Goal: Task Accomplishment & Management: Manage account settings

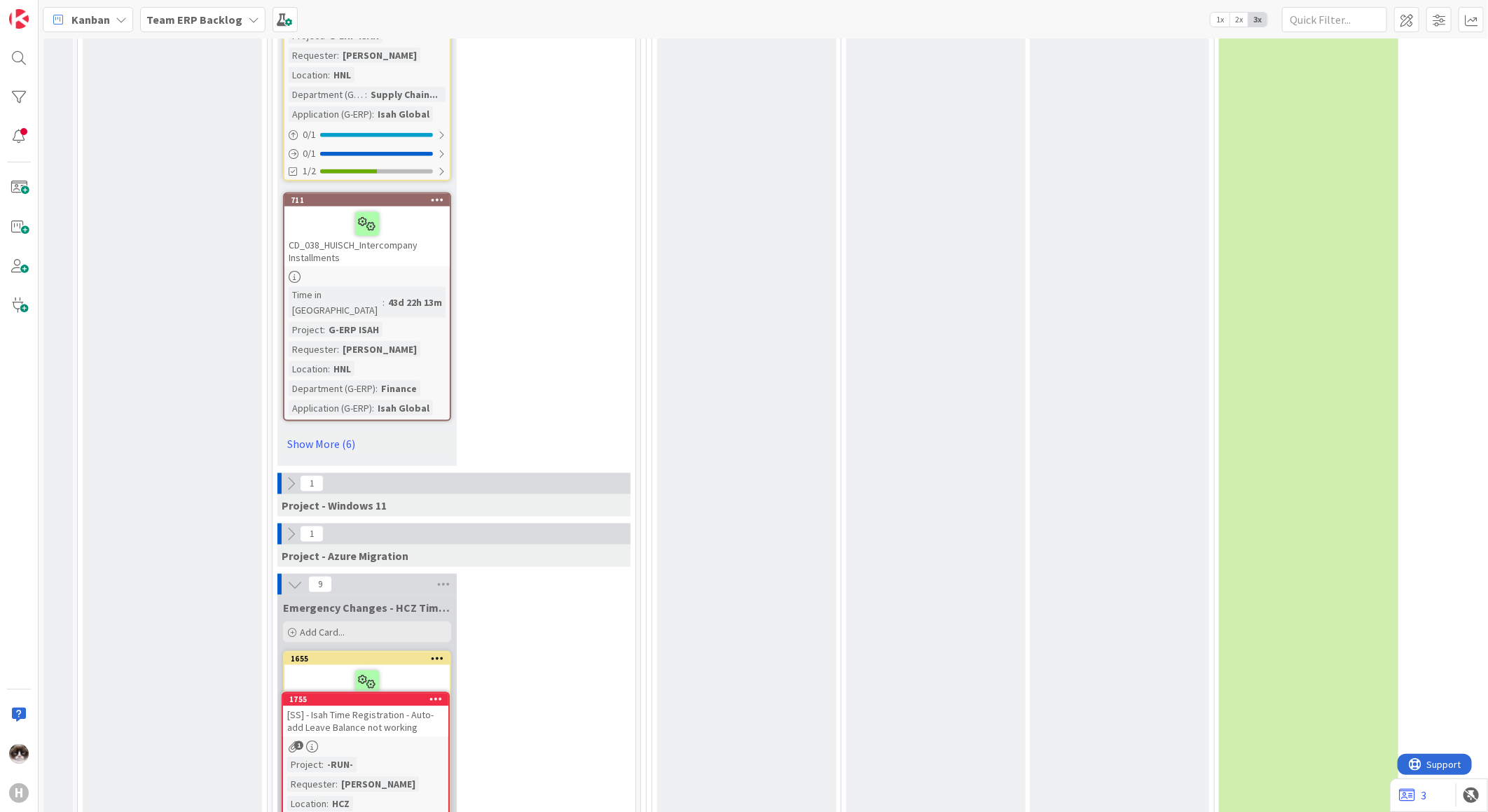
scroll to position [7754, 0]
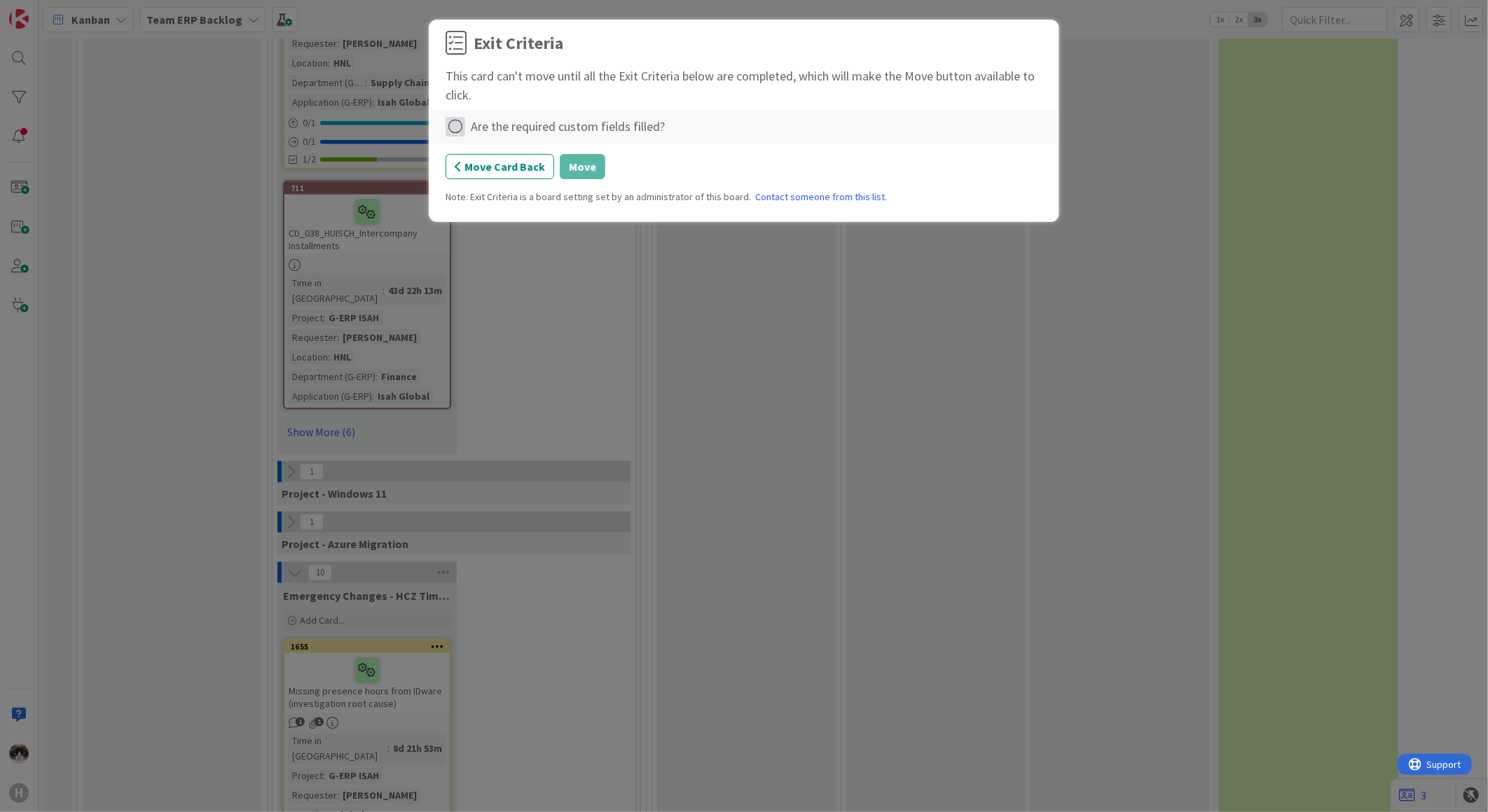
click at [457, 123] on icon at bounding box center [455, 126] width 20 height 20
click at [495, 155] on link "Complete" at bounding box center [533, 155] width 175 height 21
click at [573, 170] on button "Move" at bounding box center [582, 167] width 45 height 25
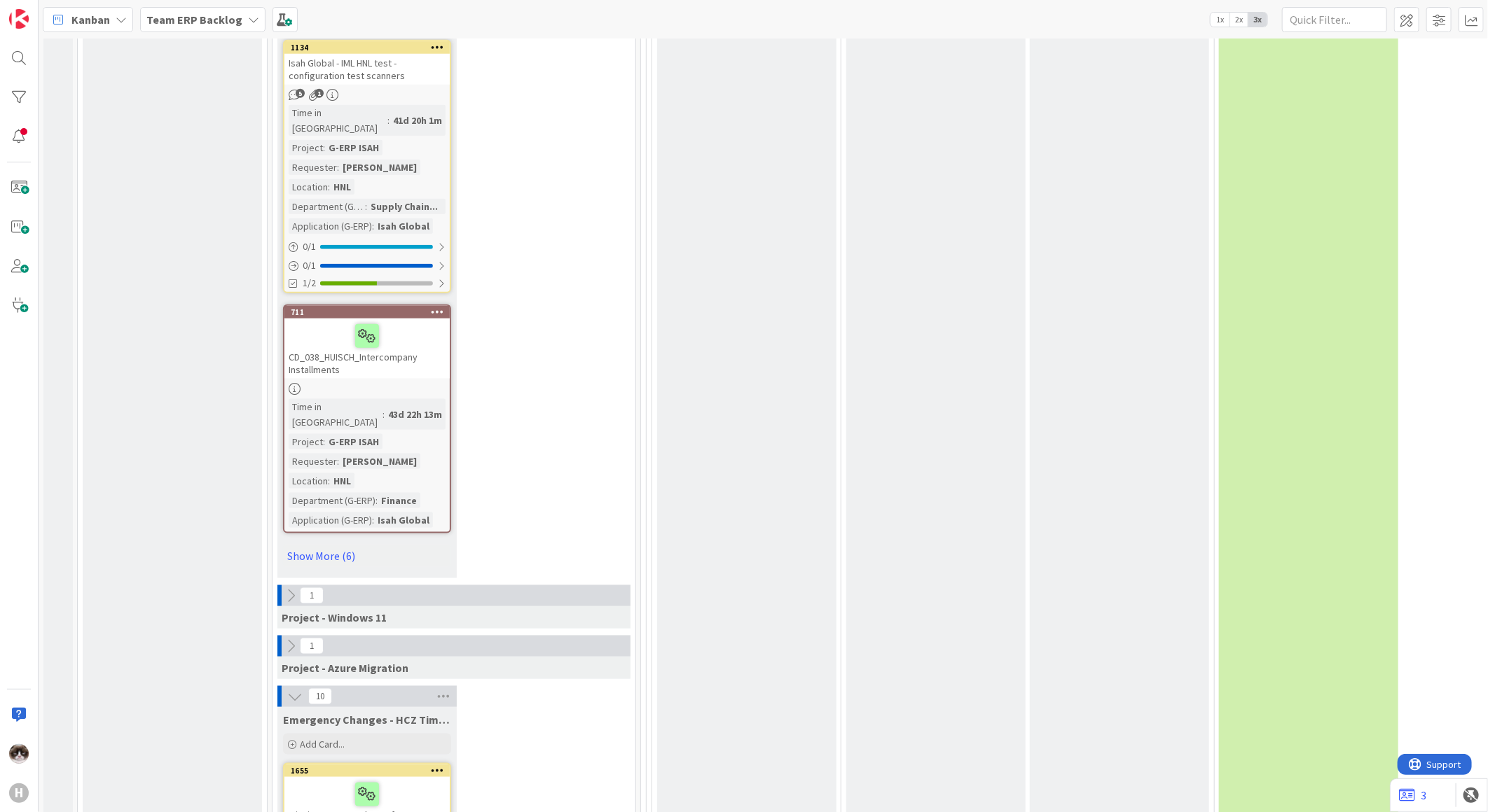
scroll to position [7677, 0]
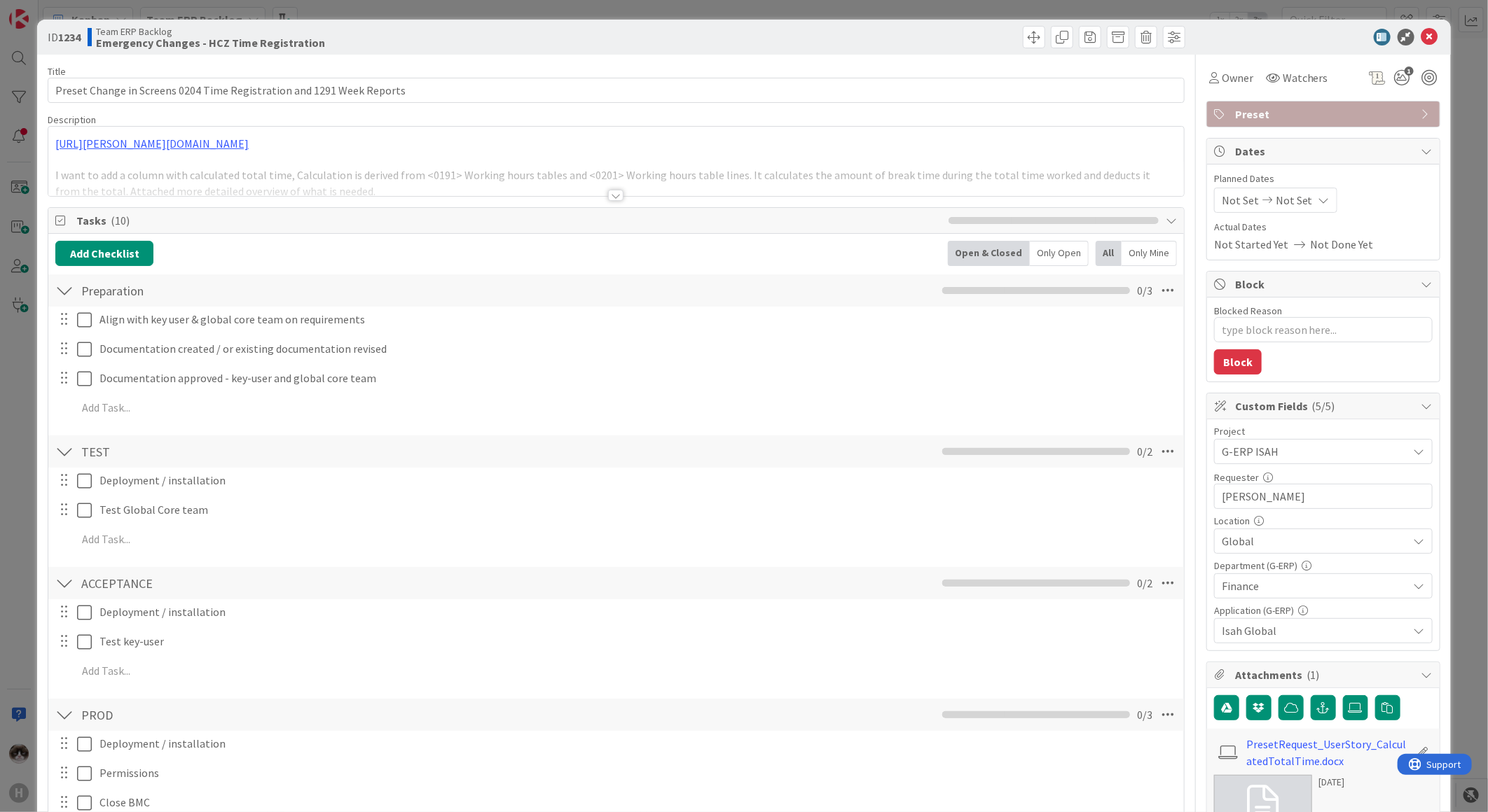
click at [613, 196] on div at bounding box center [616, 195] width 15 height 11
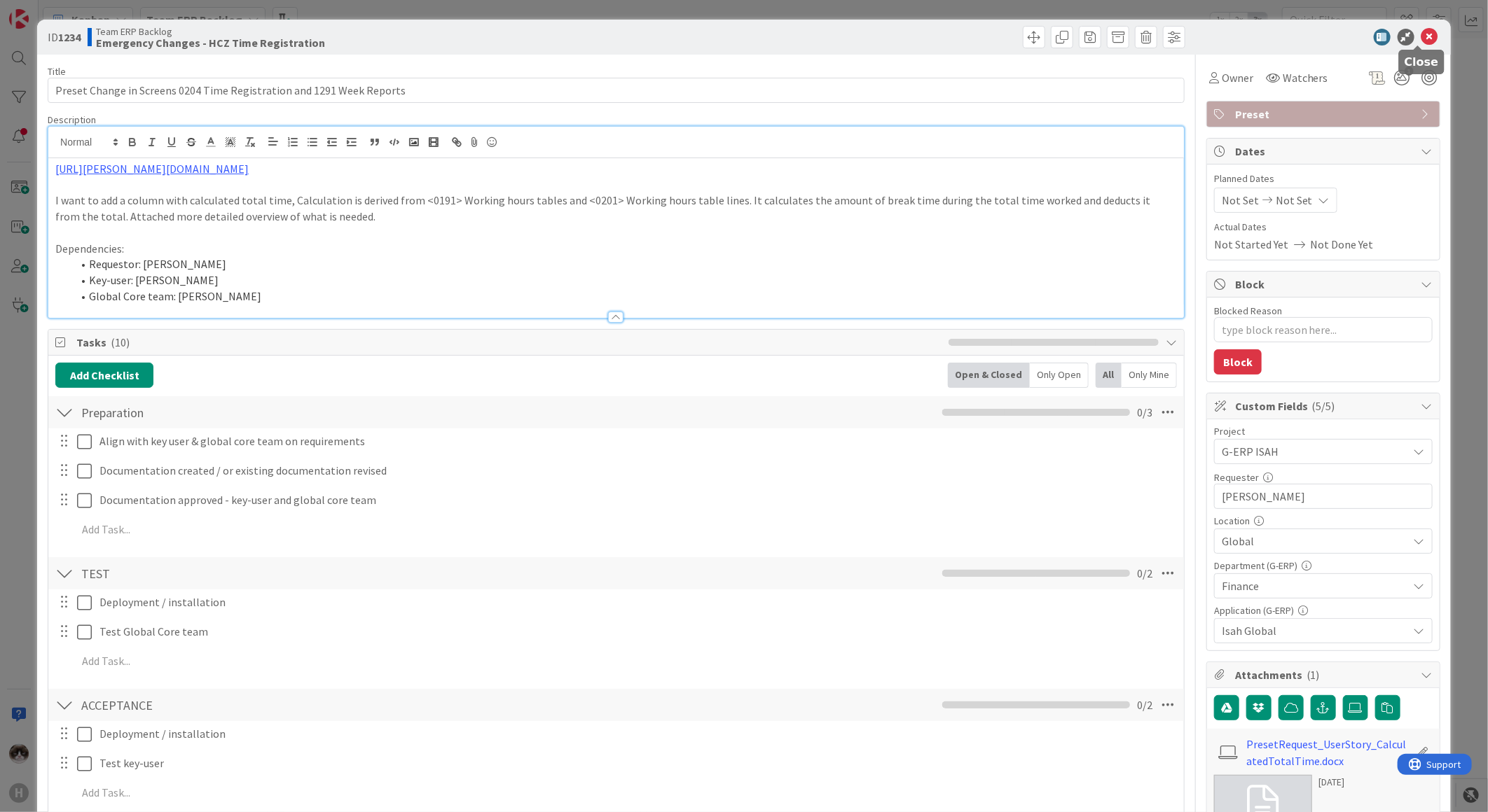
click at [1425, 38] on icon at bounding box center [1429, 36] width 17 height 17
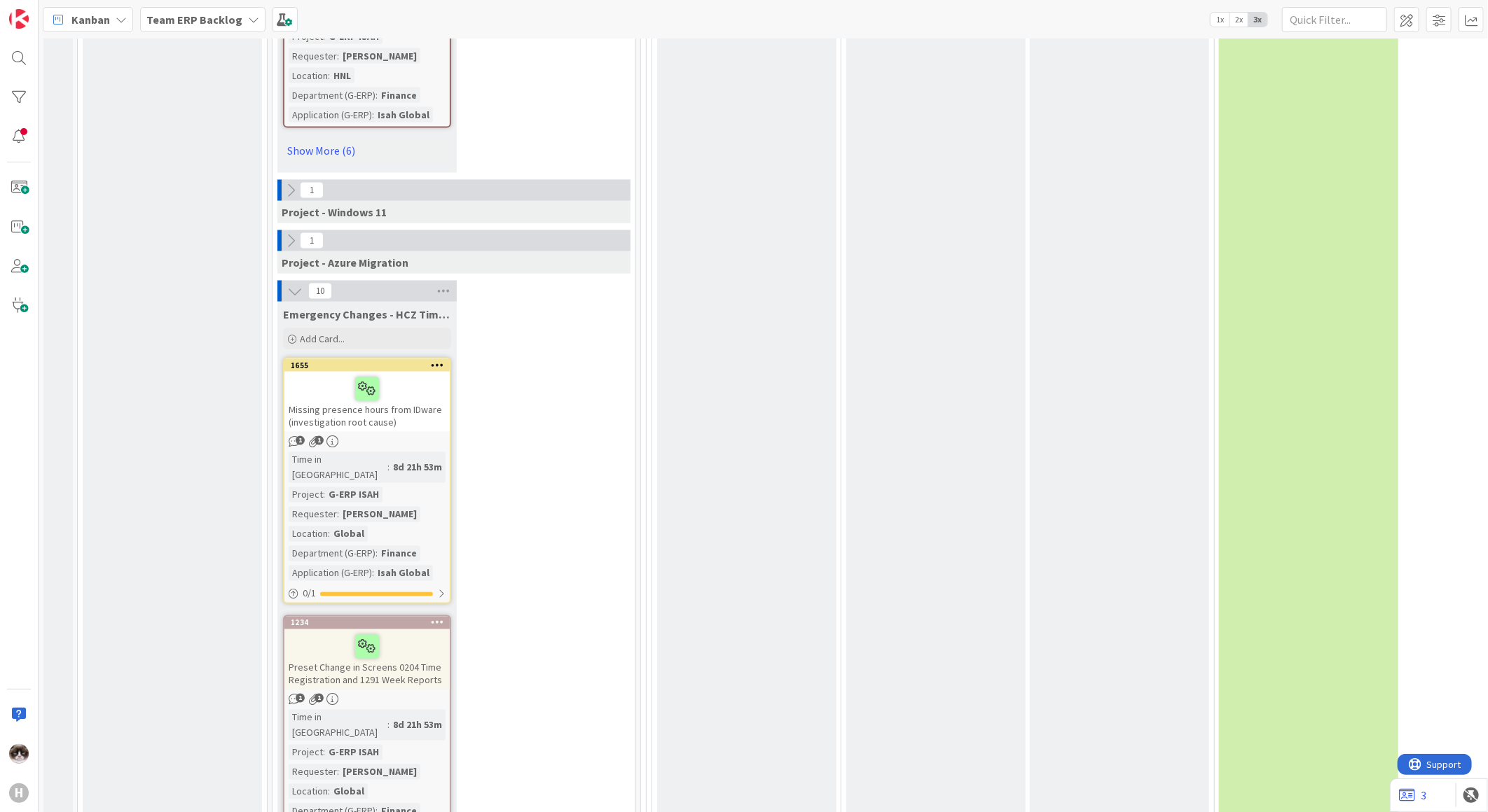
scroll to position [8035, 0]
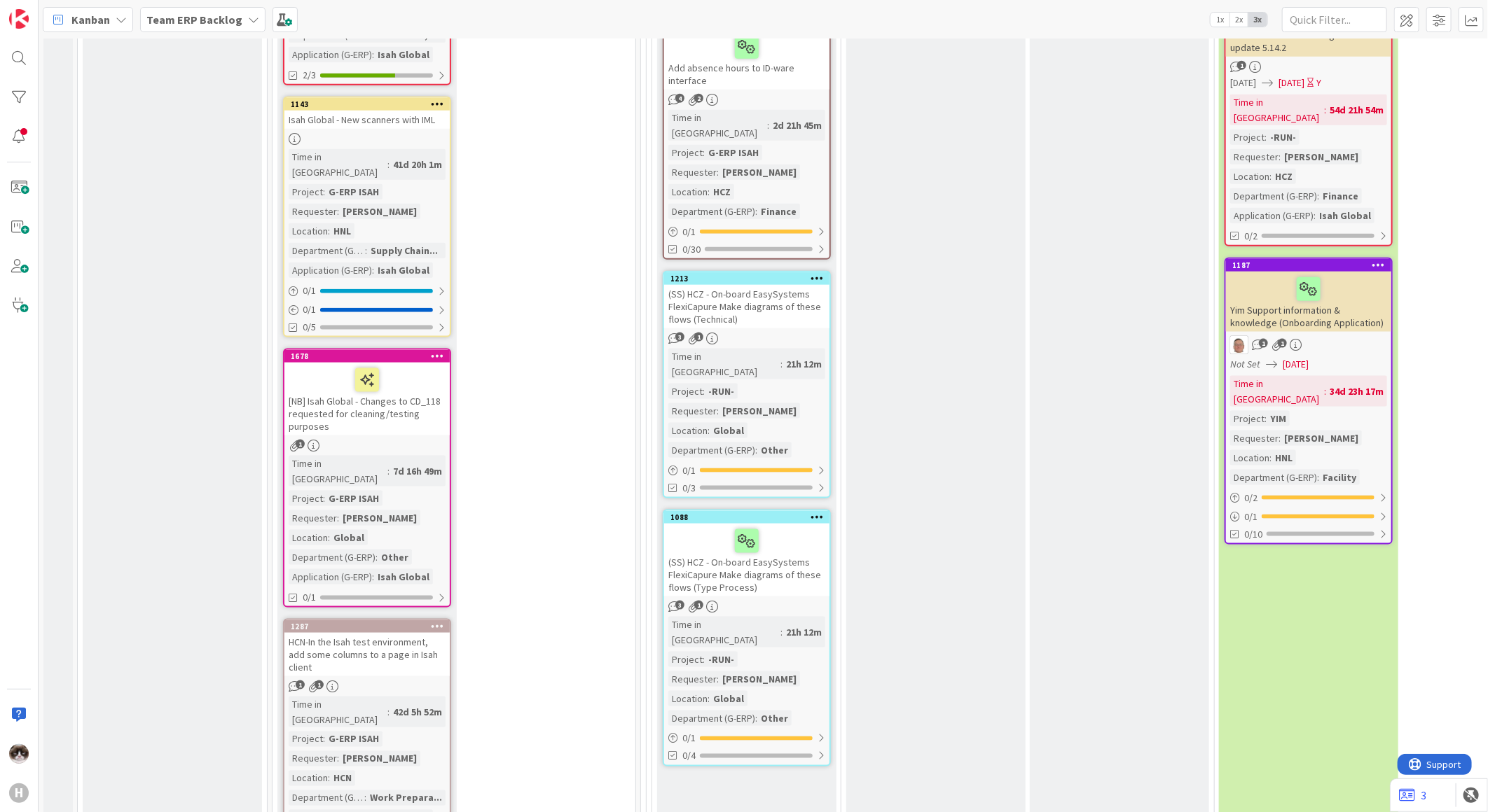
scroll to position [4300, 0]
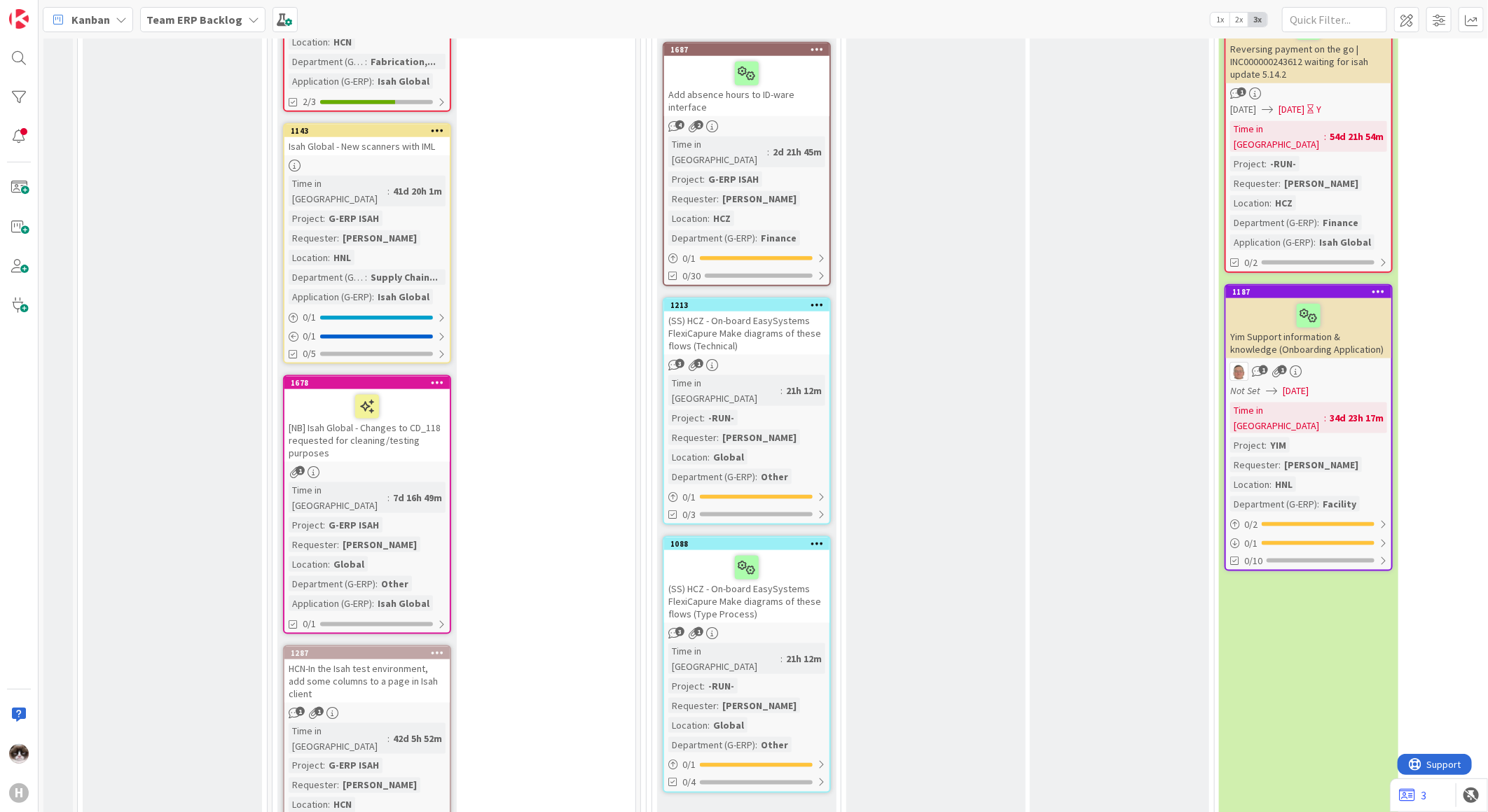
click at [438, 648] on icon at bounding box center [437, 653] width 13 height 10
click at [375, 726] on link "Assign Tokens..." at bounding box center [355, 736] width 189 height 21
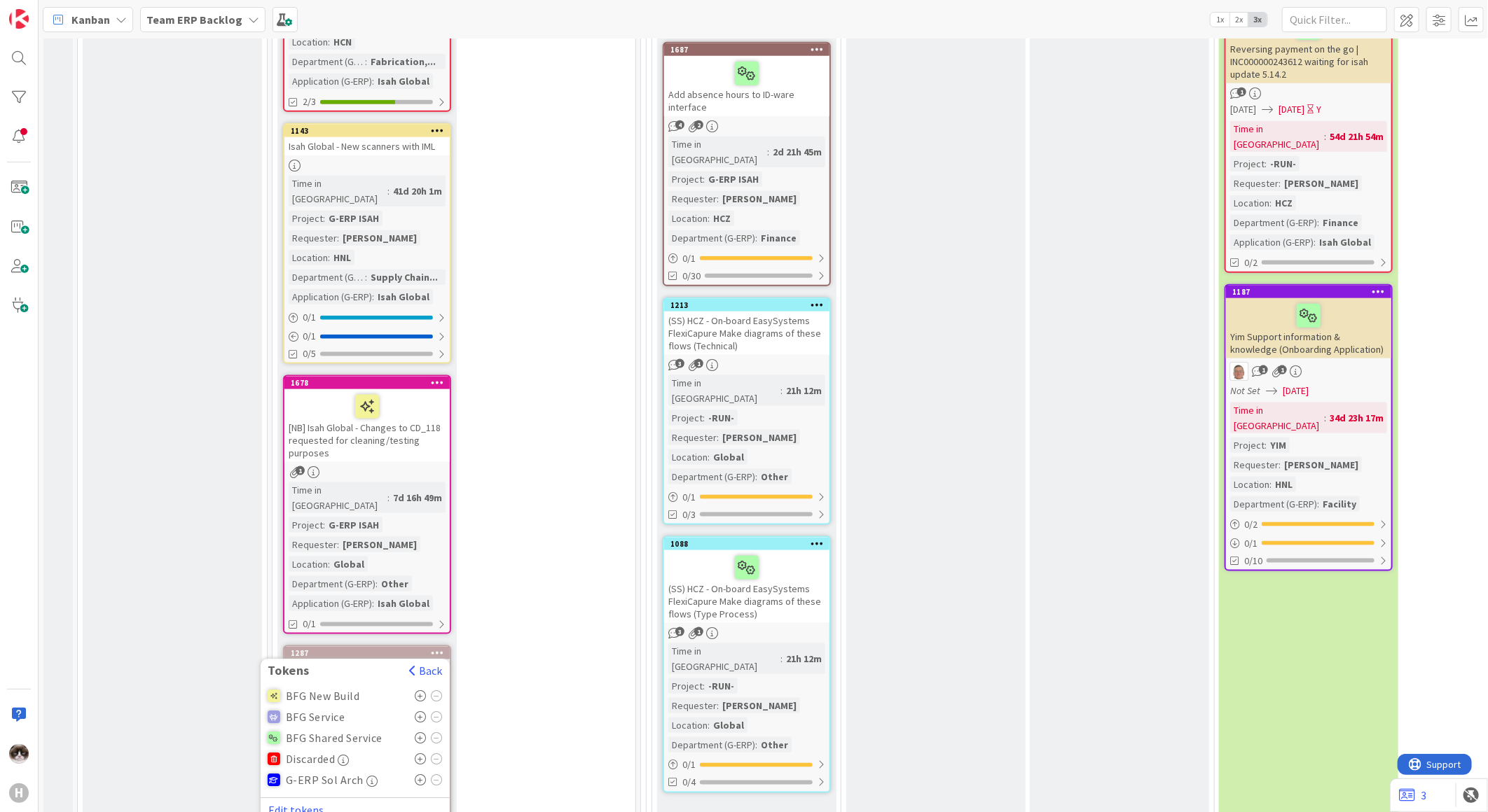
click at [422, 691] on icon at bounding box center [420, 697] width 12 height 11
click at [546, 371] on div "31 Program - G-ERP Add Card... 1733 [Chinese Translation] Set up process for tr…" at bounding box center [454, 626] width 357 height 6636
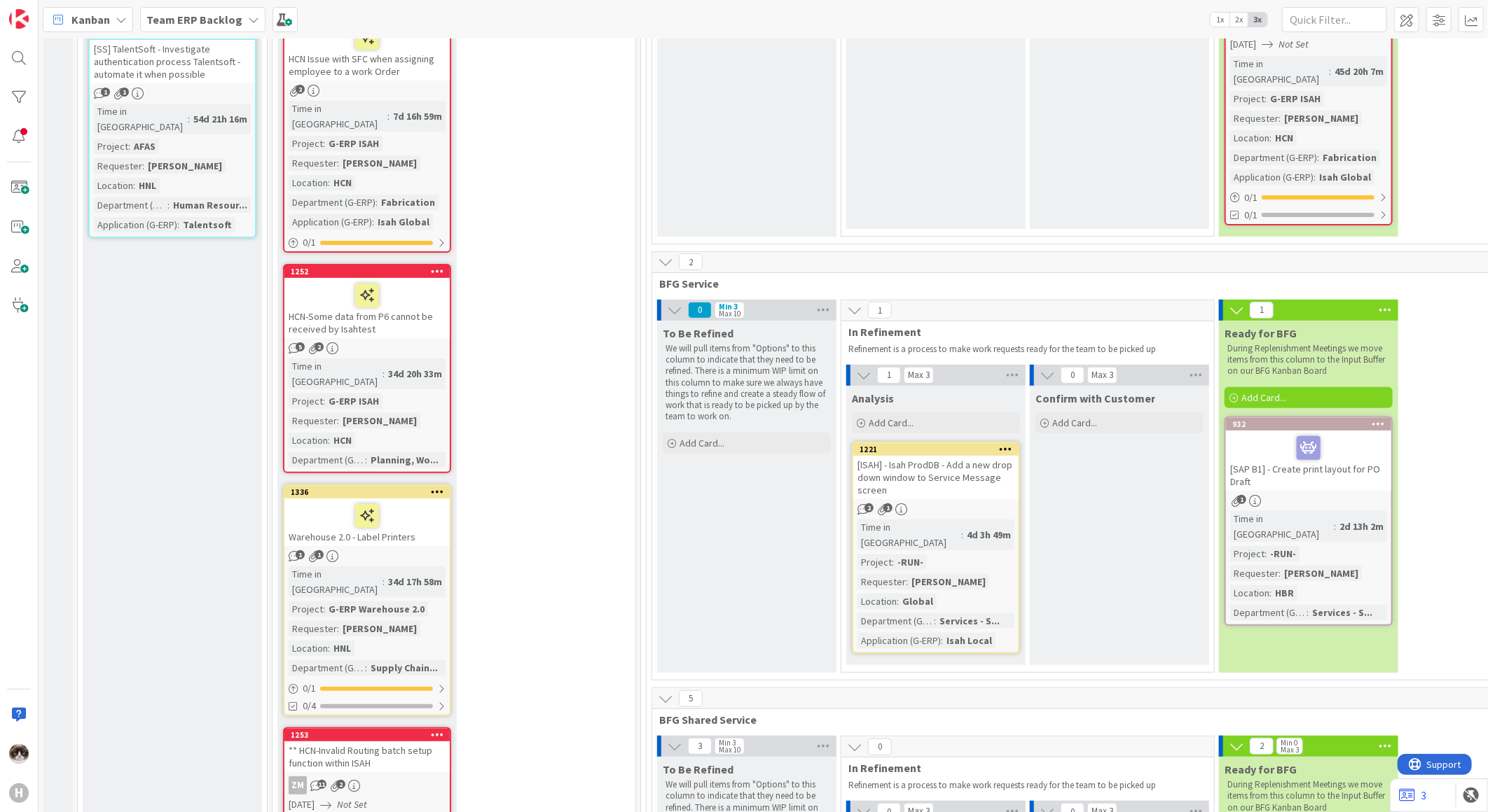
scroll to position [3600, 0]
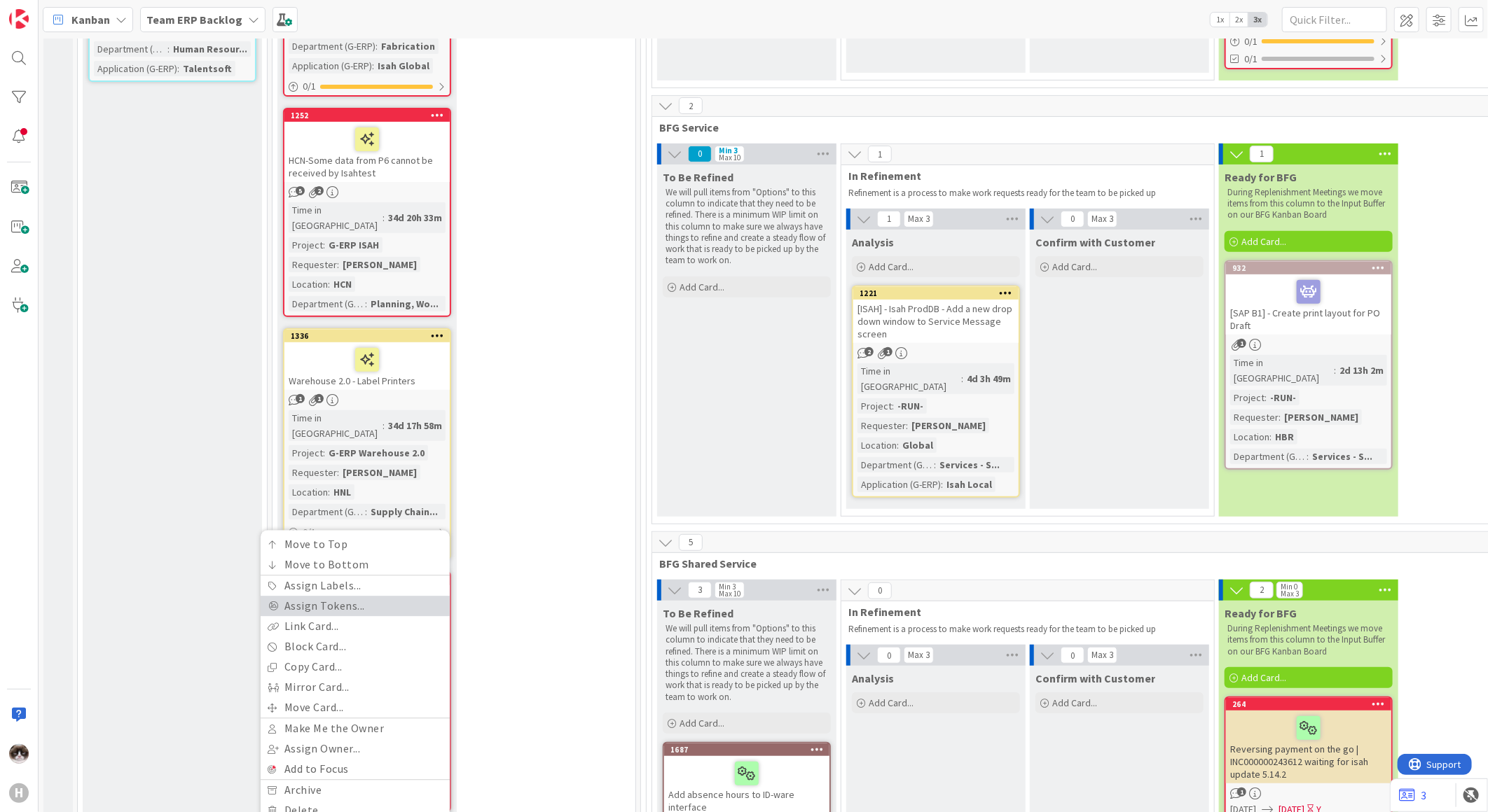
click at [362, 596] on link "Assign Tokens..." at bounding box center [355, 607] width 189 height 21
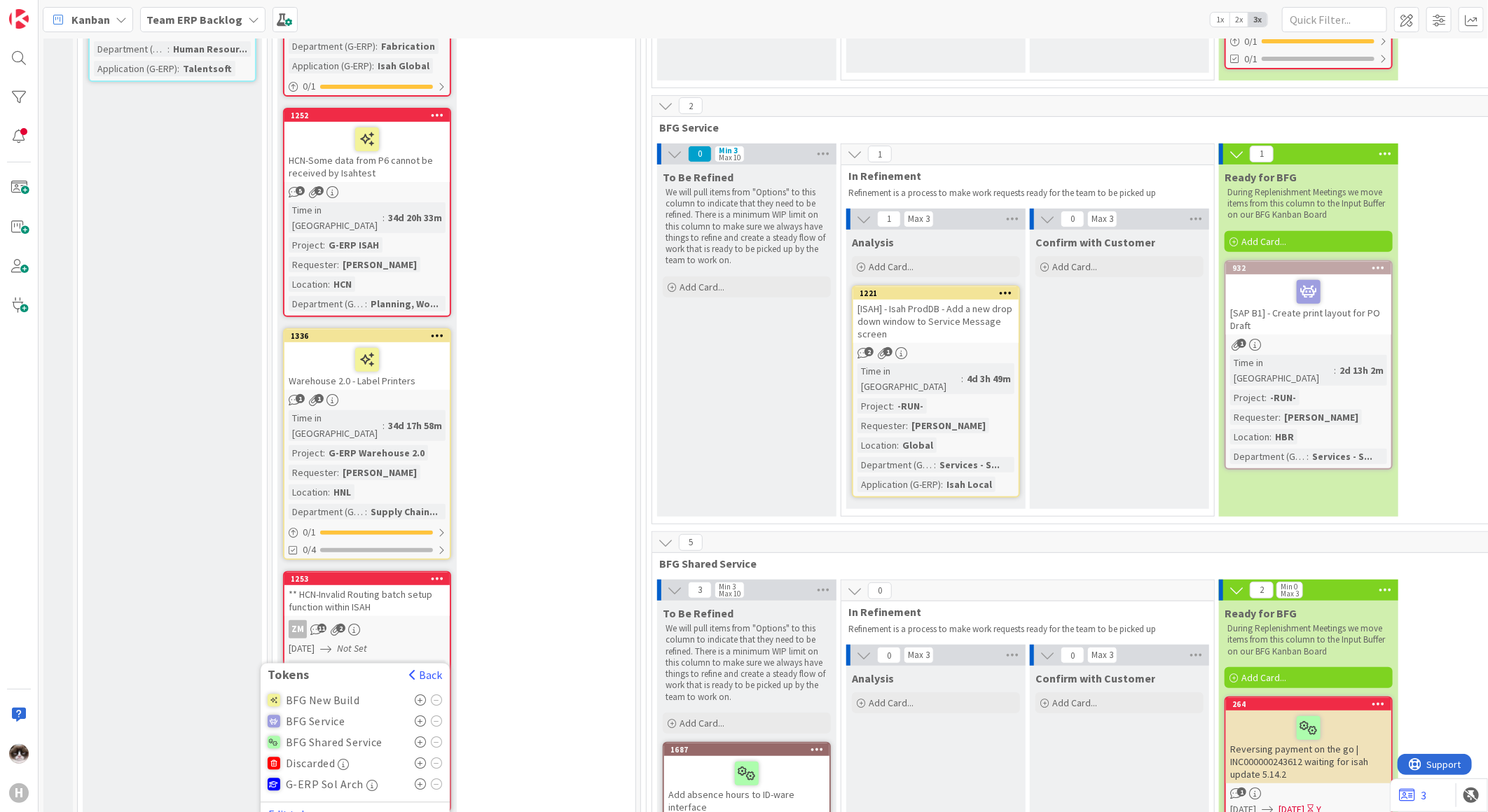
click at [421, 695] on icon at bounding box center [420, 700] width 12 height 11
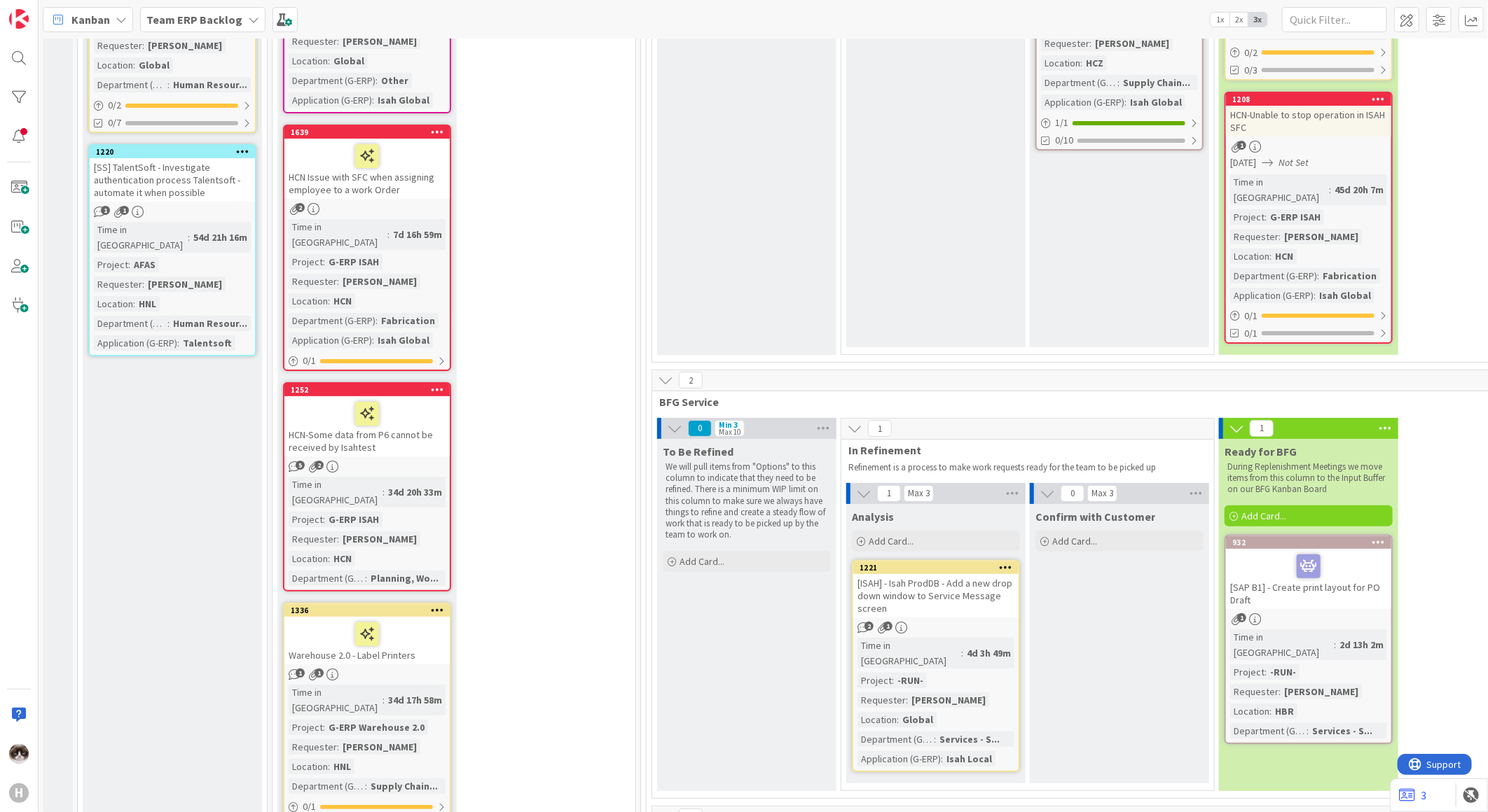
scroll to position [3366, 0]
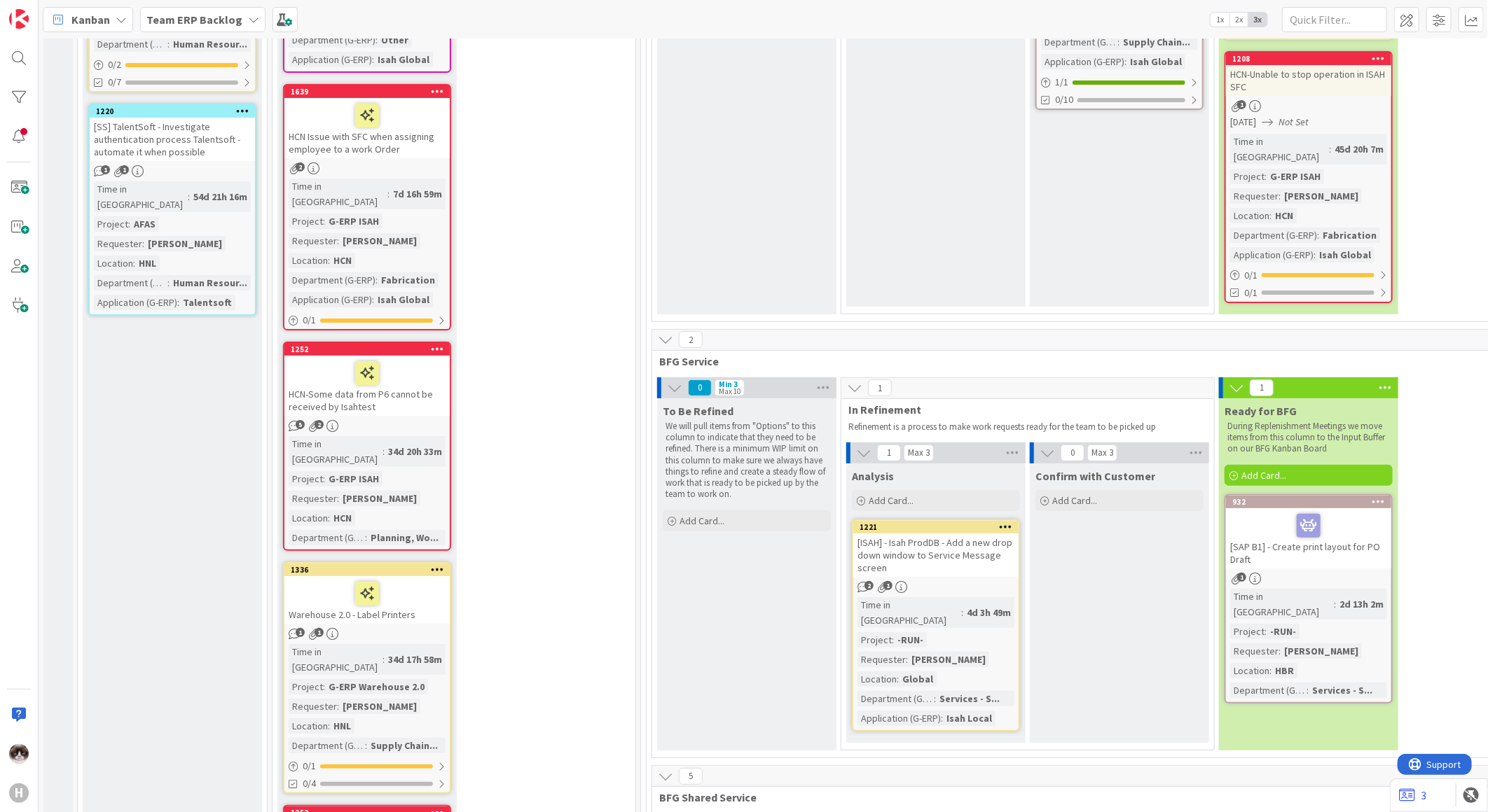
click at [443, 807] on icon at bounding box center [437, 812] width 13 height 10
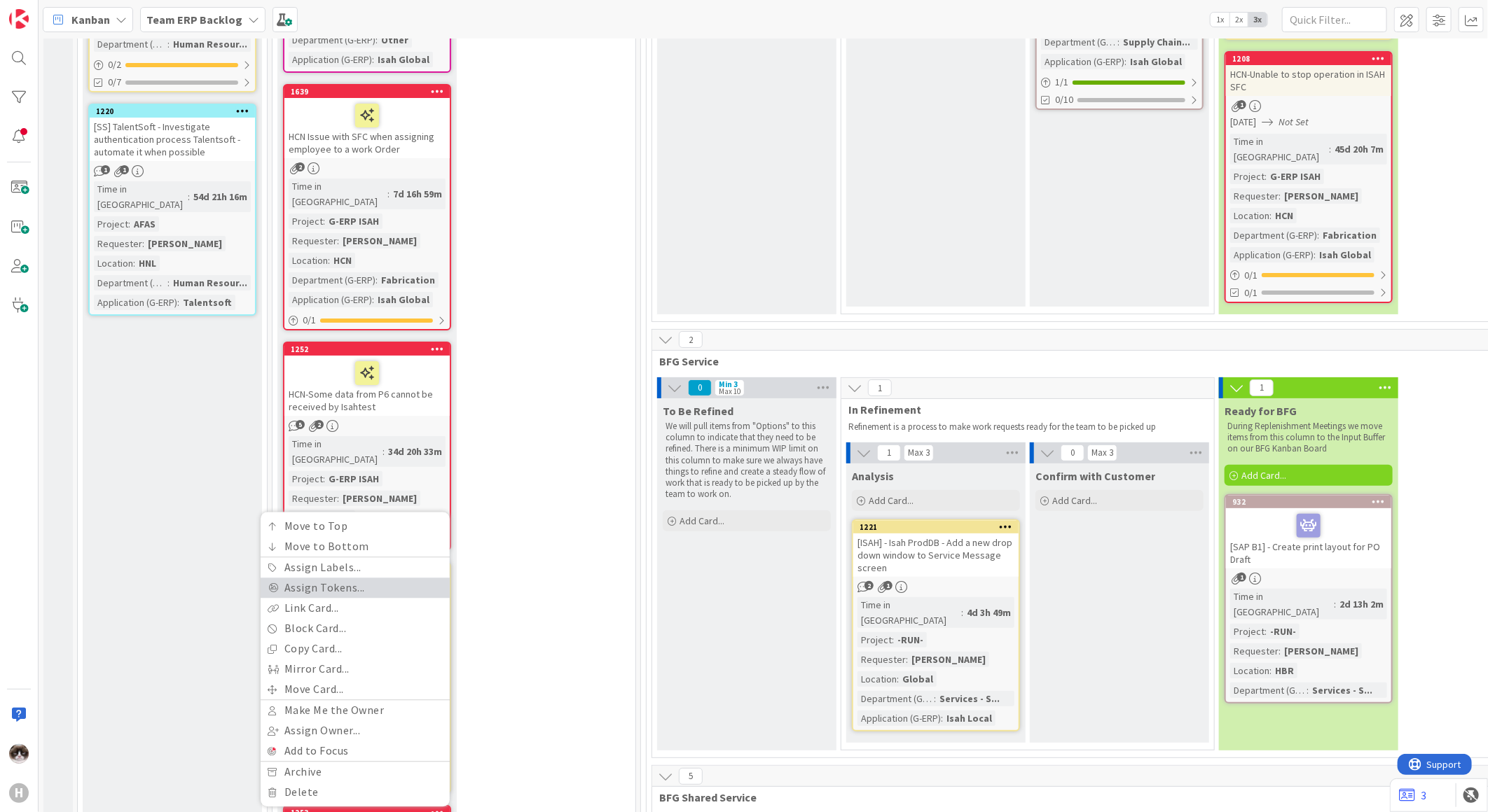
click at [359, 578] on link "Assign Tokens..." at bounding box center [355, 588] width 189 height 21
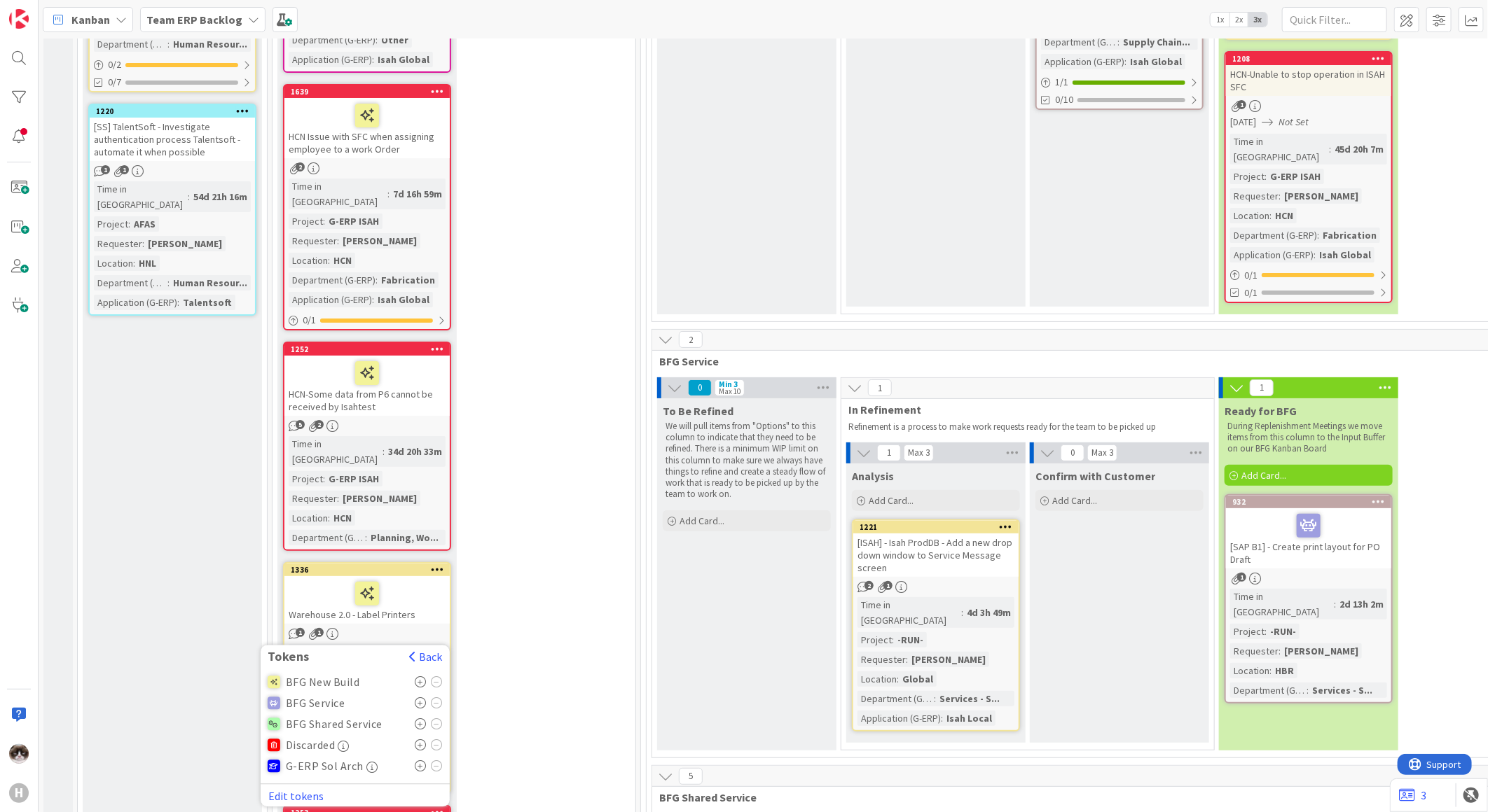
click at [420, 676] on icon at bounding box center [420, 682] width 12 height 11
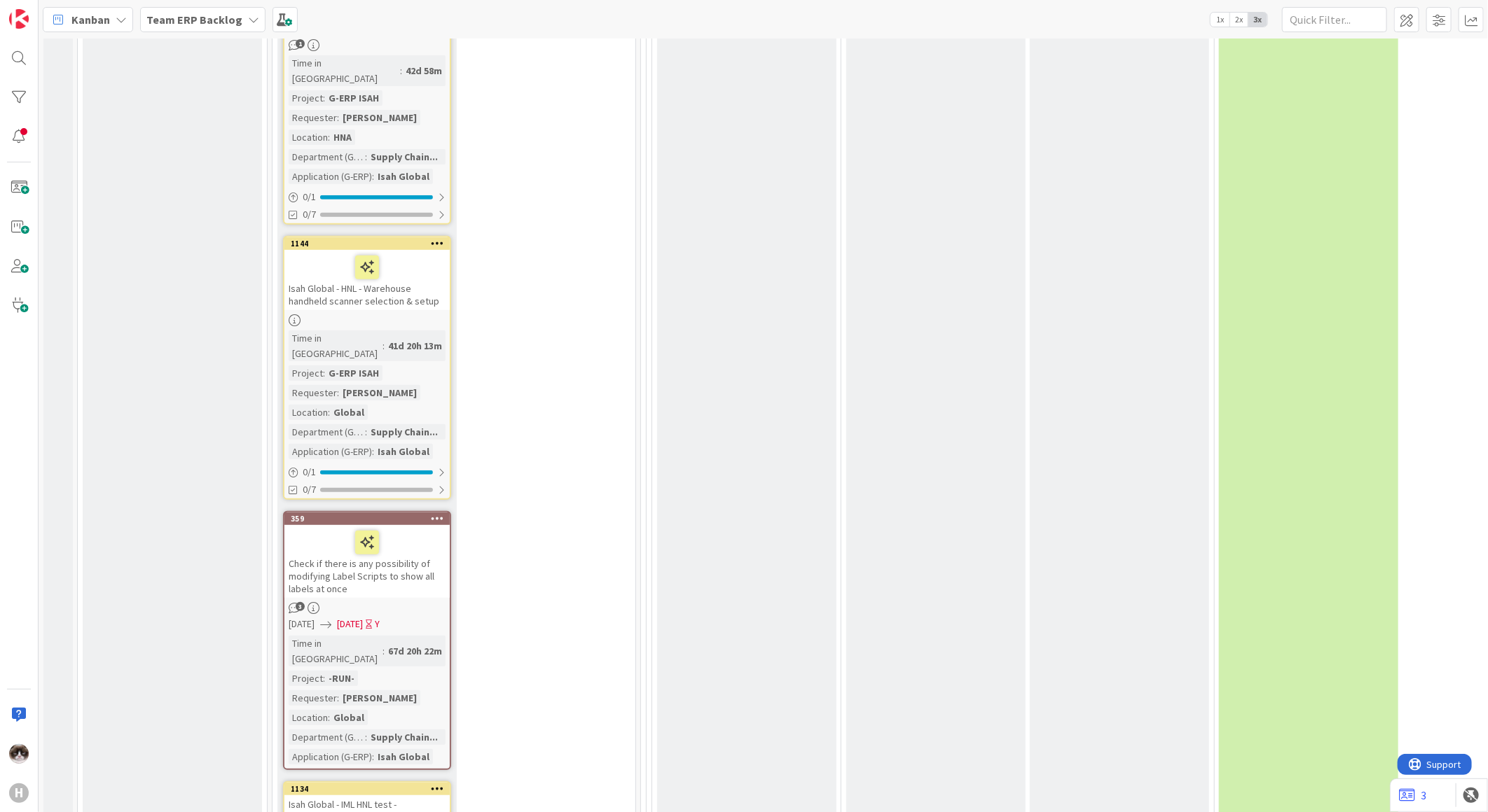
scroll to position [7101, 0]
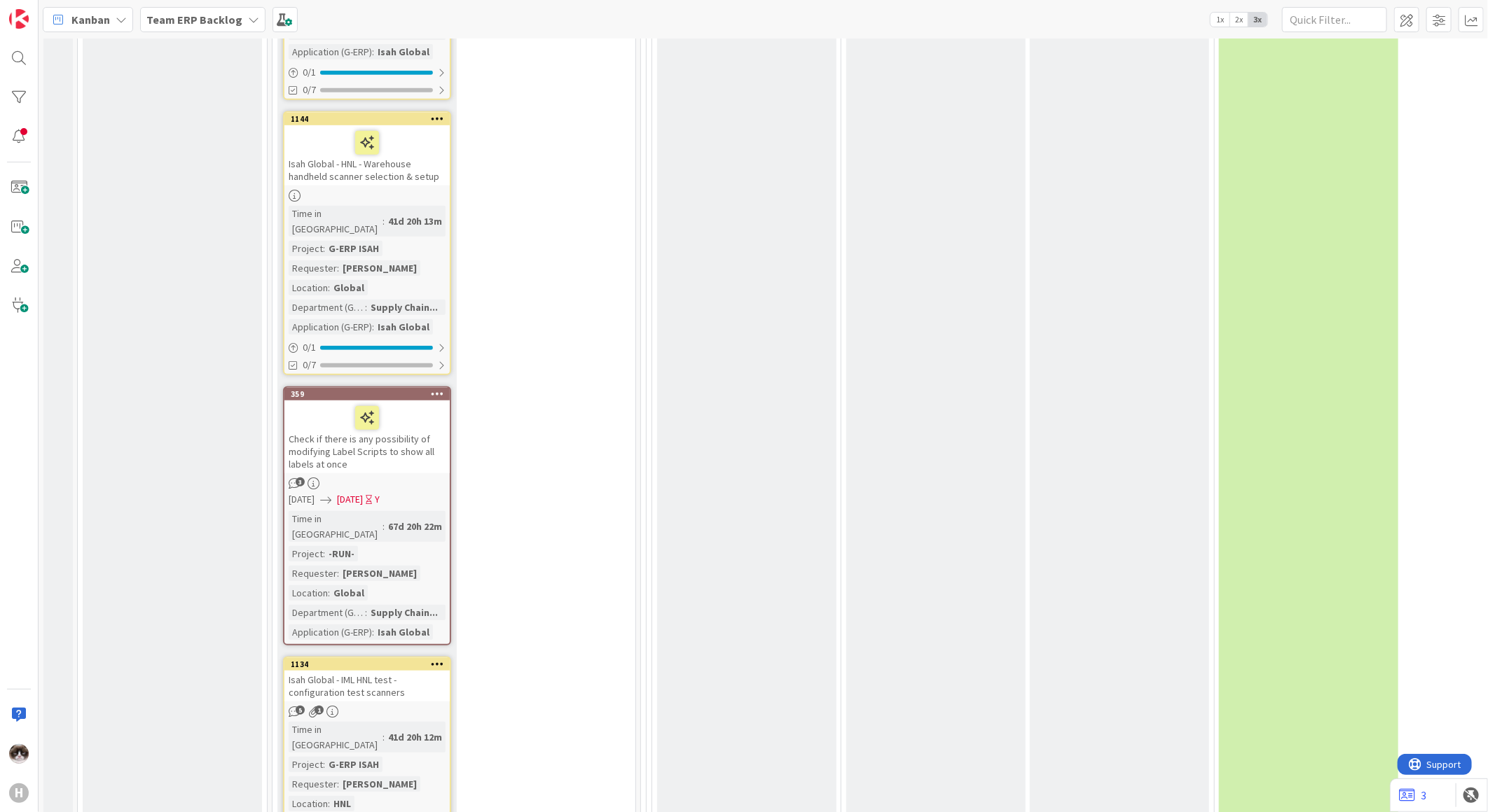
click at [446, 660] on div at bounding box center [437, 665] width 25 height 10
click at [362, 737] on link "Assign Tokens..." at bounding box center [355, 747] width 189 height 21
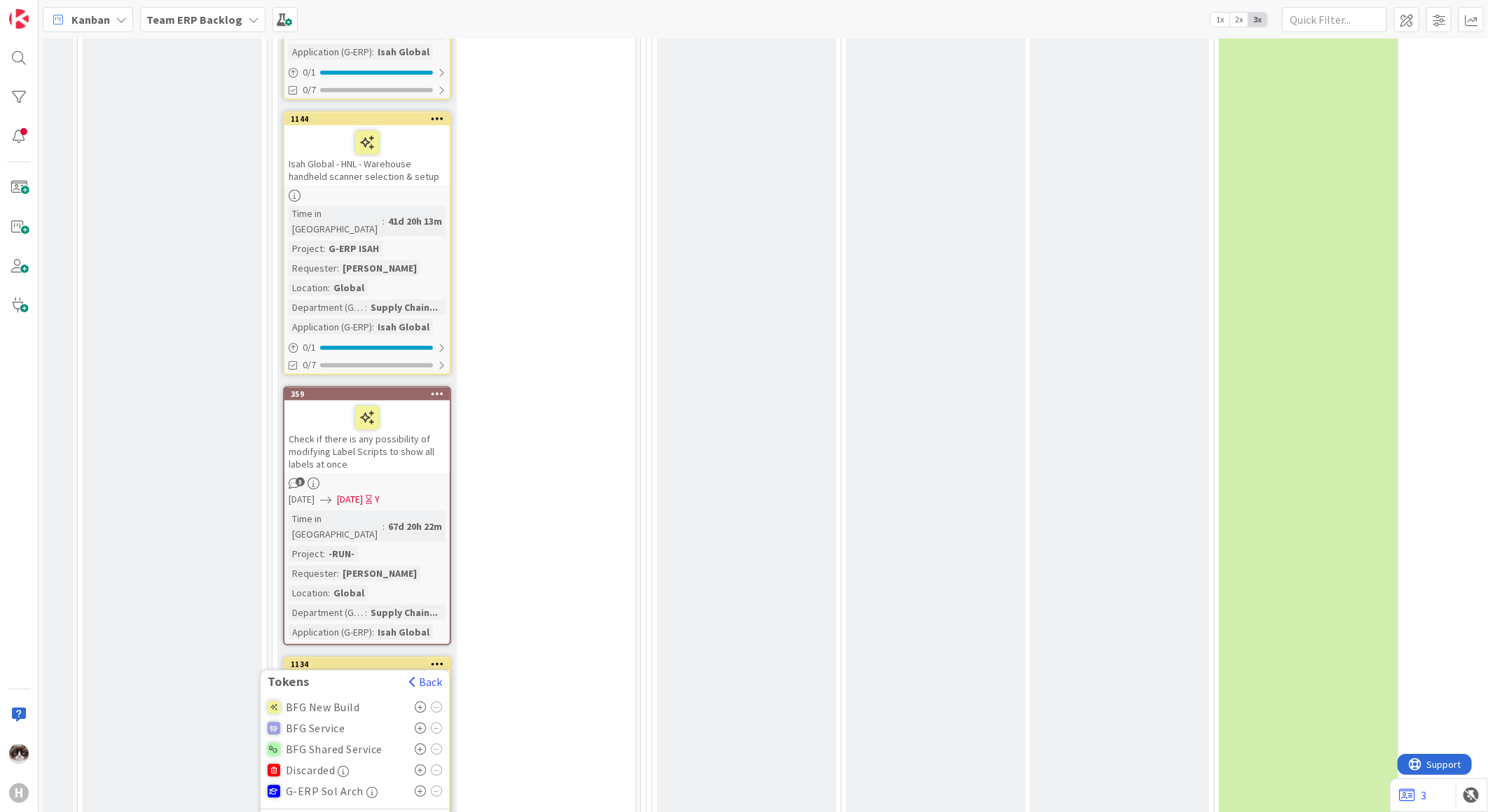
click at [420, 703] on icon at bounding box center [420, 708] width 12 height 11
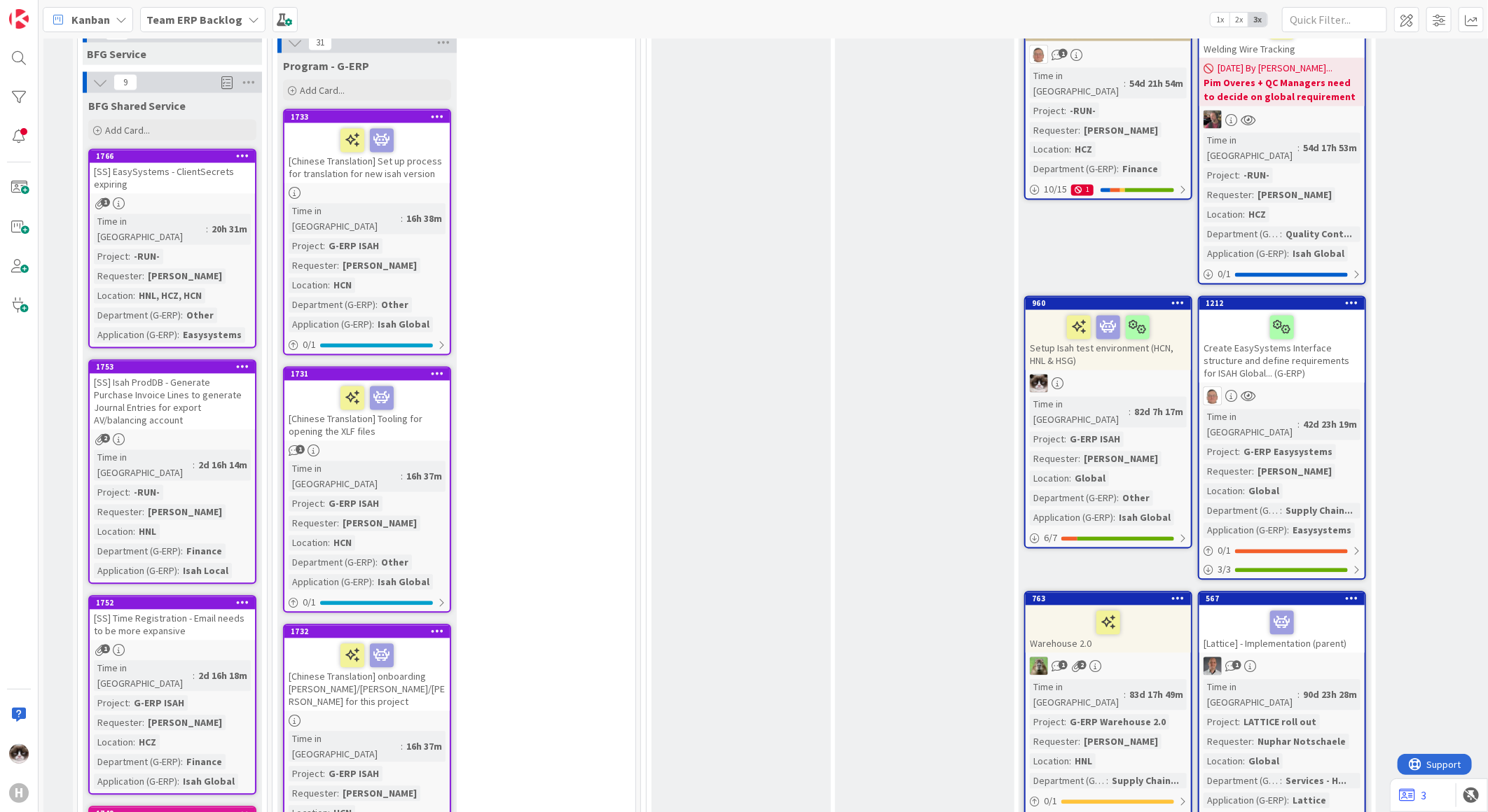
scroll to position [1265, 0]
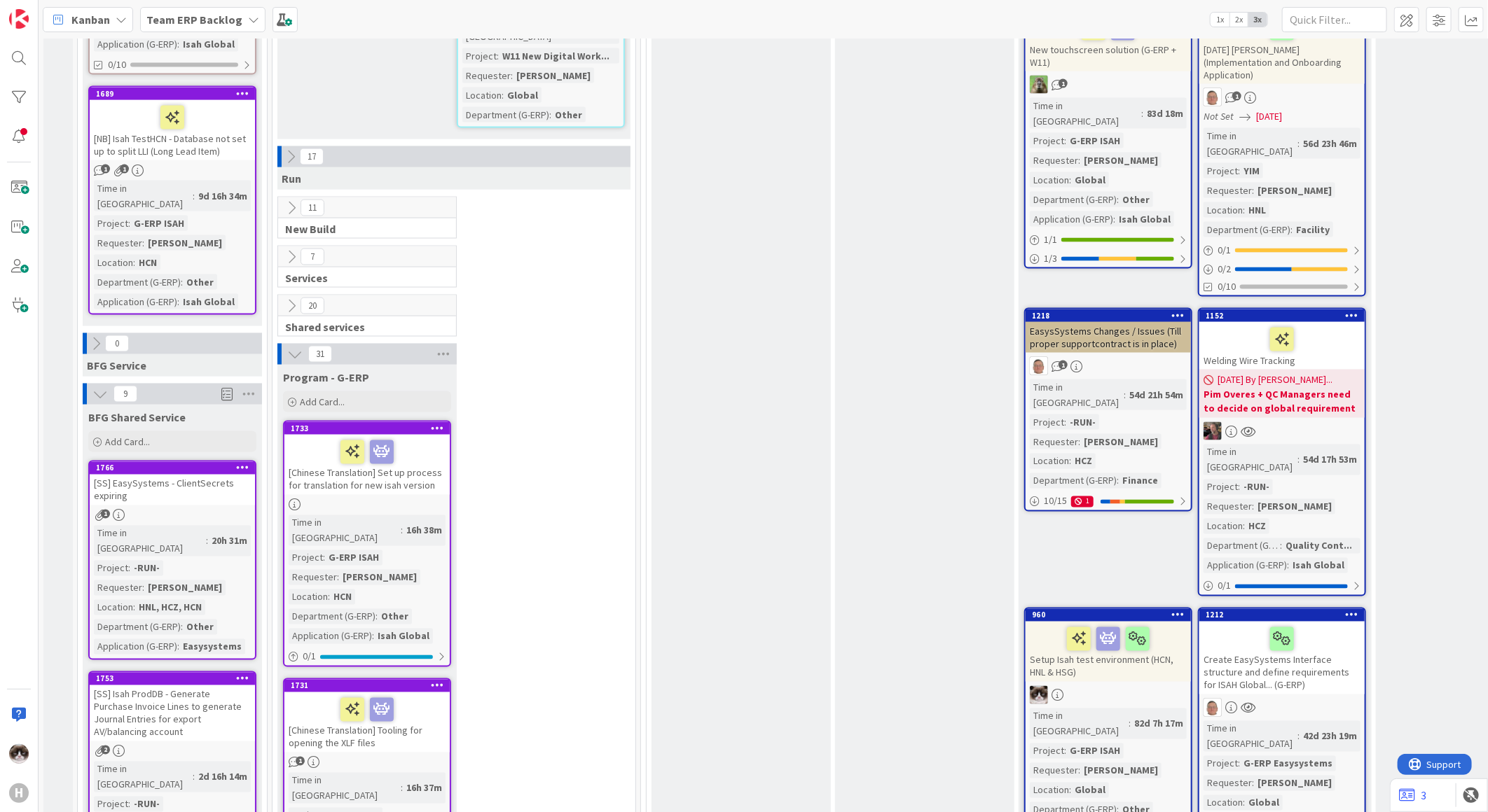
click at [219, 526] on div "Time in Column : 20h 31m Project : -RUN- Requester : Parveen Rana Location : HN…" at bounding box center [172, 590] width 157 height 129
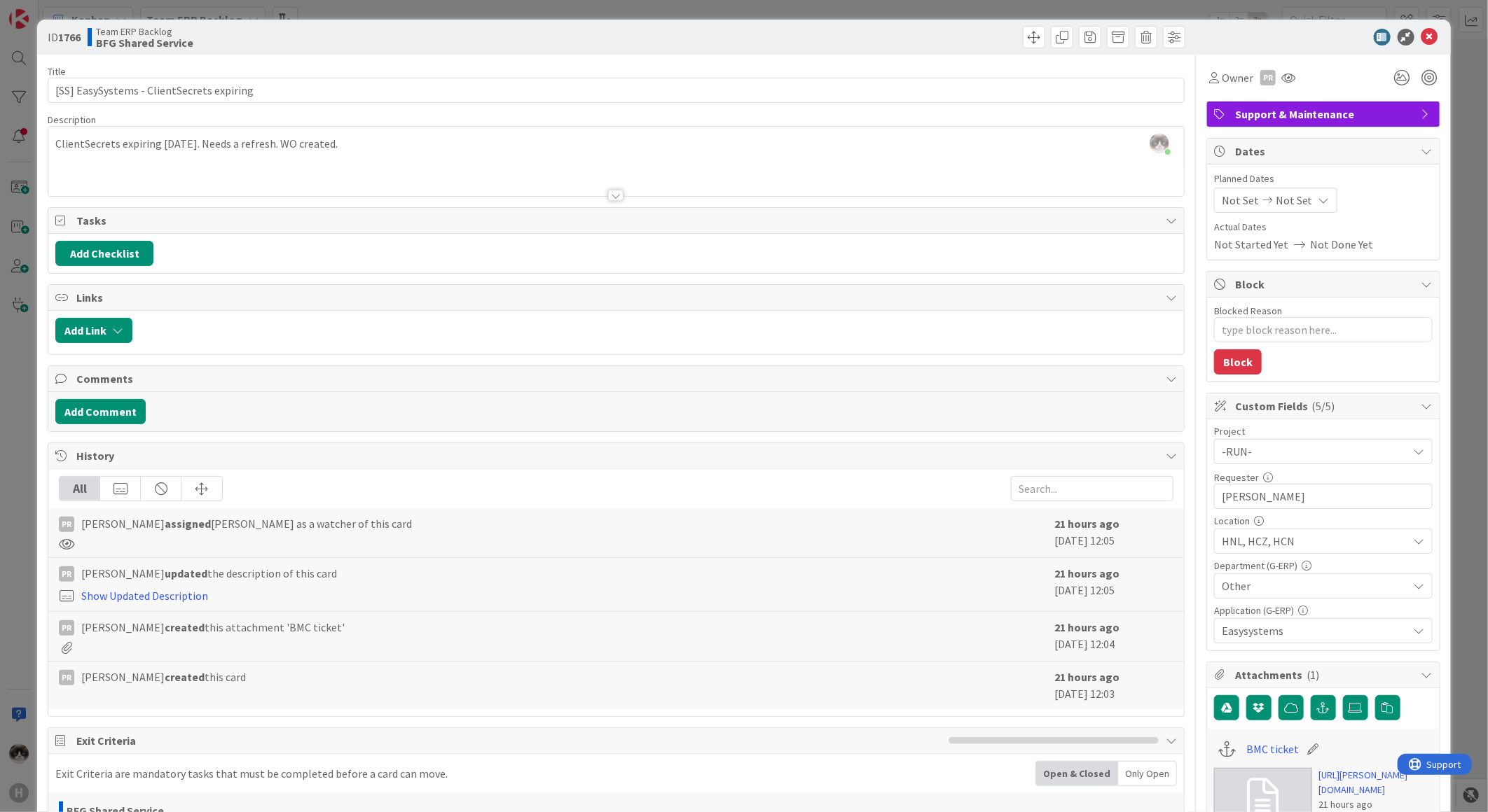
click at [1417, 25] on div "ID 1766 Team ERP Backlog BFG Shared Service" at bounding box center [744, 37] width 1413 height 35
click at [1421, 33] on icon at bounding box center [1429, 36] width 17 height 17
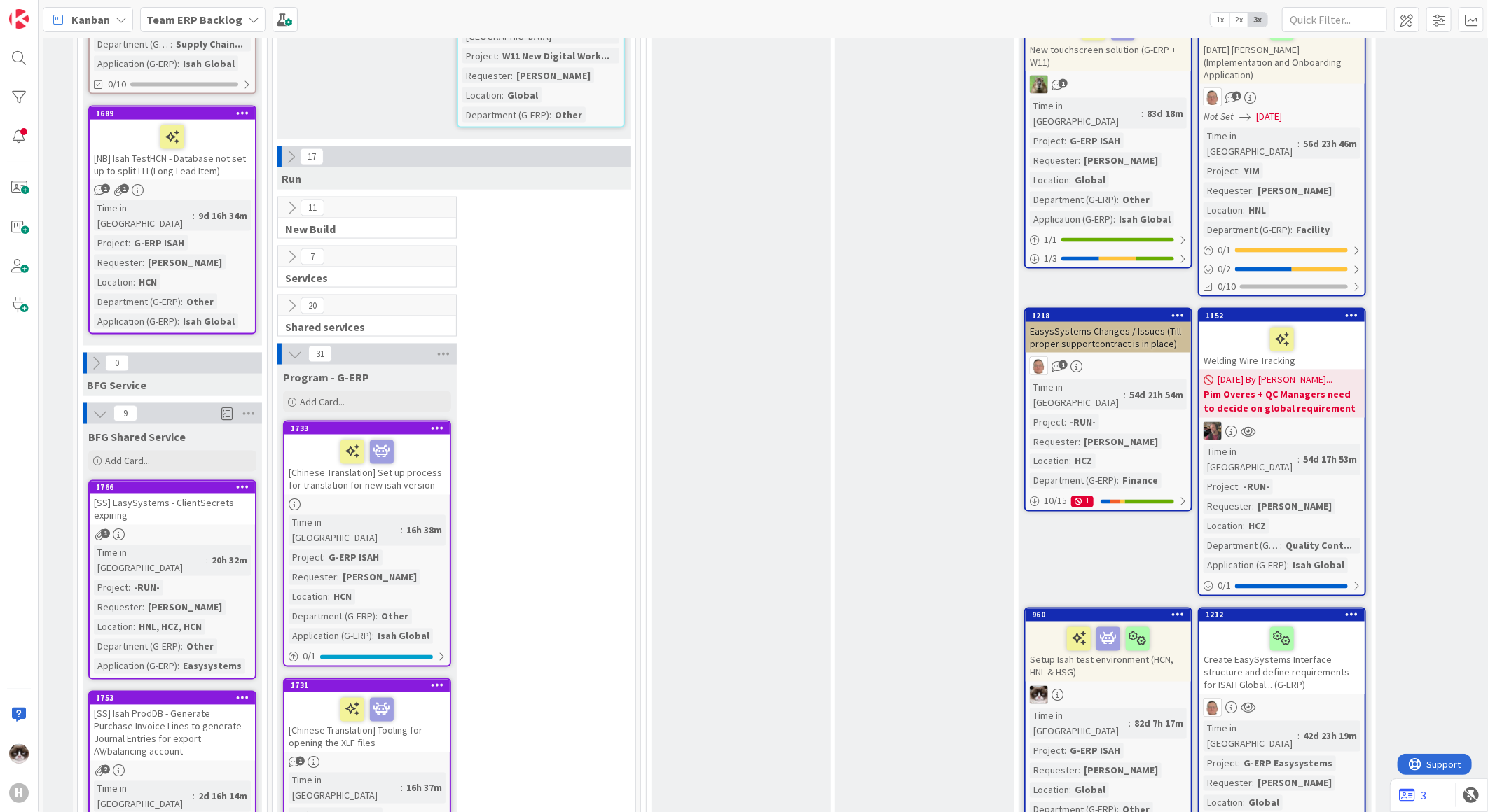
click at [228, 495] on div "[SS] EasySystems - ClientSecrets expiring" at bounding box center [172, 510] width 165 height 31
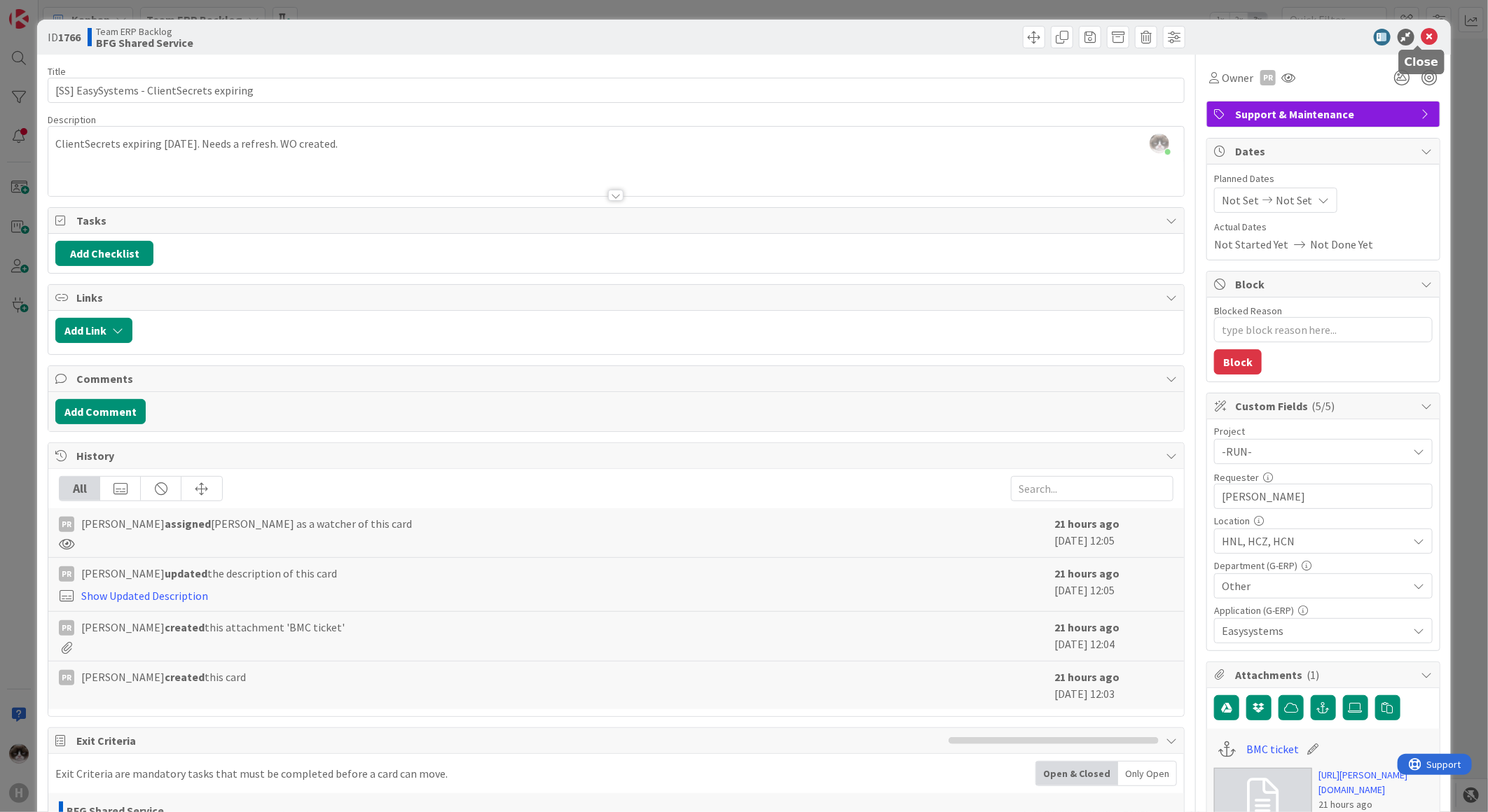
click at [1421, 36] on icon at bounding box center [1429, 36] width 17 height 17
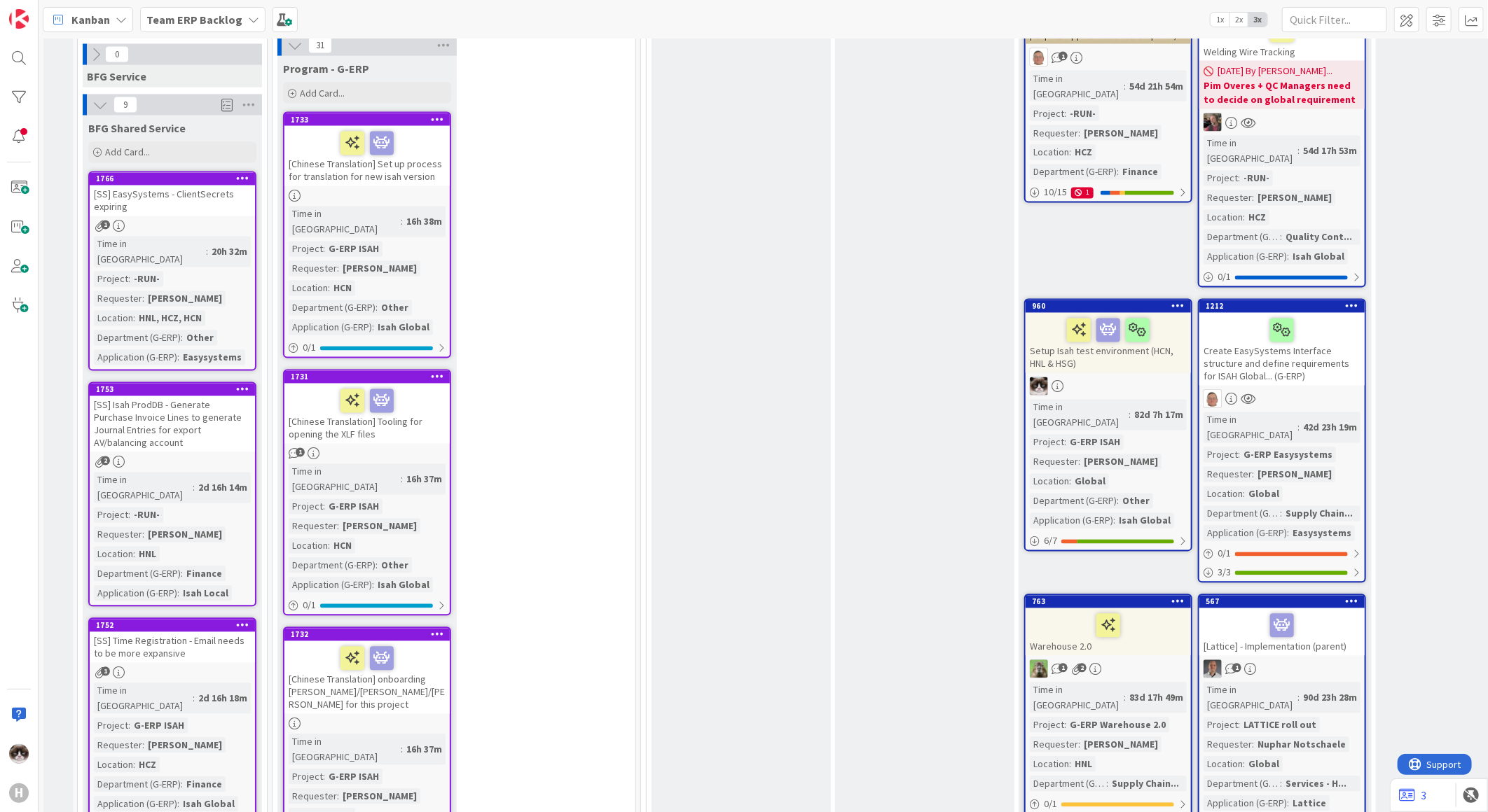
scroll to position [1576, 0]
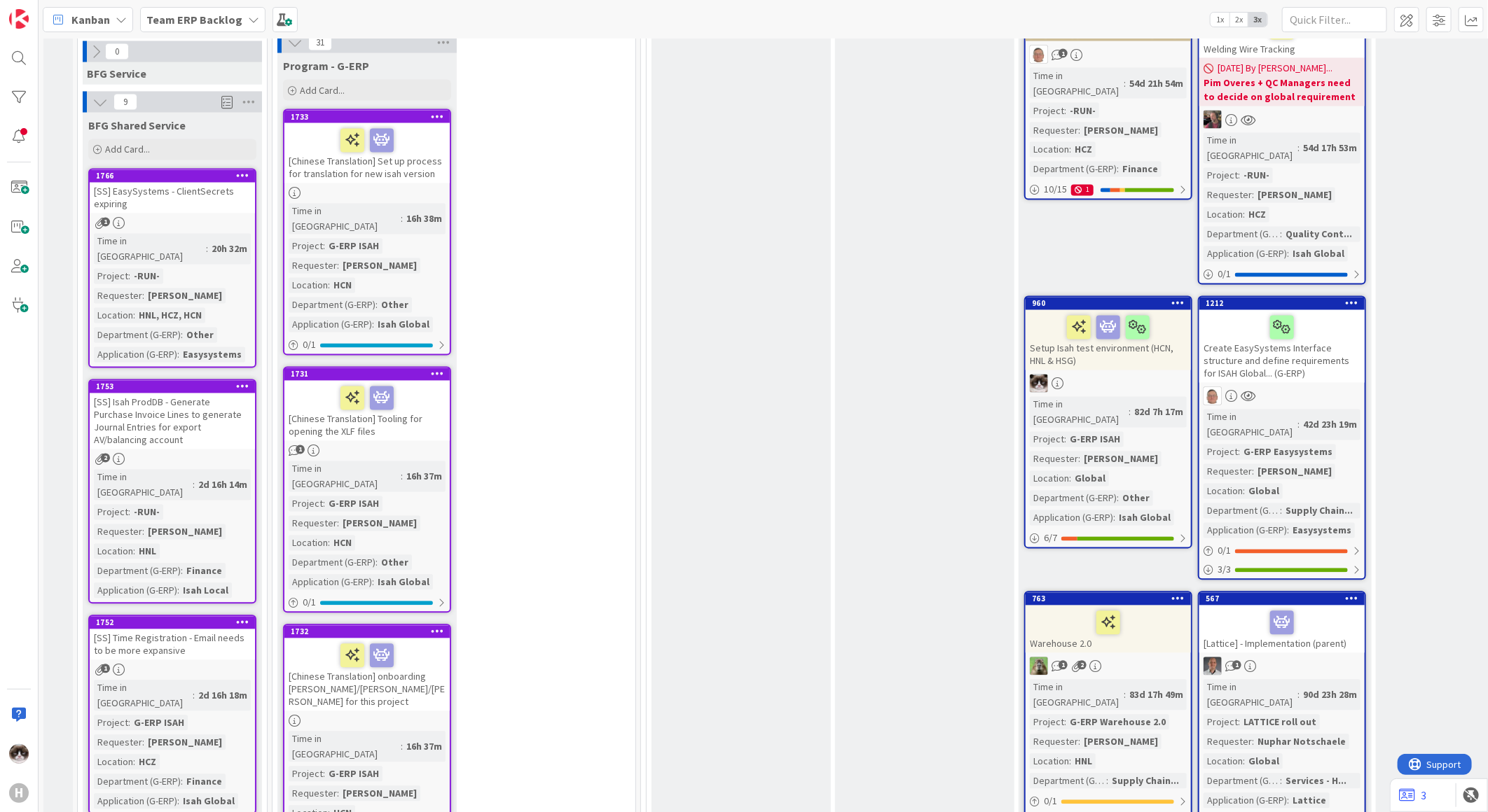
click at [198, 393] on div "[SS] Isah ProdDB - Generate Purchase Invoice Lines to generate Journal Entries …" at bounding box center [172, 421] width 165 height 56
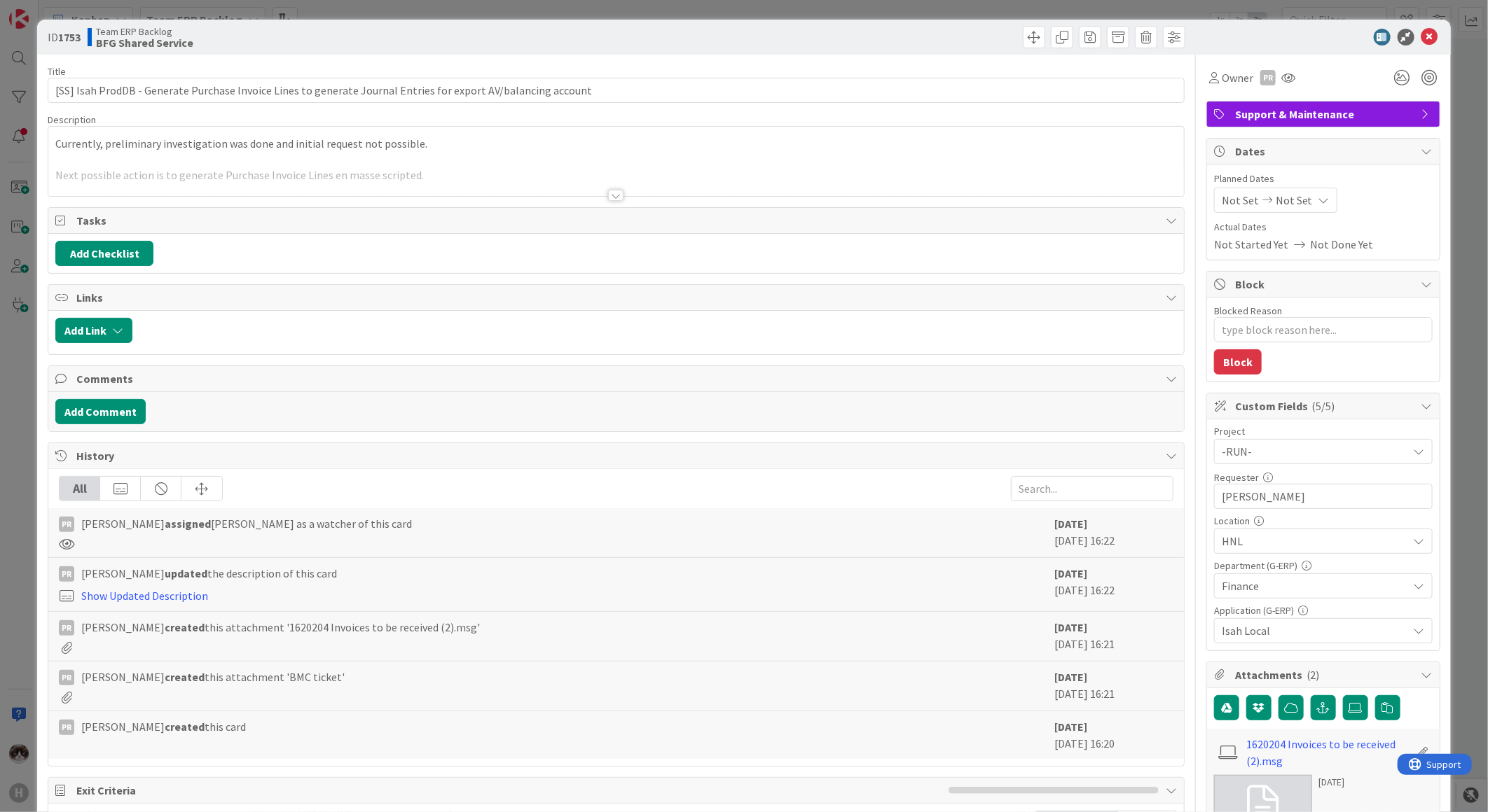
click at [581, 204] on div "Title 110 / 128 [SS] Isah ProdDB - Generate Purchase Invoice Lines to generate …" at bounding box center [616, 724] width 1137 height 1339
click at [609, 197] on div at bounding box center [616, 195] width 15 height 11
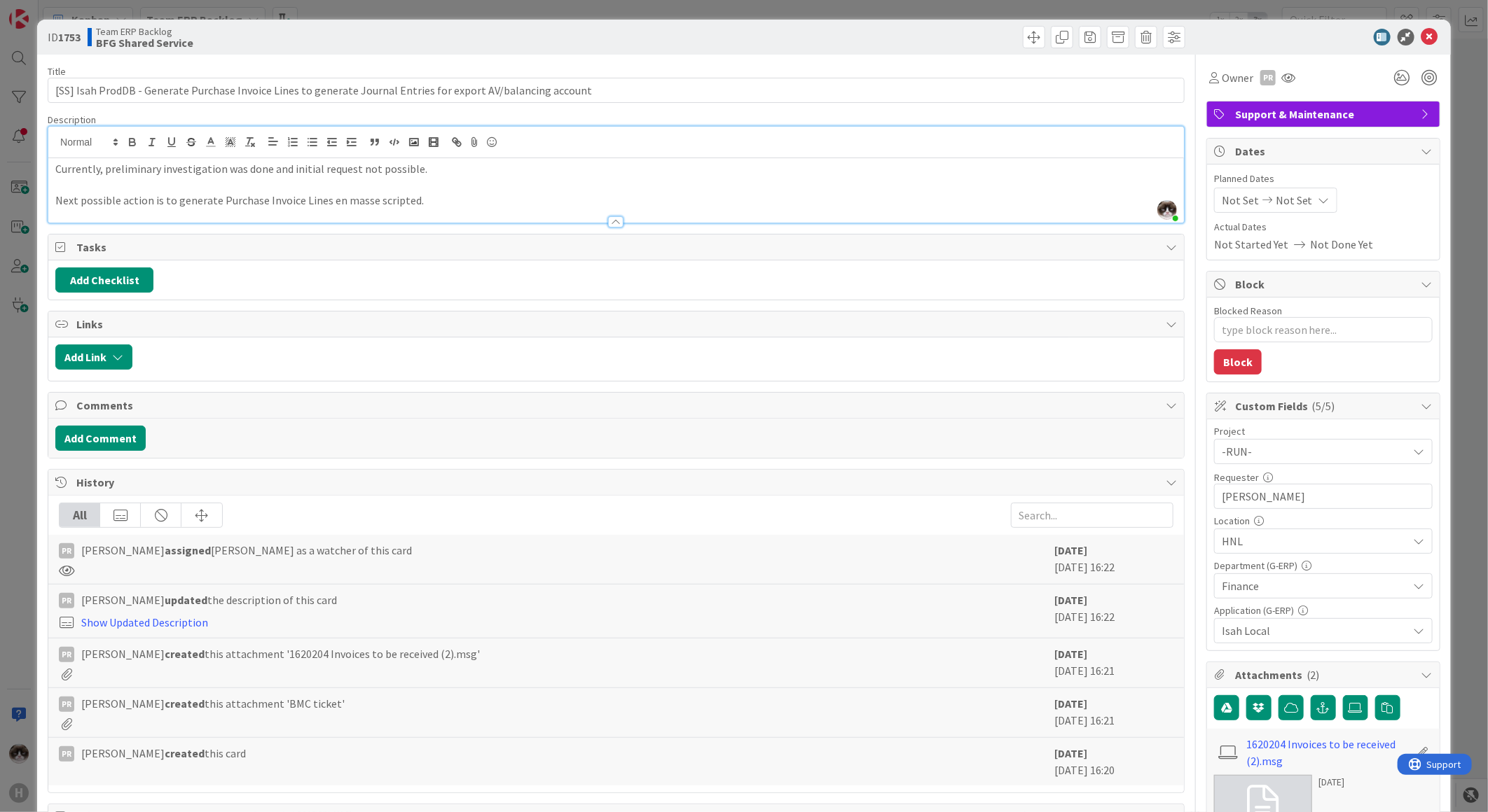
scroll to position [233, 0]
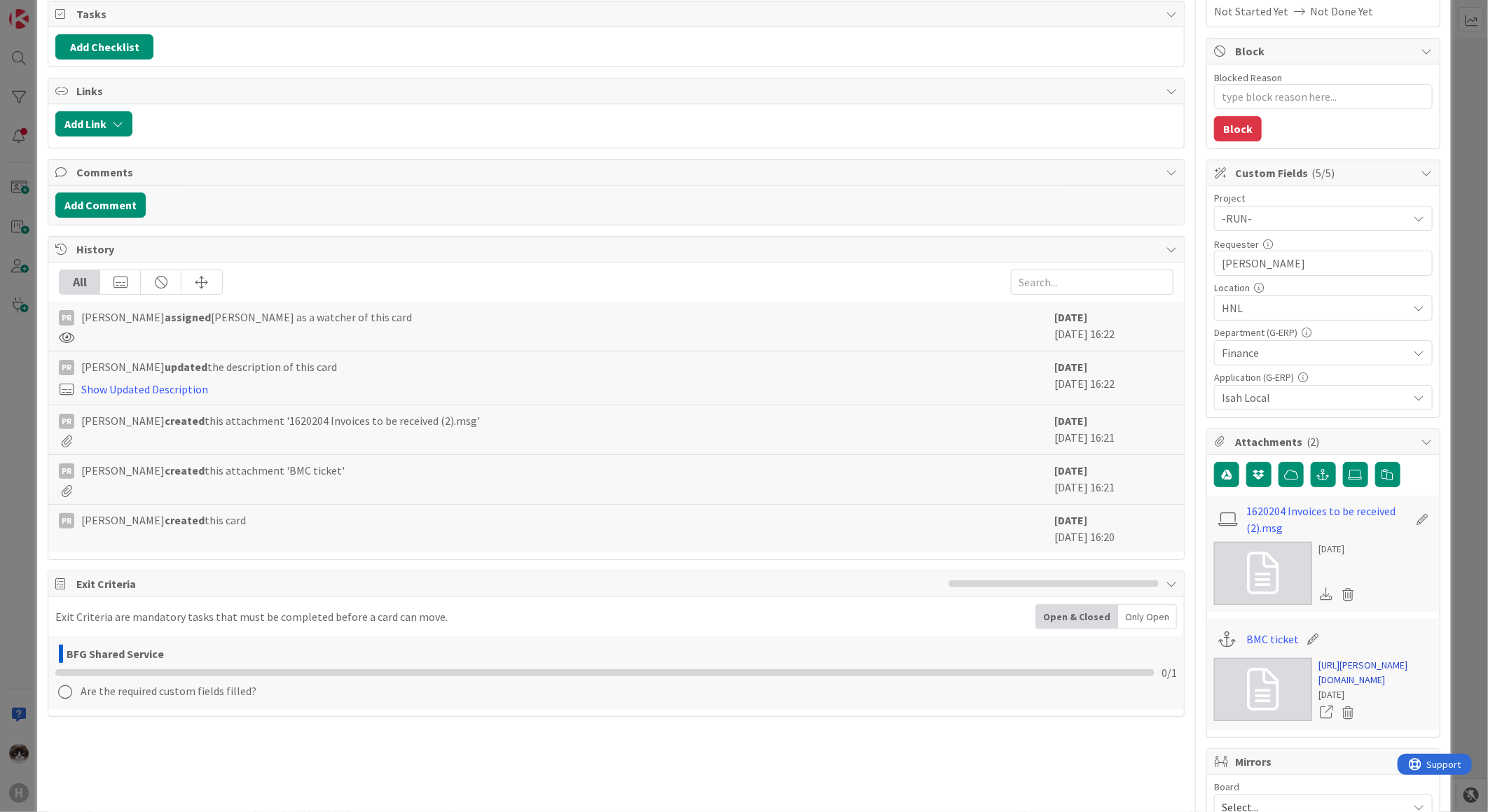
click at [1348, 674] on link "https://huisman-smartit.onbmc.com/smartit/app/#/workorder/IDGEFRDUJONBTASU3XIWS…" at bounding box center [1375, 672] width 113 height 29
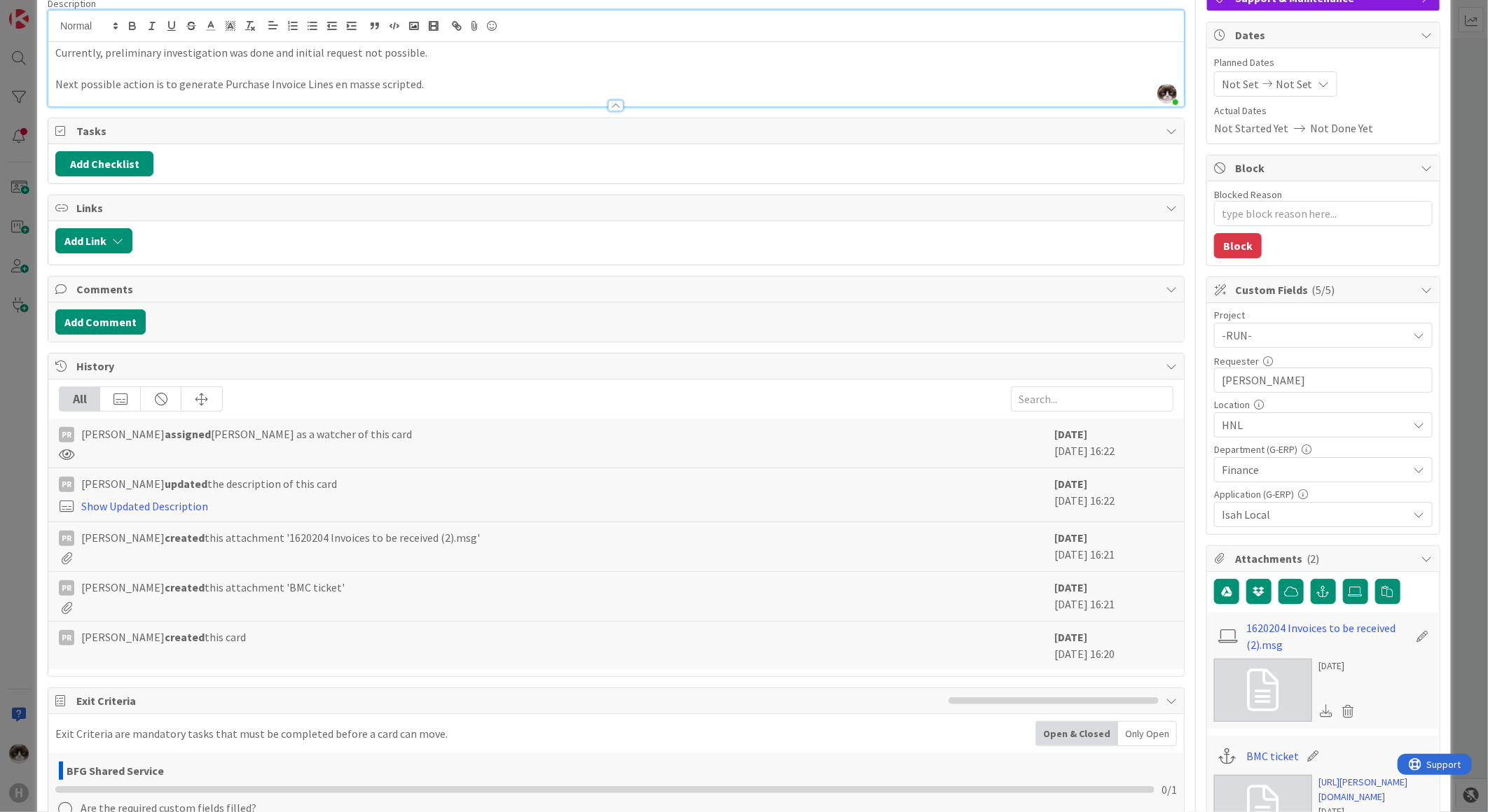
scroll to position [0, 0]
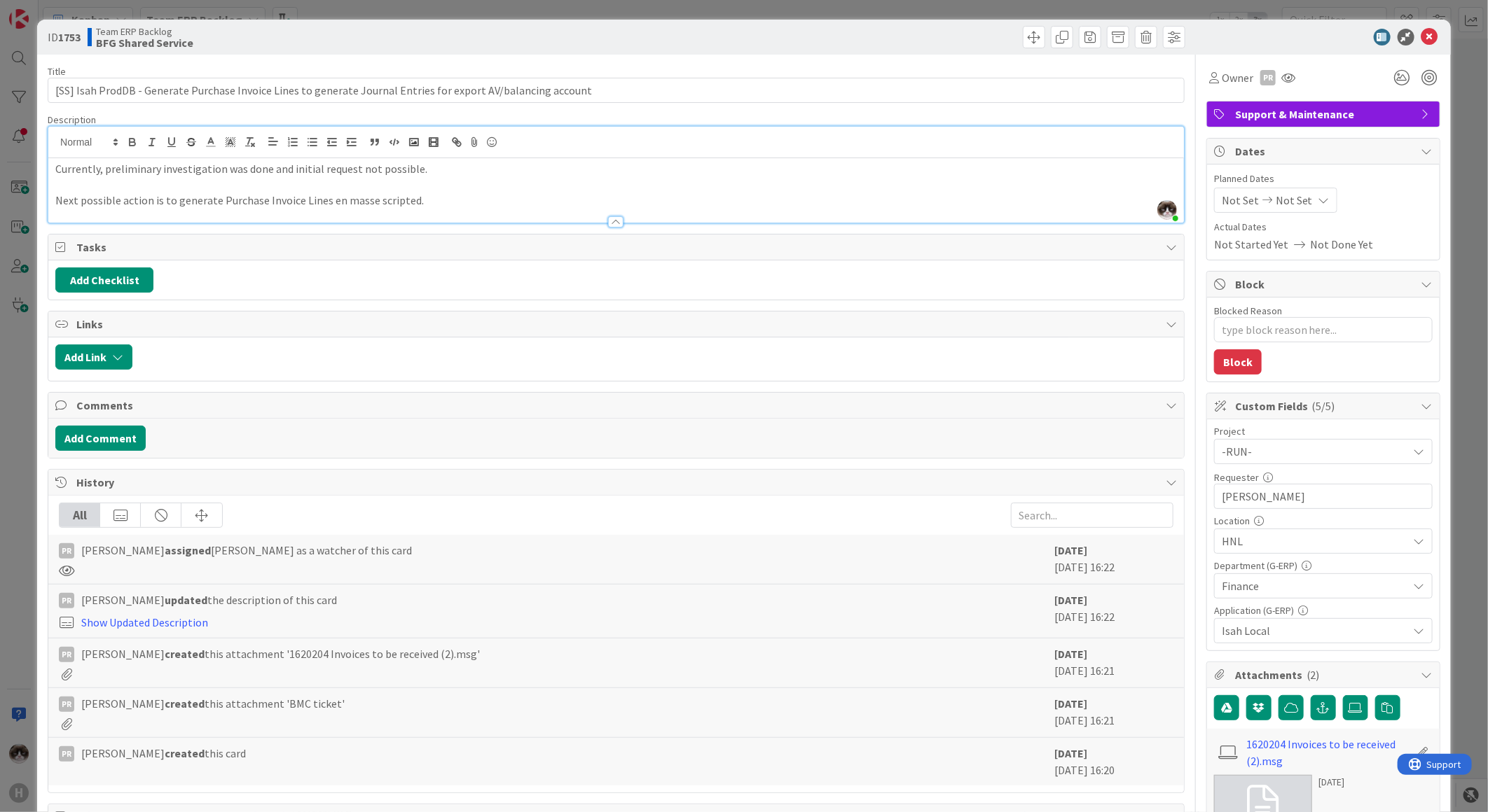
click at [1409, 42] on div at bounding box center [1316, 36] width 248 height 17
click at [1421, 33] on icon at bounding box center [1429, 36] width 17 height 17
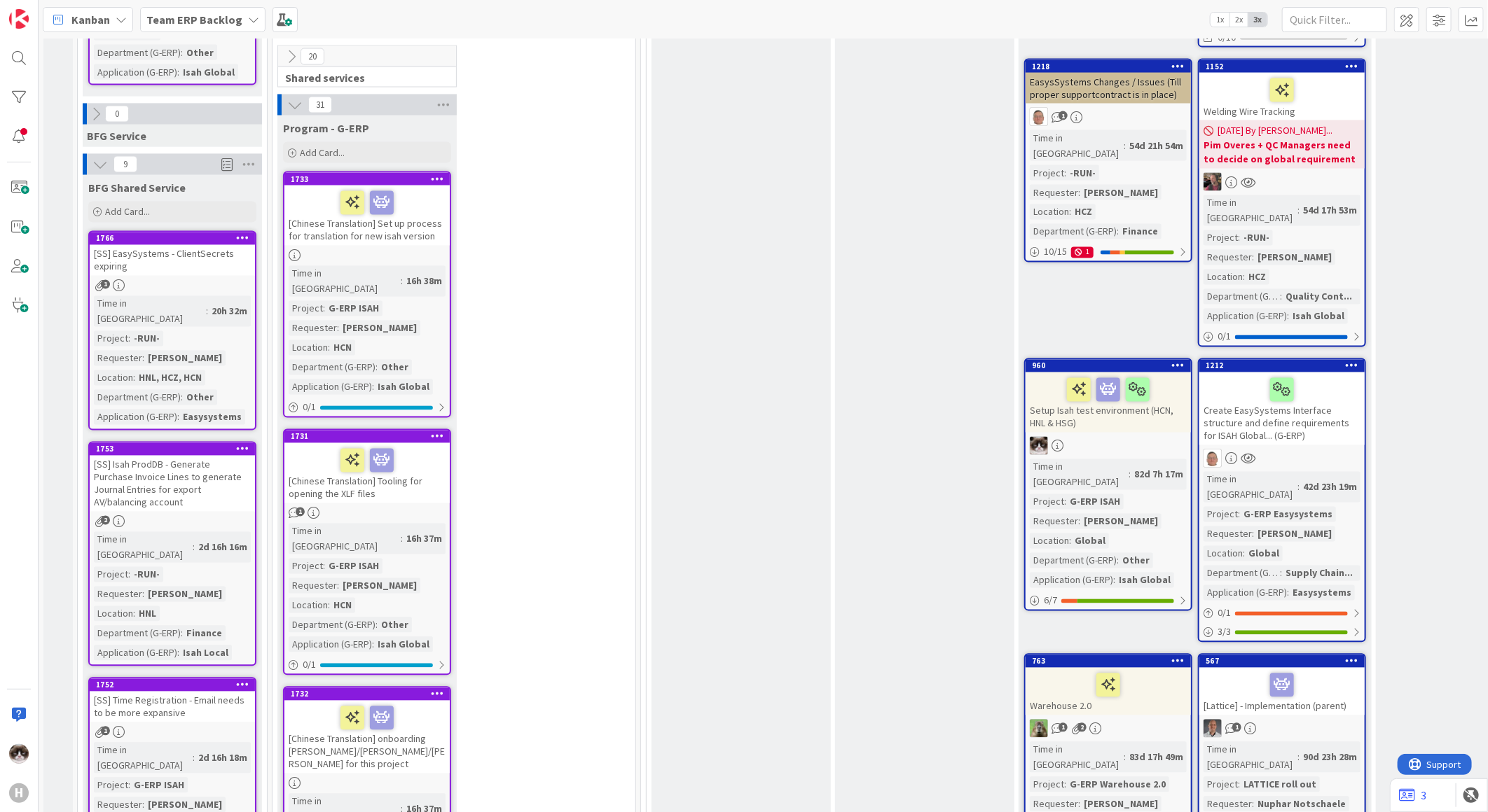
scroll to position [1576, 0]
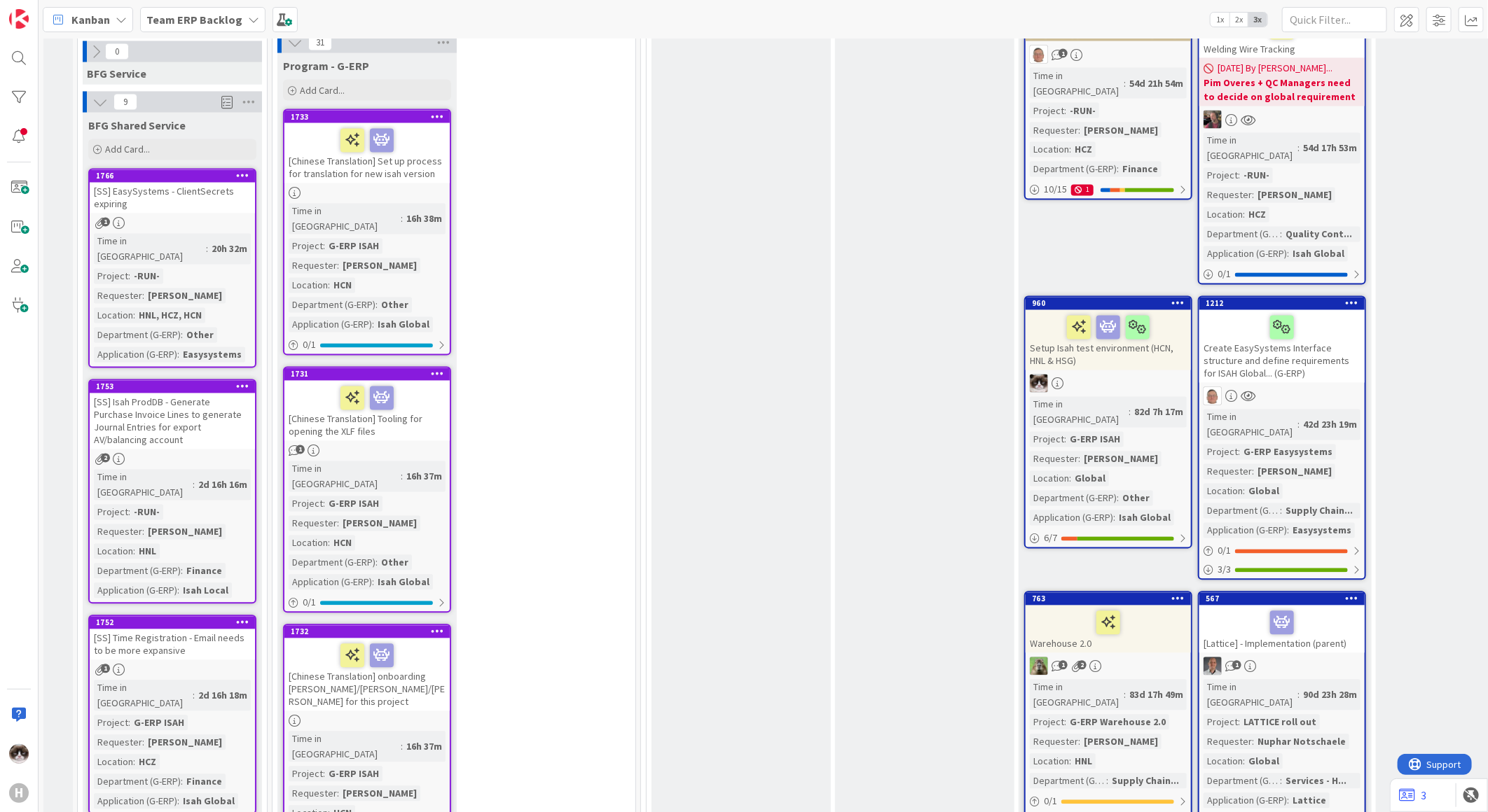
click at [224, 630] on div "[SS] Time Registration - Email needs to be more expansive" at bounding box center [172, 645] width 165 height 31
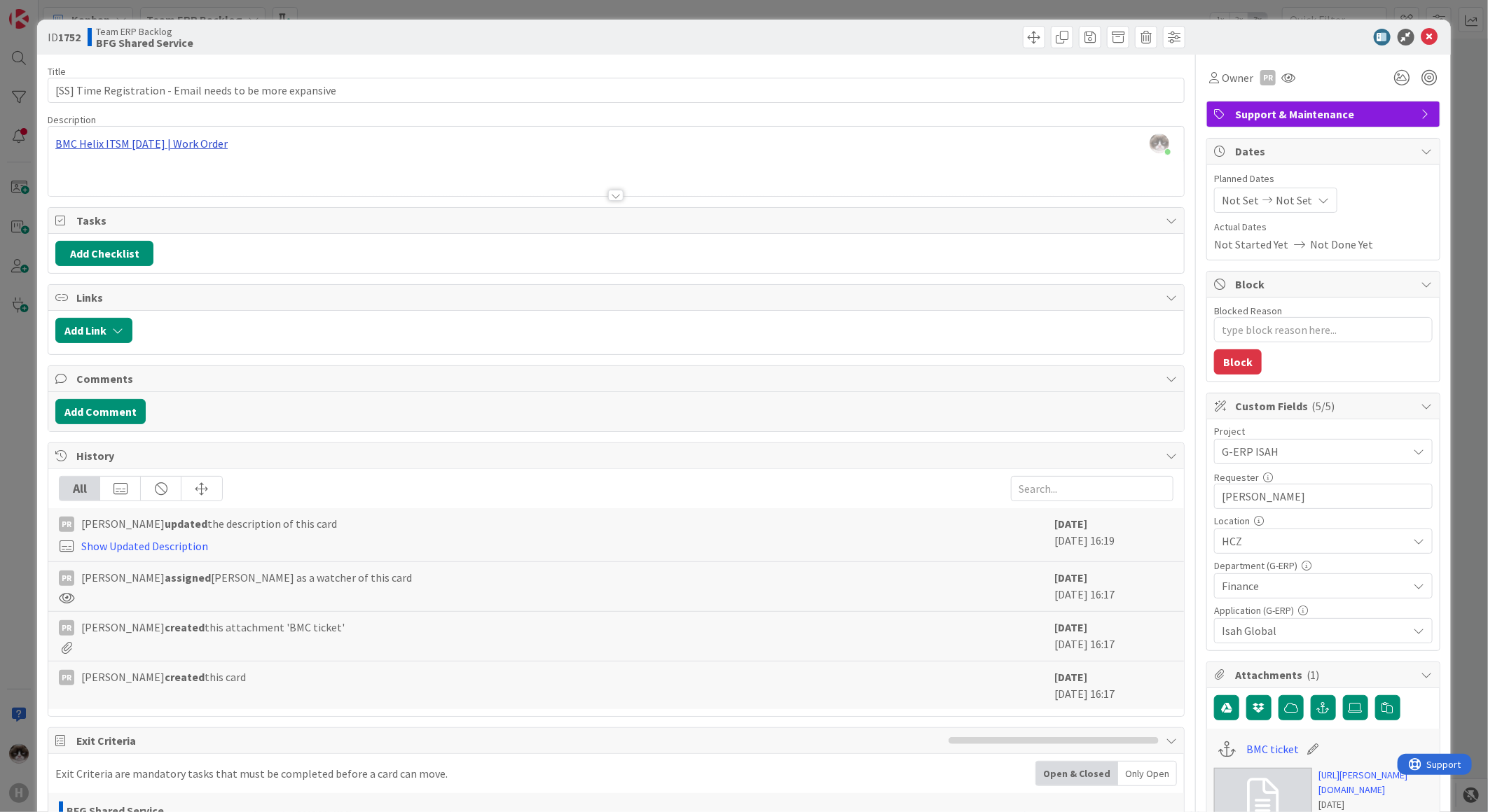
click at [127, 147] on div "Kevin van Dijk just joined BMC Helix ITSM 23.3.02 | Work Order" at bounding box center [616, 161] width 1136 height 69
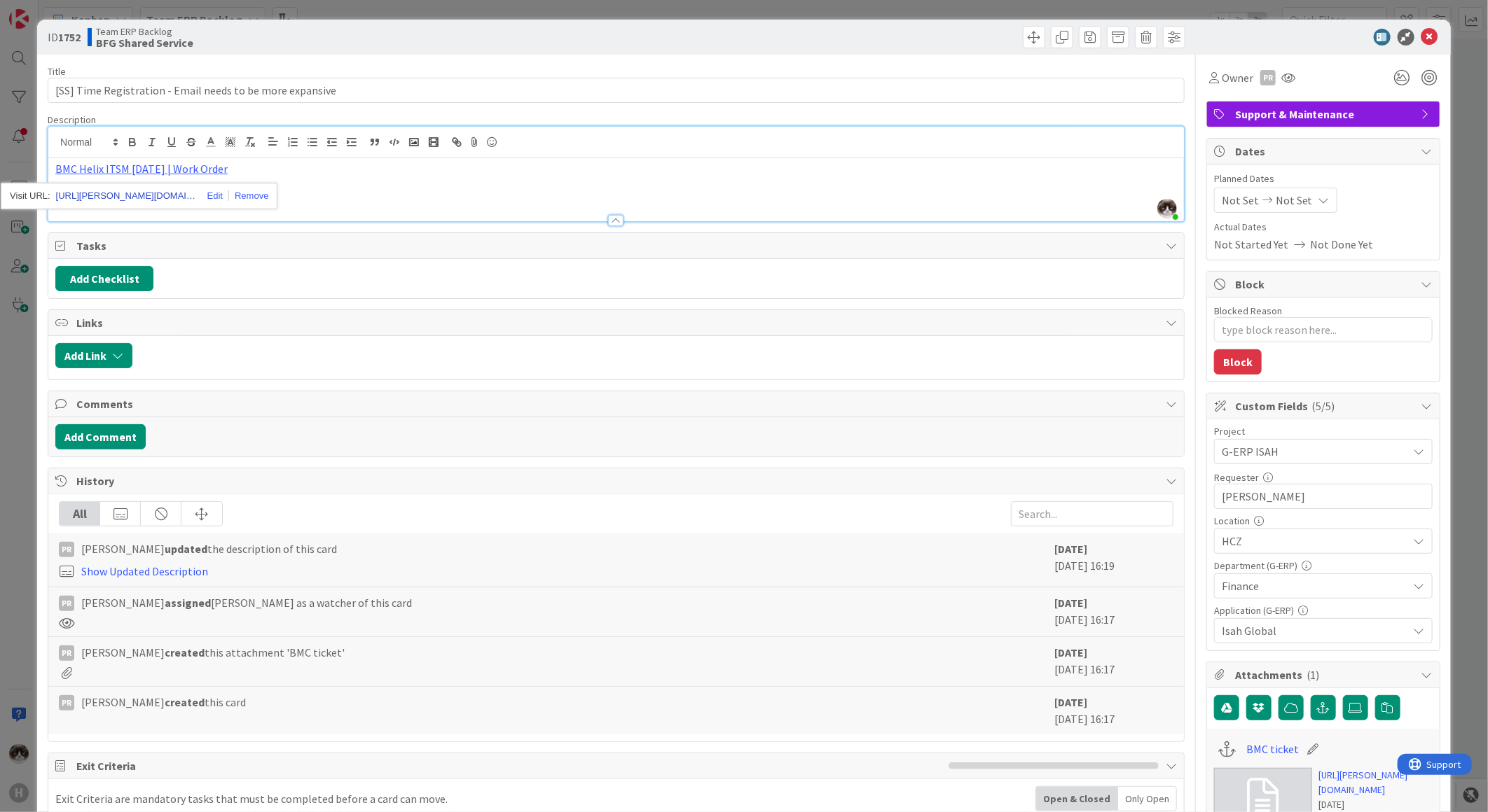
click at [123, 194] on link "https://huisman-smartit.onbmc.com/smartit/app/#/workorder/AGGF4KX6HRENQASZSO8OS…" at bounding box center [126, 196] width 140 height 18
click at [395, 197] on div "BMC Helix ITSM 23.3.02 | Work Order" at bounding box center [616, 190] width 1136 height 63
click at [1428, 29] on div at bounding box center [1316, 36] width 248 height 17
click at [1421, 32] on icon at bounding box center [1429, 36] width 17 height 17
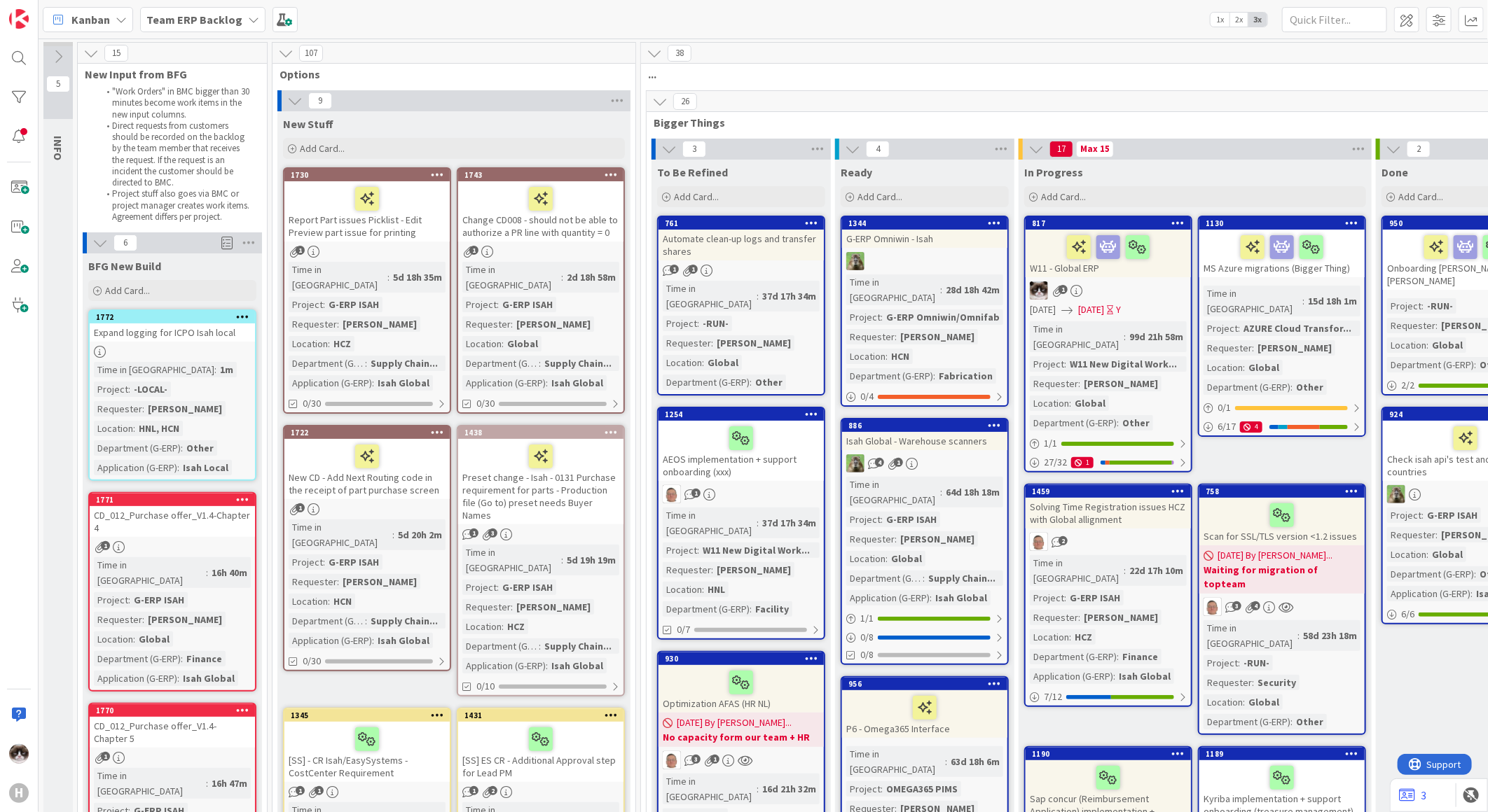
drag, startPoint x: 206, startPoint y: 19, endPoint x: 206, endPoint y: 31, distance: 12.0
click at [206, 19] on b "Team ERP Backlog" at bounding box center [194, 20] width 96 height 14
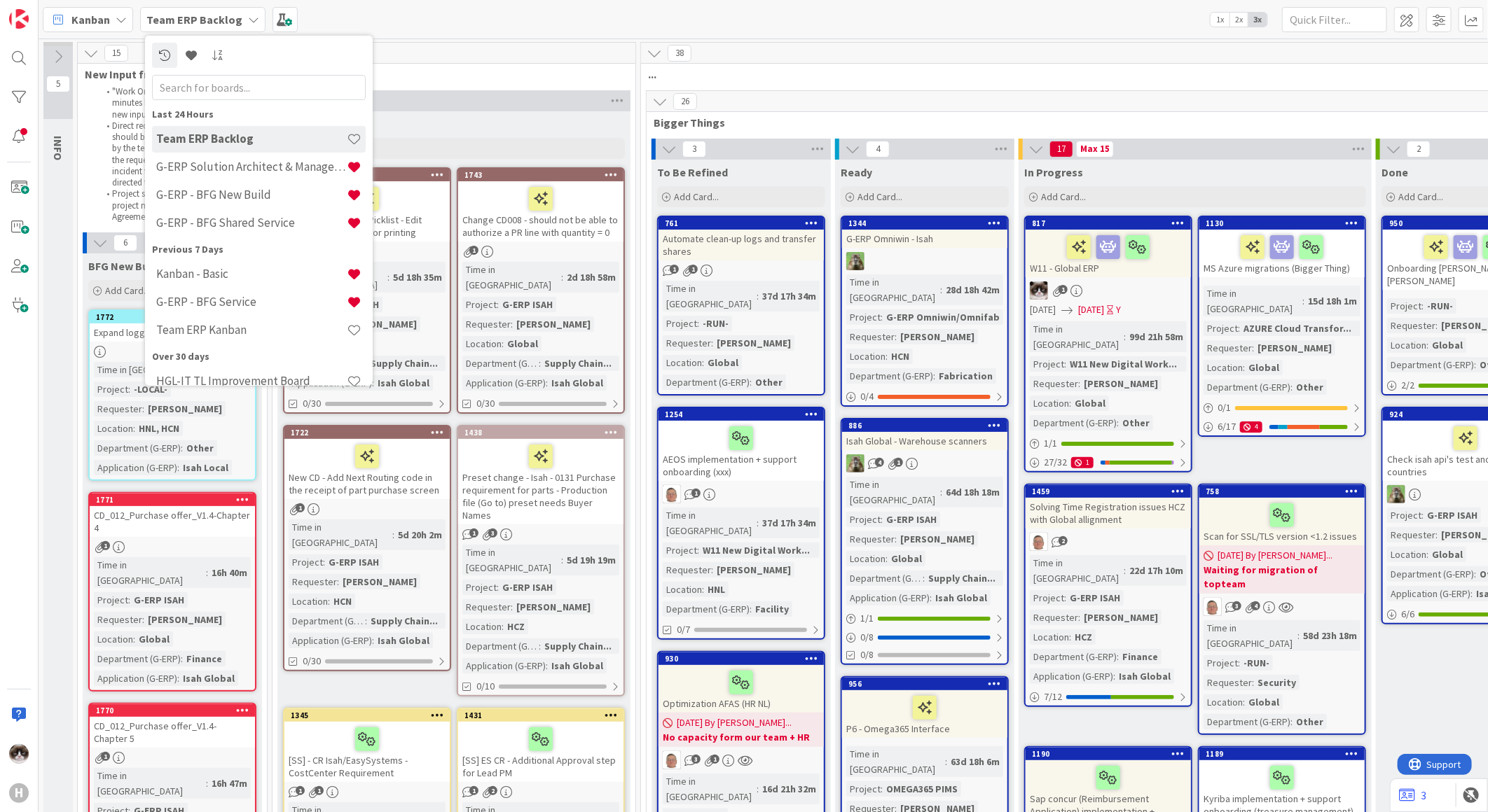
drag, startPoint x: 231, startPoint y: 225, endPoint x: 183, endPoint y: 225, distance: 48.0
click at [231, 225] on h4 "G-ERP - BFG Shared Service" at bounding box center [251, 223] width 190 height 14
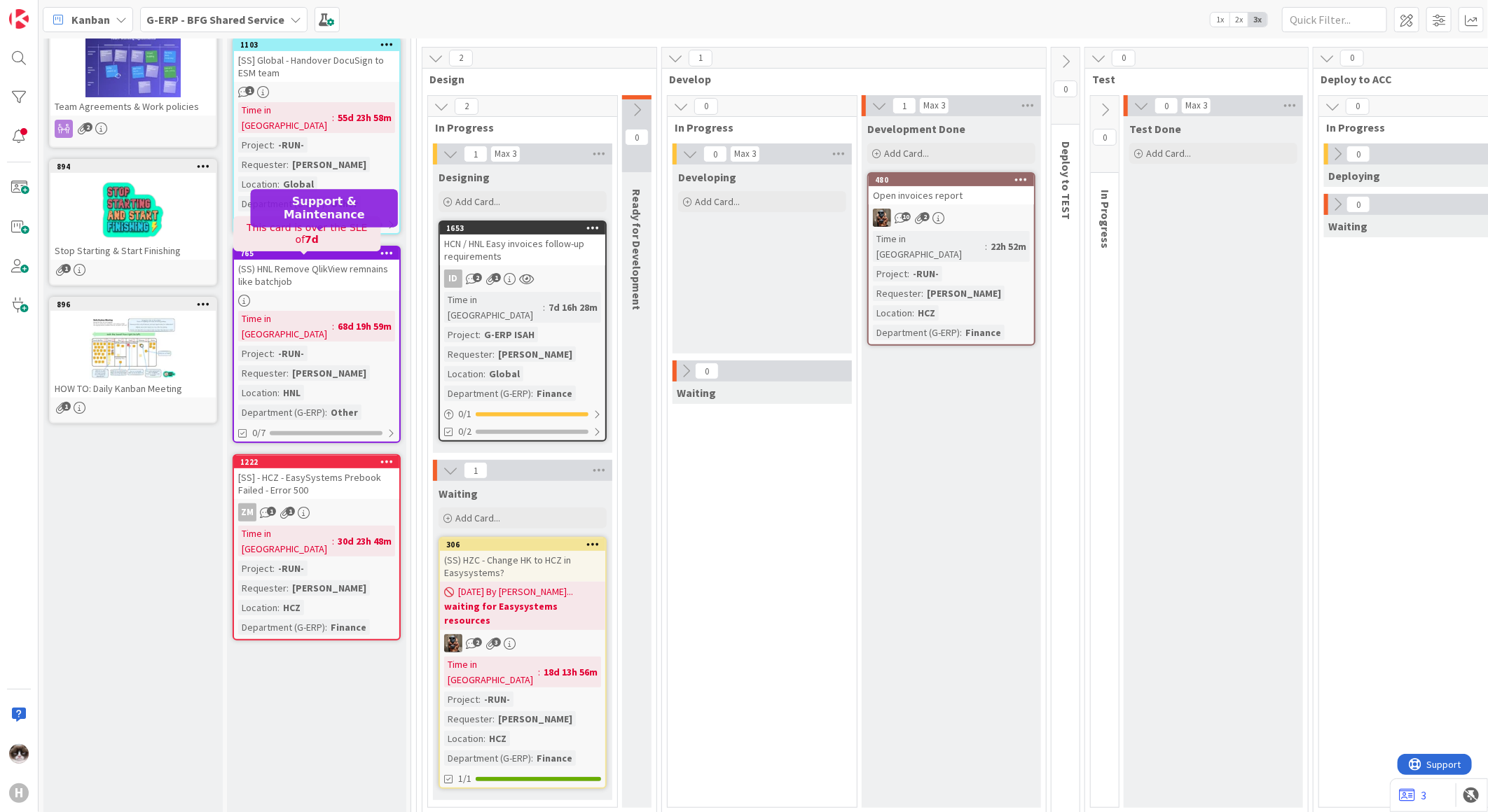
scroll to position [78, 0]
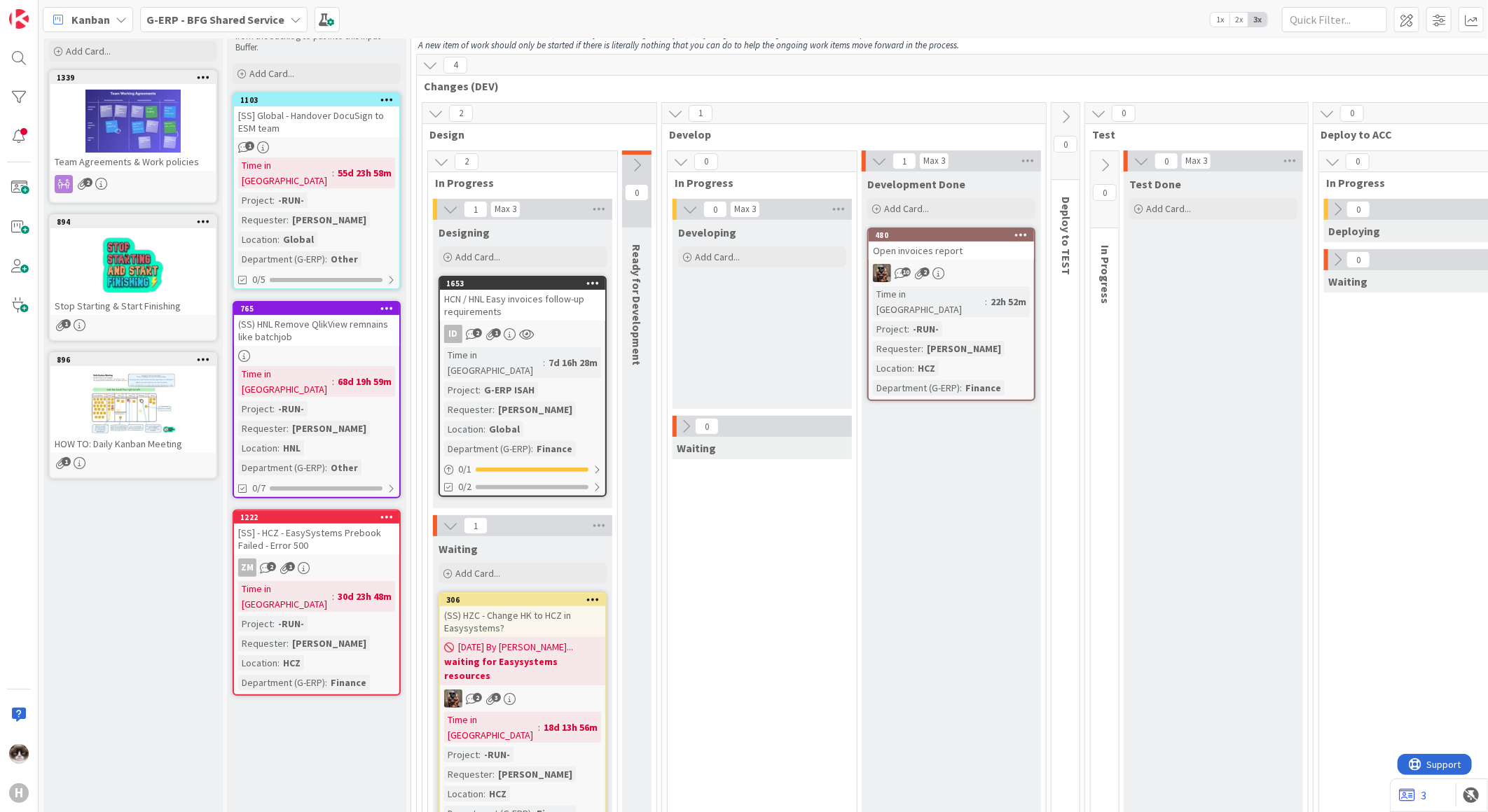
click at [333, 327] on div "(SS) HNL Remove QlikView remnains like batchjob" at bounding box center [316, 330] width 165 height 31
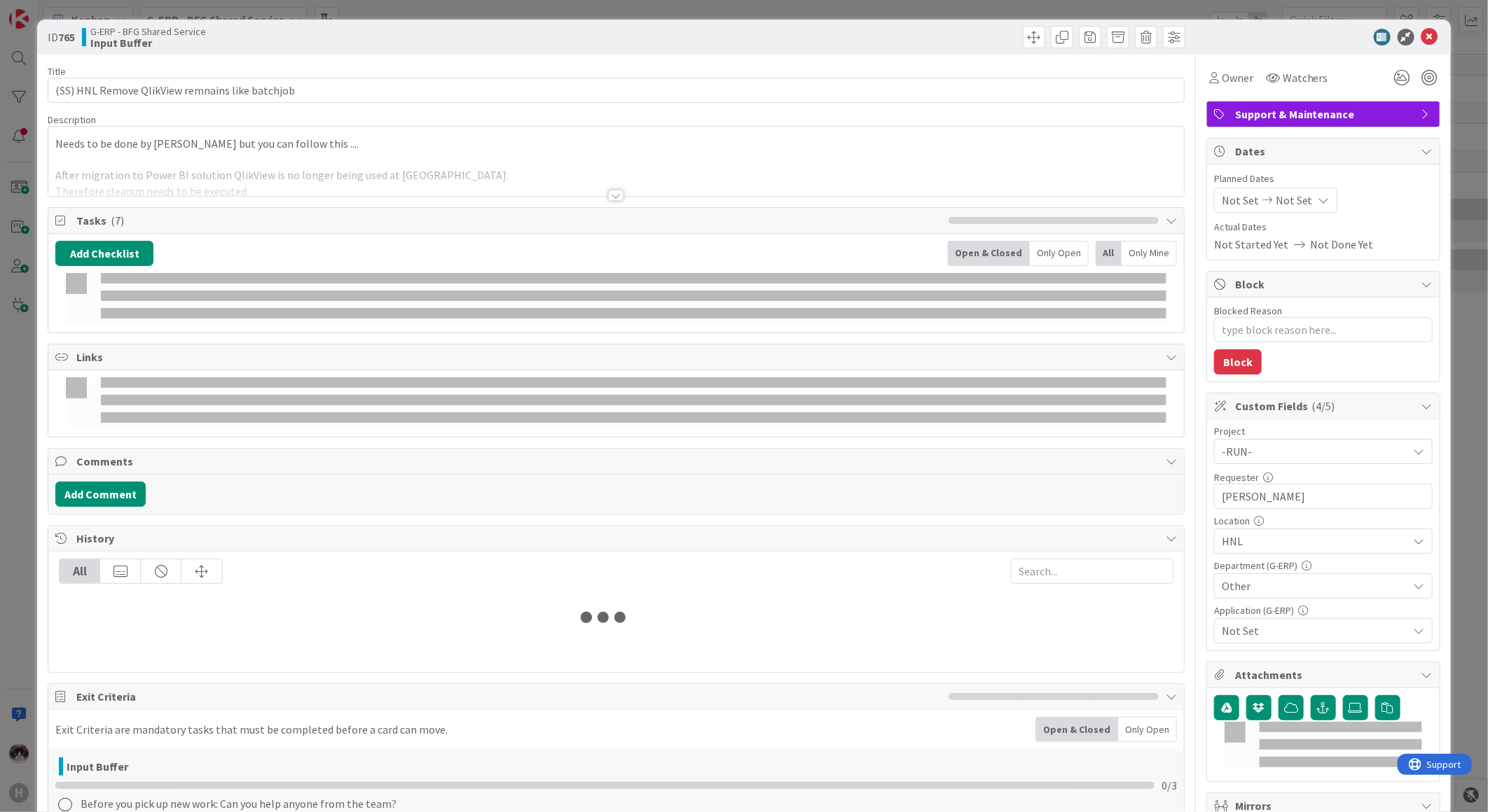
click at [614, 190] on div at bounding box center [616, 195] width 15 height 11
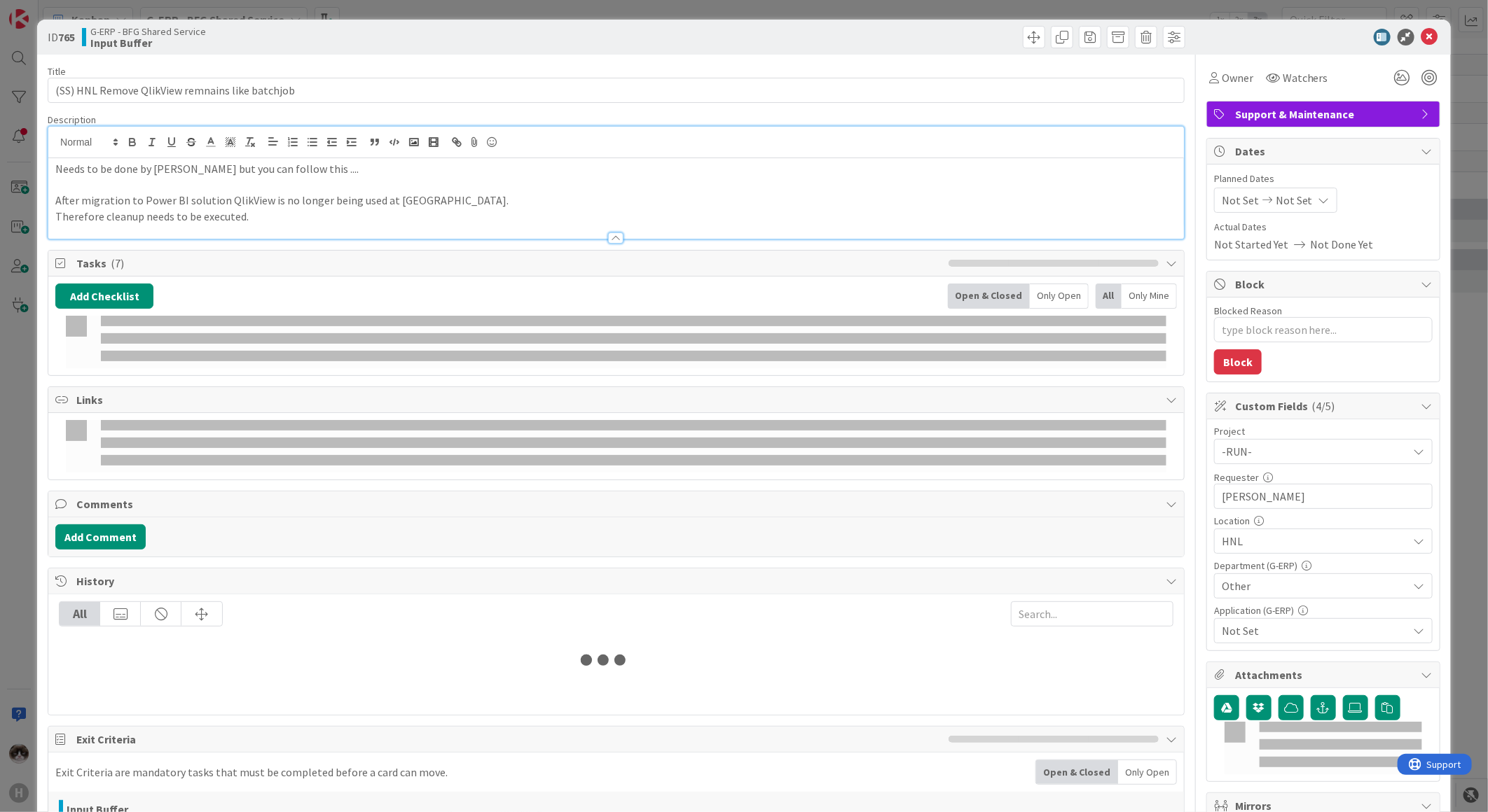
click at [608, 220] on p "Therefore cleanup needs to be executed." at bounding box center [616, 216] width 1122 height 16
click at [612, 236] on div at bounding box center [616, 238] width 15 height 11
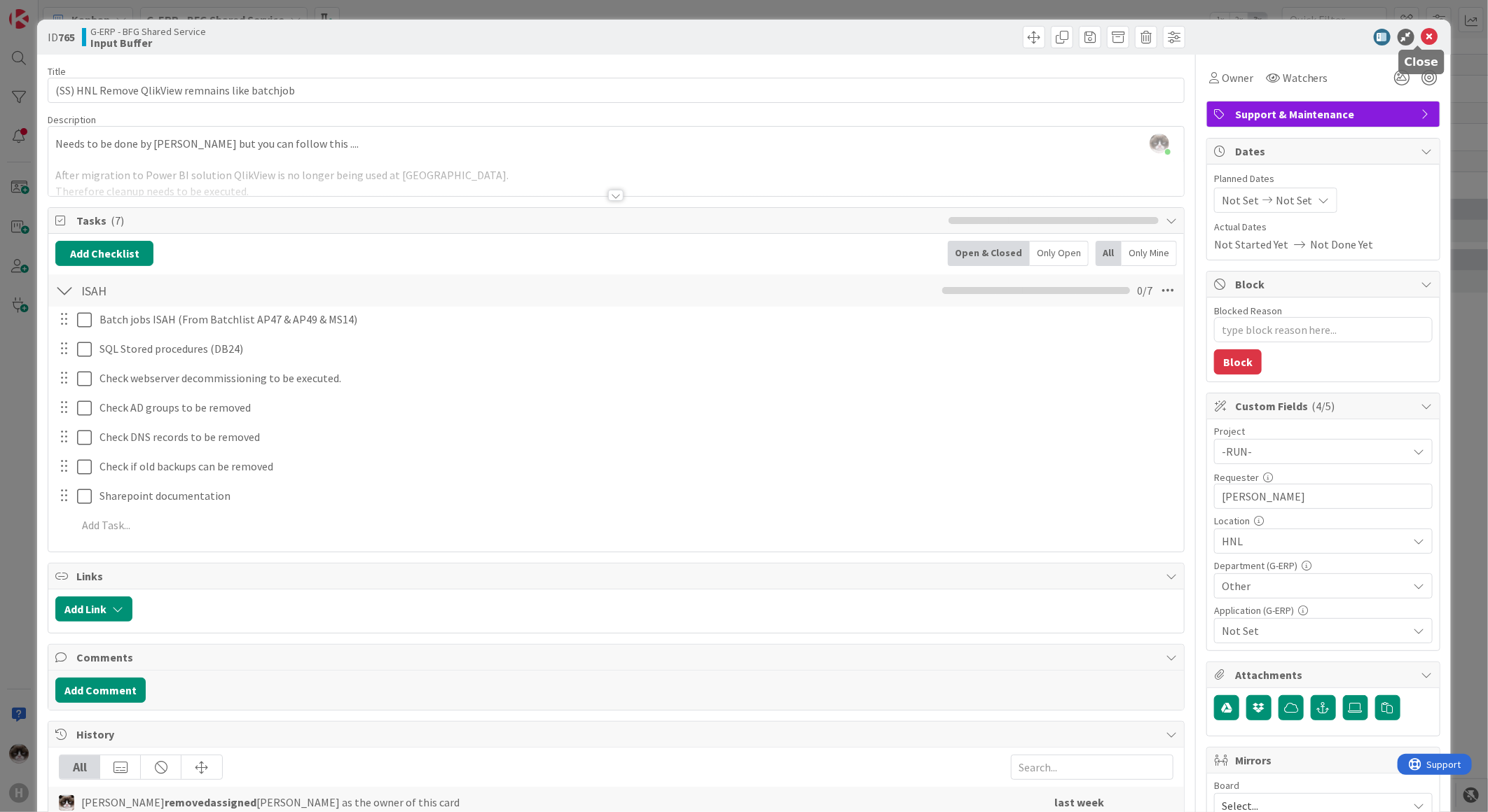
click at [1421, 36] on icon at bounding box center [1429, 36] width 17 height 17
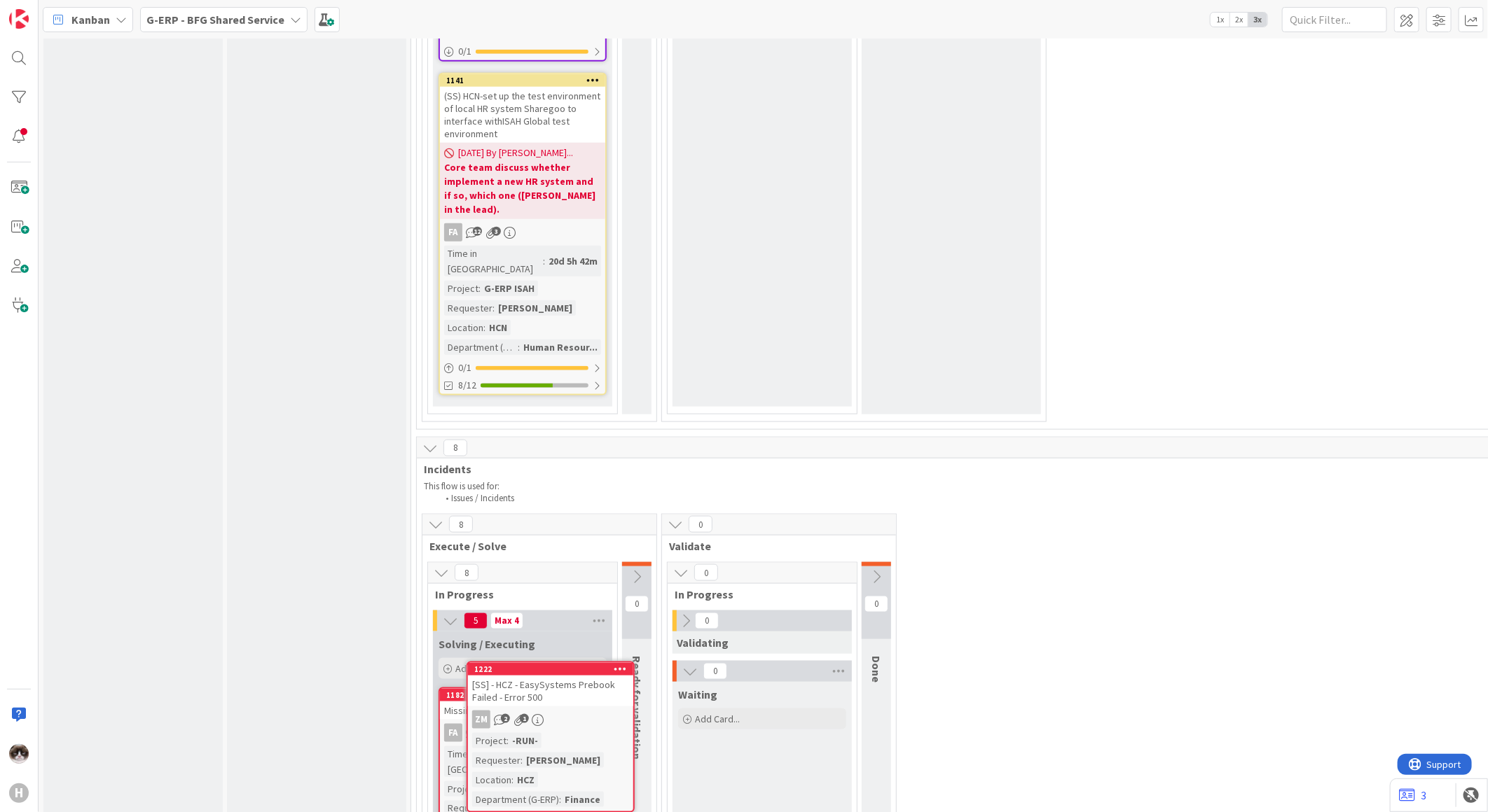
scroll to position [4357, 0]
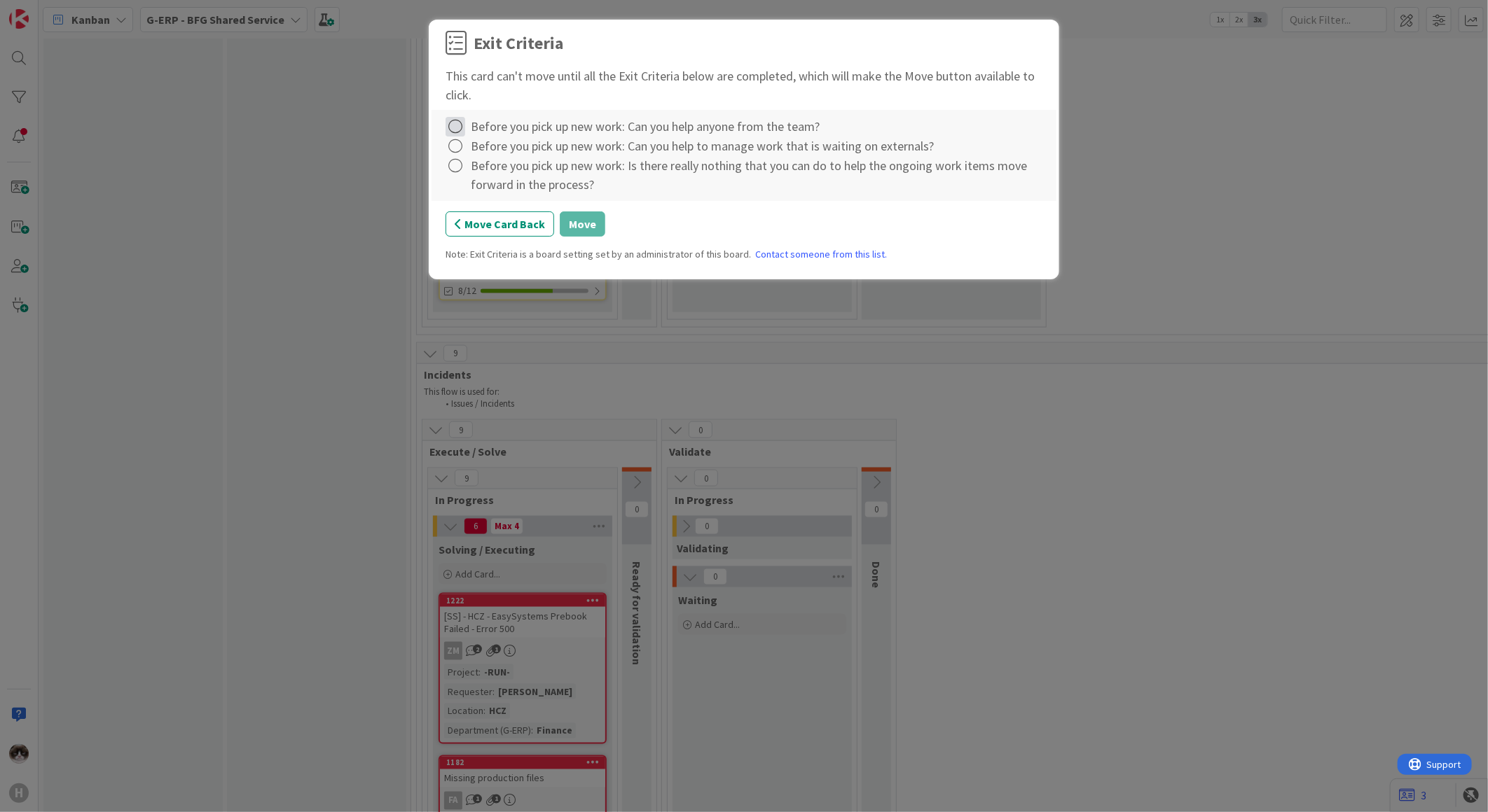
click at [458, 123] on icon at bounding box center [455, 126] width 20 height 20
click at [474, 158] on link "Complete" at bounding box center [533, 156] width 175 height 21
click at [451, 151] on icon at bounding box center [455, 146] width 20 height 20
click at [463, 173] on link "Complete" at bounding box center [533, 175] width 175 height 21
click at [454, 166] on icon at bounding box center [455, 166] width 20 height 20
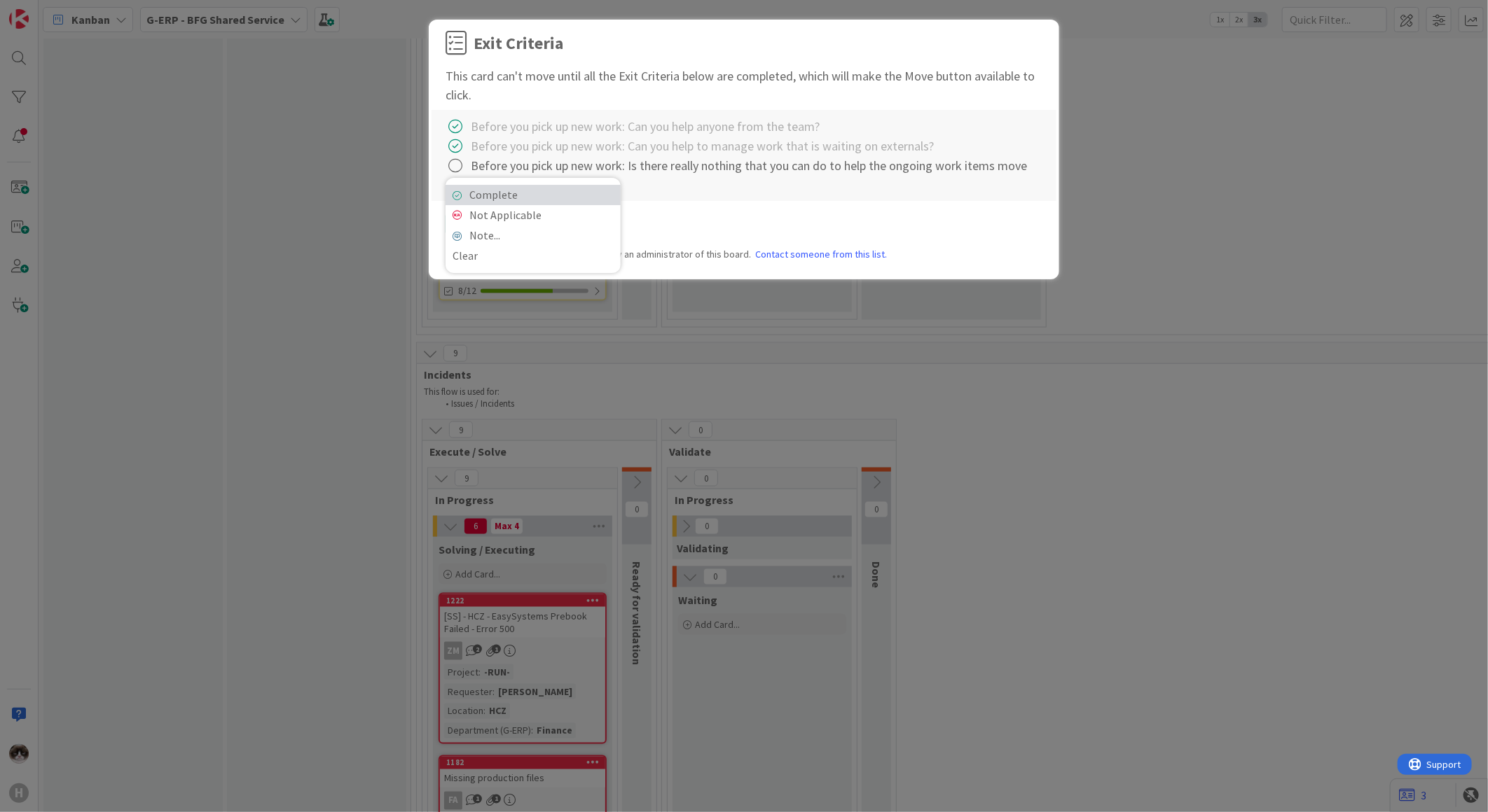
click at [467, 187] on link "Complete" at bounding box center [533, 195] width 175 height 21
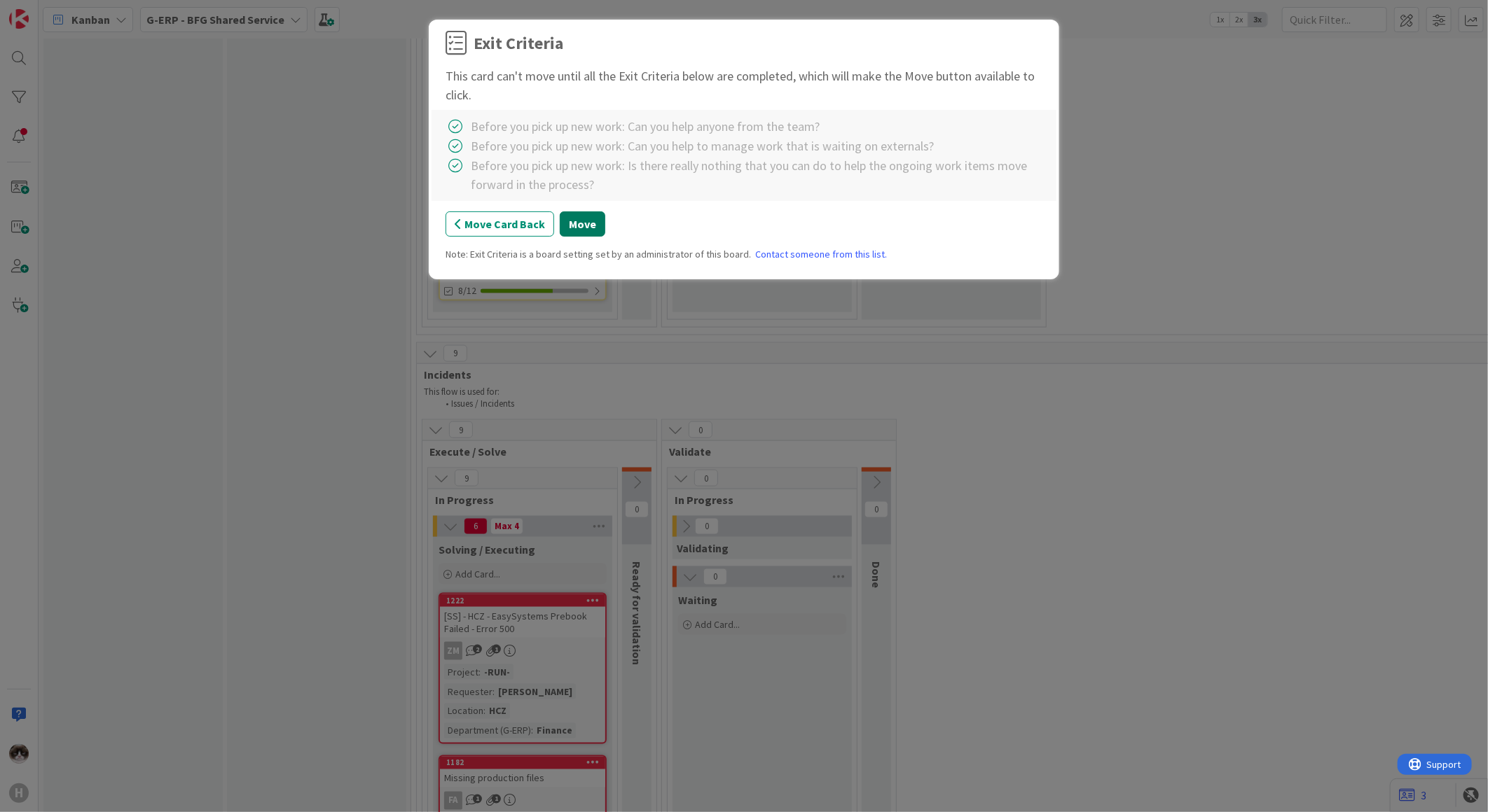
click at [570, 225] on button "Move" at bounding box center [582, 224] width 45 height 25
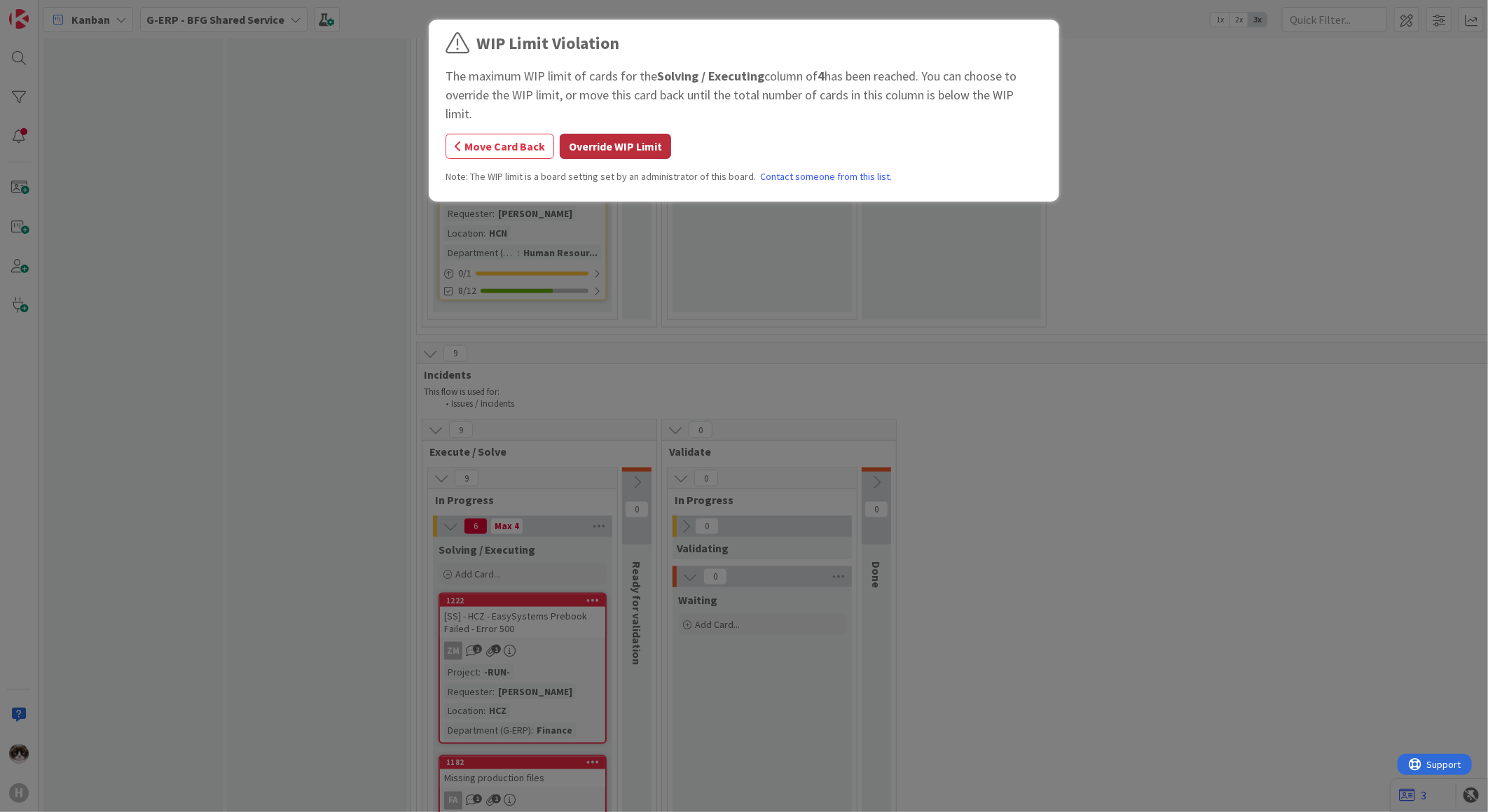
click at [619, 134] on button "Override WIP Limit" at bounding box center [616, 147] width 111 height 25
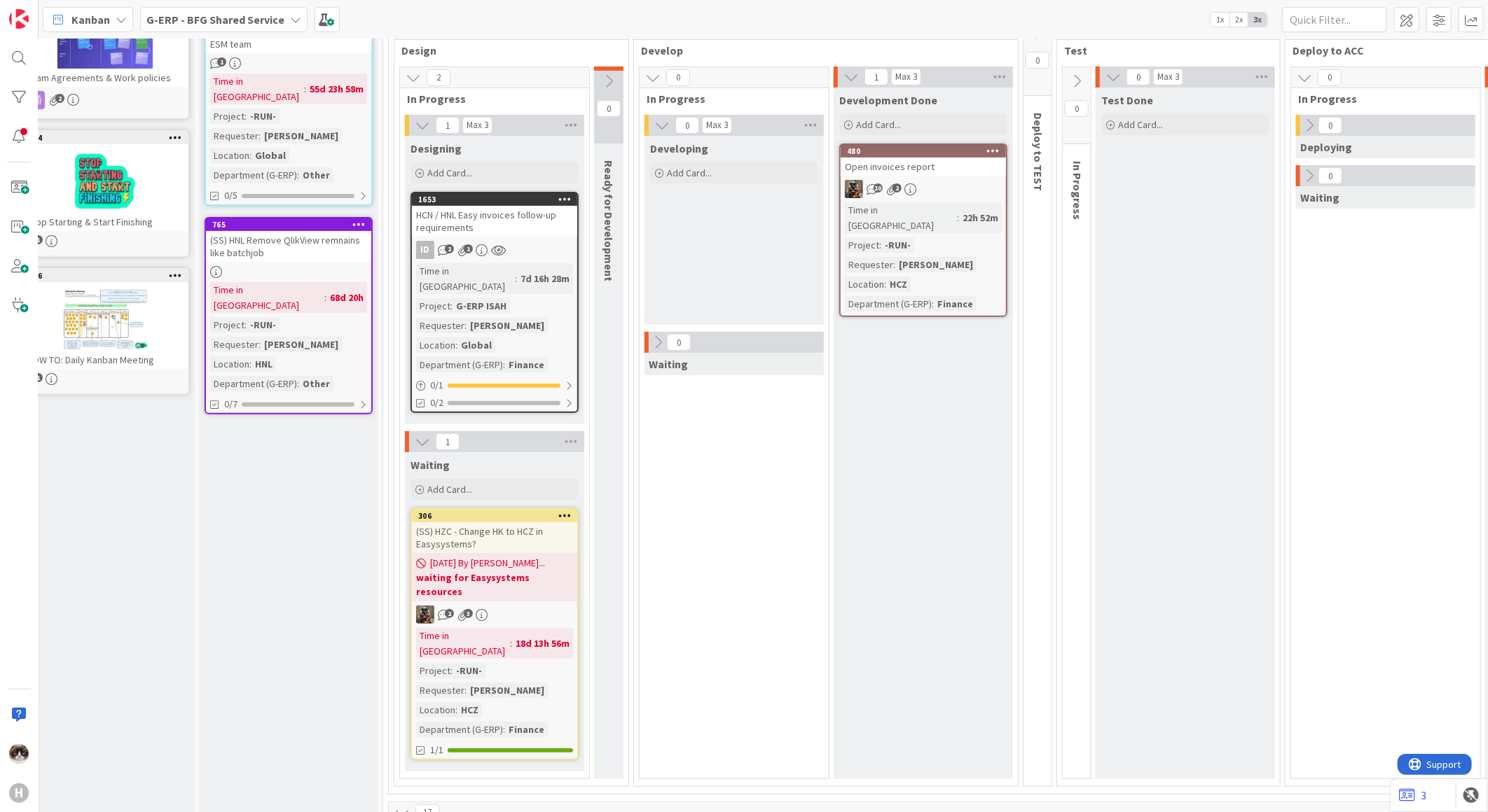
scroll to position [0, 28]
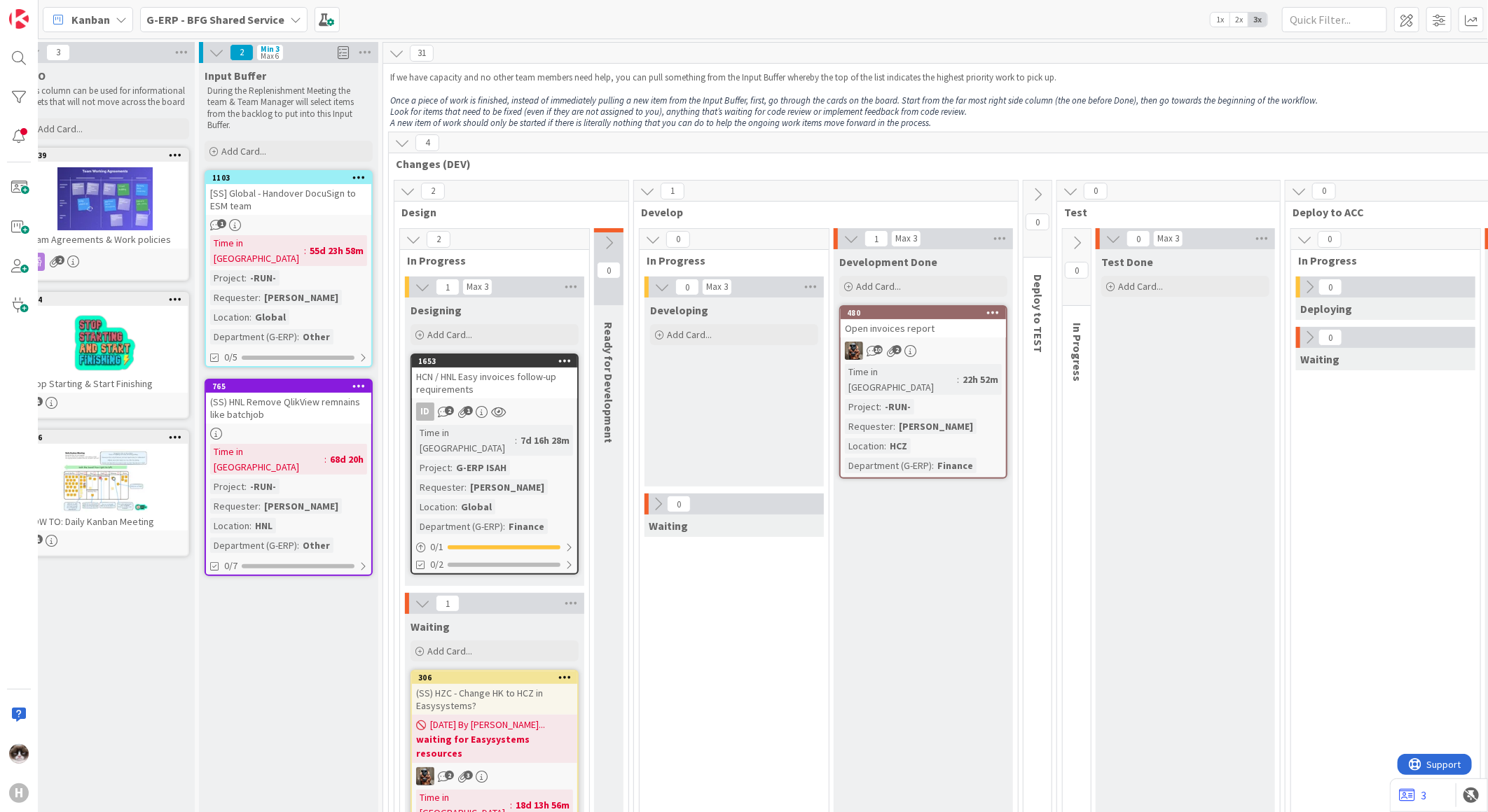
click at [207, 17] on b "G-ERP - BFG Shared Service" at bounding box center [216, 20] width 138 height 14
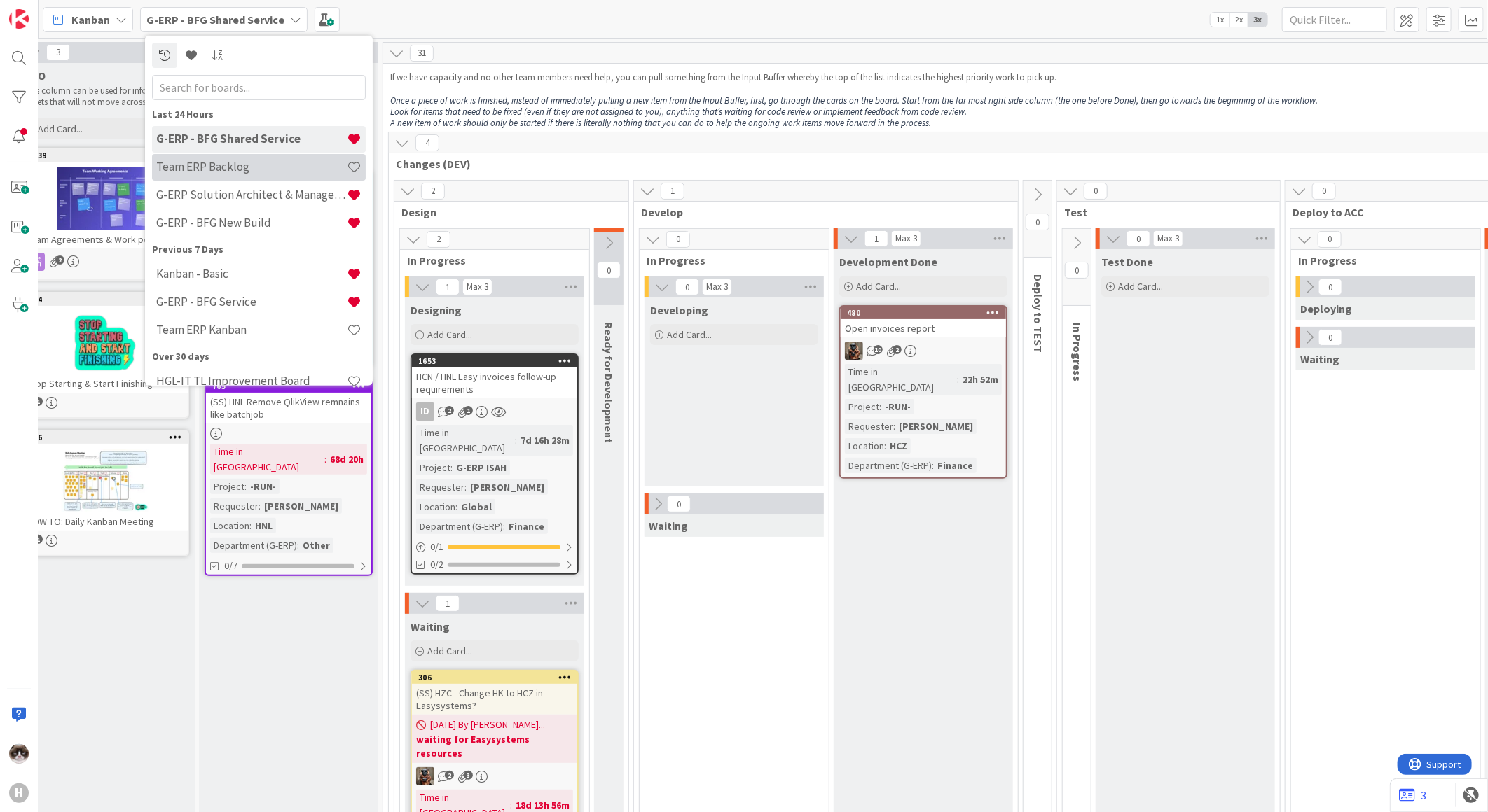
click at [263, 170] on h4 "Team ERP Backlog" at bounding box center [251, 167] width 190 height 14
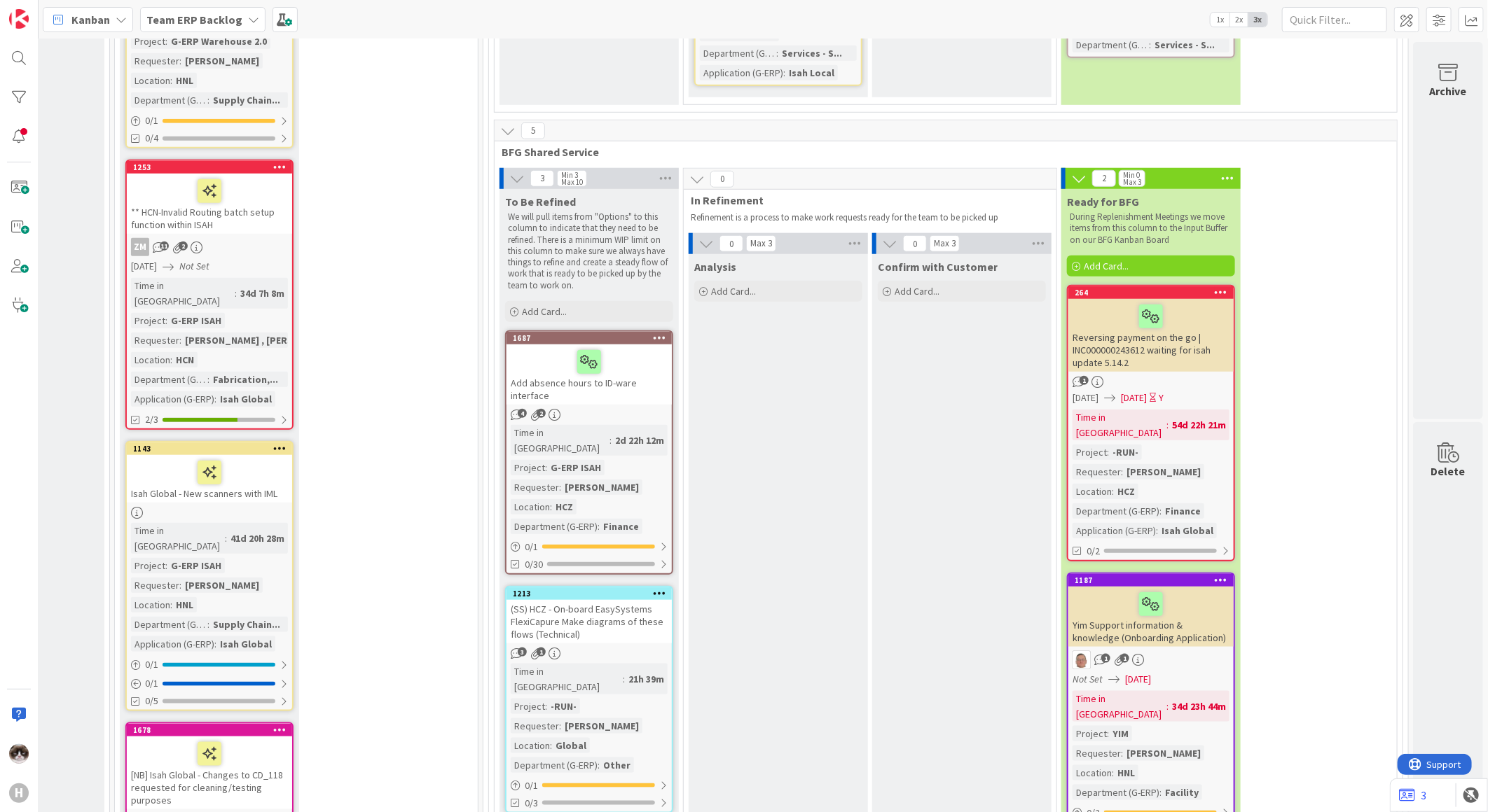
scroll to position [3778, 169]
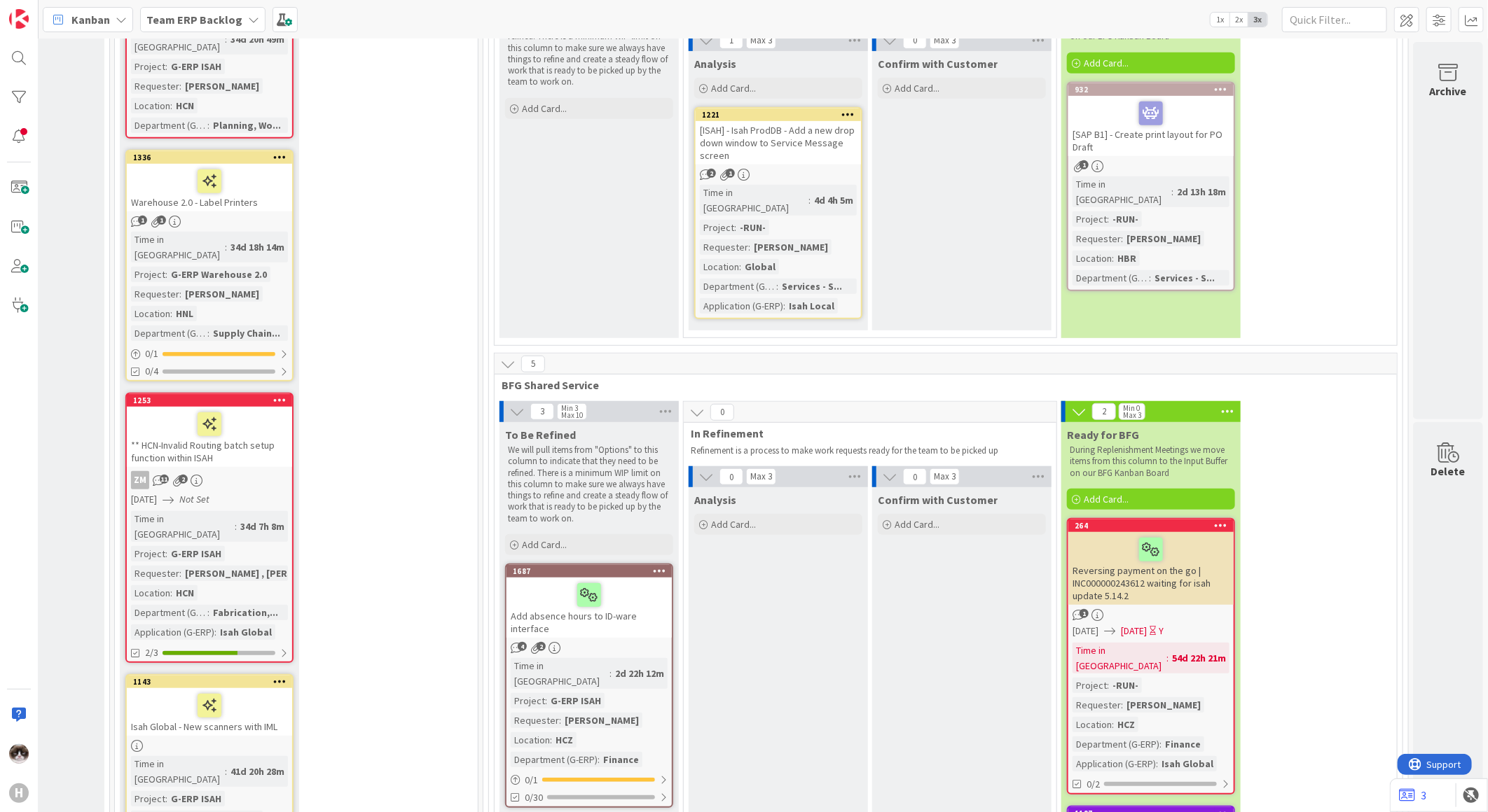
click at [1175, 532] on div "Reversing payment on the go | INC000000243612 waiting for isah update 5.14.2" at bounding box center [1151, 569] width 165 height 73
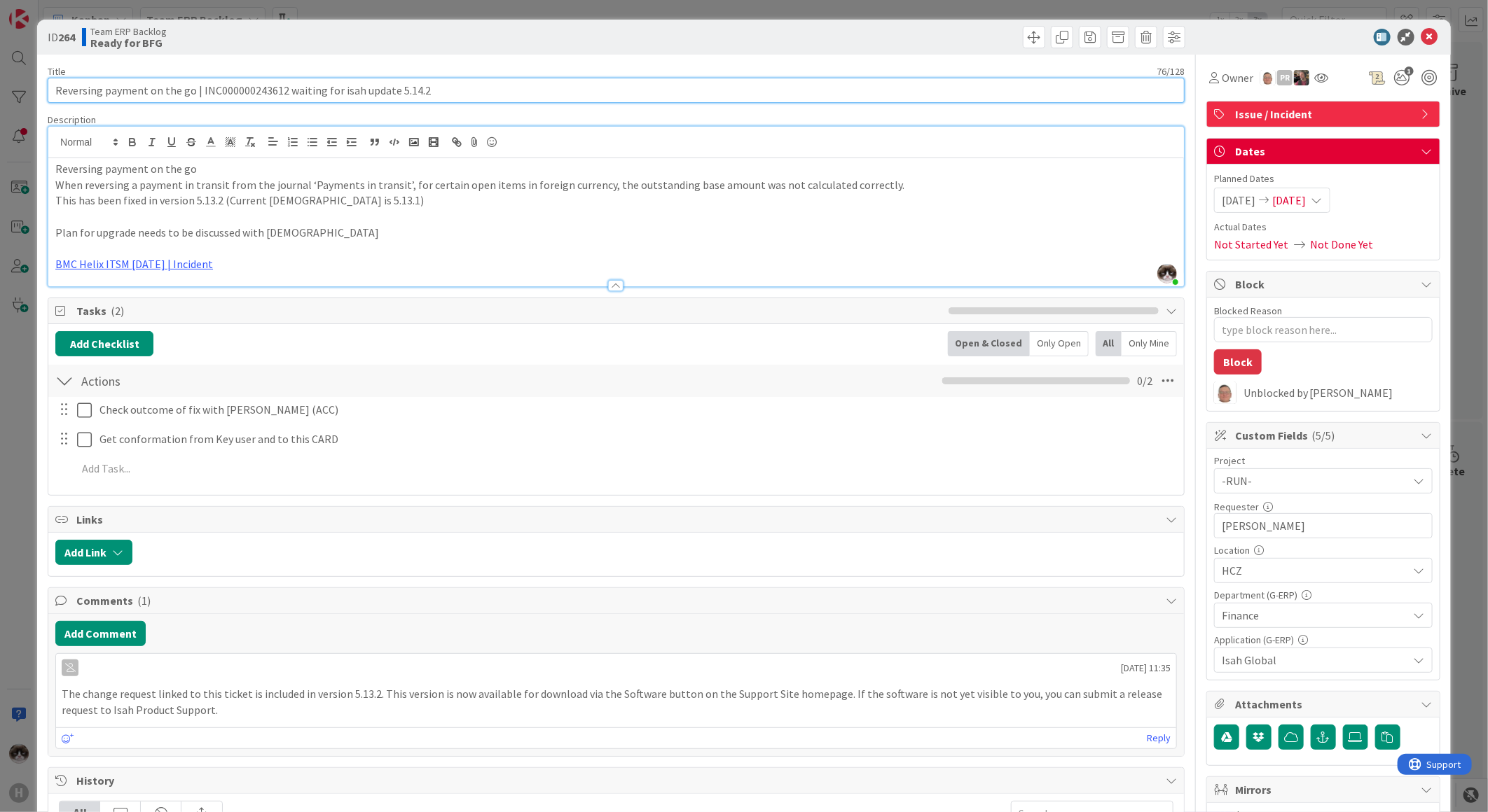
drag, startPoint x: 397, startPoint y: 93, endPoint x: 423, endPoint y: 92, distance: 26.0
click at [423, 92] on input "Reversing payment on the go | INC000000243612 waiting for isah update 5.14.2" at bounding box center [616, 90] width 1137 height 25
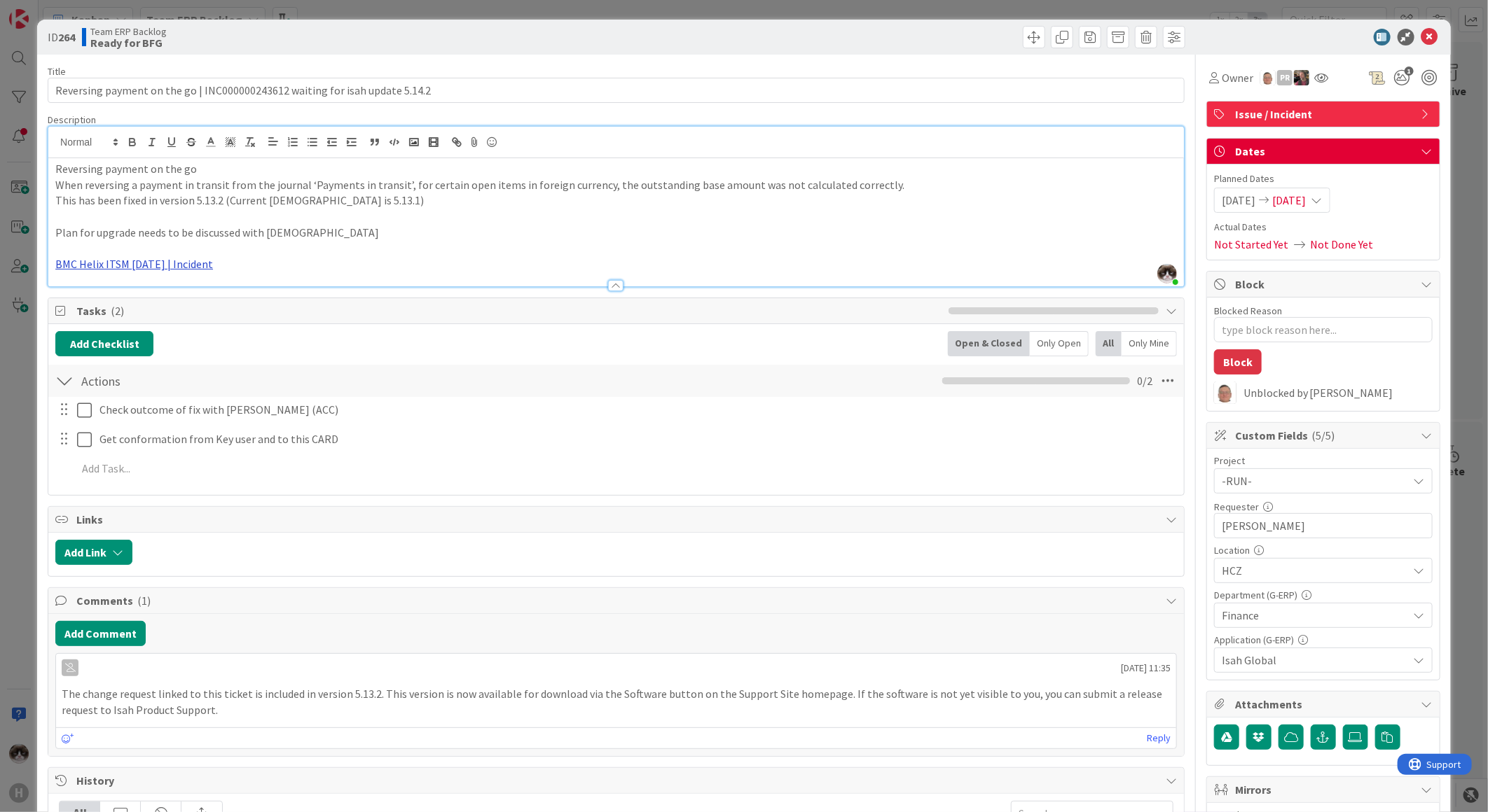
click at [166, 261] on link "BMC Helix ITSM 23.3.02 | Incident" at bounding box center [134, 264] width 158 height 14
click at [136, 288] on link "https://huisman-smartit.onbmc.com/smartit/app/#/incident/AGGFJESXD02ACASP2S8QSP…" at bounding box center [125, 291] width 140 height 18
click at [535, 256] on p "BMC Helix ITSM 23.3.02 | Incident" at bounding box center [616, 264] width 1122 height 16
click at [591, 243] on p at bounding box center [616, 249] width 1122 height 16
click at [1027, 40] on span at bounding box center [1034, 37] width 22 height 22
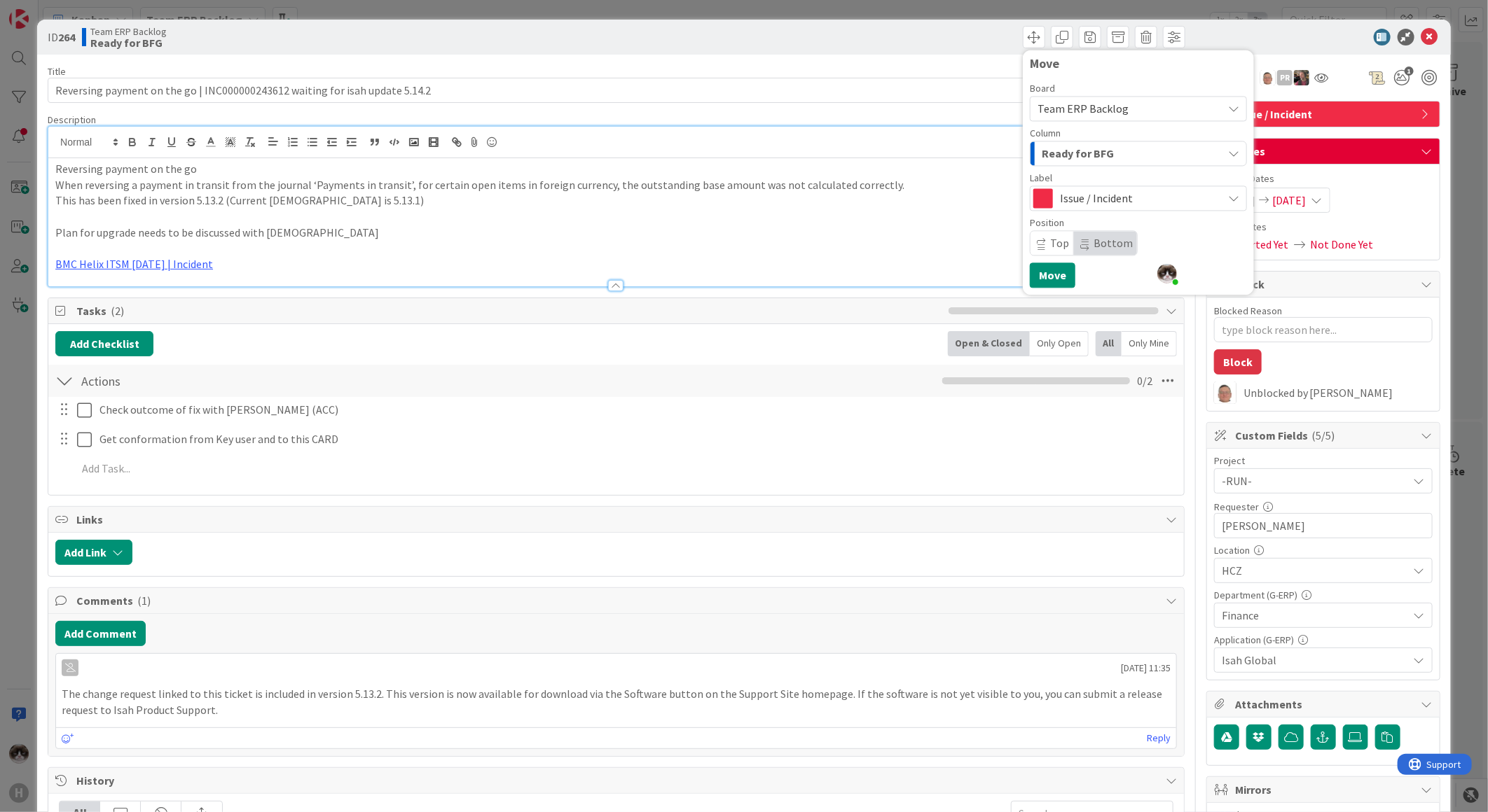
click at [1096, 144] on span "Ready for BFG" at bounding box center [1077, 153] width 72 height 18
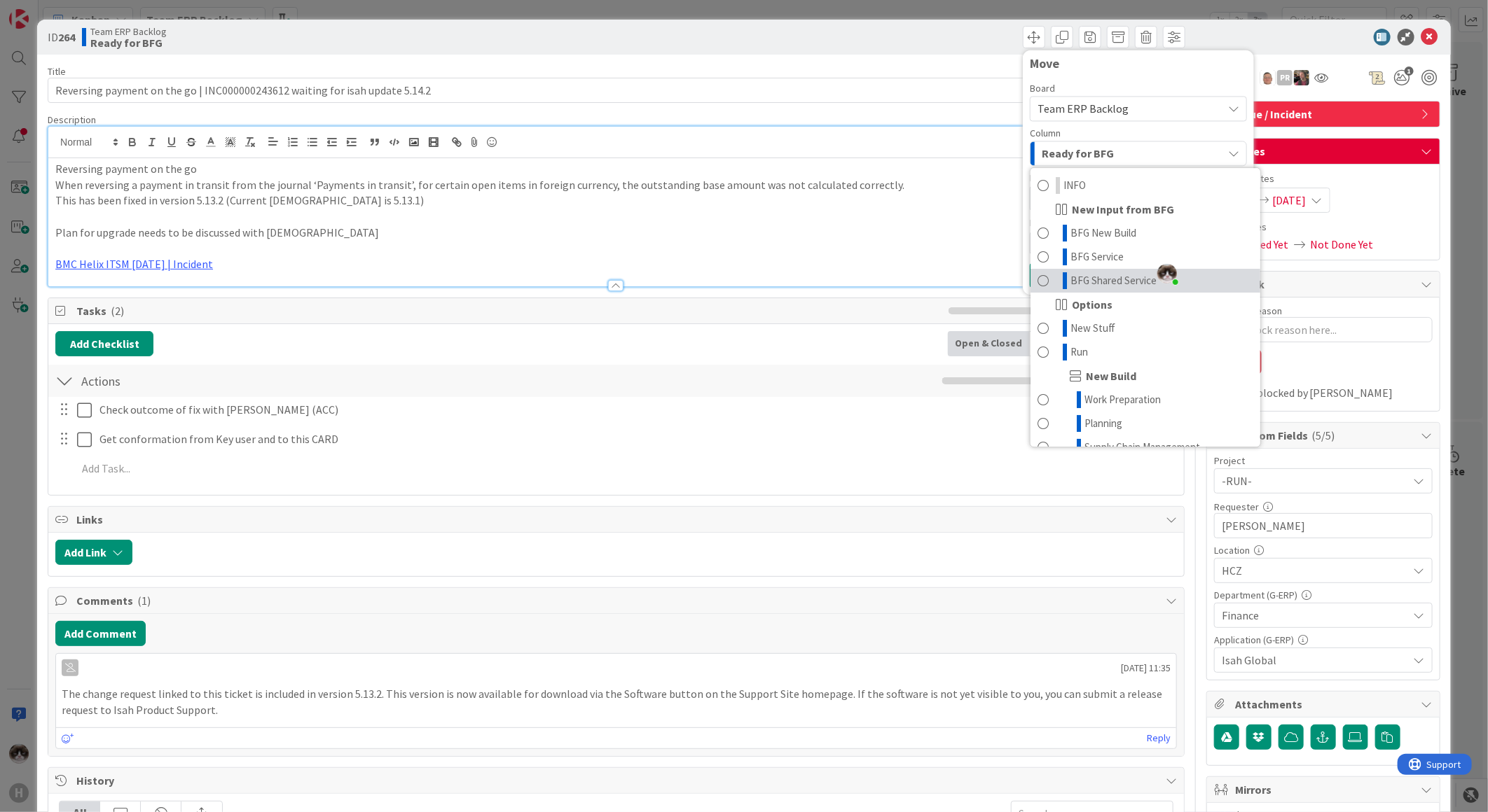
click at [1100, 282] on span "BFG Shared Service" at bounding box center [1113, 281] width 86 height 17
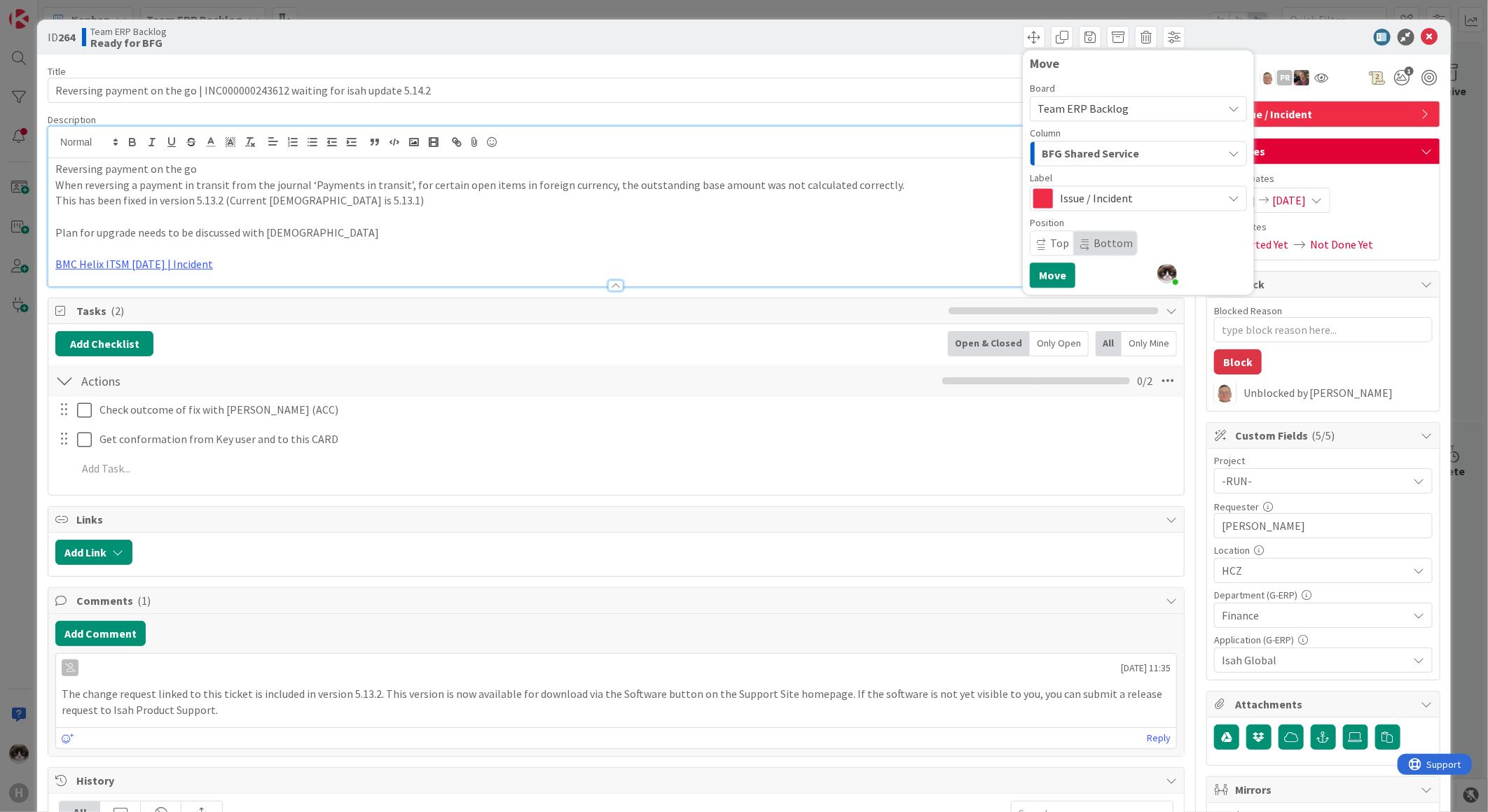
click at [1124, 108] on span "Team ERP Backlog" at bounding box center [1126, 109] width 178 height 20
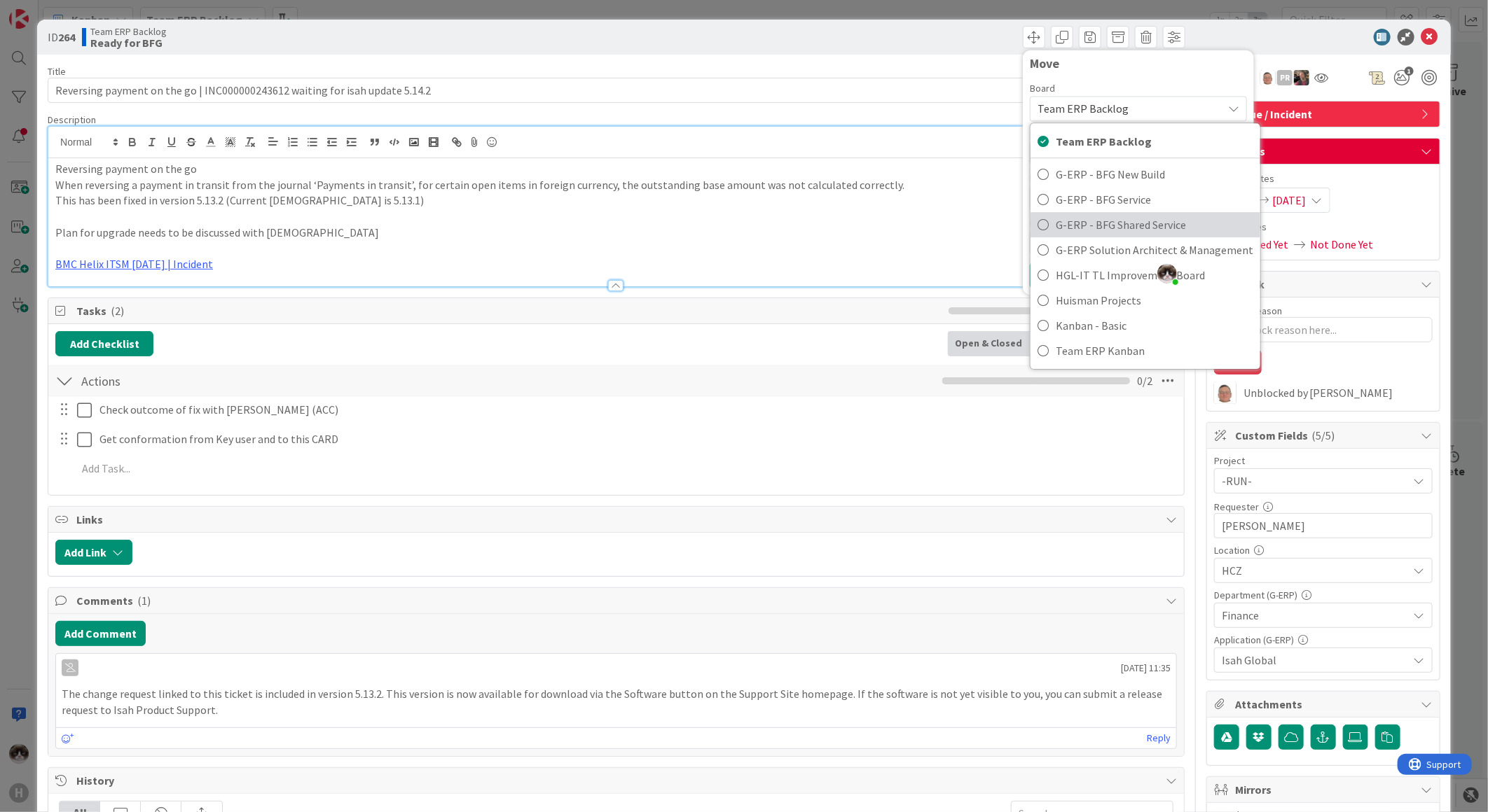
click at [1141, 217] on span "G-ERP - BFG Shared Service" at bounding box center [1154, 224] width 198 height 21
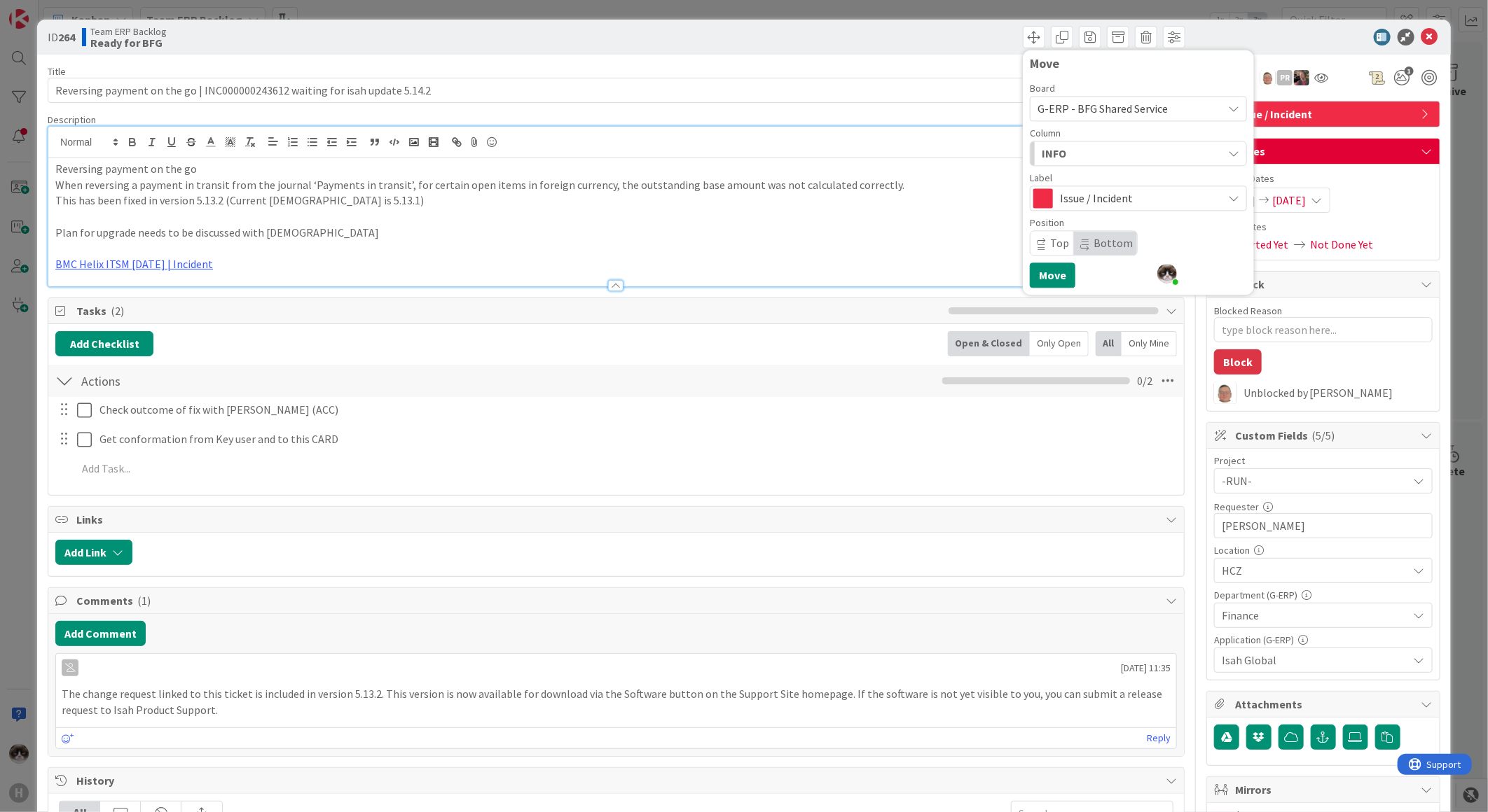
click at [1084, 158] on div "INFO" at bounding box center [1130, 153] width 184 height 22
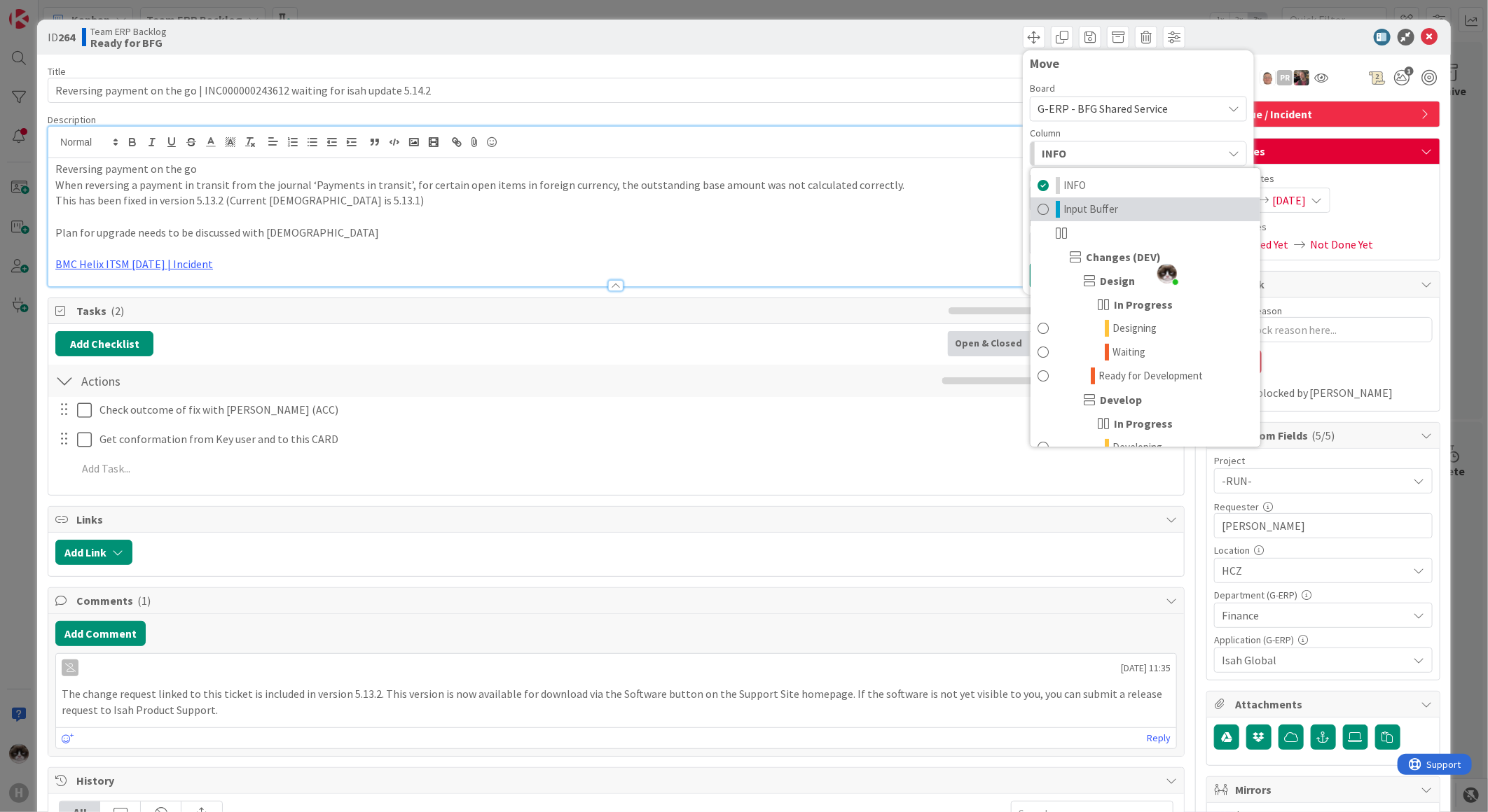
click at [1083, 211] on span "Input Buffer" at bounding box center [1091, 209] width 55 height 17
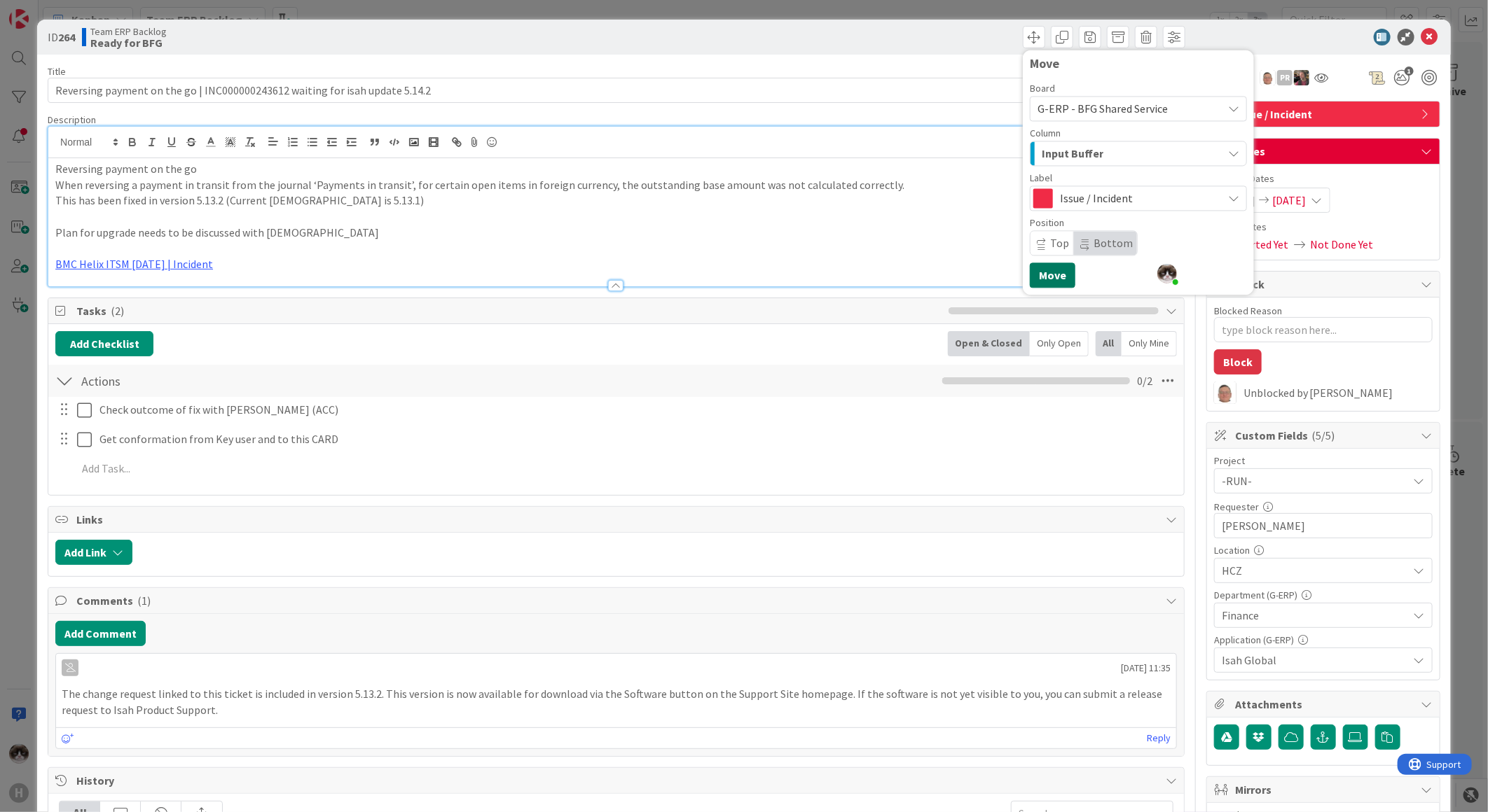
click at [1041, 277] on button "Move" at bounding box center [1052, 275] width 45 height 25
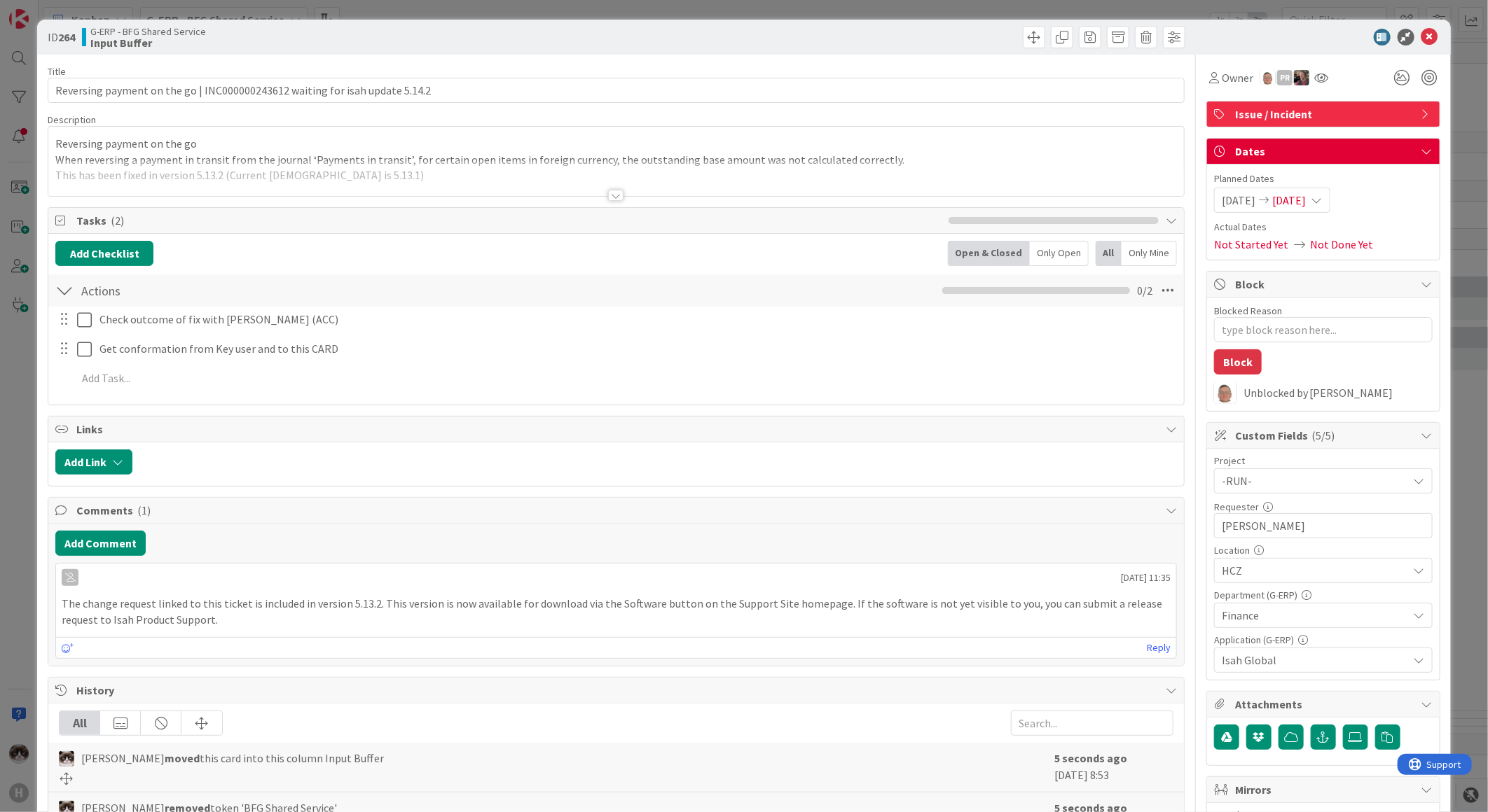
click at [1421, 37] on icon at bounding box center [1429, 36] width 17 height 17
click at [1422, 38] on icon at bounding box center [1429, 36] width 17 height 17
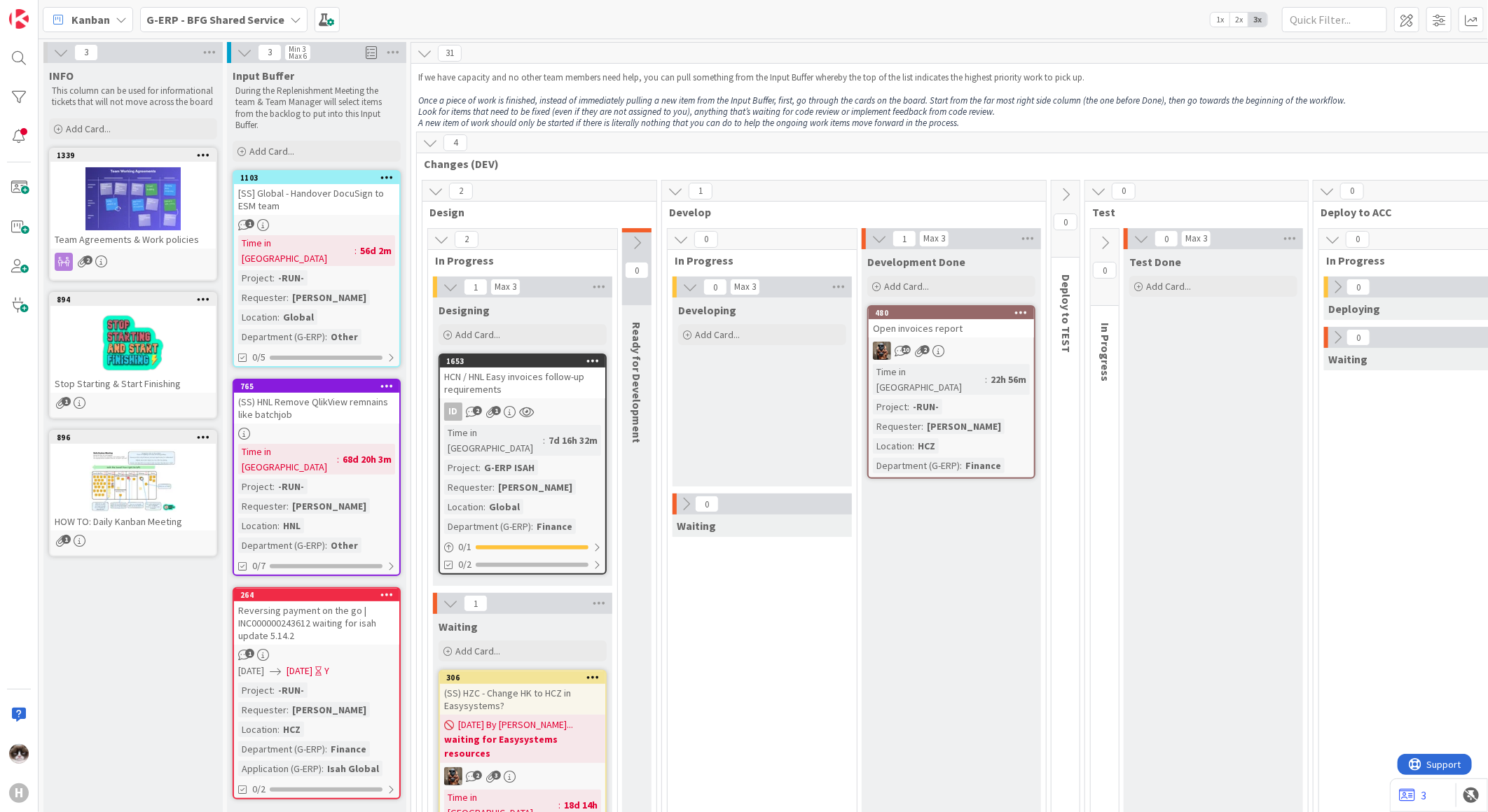
click at [227, 29] on div "G-ERP - BFG Shared Service" at bounding box center [224, 20] width 167 height 25
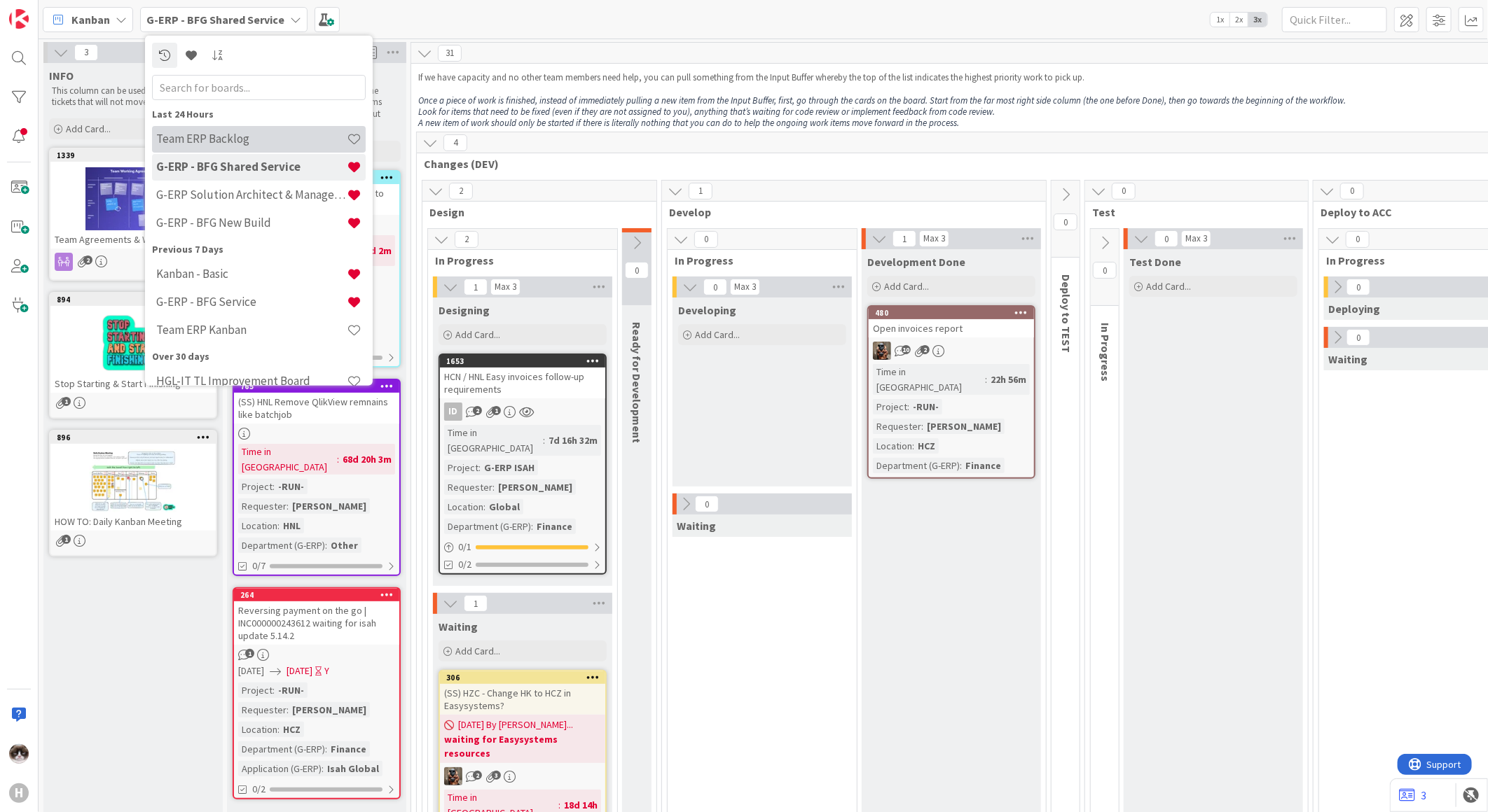
click at [236, 136] on h4 "Team ERP Backlog" at bounding box center [251, 139] width 190 height 14
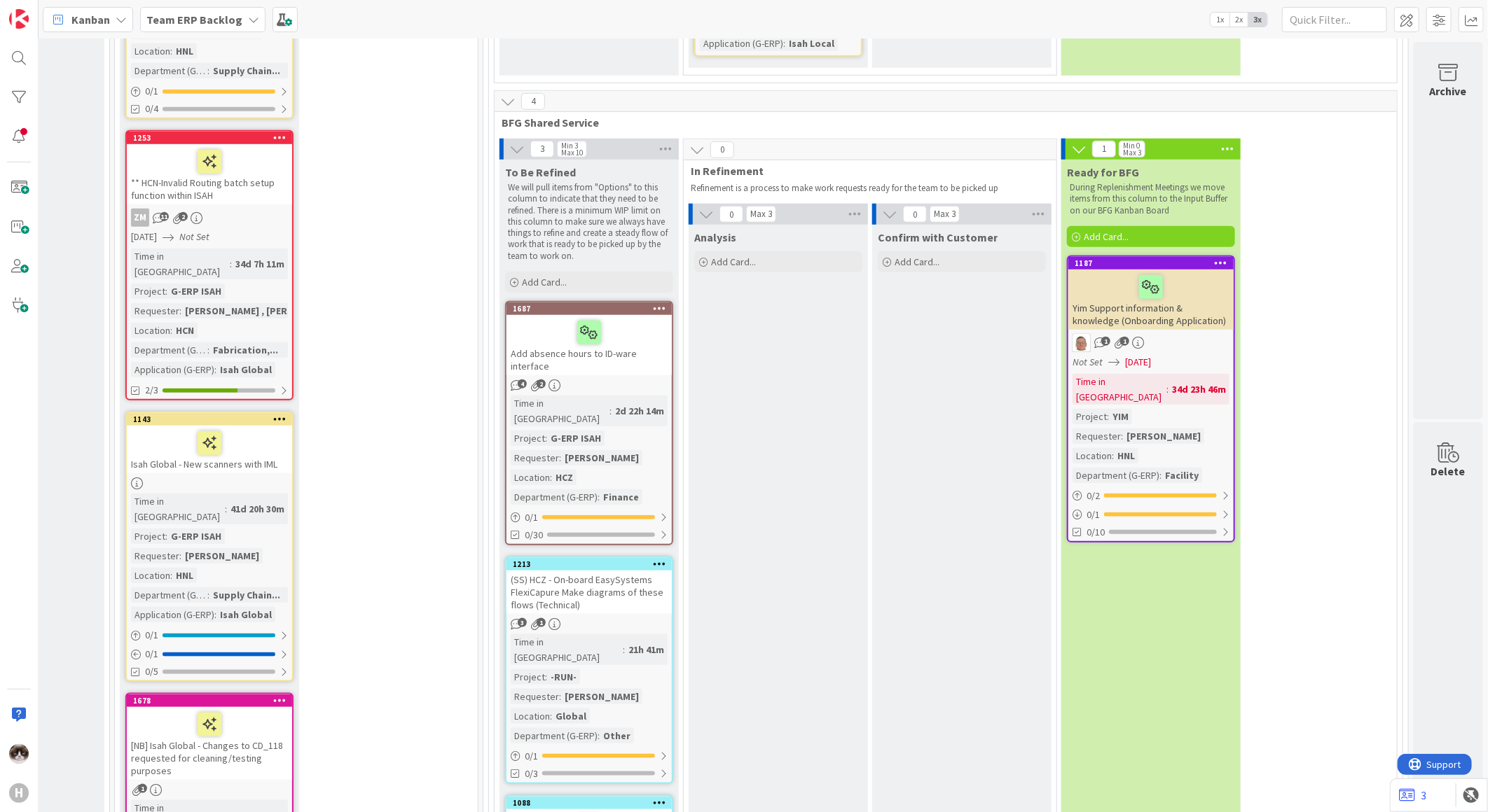
scroll to position [3740, 169]
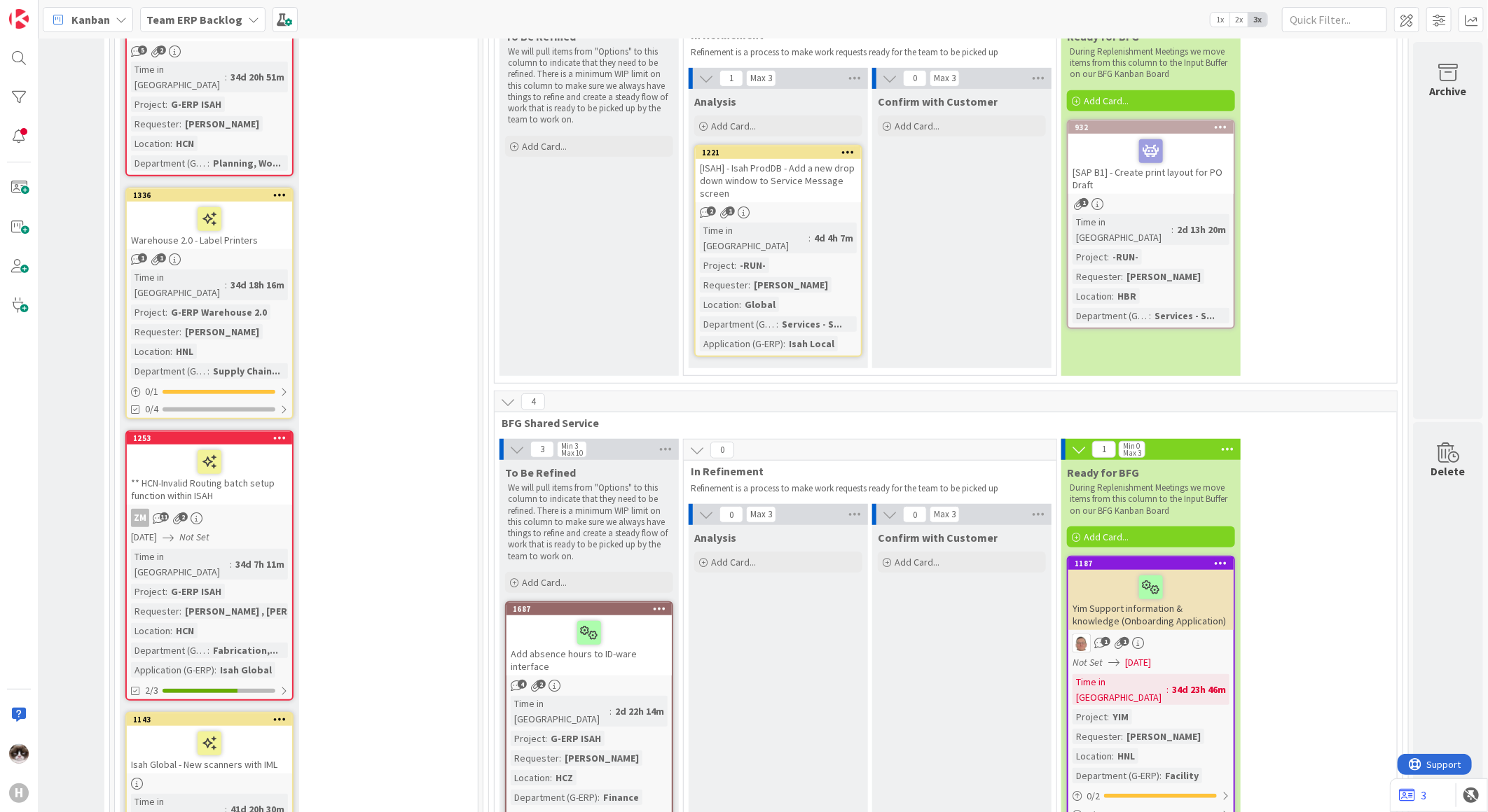
click at [1160, 634] on div "1 1" at bounding box center [1151, 643] width 165 height 18
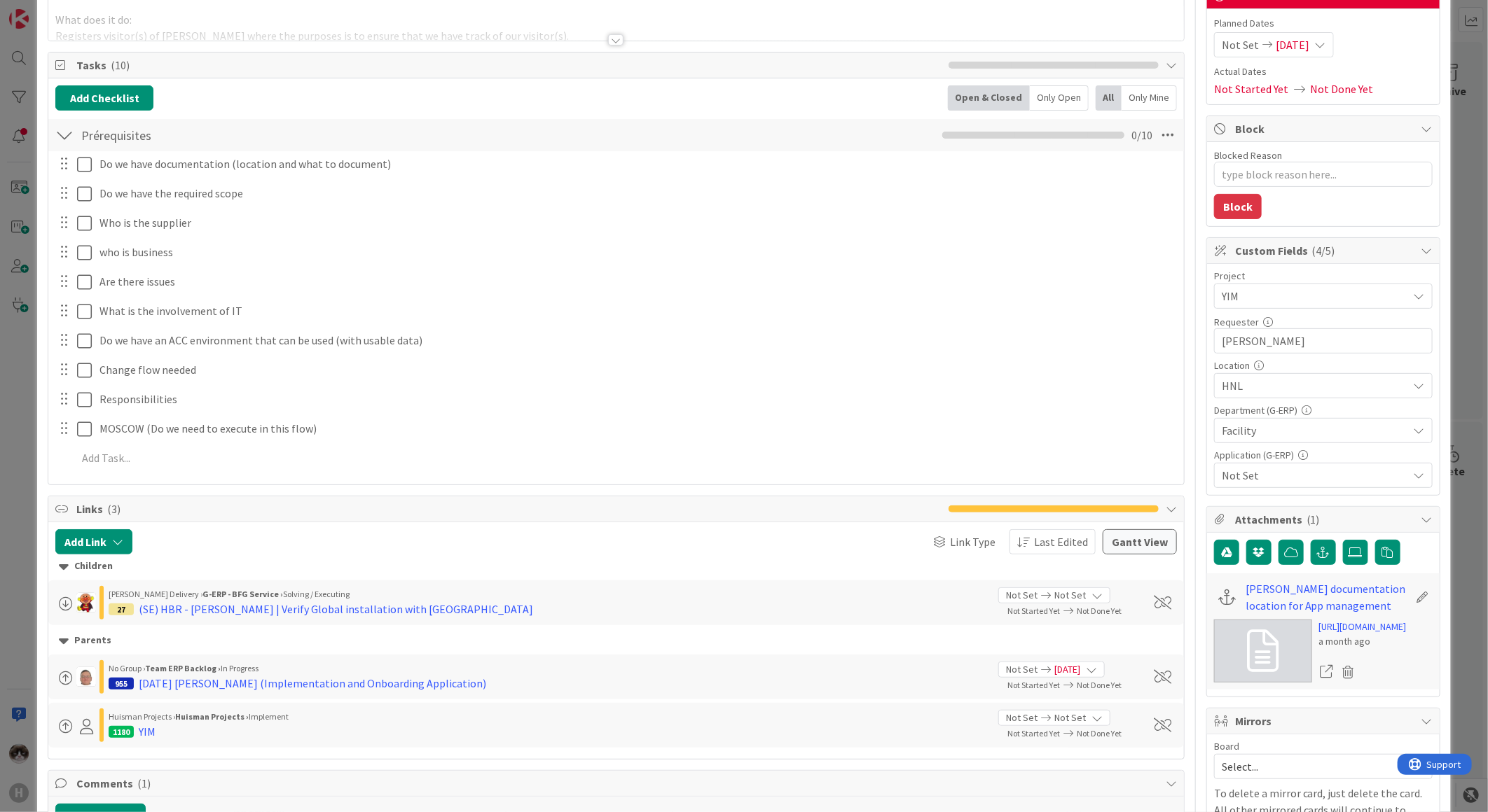
scroll to position [544, 0]
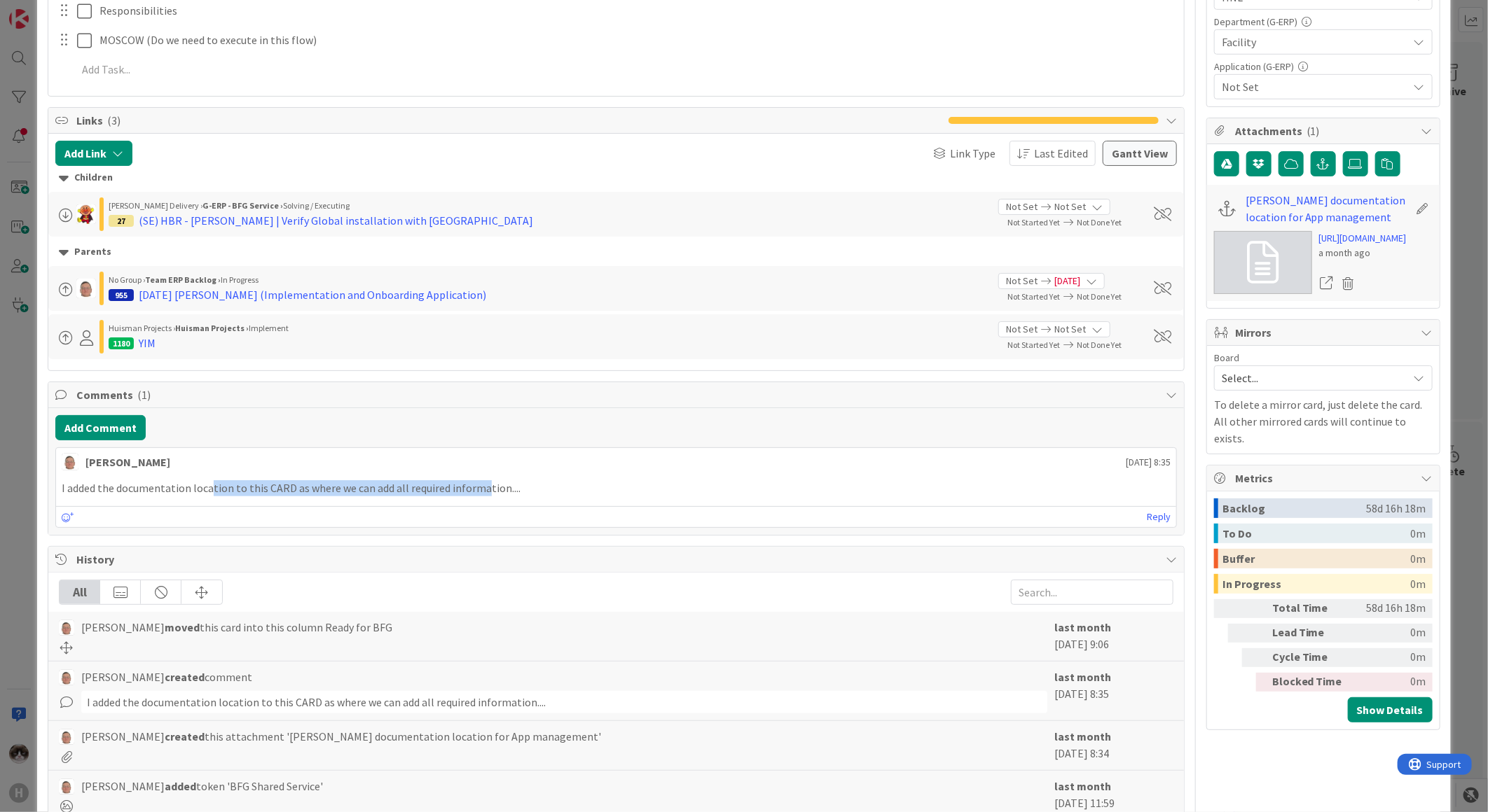
drag, startPoint x: 291, startPoint y: 494, endPoint x: 512, endPoint y: 492, distance: 221.0
click at [504, 492] on p "I added the documentation location to this CARD as where we can add all require…" at bounding box center [616, 488] width 1109 height 16
drag, startPoint x: 512, startPoint y: 492, endPoint x: 604, endPoint y: 492, distance: 92.0
click at [604, 492] on p "I added the documentation location to this CARD as where we can add all require…" at bounding box center [616, 488] width 1109 height 16
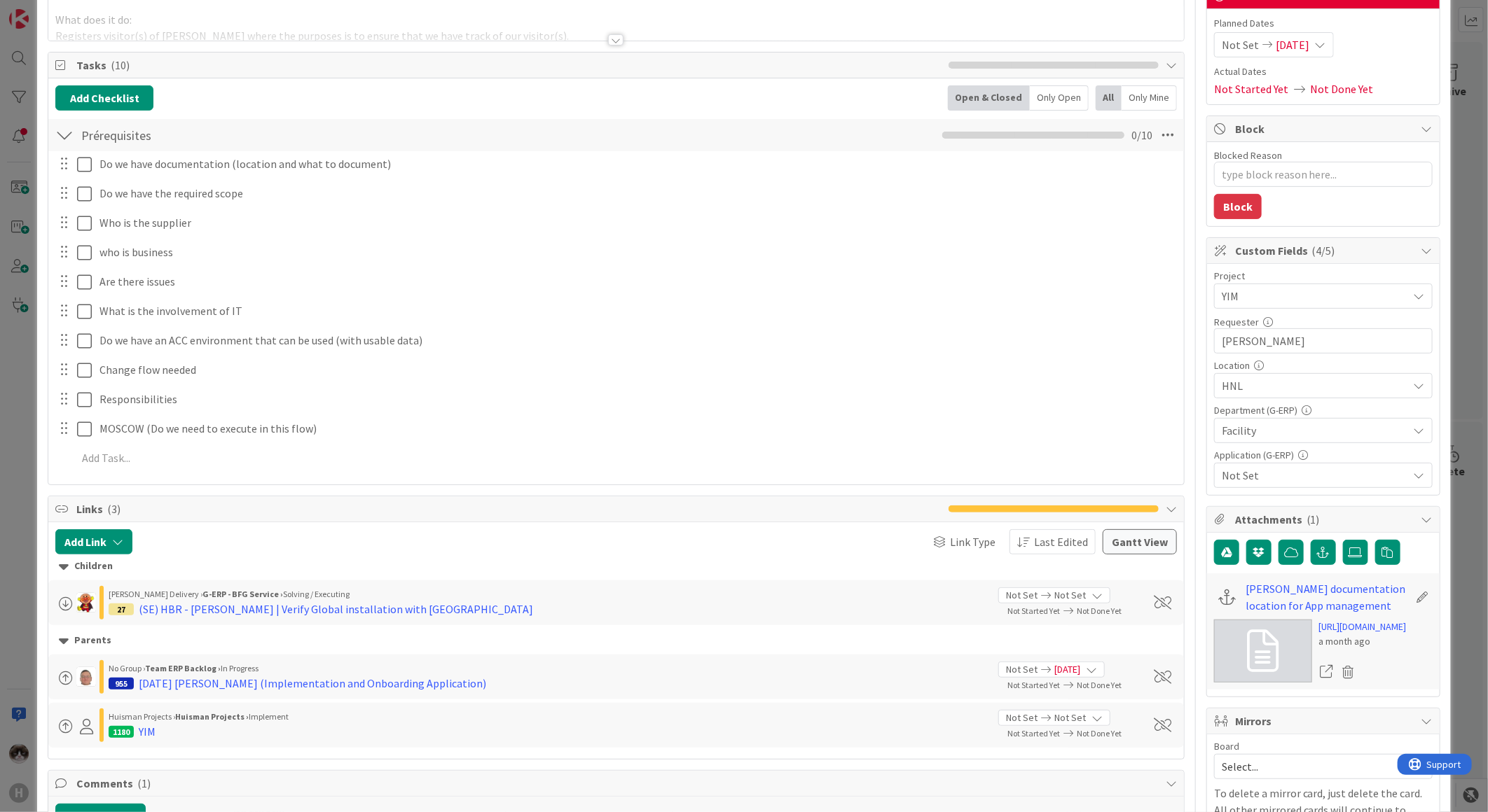
scroll to position [0, 0]
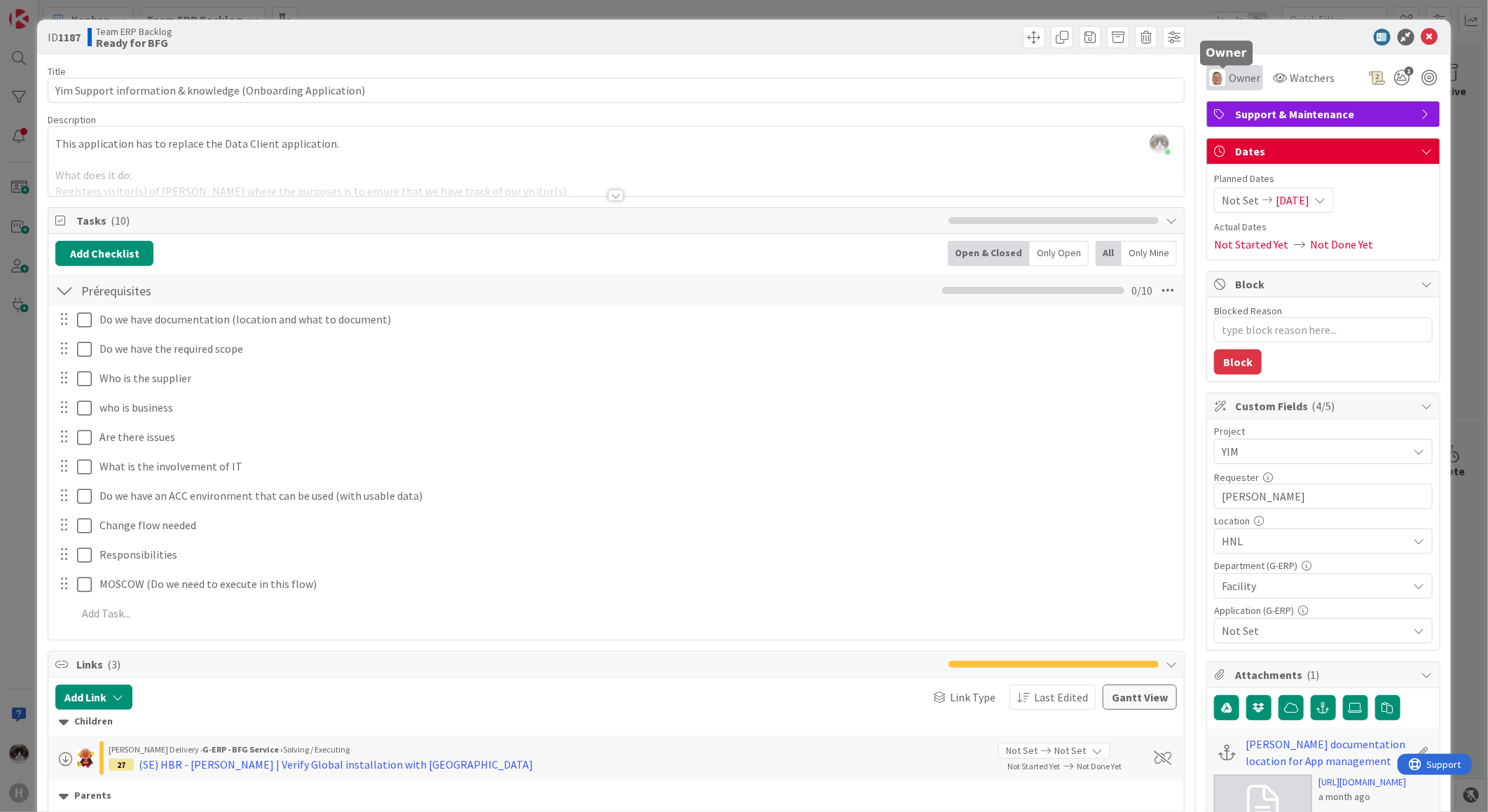
click at [1229, 75] on span "Owner" at bounding box center [1244, 77] width 32 height 17
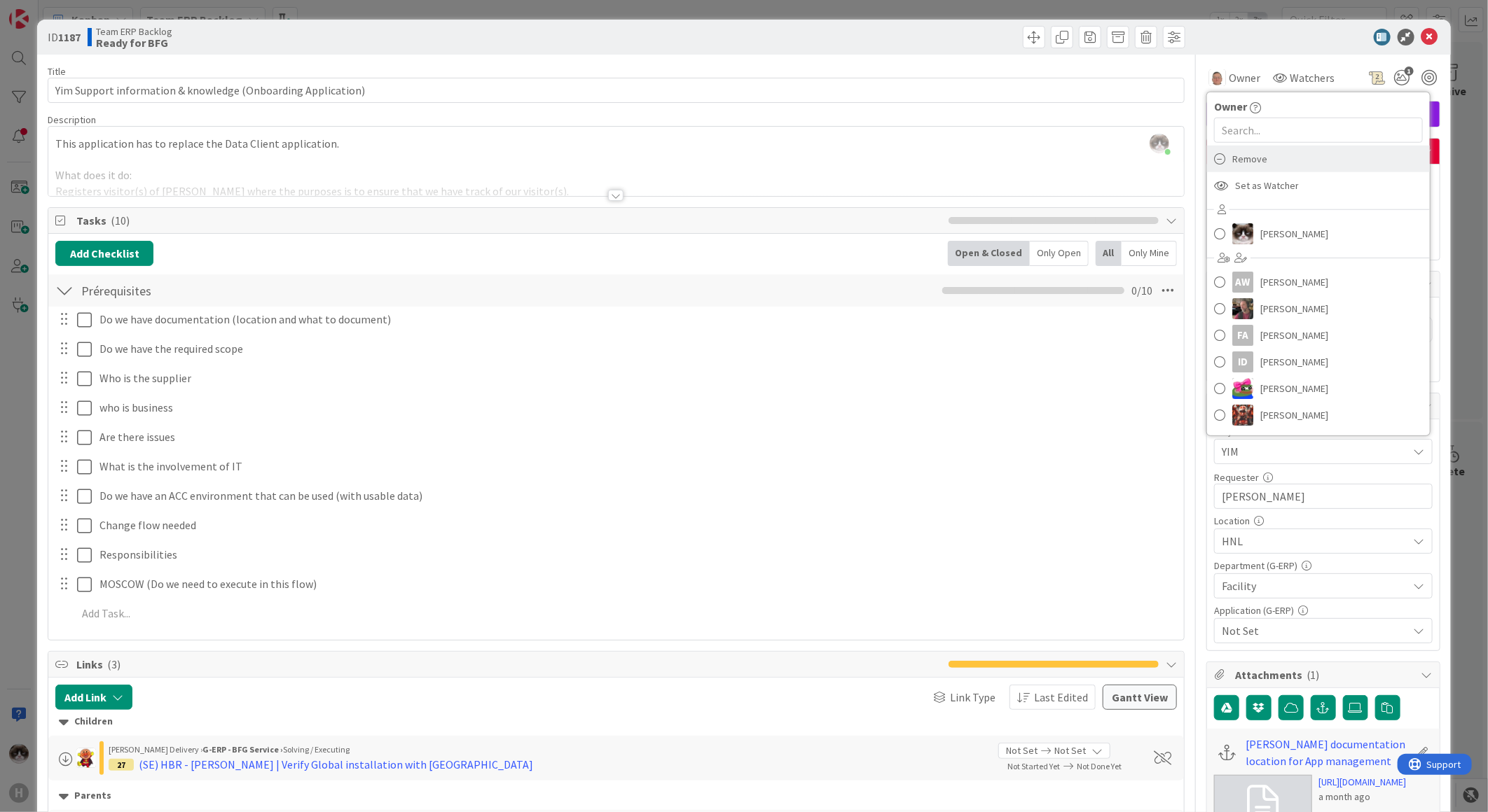
click at [1233, 162] on span "Remove" at bounding box center [1250, 159] width 35 height 21
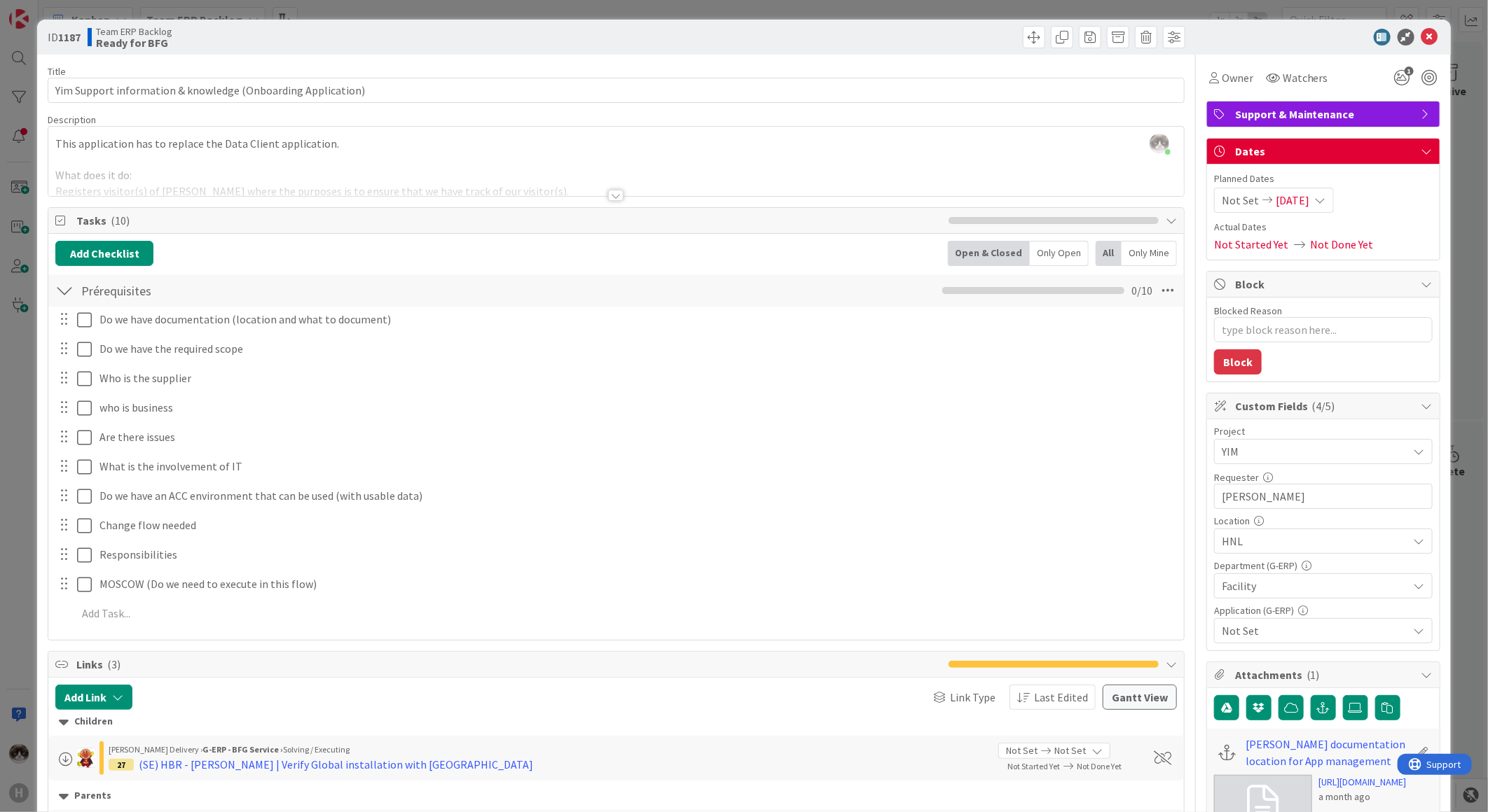
click at [608, 195] on div at bounding box center [616, 195] width 15 height 11
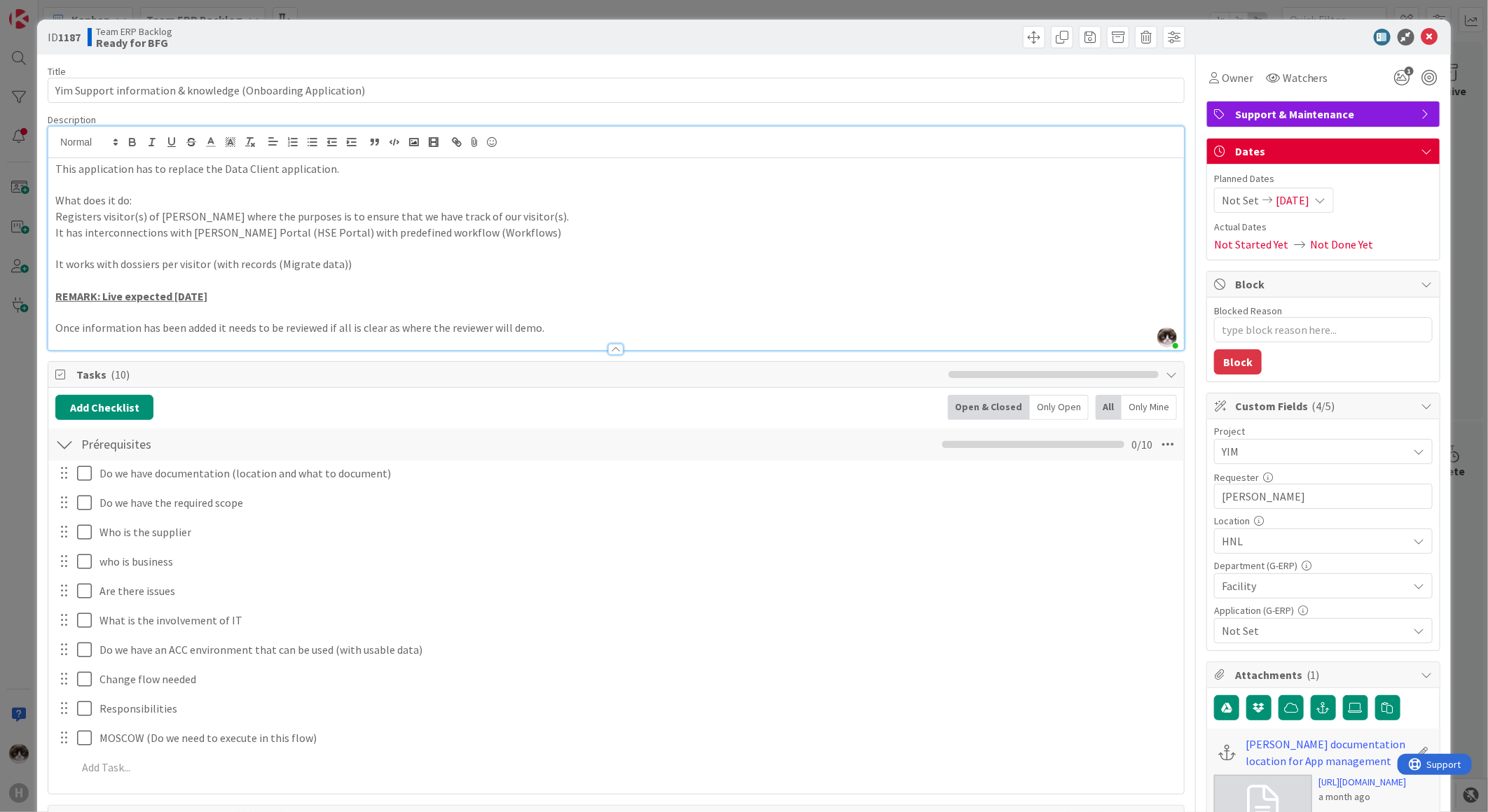
scroll to position [78, 0]
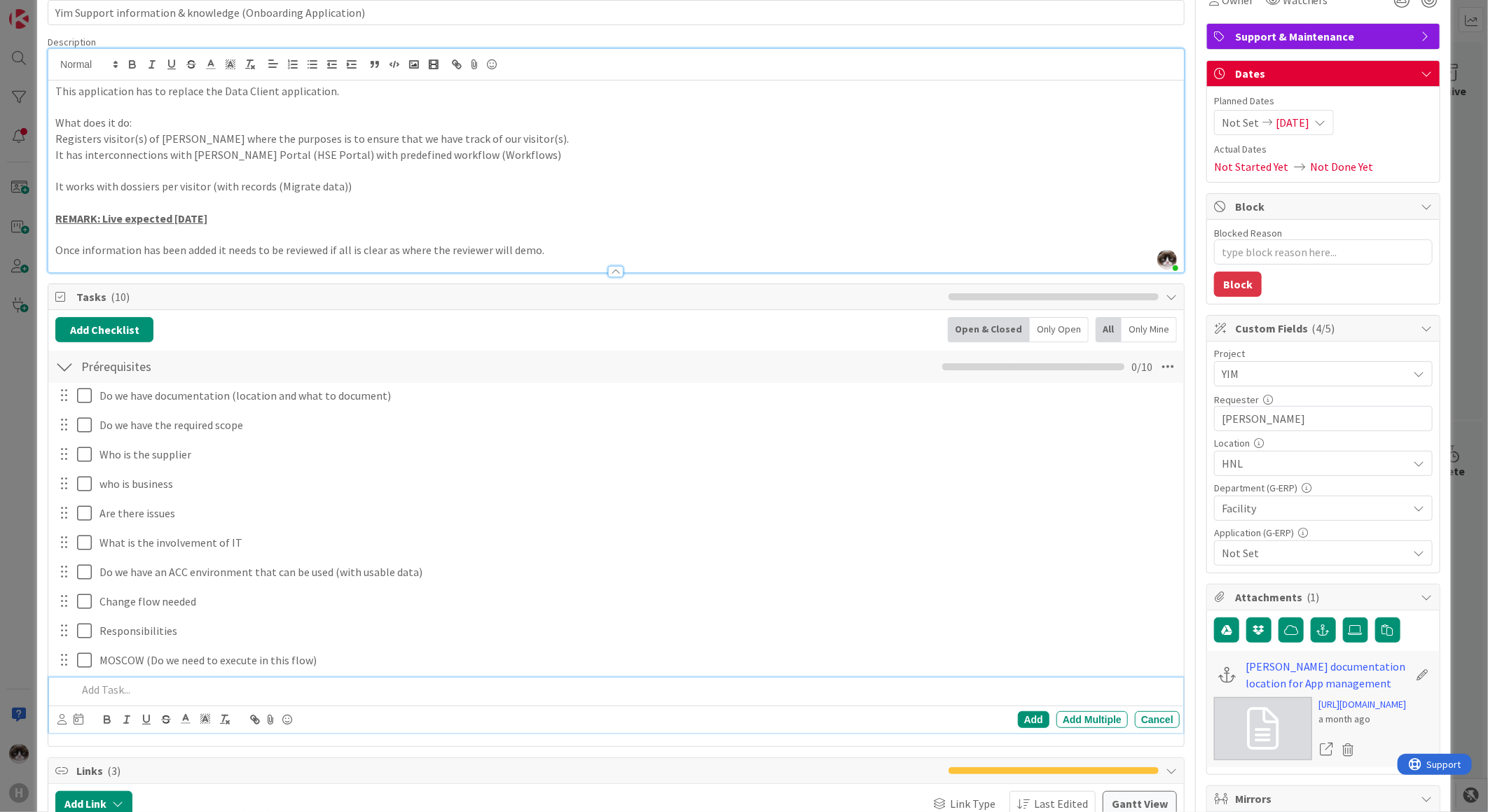
click at [152, 690] on p at bounding box center [625, 690] width 1097 height 16
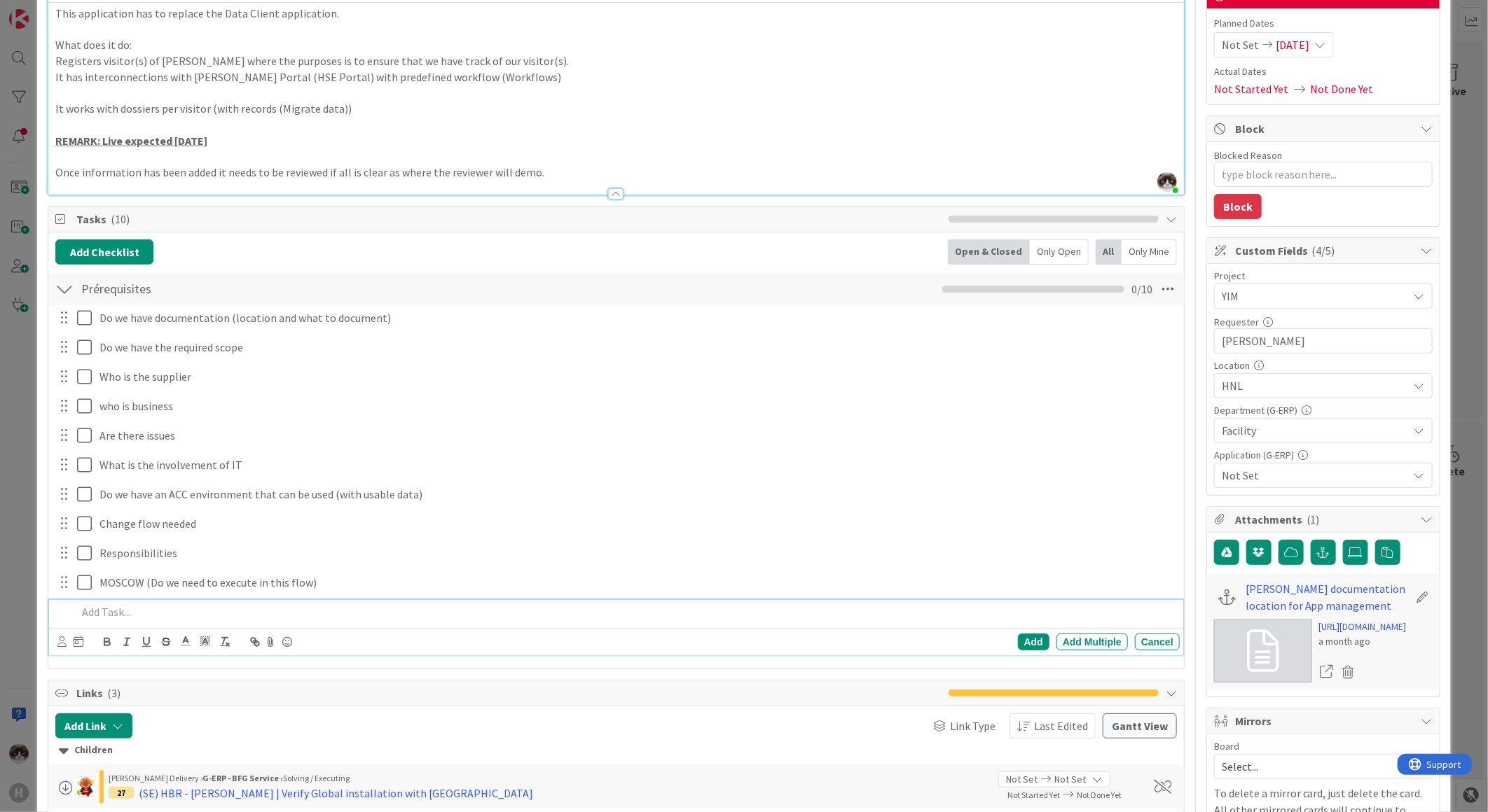
scroll to position [0, 0]
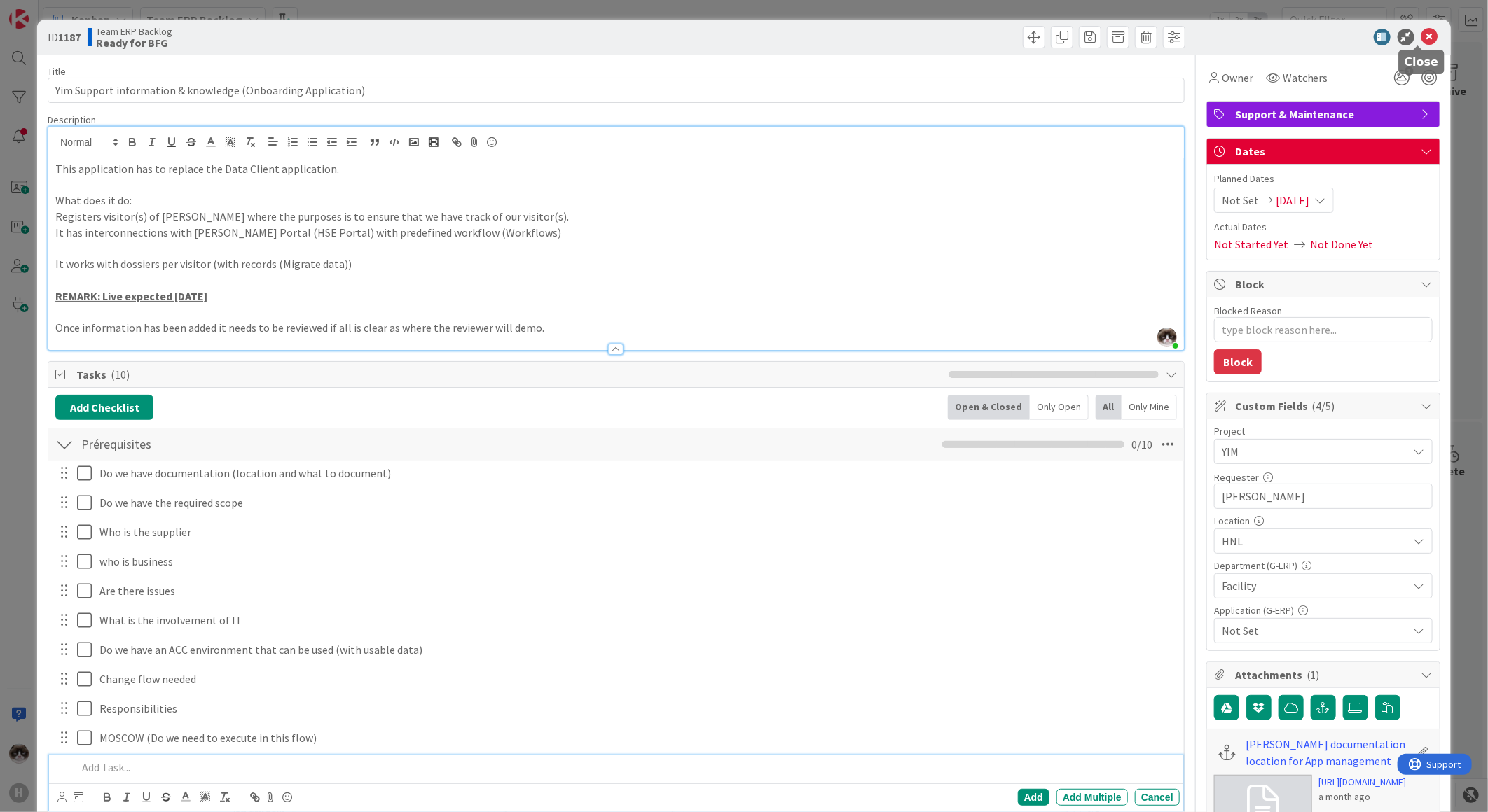
click at [1424, 26] on div "ID 1187 Team ERP Backlog Ready for BFG" at bounding box center [744, 37] width 1413 height 35
click at [1423, 35] on icon at bounding box center [1429, 36] width 17 height 17
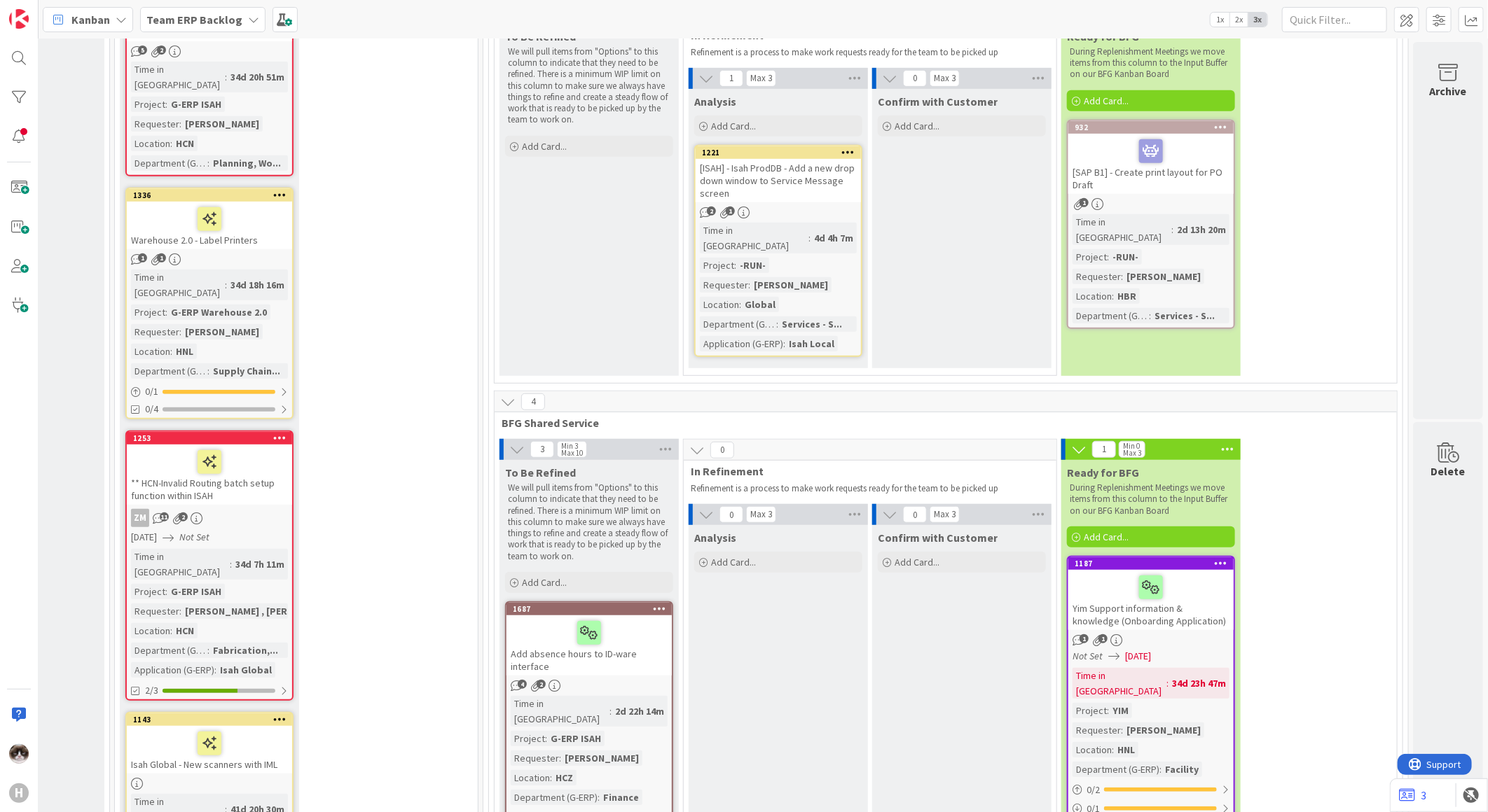
click at [1214, 558] on icon at bounding box center [1221, 563] width 13 height 10
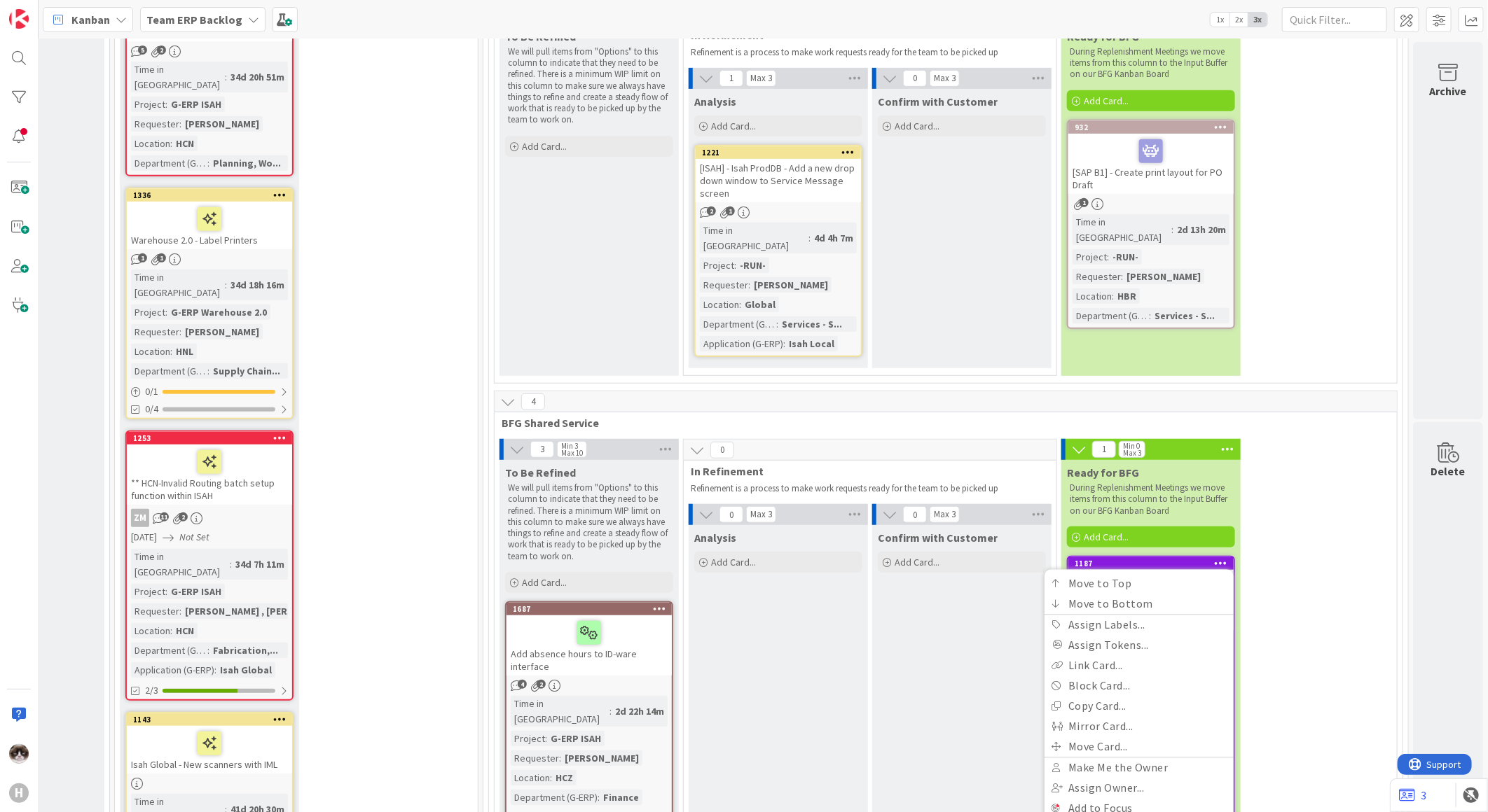
click at [1112, 737] on link "Move Card..." at bounding box center [1139, 747] width 189 height 21
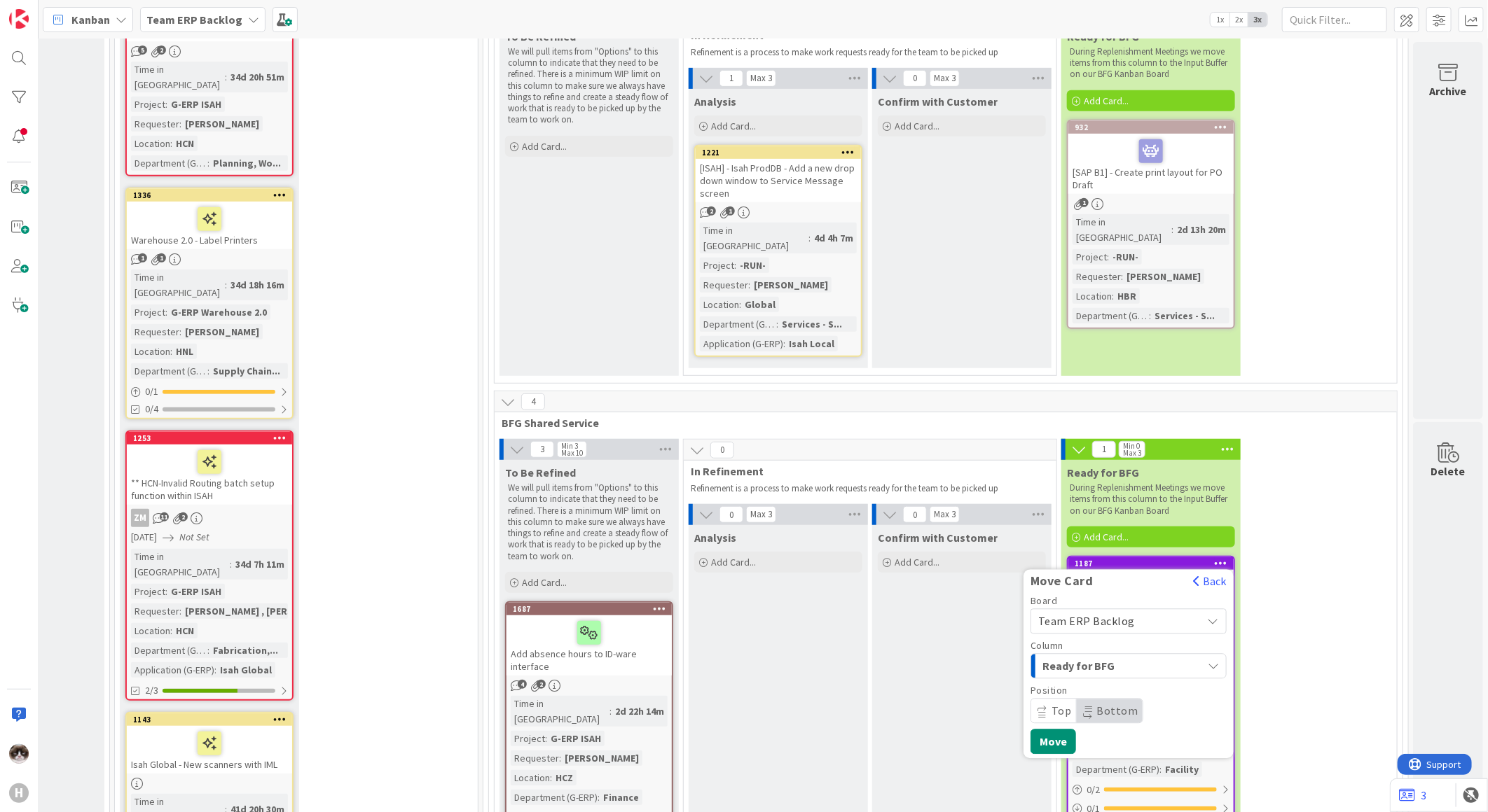
click at [1105, 611] on span "Team ERP Backlog" at bounding box center [1117, 621] width 157 height 20
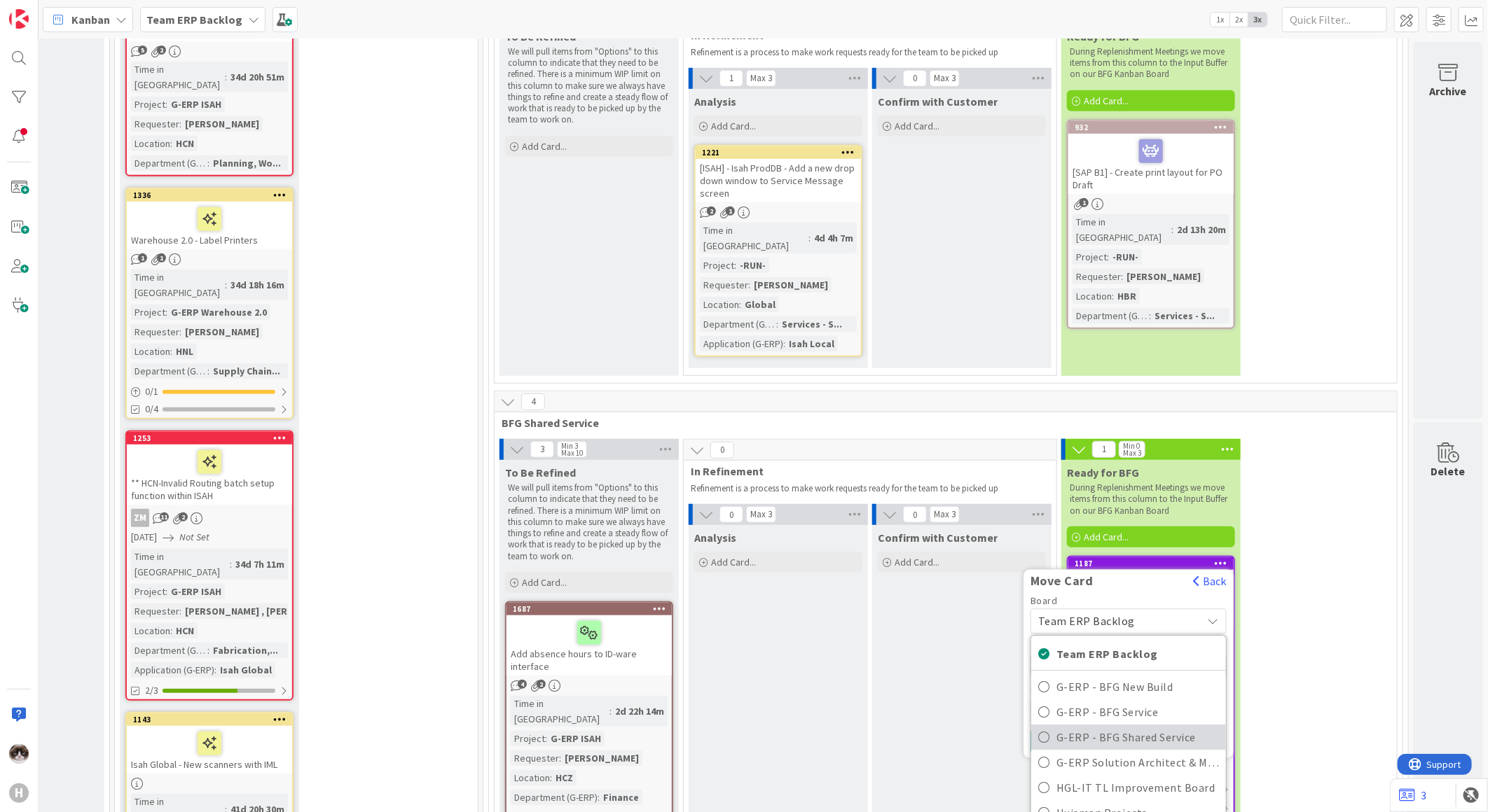
click at [1132, 727] on span "G-ERP - BFG Shared Service" at bounding box center [1137, 737] width 163 height 21
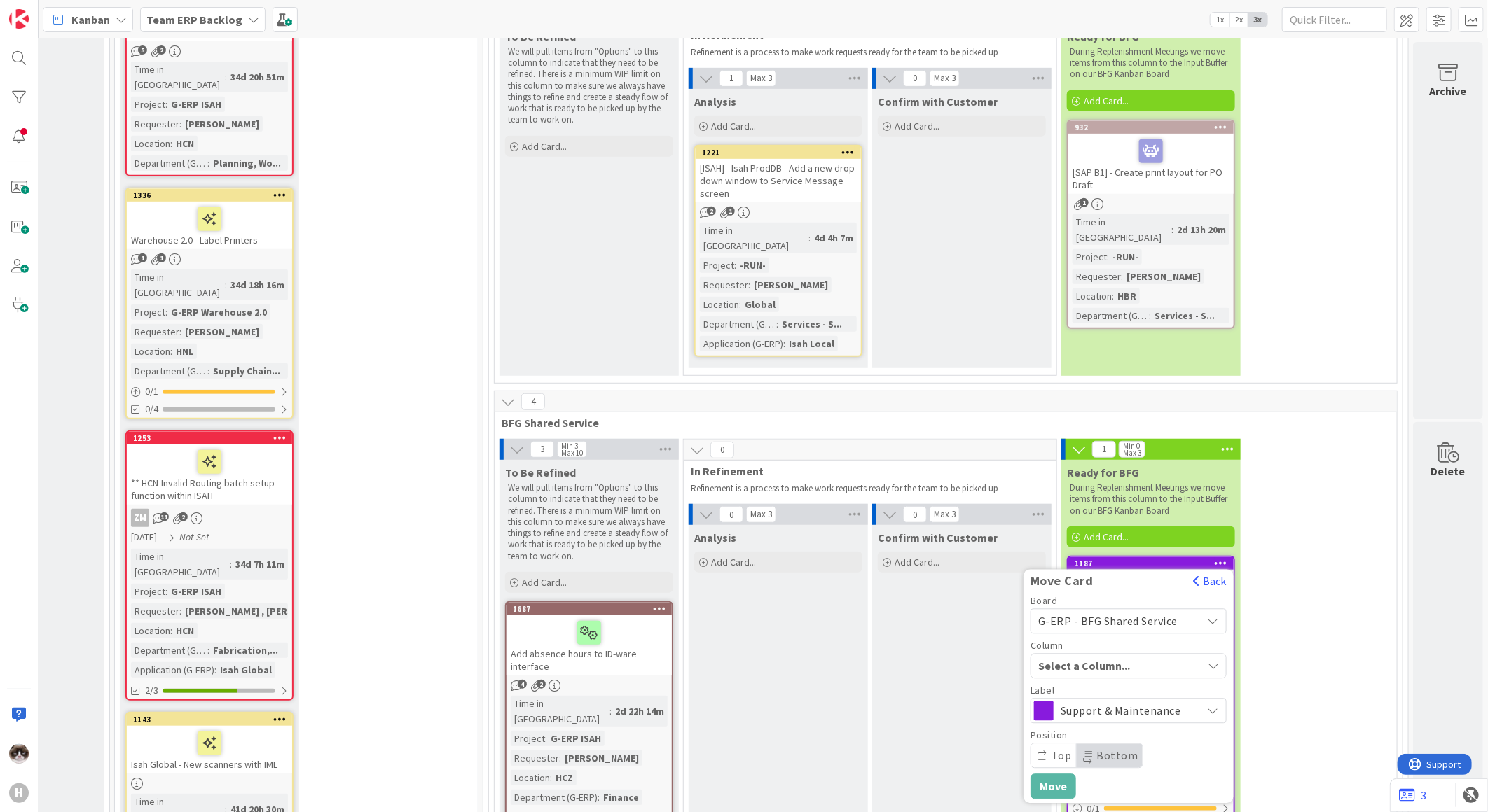
click at [1124, 657] on span "Select a Column..." at bounding box center [1091, 665] width 105 height 18
click at [1093, 714] on span "Input Buffer" at bounding box center [1095, 722] width 60 height 17
click at [1044, 774] on button "Move" at bounding box center [1053, 787] width 45 height 25
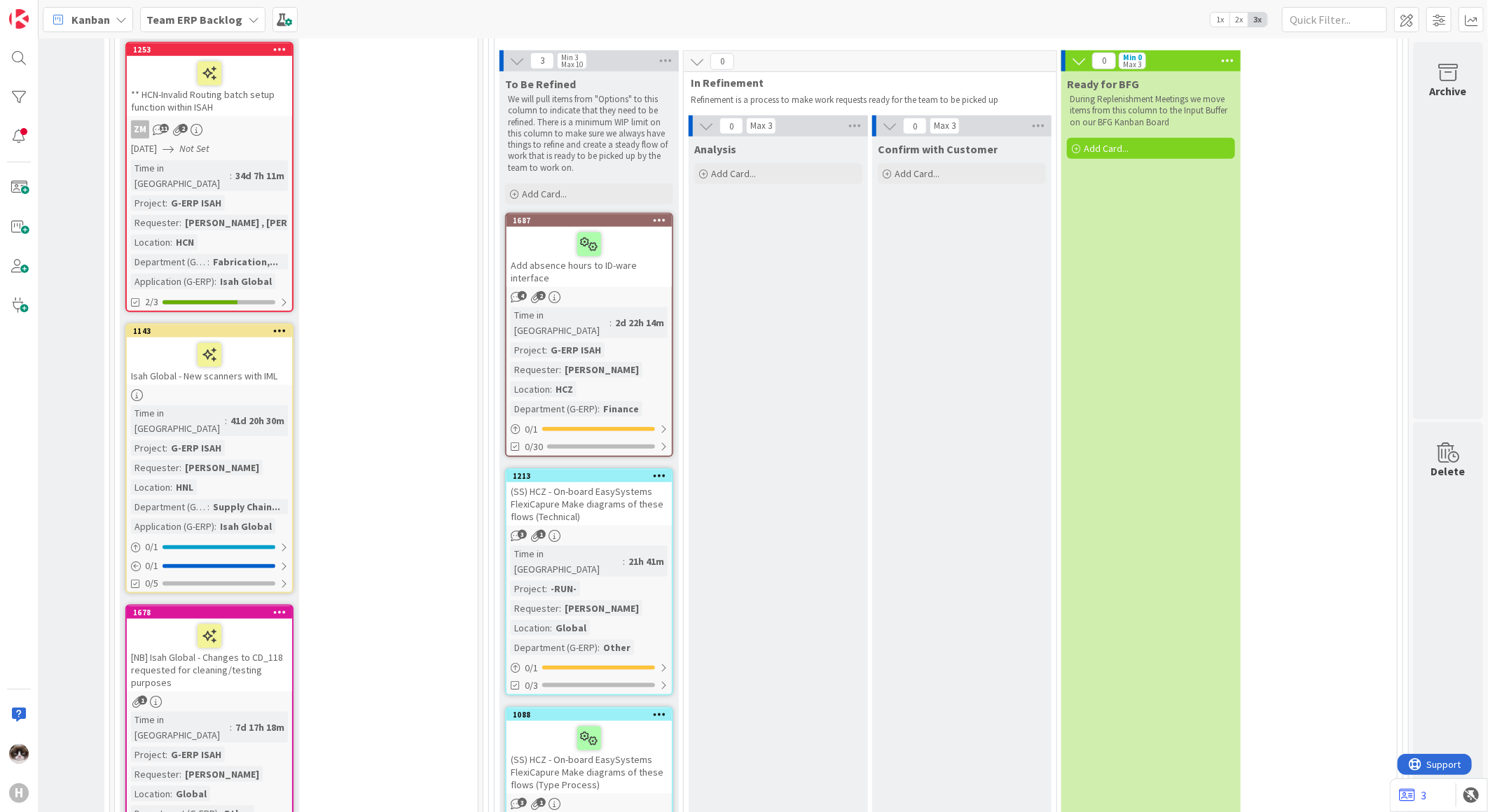
scroll to position [3740, 169]
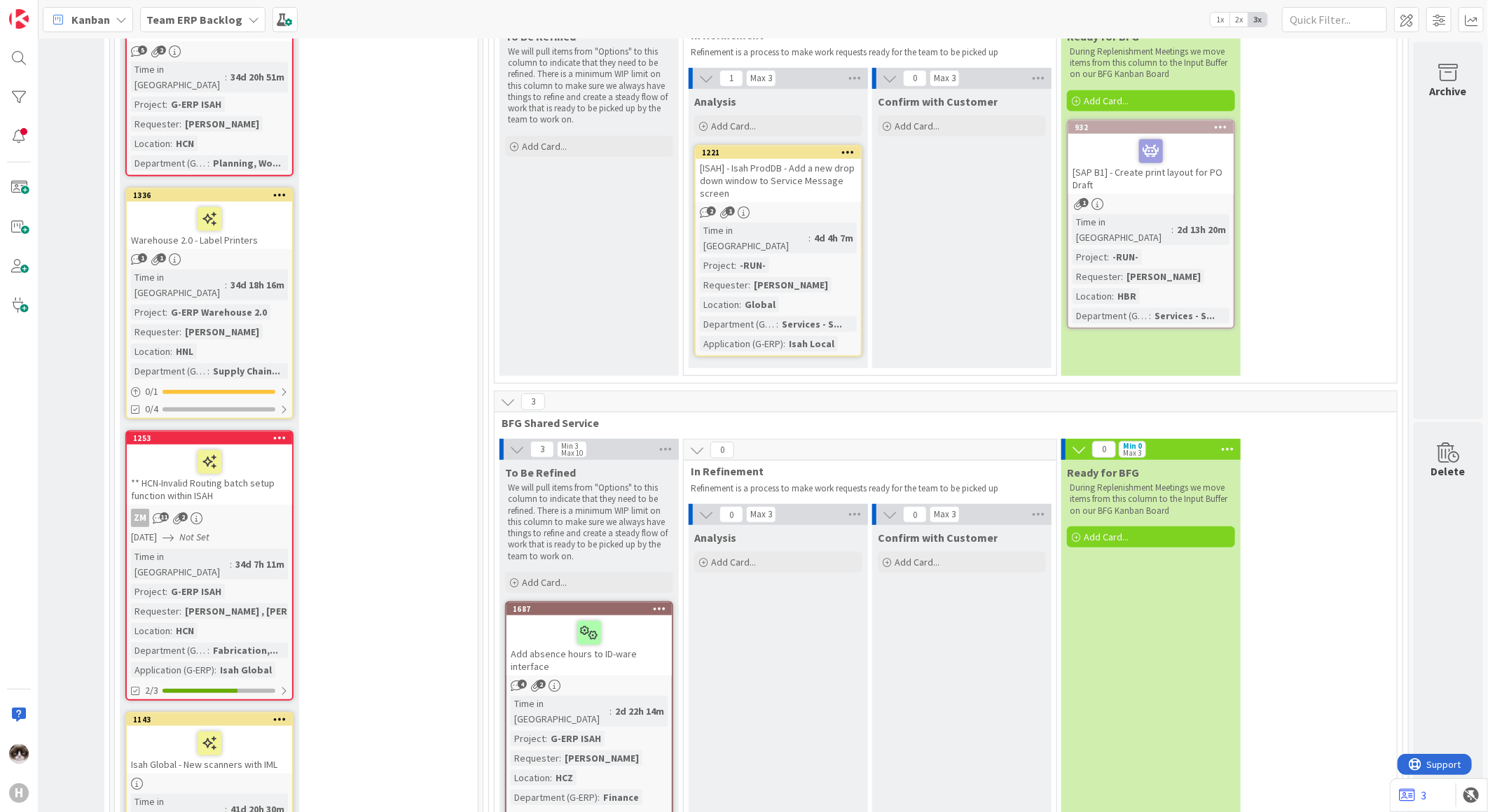
click at [639, 615] on div "Add absence hours to ID-ware interface" at bounding box center [589, 645] width 165 height 60
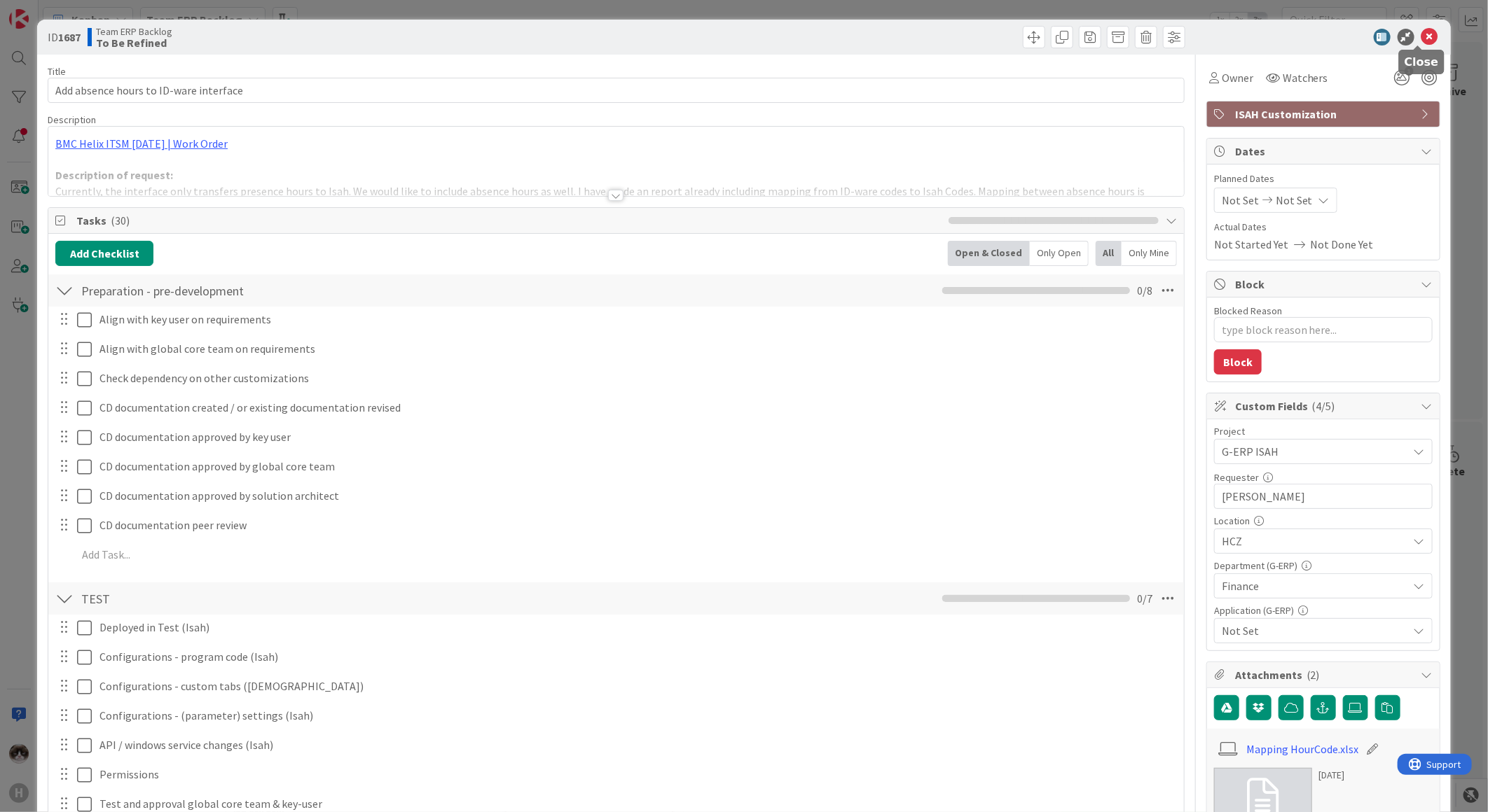
click at [1421, 35] on icon at bounding box center [1429, 36] width 17 height 17
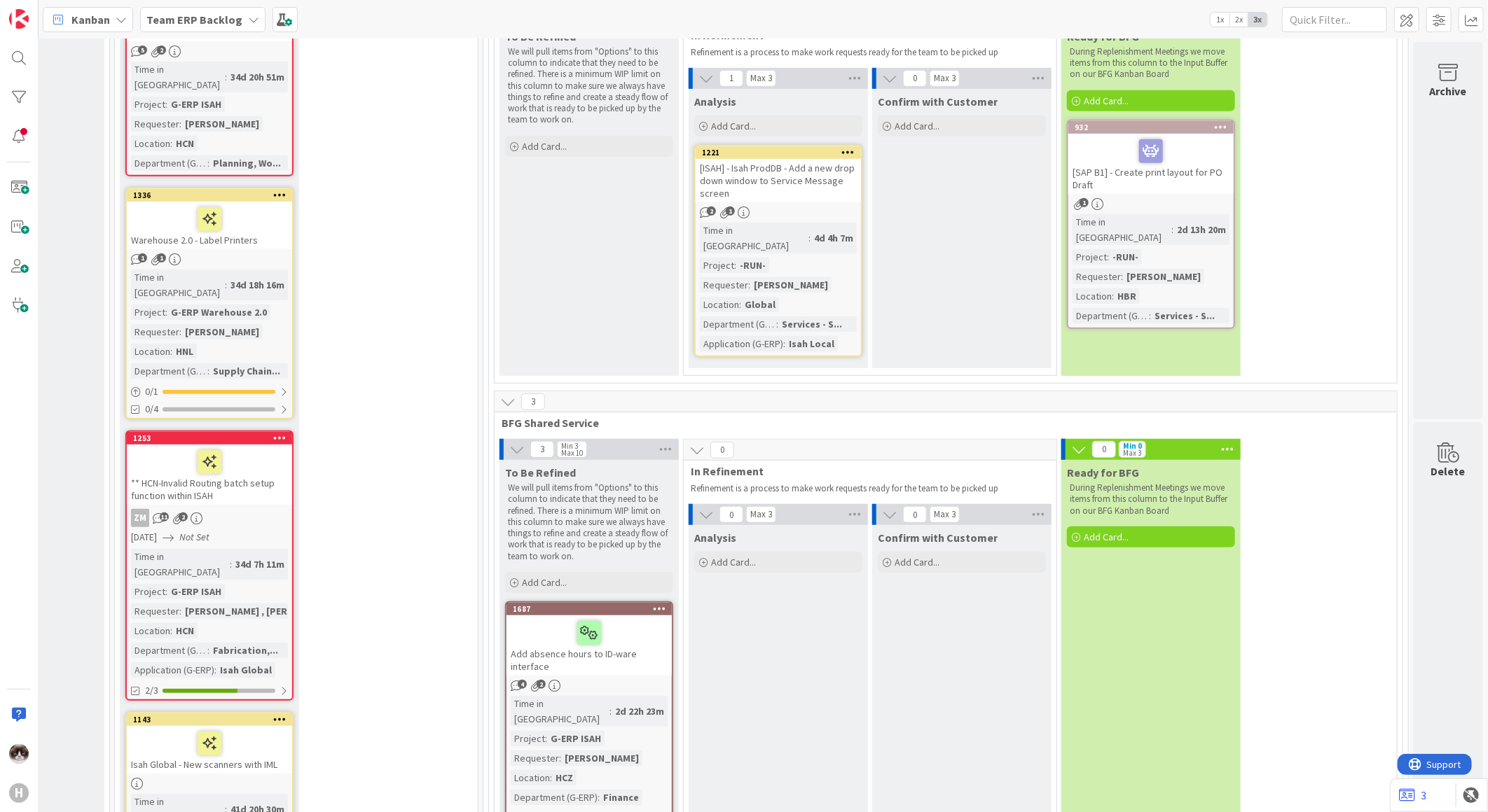
click at [646, 604] on div at bounding box center [659, 609] width 25 height 10
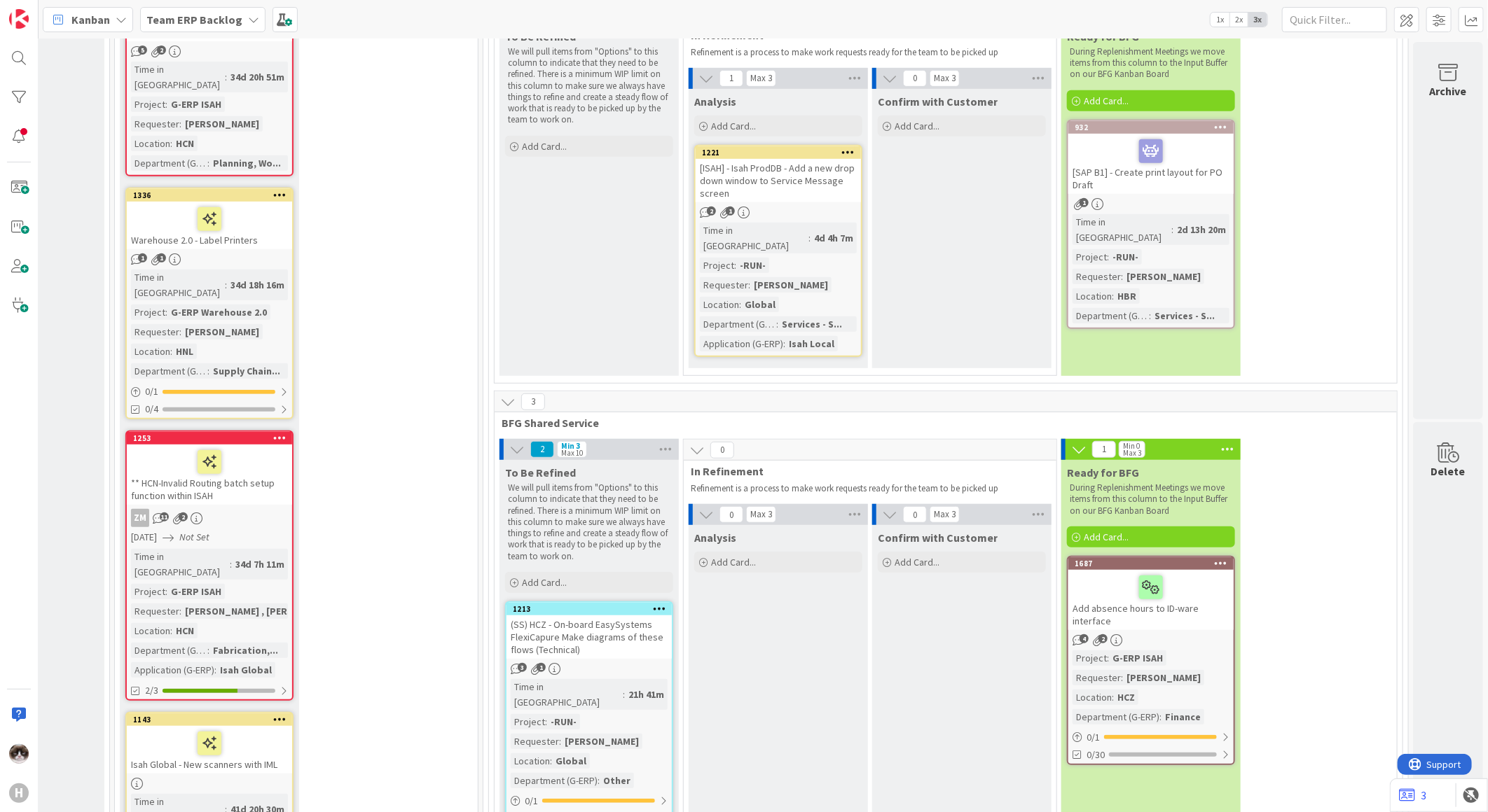
click at [1182, 570] on div "Add absence hours to ID-ware interface" at bounding box center [1151, 600] width 165 height 60
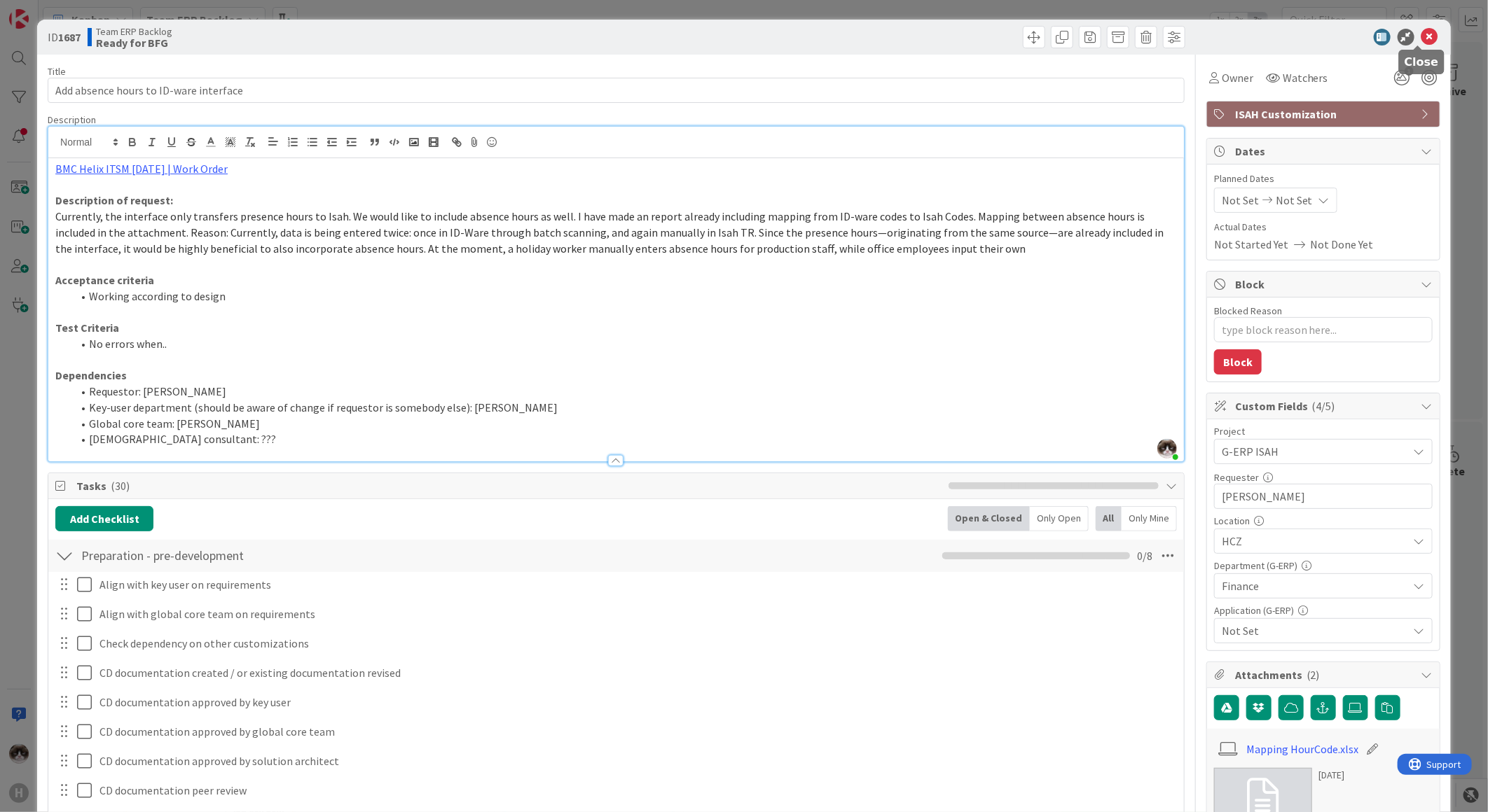
click at [1423, 30] on icon at bounding box center [1429, 36] width 17 height 17
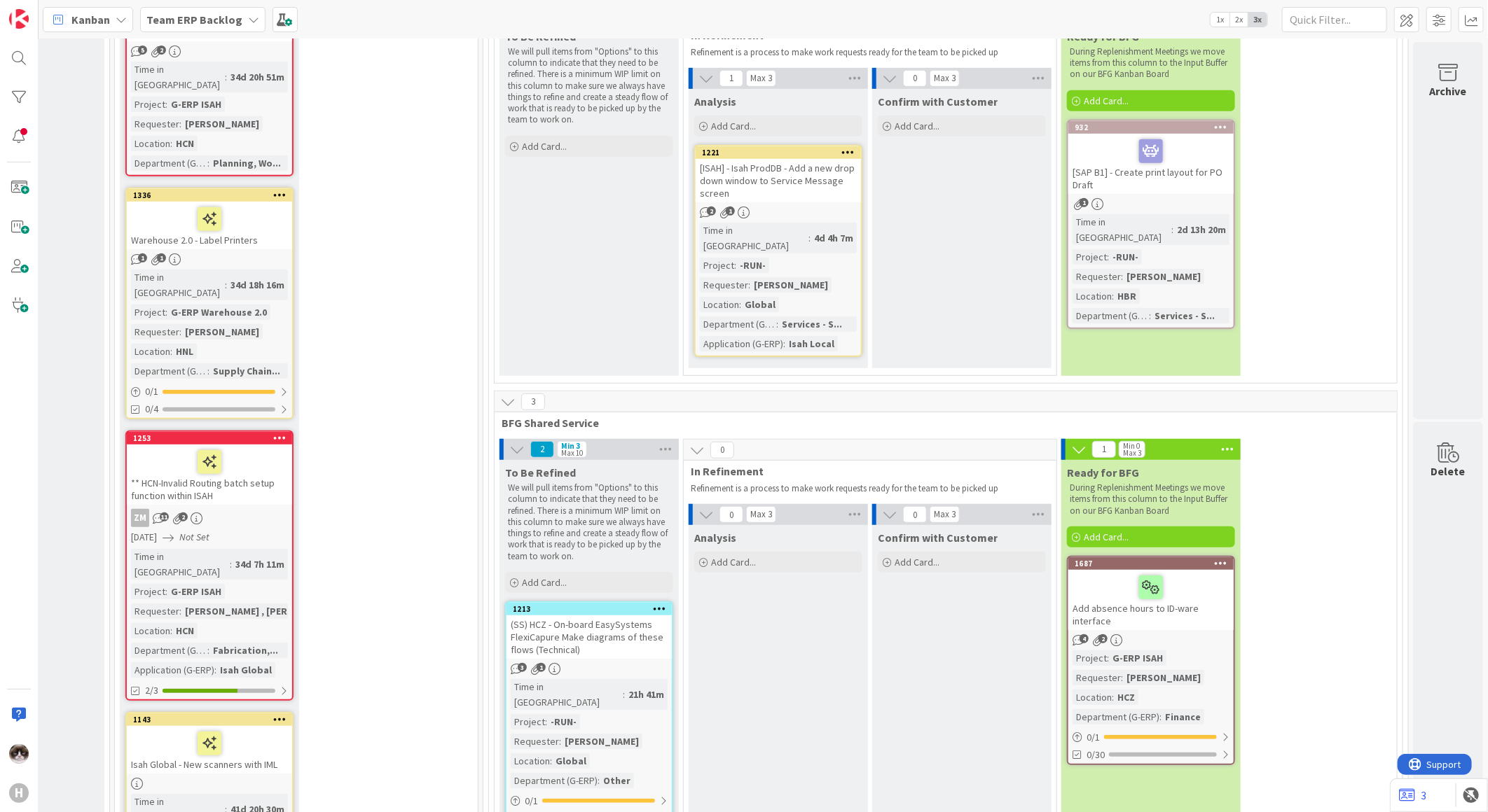
click at [1208, 559] on div at bounding box center [1221, 564] width 25 height 10
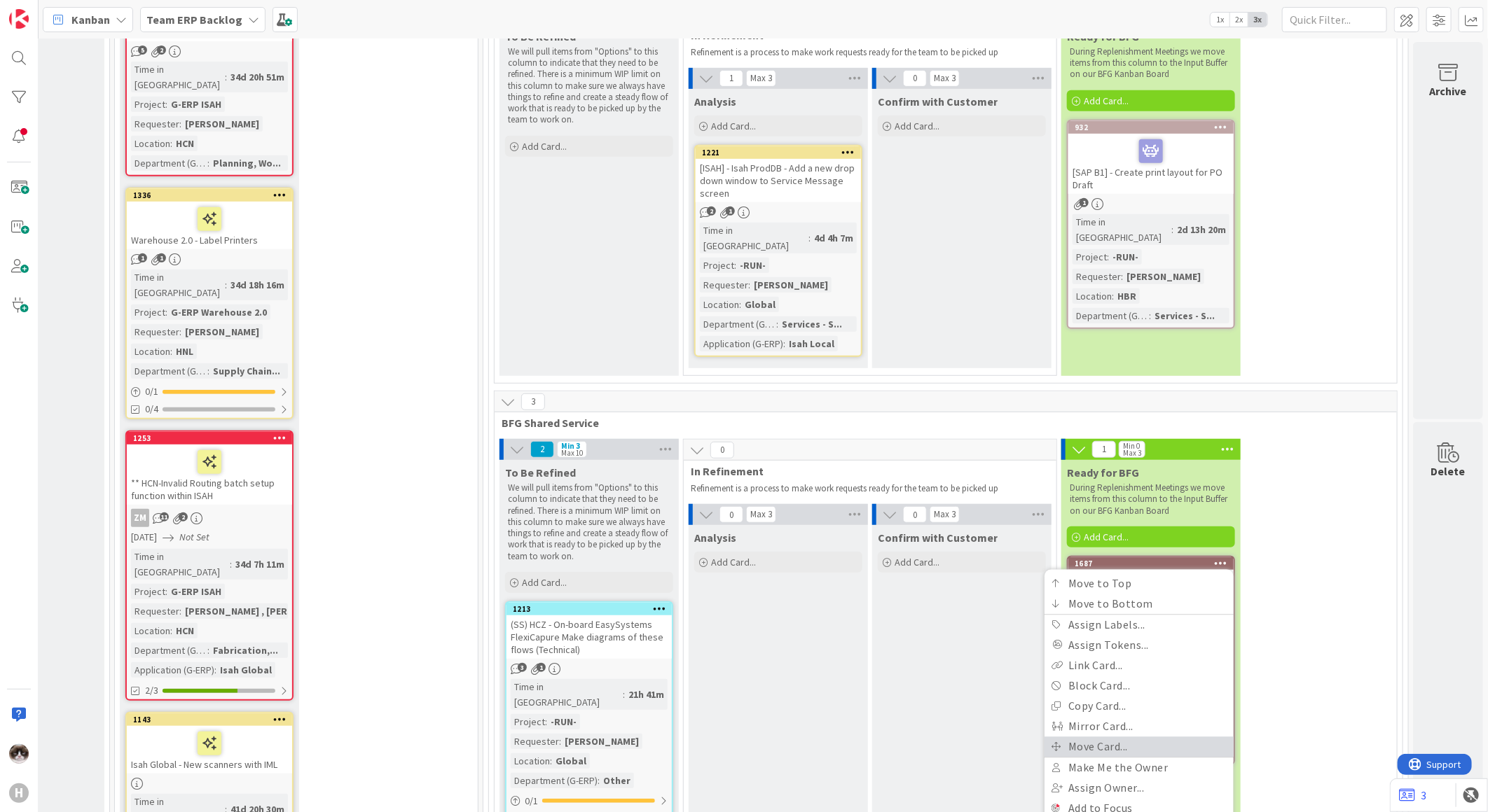
click at [1103, 737] on link "Move Card..." at bounding box center [1139, 747] width 189 height 21
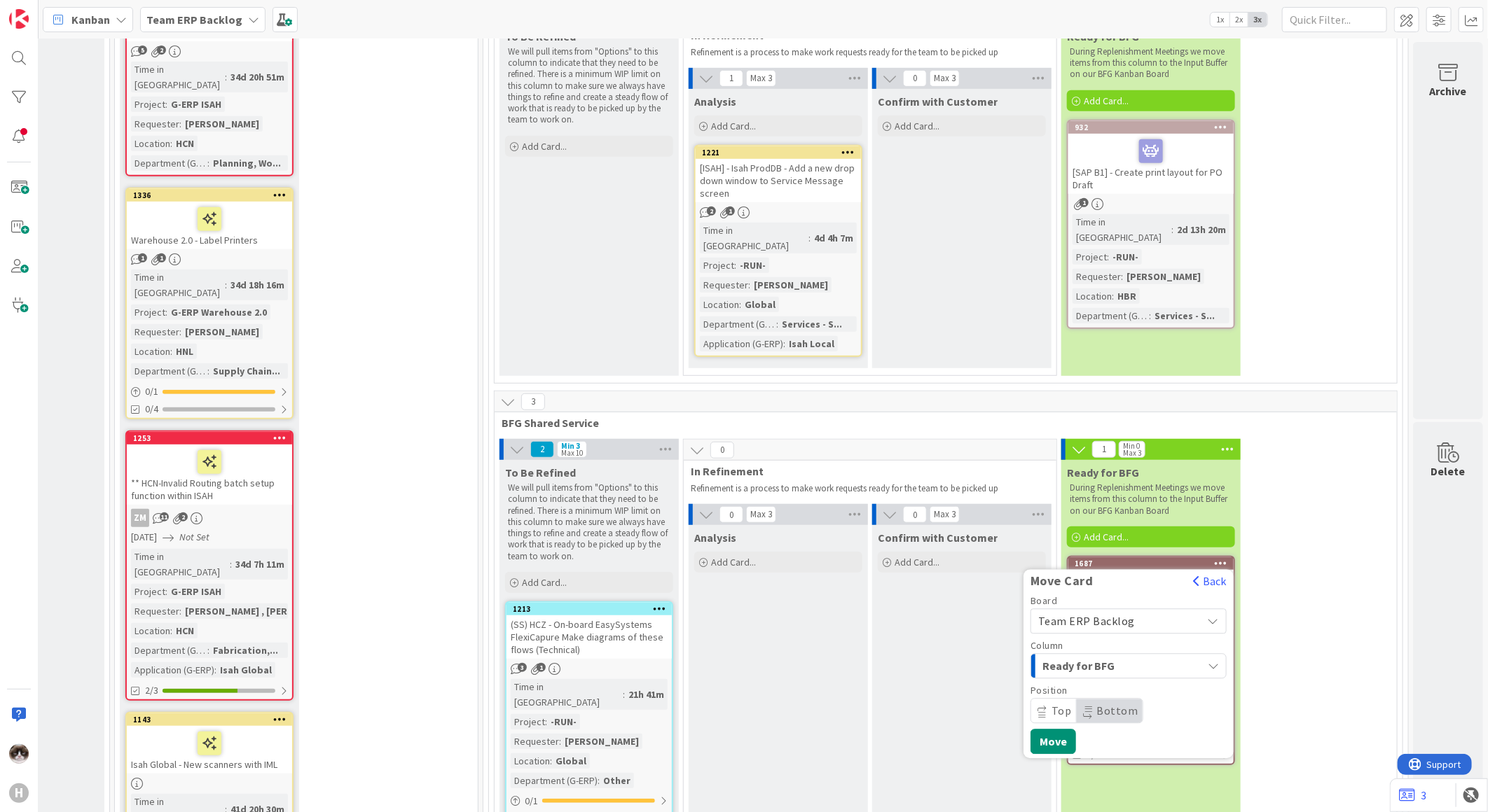
click at [1118, 615] on span "Team ERP Backlog" at bounding box center [1087, 622] width 97 height 14
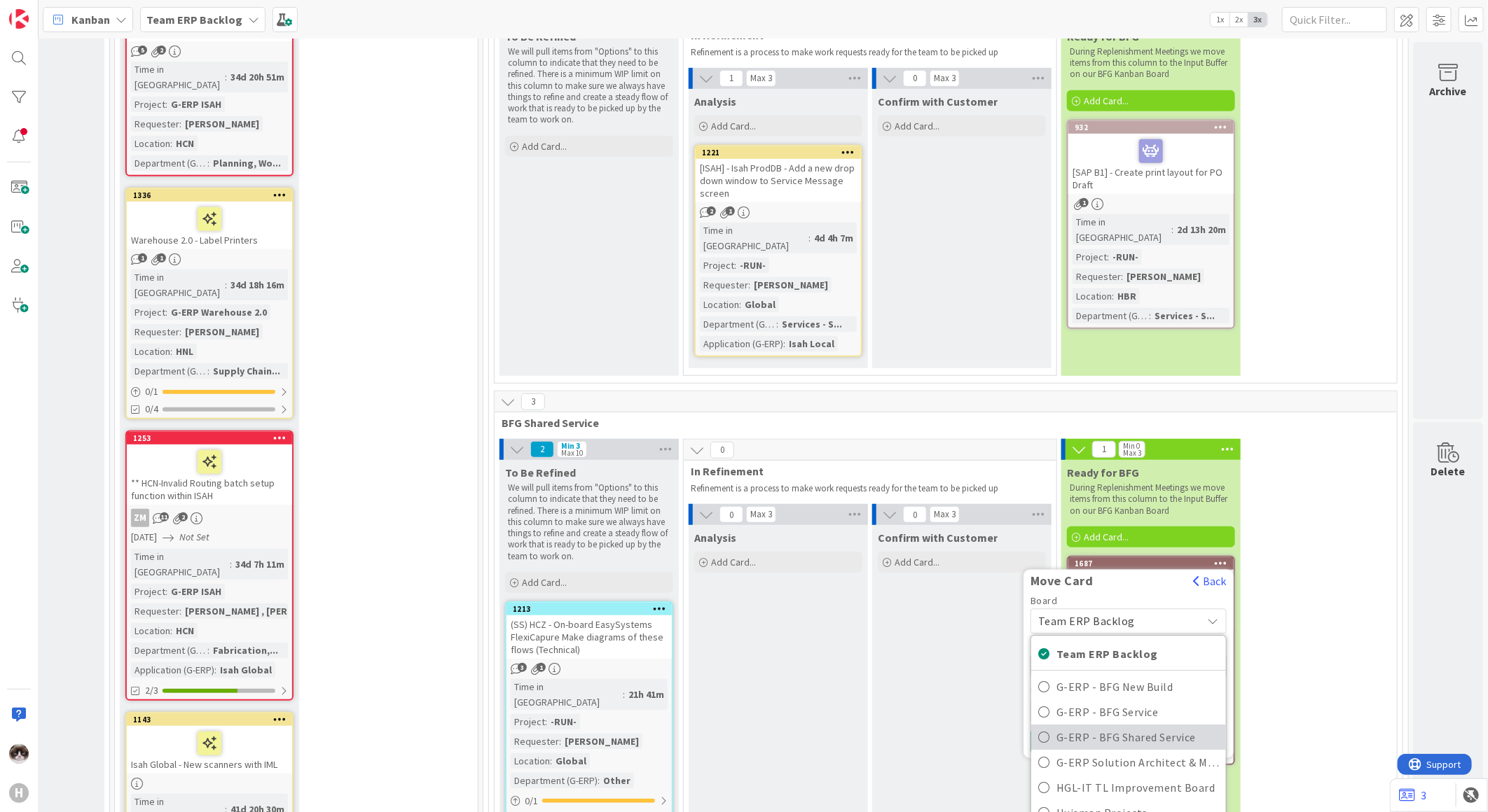
click at [1139, 727] on span "G-ERP - BFG Shared Service" at bounding box center [1137, 737] width 163 height 21
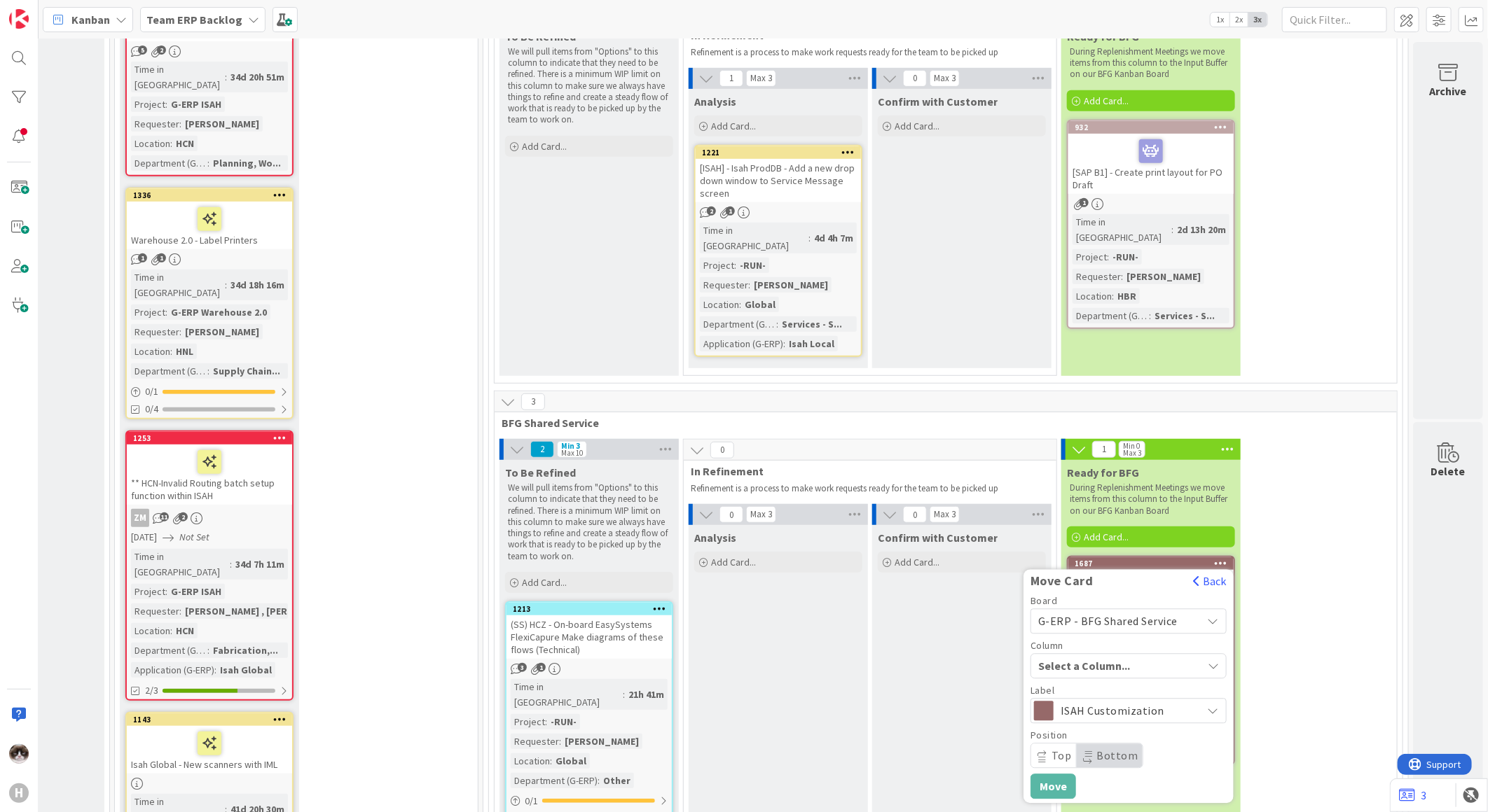
click at [1106, 657] on span "Select a Column..." at bounding box center [1091, 665] width 105 height 18
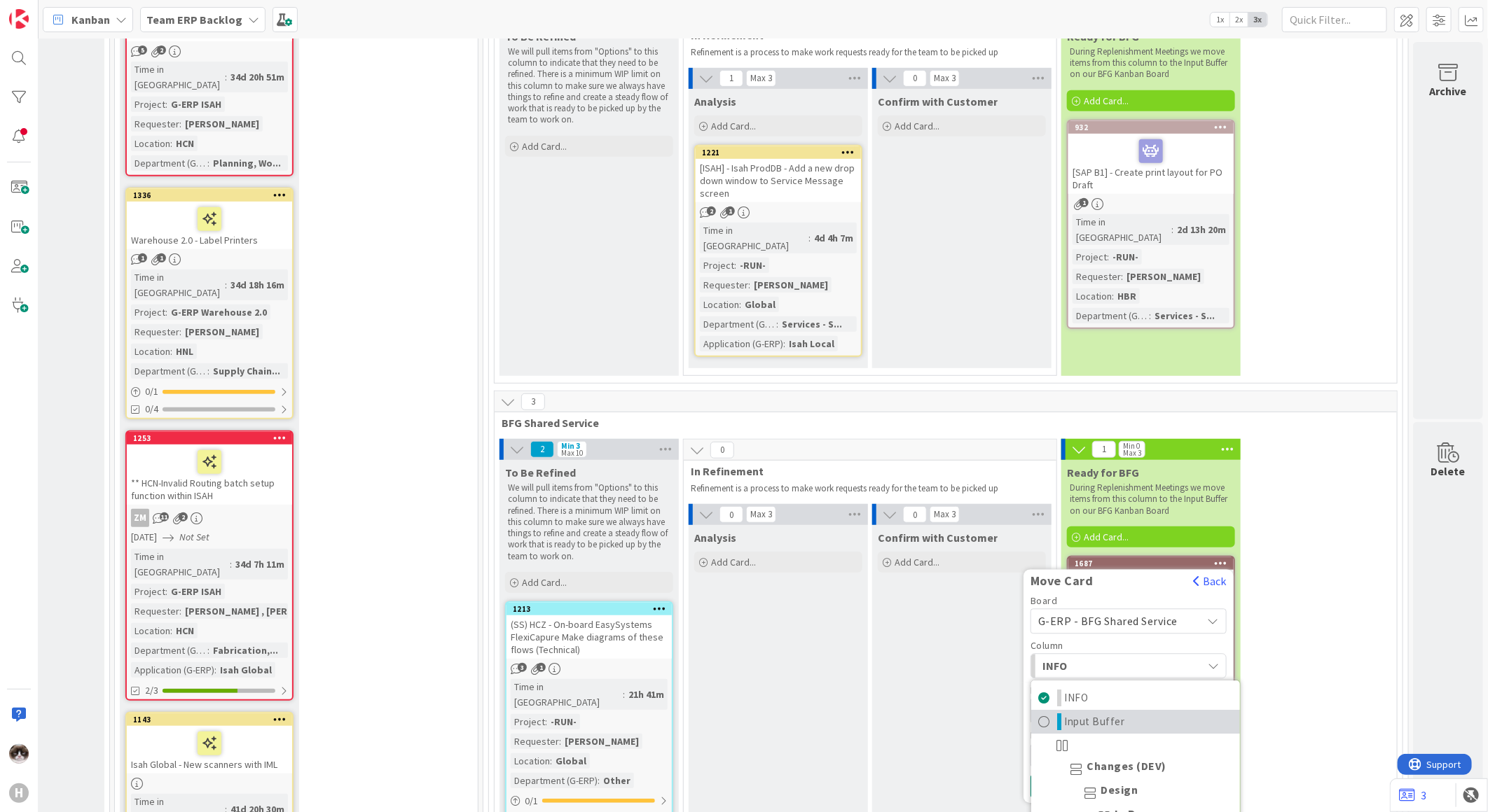
drag, startPoint x: 1104, startPoint y: 470, endPoint x: 1094, endPoint y: 475, distance: 11.2
click at [1105, 714] on span "Input Buffer" at bounding box center [1095, 722] width 60 height 17
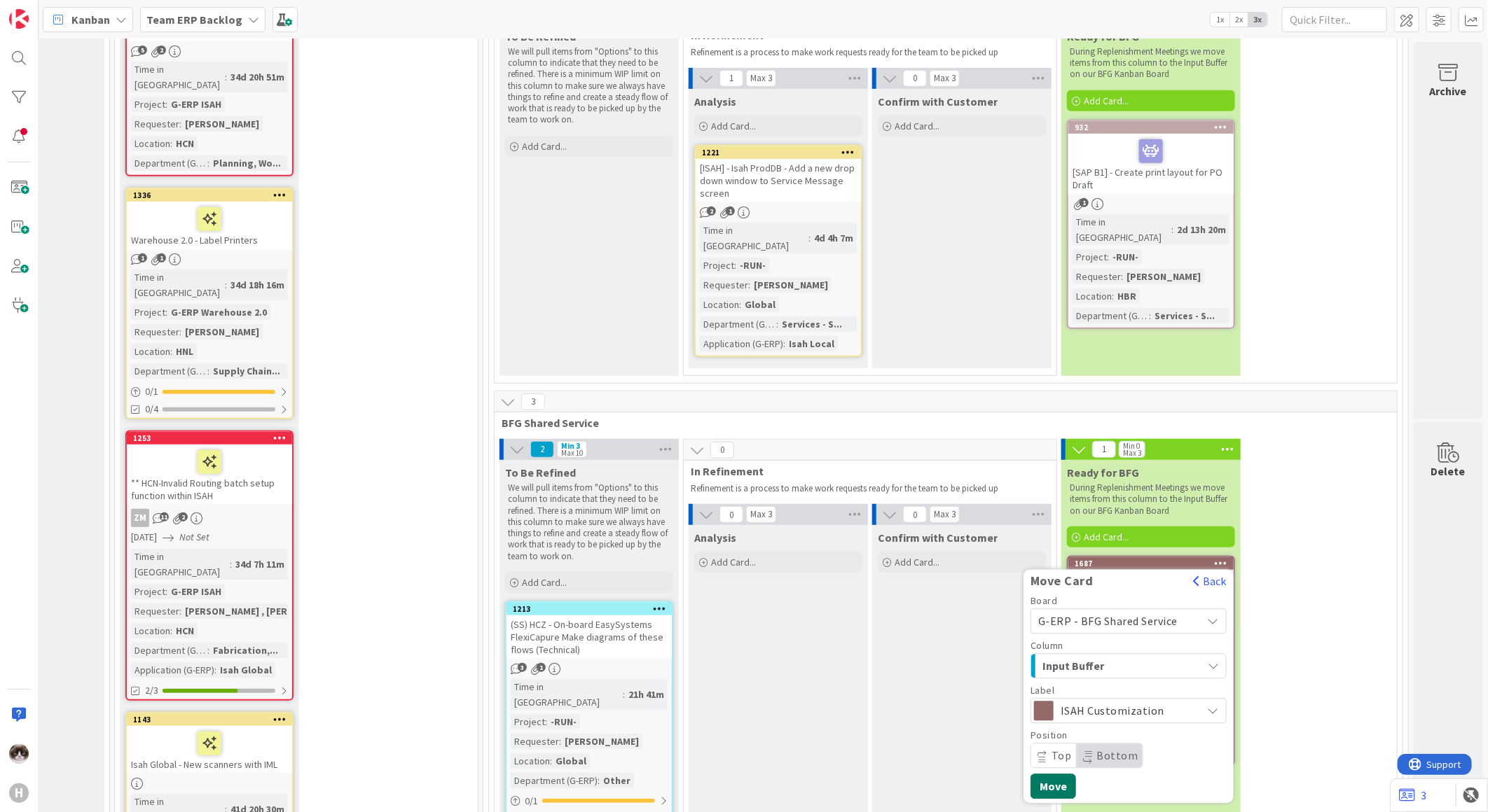
click at [1041, 774] on button "Move" at bounding box center [1053, 787] width 45 height 25
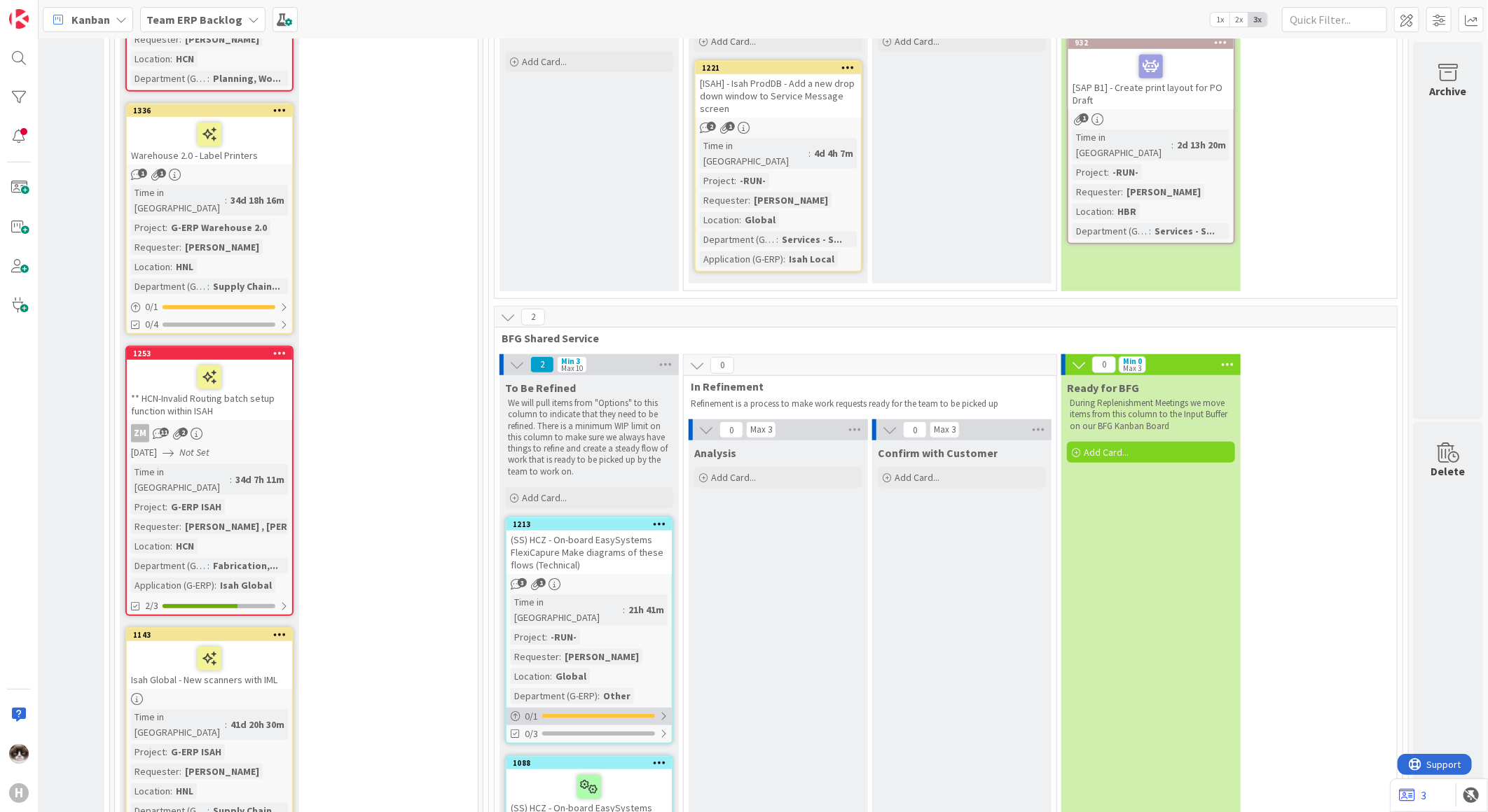
scroll to position [3896, 169]
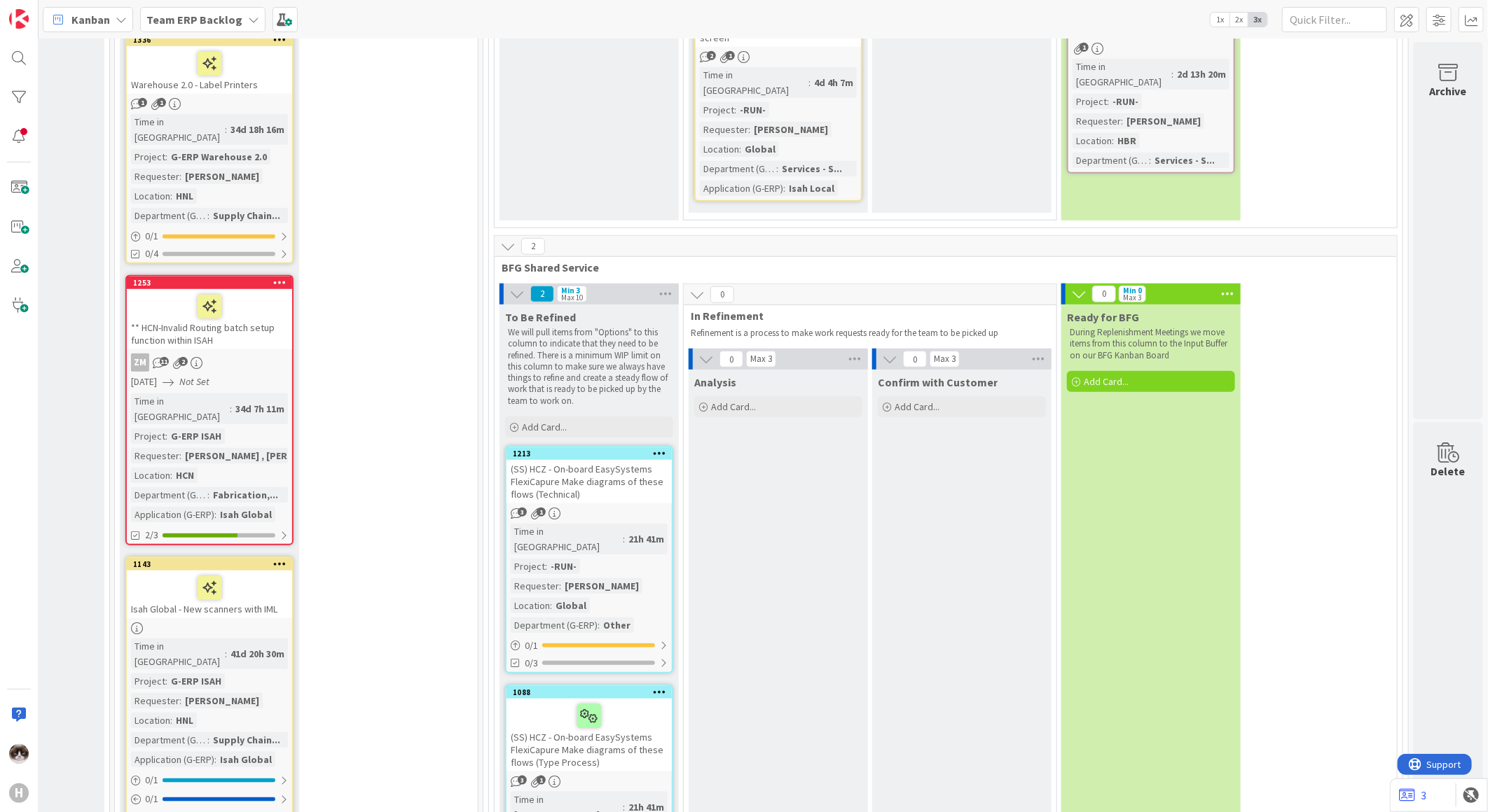
click at [653, 448] on icon at bounding box center [659, 453] width 13 height 10
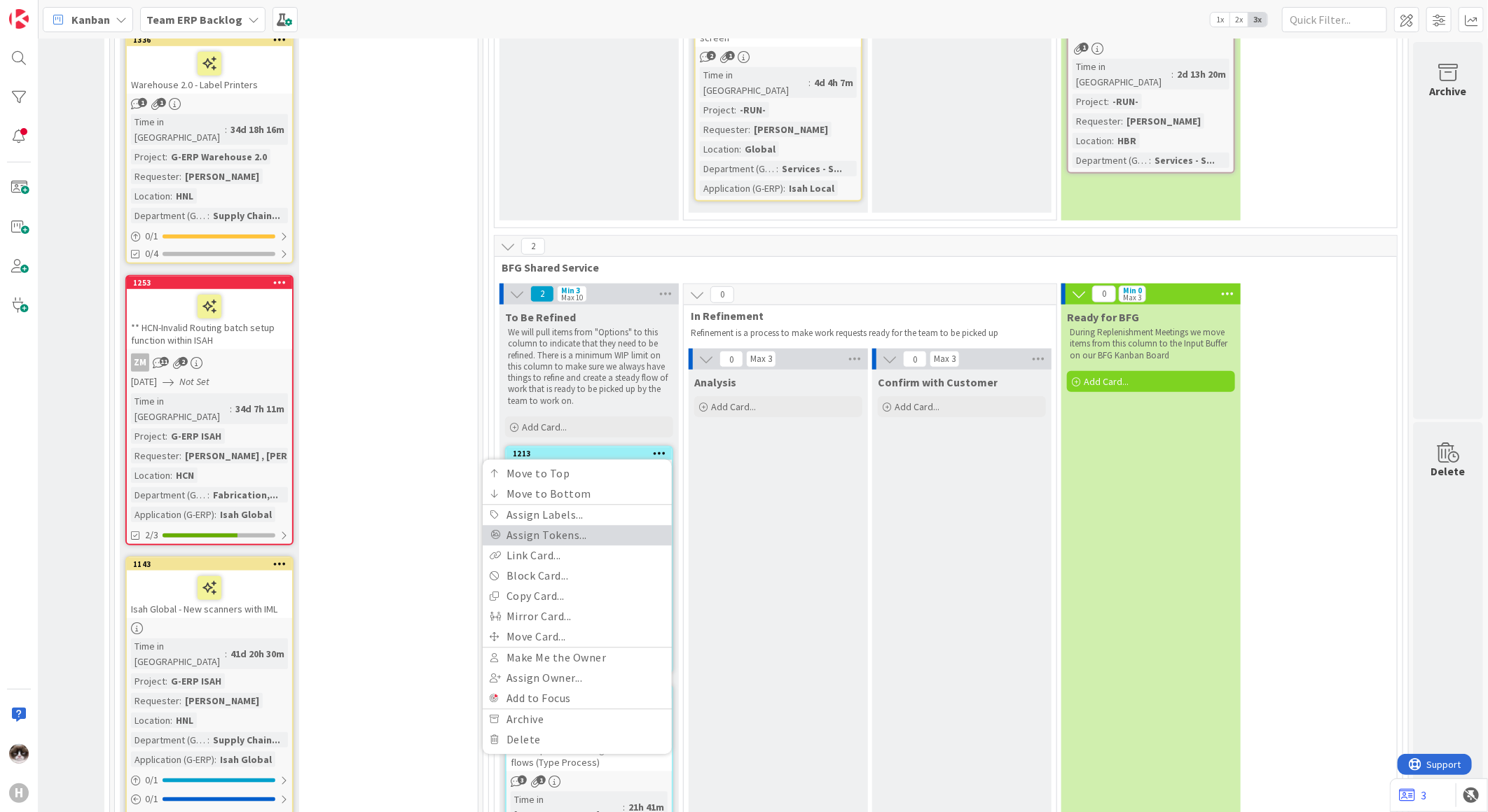
click at [573, 525] on link "Assign Tokens..." at bounding box center [577, 535] width 189 height 21
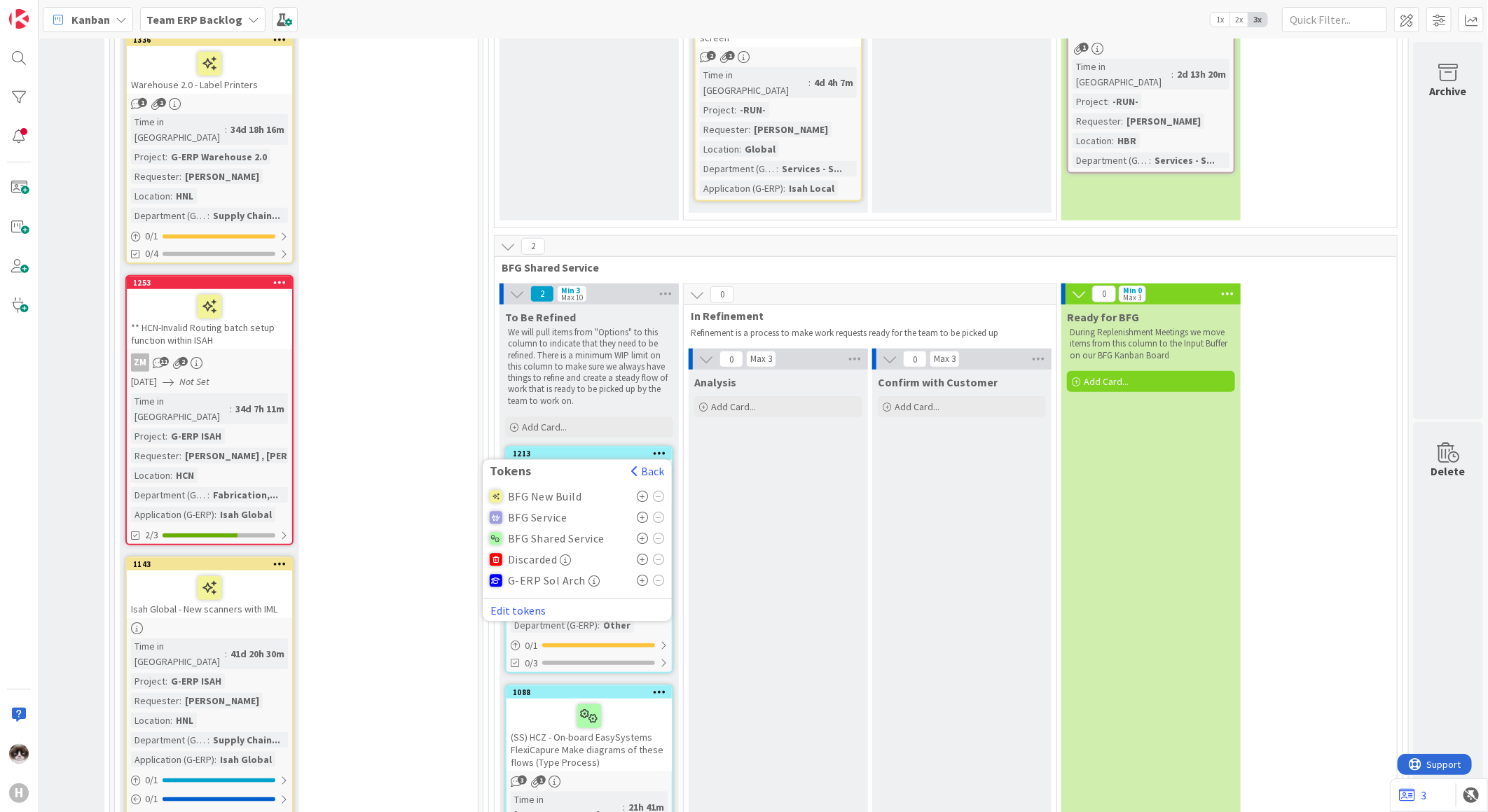
click at [637, 533] on icon at bounding box center [642, 538] width 12 height 11
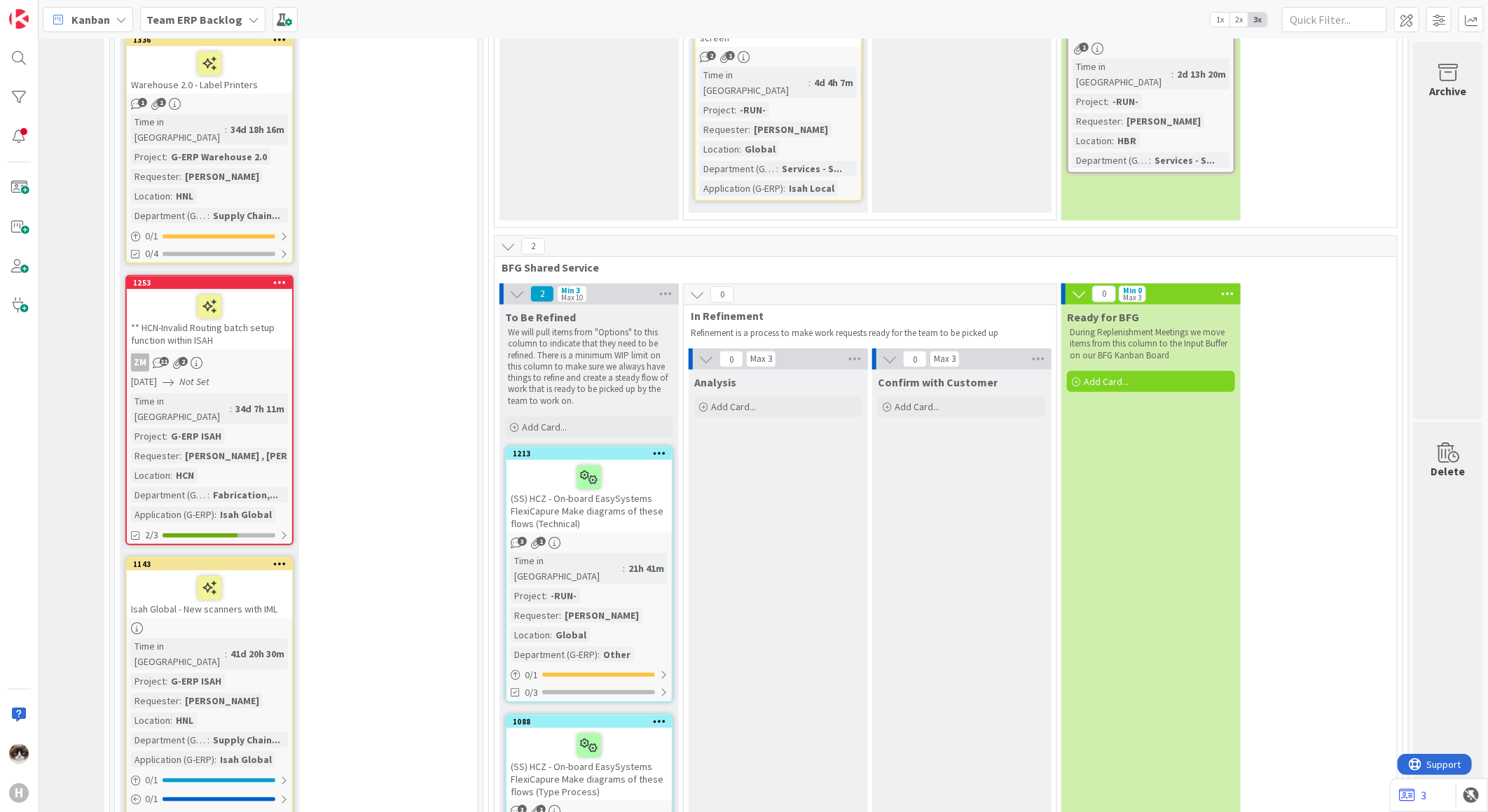
click at [627, 729] on div "(SS) HCZ - On-board EasySystems FlexiCapure Make diagrams of these flows (Type …" at bounding box center [589, 765] width 165 height 73
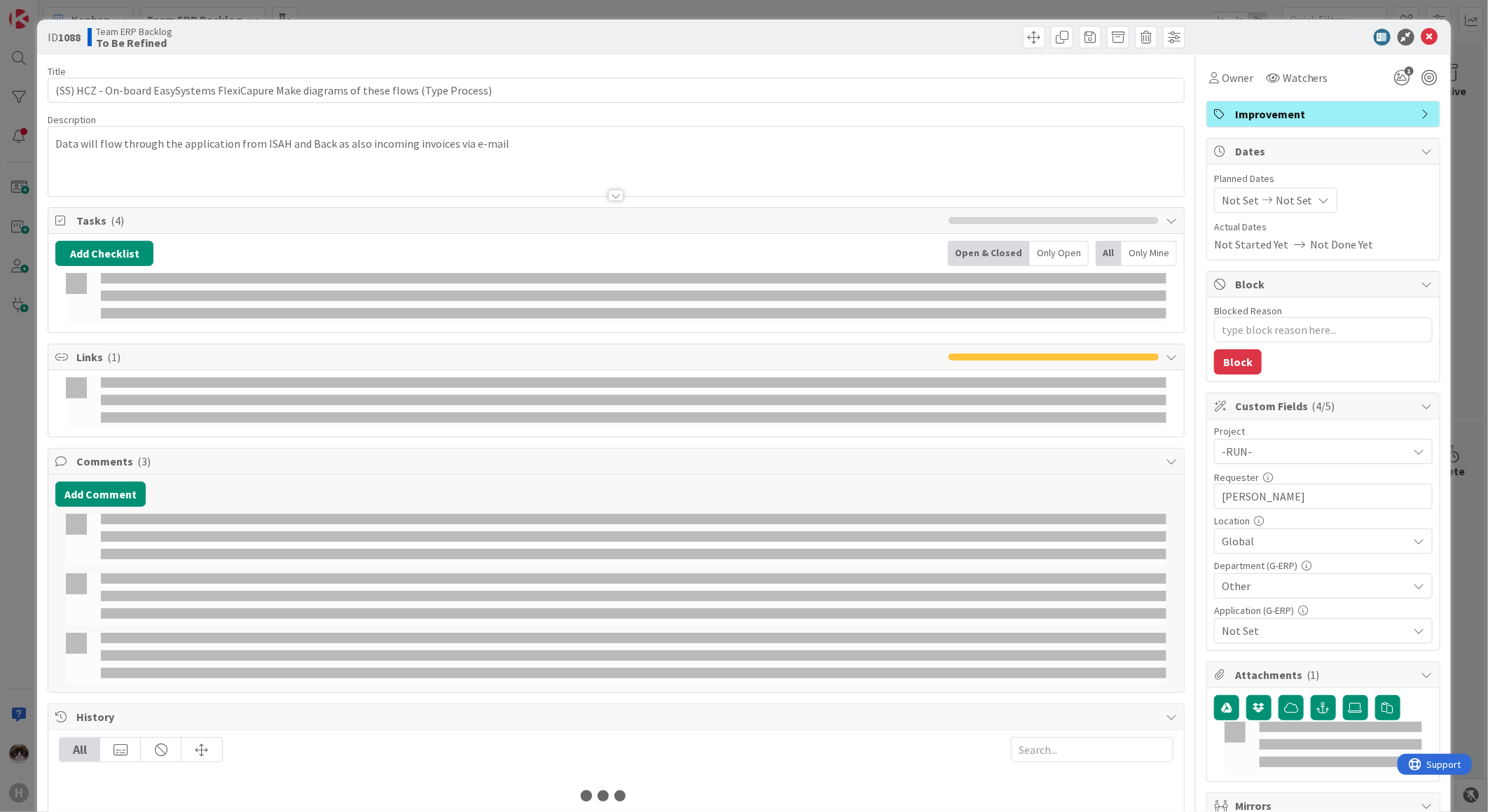
click at [617, 195] on div at bounding box center [616, 195] width 15 height 11
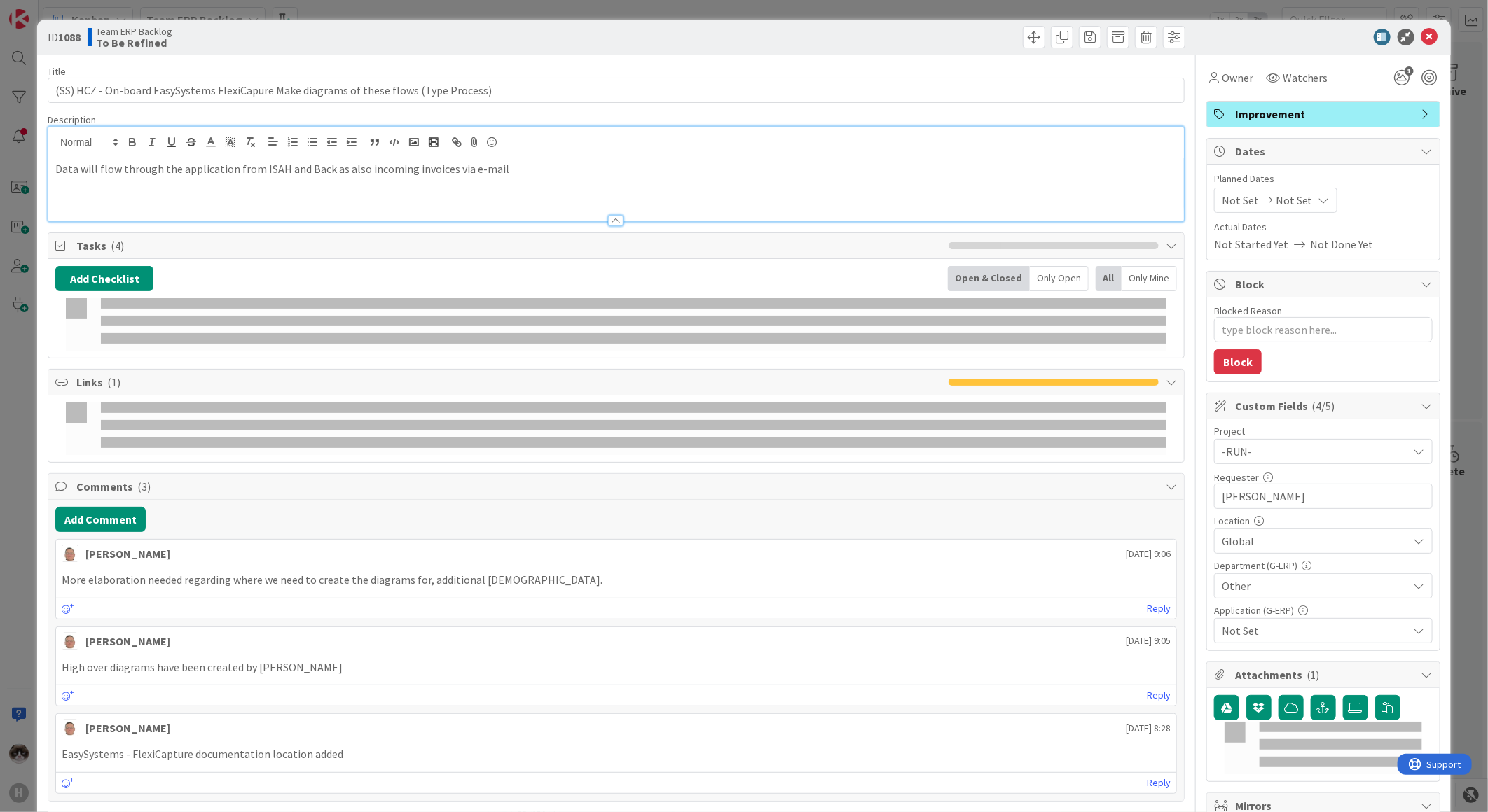
click at [612, 216] on div at bounding box center [616, 220] width 15 height 11
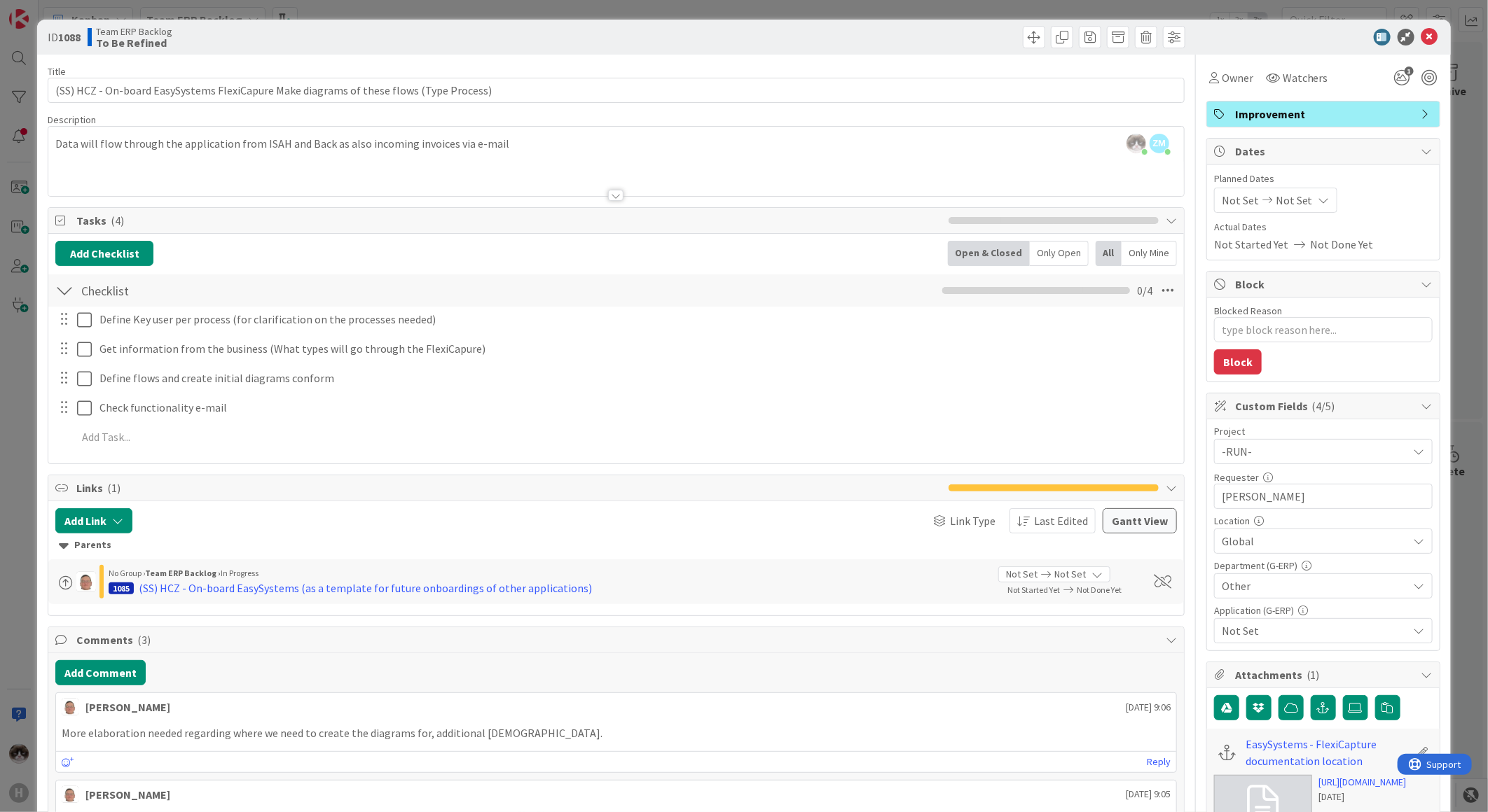
click at [269, 157] on div "Kevin van Dijk just joined ZM Zheng Mia just joined Data will flow through the …" at bounding box center [616, 161] width 1136 height 69
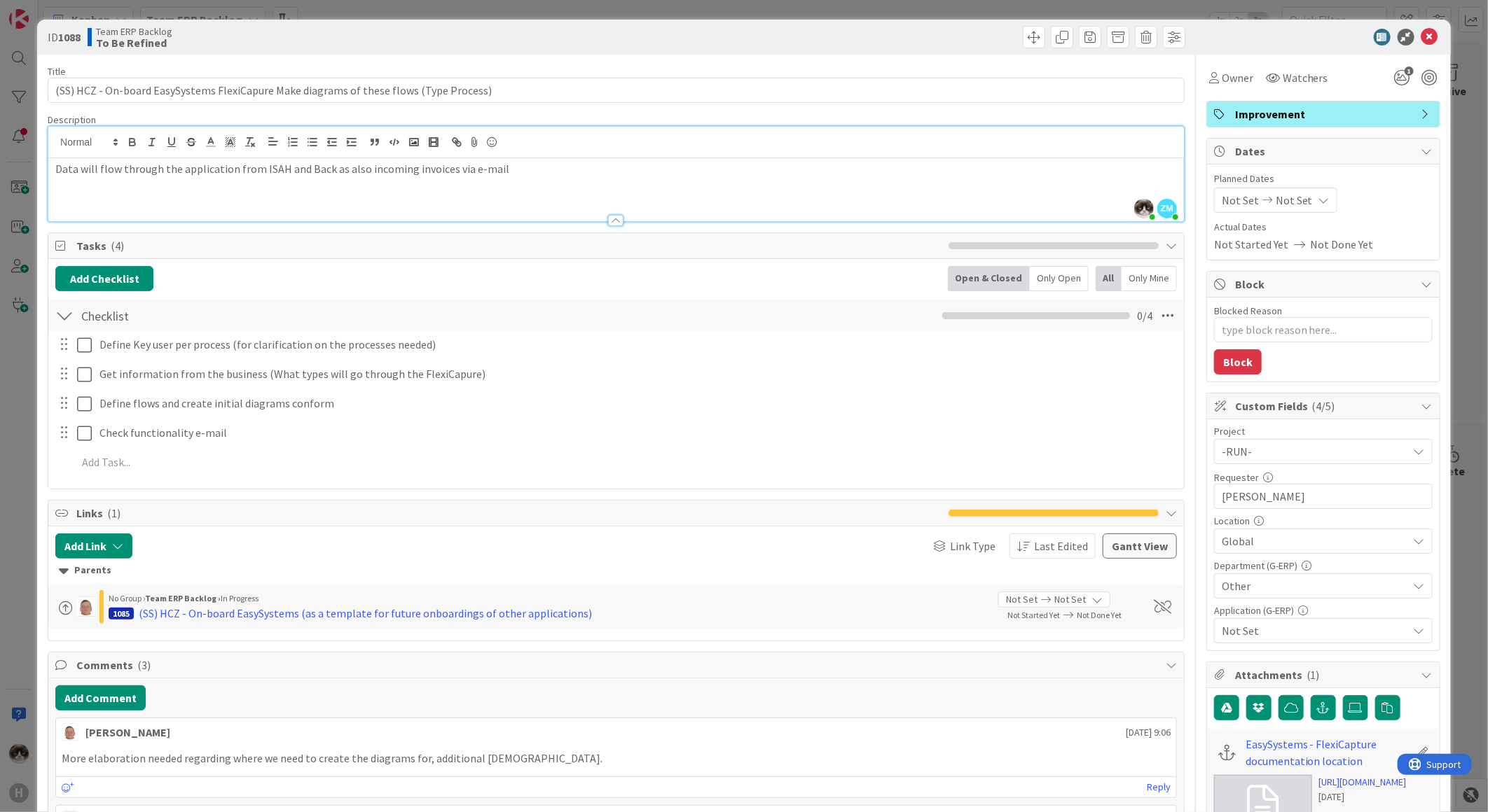
click at [283, 192] on div "Data will flow through the application from ISAH and Back as also incoming invo…" at bounding box center [616, 190] width 1136 height 63
click at [535, 177] on p "Data will flow through the application from ISAH and Back as also incoming invo…" at bounding box center [616, 169] width 1122 height 16
click at [504, 170] on p "Data will flow through the application from ISAH and Back as also incoming invo…" at bounding box center [616, 169] width 1122 height 16
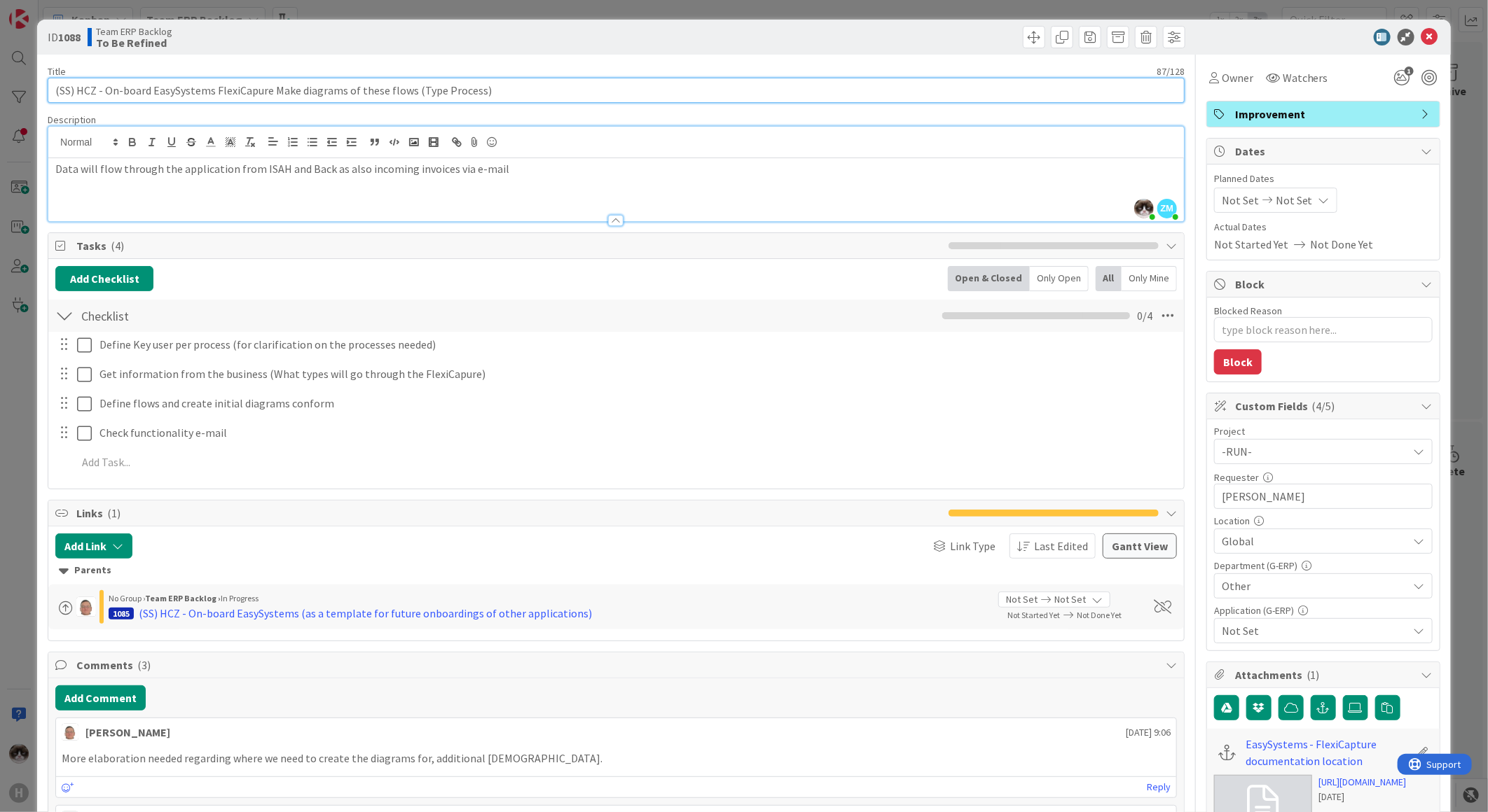
drag, startPoint x: 412, startPoint y: 86, endPoint x: 513, endPoint y: 86, distance: 101.0
click at [513, 86] on input "(SS) HCZ - On-board EasySystems FlexiCapure Make diagrams of these flows (Type …" at bounding box center [616, 90] width 1137 height 25
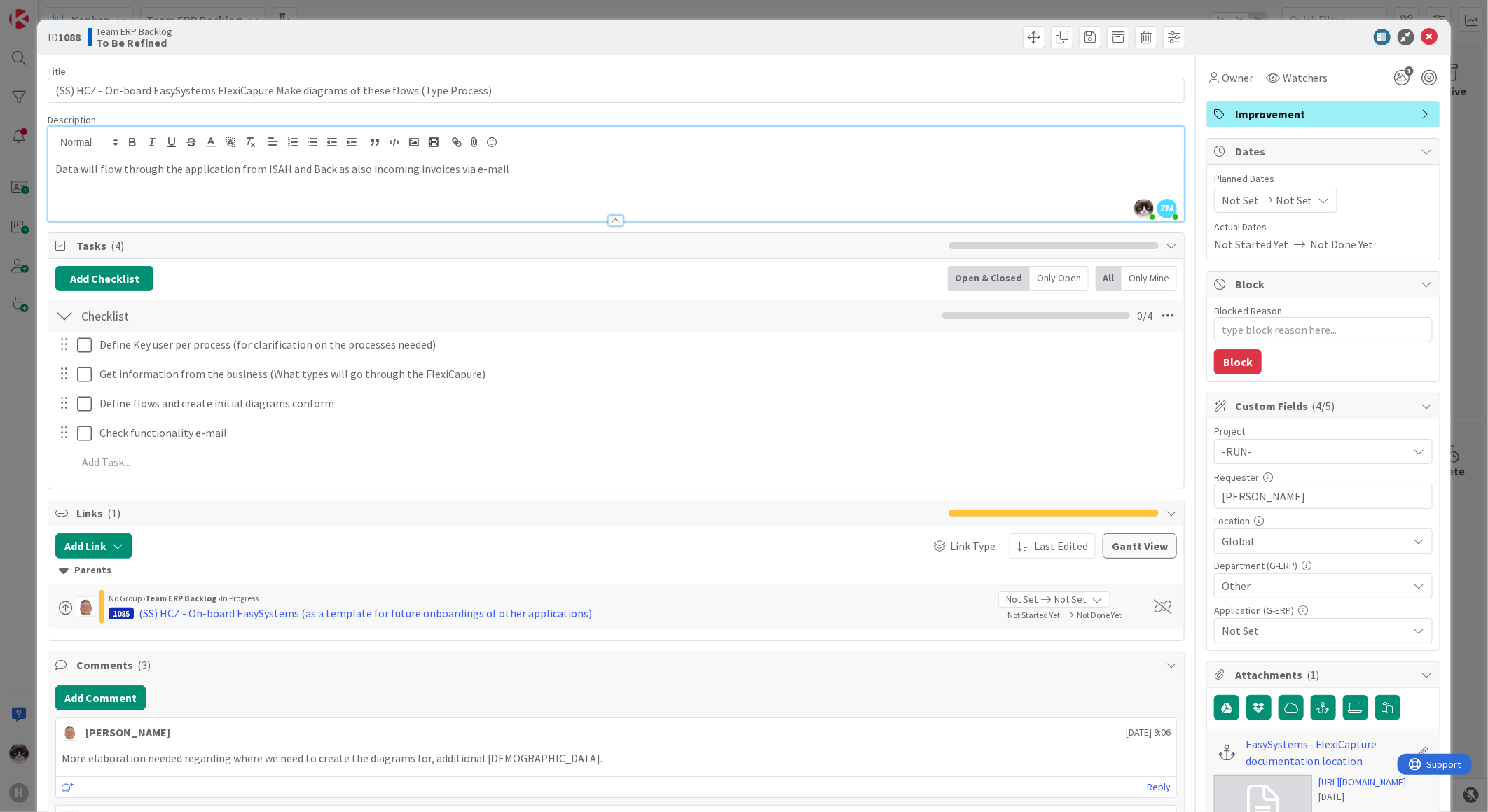
click at [460, 205] on div "Data will flow through the application from ISAH and Back as also incoming invo…" at bounding box center [616, 190] width 1136 height 63
click at [548, 183] on div "Data will flow through the application from ISAH and Back as also incoming invo…" at bounding box center [616, 190] width 1136 height 63
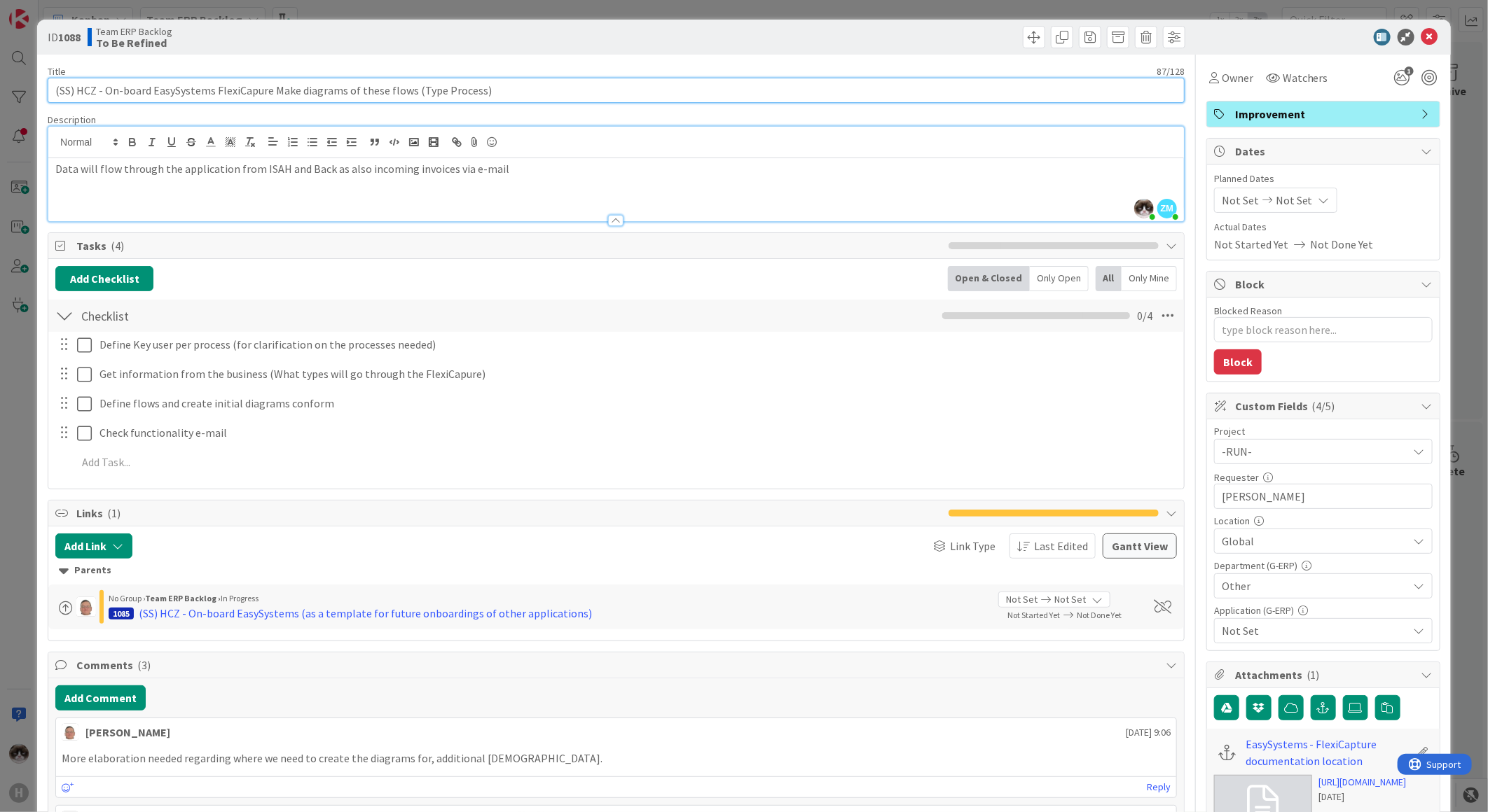
click at [435, 91] on input "(SS) HCZ - On-board EasySystems FlexiCapure Make diagrams of these flows (Type …" at bounding box center [616, 90] width 1137 height 25
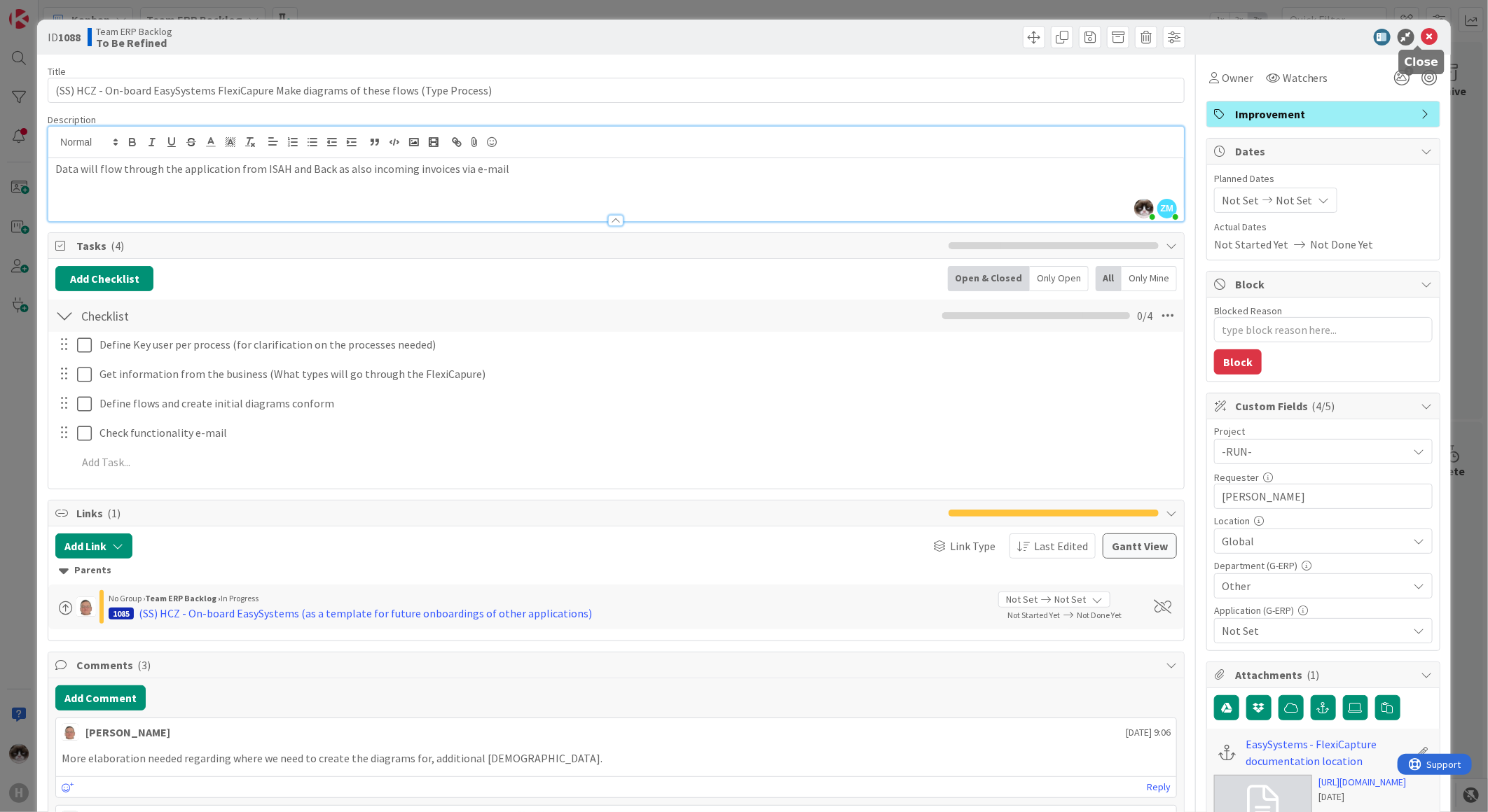
click at [1421, 43] on icon at bounding box center [1429, 36] width 17 height 17
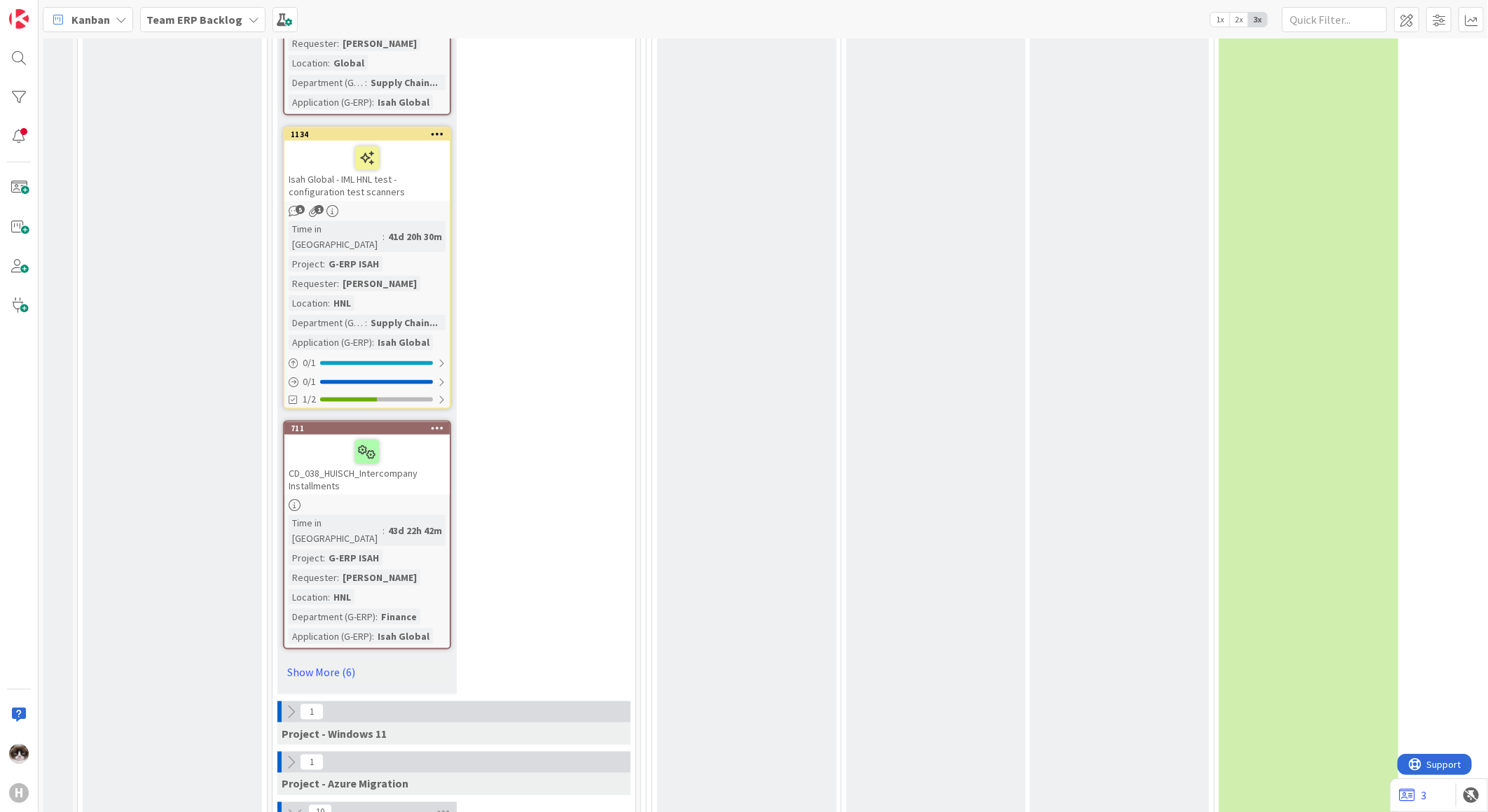
scroll to position [7631, 0]
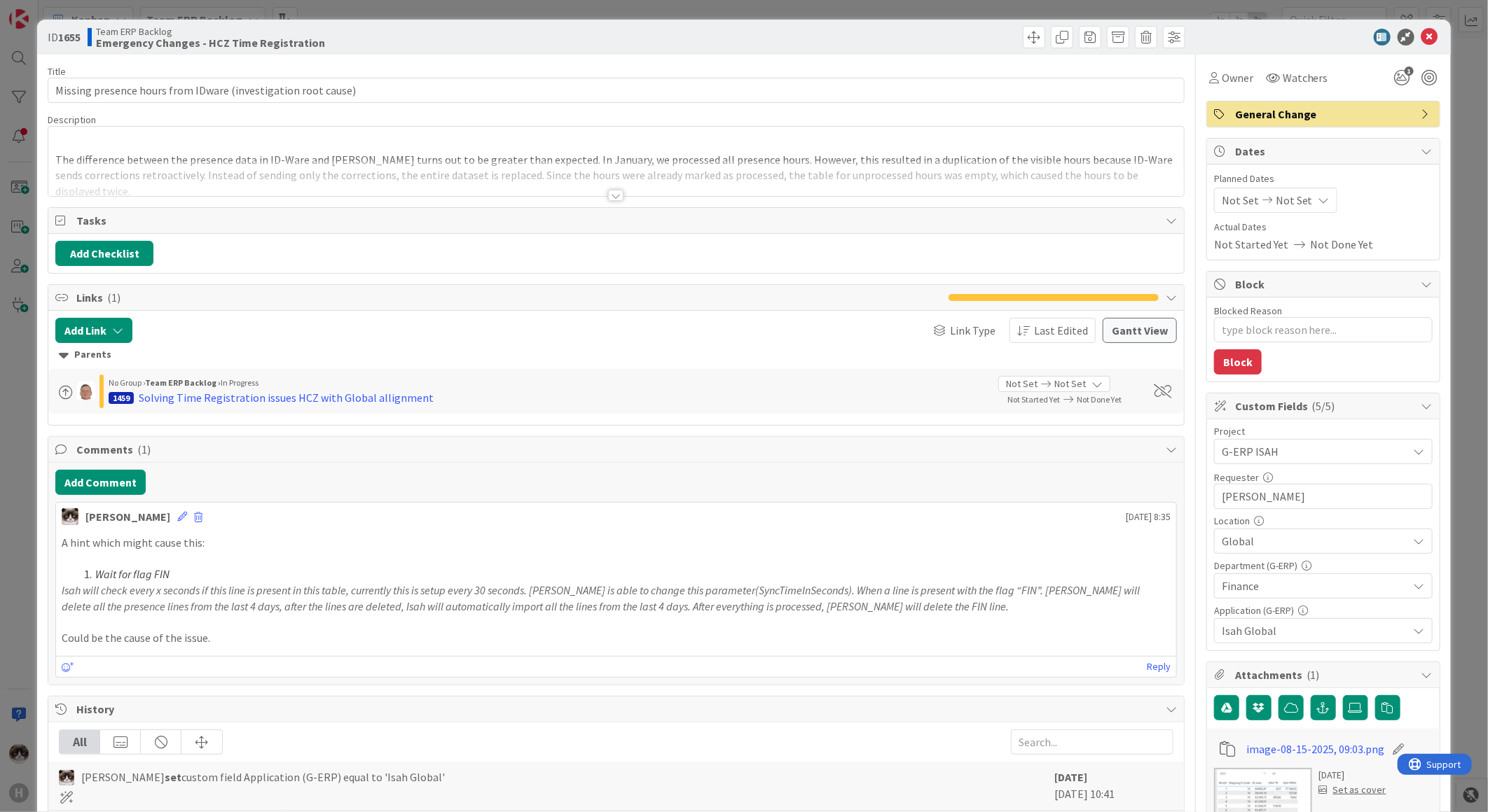
click at [609, 197] on div at bounding box center [616, 195] width 15 height 11
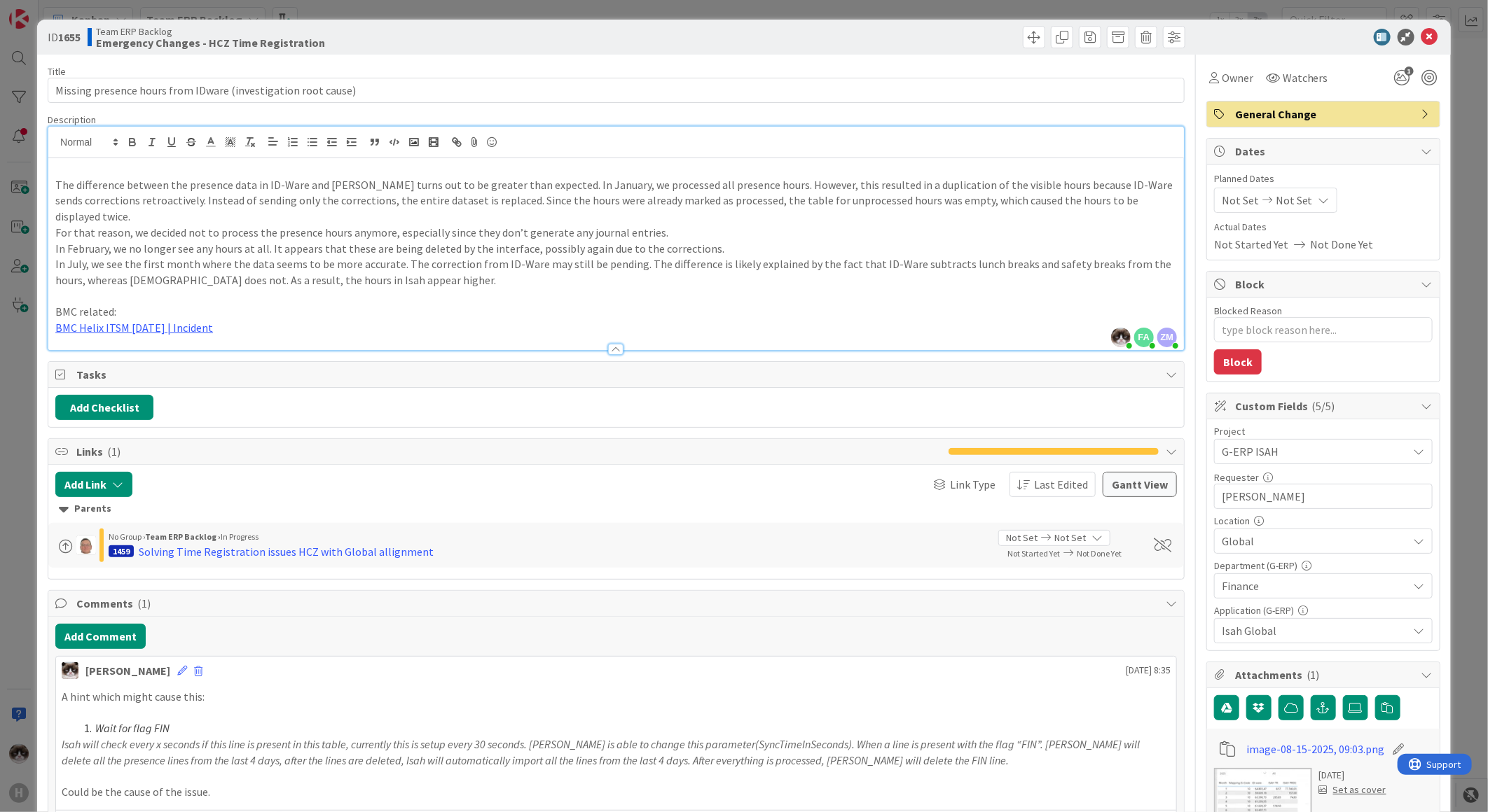
click at [356, 289] on p at bounding box center [616, 297] width 1122 height 16
click at [389, 265] on p "In July, we see the first month where the data seems to be more accurate. The c…" at bounding box center [616, 272] width 1122 height 32
click at [1022, 44] on span at bounding box center [1034, 37] width 22 height 22
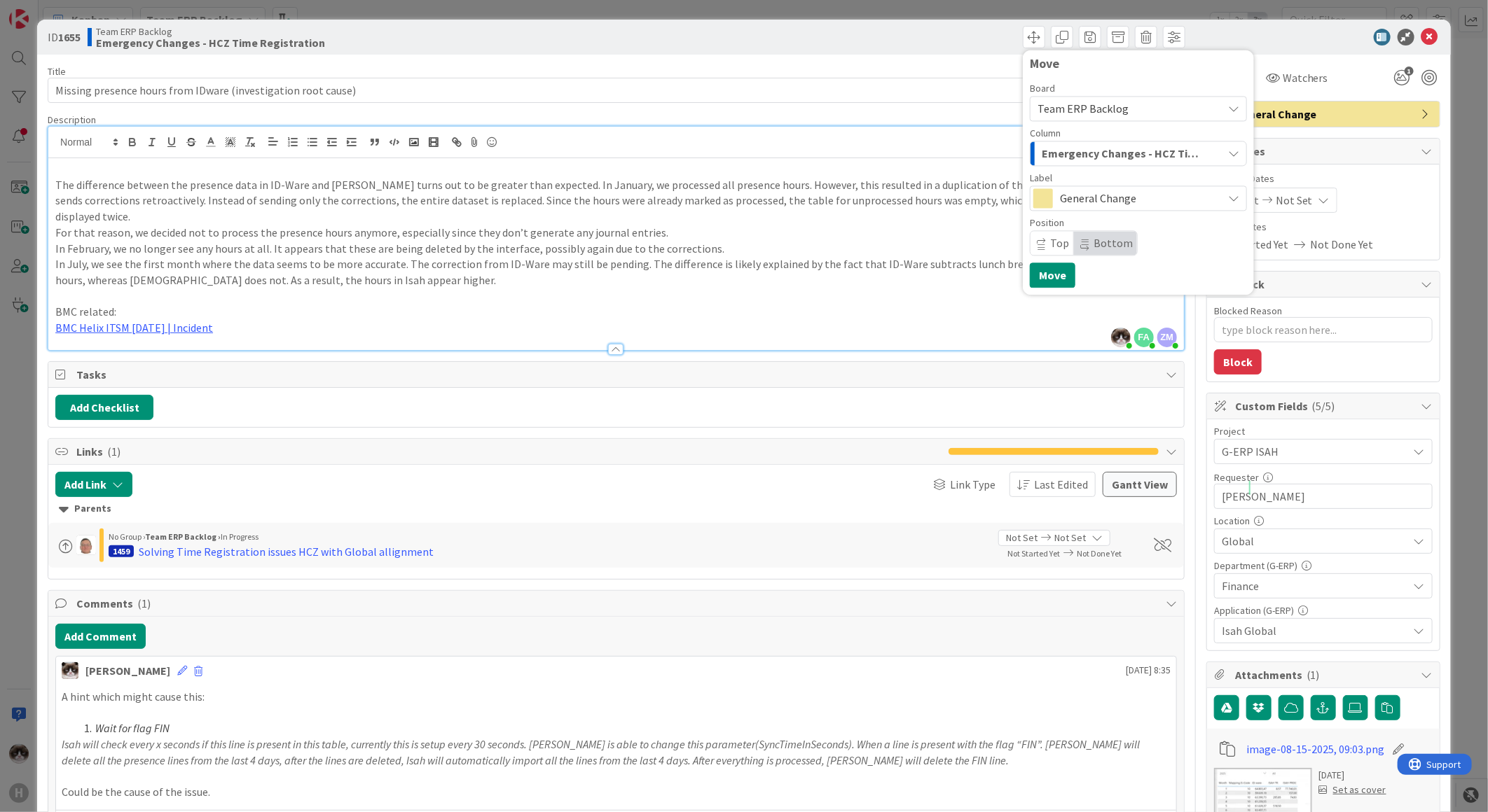
click at [704, 263] on p "In July, we see the first month where the data seems to be more accurate. The c…" at bounding box center [616, 272] width 1122 height 32
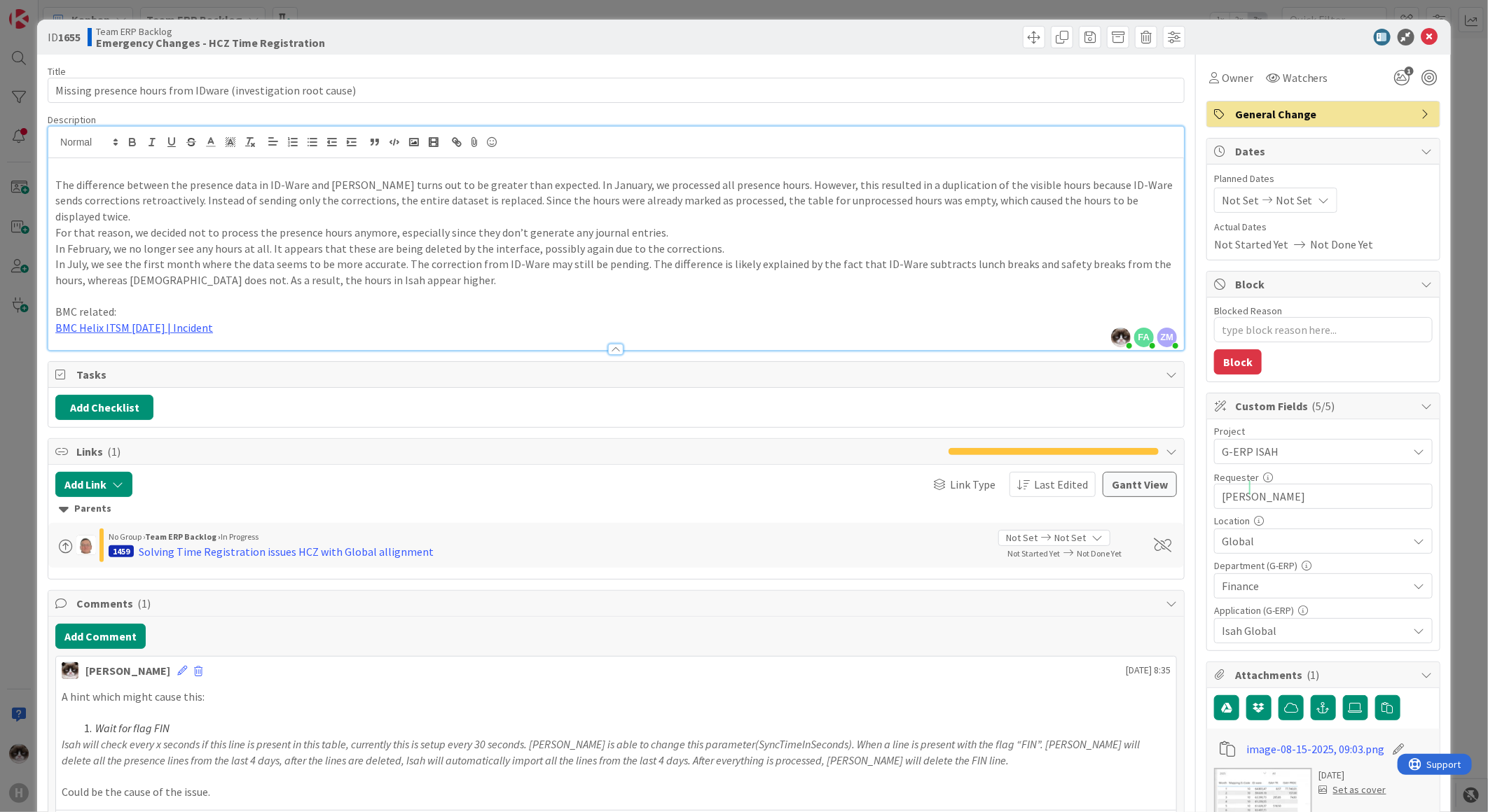
click at [1019, 52] on div "ID 1655 Team ERP Backlog Emergency Changes - HCZ Time Registration Move Move" at bounding box center [744, 37] width 1413 height 35
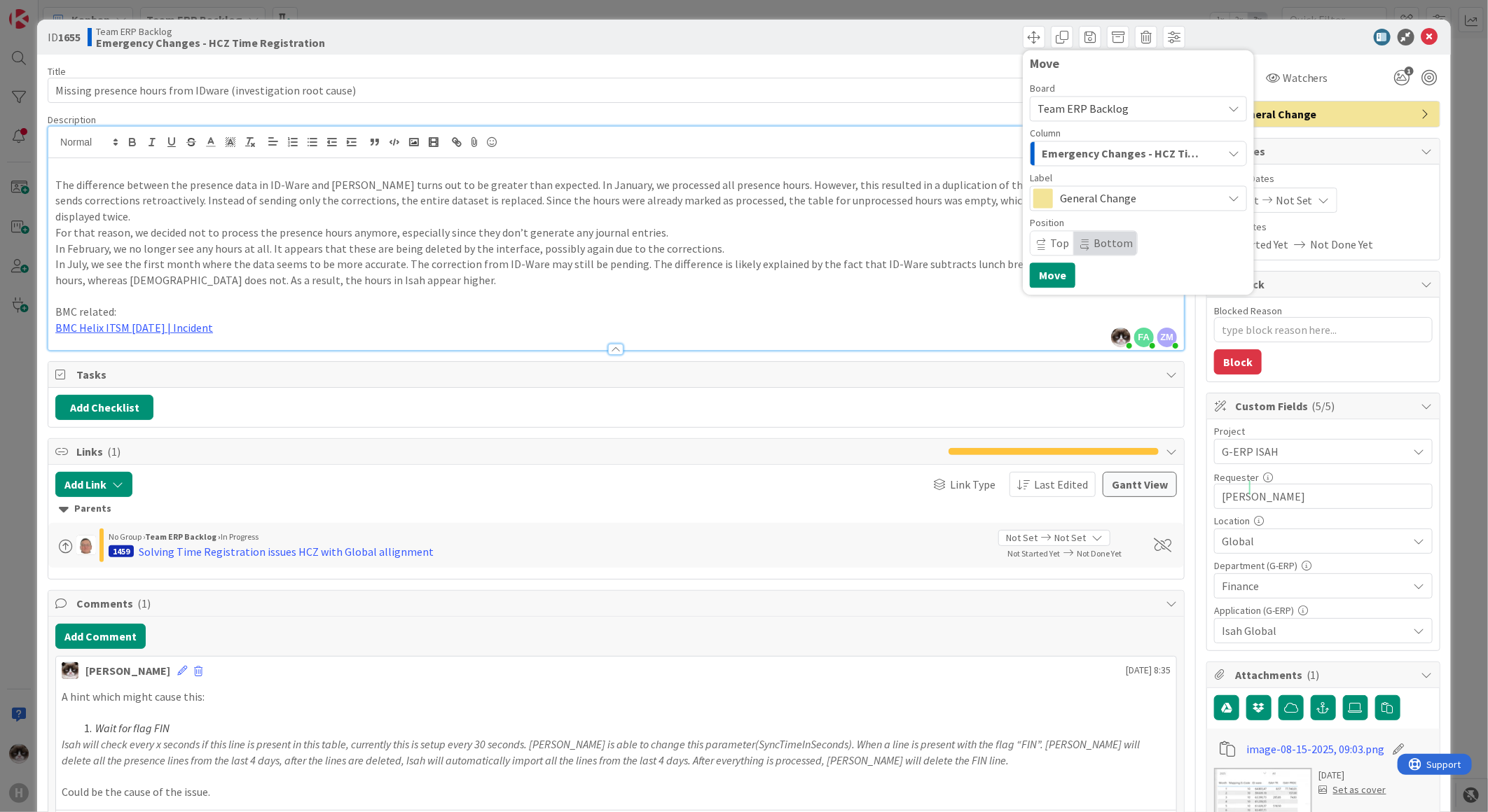
click at [1137, 137] on div "Column" at bounding box center [1138, 133] width 217 height 10
click at [1138, 156] on span "Emergency Changes - HCZ Time Registration" at bounding box center [1122, 153] width 161 height 18
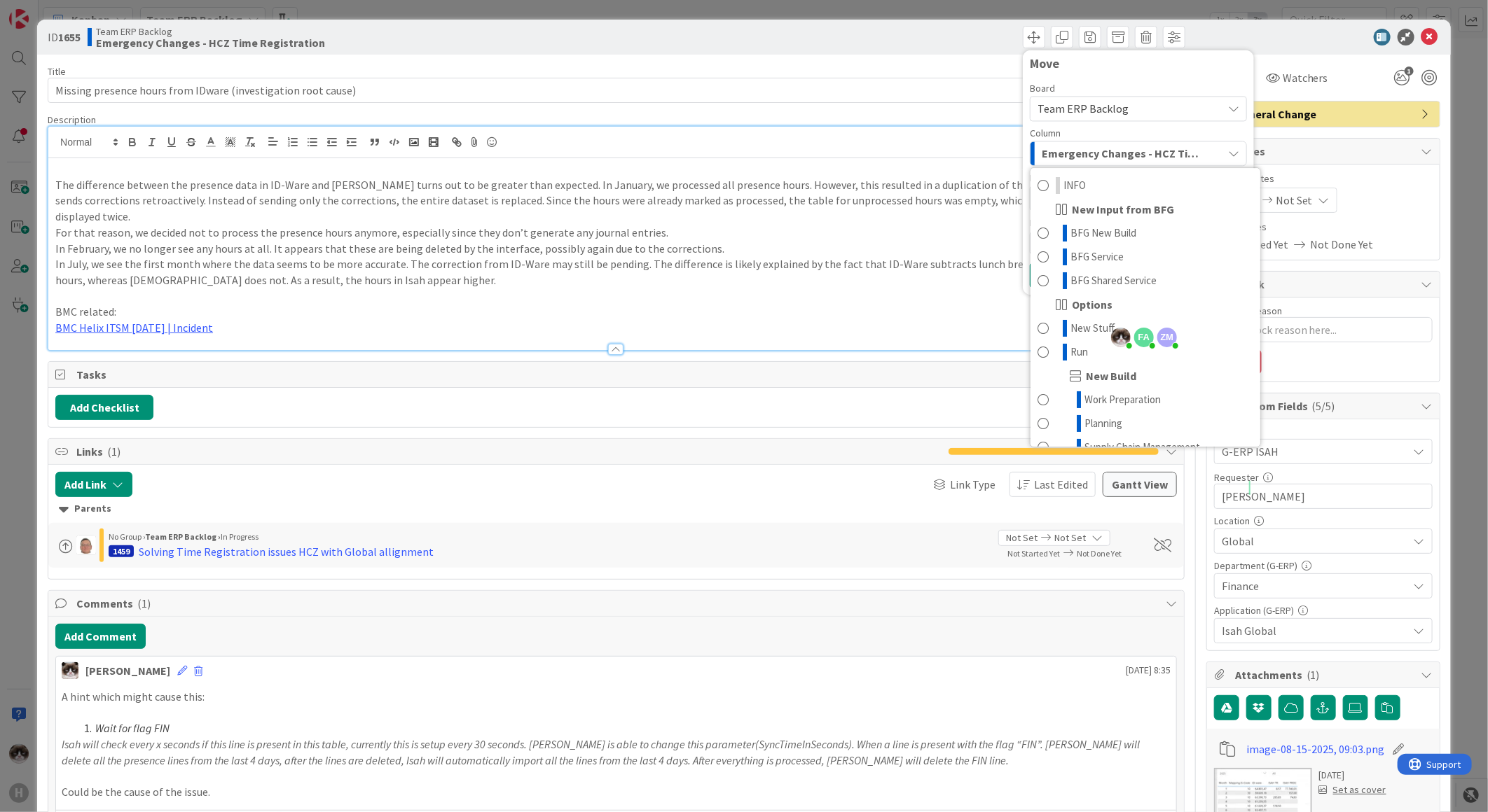
click at [1137, 156] on span "Emergency Changes - HCZ Time Registration" at bounding box center [1122, 153] width 161 height 18
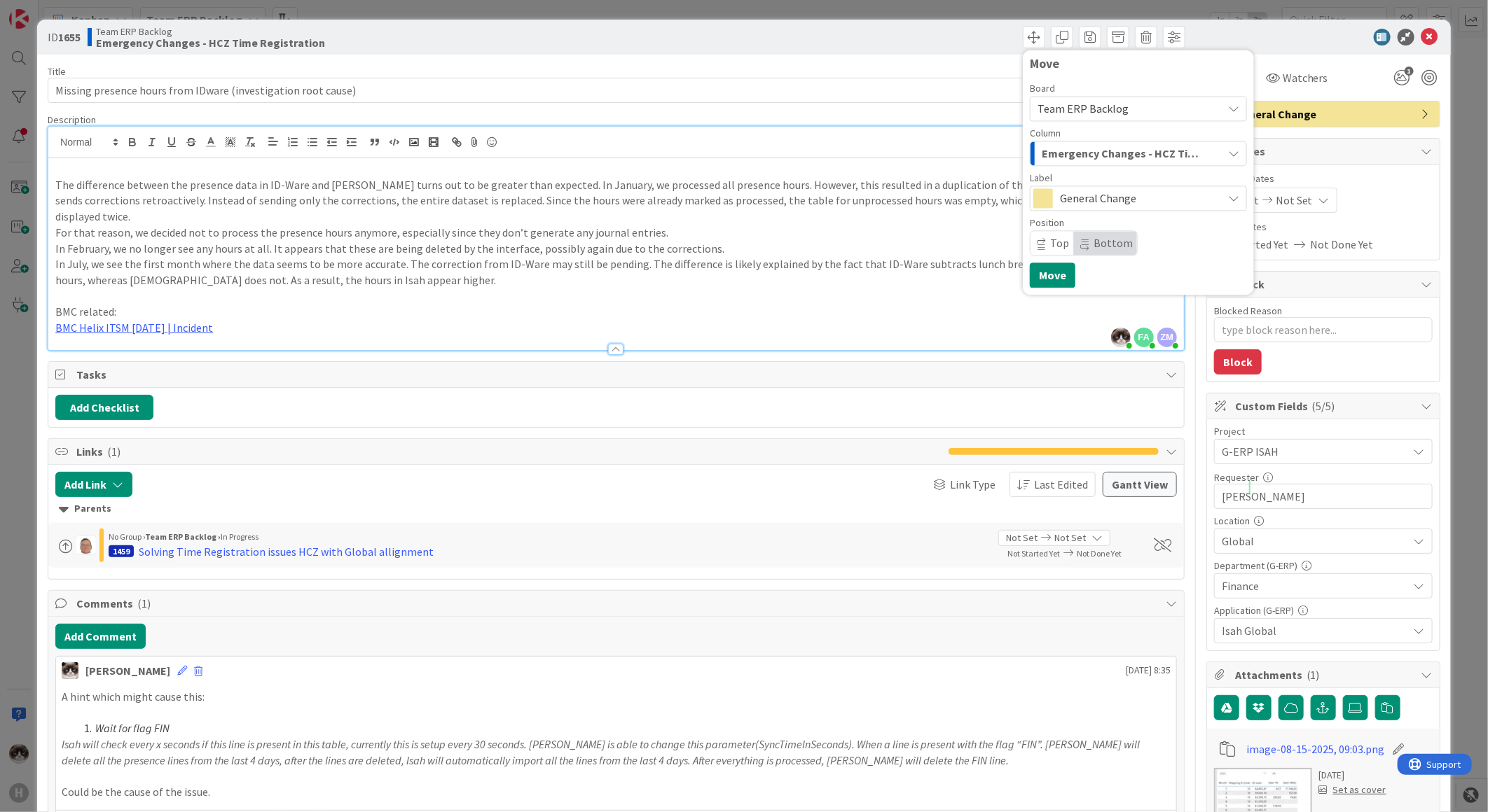
click at [1109, 102] on span "Team ERP Backlog" at bounding box center [1083, 109] width 91 height 14
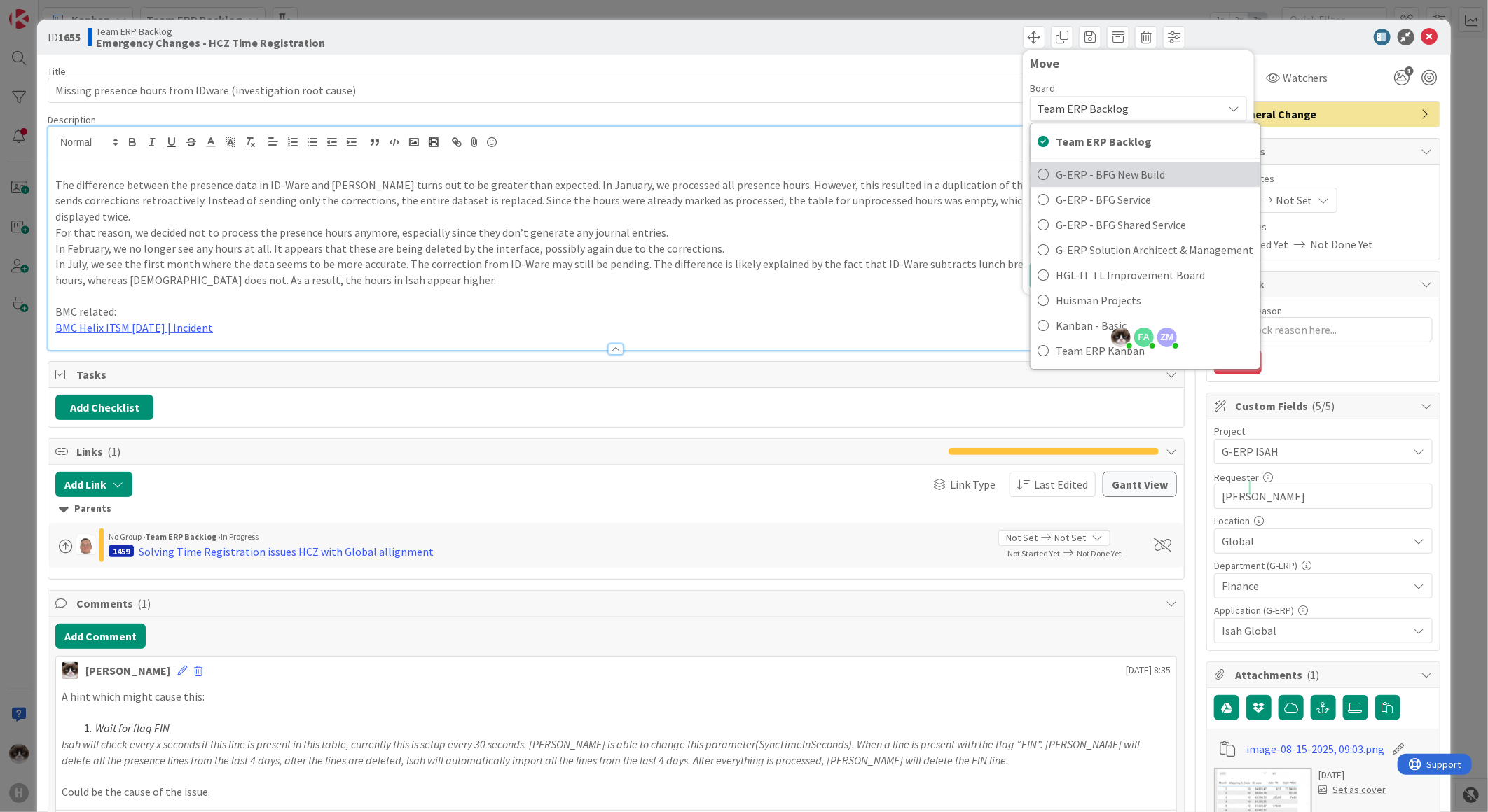
click at [1114, 174] on span "G-ERP - BFG New Build" at bounding box center [1154, 174] width 198 height 21
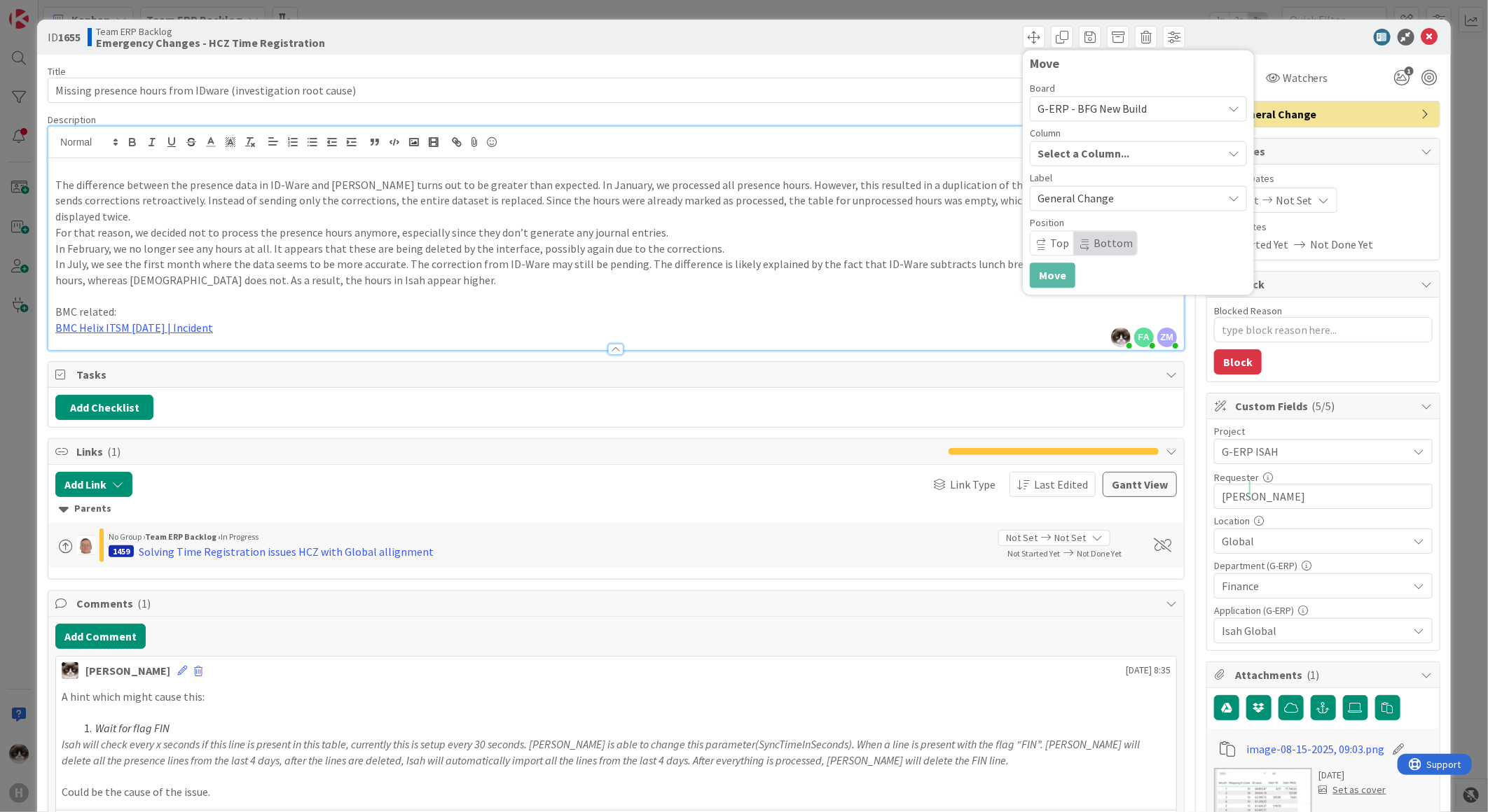
click at [1076, 152] on span "Select a Column..." at bounding box center [1083, 153] width 92 height 18
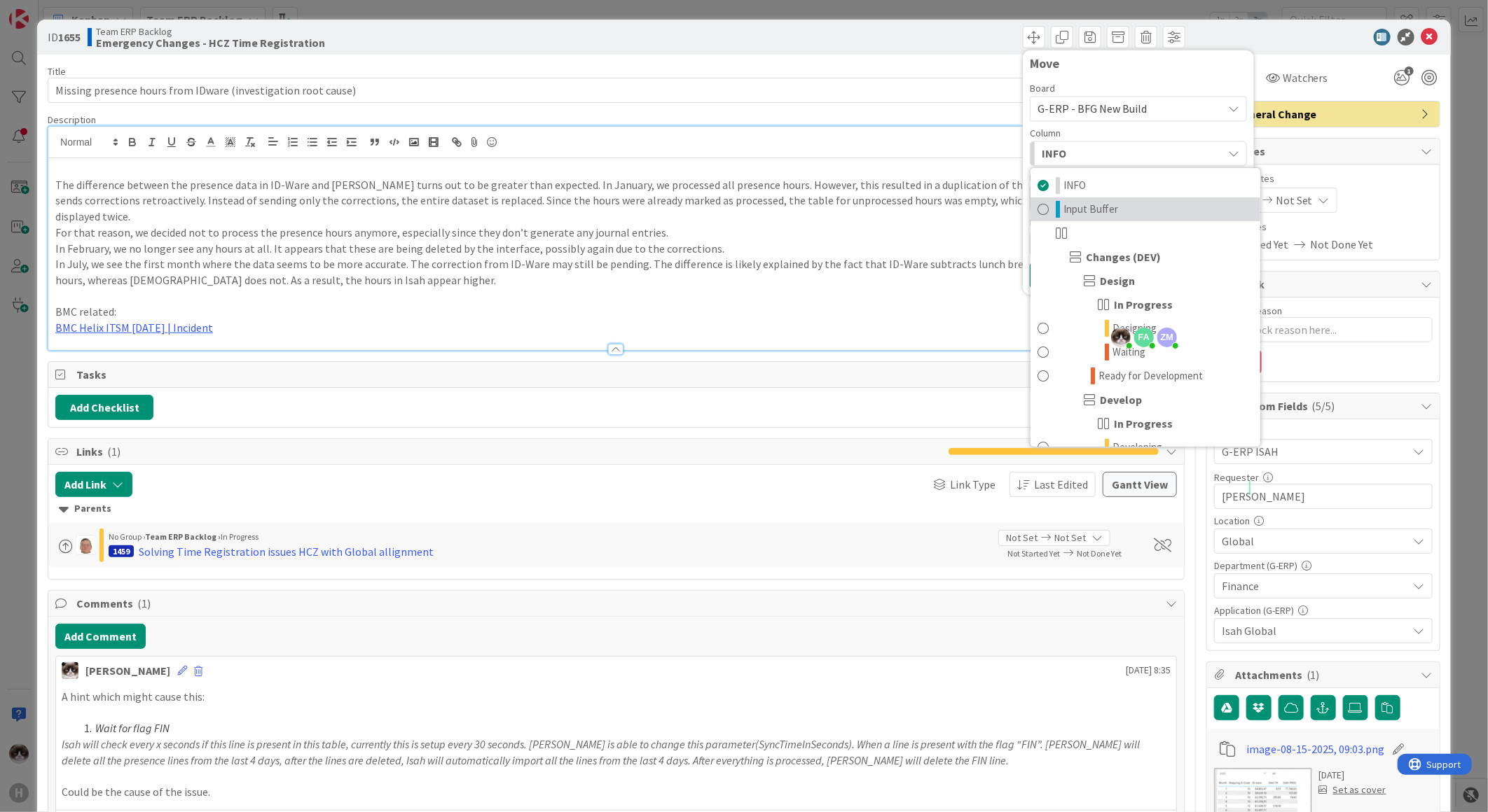
click at [1091, 208] on span "Input Buffer" at bounding box center [1091, 209] width 55 height 17
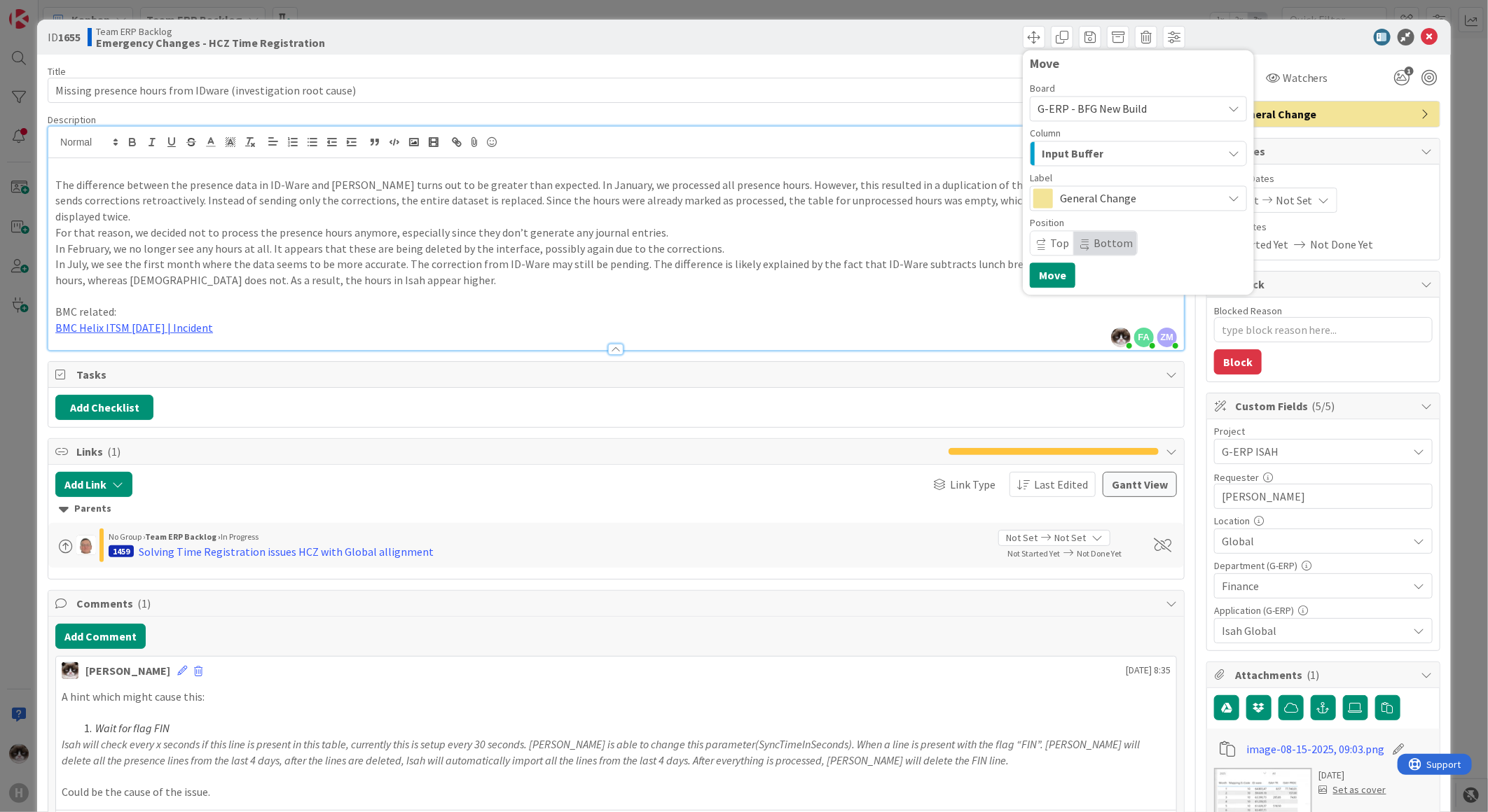
click at [653, 261] on p "In July, we see the first month where the data seems to be more accurate. The c…" at bounding box center [616, 272] width 1122 height 32
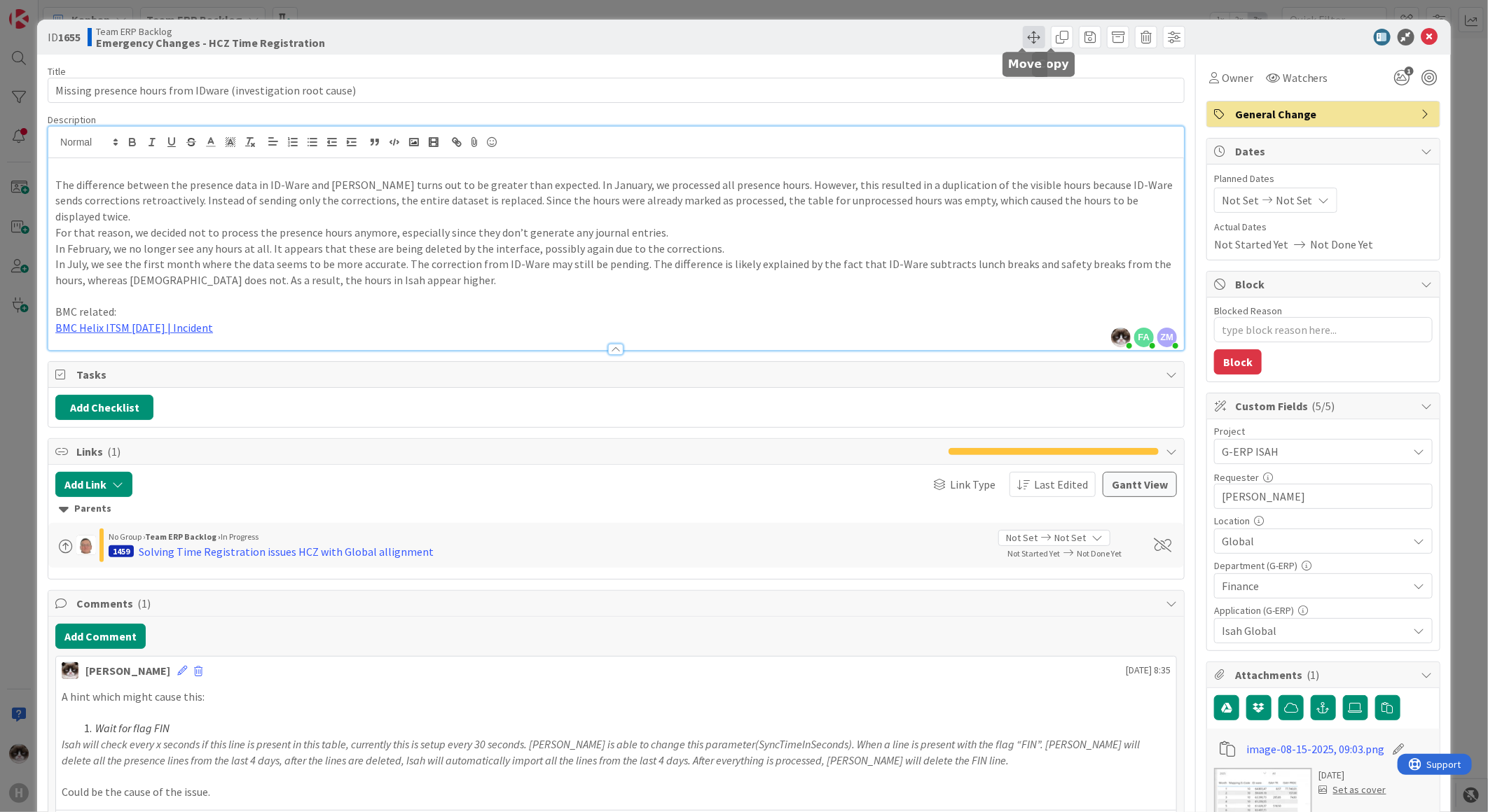
click at [1024, 39] on span at bounding box center [1034, 37] width 22 height 22
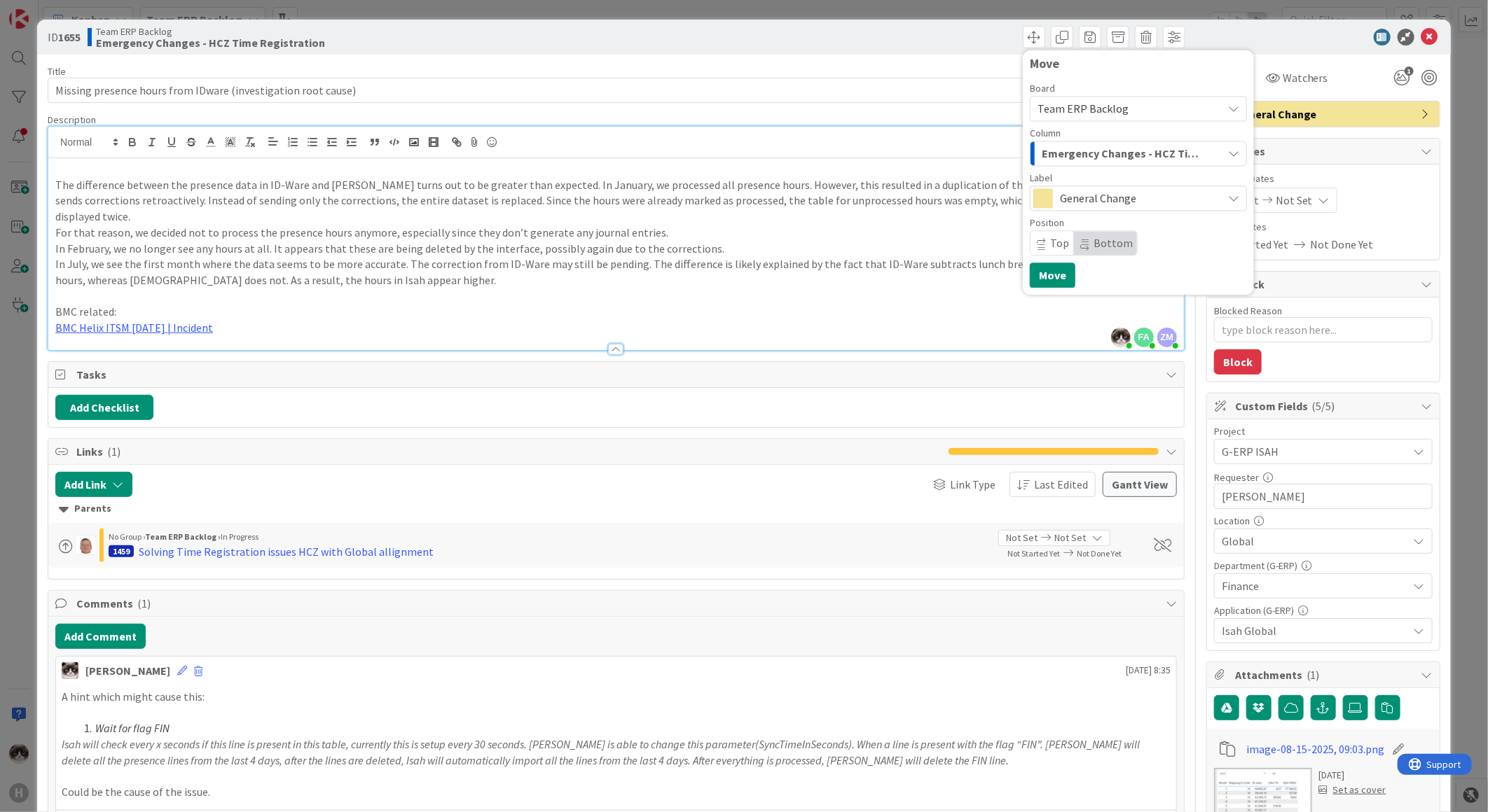
click at [1091, 98] on div "Team ERP Backlog" at bounding box center [1138, 109] width 217 height 25
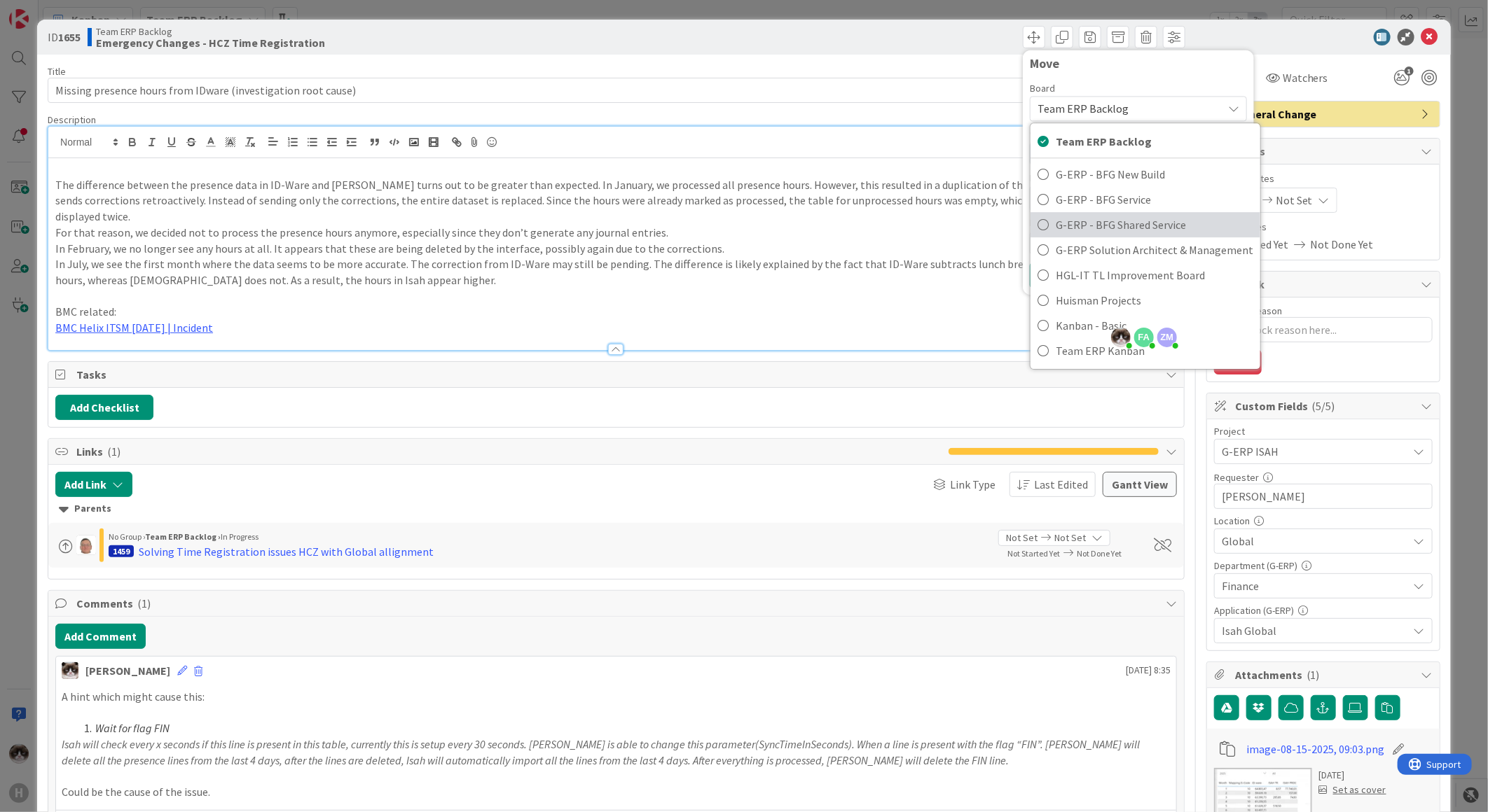
click at [1069, 229] on span "G-ERP - BFG Shared Service" at bounding box center [1154, 224] width 198 height 21
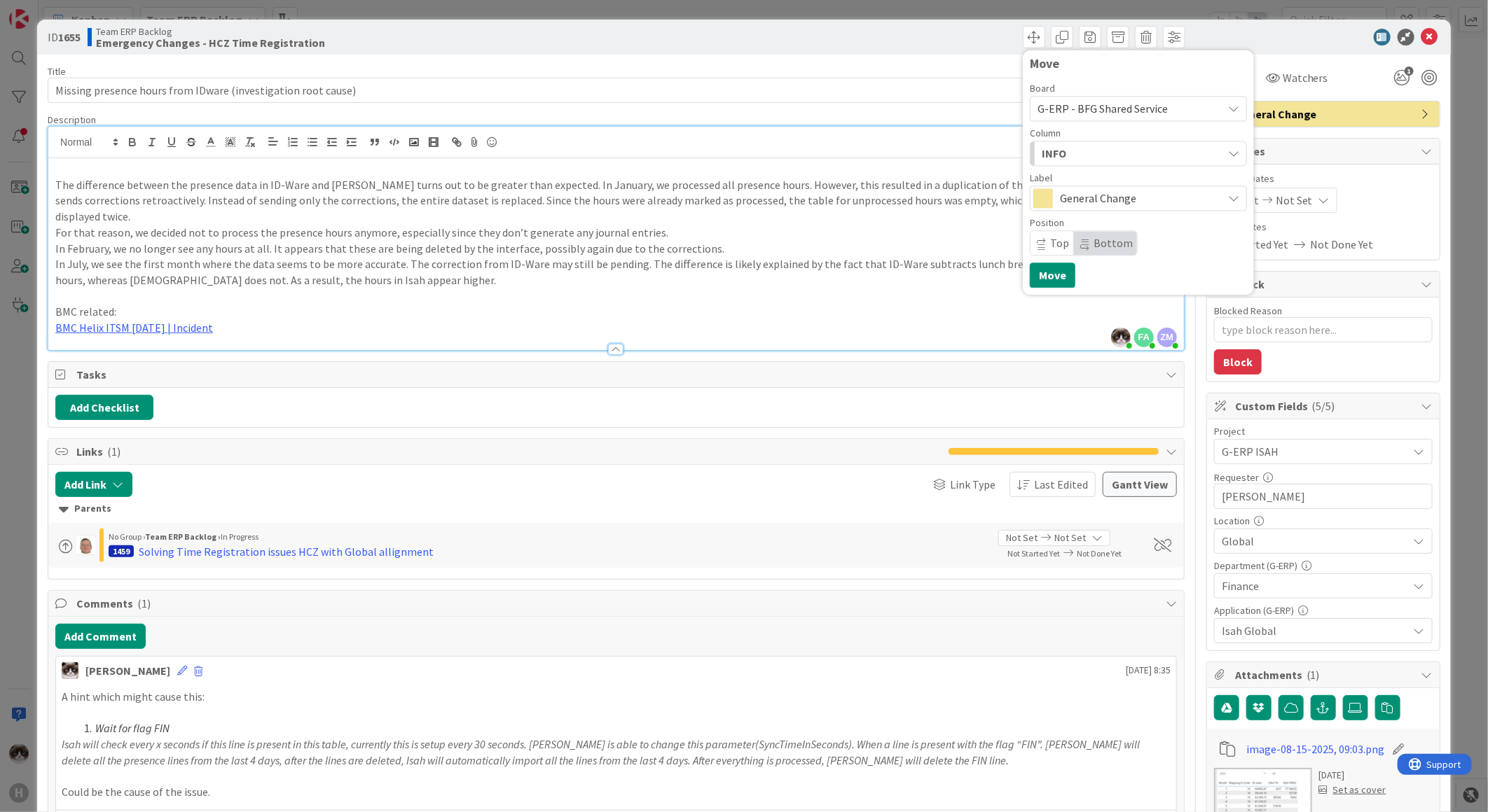
click at [1087, 150] on div "INFO" at bounding box center [1130, 153] width 184 height 22
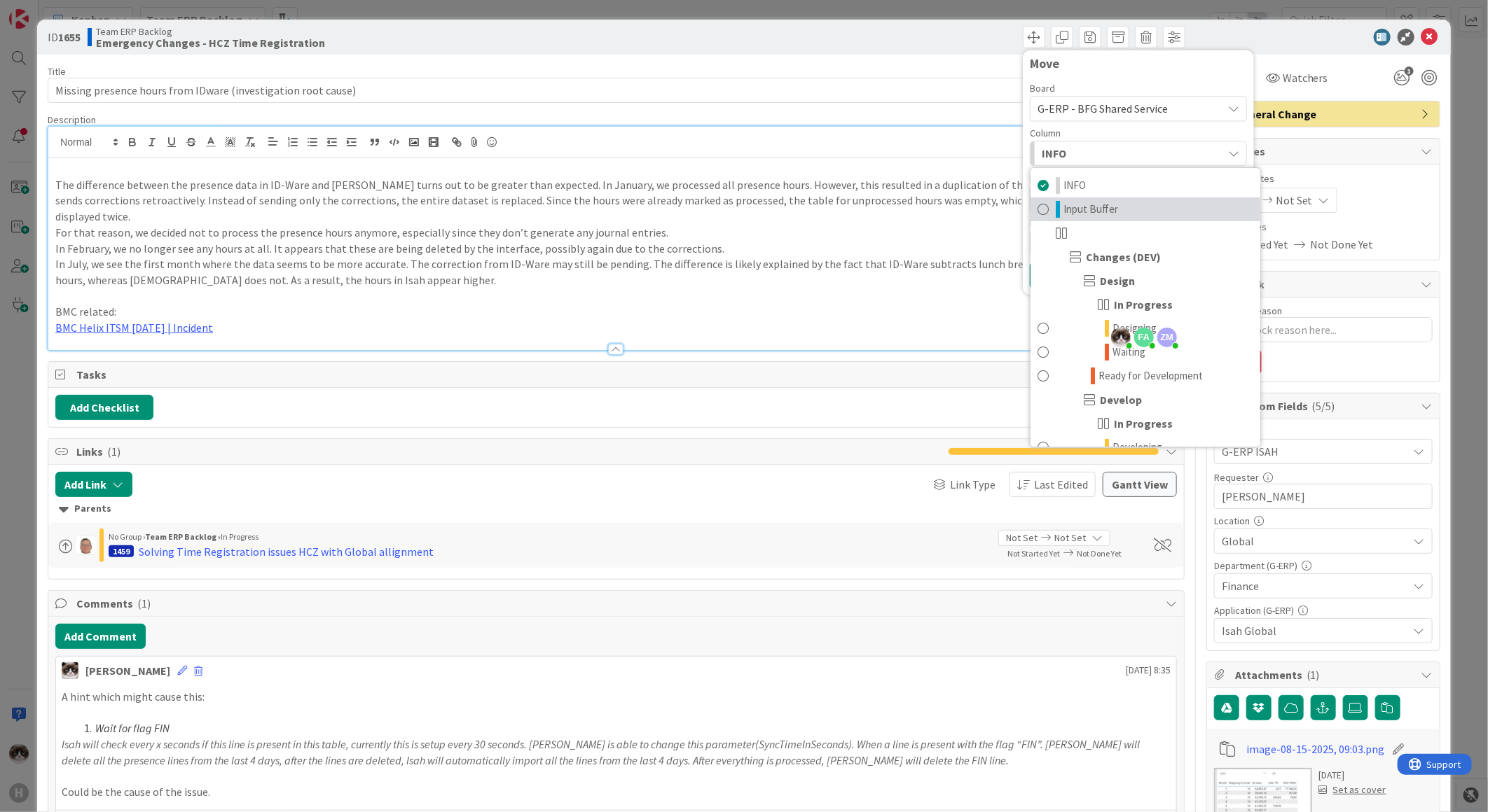
click at [1088, 215] on span "Input Buffer" at bounding box center [1091, 209] width 55 height 17
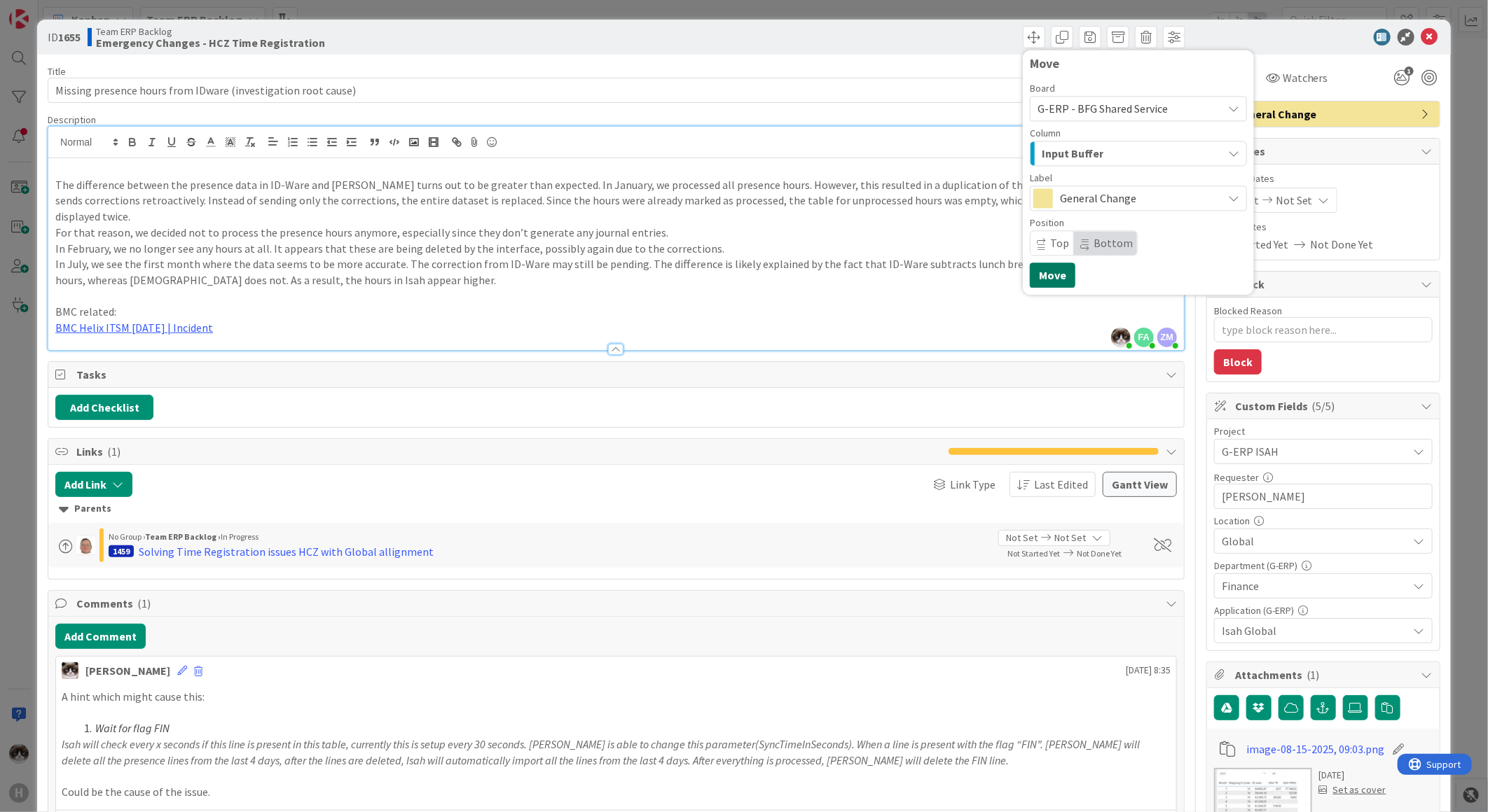
click at [1039, 273] on button "Move" at bounding box center [1052, 275] width 45 height 25
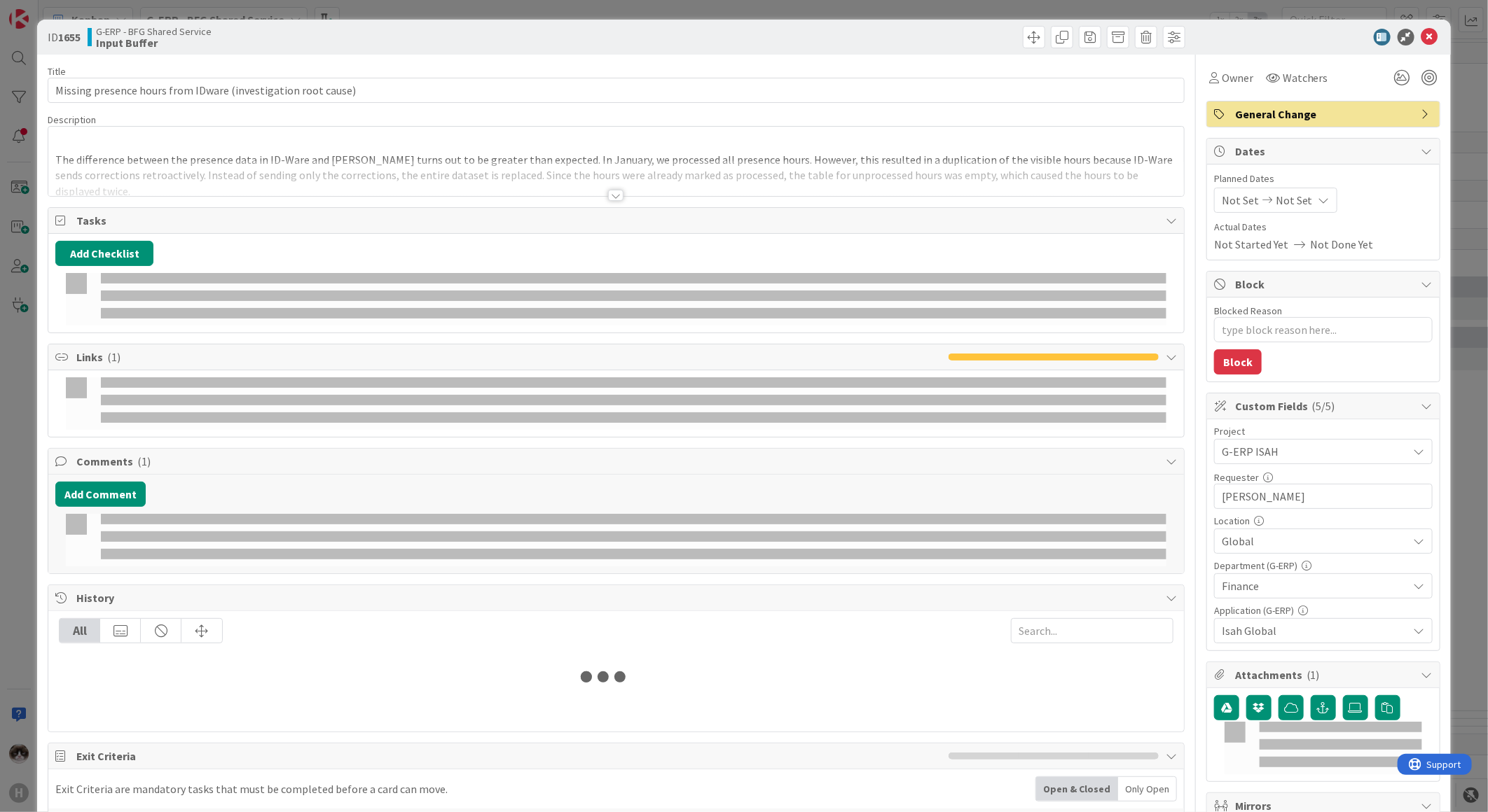
click at [1421, 35] on icon at bounding box center [1429, 36] width 17 height 17
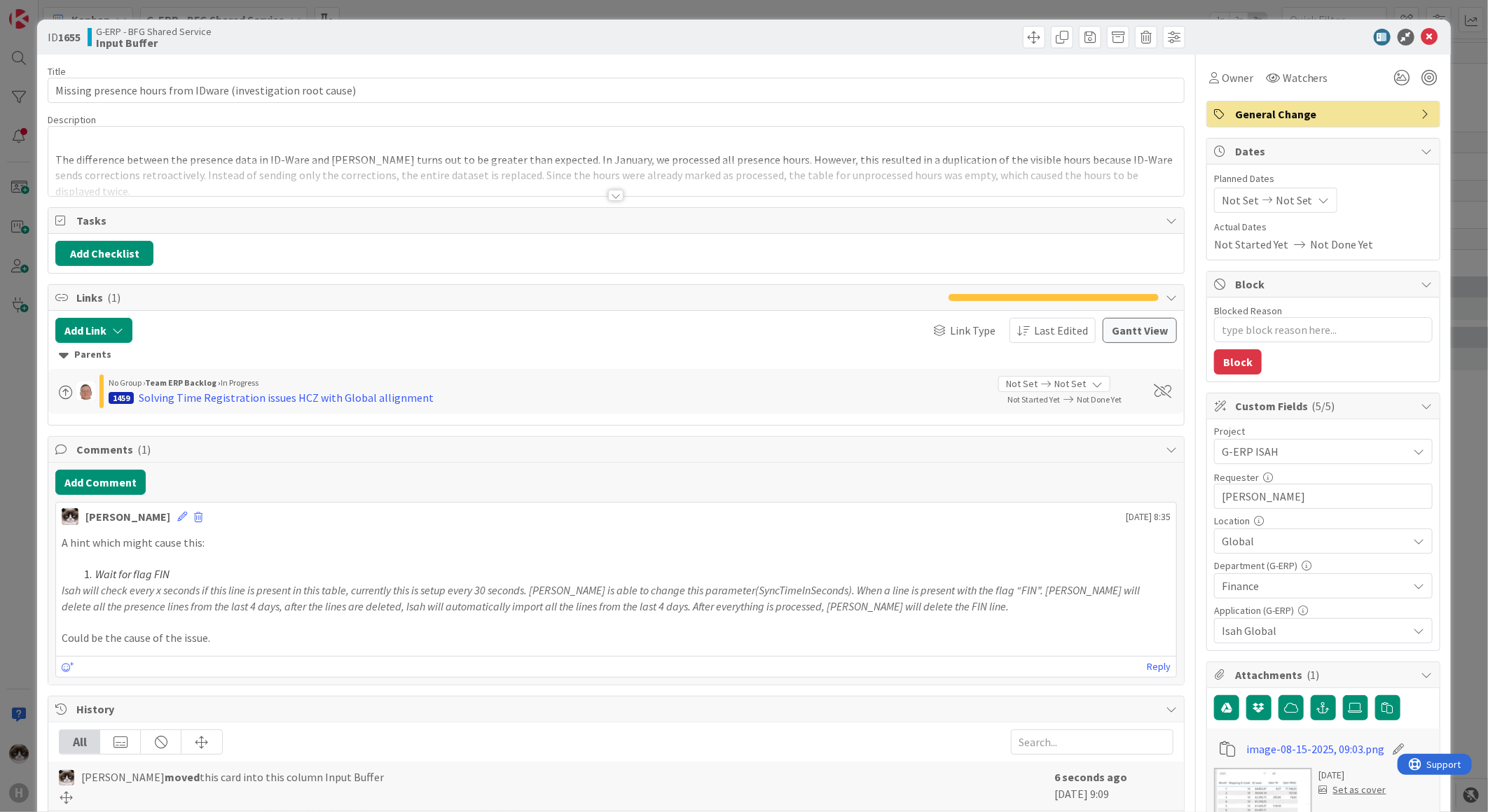
click at [1421, 37] on icon at bounding box center [1429, 36] width 17 height 17
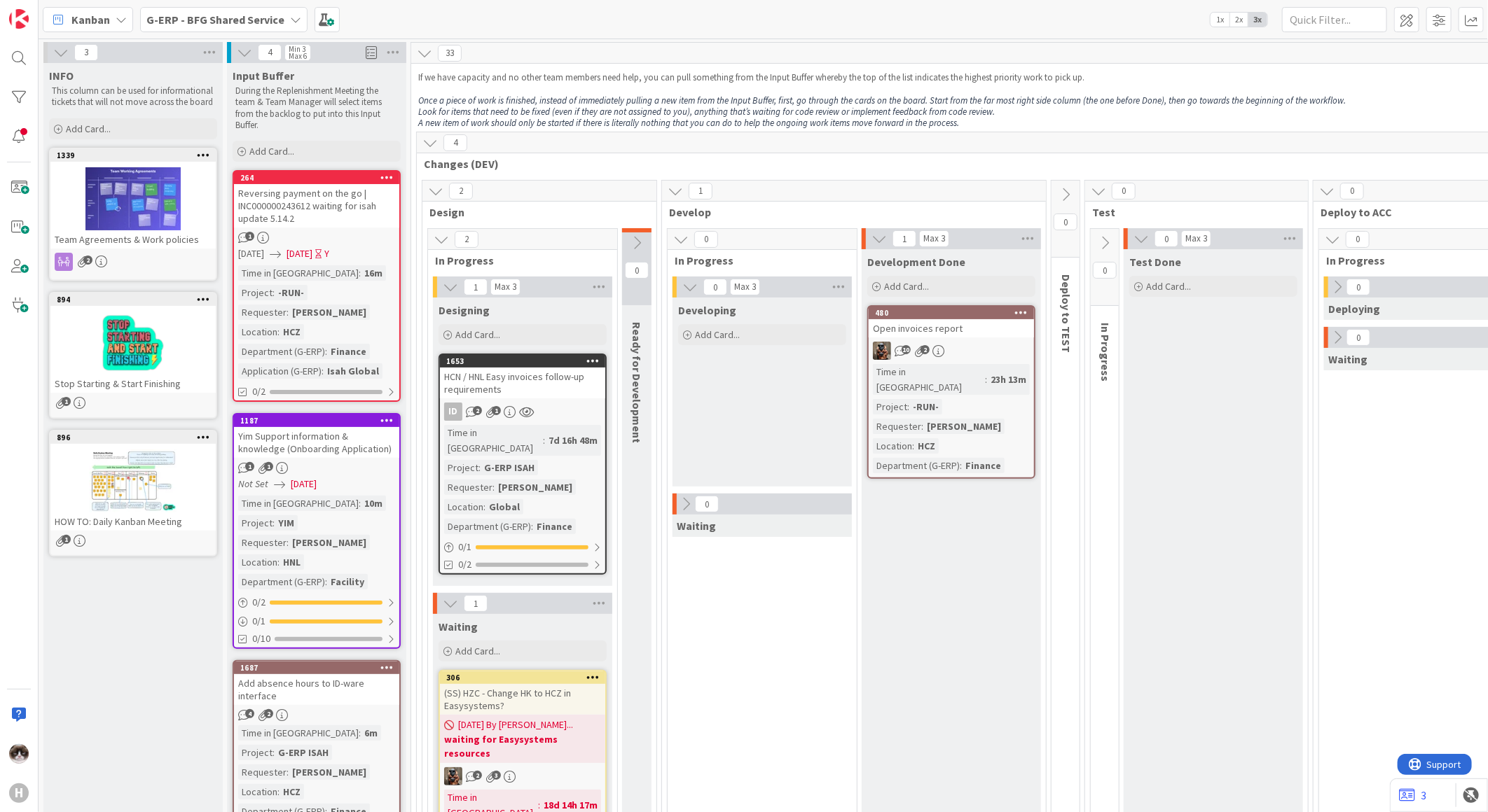
click at [233, 24] on b "G-ERP - BFG Shared Service" at bounding box center [216, 20] width 138 height 14
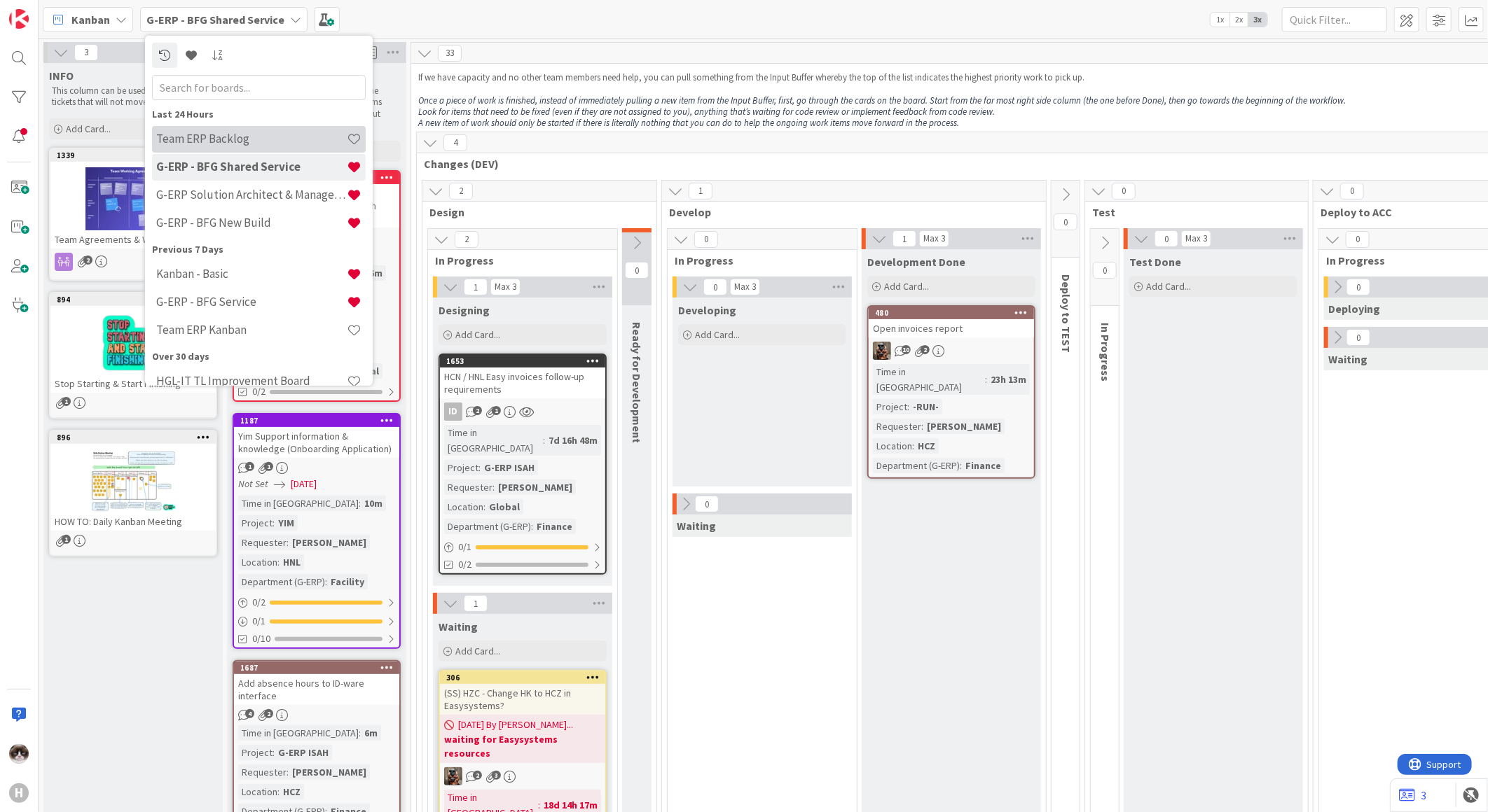
click at [231, 141] on h4 "Team ERP Backlog" at bounding box center [251, 139] width 190 height 14
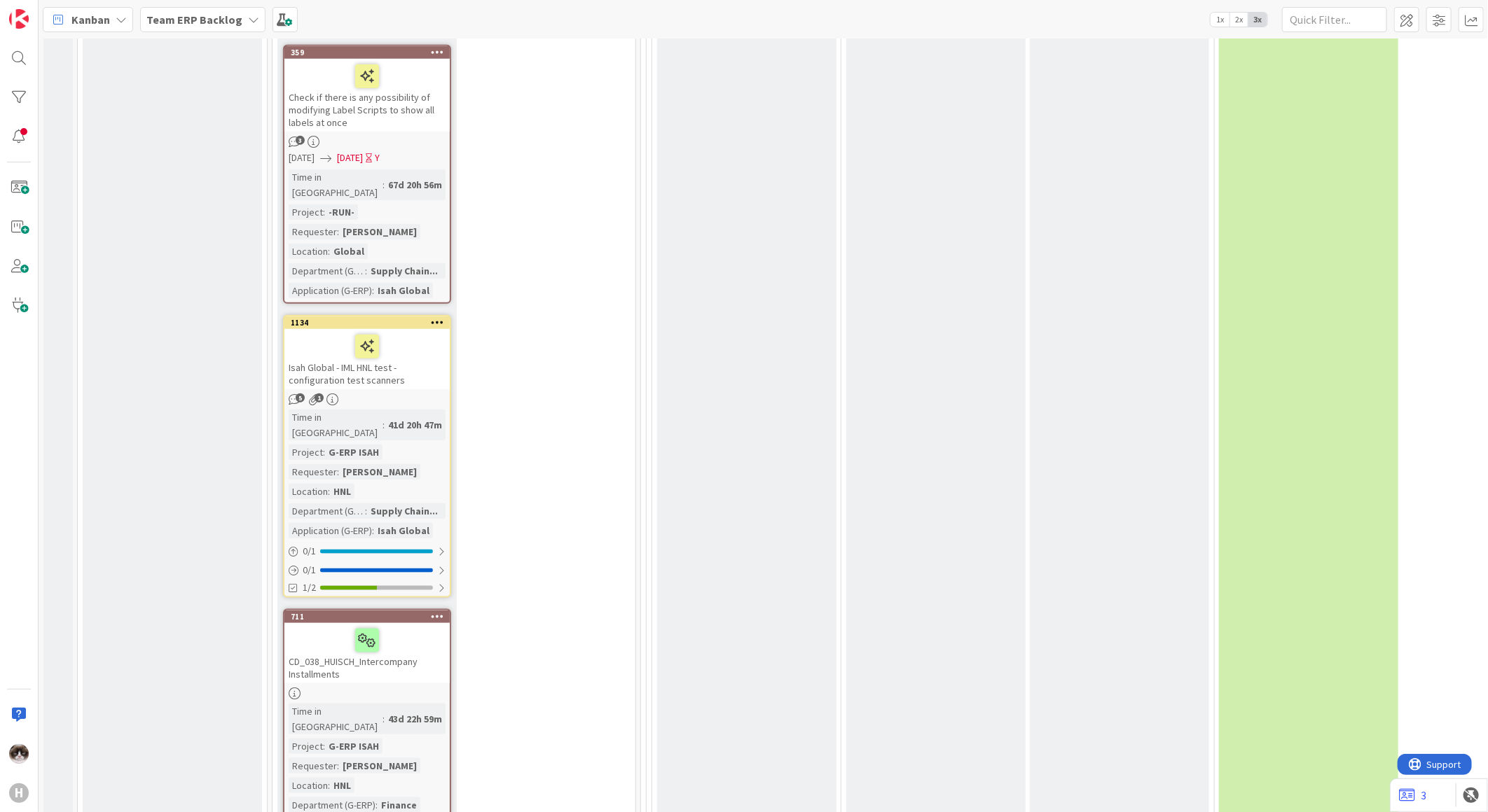
scroll to position [7592, 0]
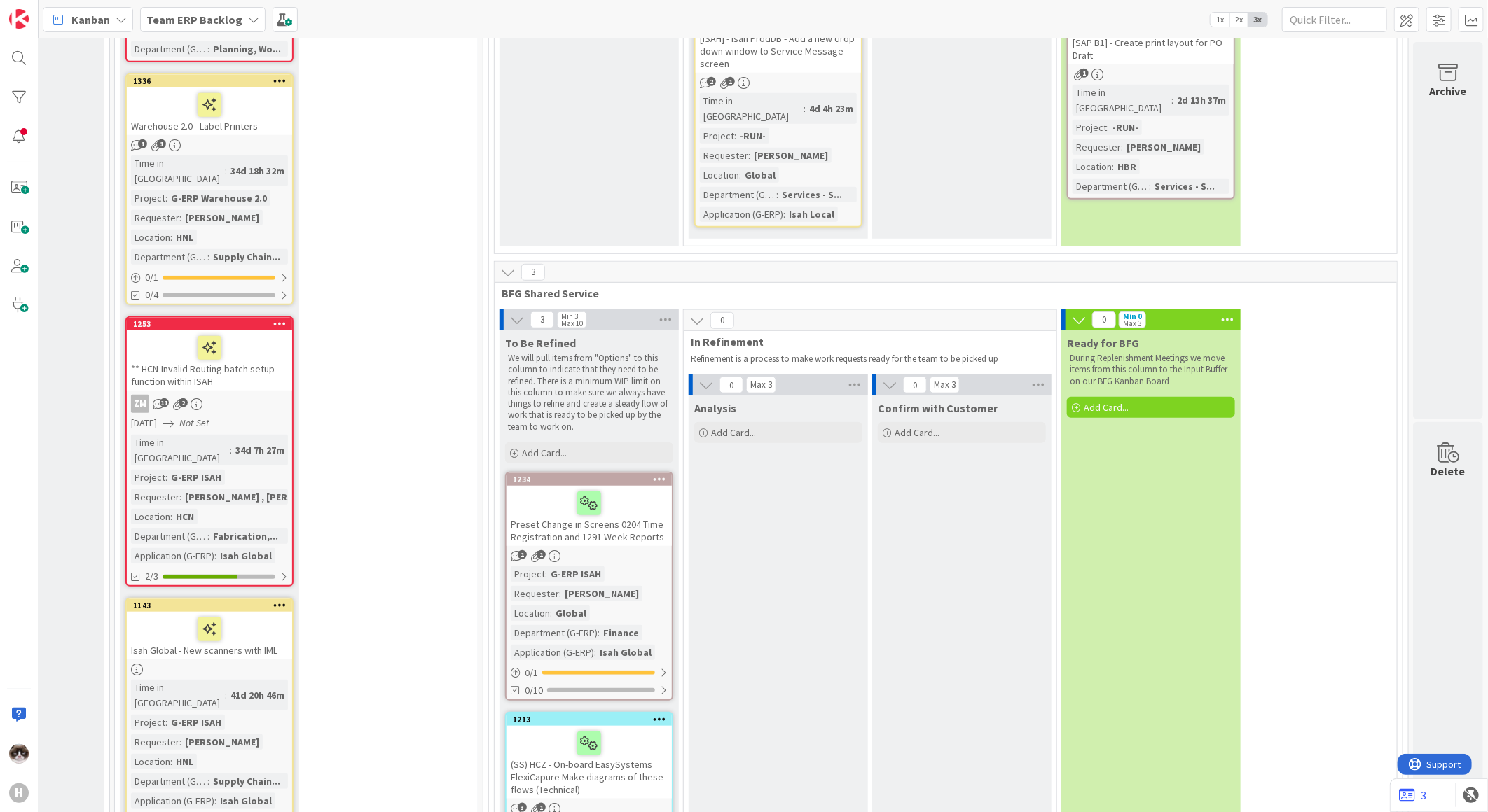
scroll to position [3629, 169]
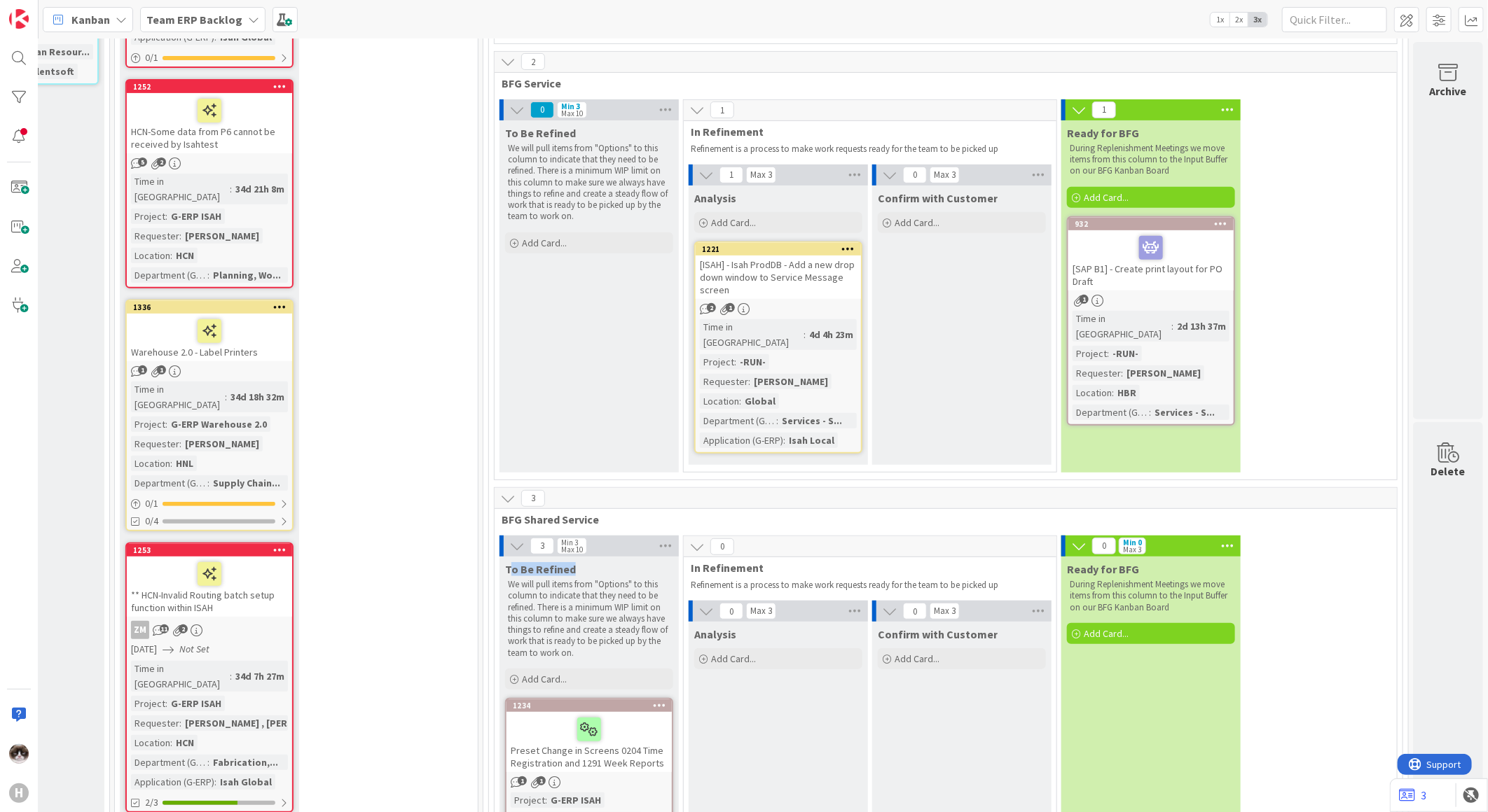
drag, startPoint x: 499, startPoint y: 342, endPoint x: 573, endPoint y: 345, distance: 74.1
click at [573, 562] on div "To Be Refined" at bounding box center [589, 569] width 168 height 14
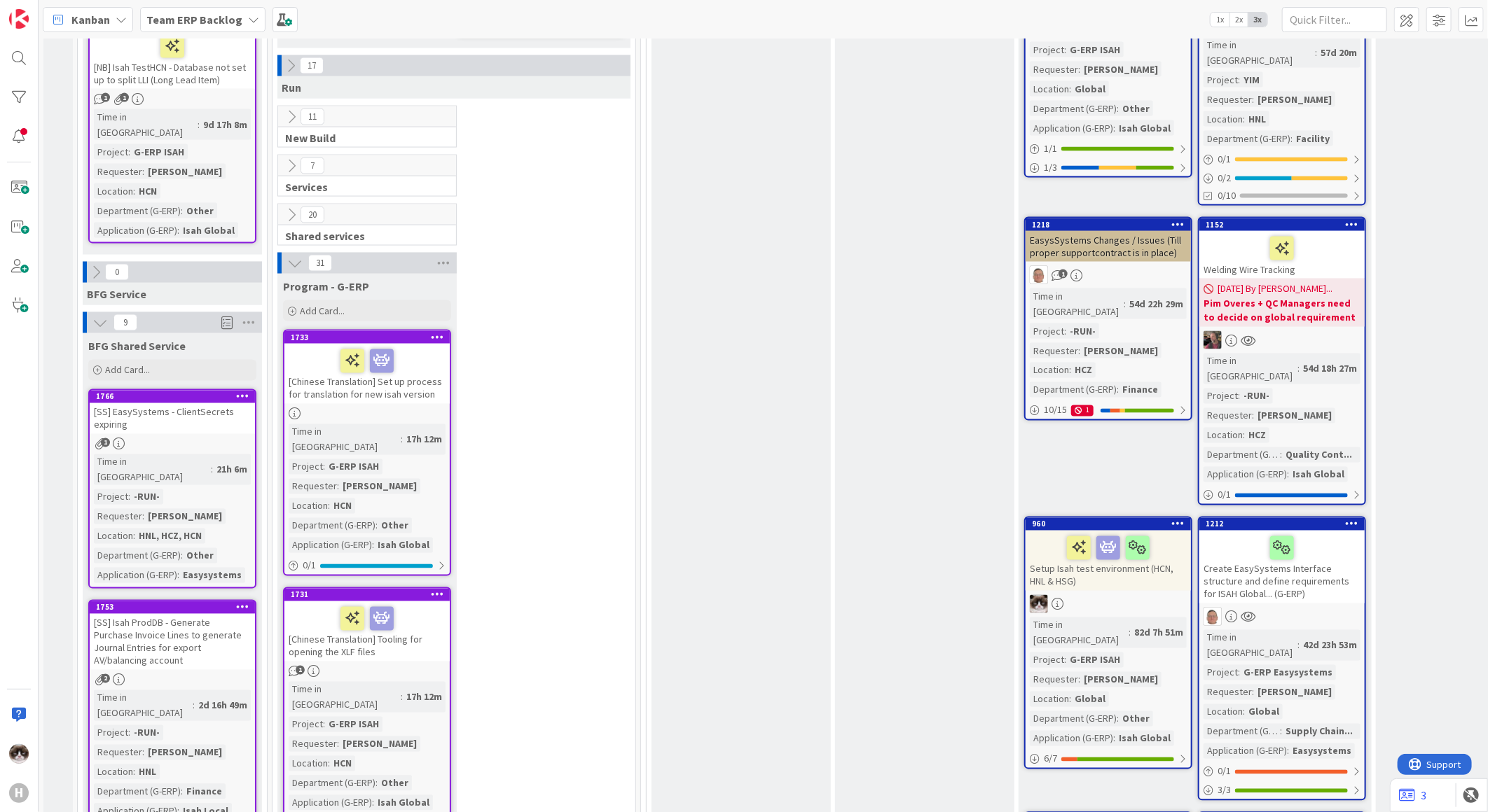
scroll to position [1478, 0]
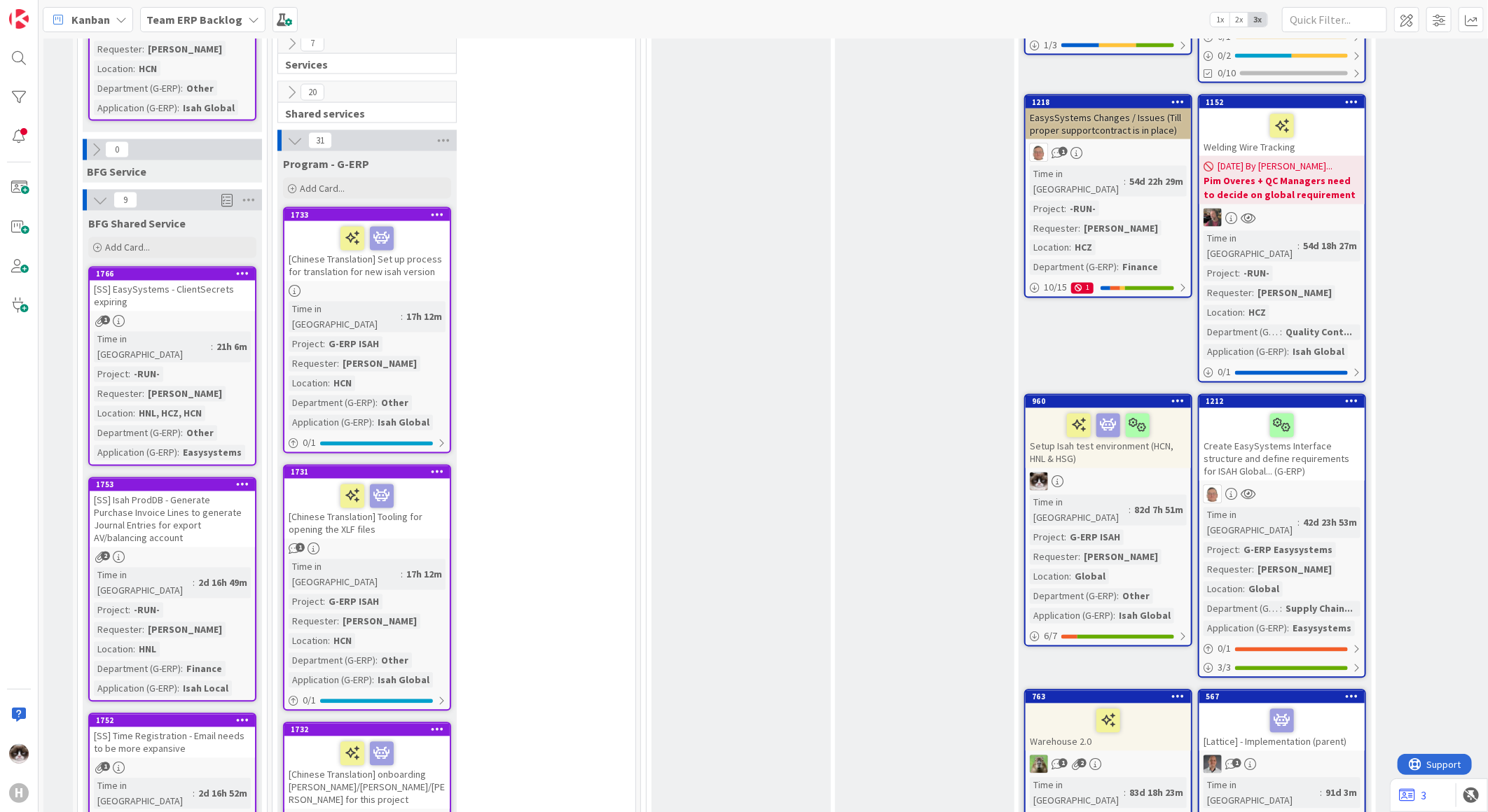
click at [195, 281] on div "[SS] EasySystems - ClientSecrets expiring" at bounding box center [172, 296] width 165 height 31
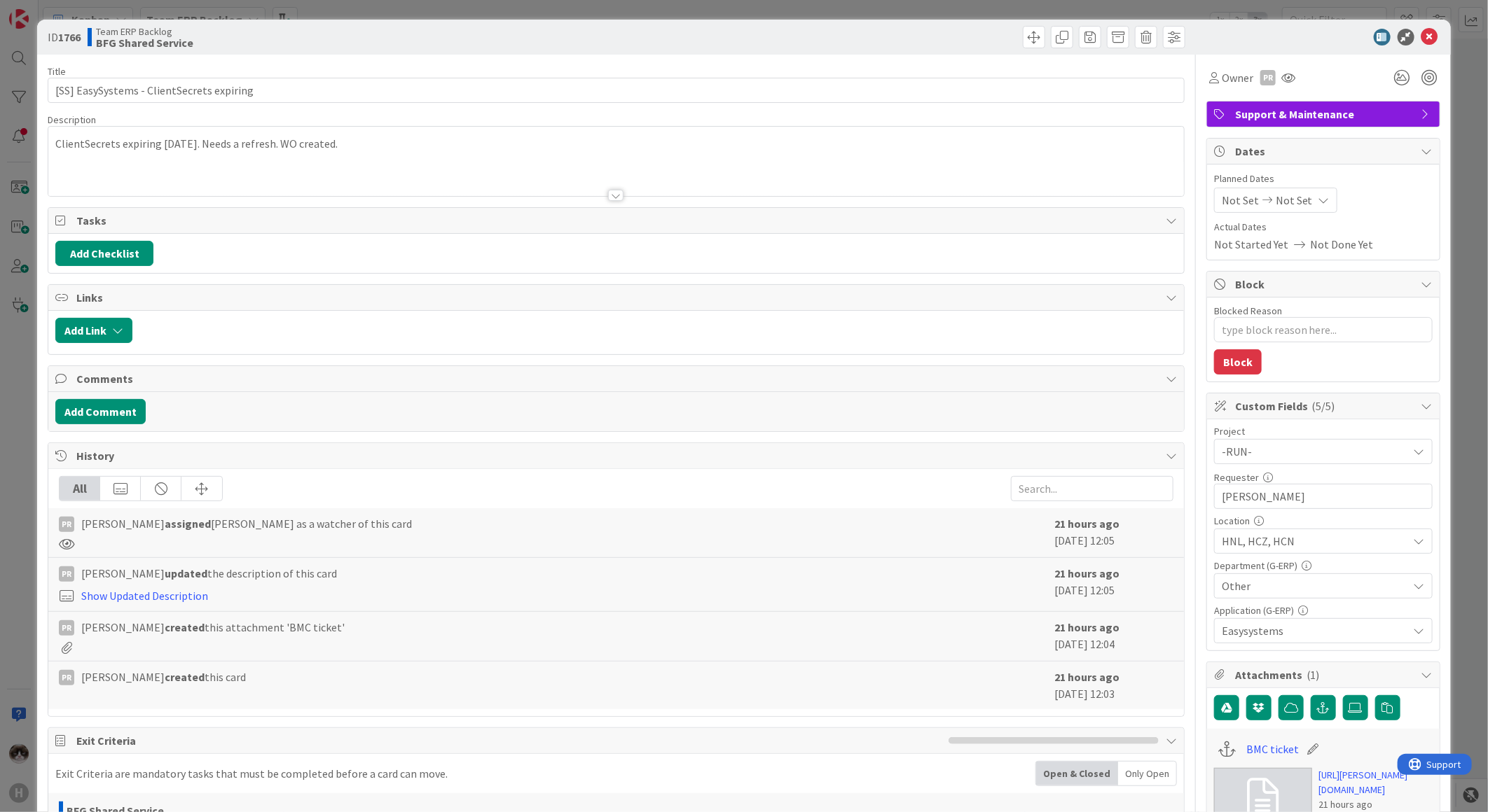
click at [612, 196] on div at bounding box center [616, 195] width 15 height 11
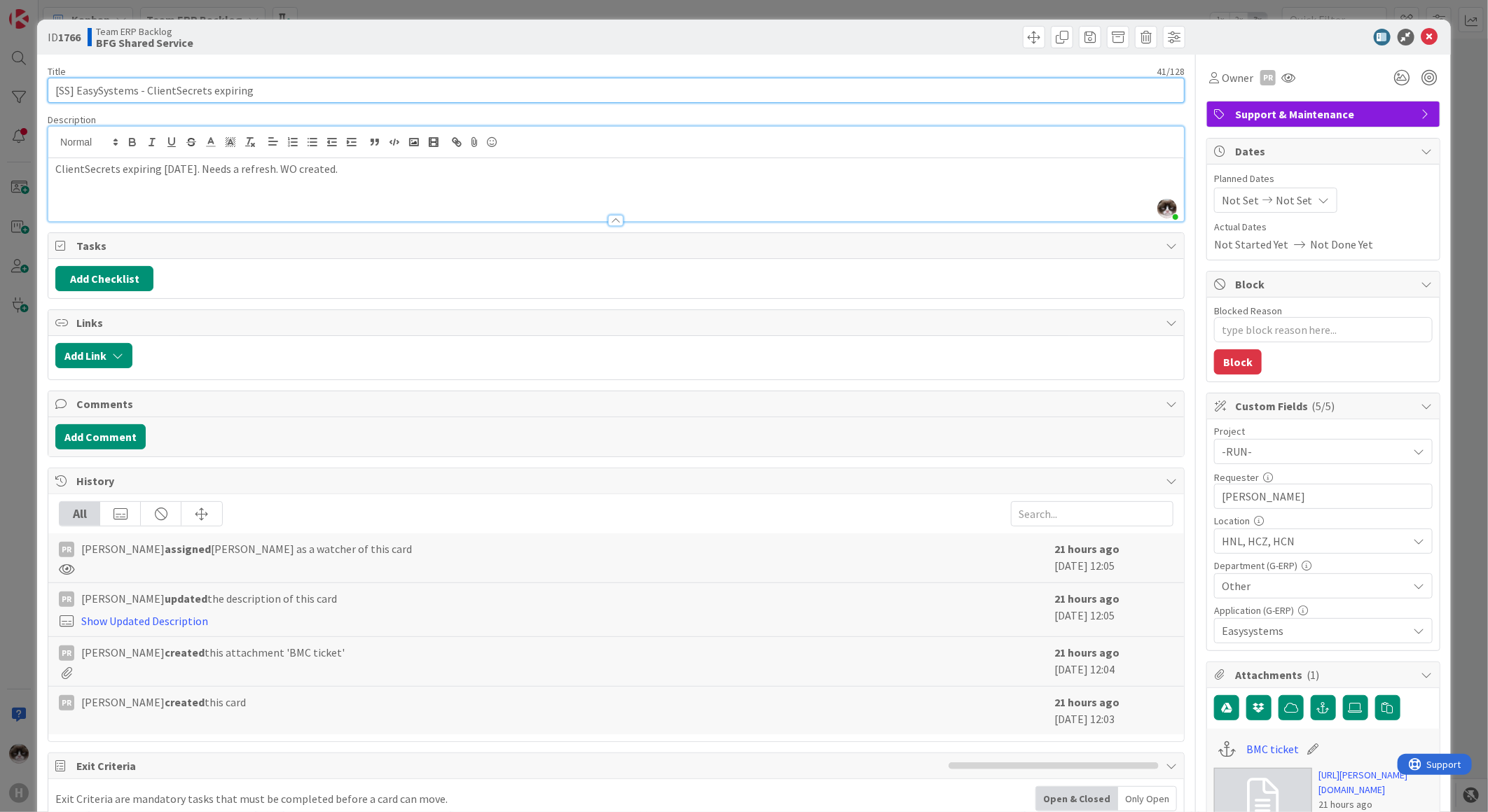
drag, startPoint x: 148, startPoint y: 94, endPoint x: 267, endPoint y: 98, distance: 119.1
click at [267, 98] on input "[SS] EasySystems - ClientSecrets expiring" at bounding box center [616, 90] width 1137 height 25
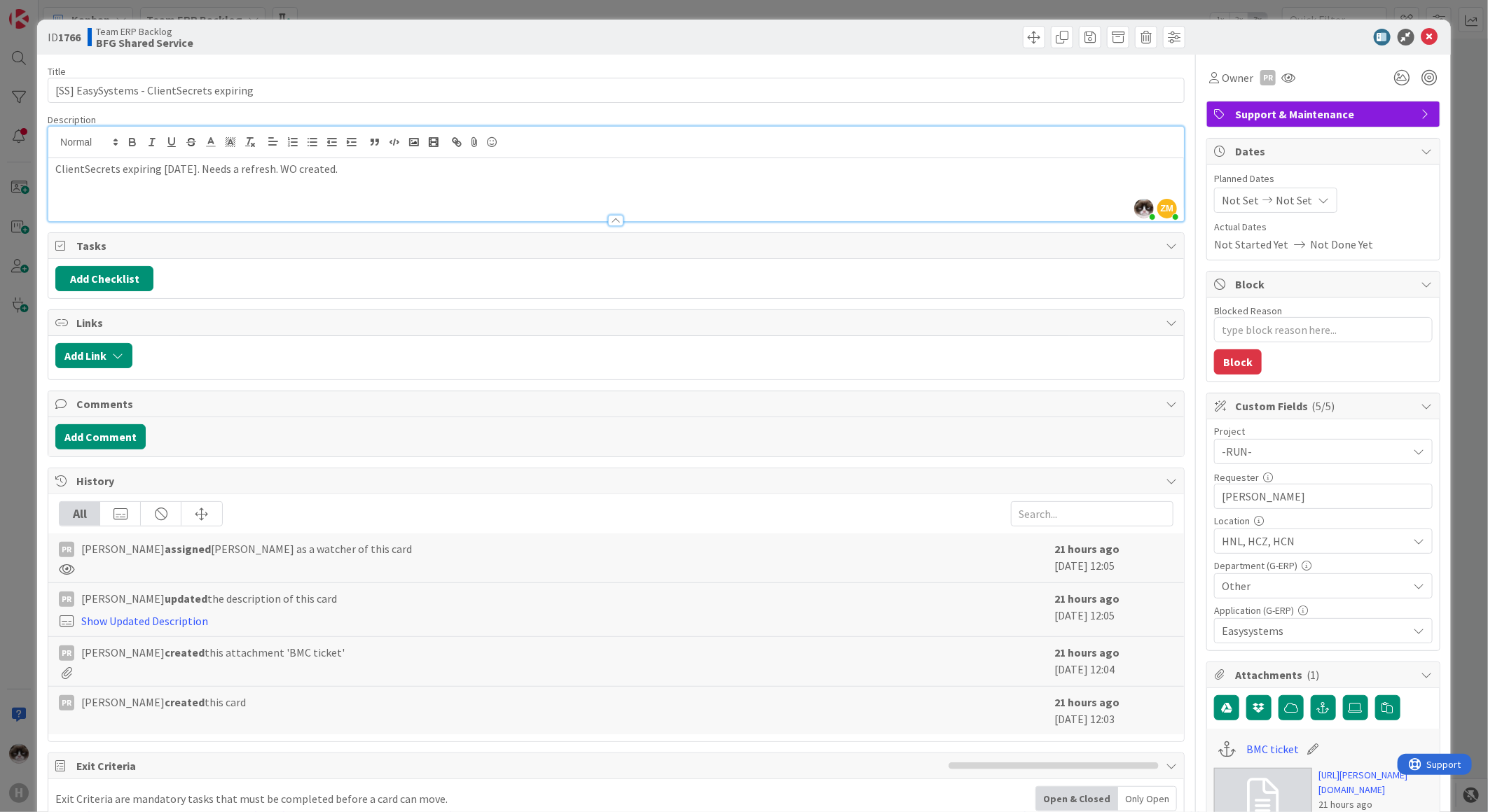
click at [285, 186] on div "ClientSecrets expiring 09-09-2025. Needs a refresh. WO created." at bounding box center [616, 190] width 1136 height 63
drag, startPoint x: 163, startPoint y: 167, endPoint x: 207, endPoint y: 170, distance: 44.1
click at [207, 170] on p "ClientSecrets expiring 09-09-2025. Needs a refresh. WO created." at bounding box center [616, 169] width 1122 height 16
drag, startPoint x: 221, startPoint y: 179, endPoint x: 341, endPoint y: 175, distance: 120.1
click at [333, 174] on div "ClientSecrets expiring 09-09-2025. Needs a refresh. WO created." at bounding box center [616, 190] width 1136 height 63
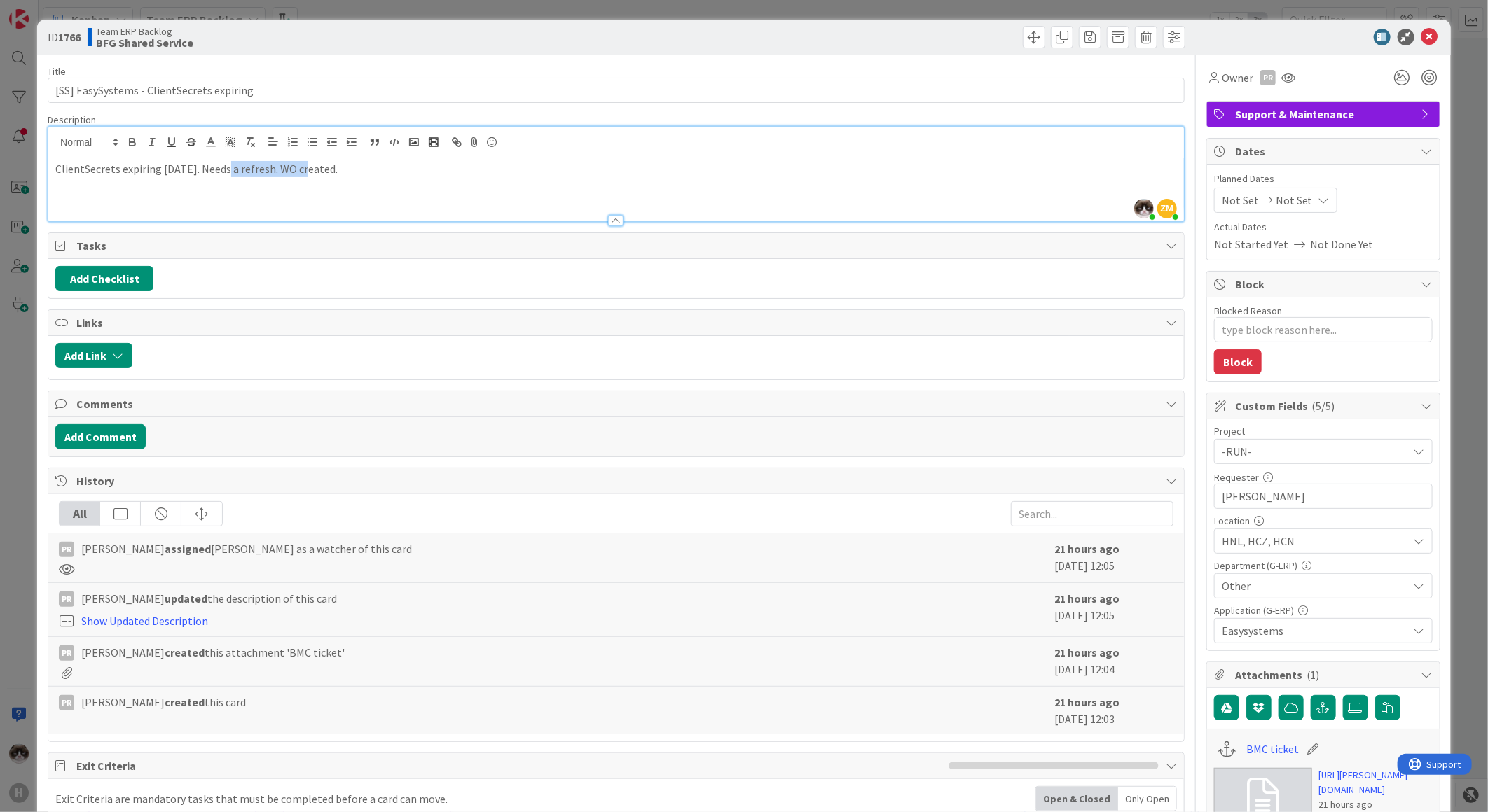
click at [327, 189] on div "ClientSecrets expiring 09-09-2025. Needs a refresh. WO created." at bounding box center [616, 190] width 1136 height 63
drag, startPoint x: 366, startPoint y: 170, endPoint x: 250, endPoint y: 162, distance: 116.3
click at [250, 162] on p "ClientSecrets expiring 09-09-2025. Needs a refresh. WO created." at bounding box center [616, 169] width 1122 height 16
click at [381, 197] on div "ClientSecrets expiring 09-09-2025. Needs a refresh. WO created." at bounding box center [616, 190] width 1136 height 63
type textarea "x"
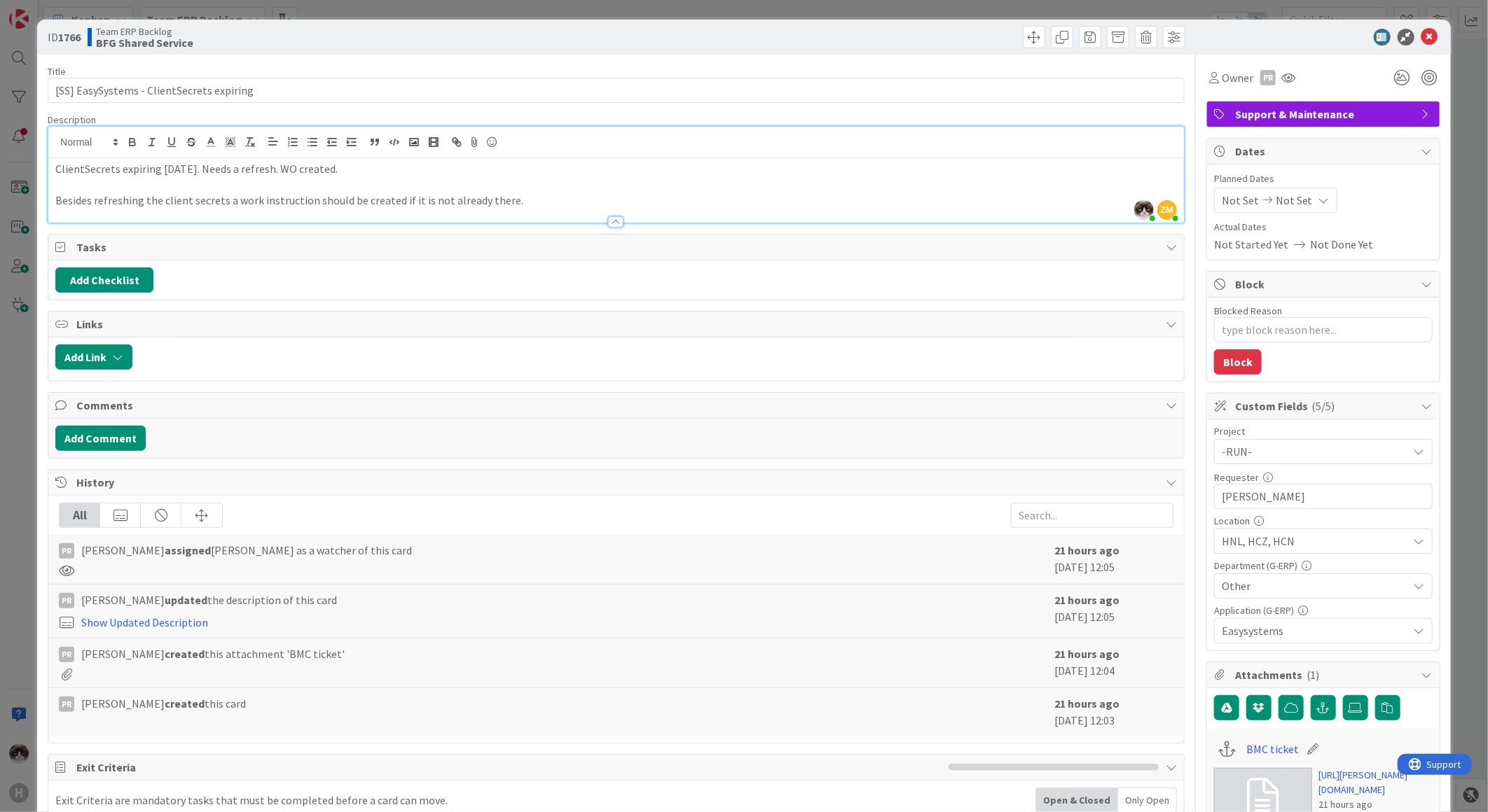
click at [158, 189] on p at bounding box center [616, 185] width 1122 height 16
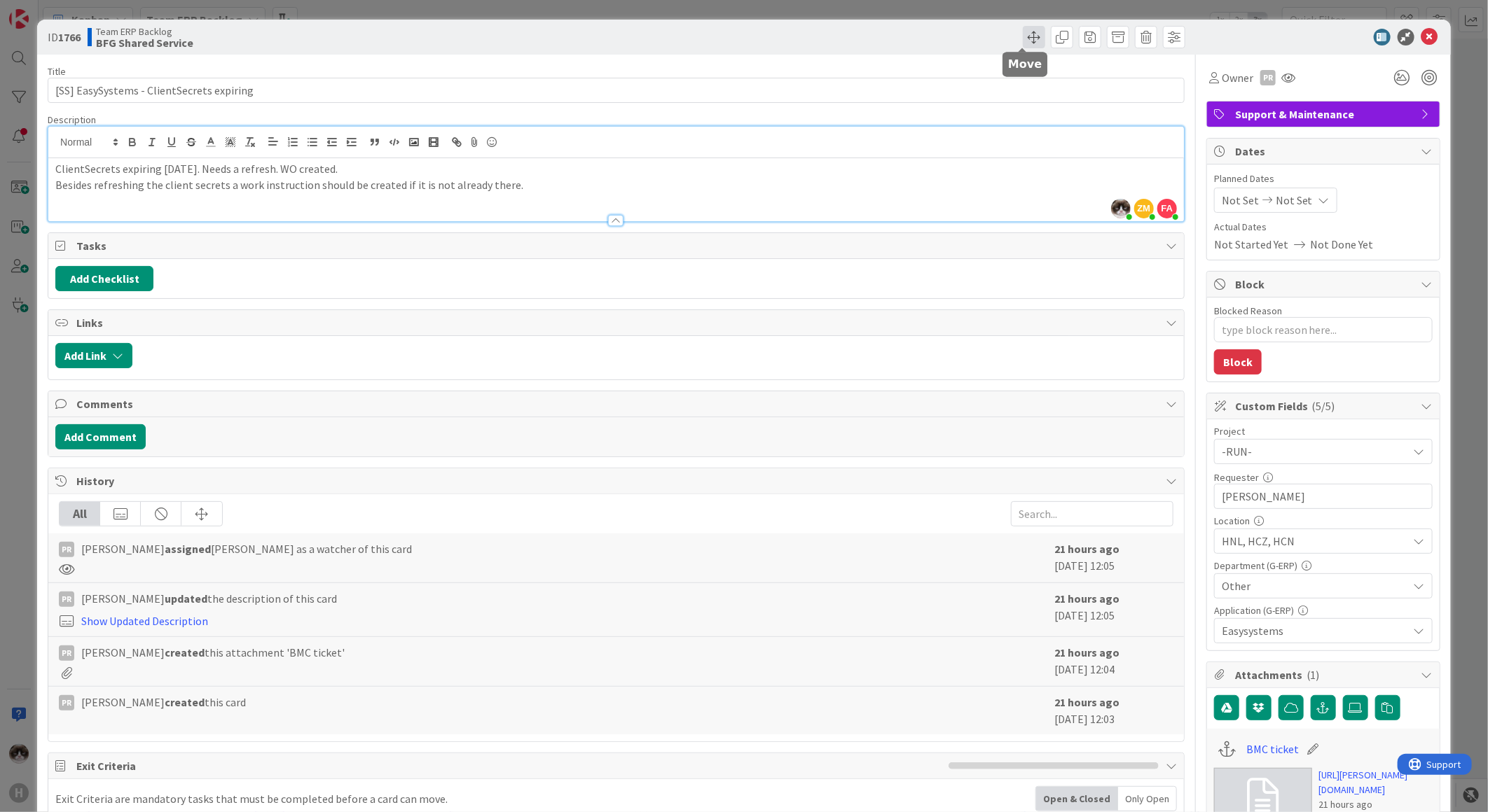
click at [1022, 39] on span at bounding box center [1034, 37] width 22 height 22
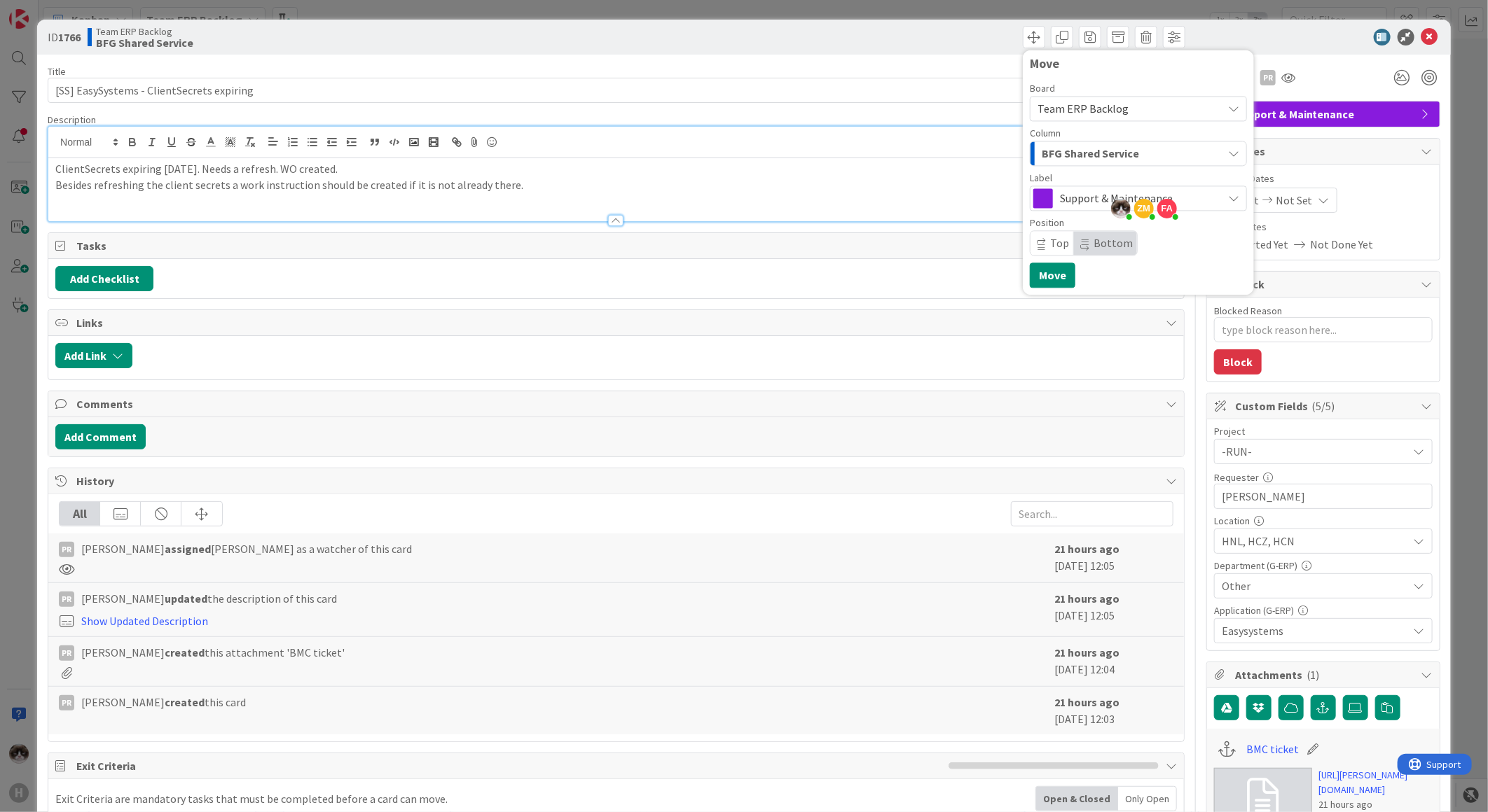
click at [1087, 156] on span "BFG Shared Service" at bounding box center [1090, 153] width 98 height 18
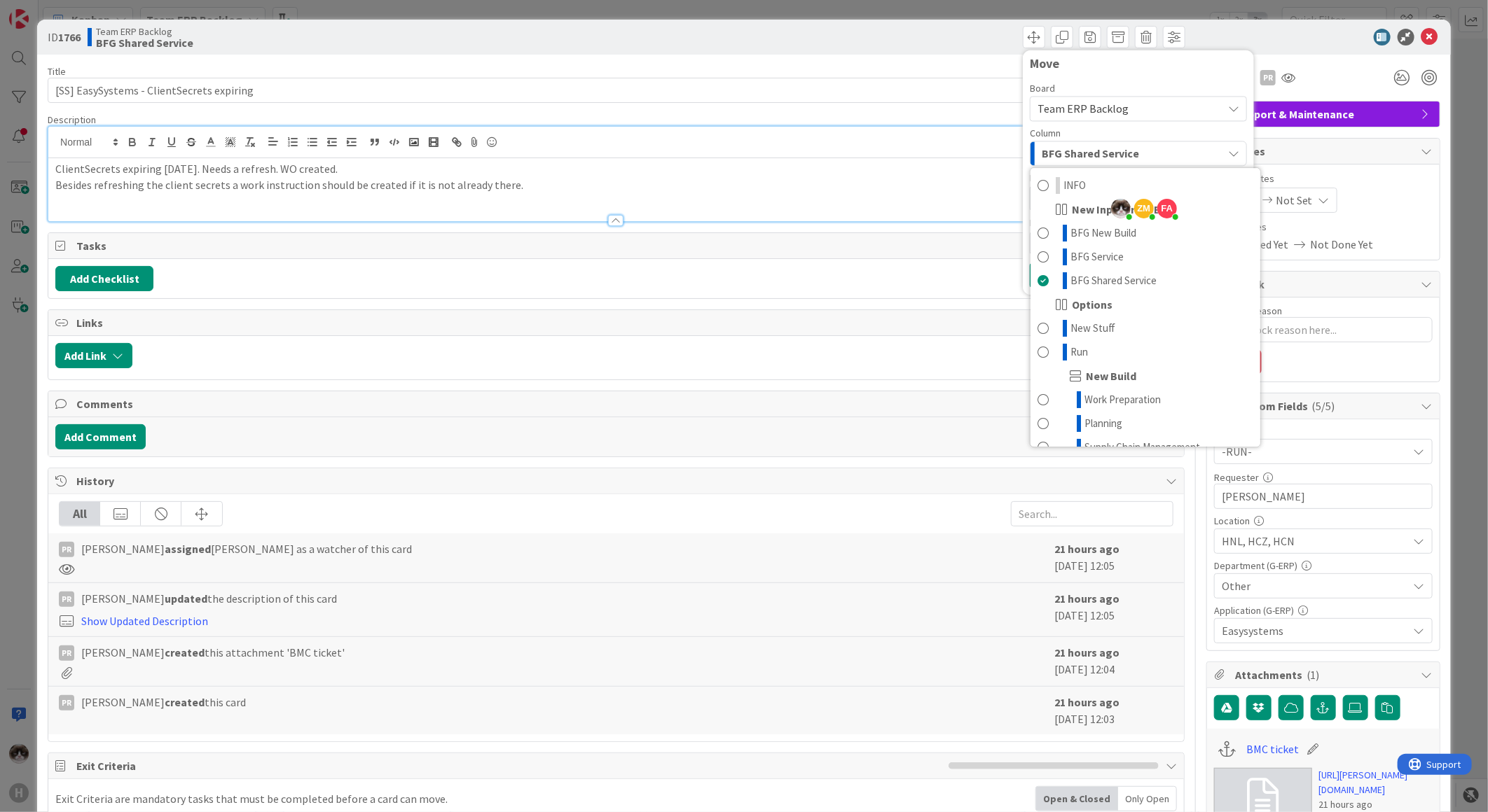
click at [757, 169] on p "ClientSecrets expiring 09-09-2025. Needs a refresh. WO created." at bounding box center [616, 169] width 1122 height 16
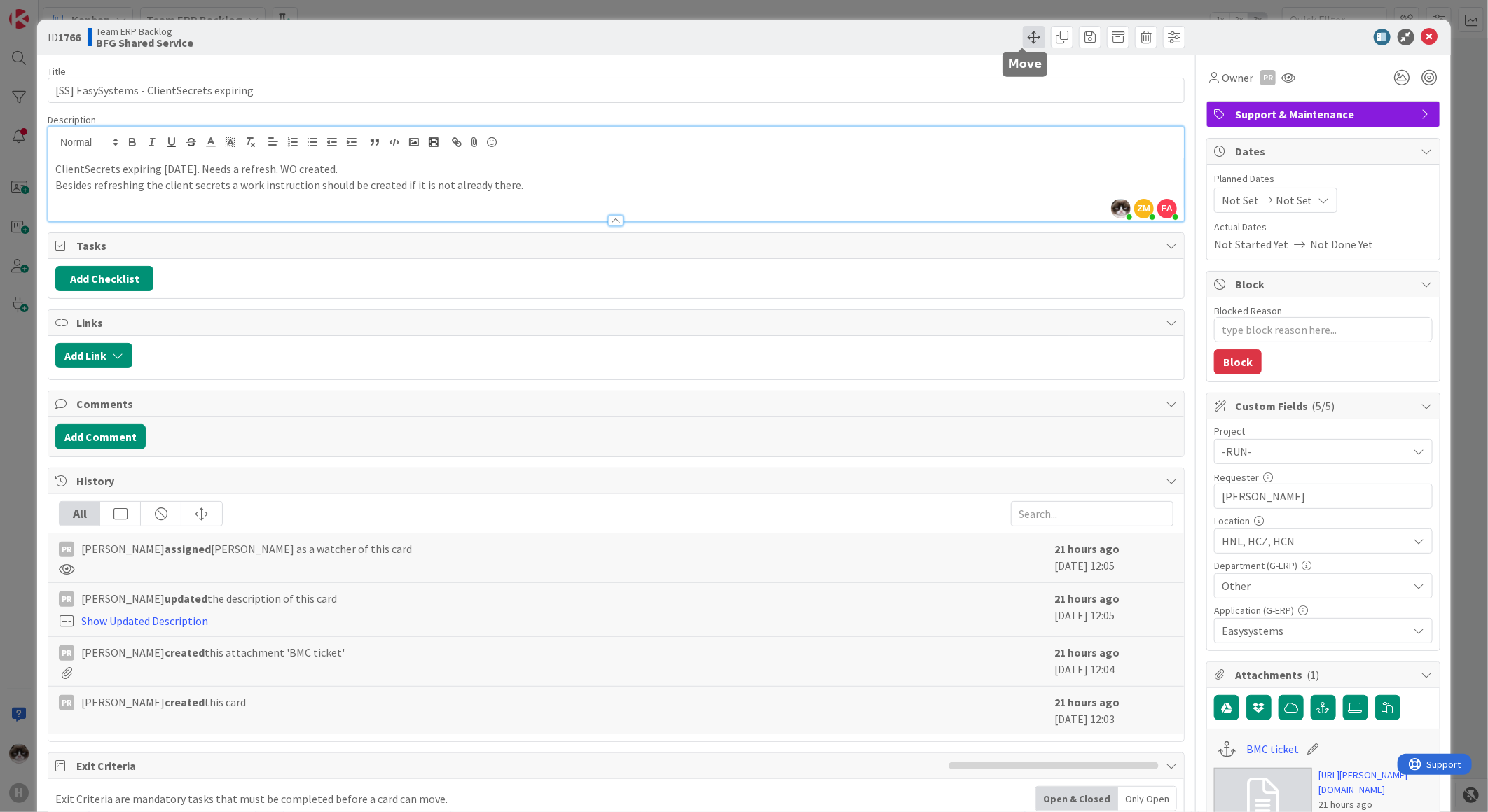
click at [1023, 40] on span at bounding box center [1034, 37] width 22 height 22
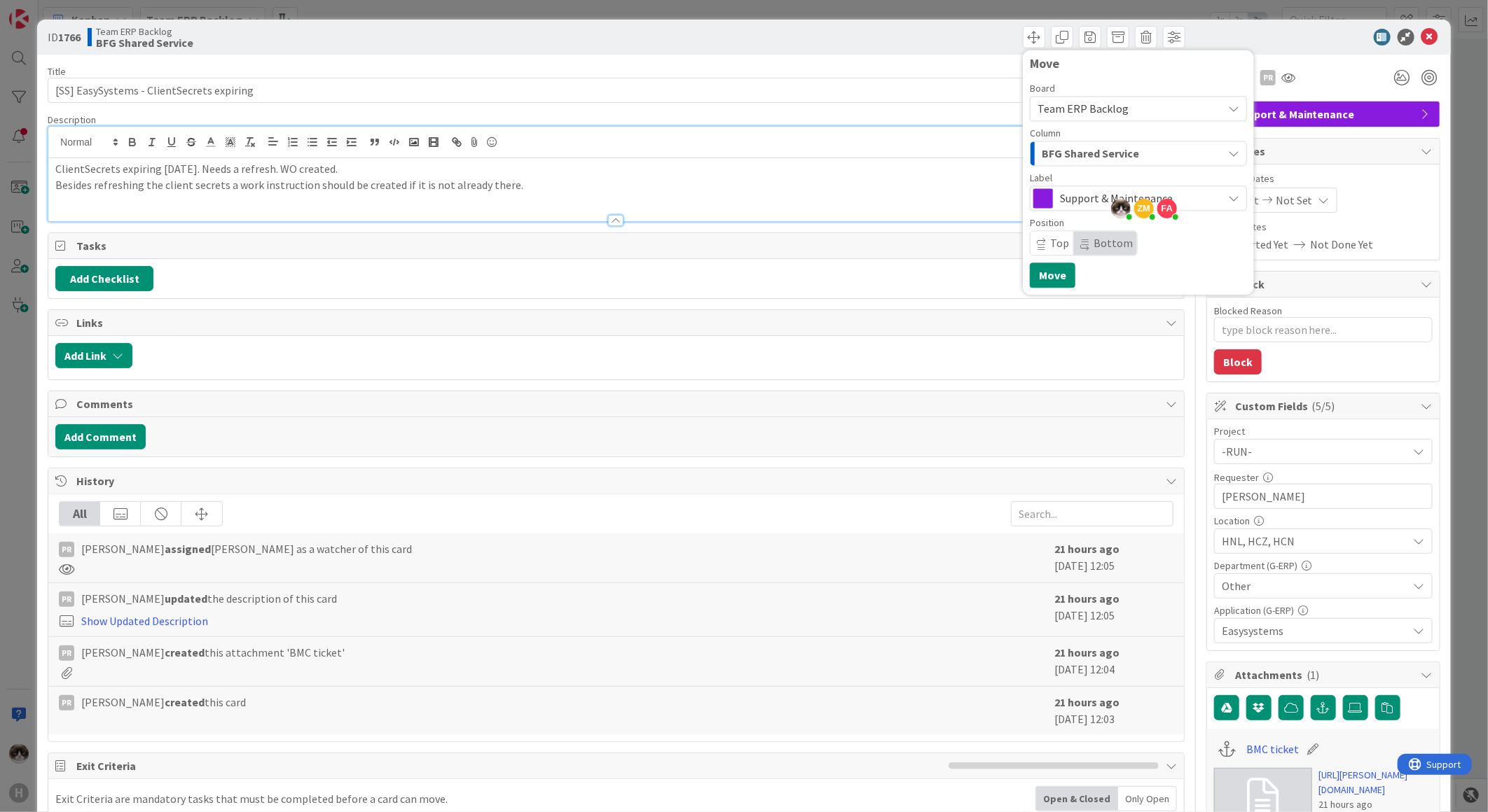
click at [1088, 112] on span "Team ERP Backlog" at bounding box center [1083, 109] width 91 height 14
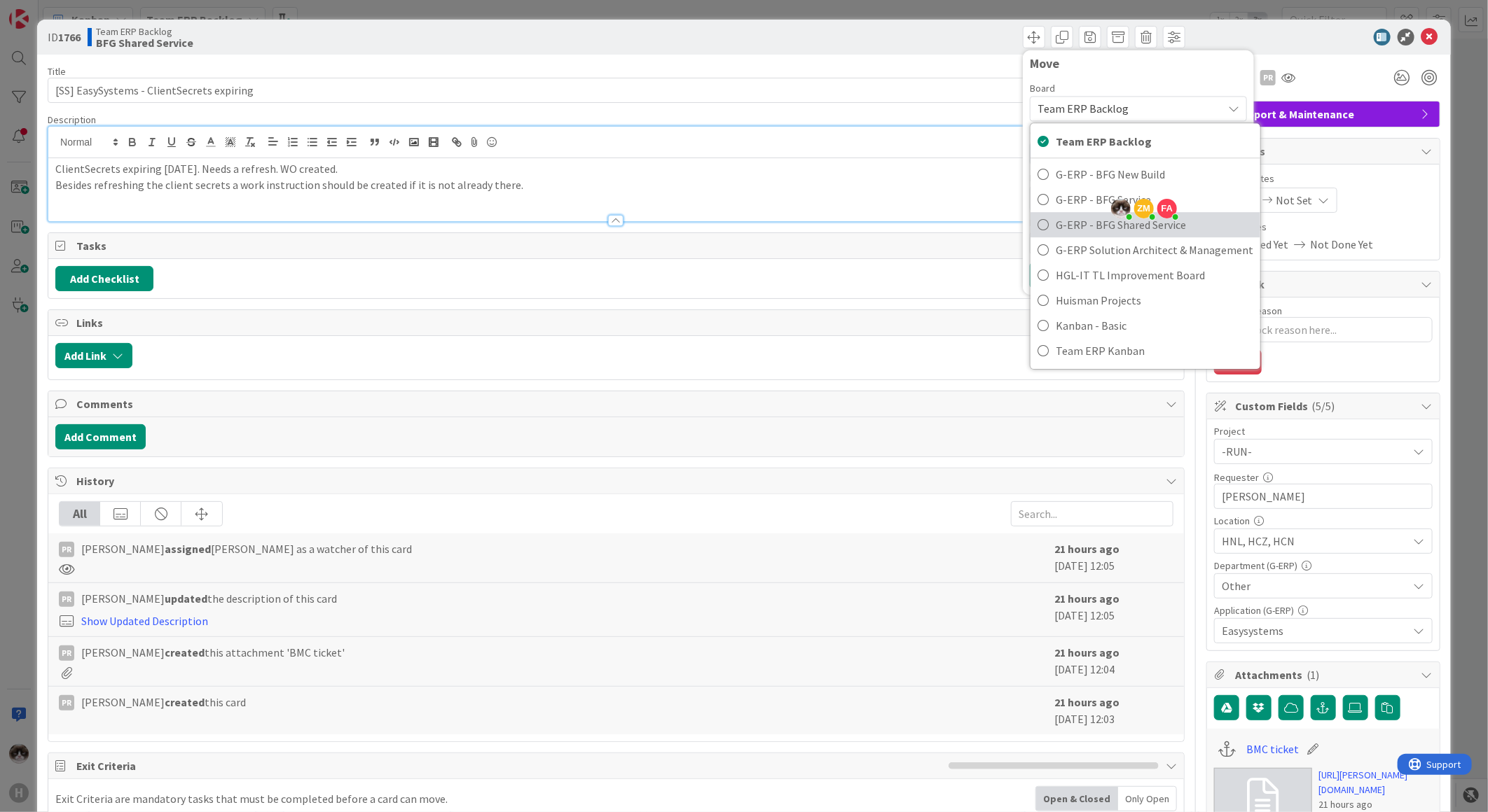
click at [1044, 227] on link "G-ERP - BFG Shared Service" at bounding box center [1145, 225] width 230 height 25
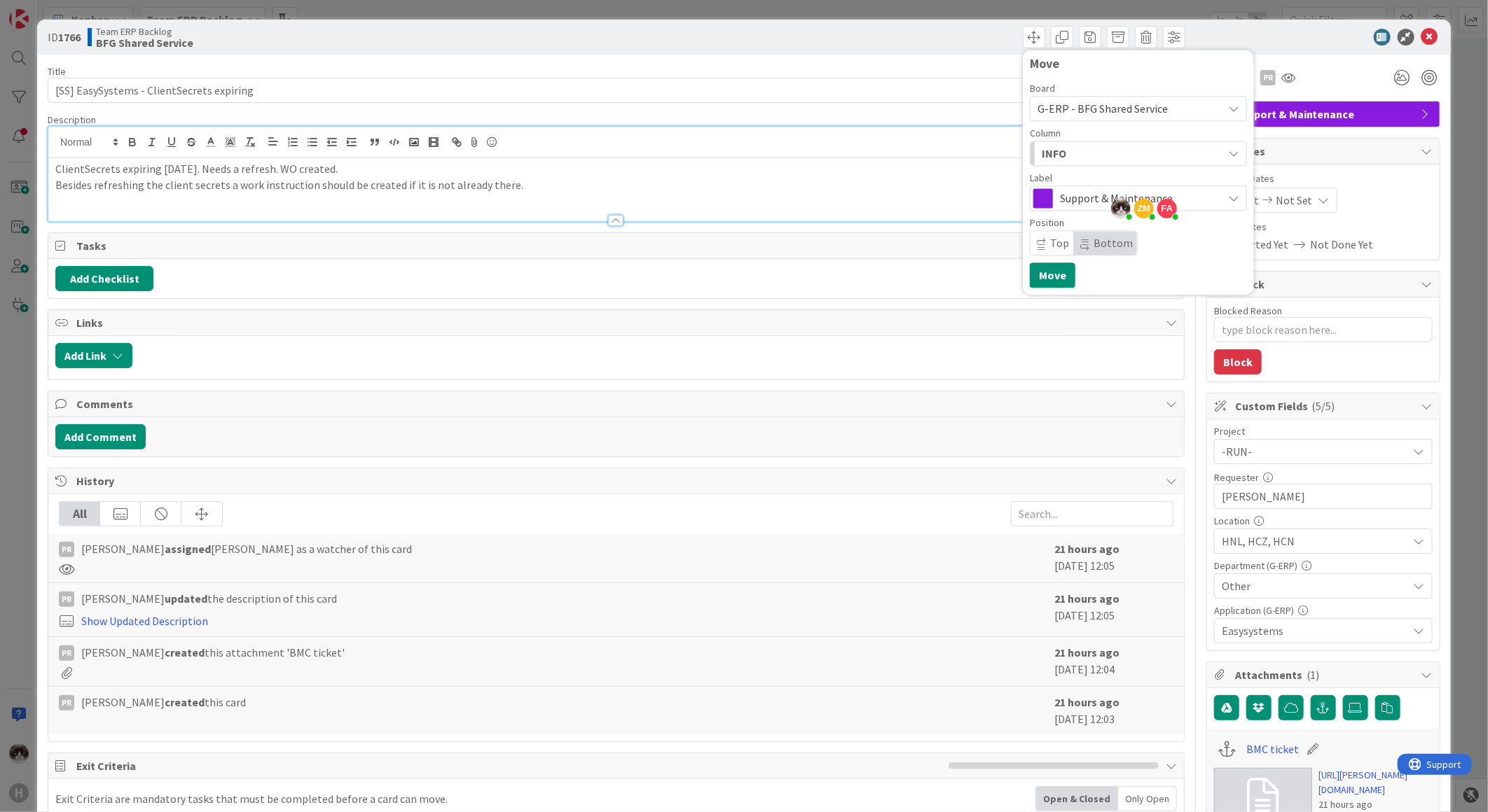
click at [1053, 142] on div "INFO" at bounding box center [1130, 153] width 184 height 22
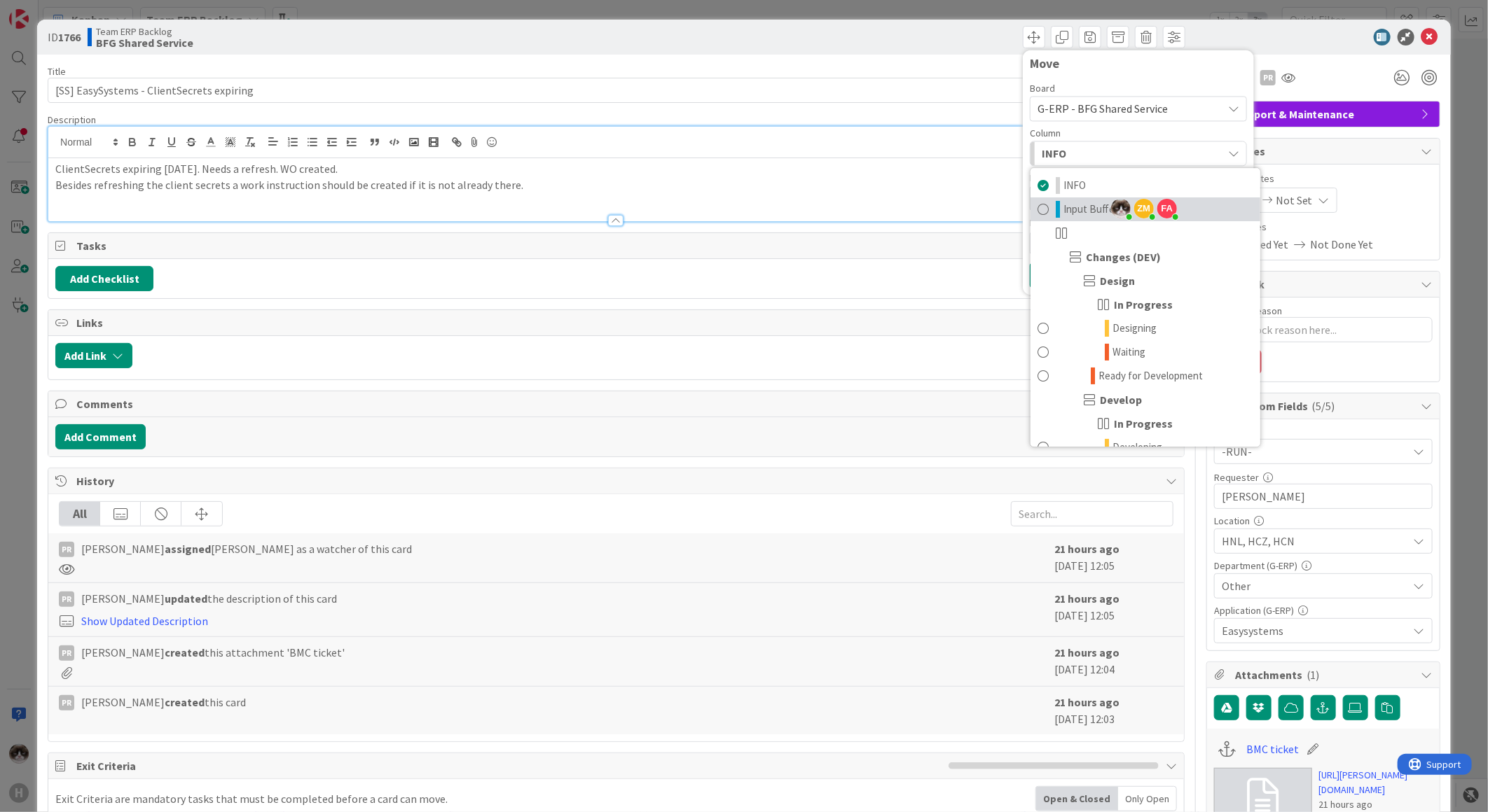
click at [1064, 213] on span "Input Buffer" at bounding box center [1091, 209] width 55 height 17
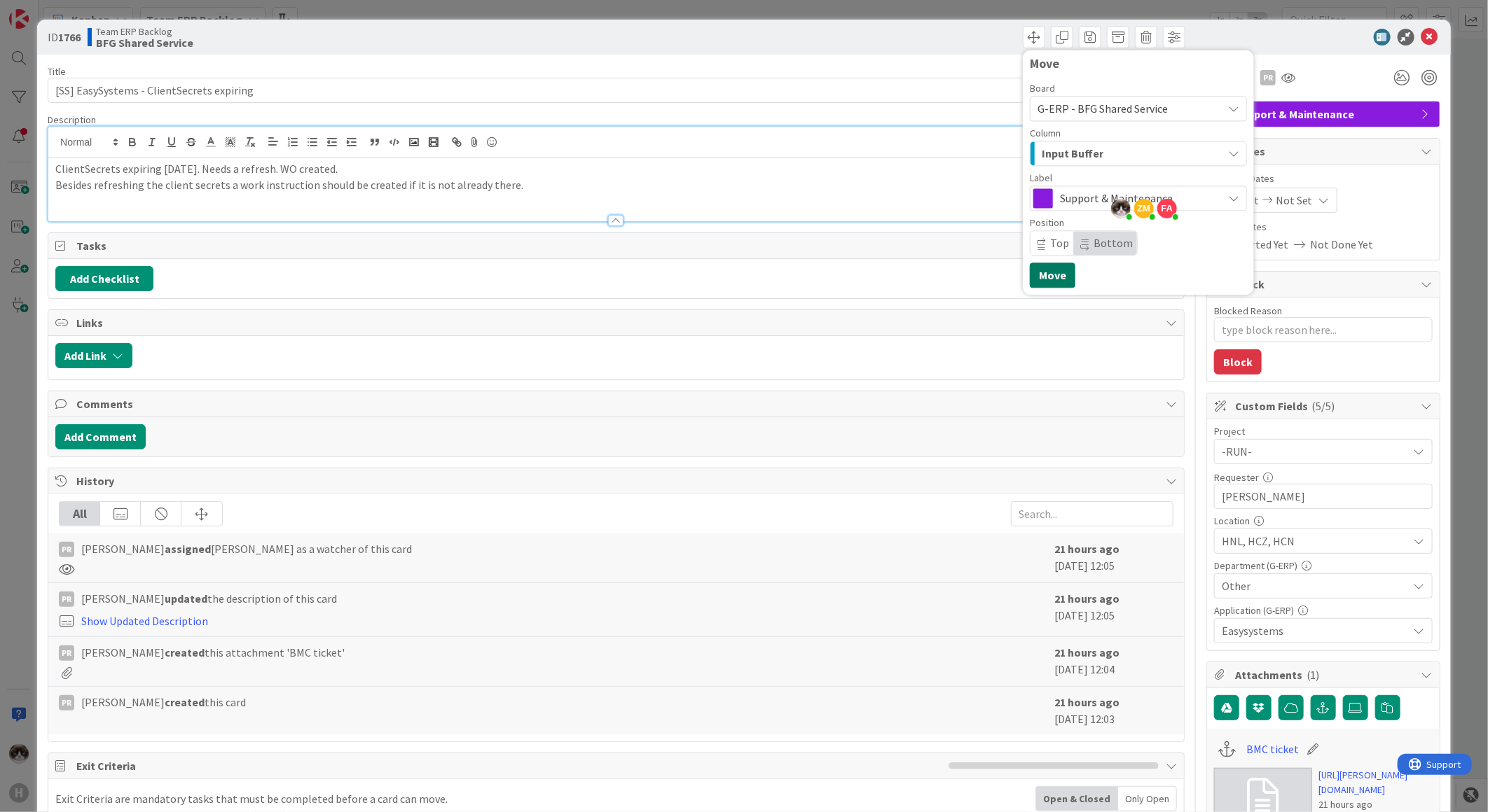
click at [1040, 269] on button "Move" at bounding box center [1052, 275] width 45 height 25
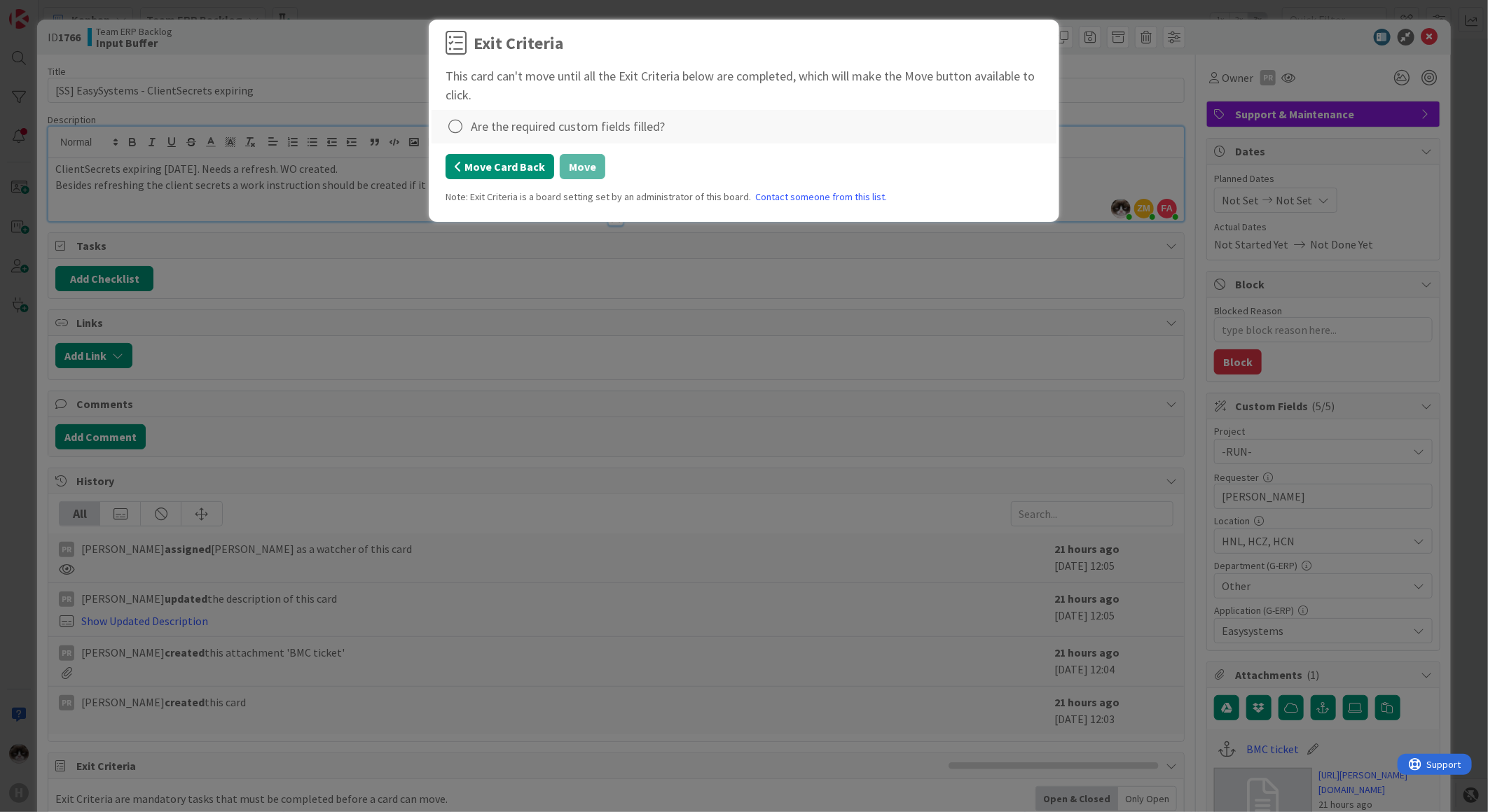
click at [541, 170] on button "Move Card Back" at bounding box center [500, 167] width 109 height 25
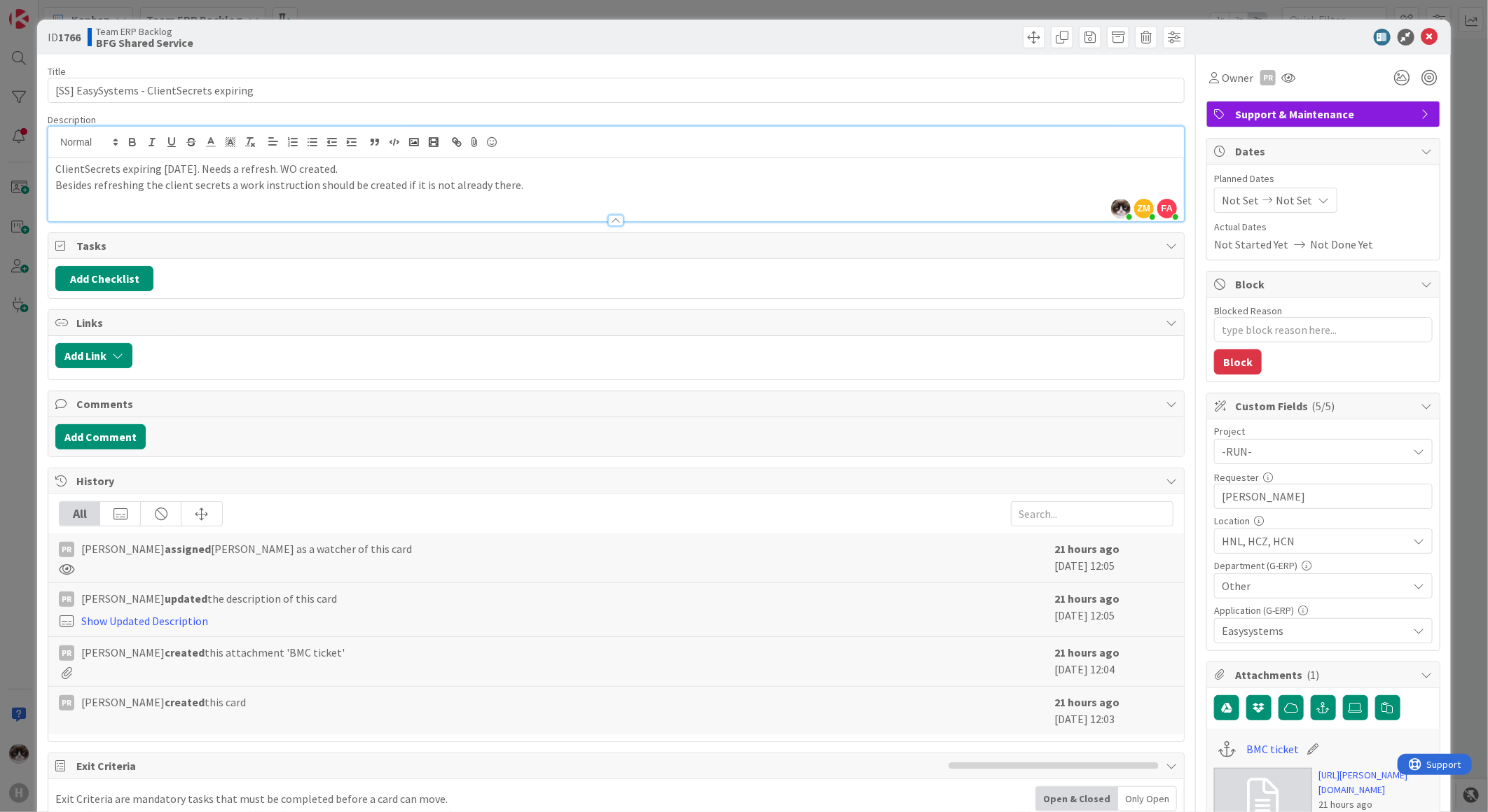
click at [1276, 588] on span "Other" at bounding box center [1314, 586] width 186 height 17
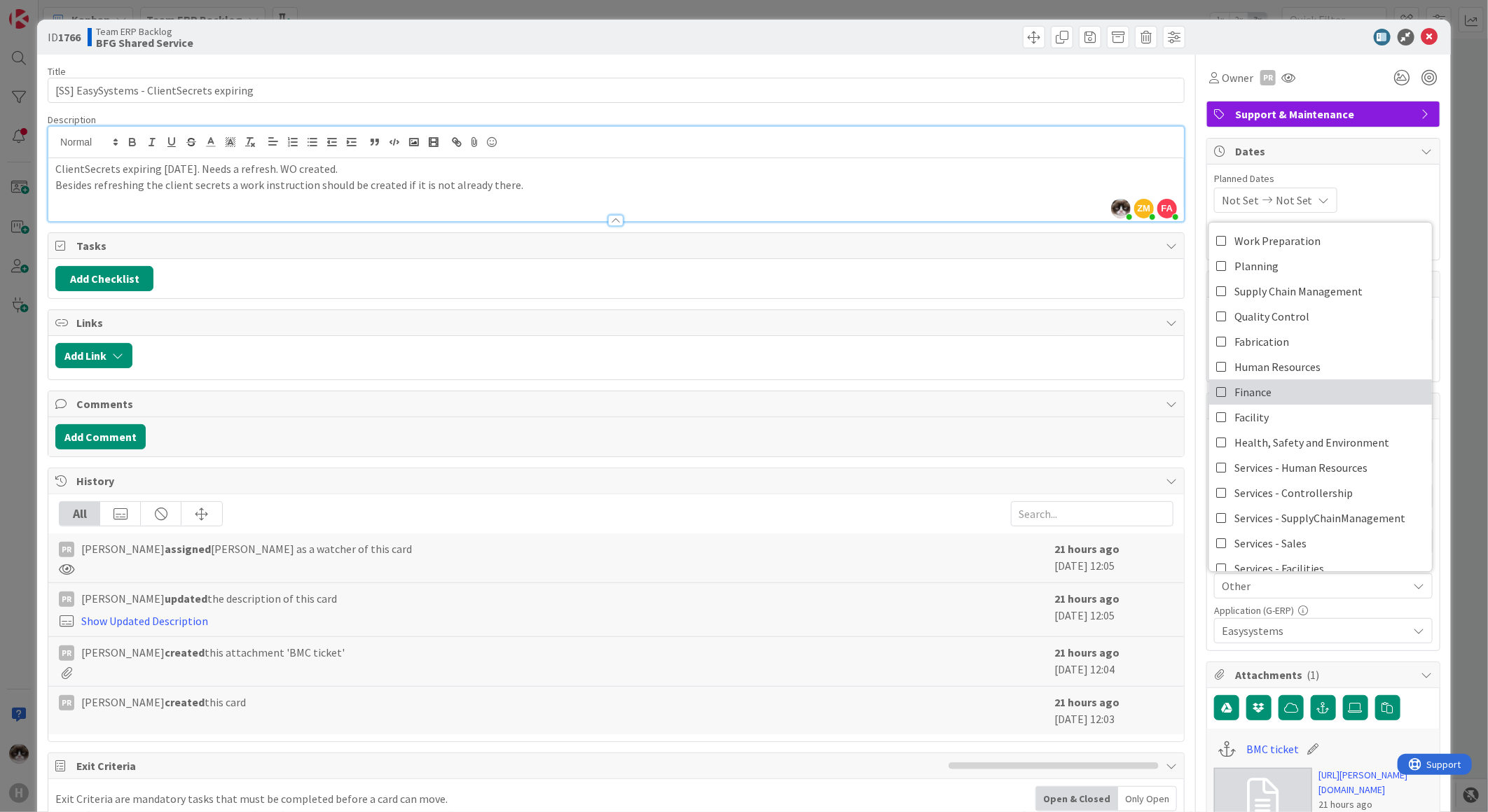
click at [1216, 395] on icon at bounding box center [1221, 392] width 11 height 21
click at [1216, 295] on icon at bounding box center [1221, 291] width 11 height 21
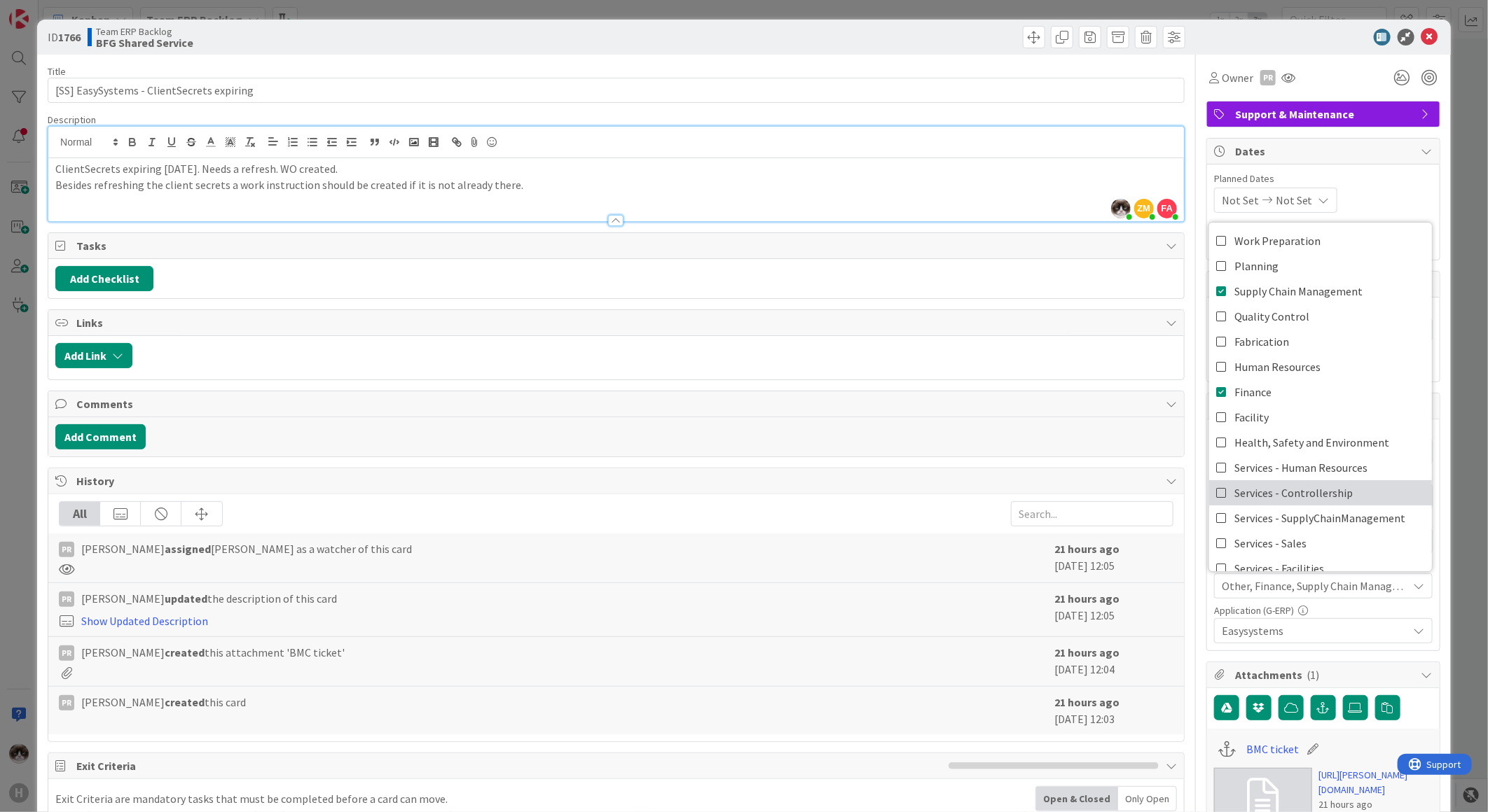
scroll to position [116, 0]
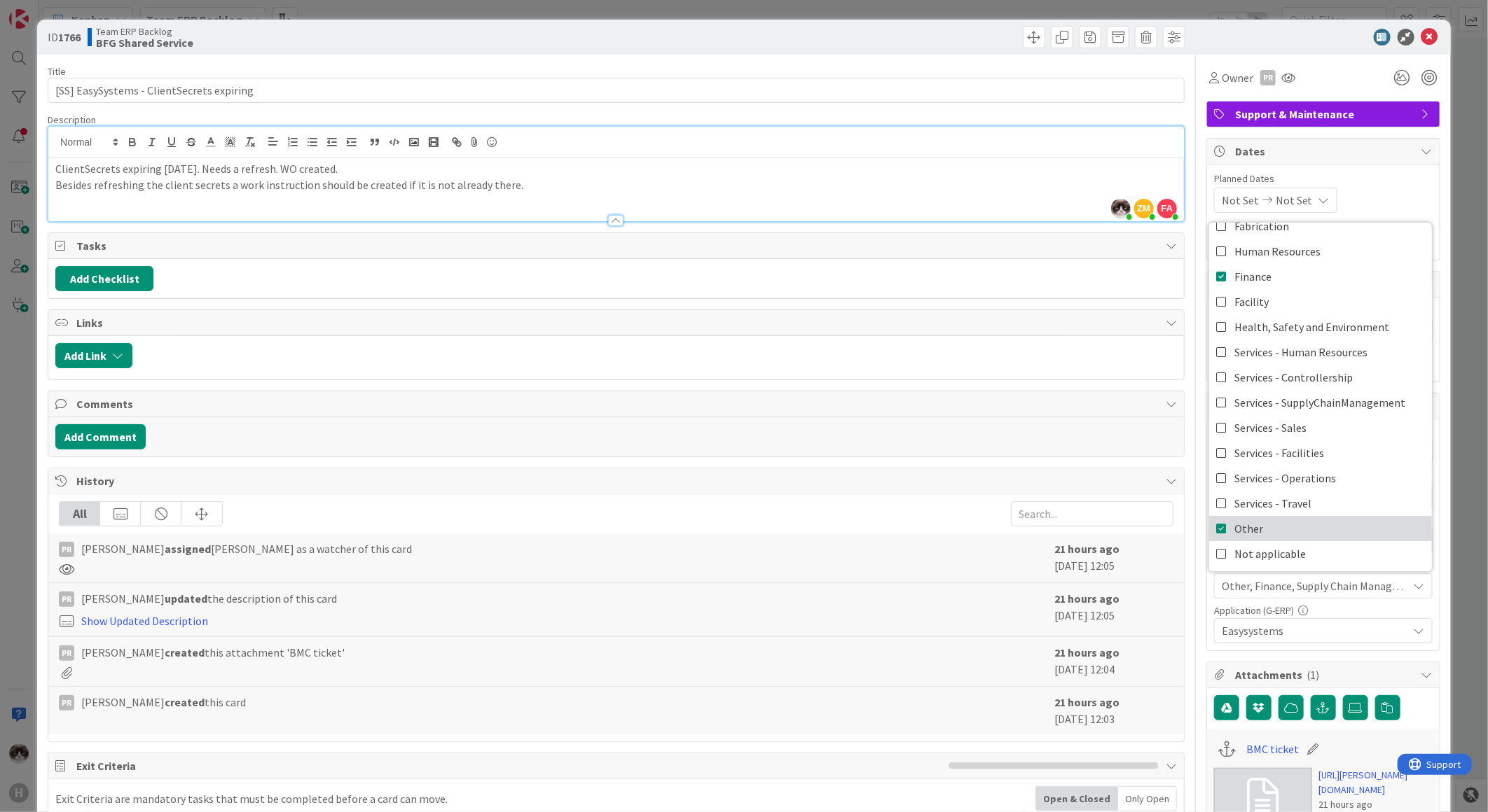
click at [1272, 529] on link "Other" at bounding box center [1320, 529] width 223 height 25
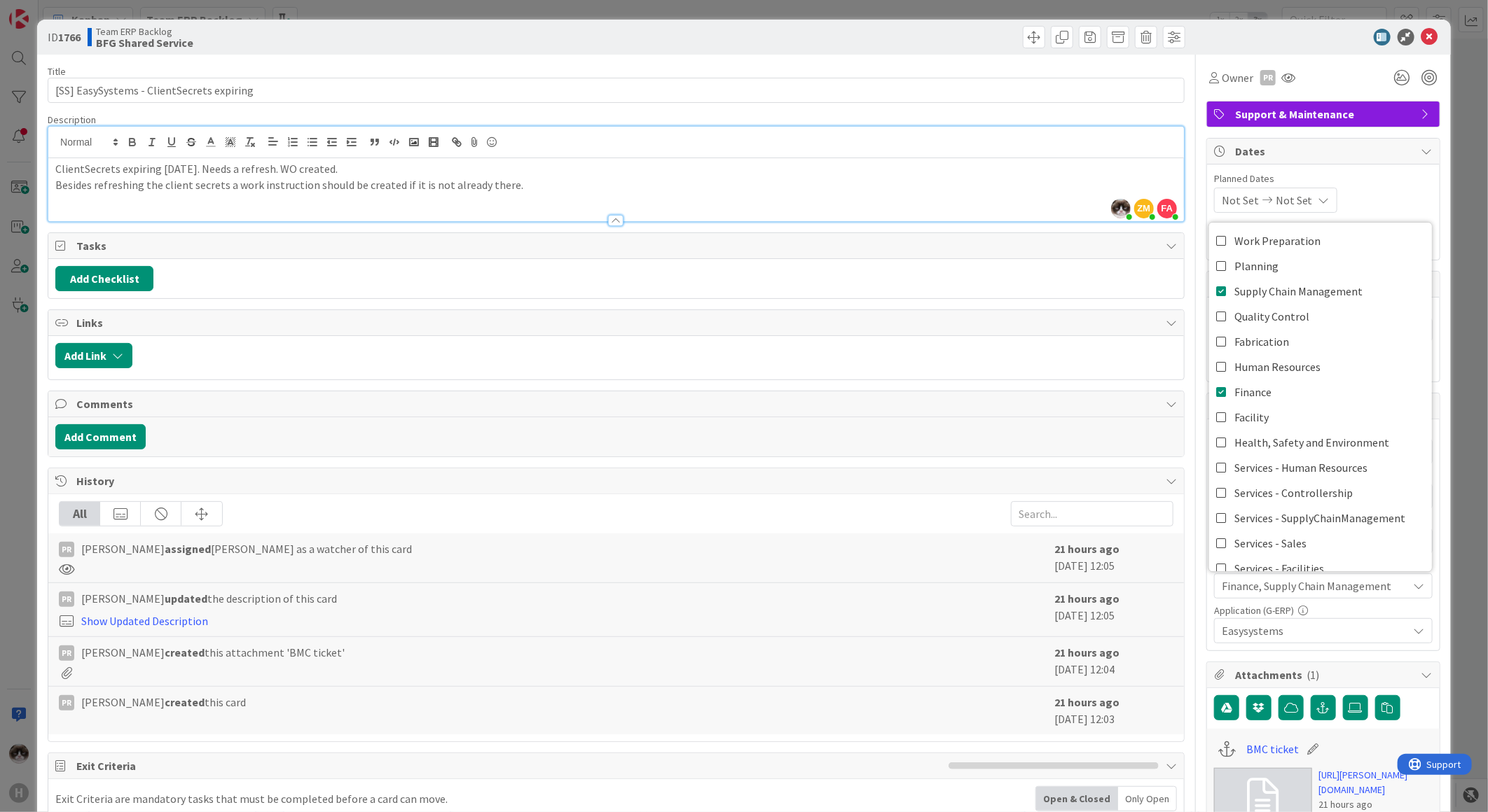
click at [978, 446] on div "Add Comment" at bounding box center [616, 437] width 1122 height 25
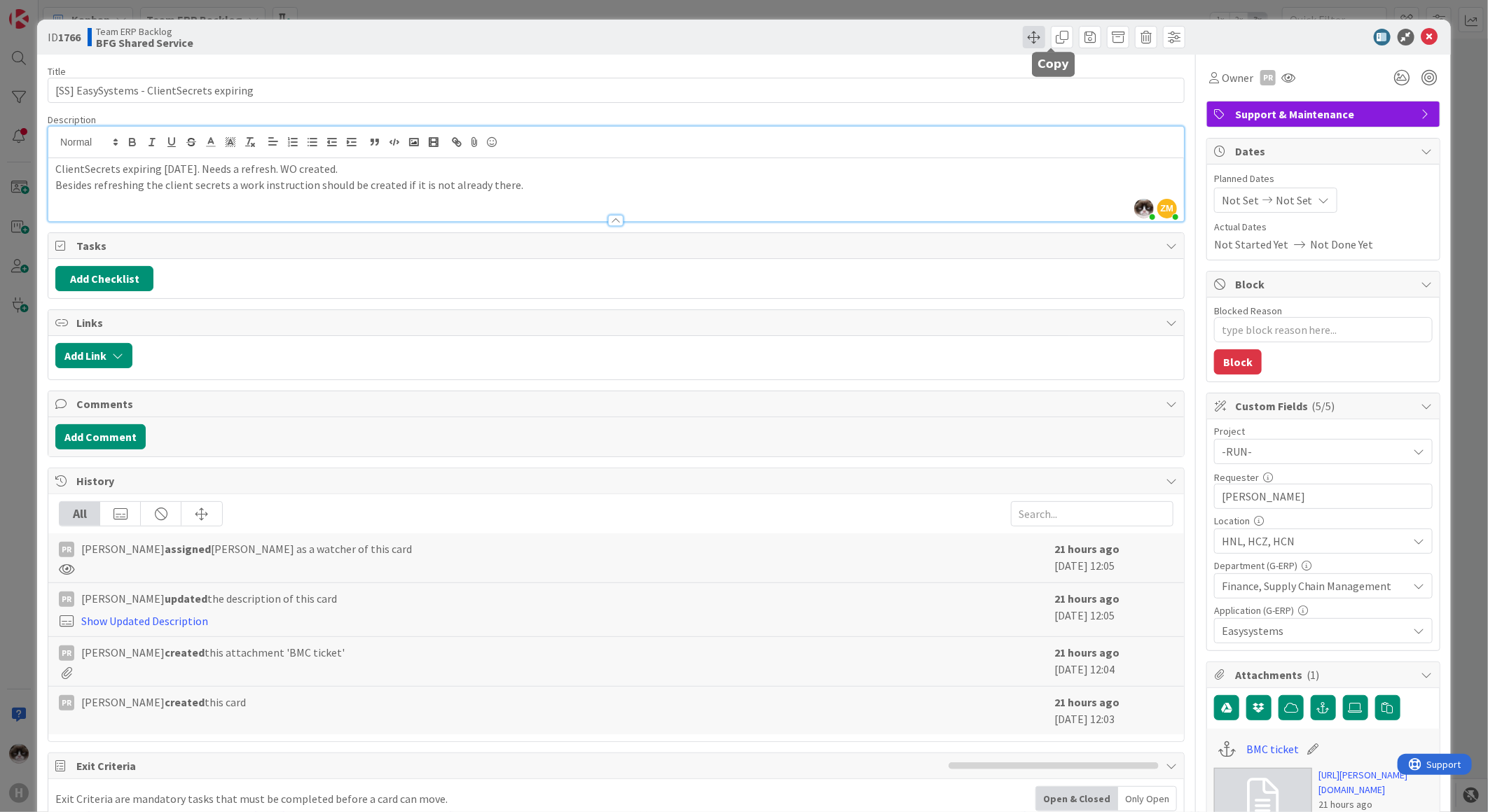
click at [1022, 44] on span at bounding box center [1034, 37] width 22 height 22
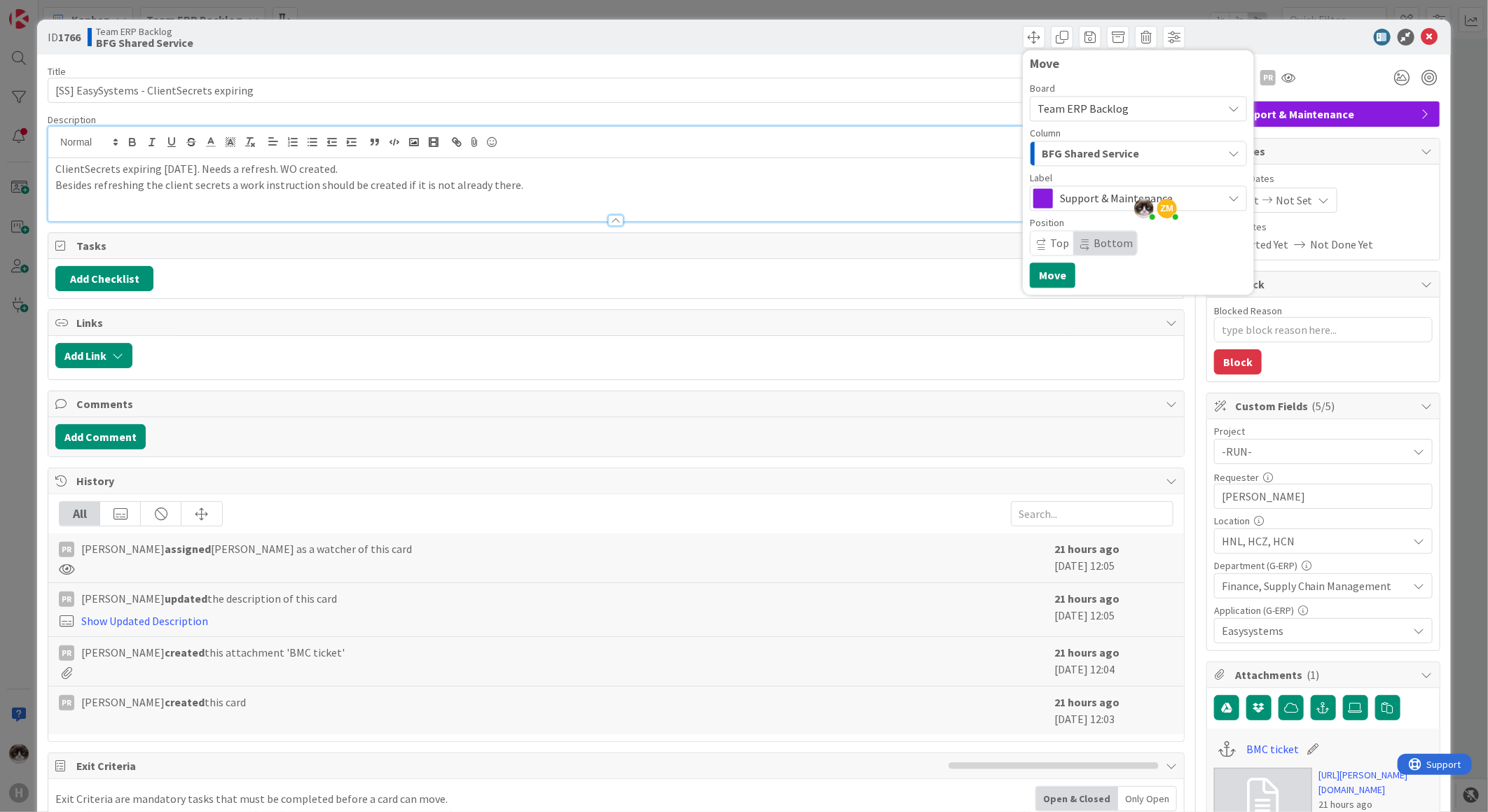
click at [1079, 155] on span "BFG Shared Service" at bounding box center [1090, 153] width 98 height 18
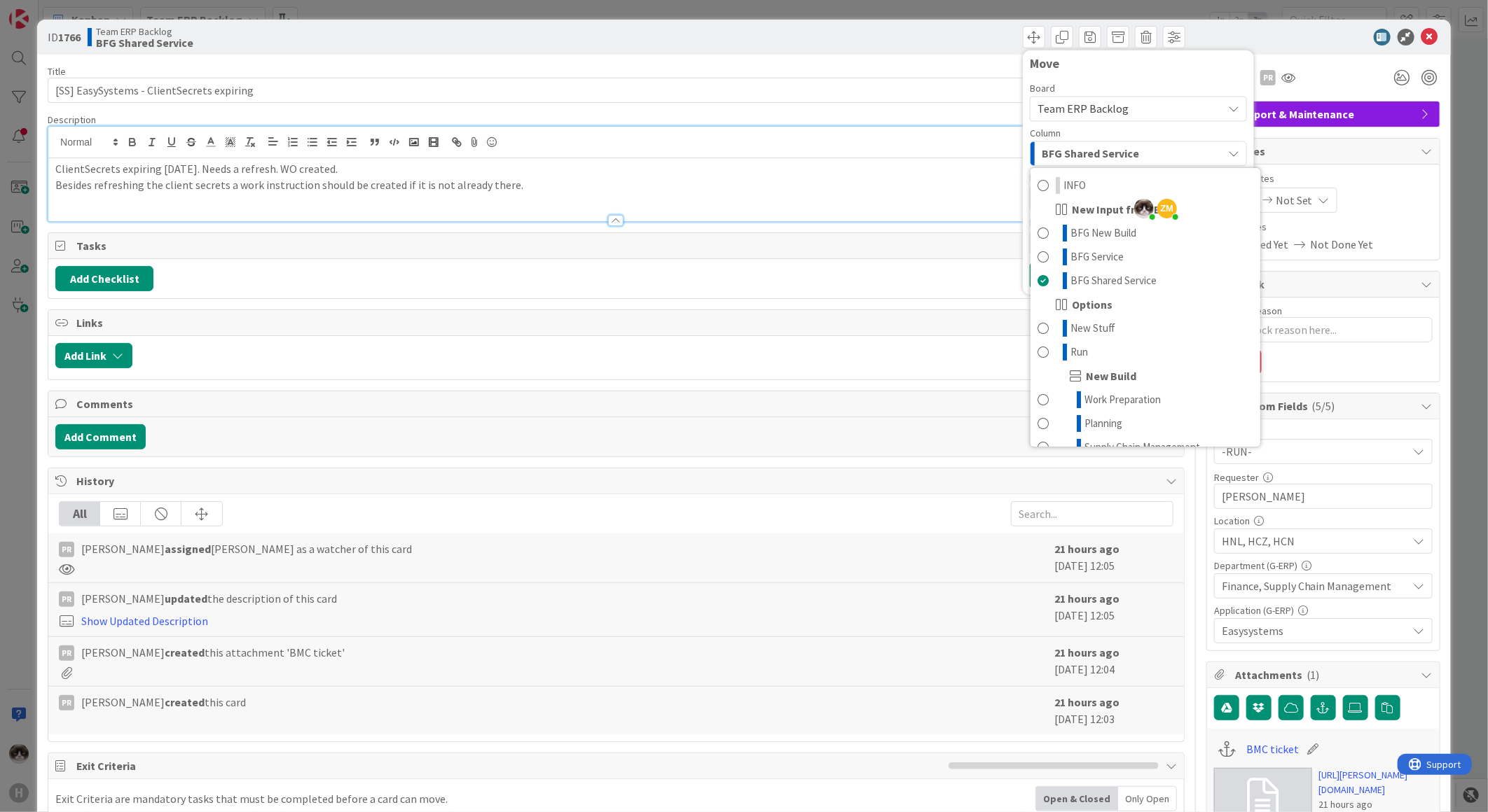
click at [1102, 111] on span "Team ERP Backlog" at bounding box center [1083, 109] width 91 height 14
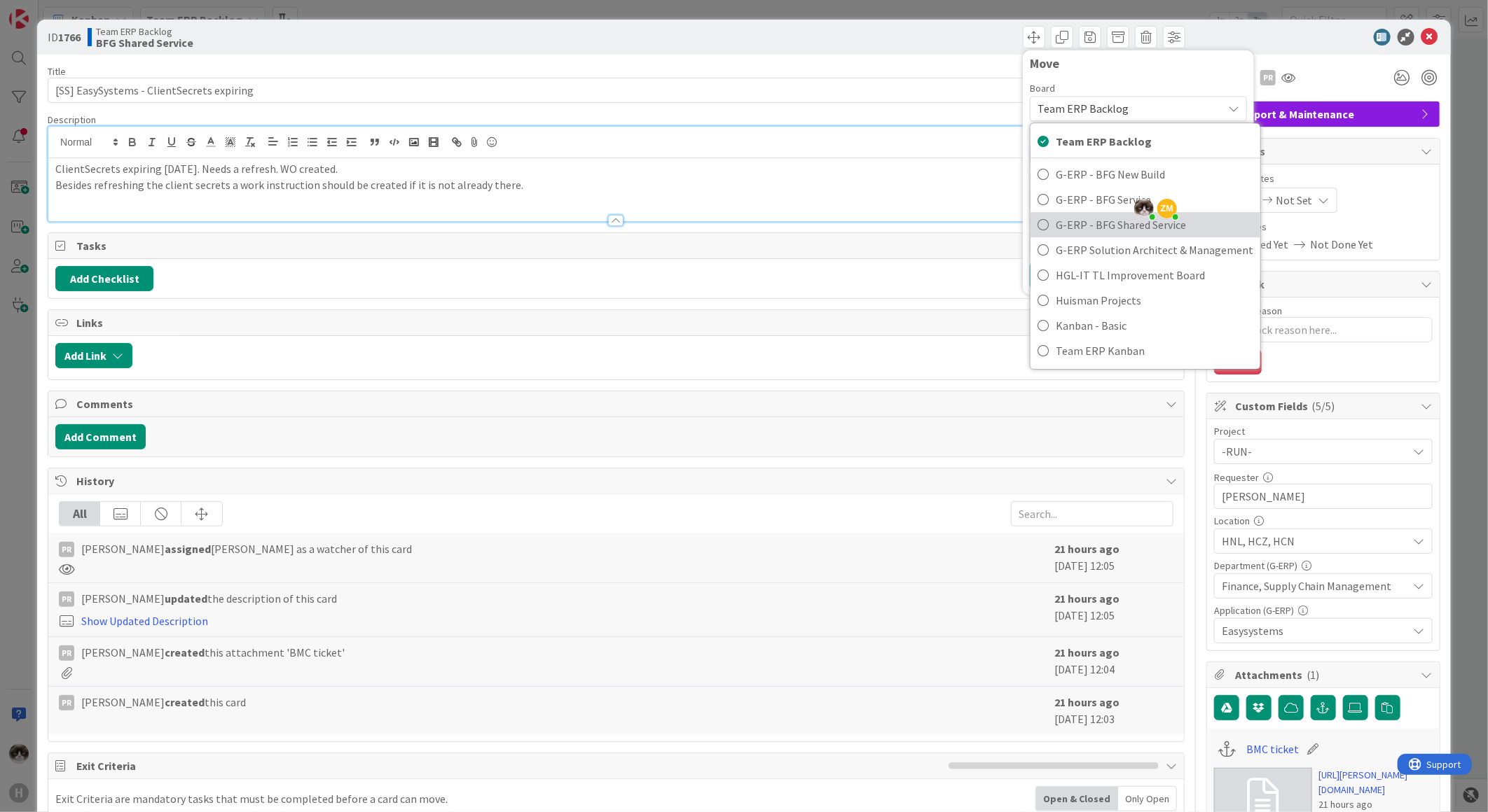
click at [1062, 228] on span "G-ERP - BFG Shared Service" at bounding box center [1154, 224] width 198 height 21
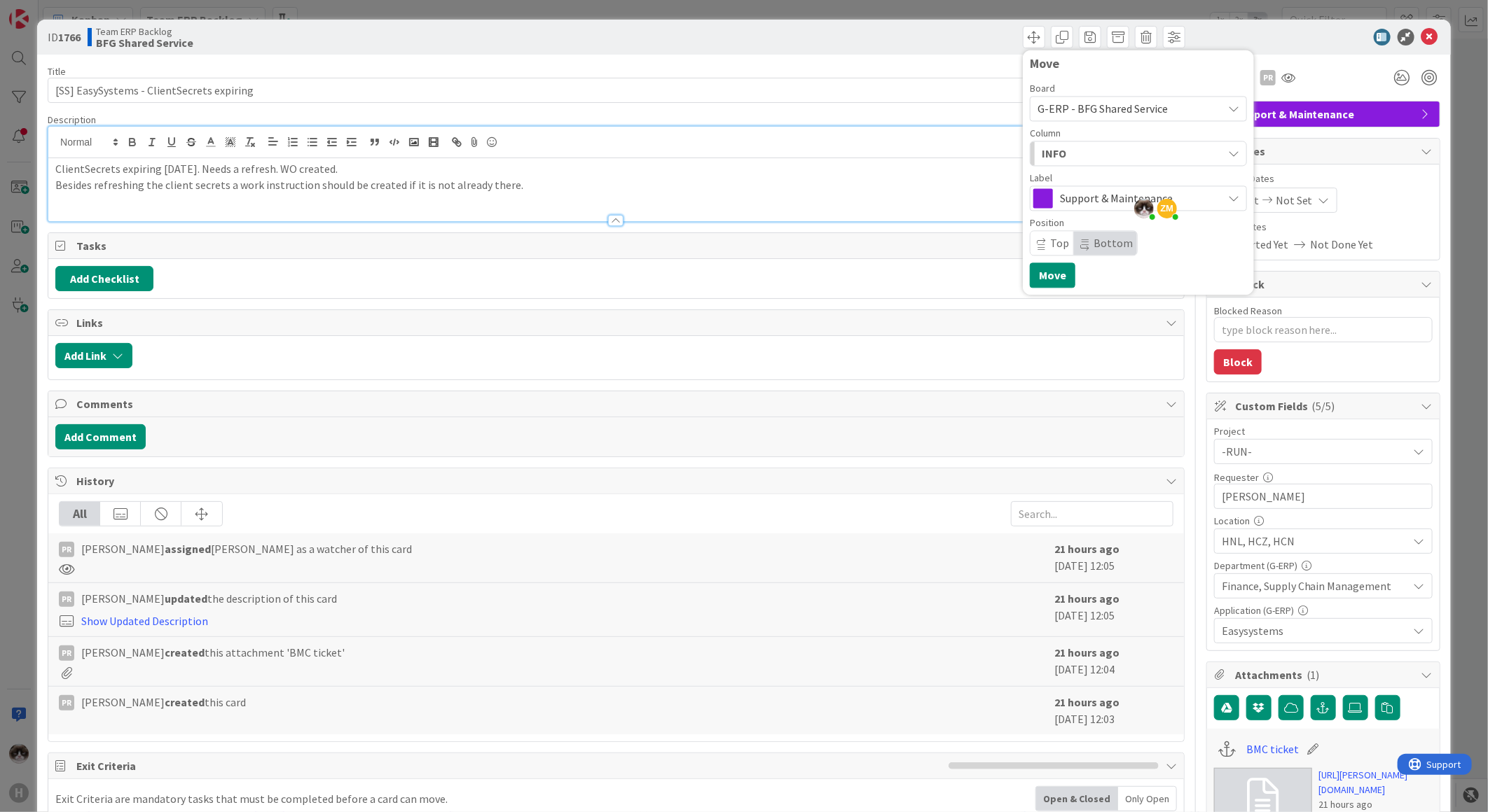
click at [1063, 155] on div "INFO" at bounding box center [1130, 153] width 184 height 22
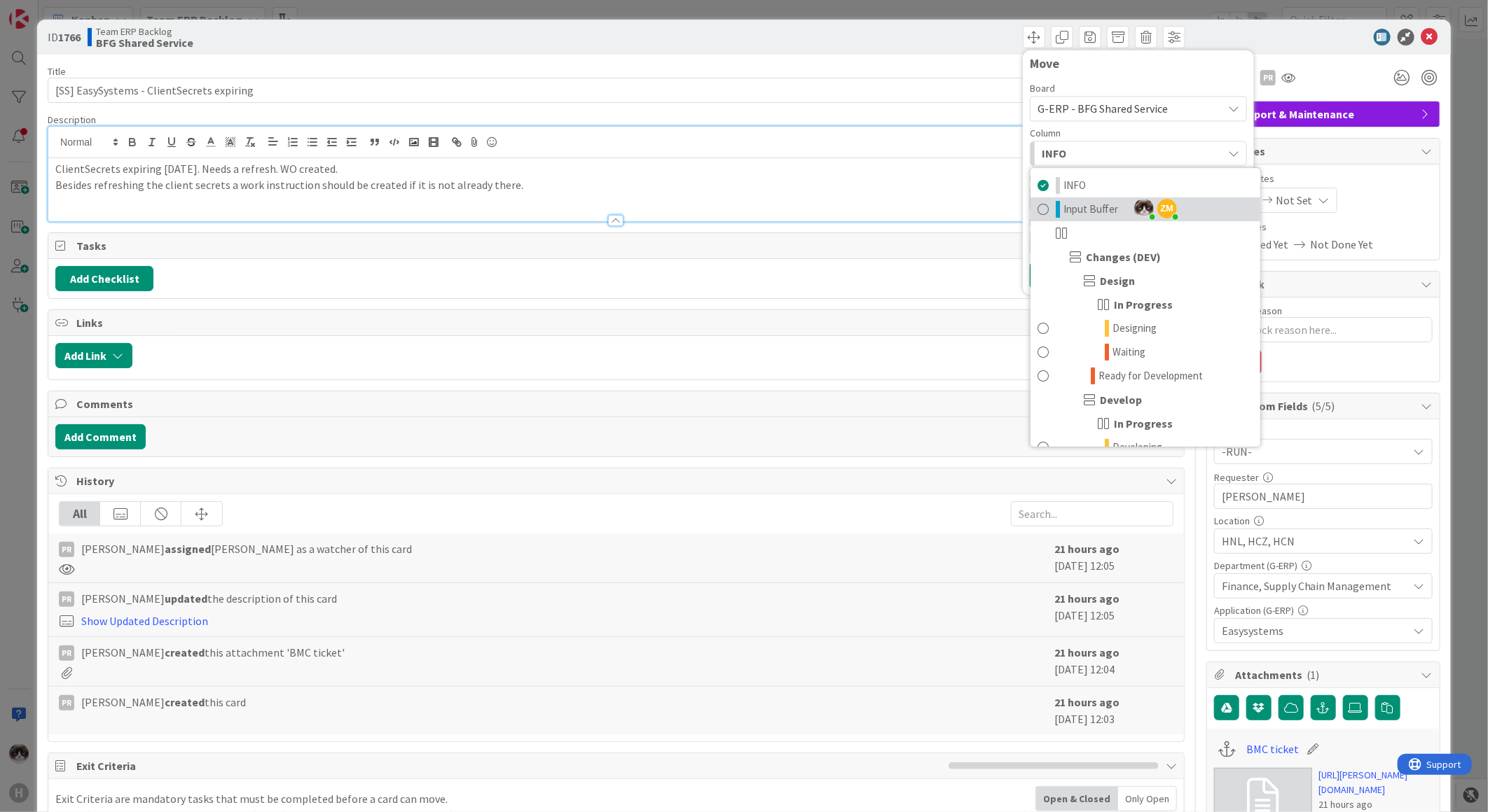
click at [1064, 206] on span "Input Buffer" at bounding box center [1091, 209] width 55 height 17
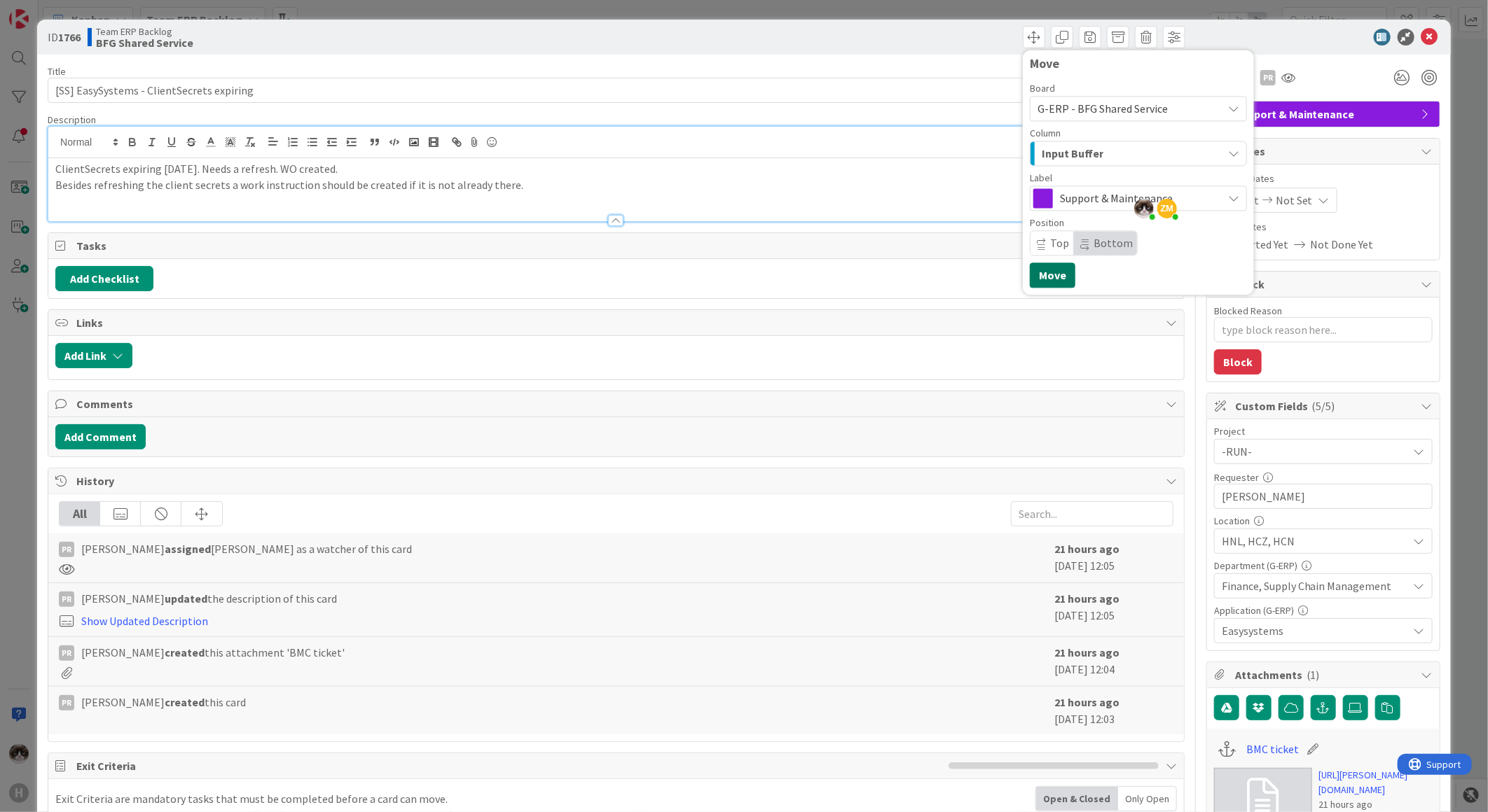
click at [1045, 278] on button "Move" at bounding box center [1052, 275] width 45 height 25
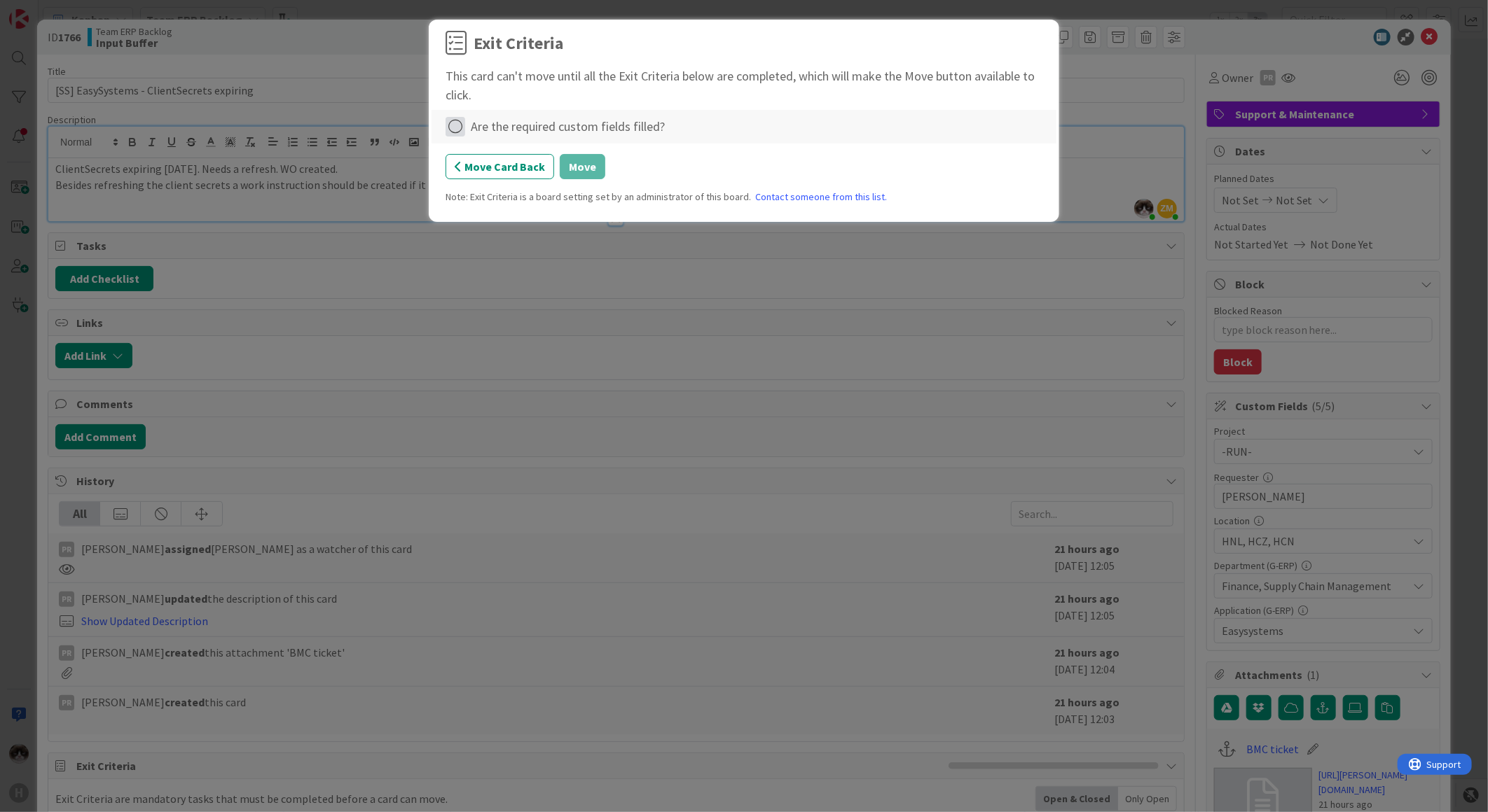
click at [447, 121] on icon at bounding box center [455, 126] width 20 height 20
click at [507, 158] on link "Complete" at bounding box center [533, 156] width 175 height 21
click at [571, 162] on button "Move" at bounding box center [582, 167] width 45 height 25
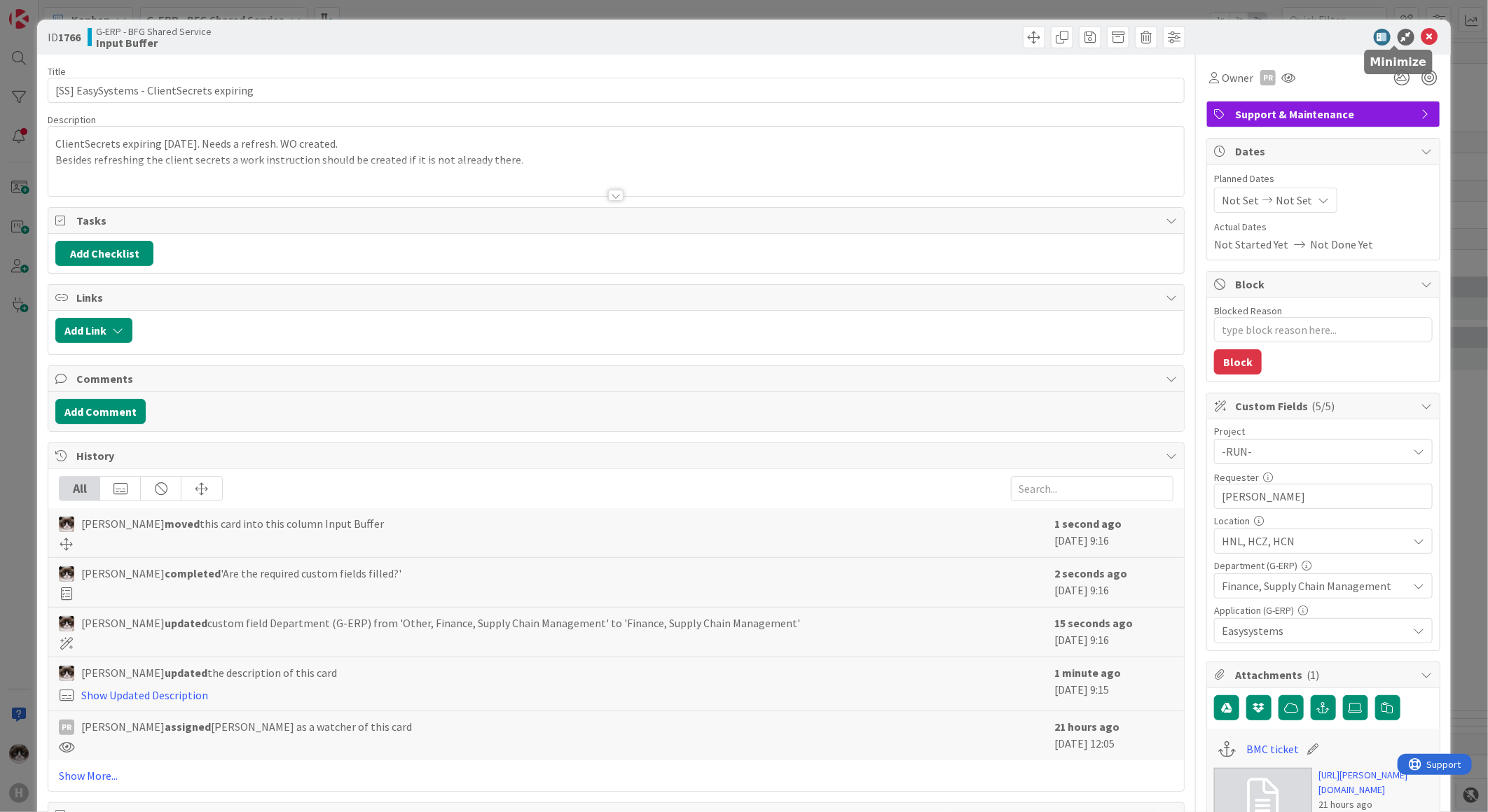
click at [1421, 44] on icon at bounding box center [1429, 36] width 17 height 17
click at [1421, 39] on icon at bounding box center [1429, 36] width 17 height 17
type textarea "x"
click at [1421, 37] on icon at bounding box center [1429, 36] width 17 height 17
click at [1451, 44] on div "ID 1766 G-ERP - BFG Shared Service Input Buffer Title 41 / 128 [SS] EasySystems…" at bounding box center [744, 406] width 1488 height 812
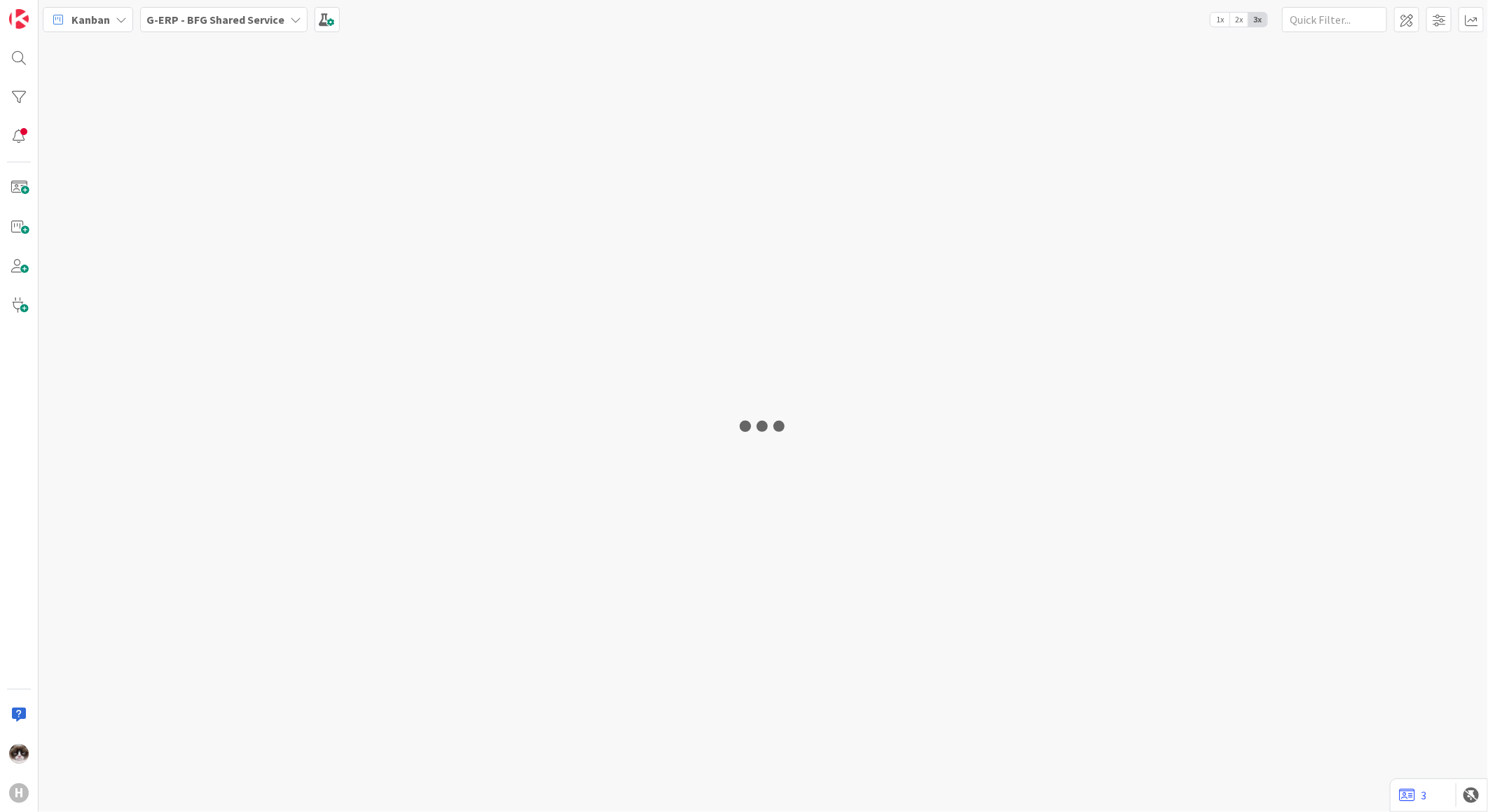
click at [195, 21] on b "G-ERP - BFG Shared Service" at bounding box center [216, 20] width 138 height 14
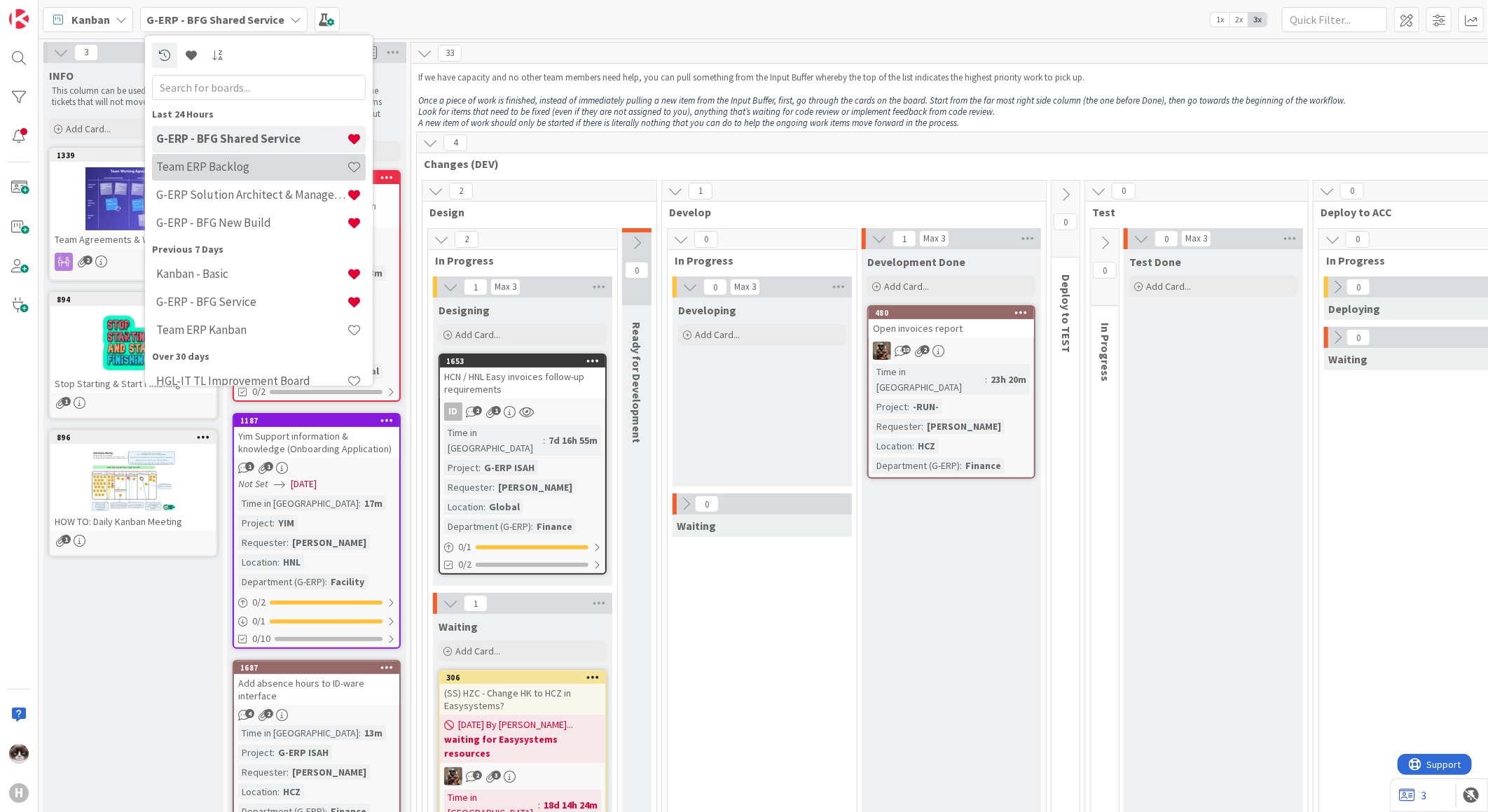
click at [220, 177] on div "Team ERP Backlog" at bounding box center [259, 167] width 213 height 27
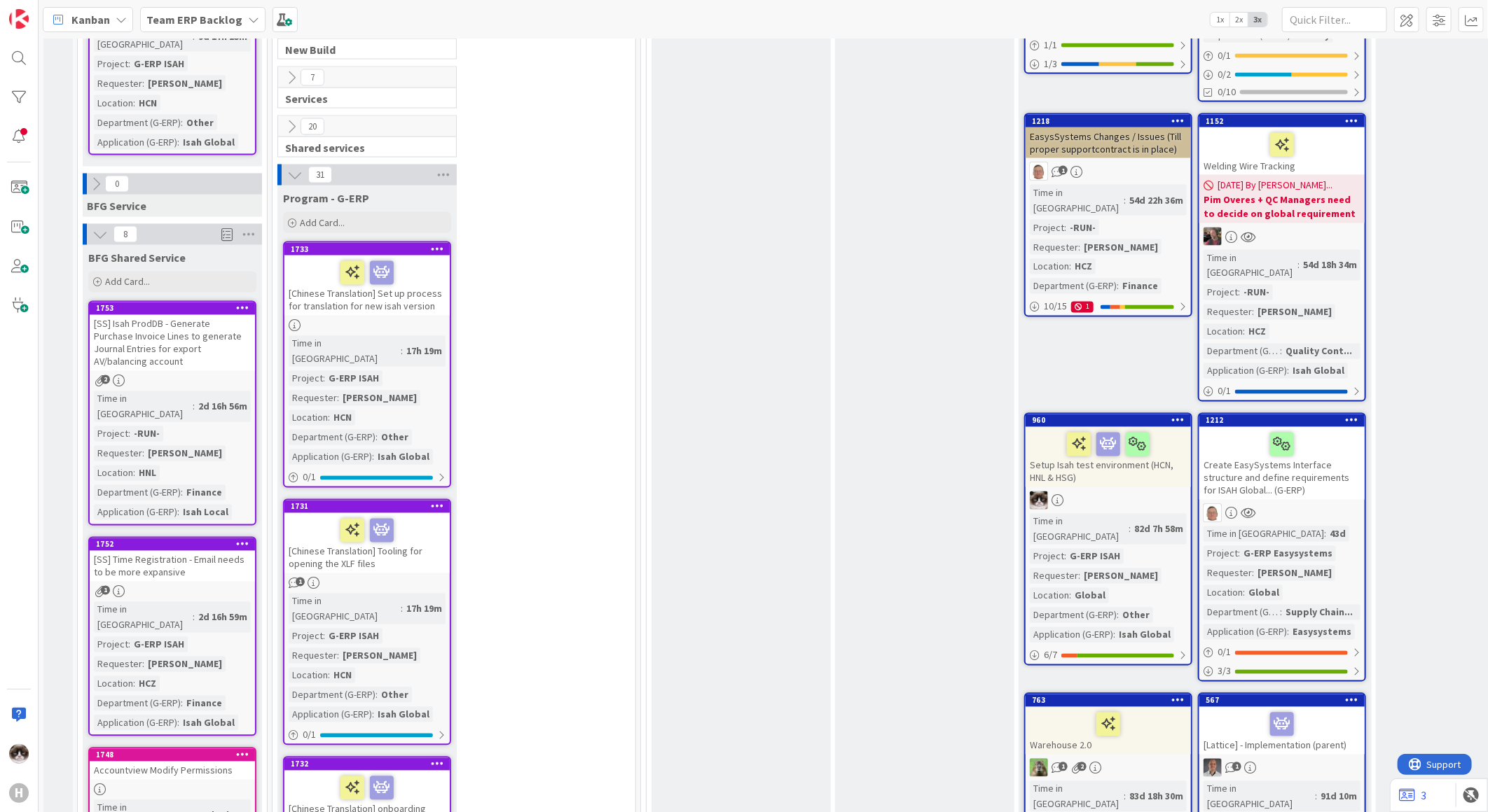
scroll to position [1366, 0]
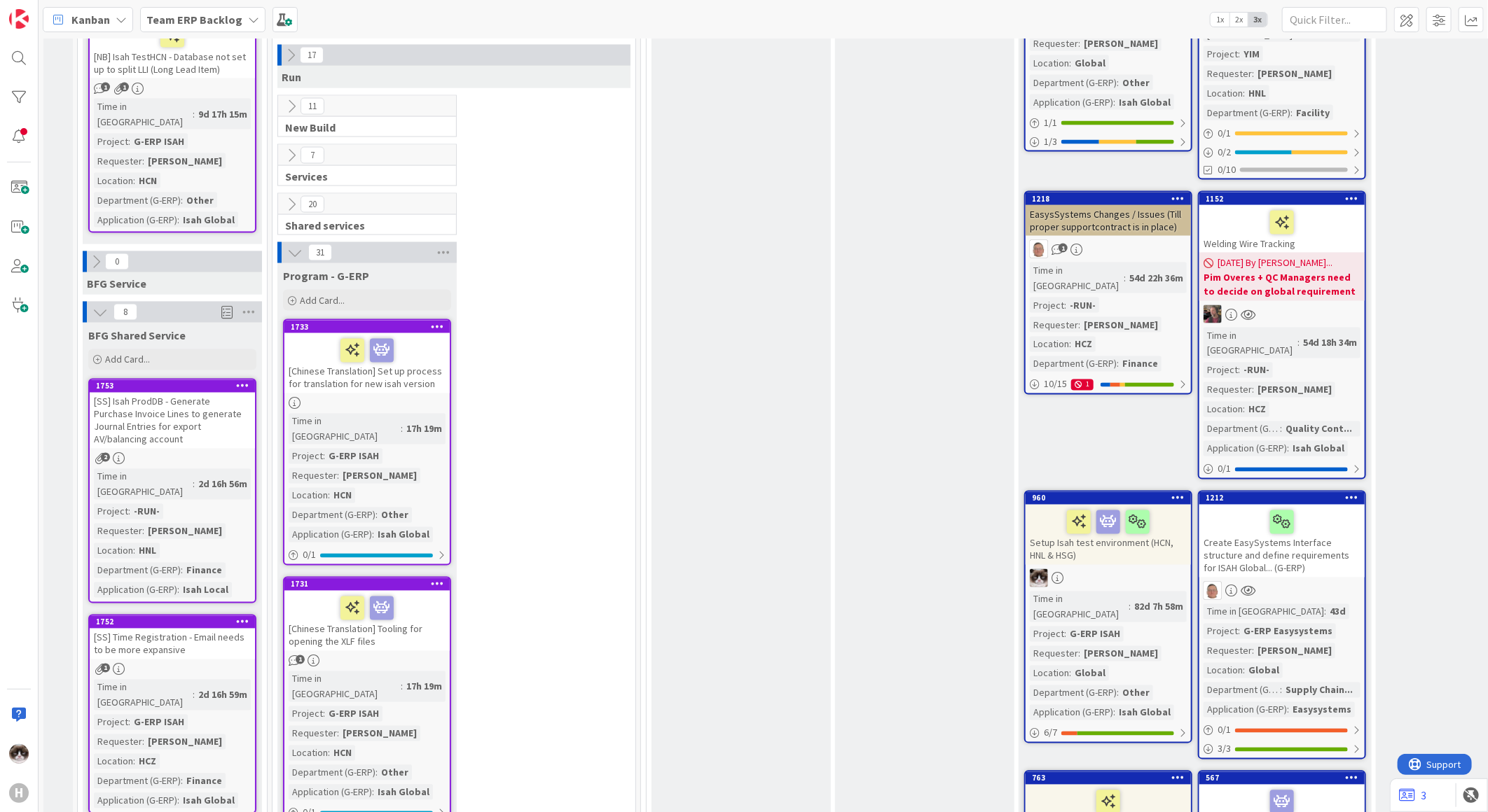
click at [188, 393] on div "[SS] Isah ProdDB - Generate Purchase Invoice Lines to generate Journal Entries …" at bounding box center [172, 420] width 165 height 56
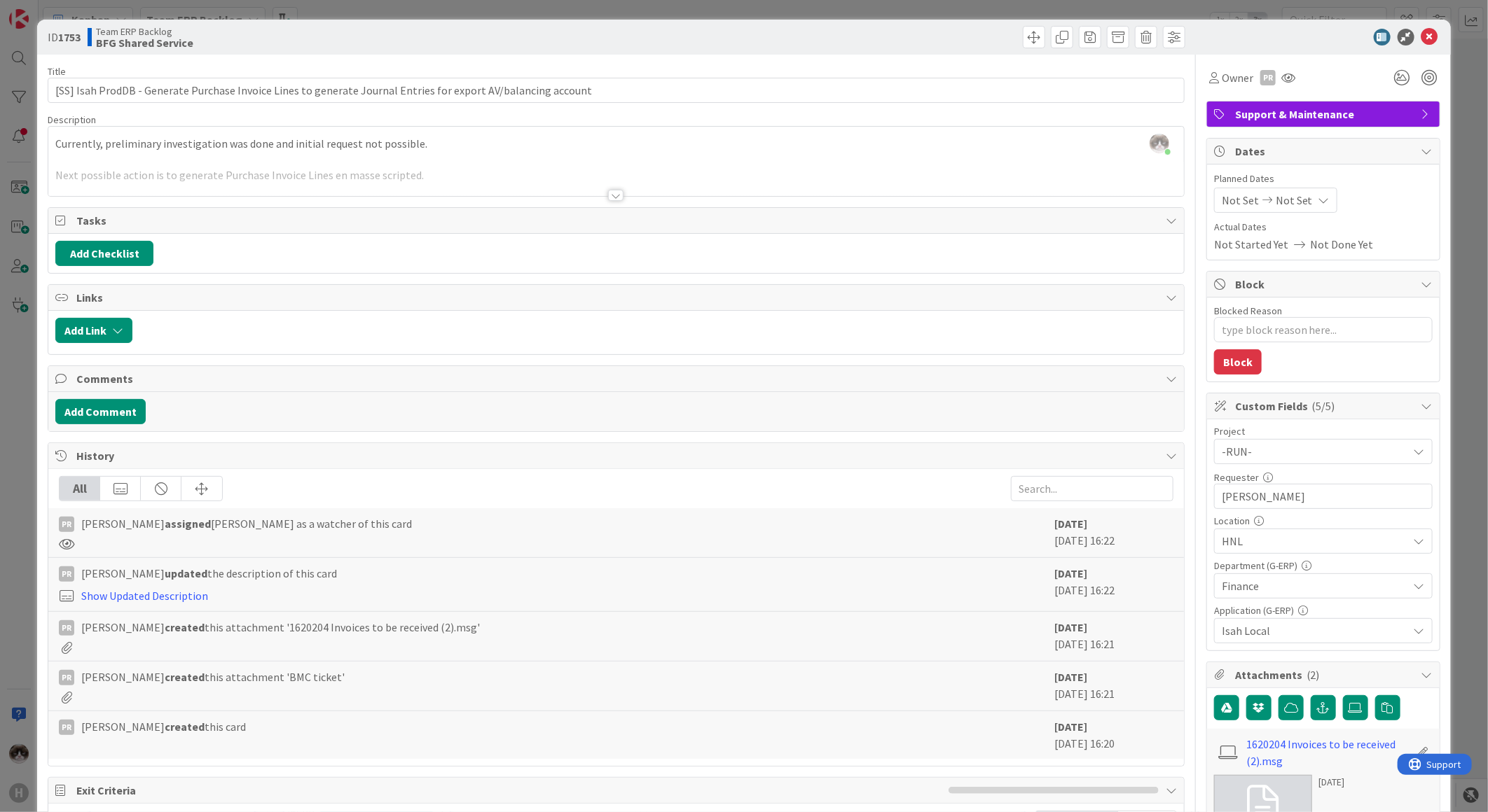
click at [608, 197] on div at bounding box center [616, 195] width 15 height 11
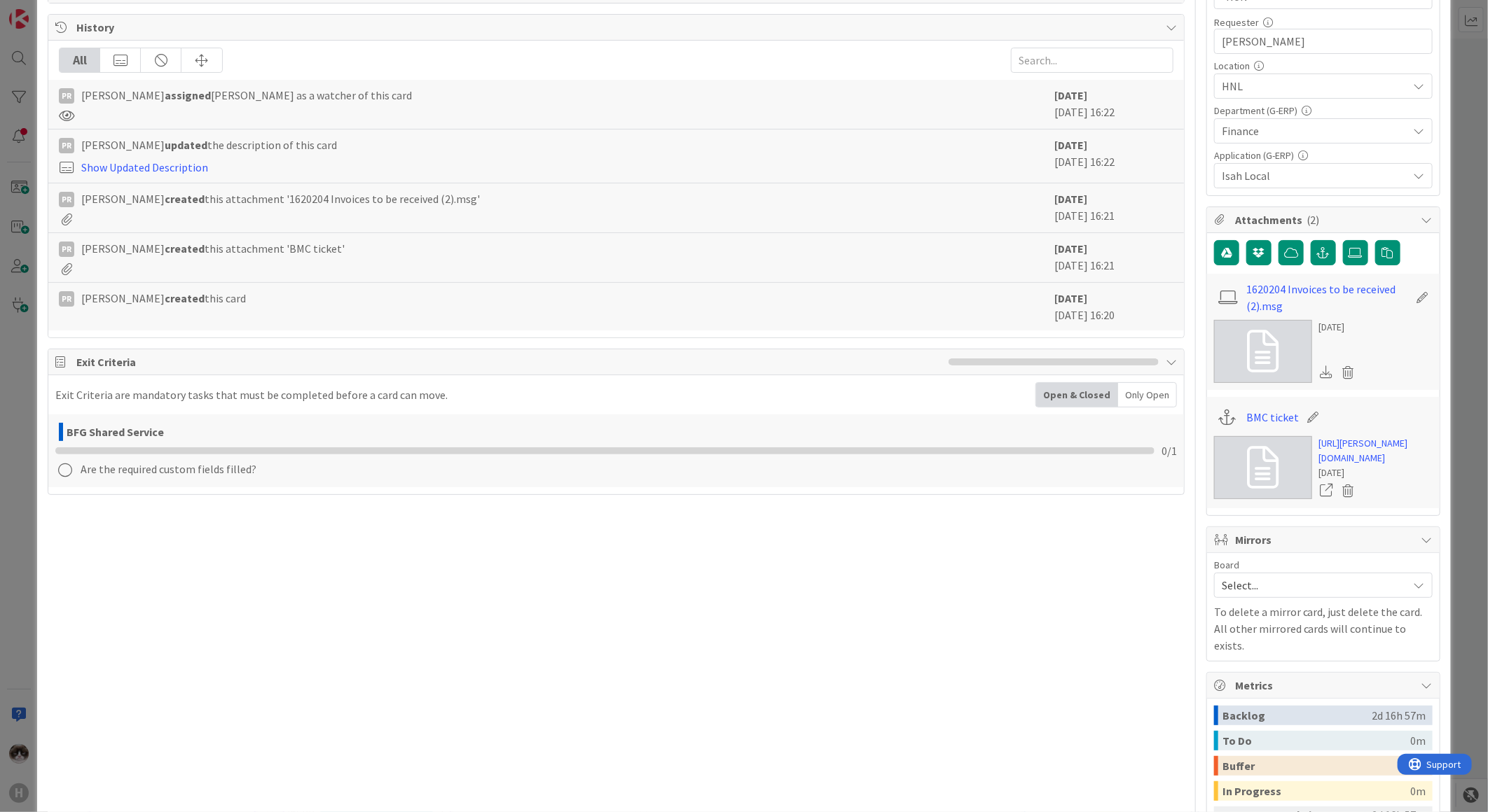
scroll to position [466, 0]
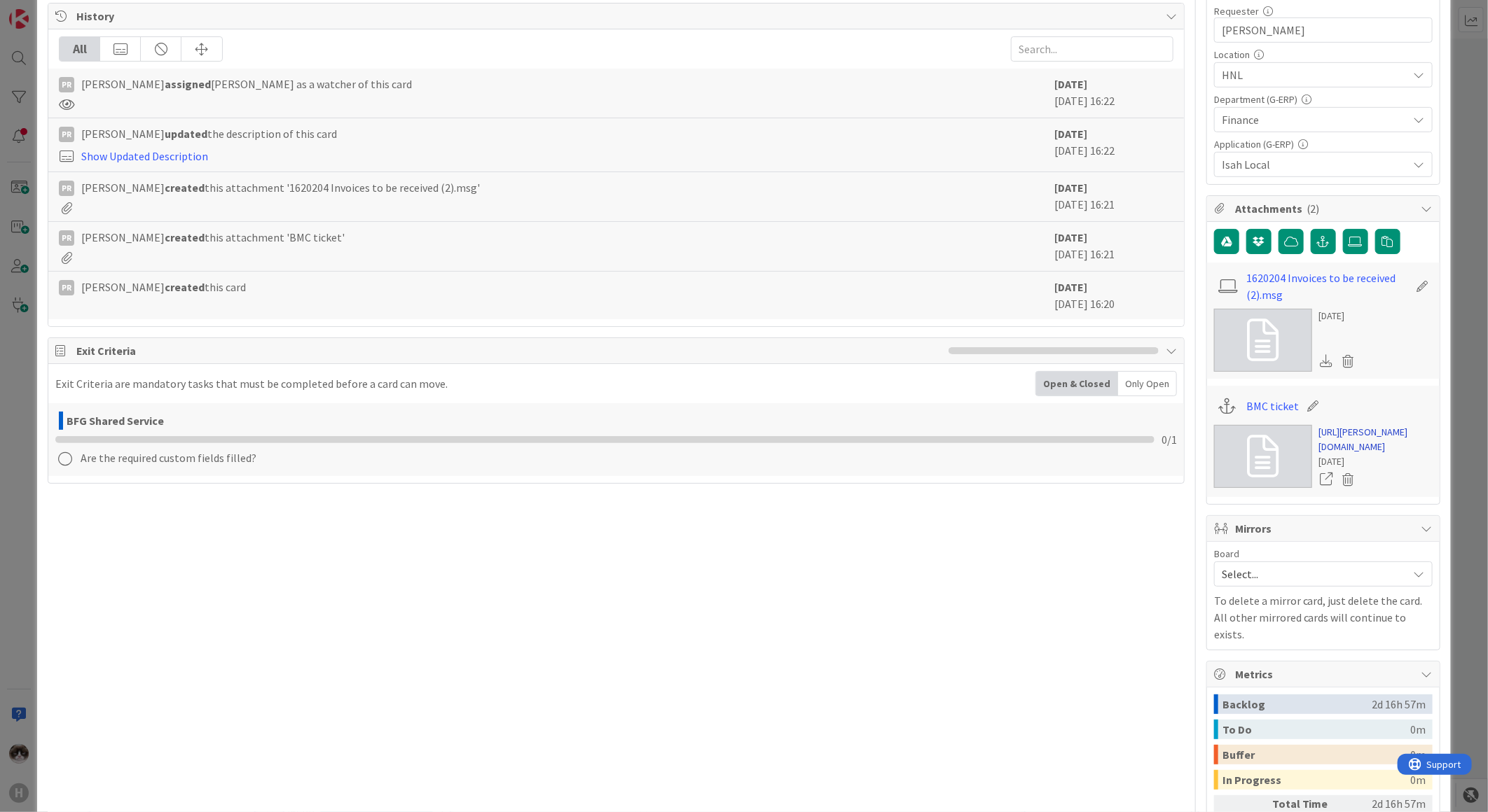
click at [1329, 450] on link "https://huisman-smartit.onbmc.com/smartit/app/#/workorder/IDGEFRDUJONBTASU3XIWS…" at bounding box center [1375, 439] width 113 height 29
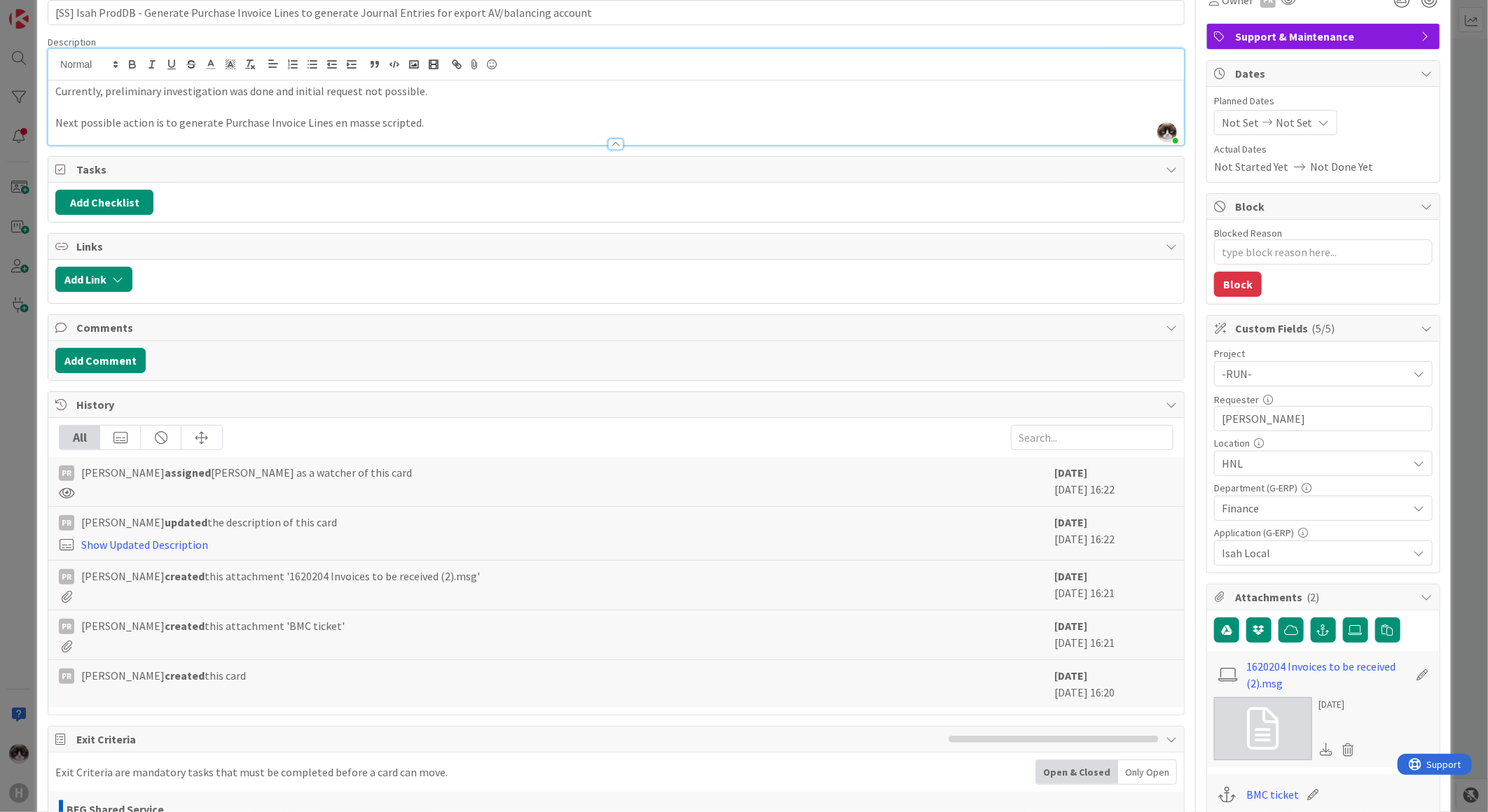
scroll to position [0, 0]
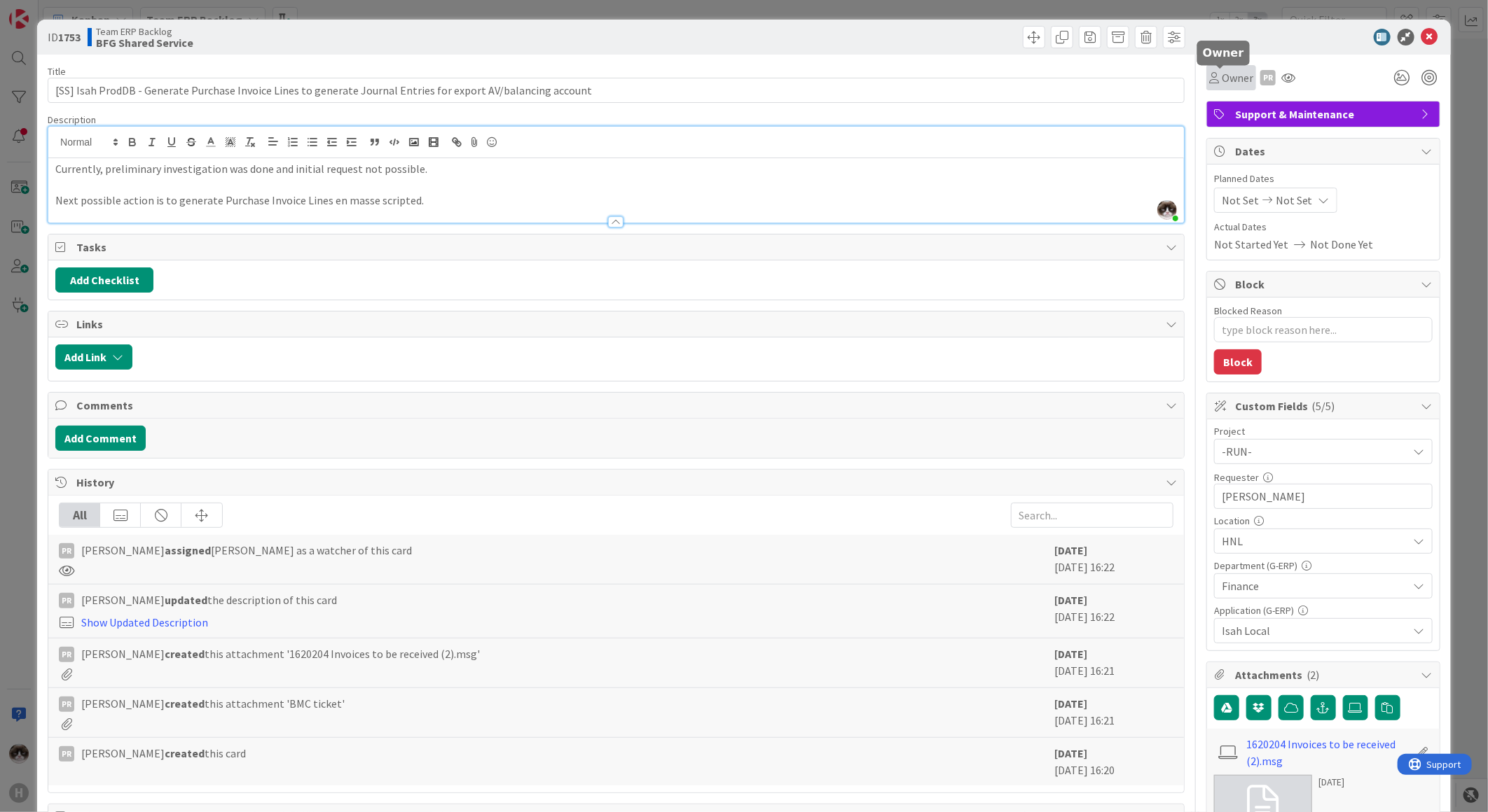
click at [1209, 78] on icon at bounding box center [1214, 78] width 10 height 11
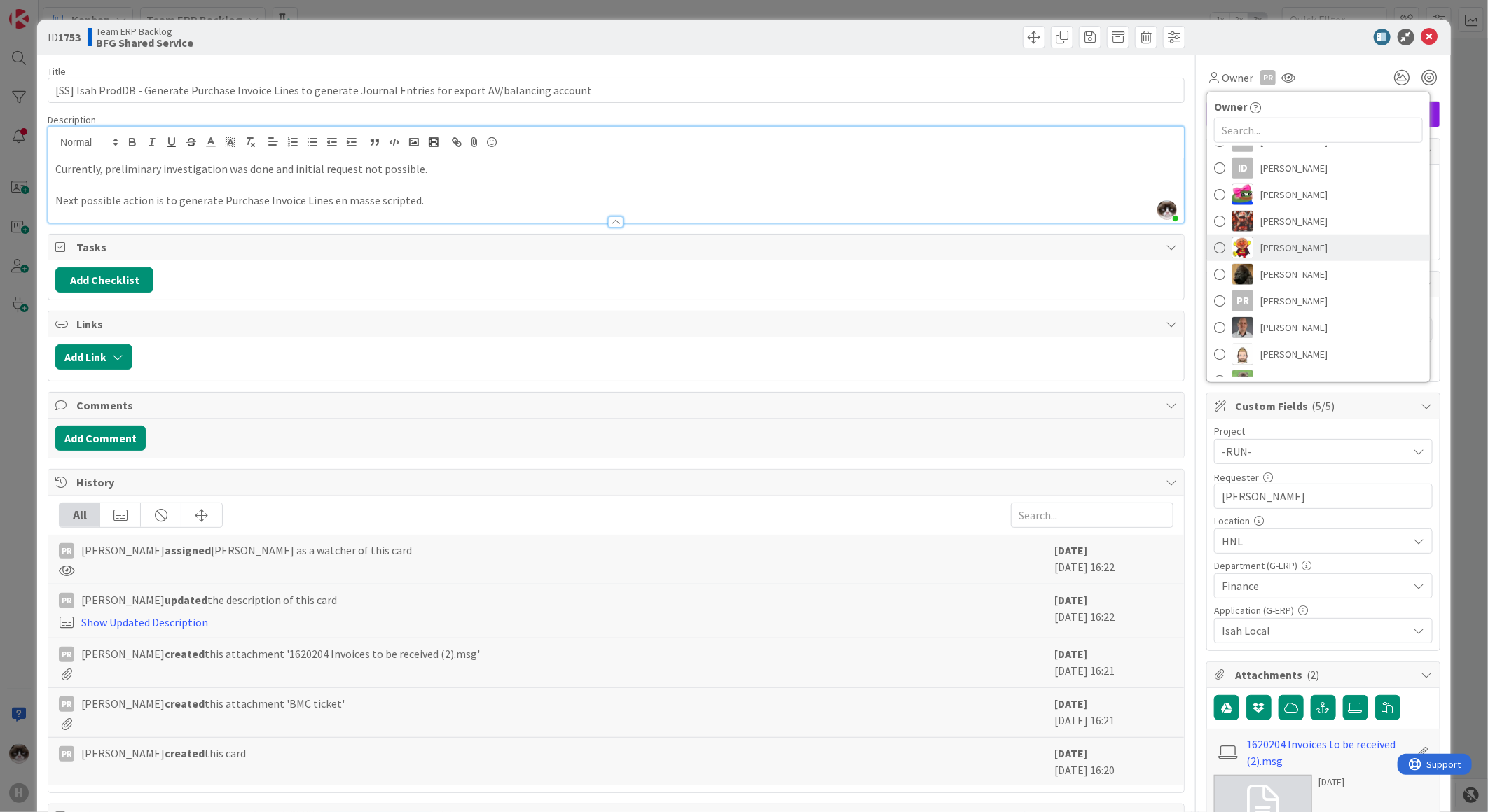
scroll to position [155, 0]
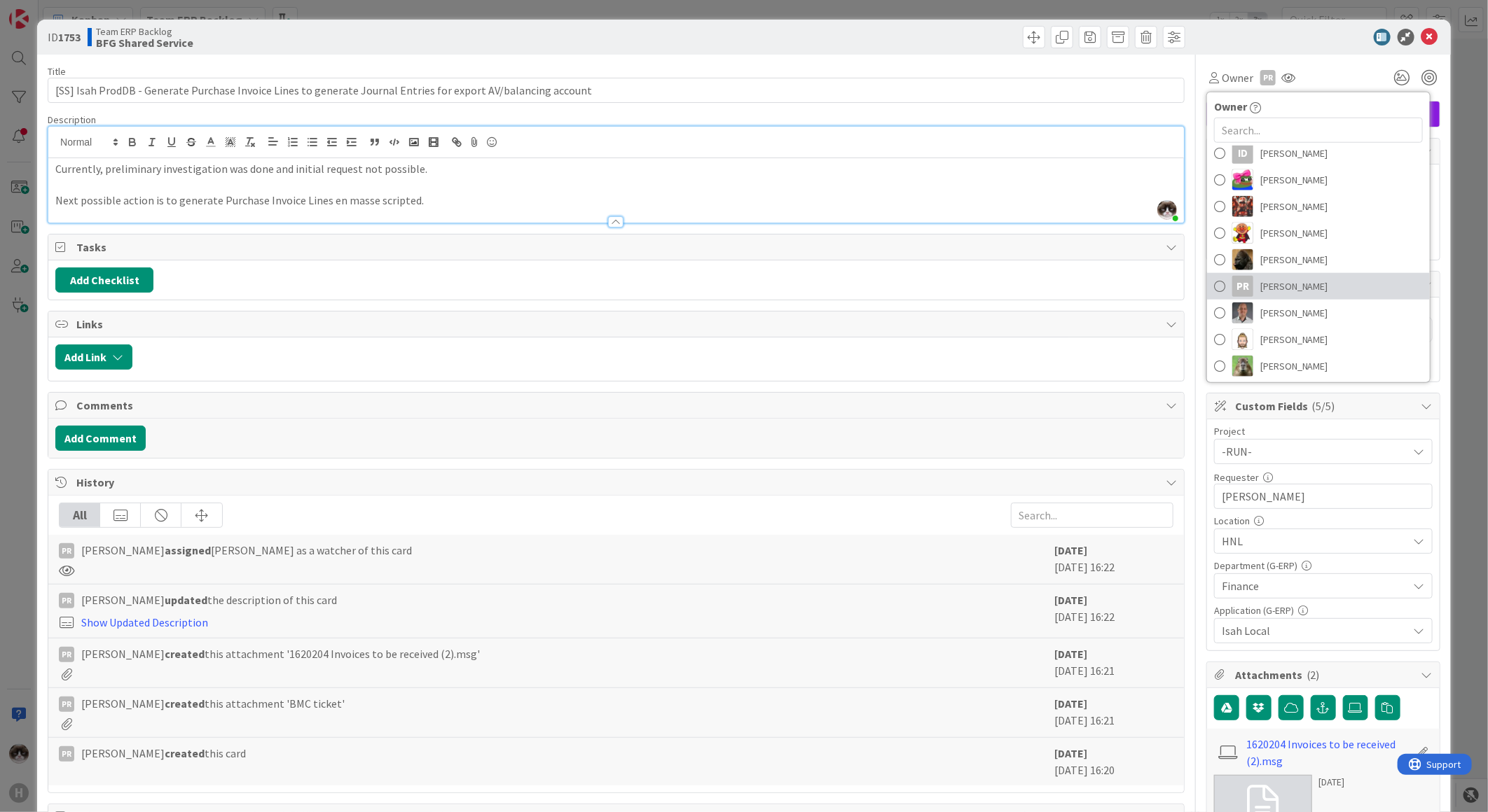
drag, startPoint x: 1294, startPoint y: 289, endPoint x: 1122, endPoint y: 303, distance: 172.6
click at [1294, 289] on span "[PERSON_NAME]" at bounding box center [1294, 286] width 68 height 21
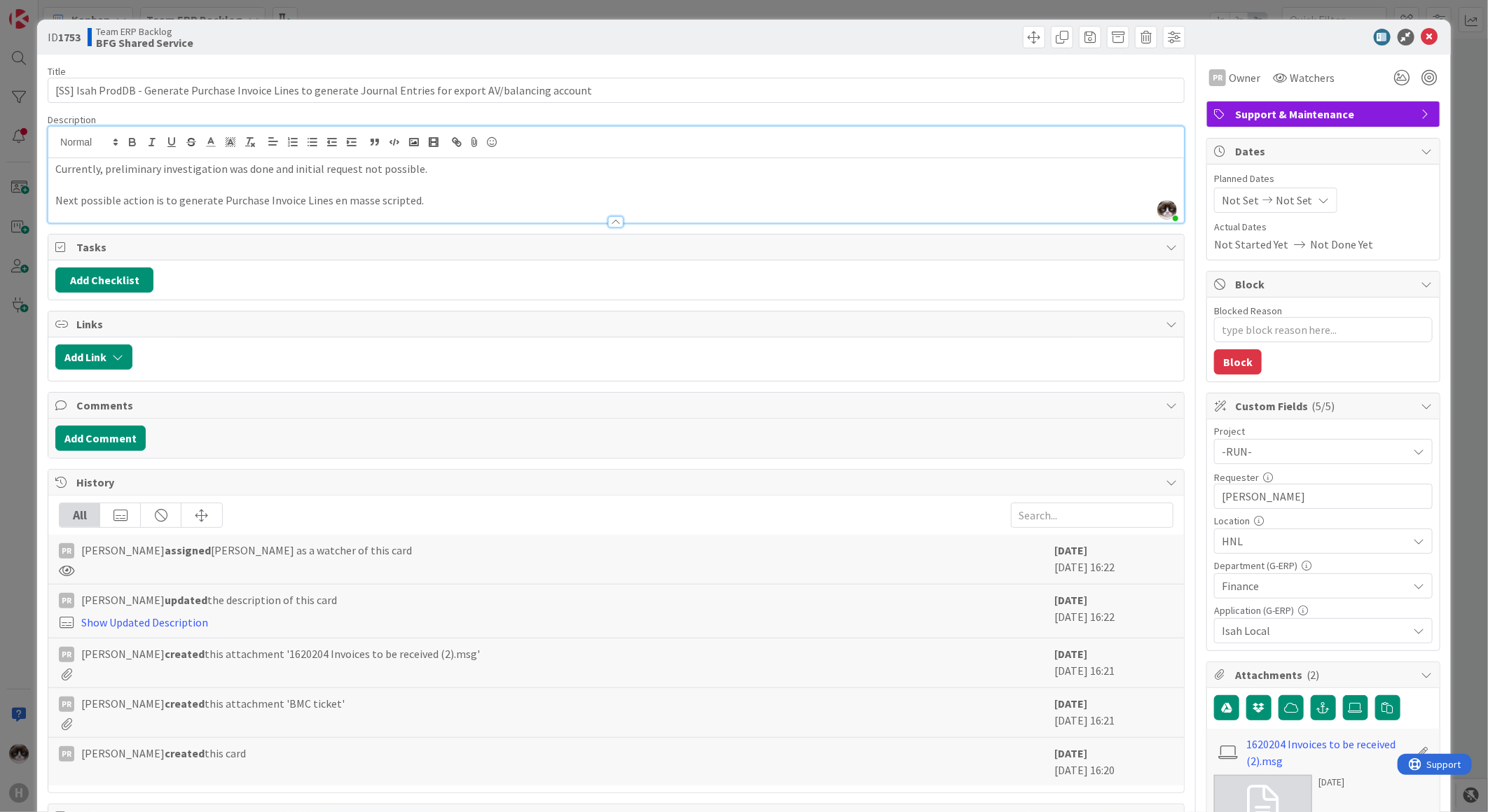
click at [1041, 229] on div "Title 110 / 128 [SS] Isah ProdDB - Generate Purchase Invoice Lines to generate …" at bounding box center [616, 724] width 1137 height 1339
click at [1025, 36] on span at bounding box center [1034, 37] width 22 height 22
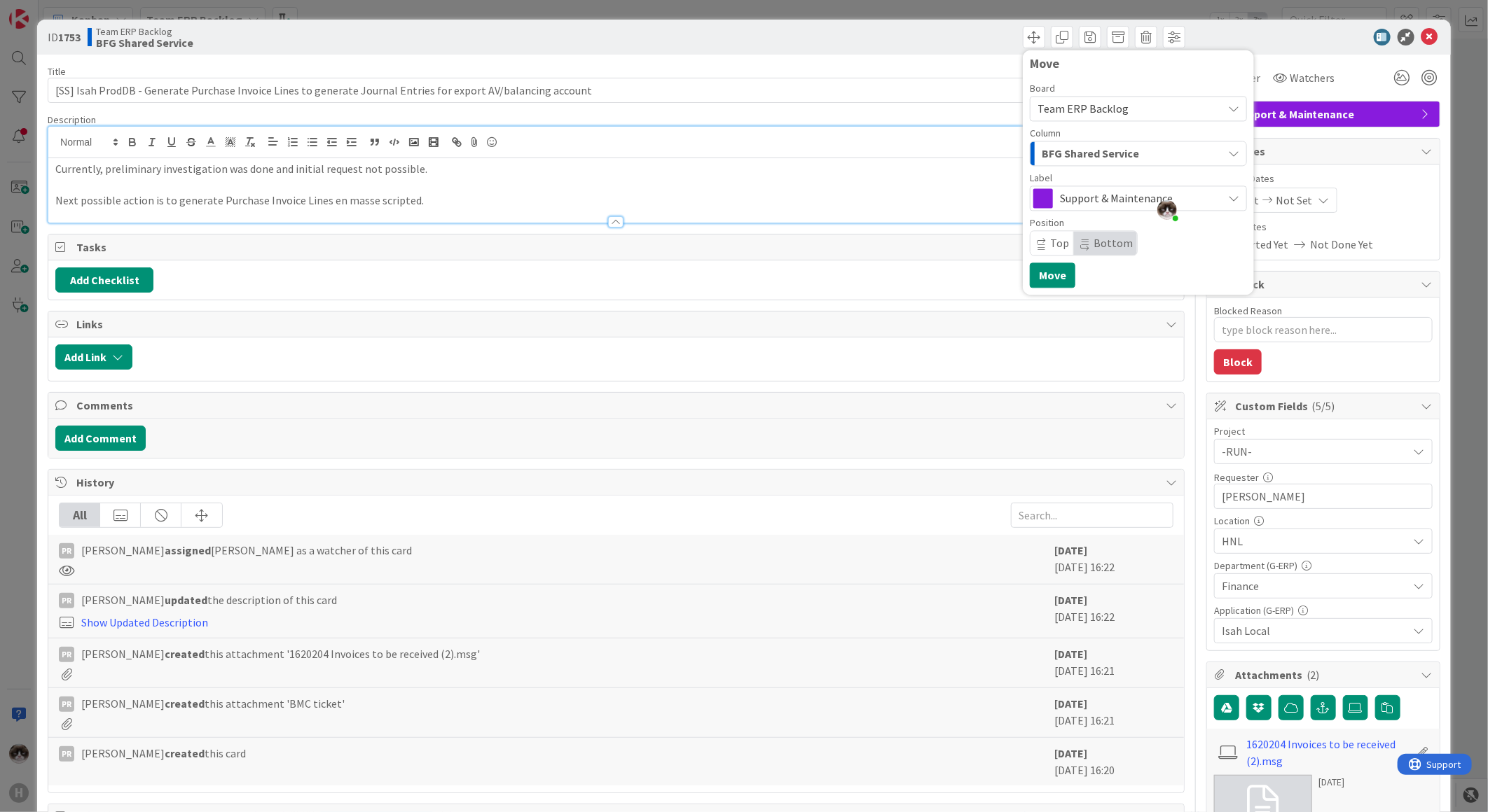
click at [1070, 119] on div "Team ERP Backlog" at bounding box center [1138, 109] width 217 height 25
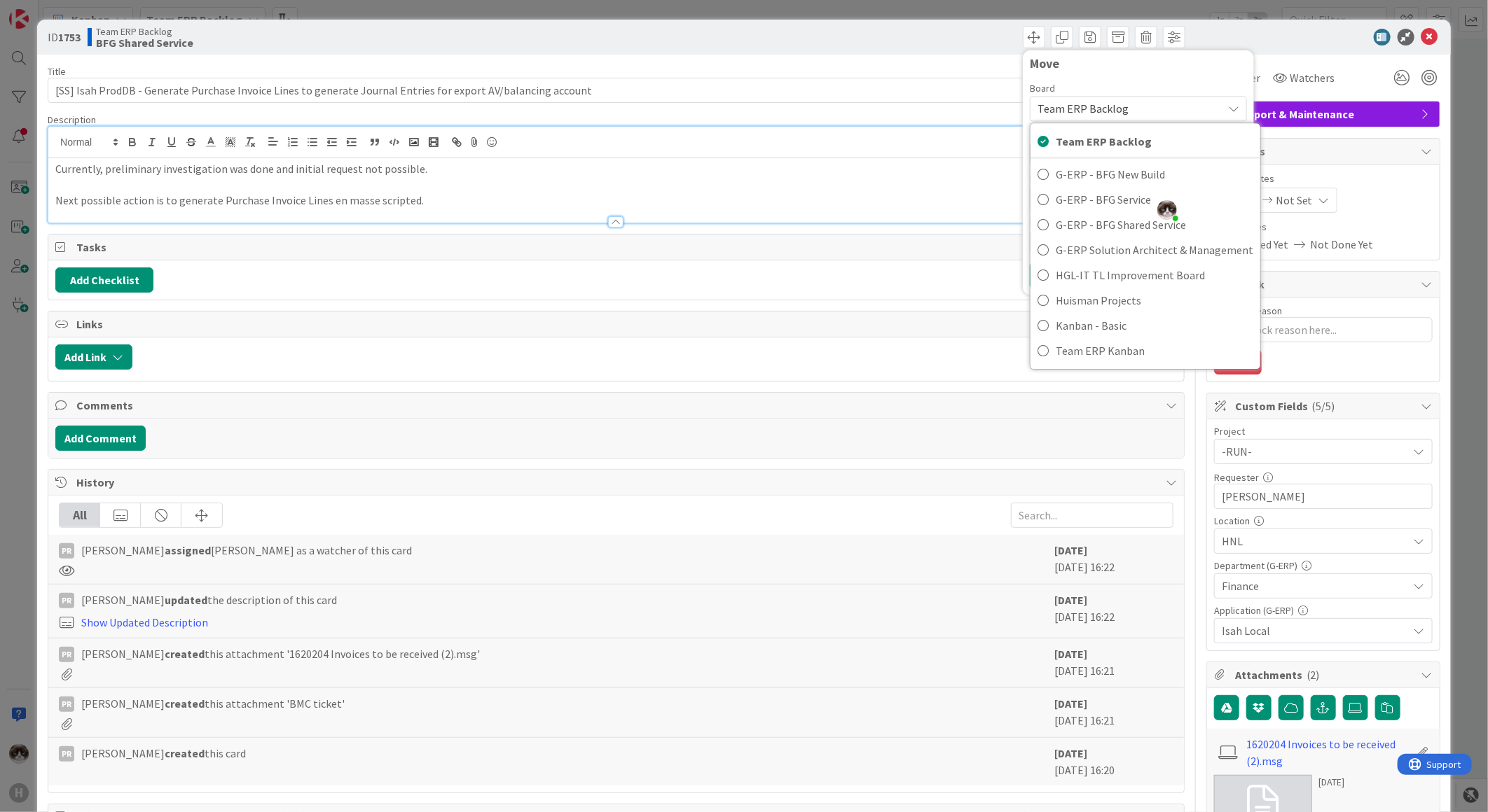
click at [1066, 111] on span "Team ERP Backlog" at bounding box center [1083, 109] width 91 height 14
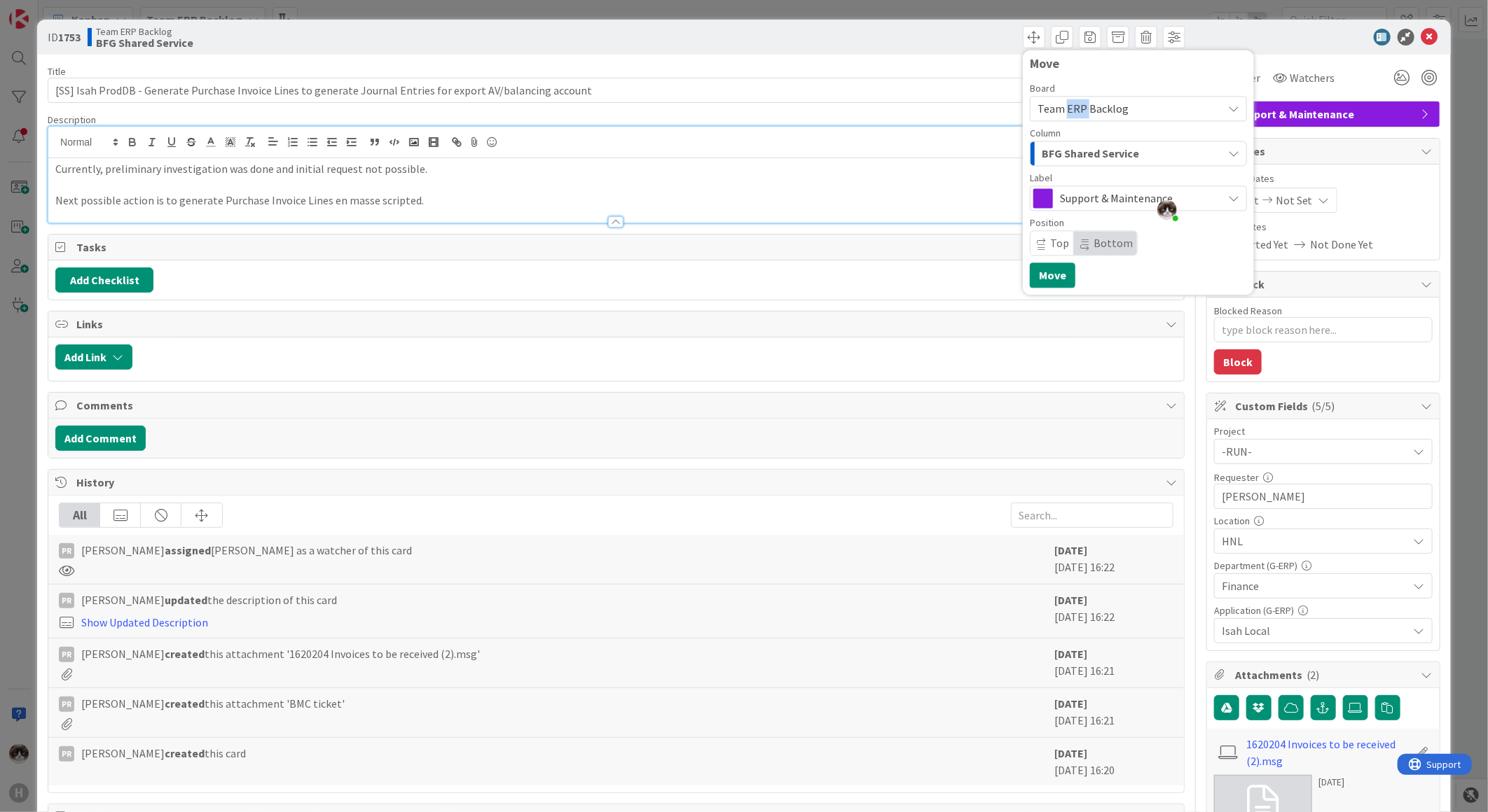
click at [1066, 111] on span "Team ERP Backlog" at bounding box center [1083, 109] width 91 height 14
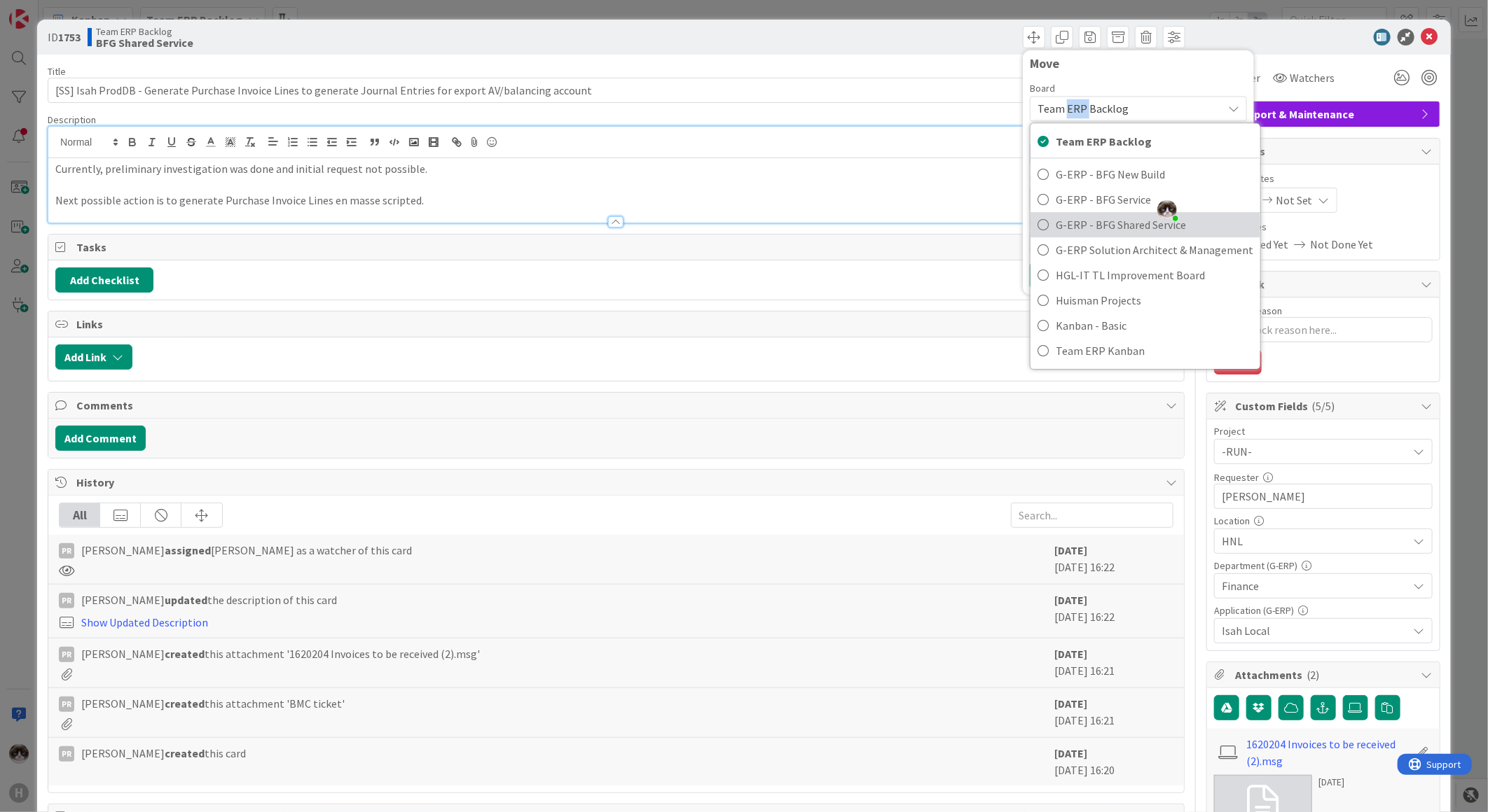
drag, startPoint x: 1066, startPoint y: 111, endPoint x: 1064, endPoint y: 222, distance: 111.0
click at [1064, 222] on span "G-ERP - BFG Shared Service" at bounding box center [1154, 224] width 198 height 21
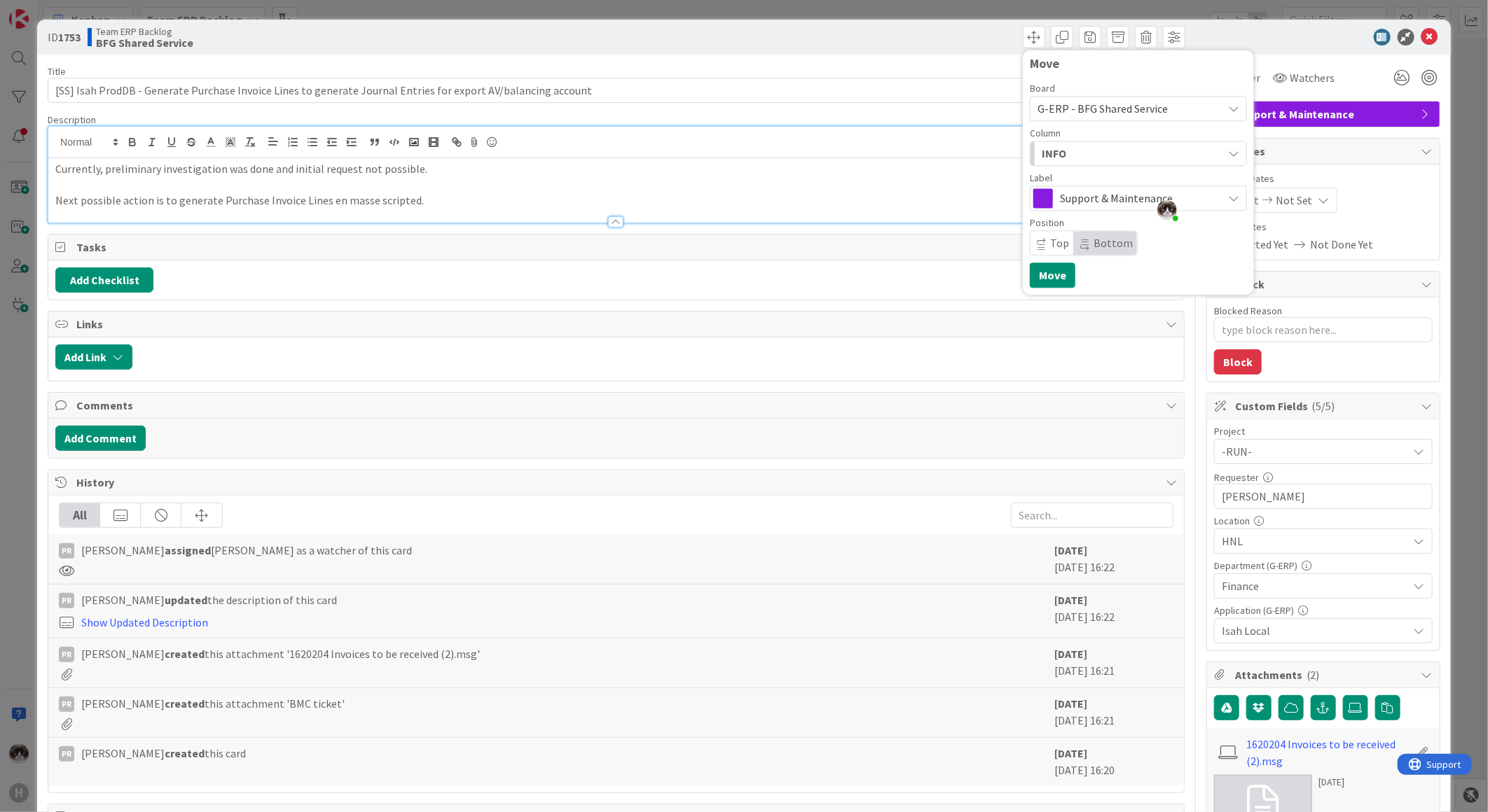
click at [1074, 150] on div "INFO" at bounding box center [1130, 153] width 184 height 22
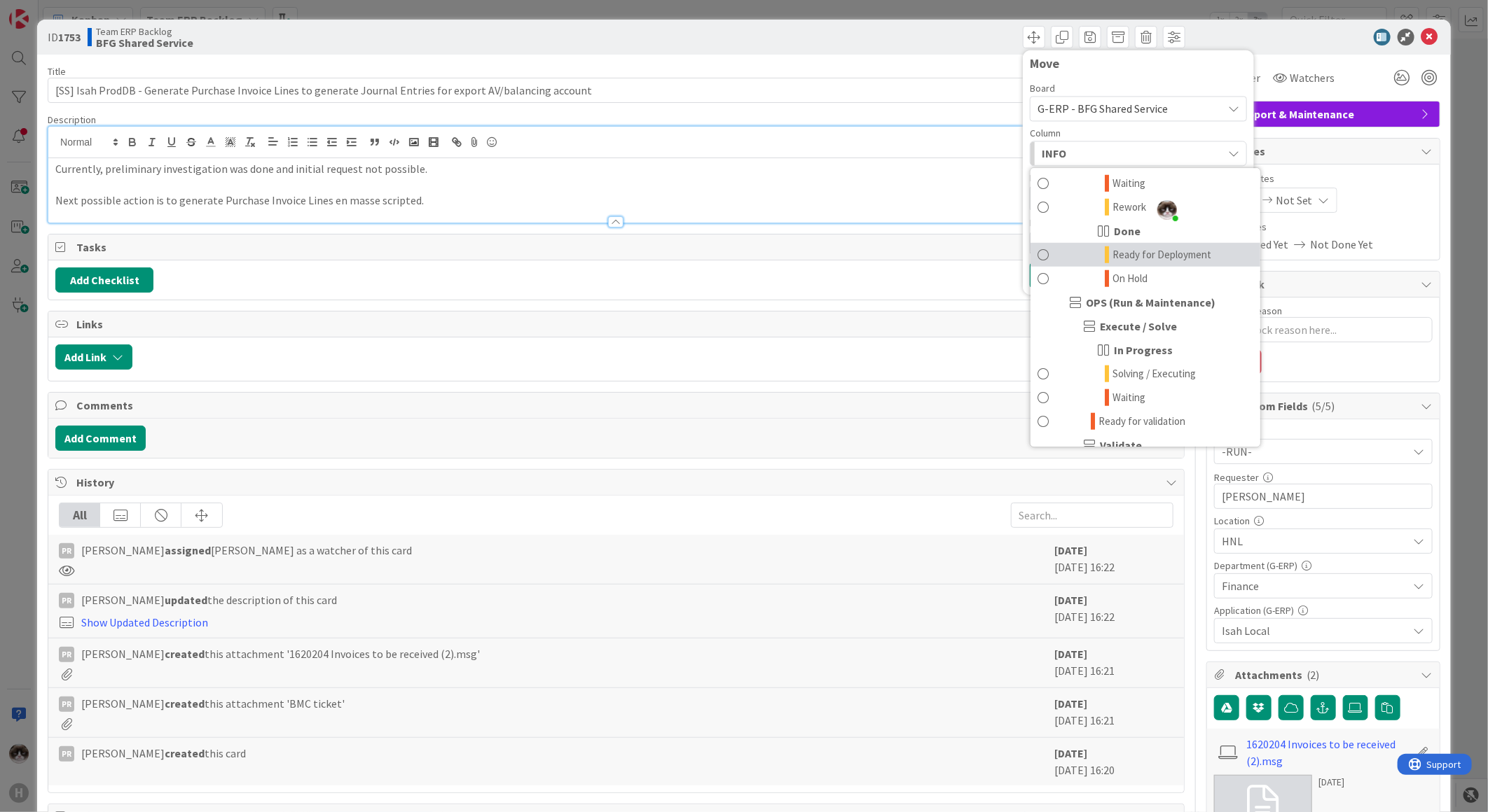
scroll to position [856, 0]
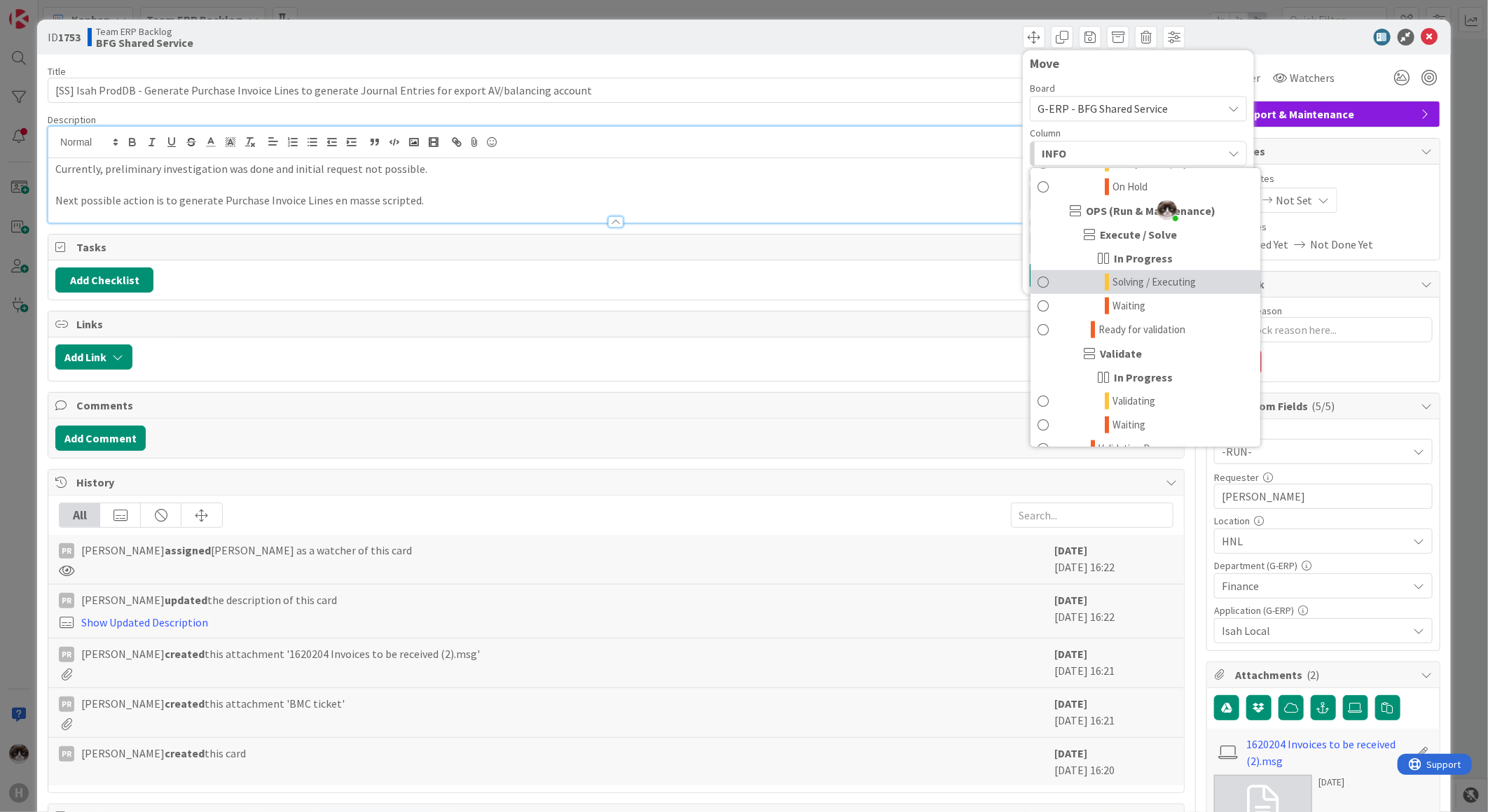
click at [1160, 285] on span "Solving / Executing" at bounding box center [1153, 282] width 83 height 17
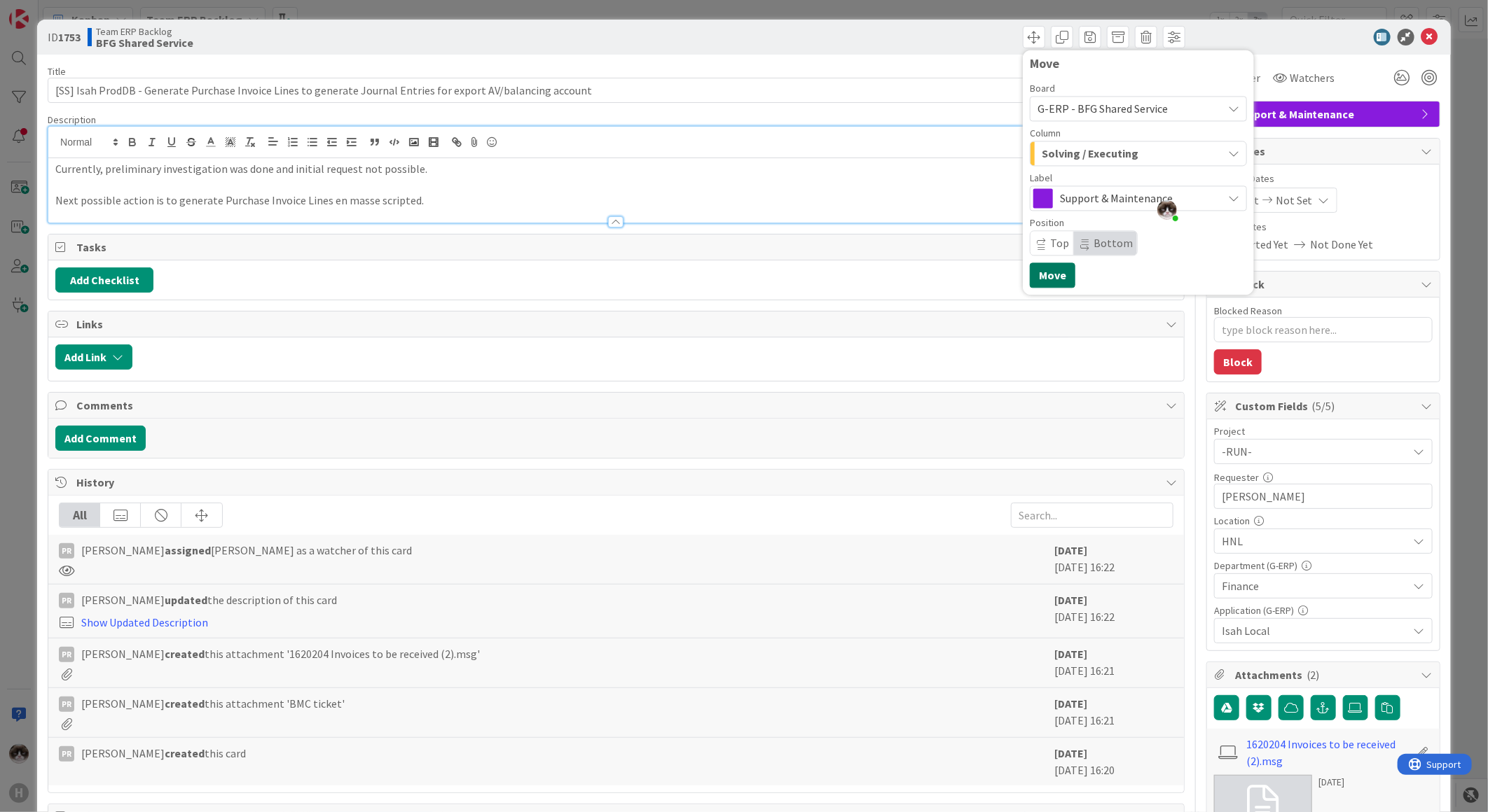
click at [1030, 271] on button "Move" at bounding box center [1052, 275] width 45 height 25
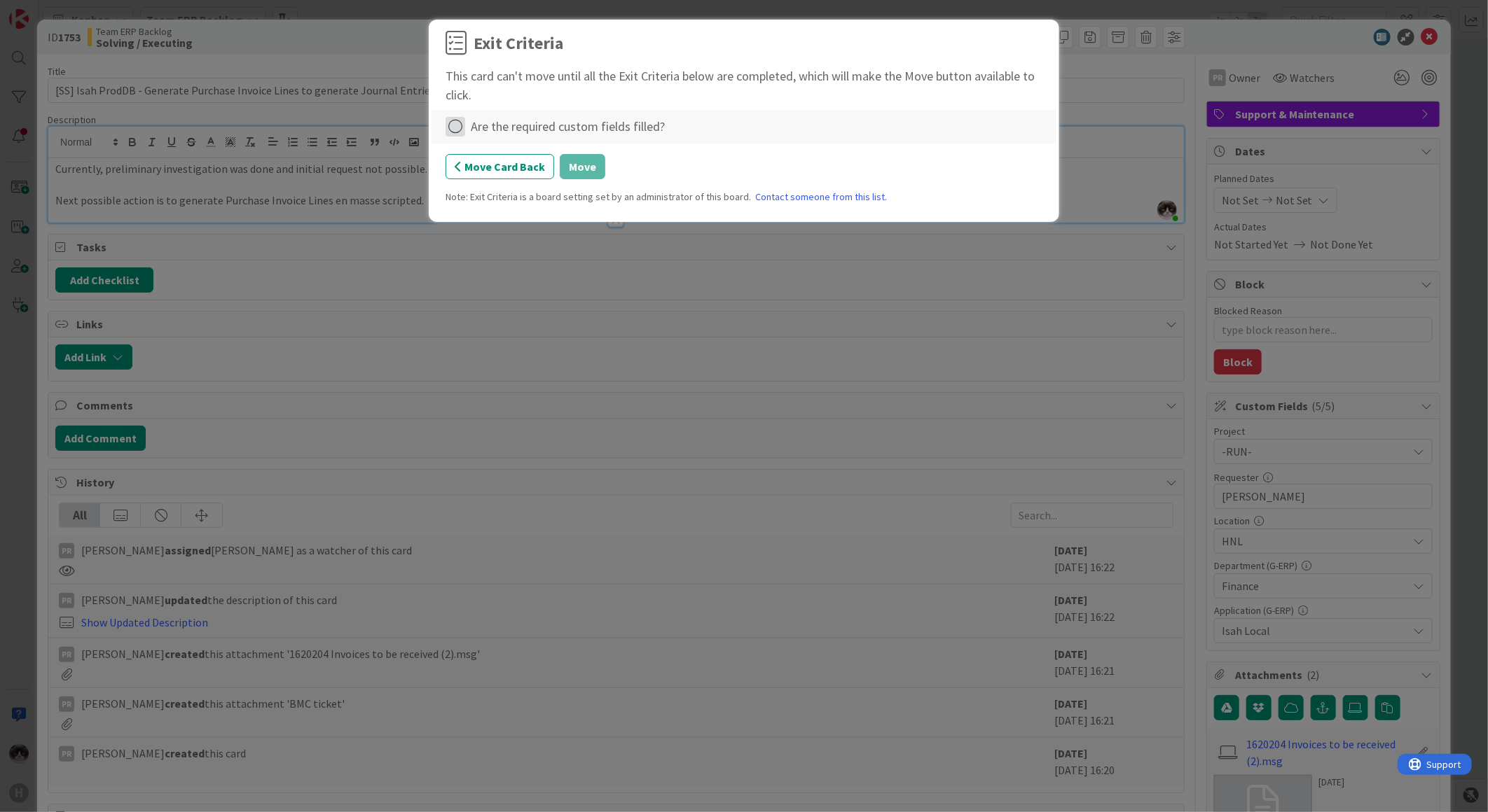
click at [458, 128] on icon at bounding box center [455, 126] width 20 height 20
click at [485, 161] on link "Complete" at bounding box center [533, 156] width 175 height 21
click at [581, 164] on button "Move" at bounding box center [582, 167] width 45 height 25
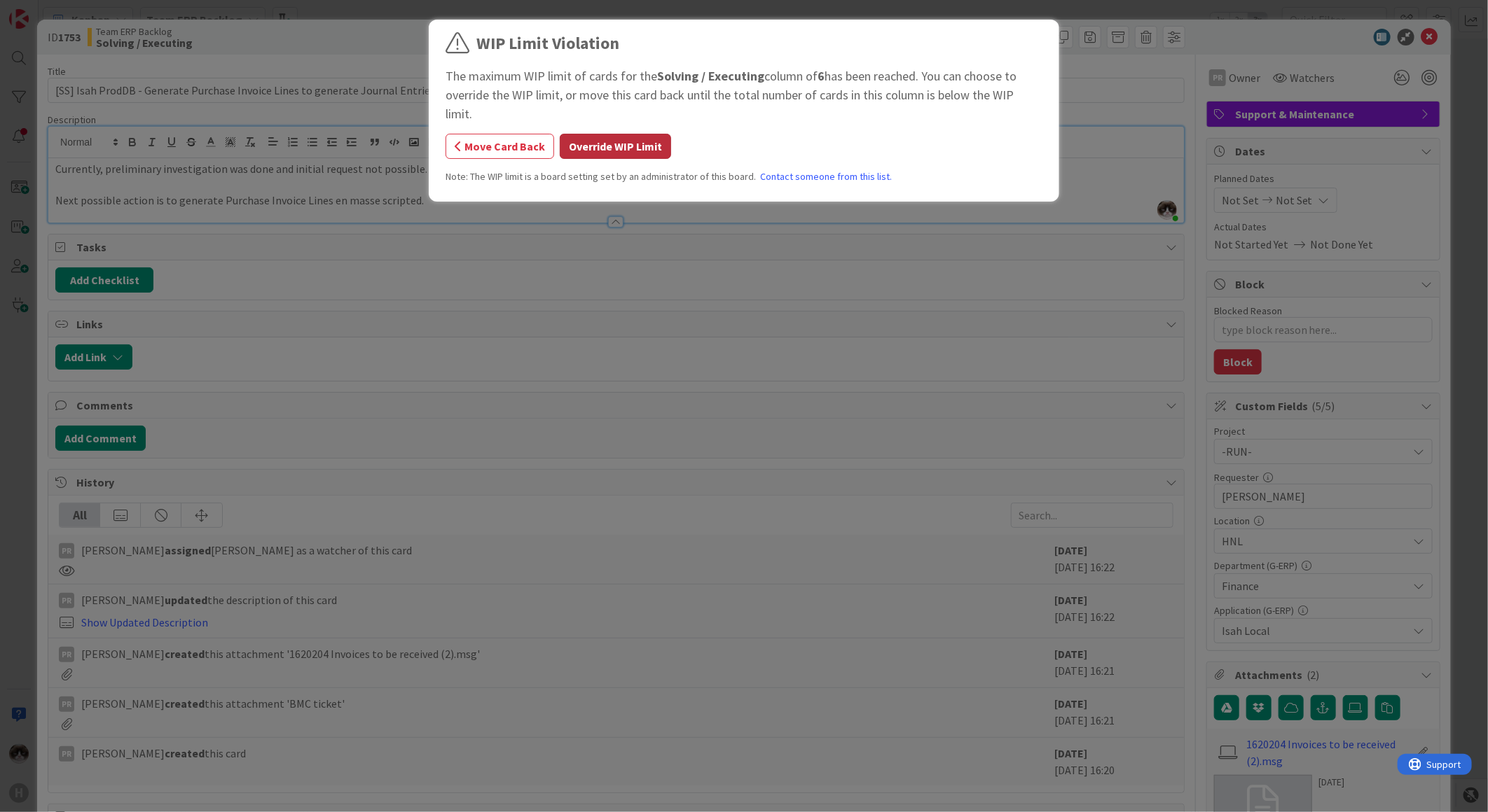
click at [635, 134] on button "Override WIP Limit" at bounding box center [616, 147] width 111 height 25
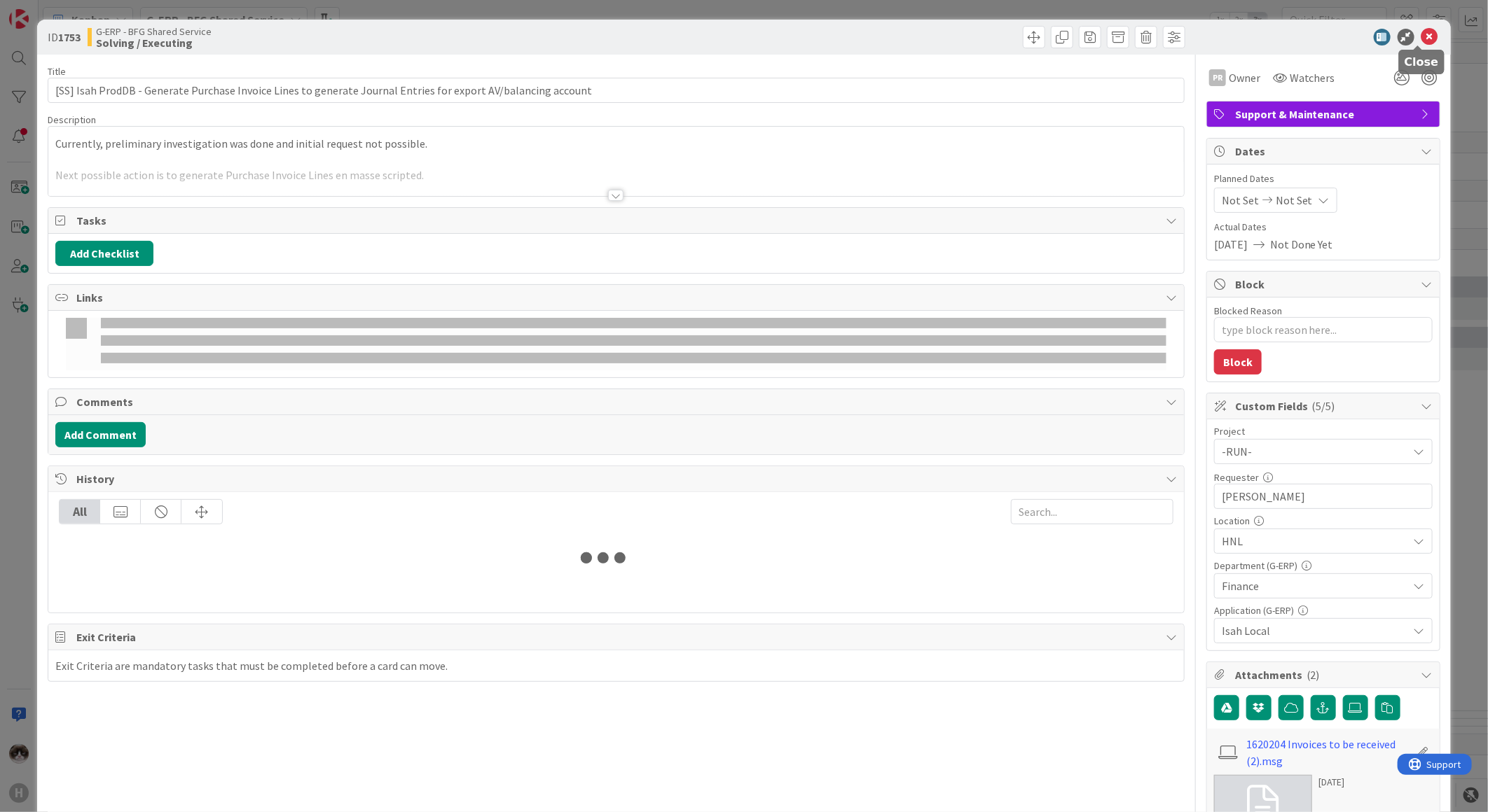
click at [1423, 36] on icon at bounding box center [1429, 36] width 17 height 17
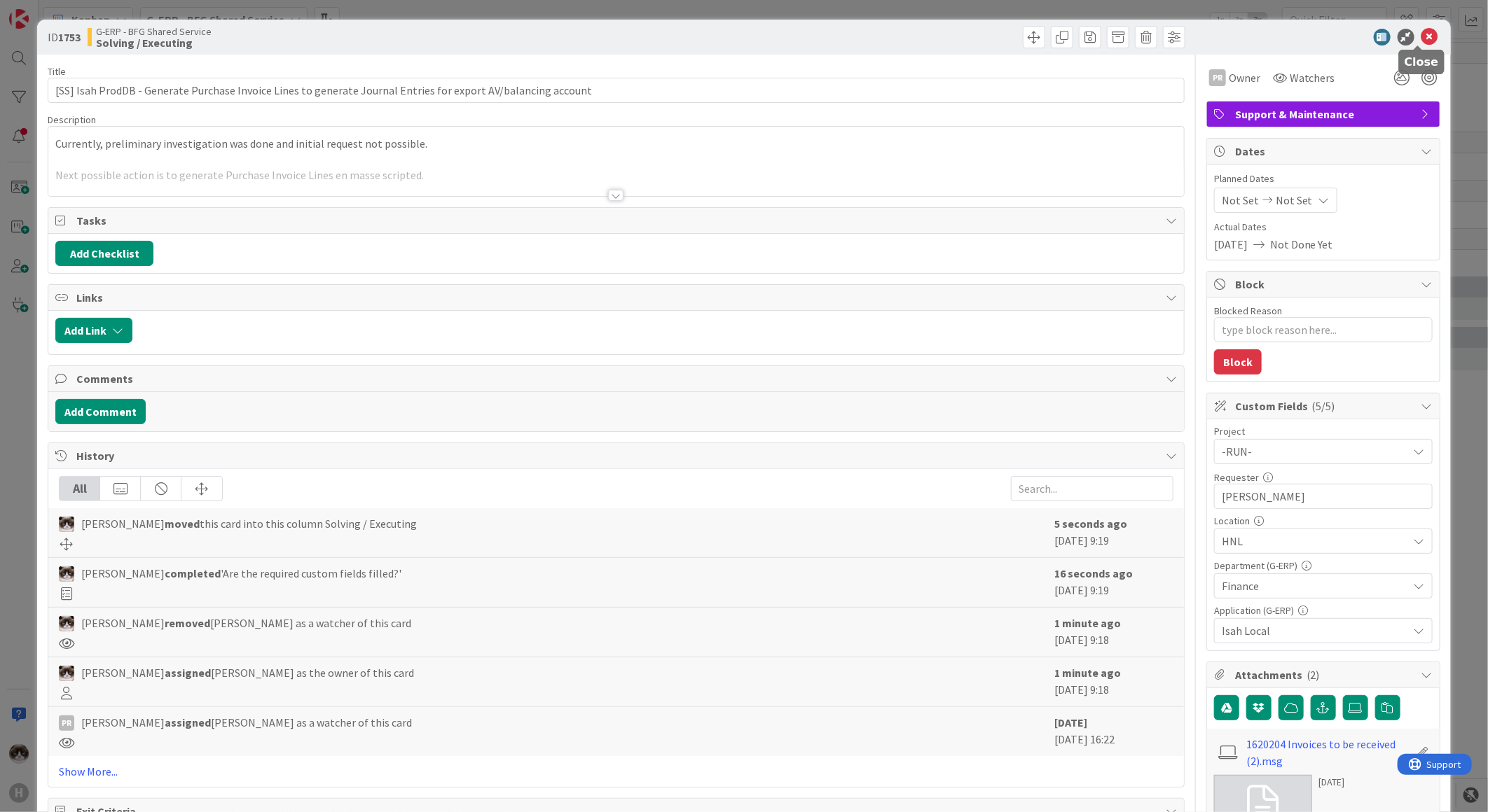
click at [1421, 38] on icon at bounding box center [1429, 36] width 17 height 17
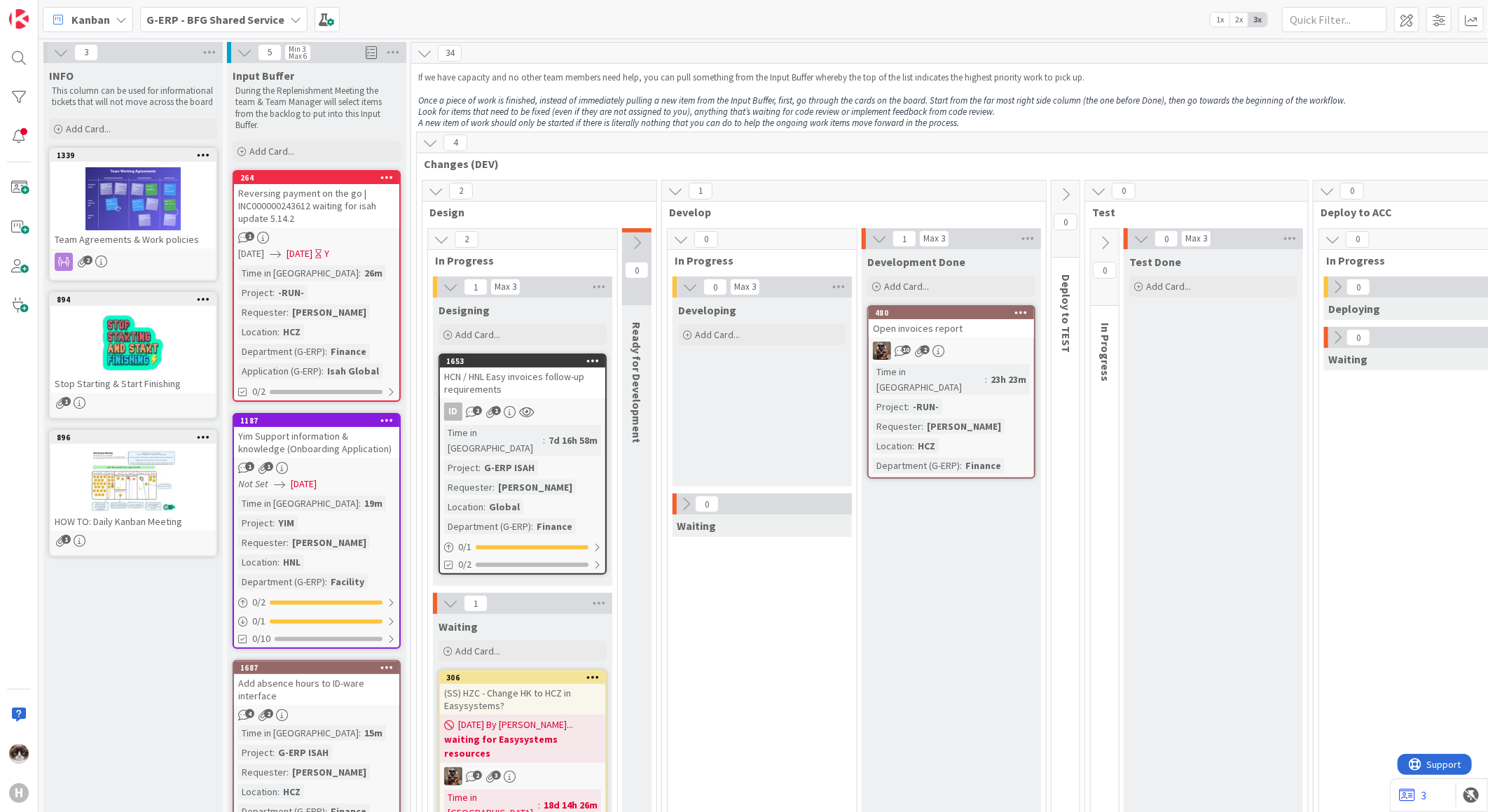
click at [263, 22] on b "G-ERP - BFG Shared Service" at bounding box center [216, 20] width 138 height 14
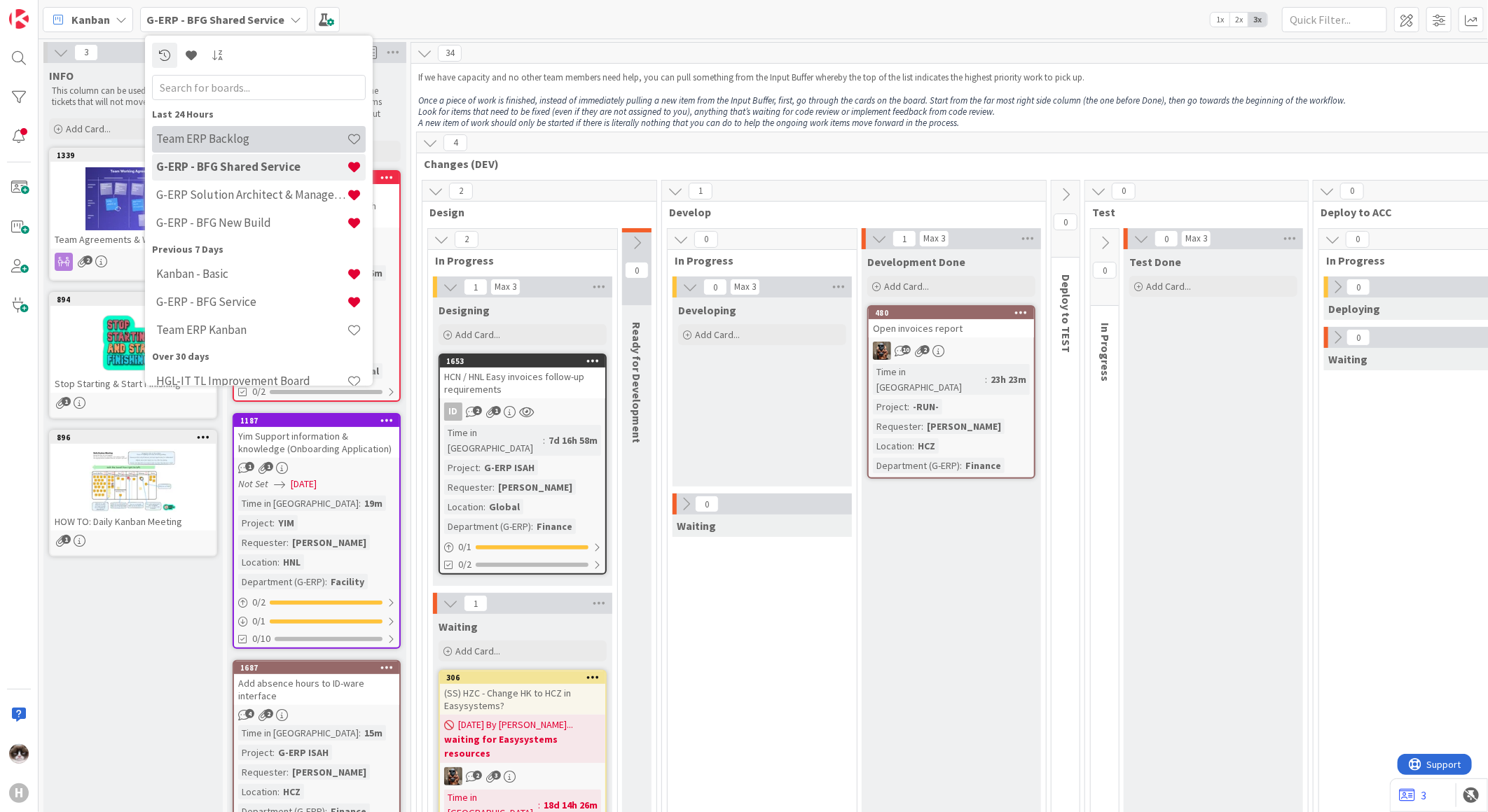
click at [220, 140] on h4 "Team ERP Backlog" at bounding box center [251, 139] width 190 height 14
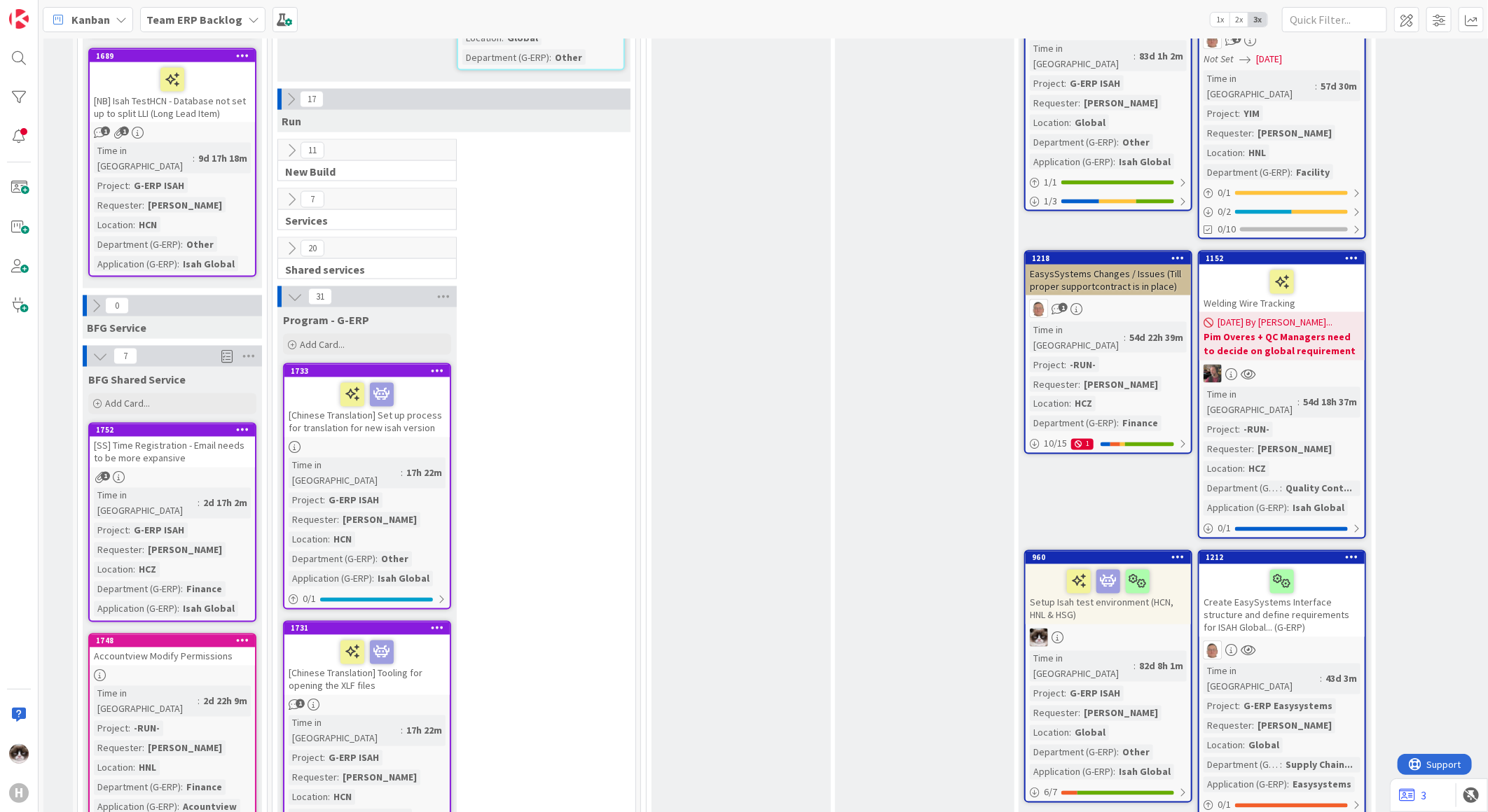
scroll to position [1400, 0]
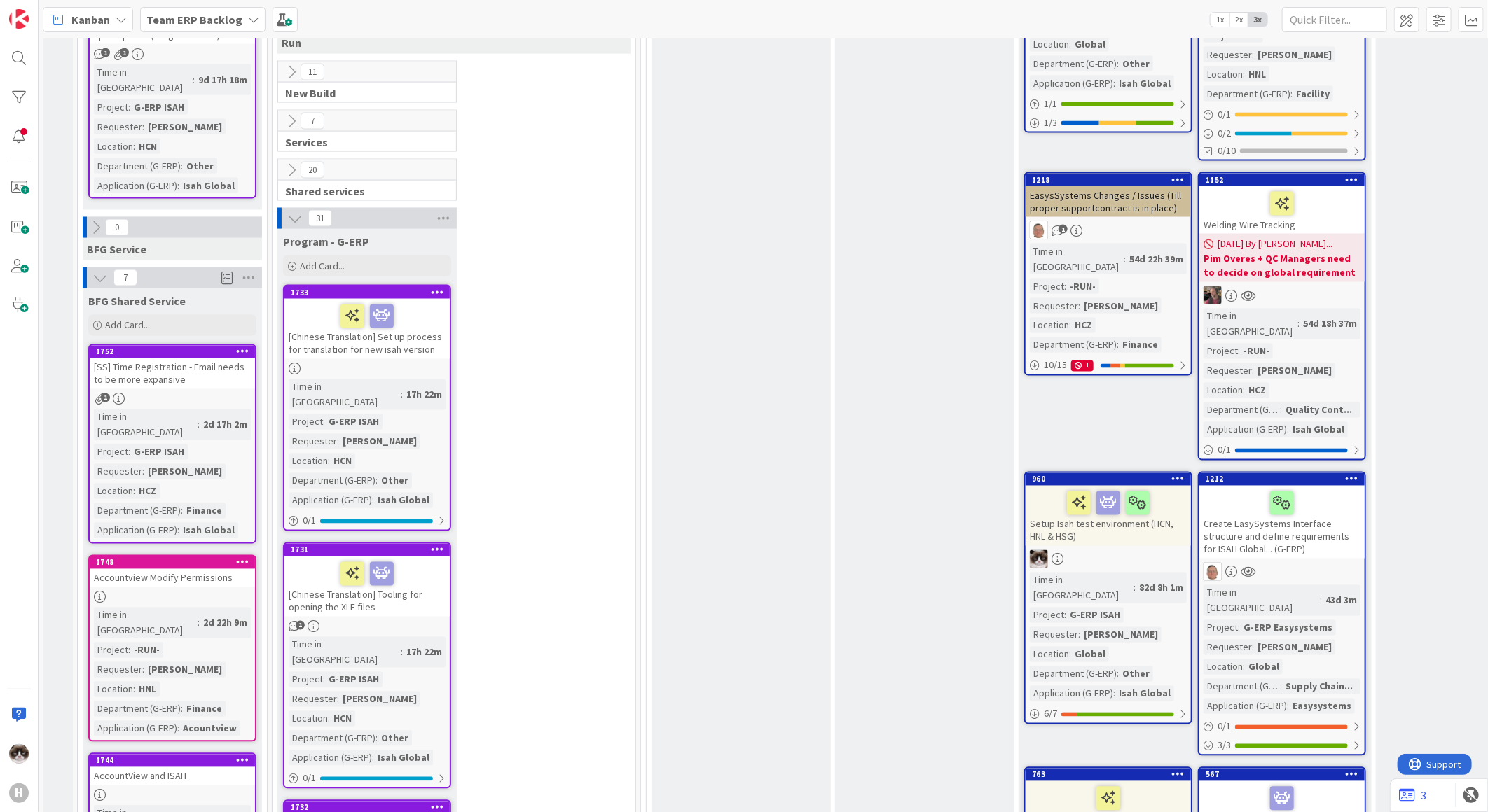
click at [218, 608] on div "Time in Column : 2d 22h 9m Project : -RUN- Requester : Keshia van Rheenen Locat…" at bounding box center [172, 672] width 157 height 129
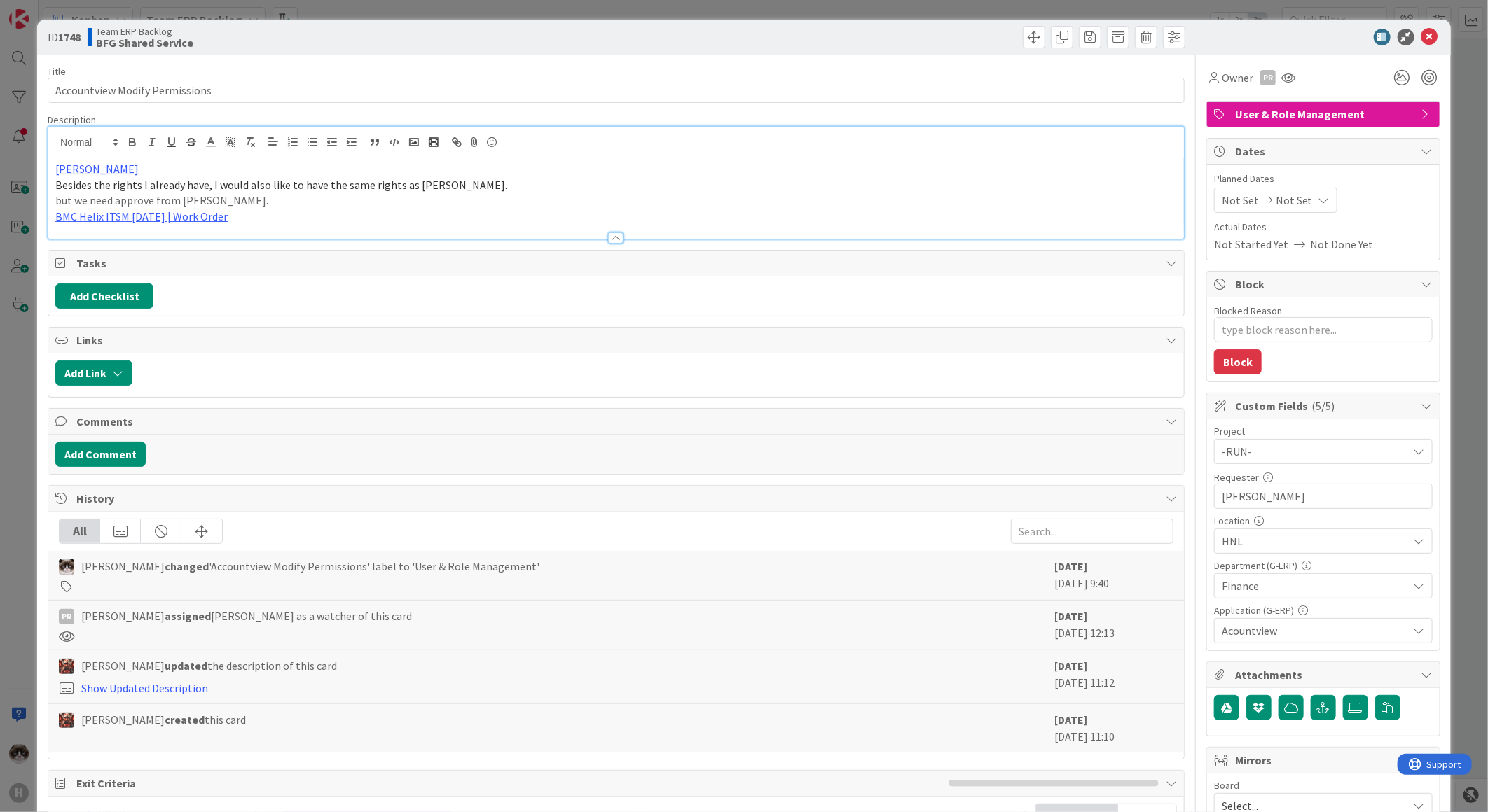
type textarea "x"
click at [100, 218] on link "BMC Helix ITSM 23.3.02 | Work Order" at bounding box center [141, 216] width 172 height 14
click at [125, 238] on link "https://huisman-smartit.onbmc.com/smartit/app/#/workorder/AGGHEXFAF704DATB2GPFT…" at bounding box center [126, 243] width 140 height 18
click at [390, 220] on p "BMC Helix ITSM 23.3.02 | Work Order" at bounding box center [616, 216] width 1122 height 16
click at [92, 450] on button "Add Comment" at bounding box center [101, 454] width 90 height 25
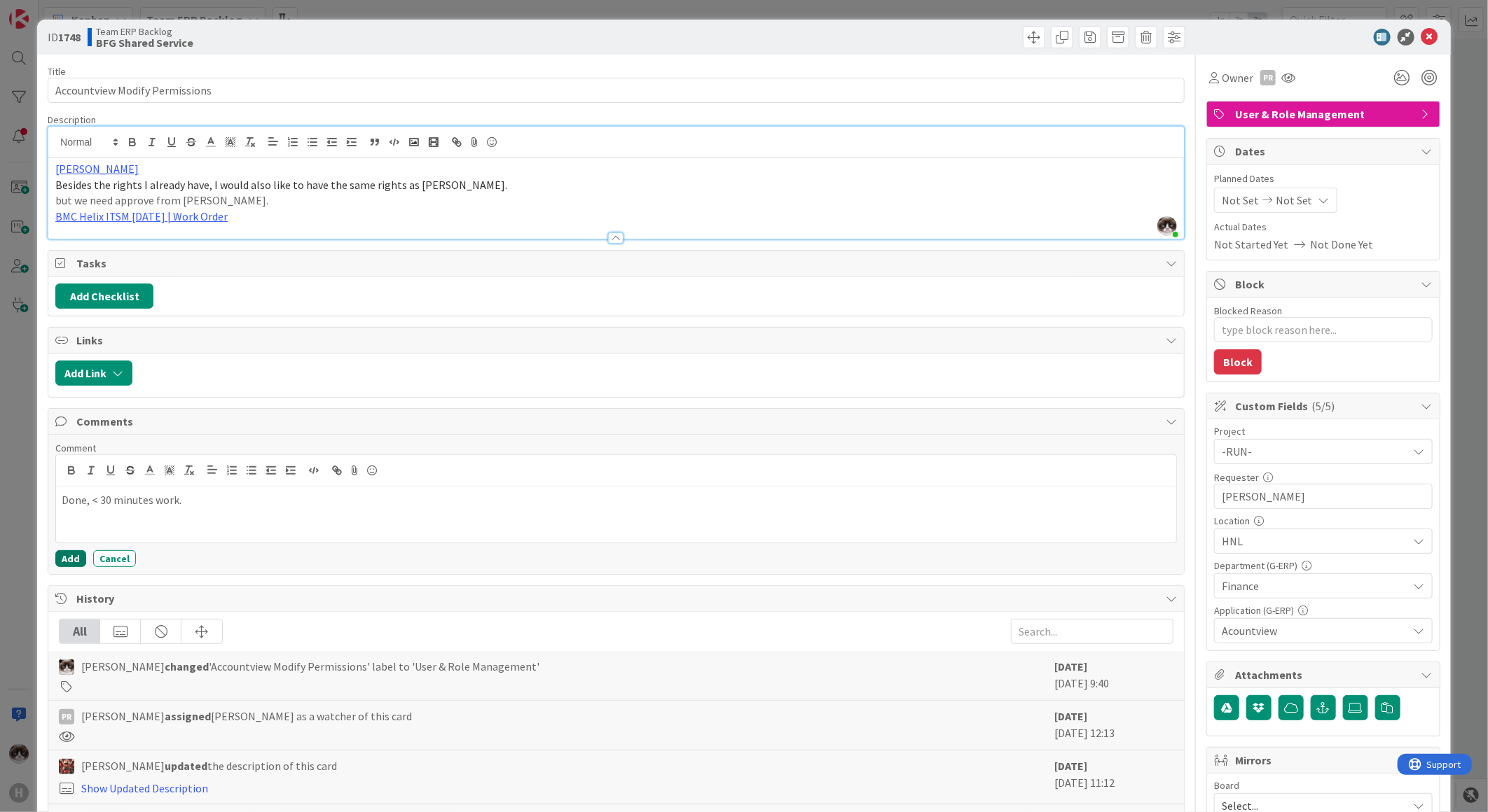
click at [74, 557] on button "Add" at bounding box center [71, 558] width 31 height 17
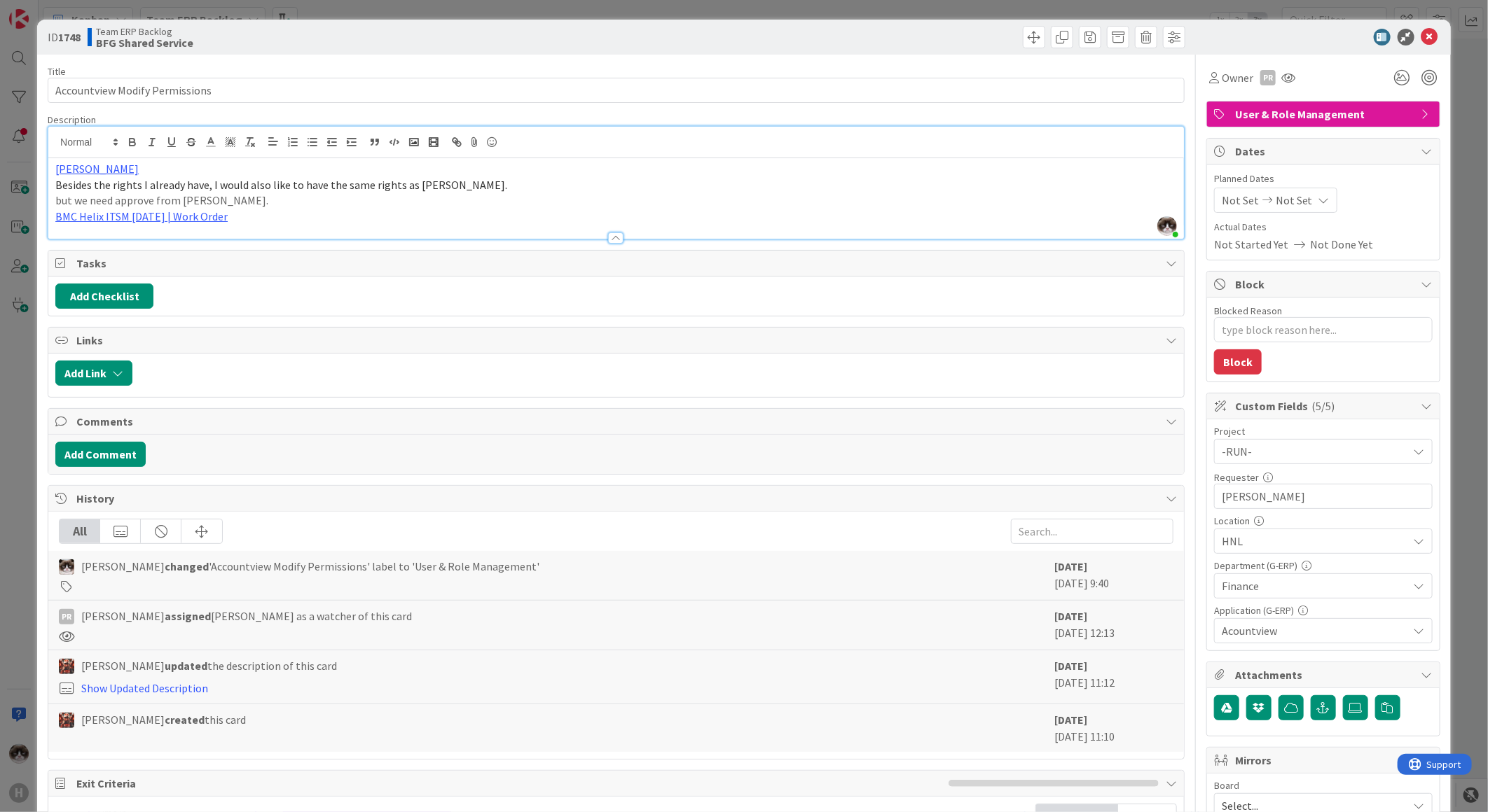
type textarea "x"
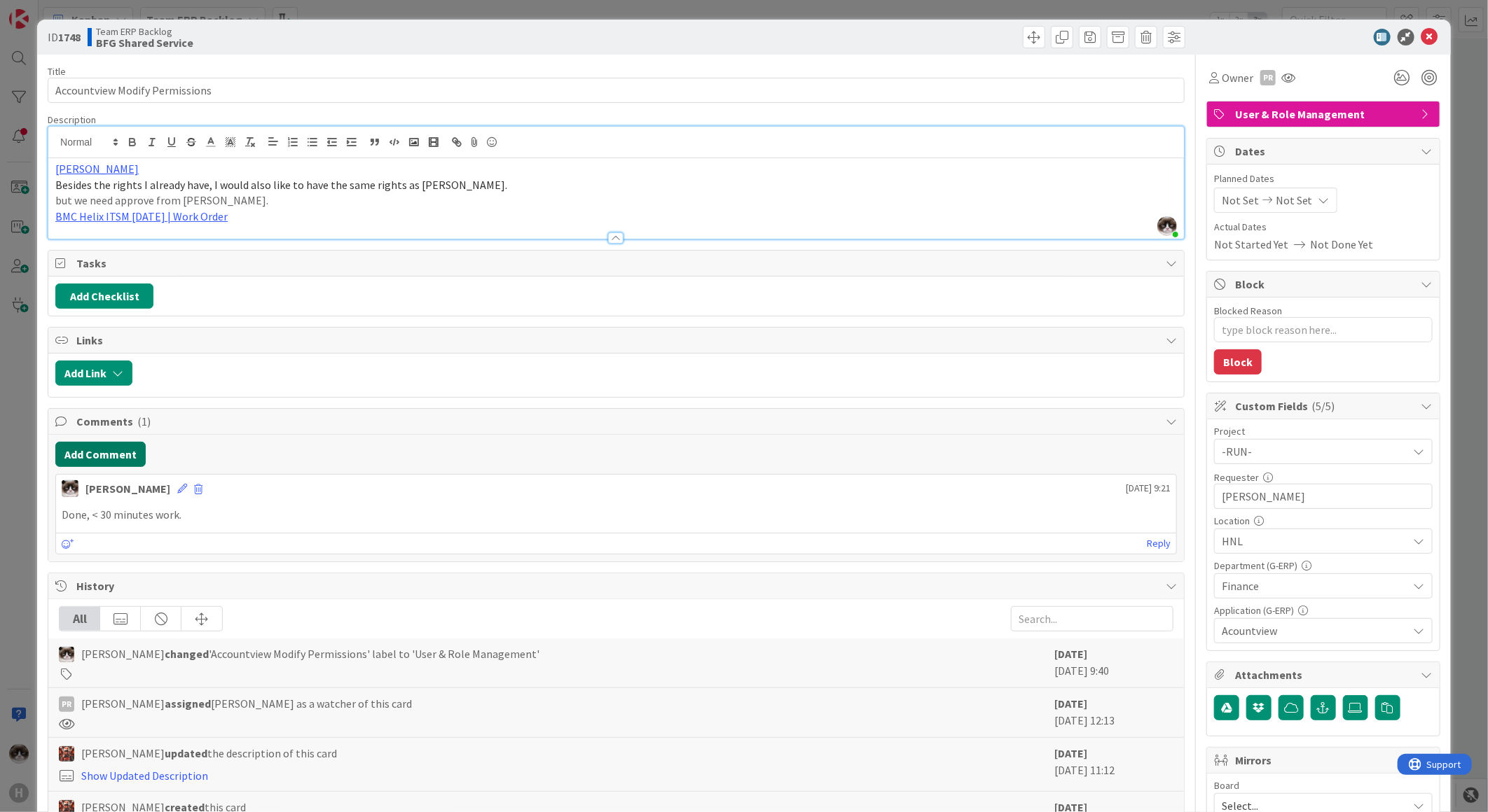
click at [94, 461] on button "Add Comment" at bounding box center [101, 454] width 90 height 25
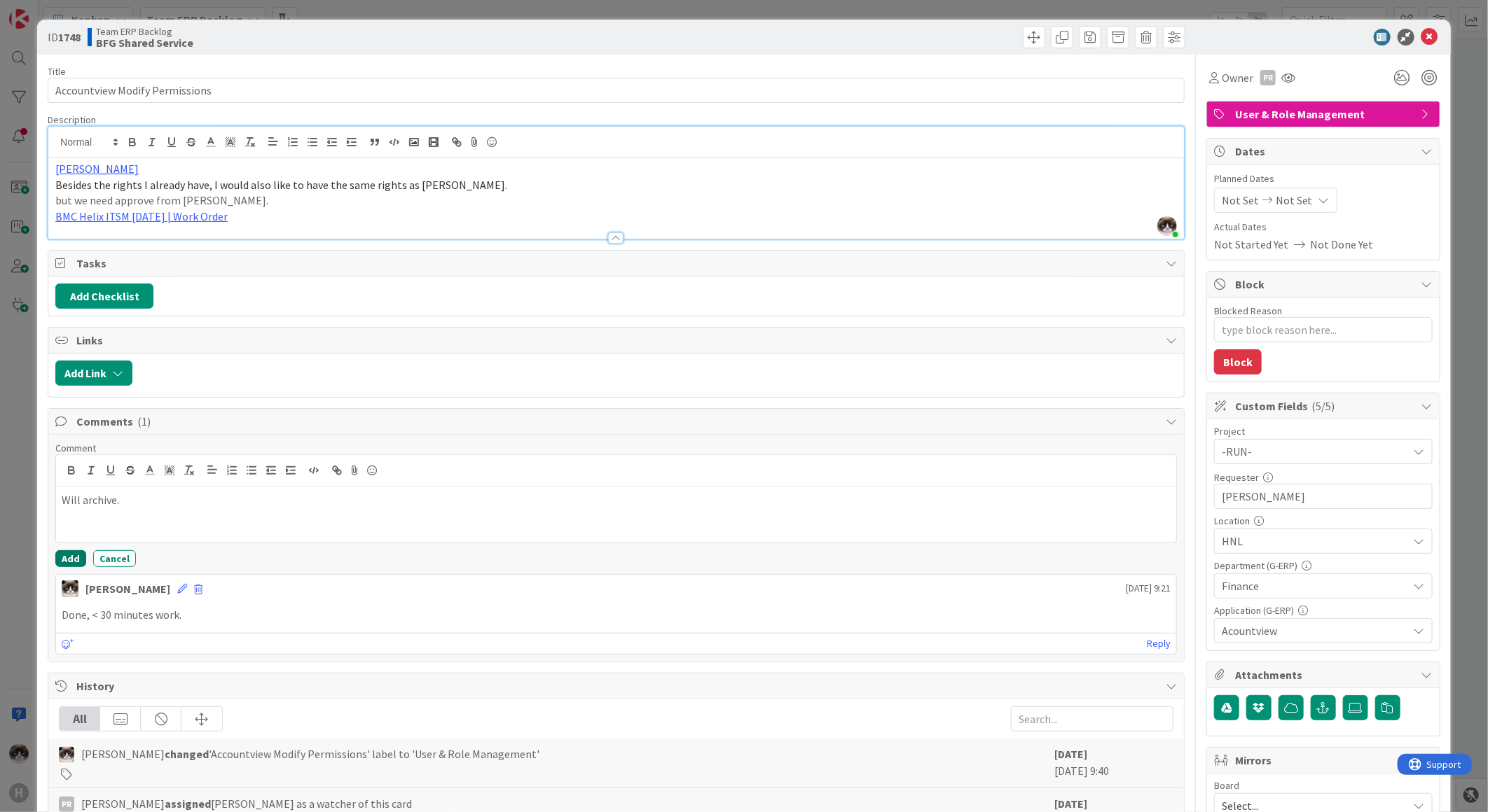
click at [81, 555] on button "Add" at bounding box center [71, 558] width 31 height 17
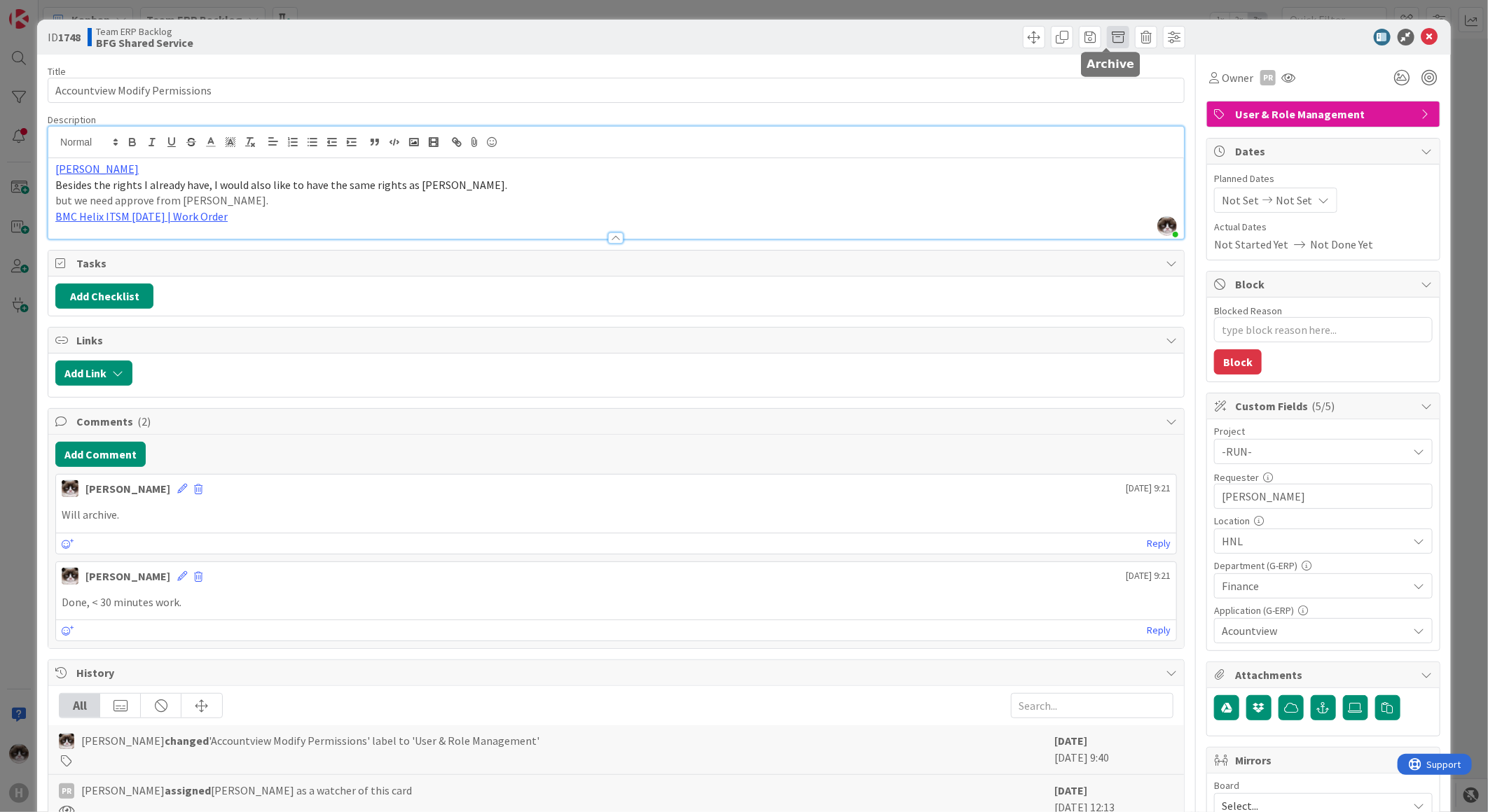
click at [1106, 36] on span at bounding box center [1118, 37] width 22 height 22
click at [1117, 109] on button "Archive" at bounding box center [1141, 103] width 56 height 25
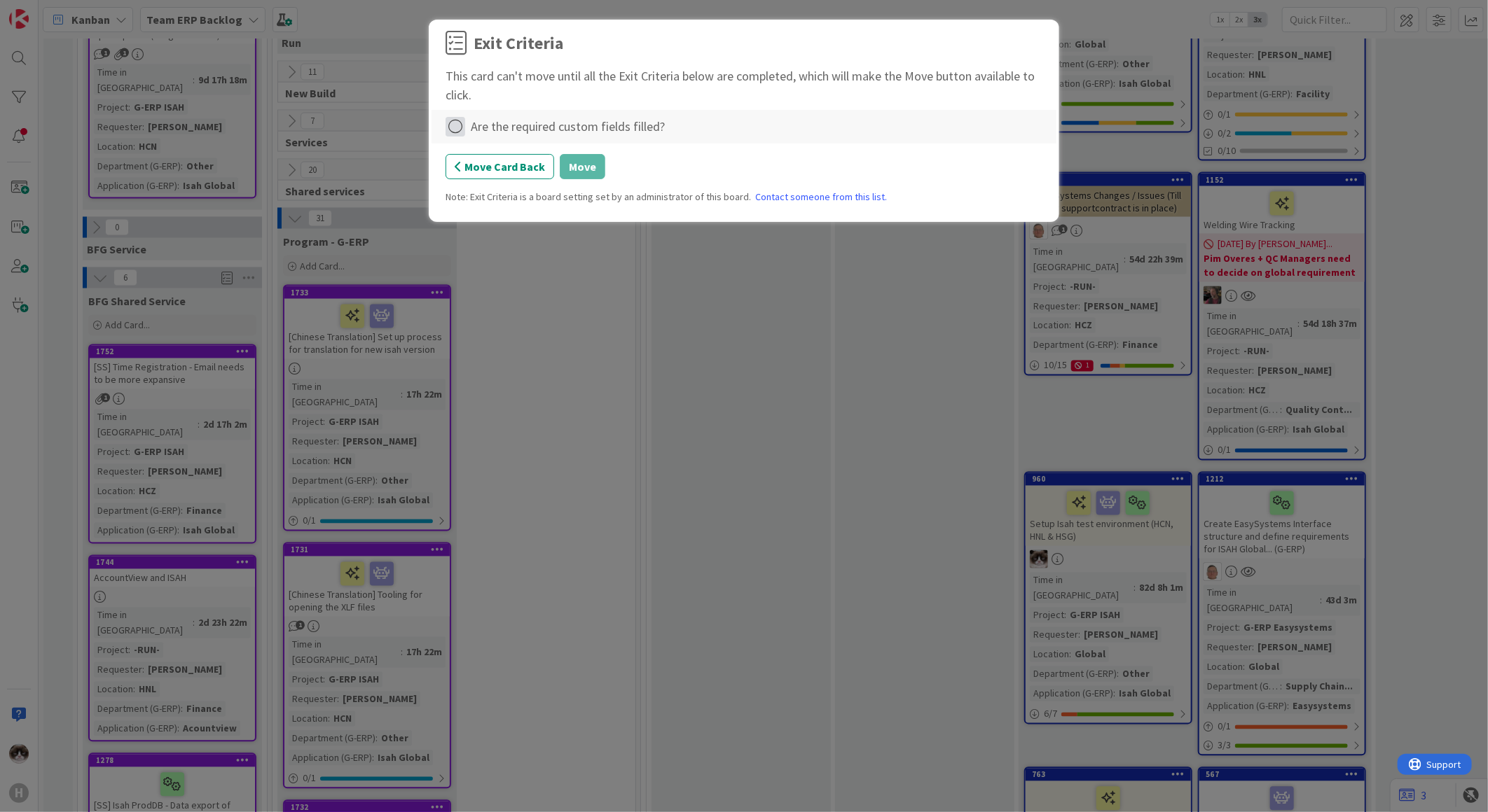
click at [464, 133] on icon at bounding box center [455, 126] width 20 height 20
click at [517, 159] on link "Complete" at bounding box center [533, 156] width 175 height 21
drag, startPoint x: 493, startPoint y: 177, endPoint x: 589, endPoint y: 178, distance: 96.0
click at [678, 185] on div "Exit Criteria This card can't move until all the Exit Criteria below are comple…" at bounding box center [744, 123] width 596 height 184
click at [581, 173] on button "Move" at bounding box center [582, 167] width 45 height 25
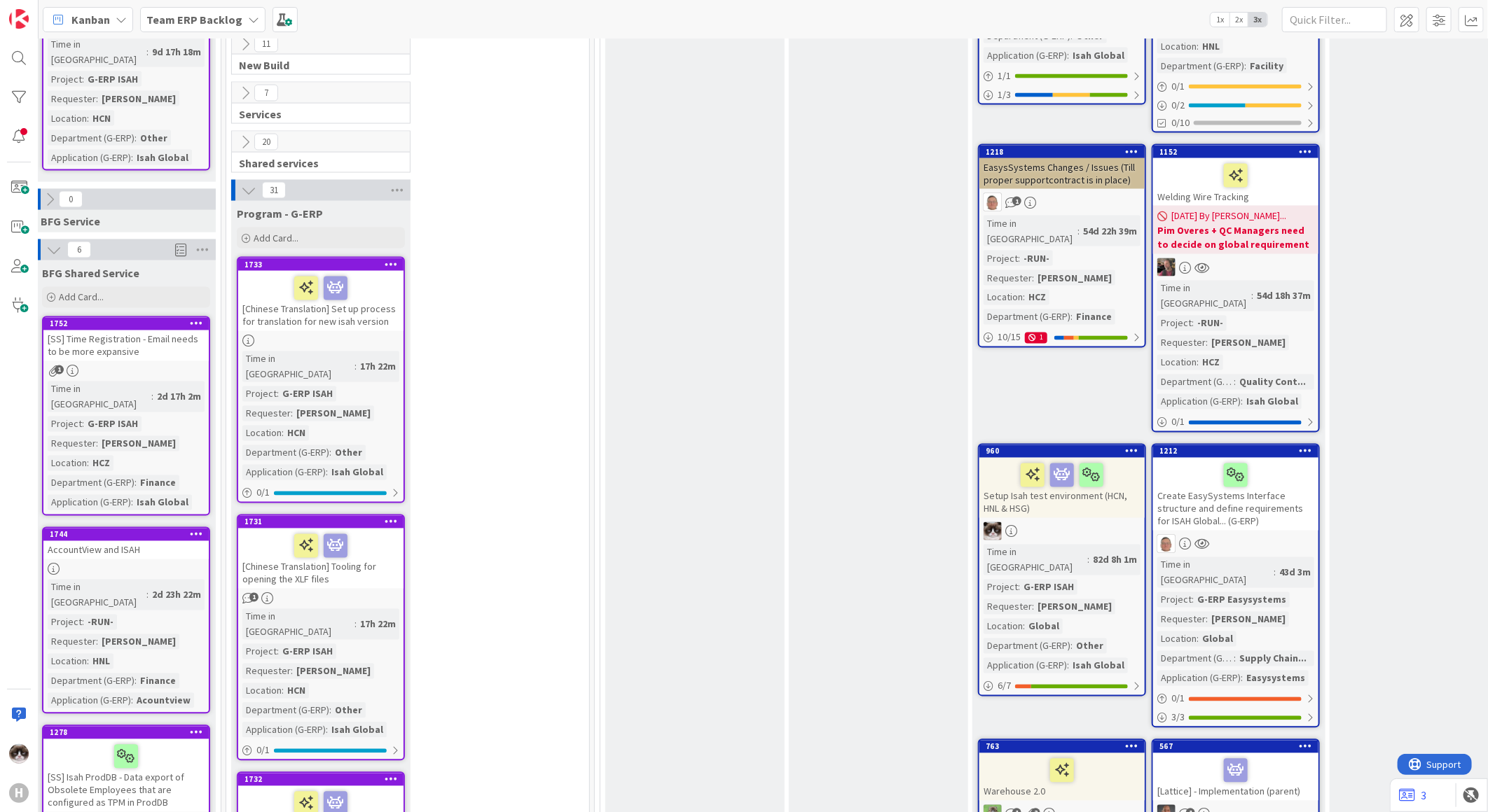
scroll to position [1496, 46]
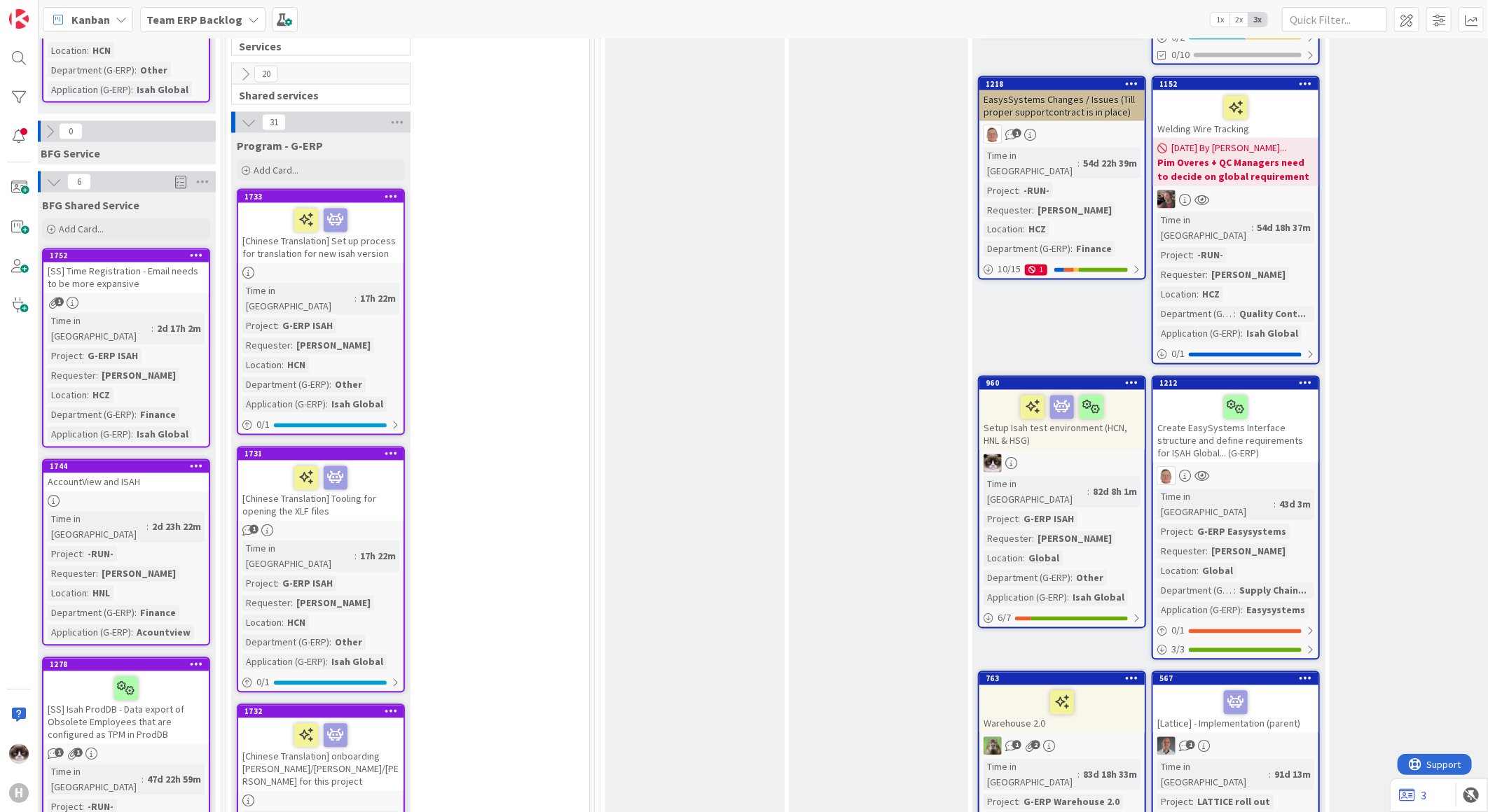
click at [170, 496] on div at bounding box center [126, 501] width 165 height 12
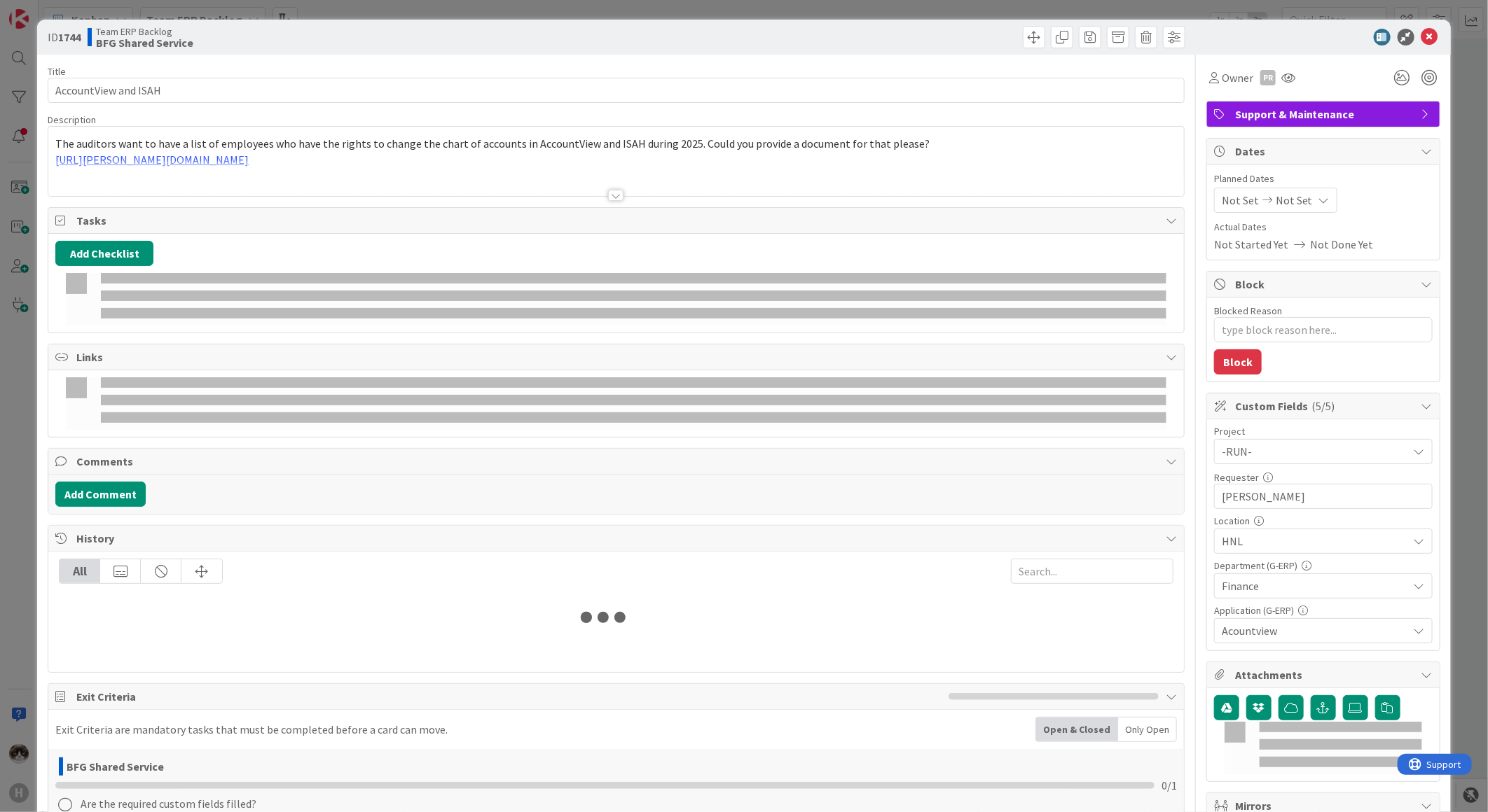
click at [613, 197] on div at bounding box center [616, 195] width 15 height 11
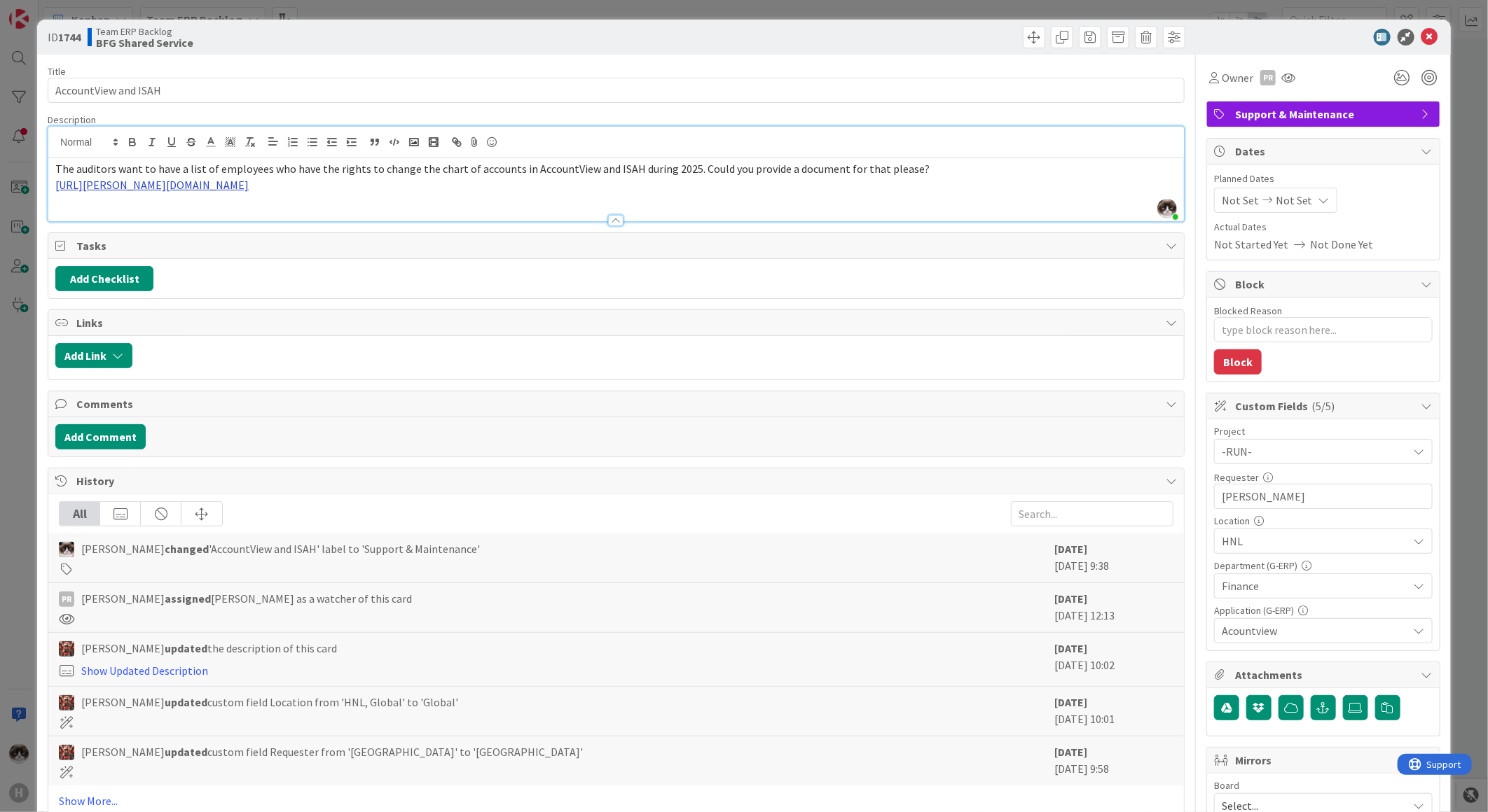
click at [249, 182] on link "https://huisman-smartit.onbmc.com/smartit/app/#/workorder/AGGF4KX6HRENQATB2SWWT…" at bounding box center [152, 185] width 194 height 14
click at [261, 210] on link "https://huisman-smartit.onbmc.com/smartit/app#/workorder/AGGF4KX6HRENQATB2SWWTB…" at bounding box center [289, 212] width 140 height 18
click at [568, 207] on div at bounding box center [616, 214] width 1136 height 15
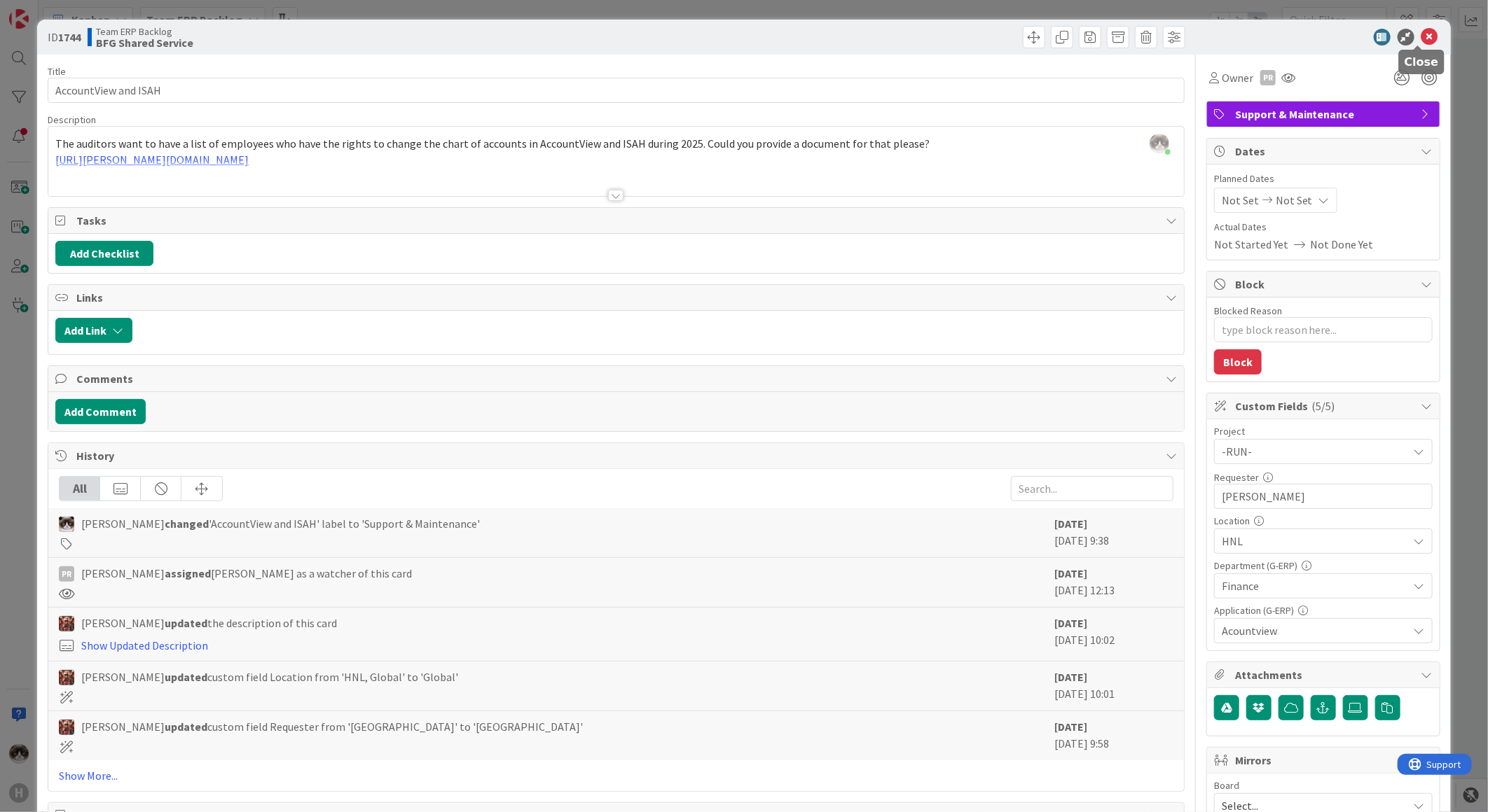
click at [1421, 40] on icon at bounding box center [1429, 36] width 17 height 17
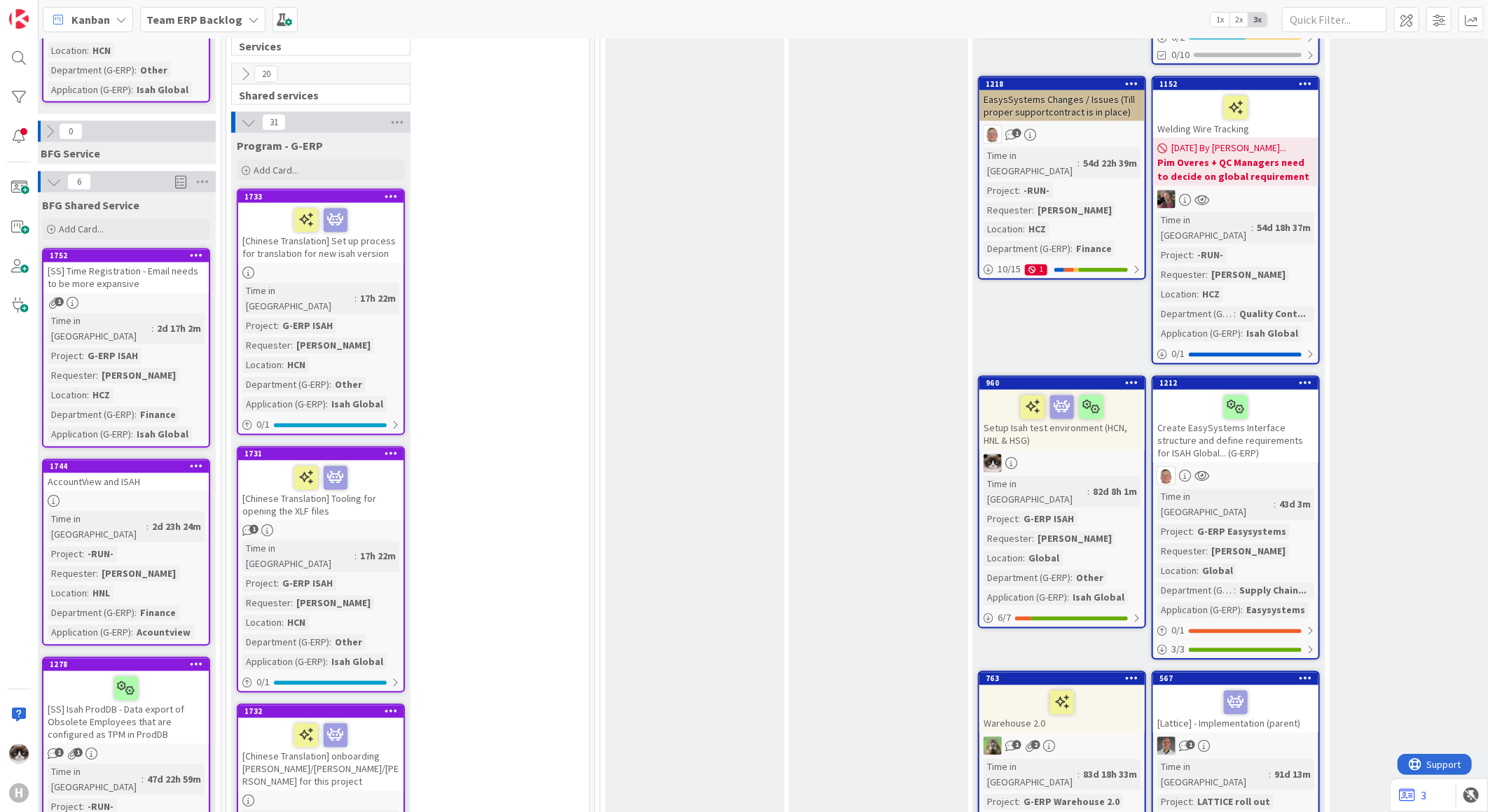
click at [197, 471] on icon at bounding box center [196, 466] width 13 height 10
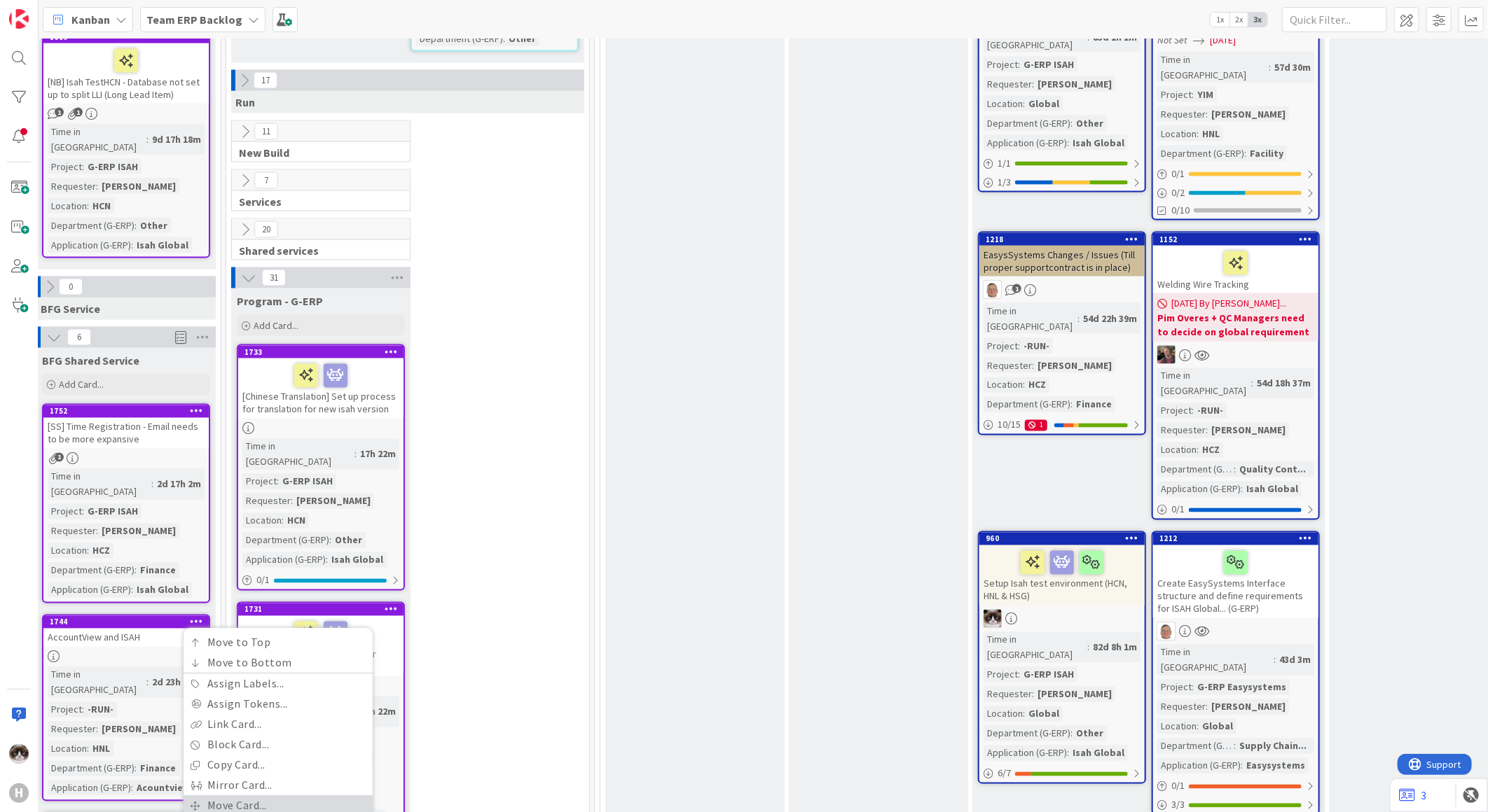
click at [265, 796] on link "Move Card..." at bounding box center [278, 806] width 189 height 21
click at [289, 674] on span "Team ERP Backlog" at bounding box center [247, 681] width 97 height 14
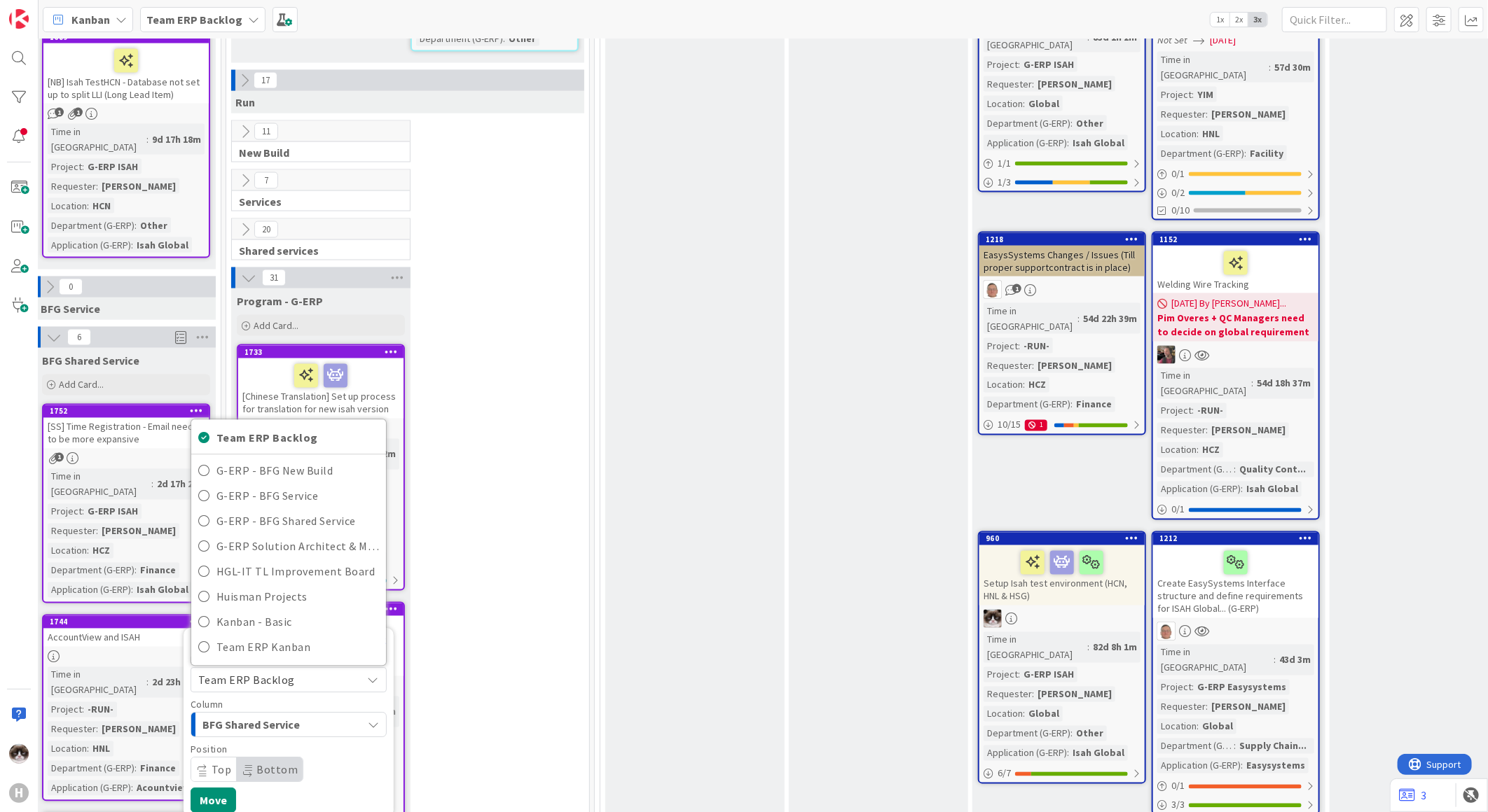
click at [333, 671] on span "Team ERP Backlog" at bounding box center [277, 680] width 157 height 20
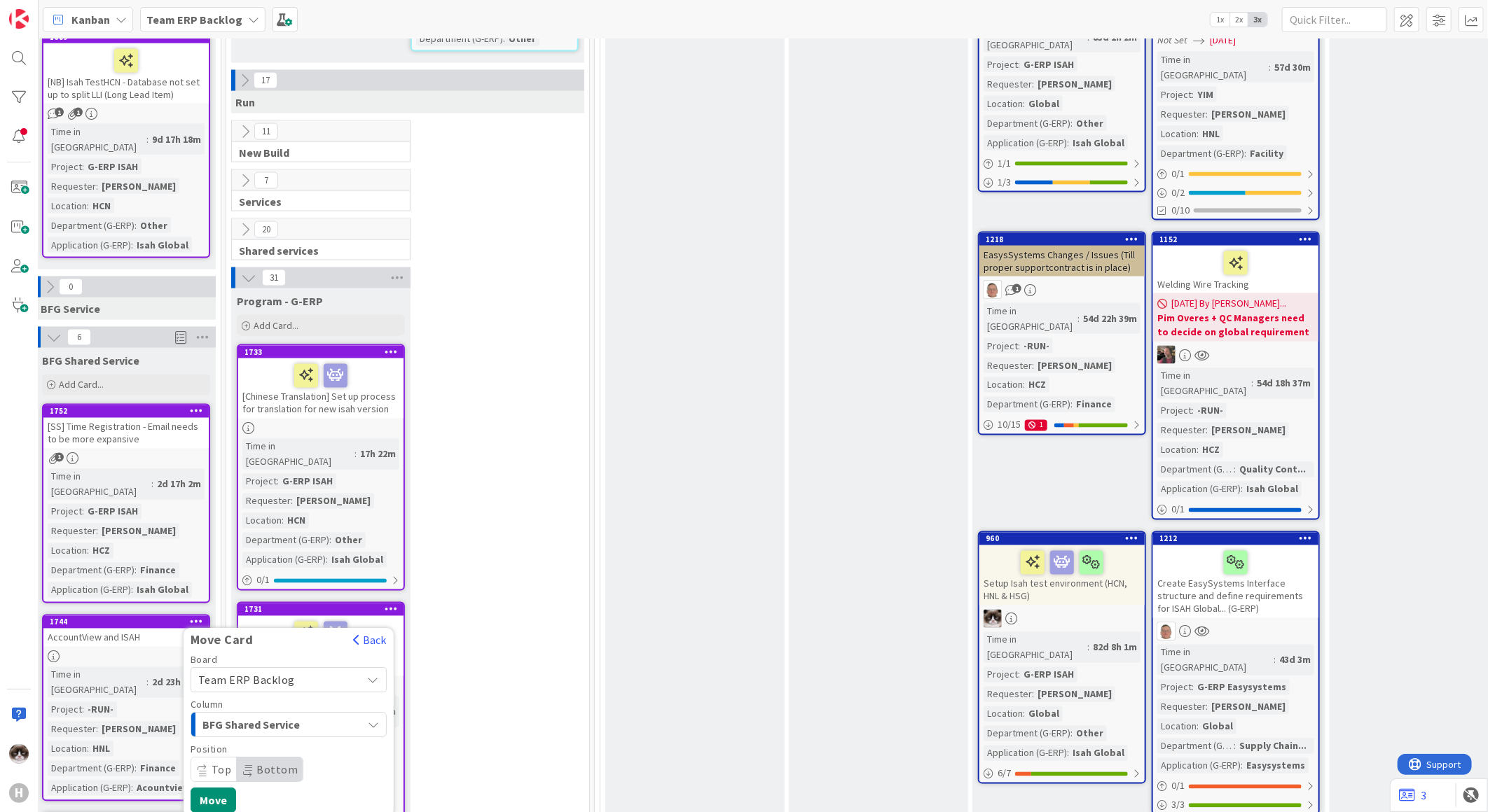
click at [322, 714] on div "BFG Shared Service" at bounding box center [281, 726] width 163 height 22
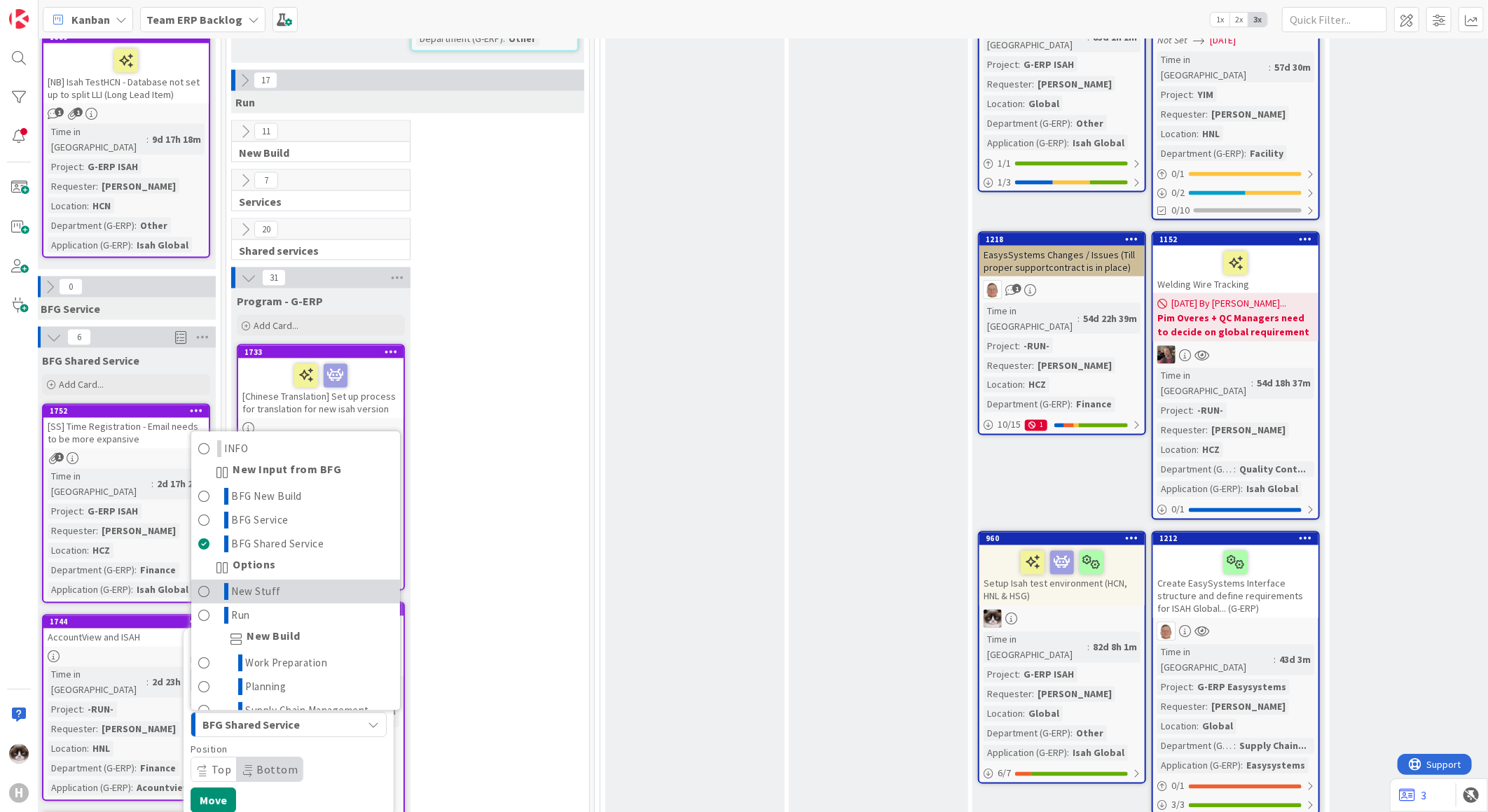
click at [292, 580] on link "New Stuff" at bounding box center [295, 592] width 209 height 24
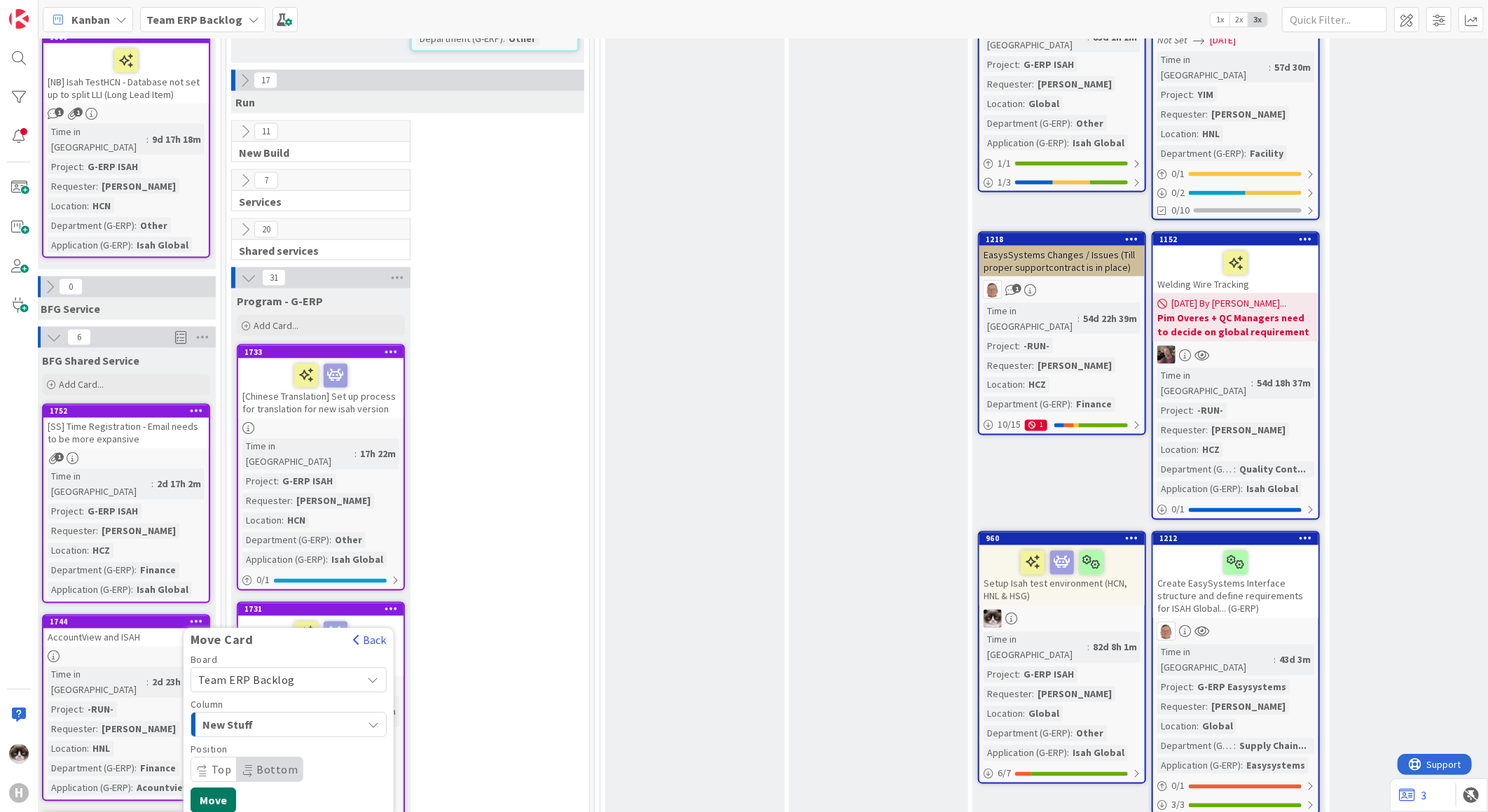
click at [220, 788] on button "Move" at bounding box center [213, 801] width 45 height 25
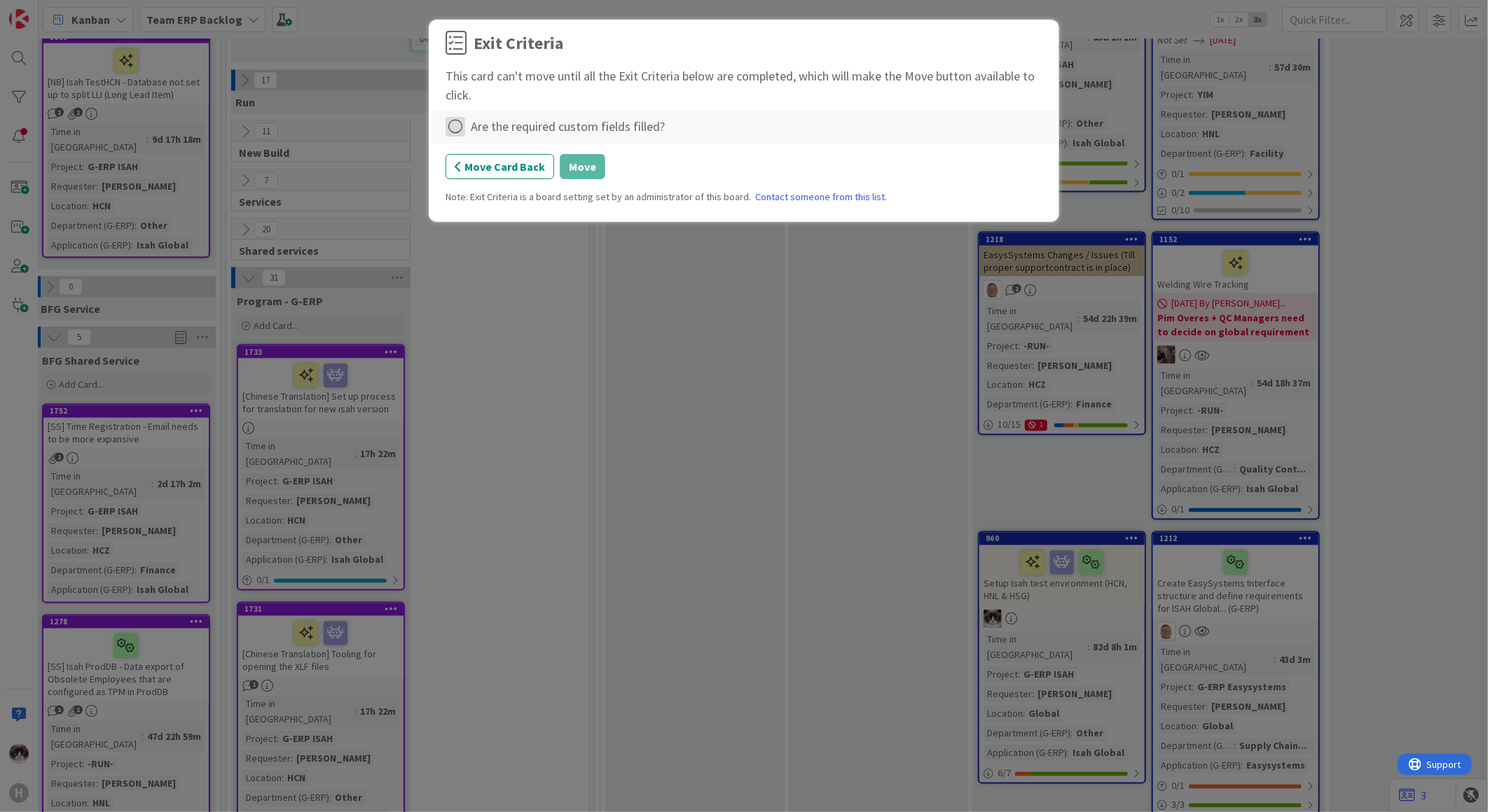
click at [456, 123] on icon at bounding box center [455, 126] width 20 height 20
click at [536, 159] on link "Complete" at bounding box center [533, 156] width 175 height 21
click at [594, 169] on button "Move" at bounding box center [582, 167] width 45 height 25
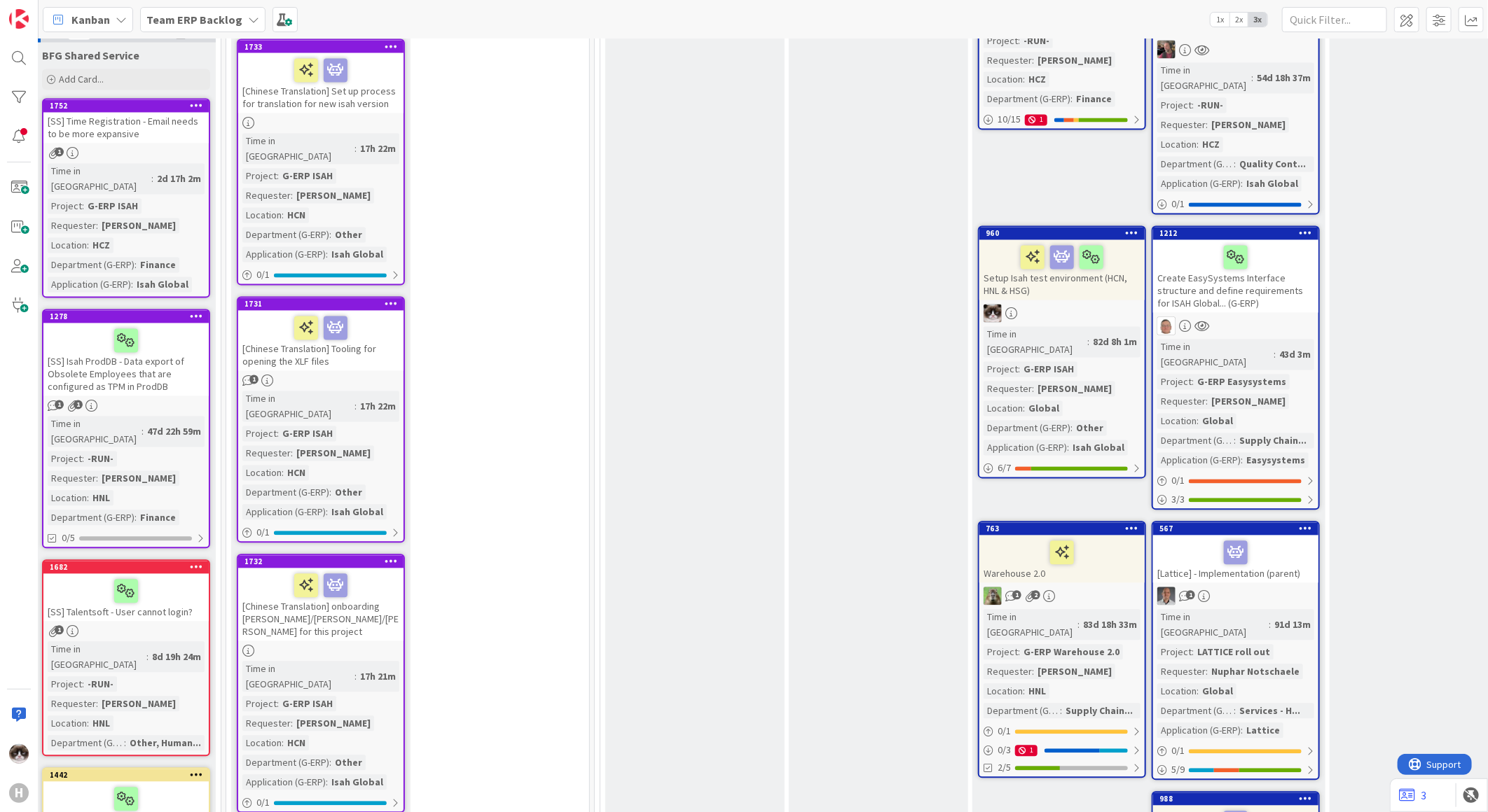
scroll to position [1653, 46]
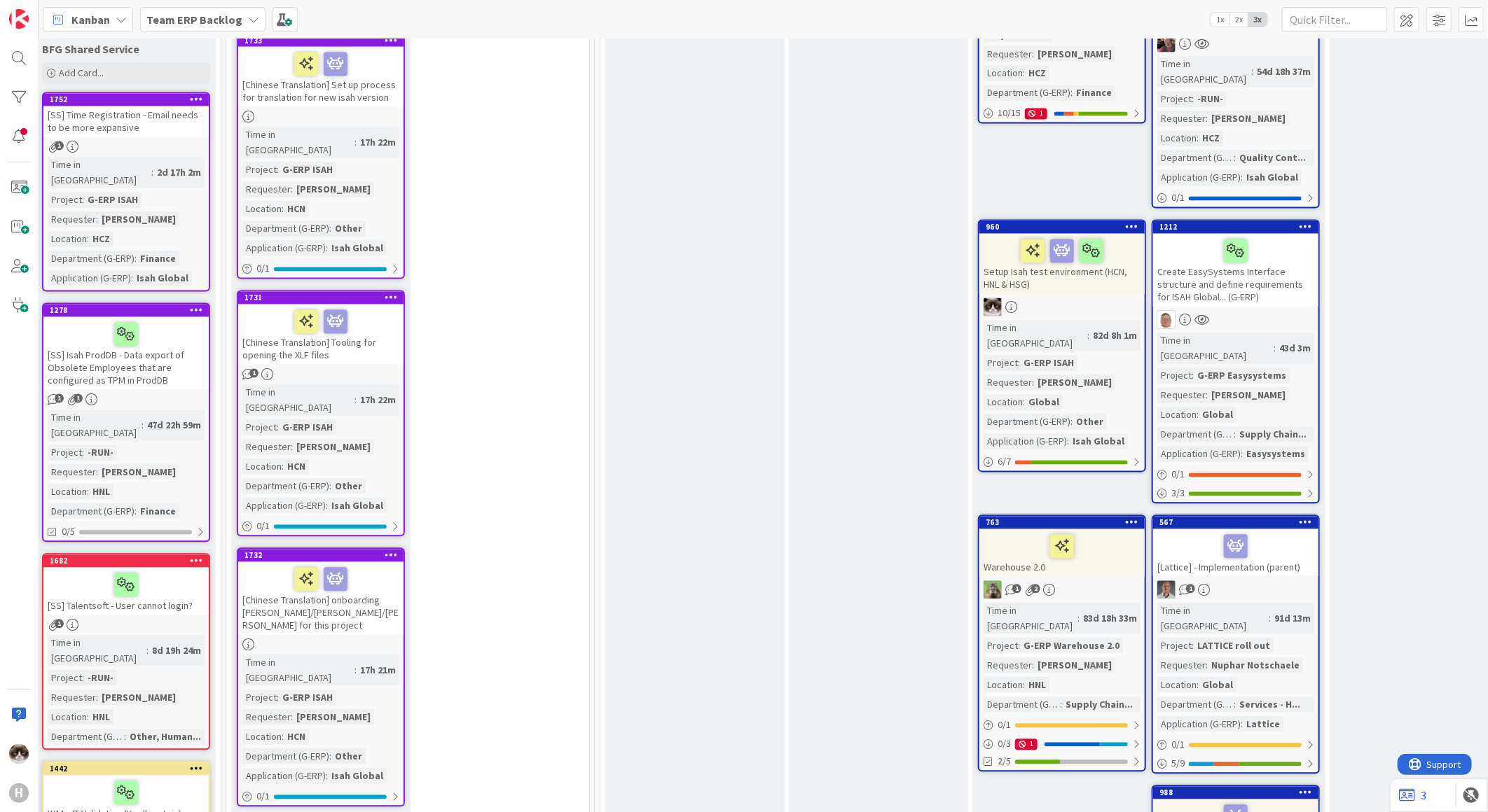
click at [152, 303] on link "1278 [SS] Isah ProdDB - Data export of Obsolete Employees that are configured a…" at bounding box center [126, 423] width 168 height 239
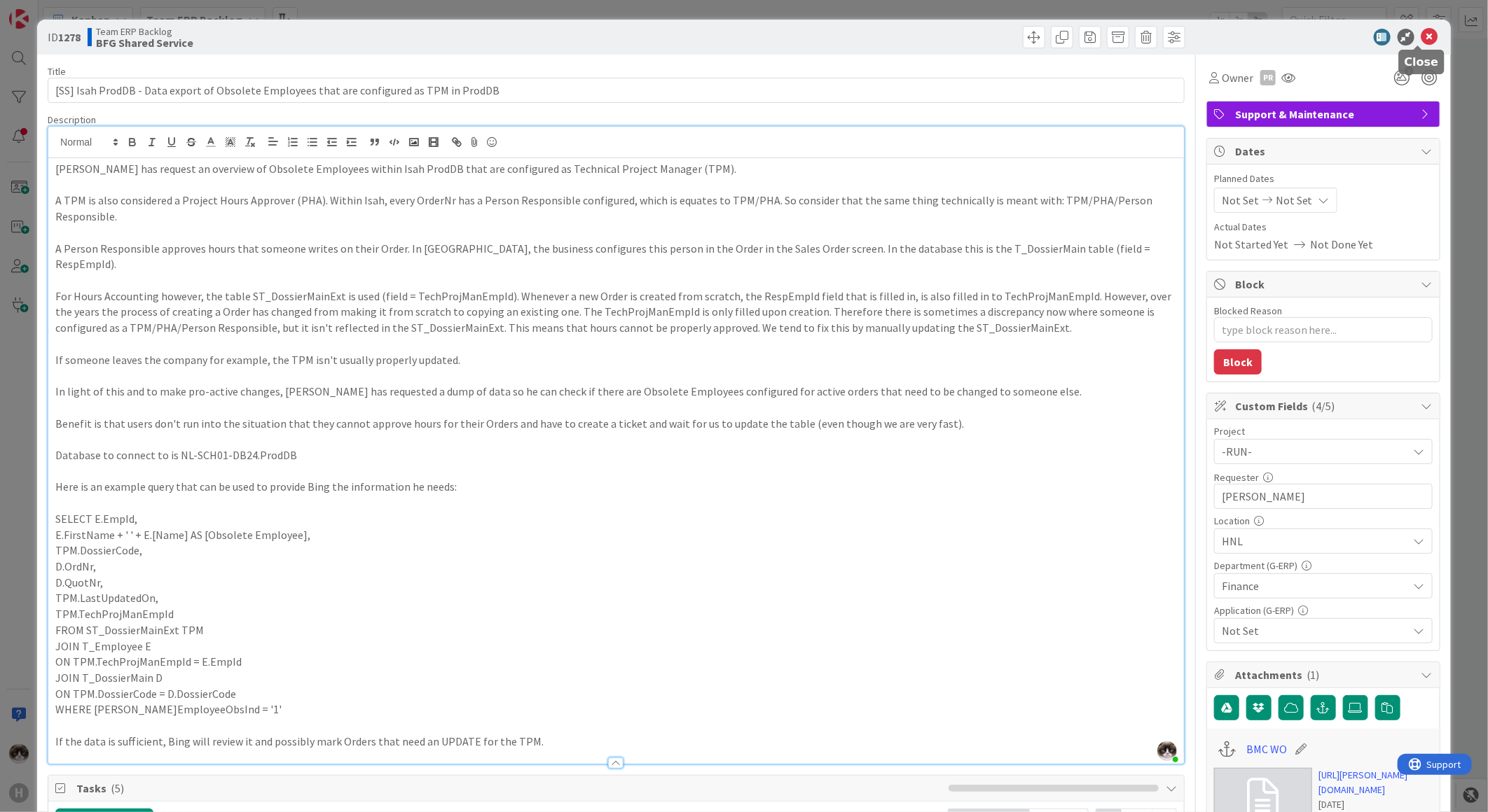
click at [1421, 36] on icon at bounding box center [1429, 36] width 17 height 17
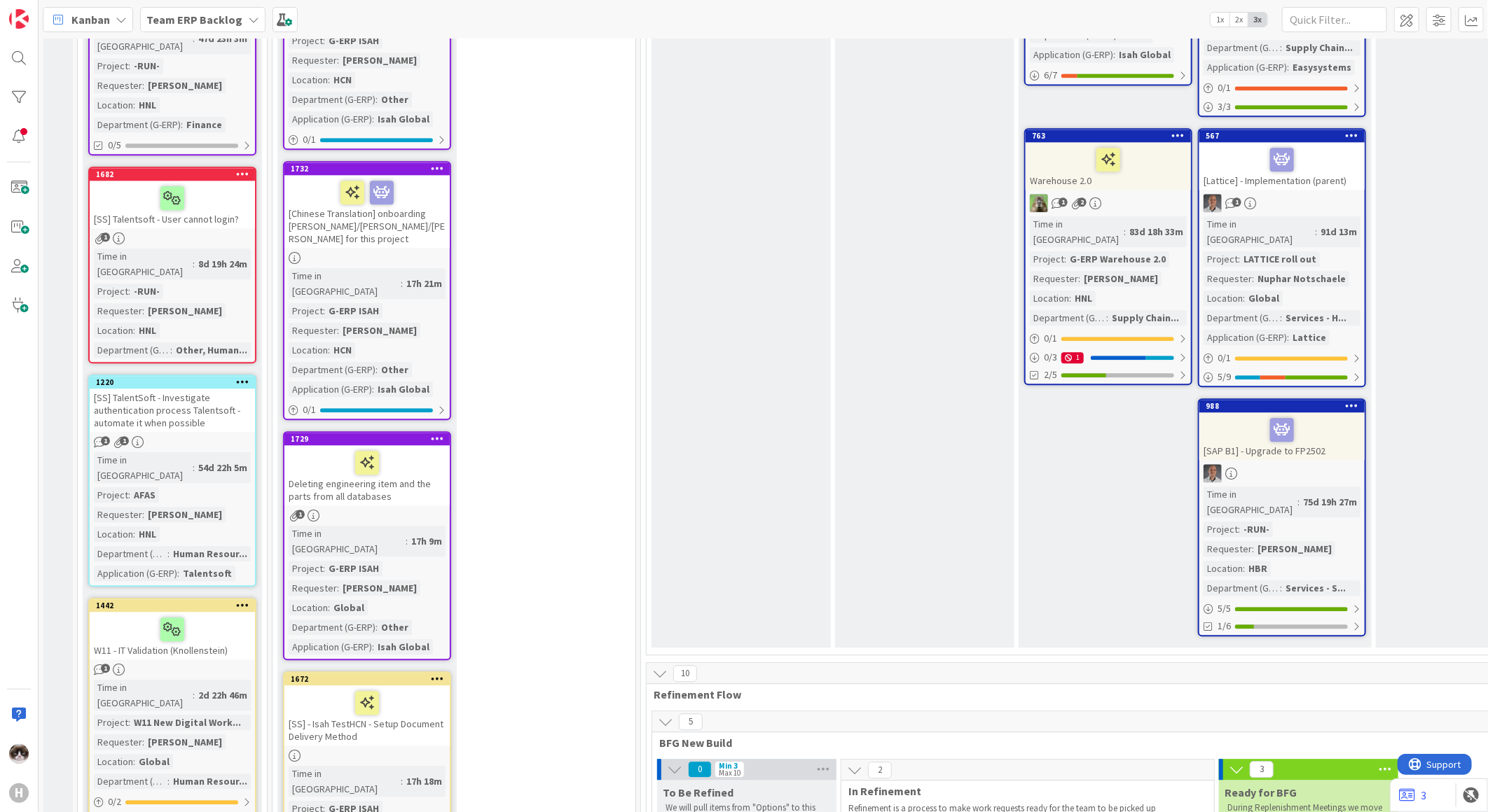
scroll to position [2041, 0]
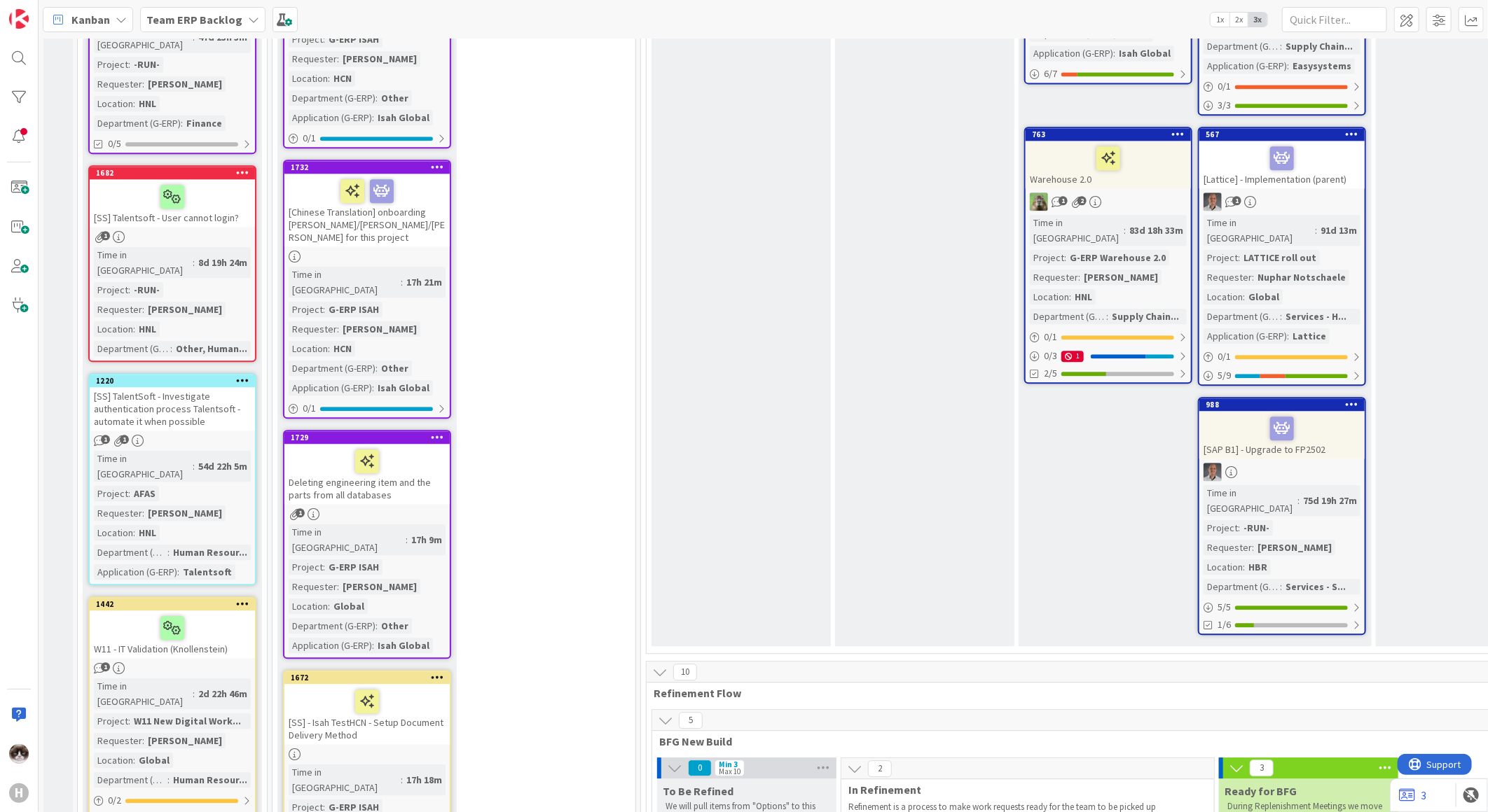
click at [243, 599] on icon at bounding box center [243, 603] width 13 height 10
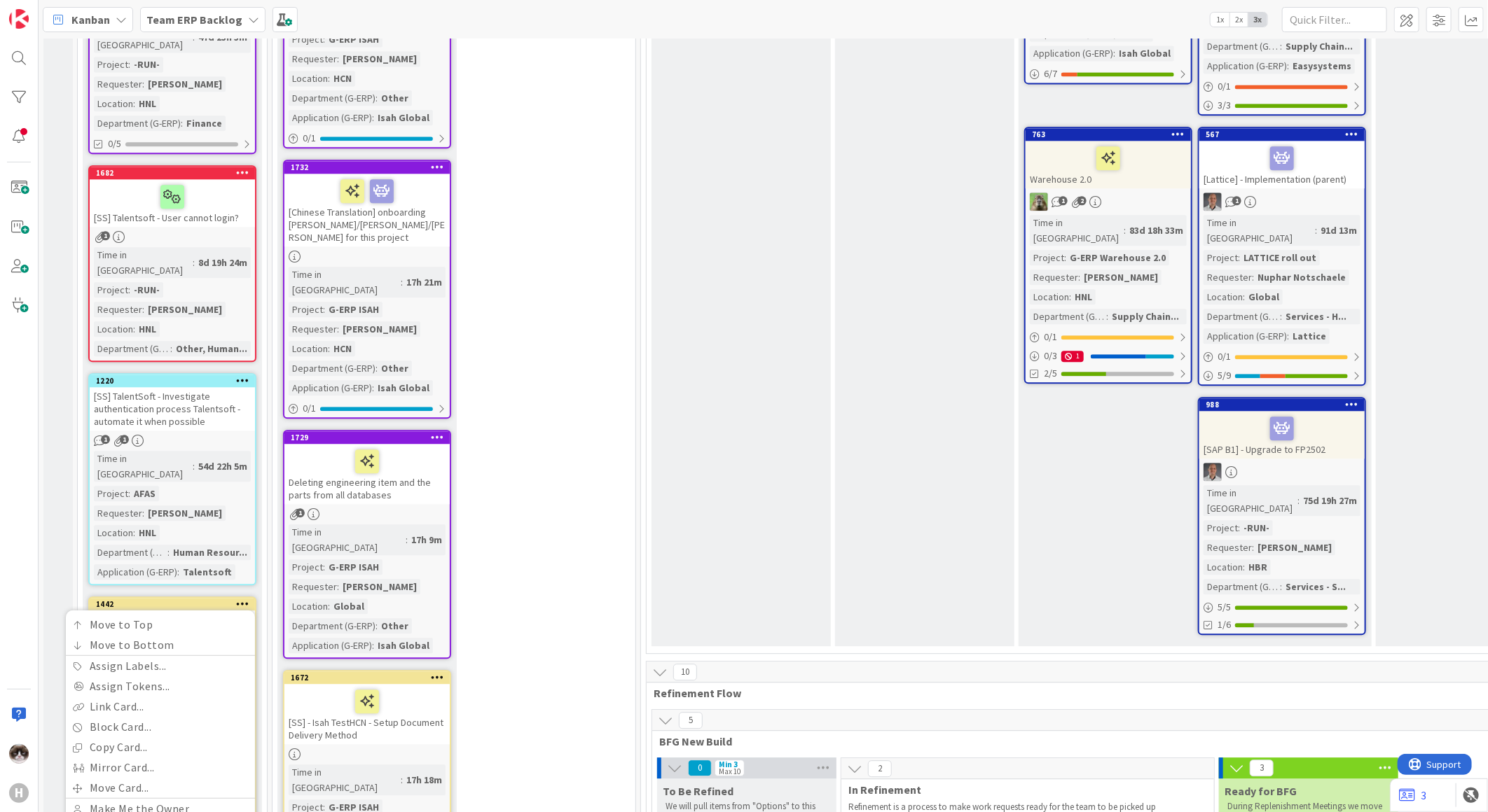
click at [249, 599] on icon at bounding box center [243, 603] width 13 height 10
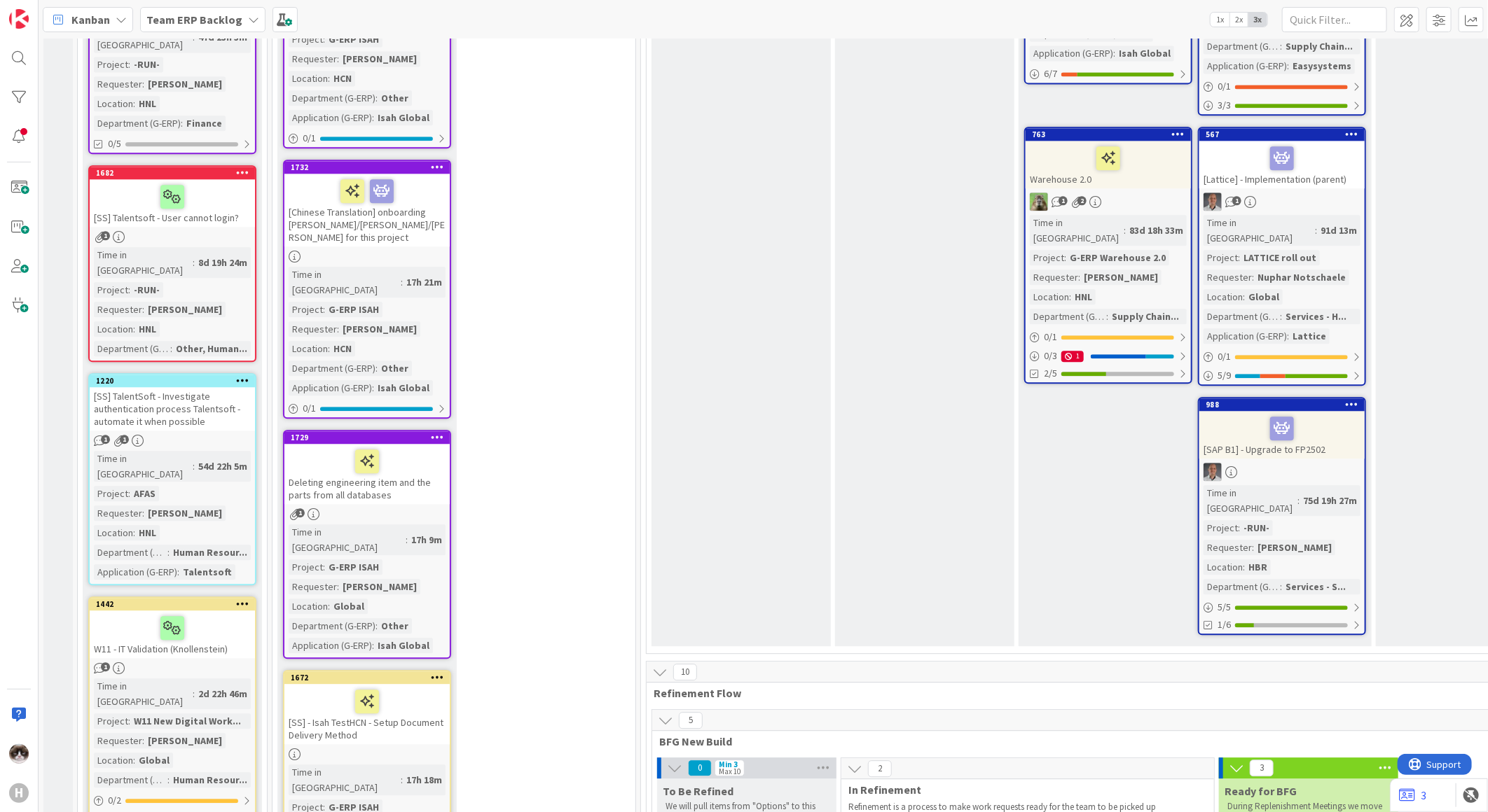
click at [242, 599] on icon at bounding box center [243, 603] width 13 height 10
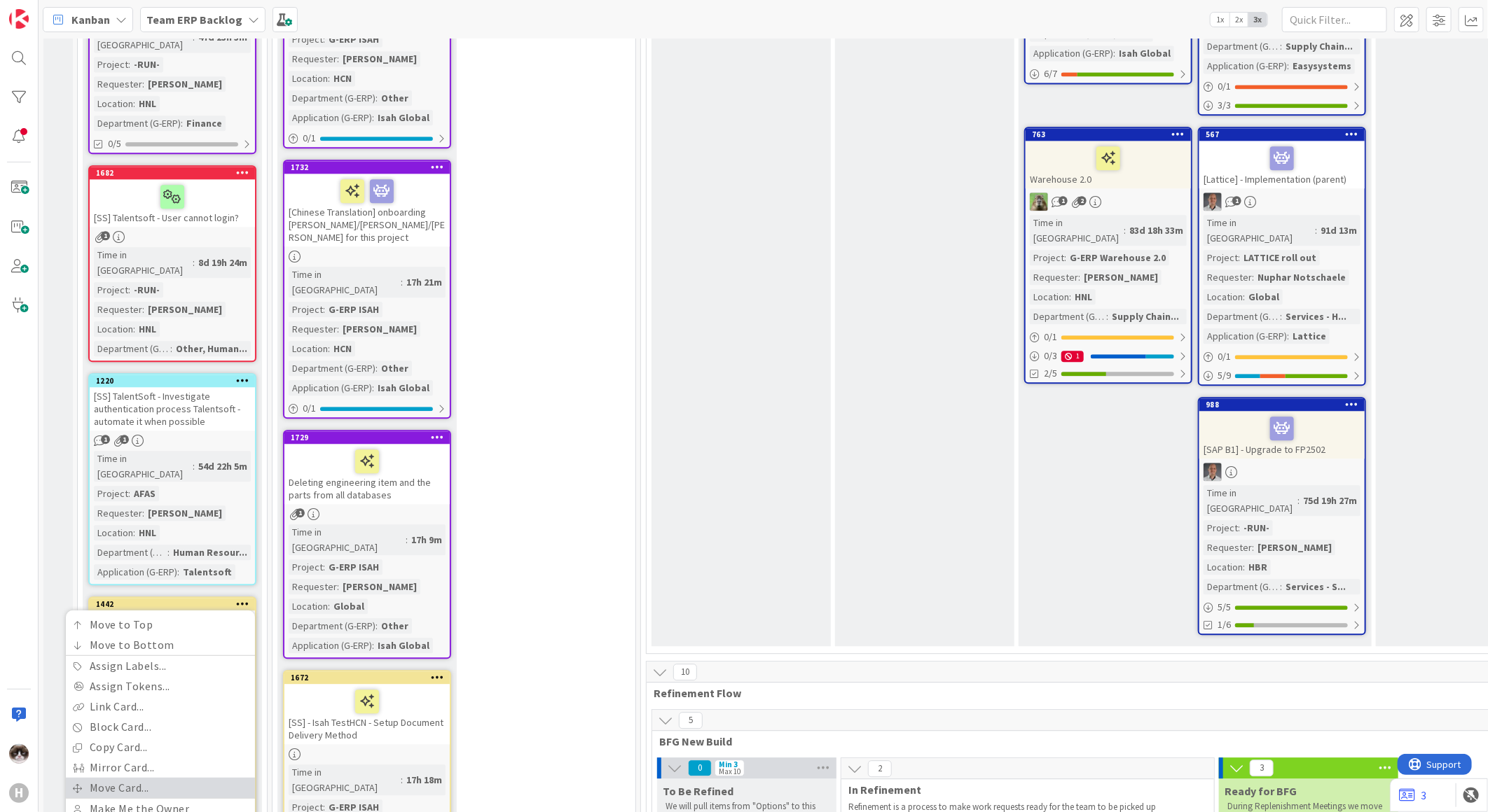
click at [171, 778] on link "Move Card..." at bounding box center [160, 788] width 189 height 21
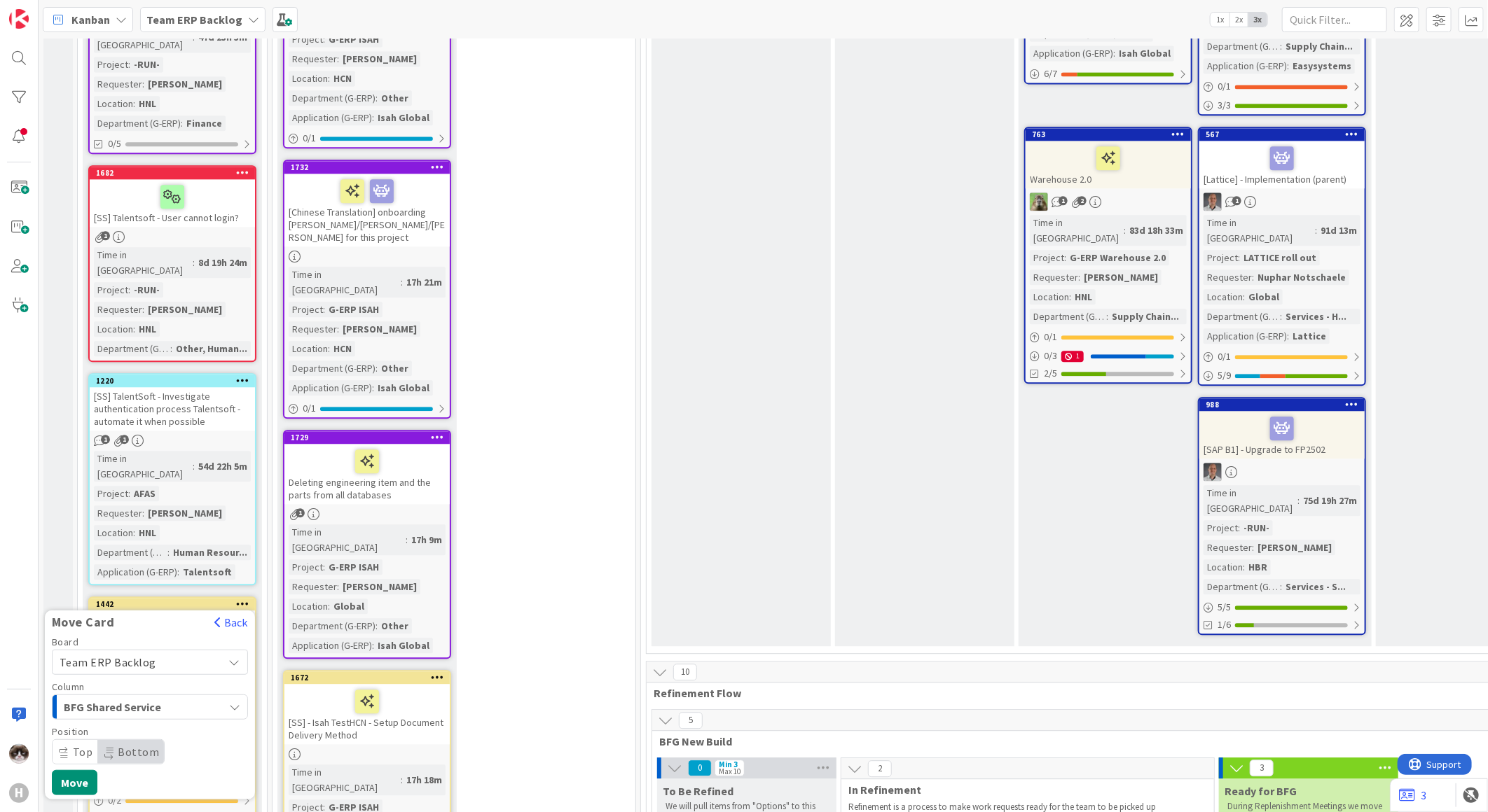
click at [176, 653] on span "Team ERP Backlog" at bounding box center [138, 662] width 157 height 20
click at [178, 653] on span "Team ERP Backlog" at bounding box center [138, 662] width 157 height 20
click at [189, 696] on div "BFG Shared Service" at bounding box center [142, 707] width 163 height 22
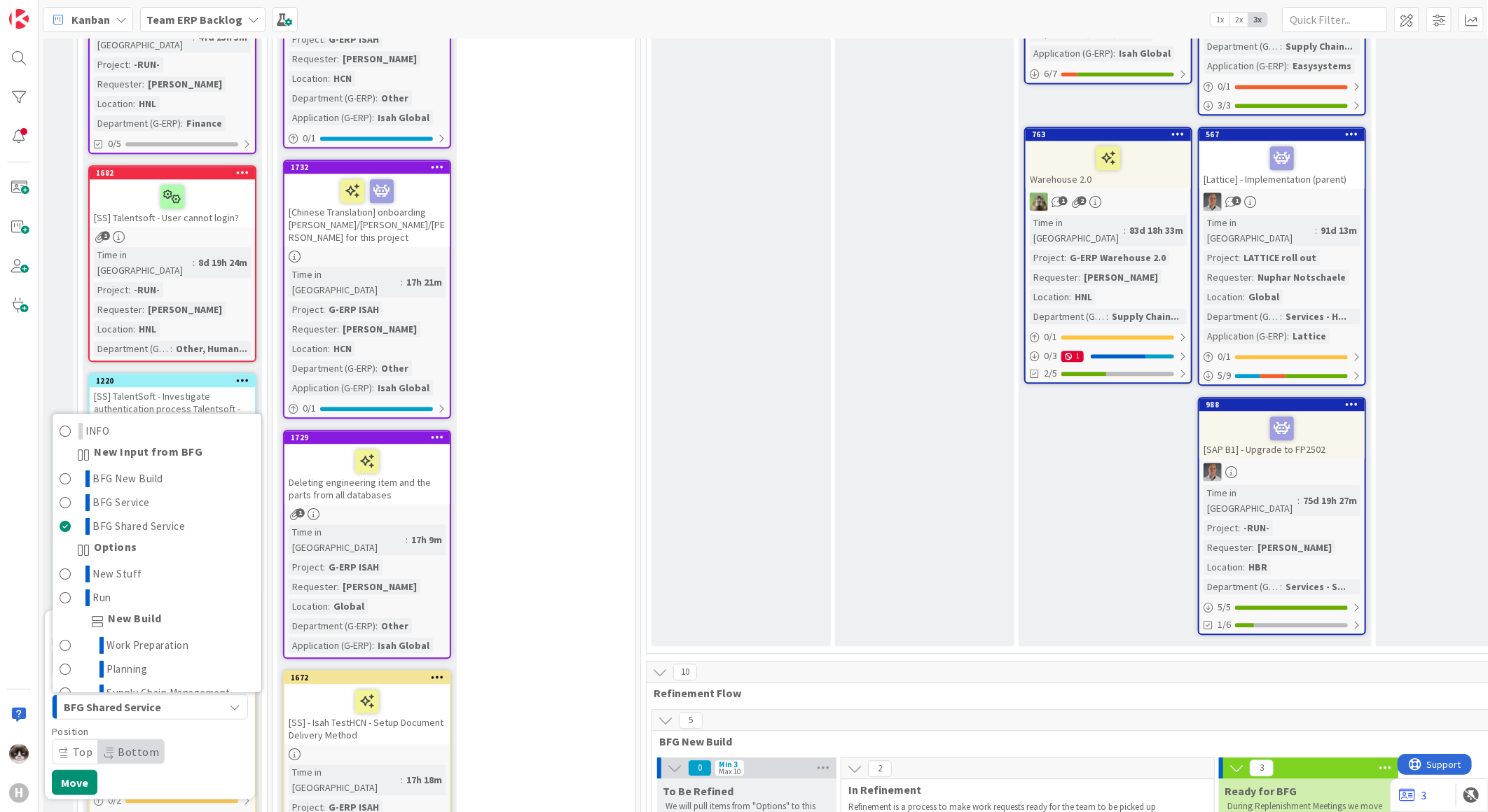
click at [190, 696] on div "BFG Shared Service" at bounding box center [142, 707] width 163 height 22
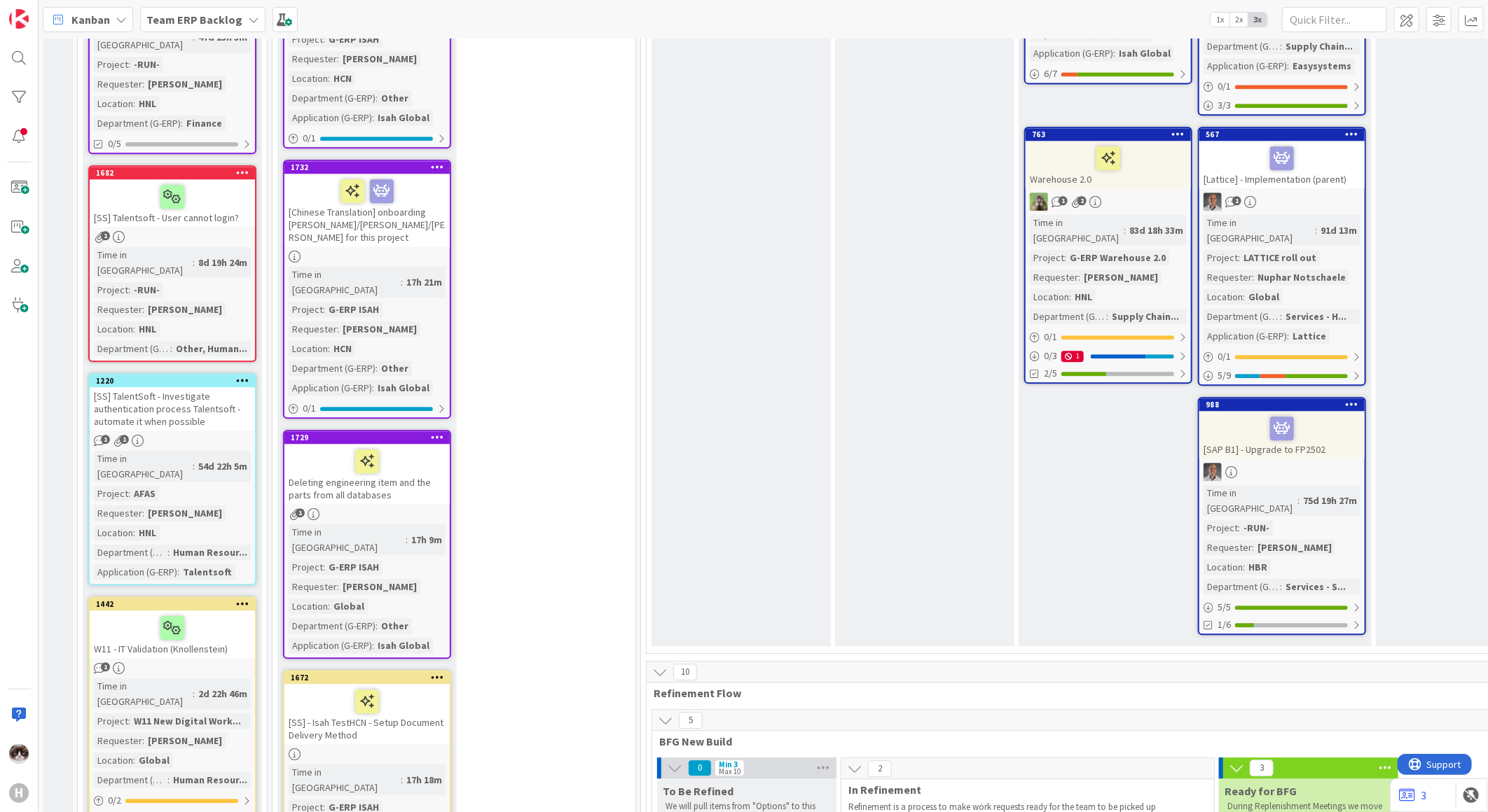
click at [165, 662] on div "1" at bounding box center [172, 668] width 165 height 12
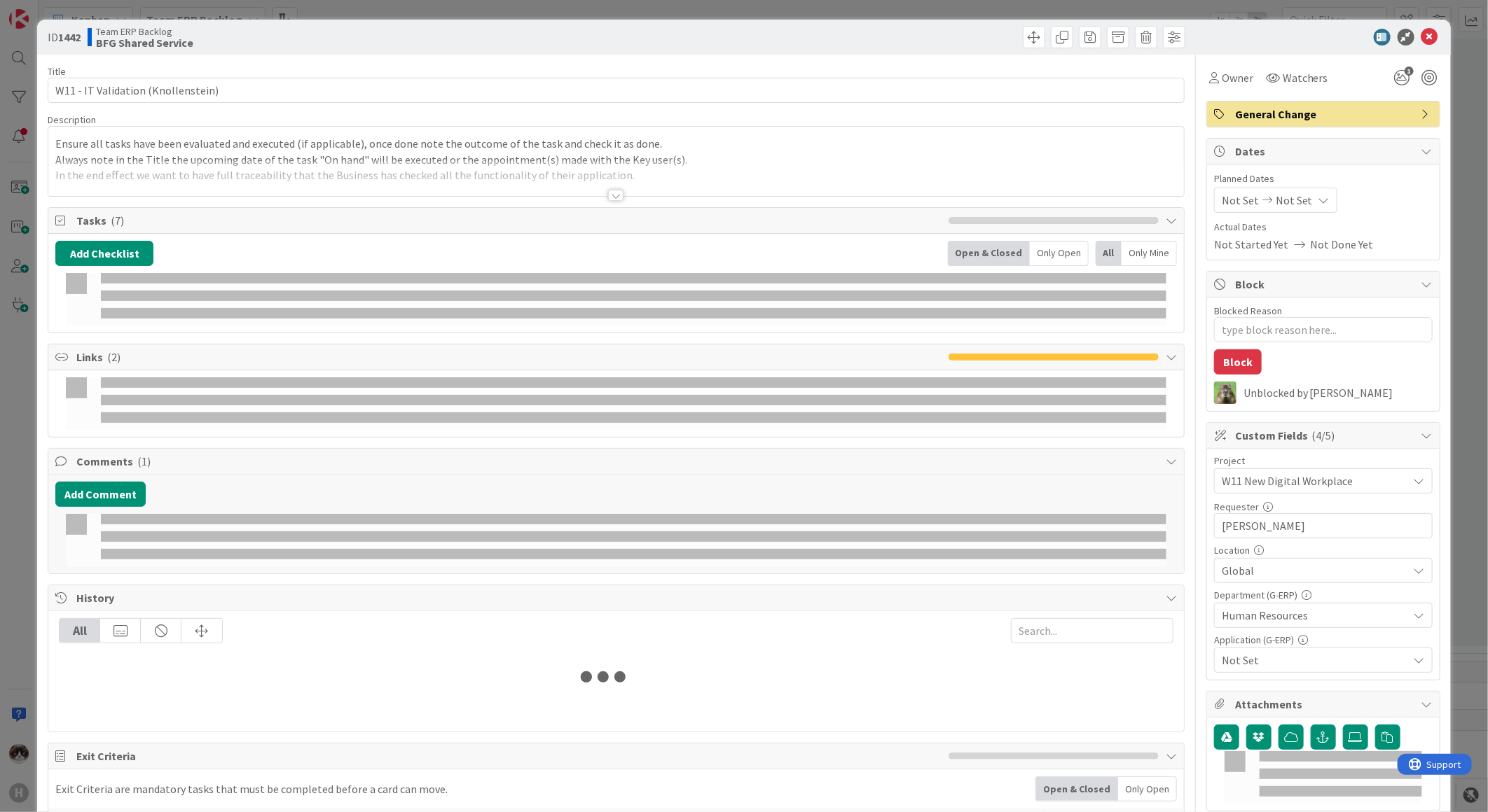
click at [601, 193] on div at bounding box center [616, 178] width 1136 height 36
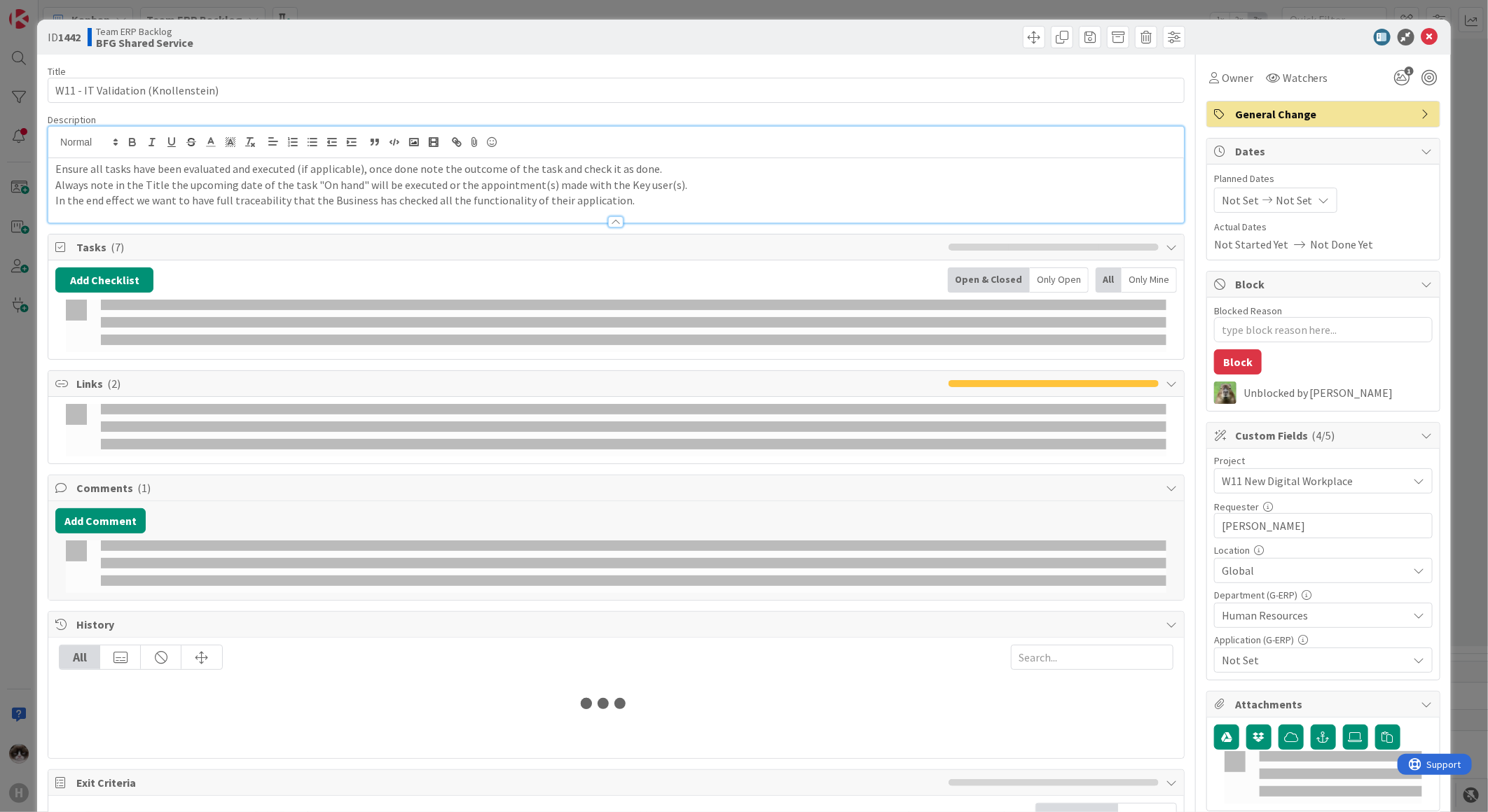
click at [614, 197] on p "In the end effect we want to have full traceability that the Business has check…" at bounding box center [616, 201] width 1122 height 16
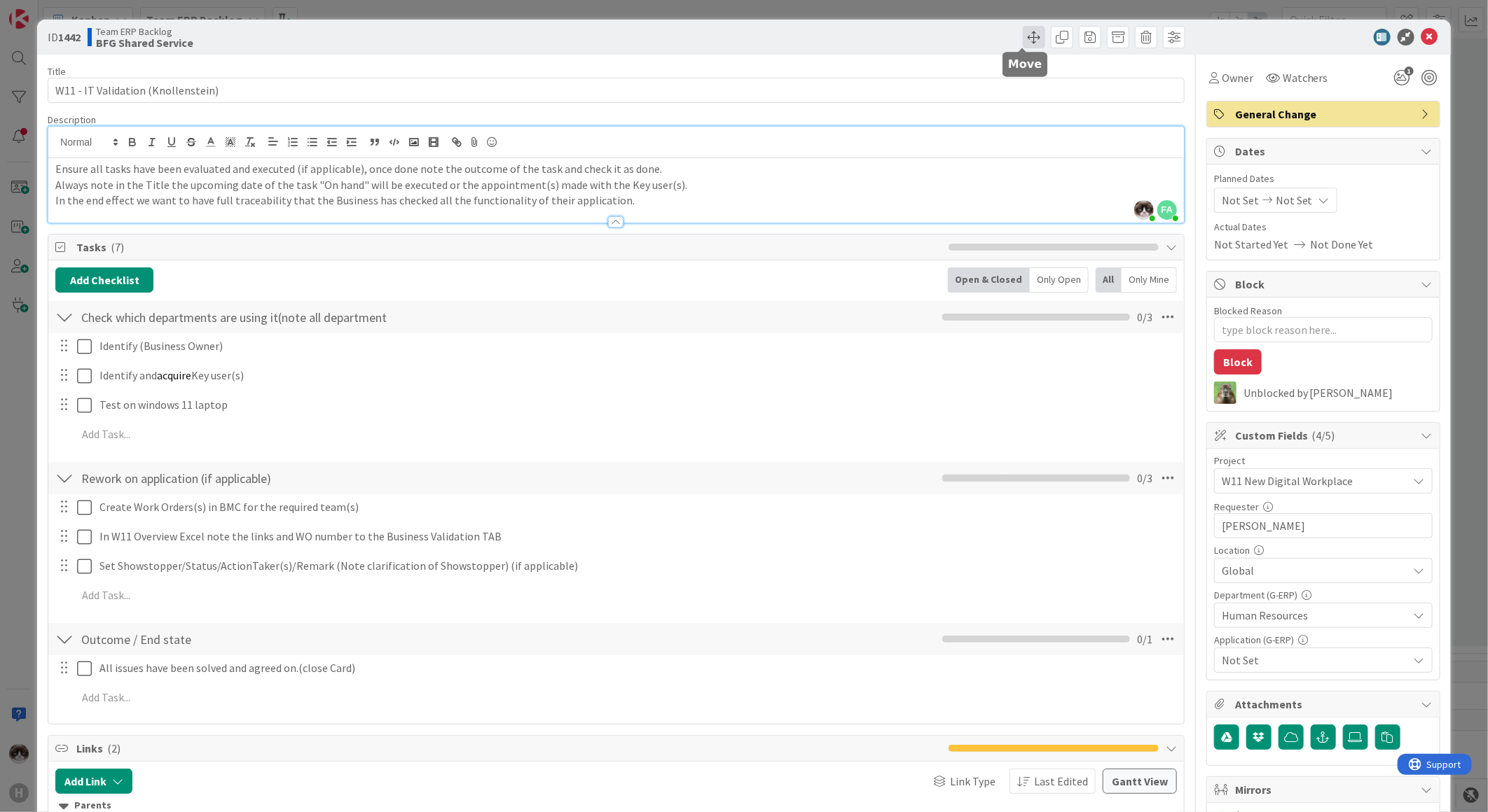
click at [1022, 40] on span at bounding box center [1034, 37] width 22 height 22
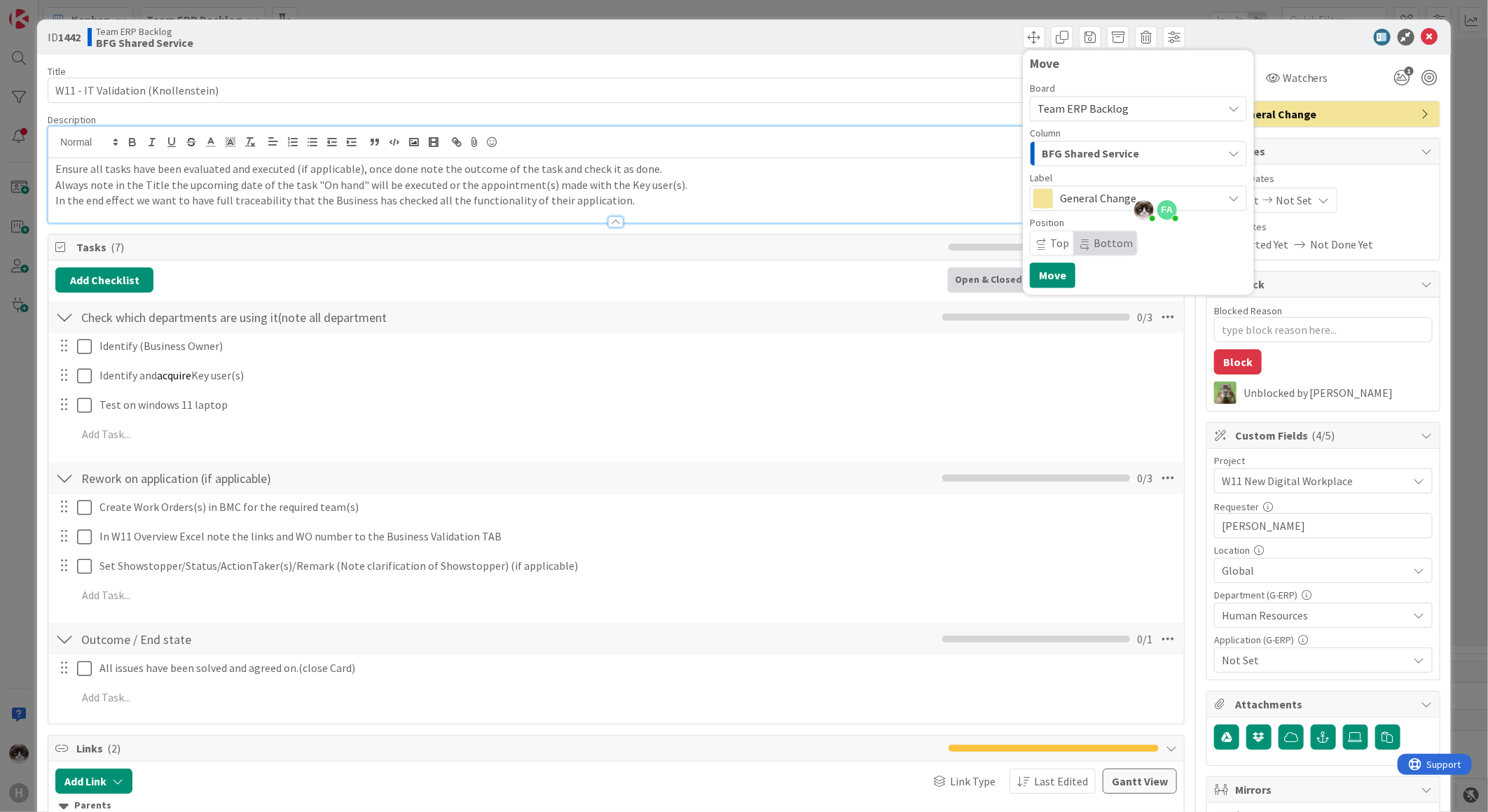
click at [1060, 159] on span "BFG Shared Service" at bounding box center [1090, 153] width 98 height 18
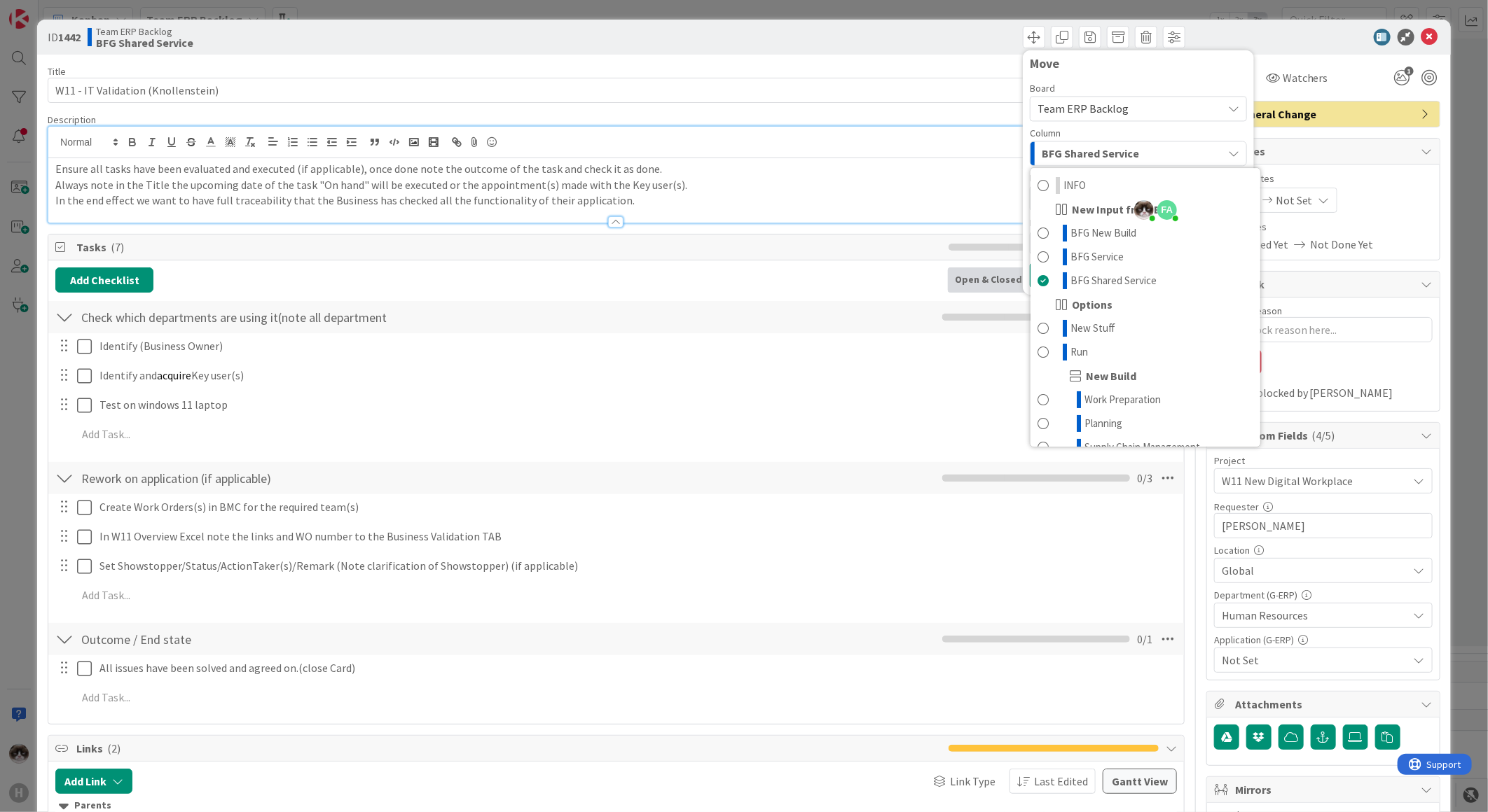
click at [1104, 123] on div "Board Team ERP Backlog Column BFG Shared Service INFO New Input from BFG BFG Ne…" at bounding box center [1138, 169] width 217 height 172
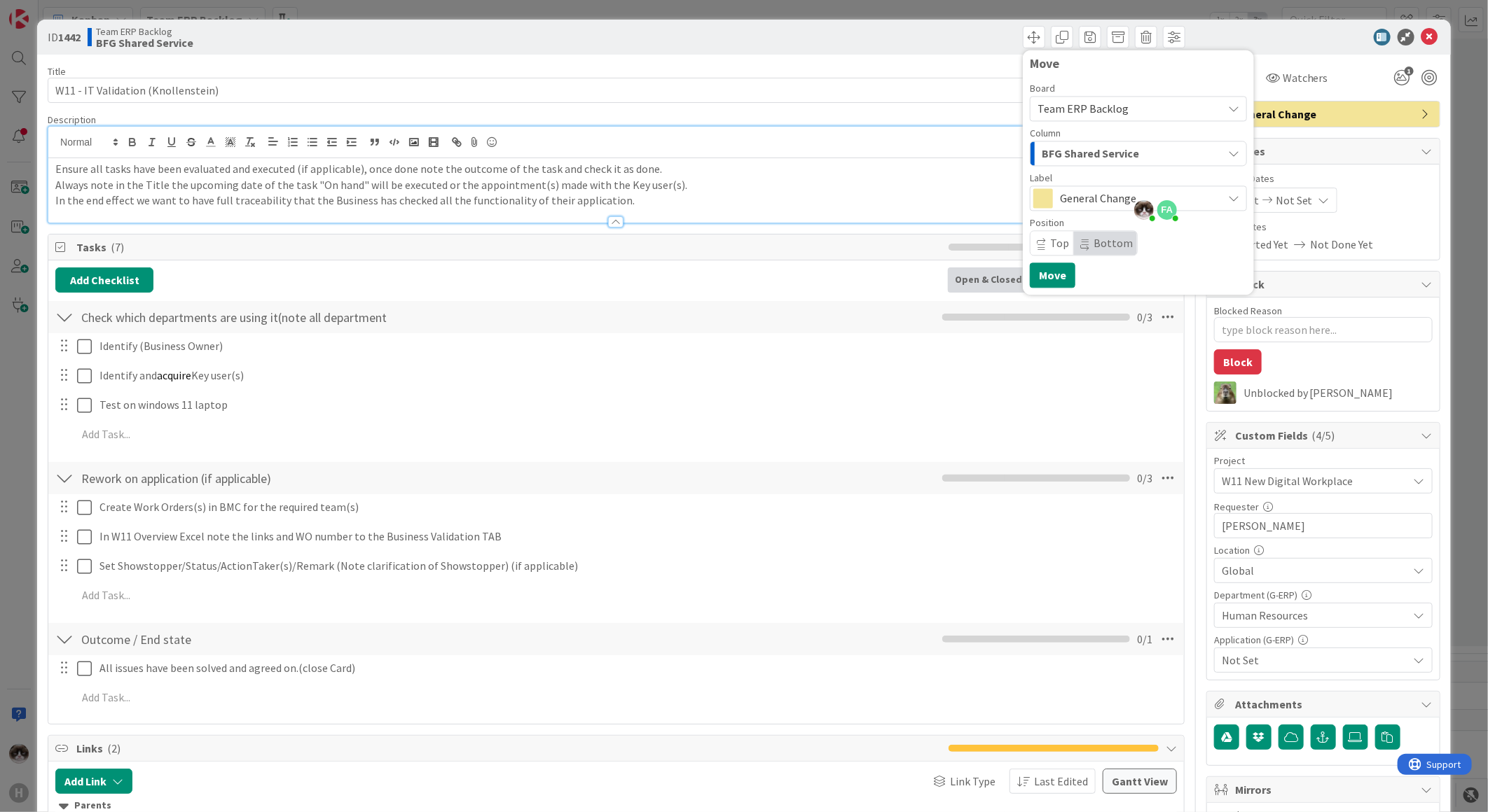
click at [1104, 113] on span "Team ERP Backlog" at bounding box center [1083, 109] width 91 height 14
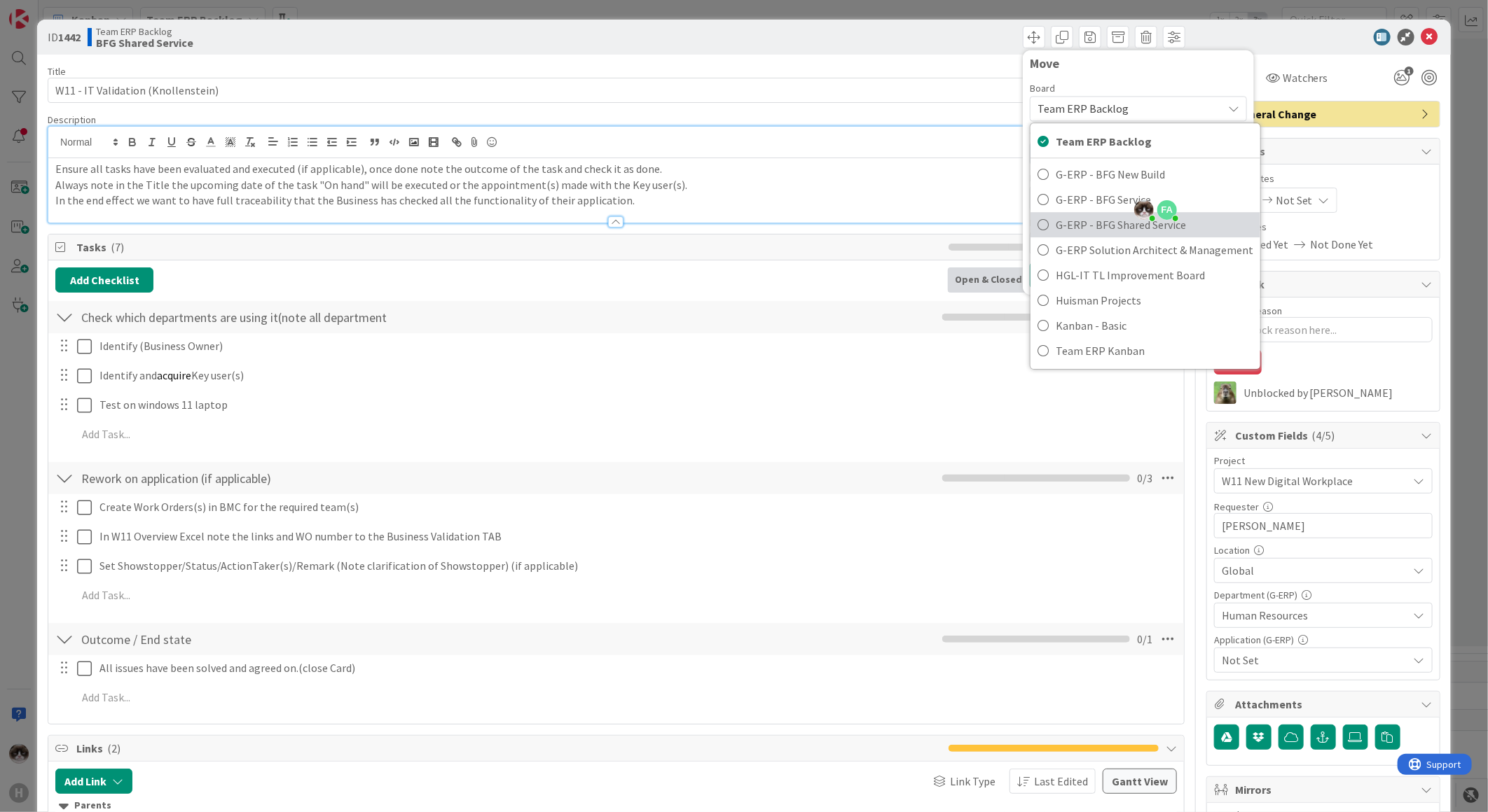
click at [1058, 232] on span "G-ERP - BFG Shared Service" at bounding box center [1154, 224] width 198 height 21
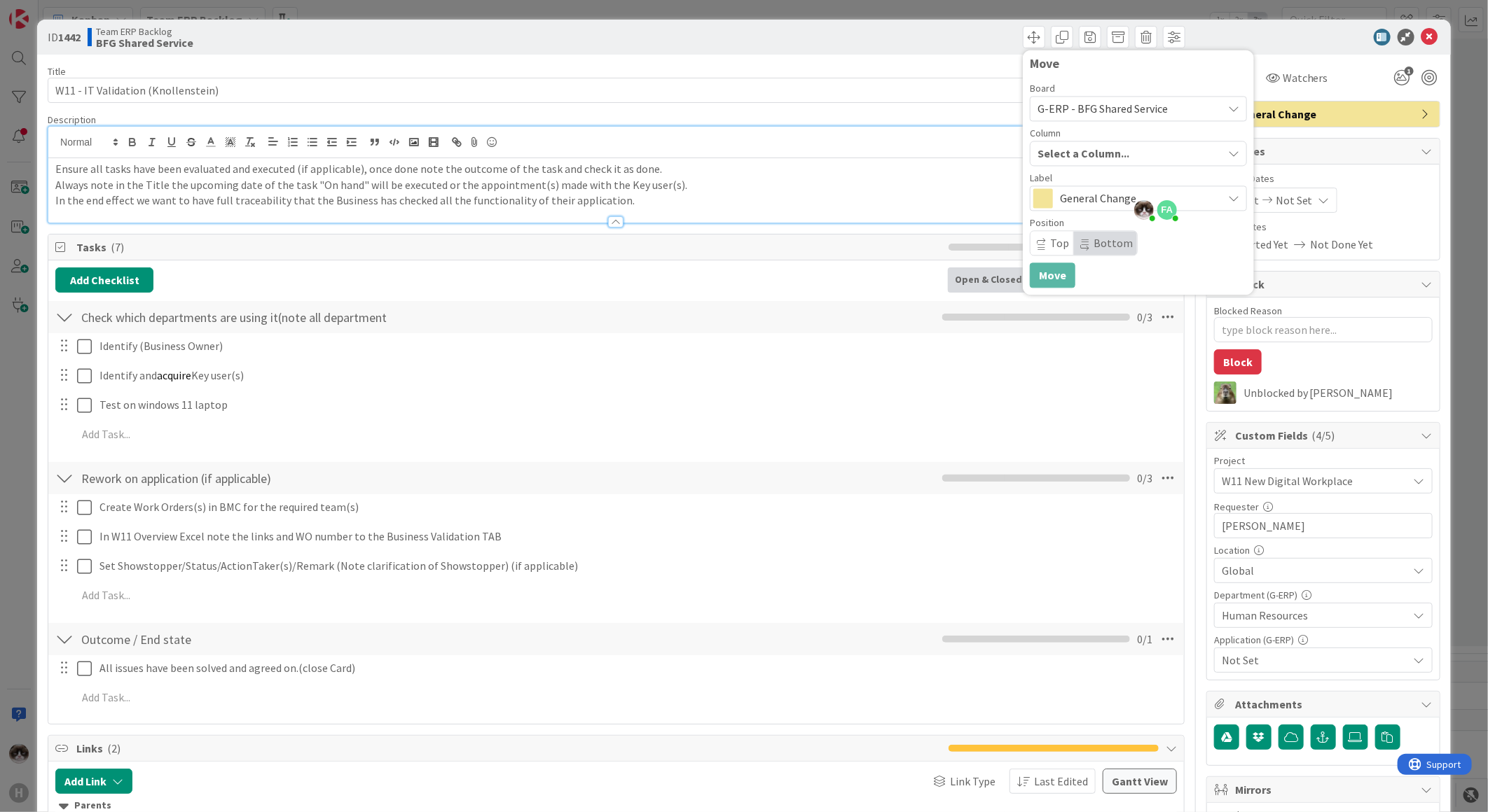
click at [1051, 157] on span "Select a Column..." at bounding box center [1083, 153] width 92 height 18
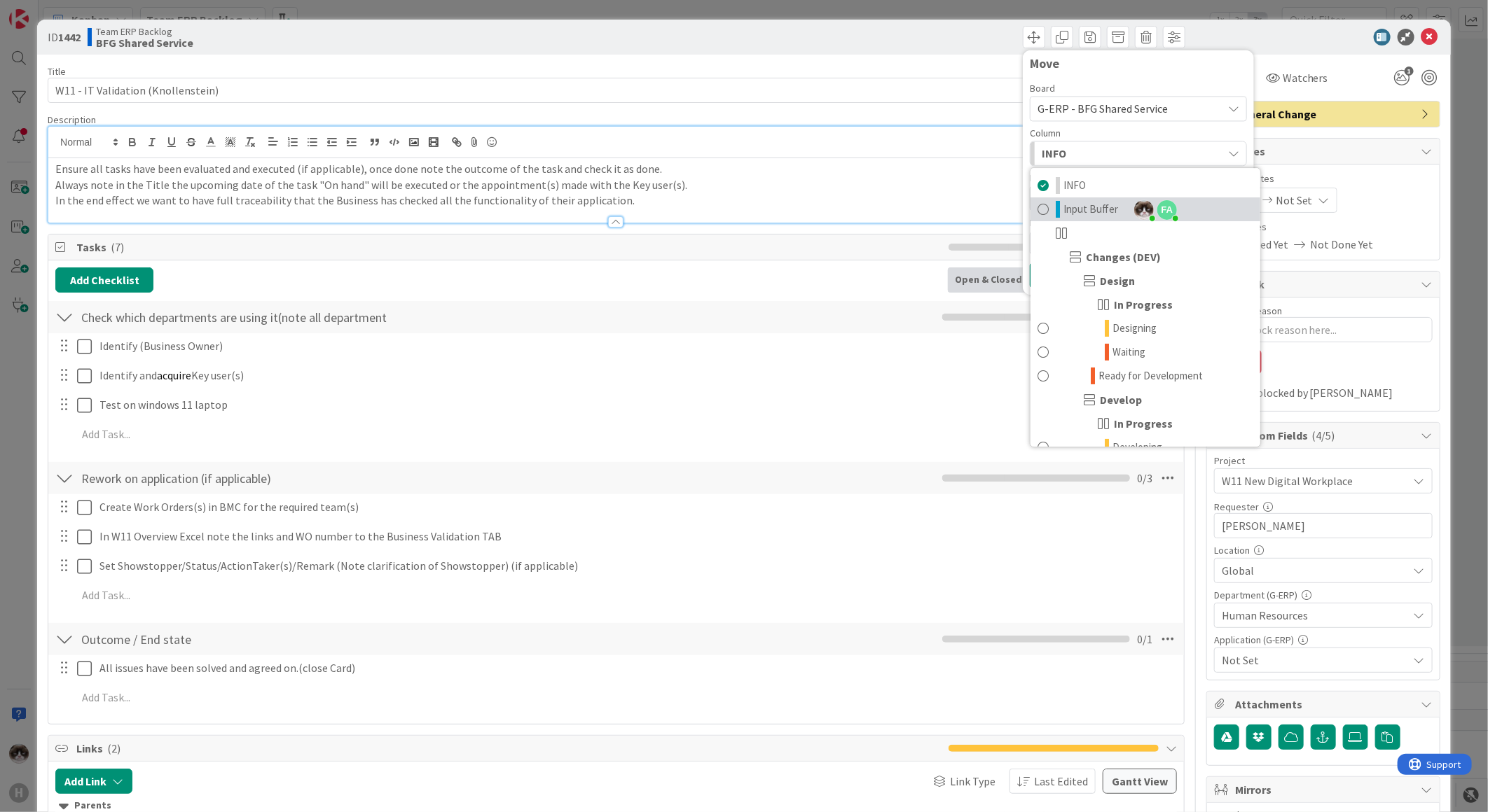
click at [1083, 205] on span "Input Buffer" at bounding box center [1091, 209] width 55 height 17
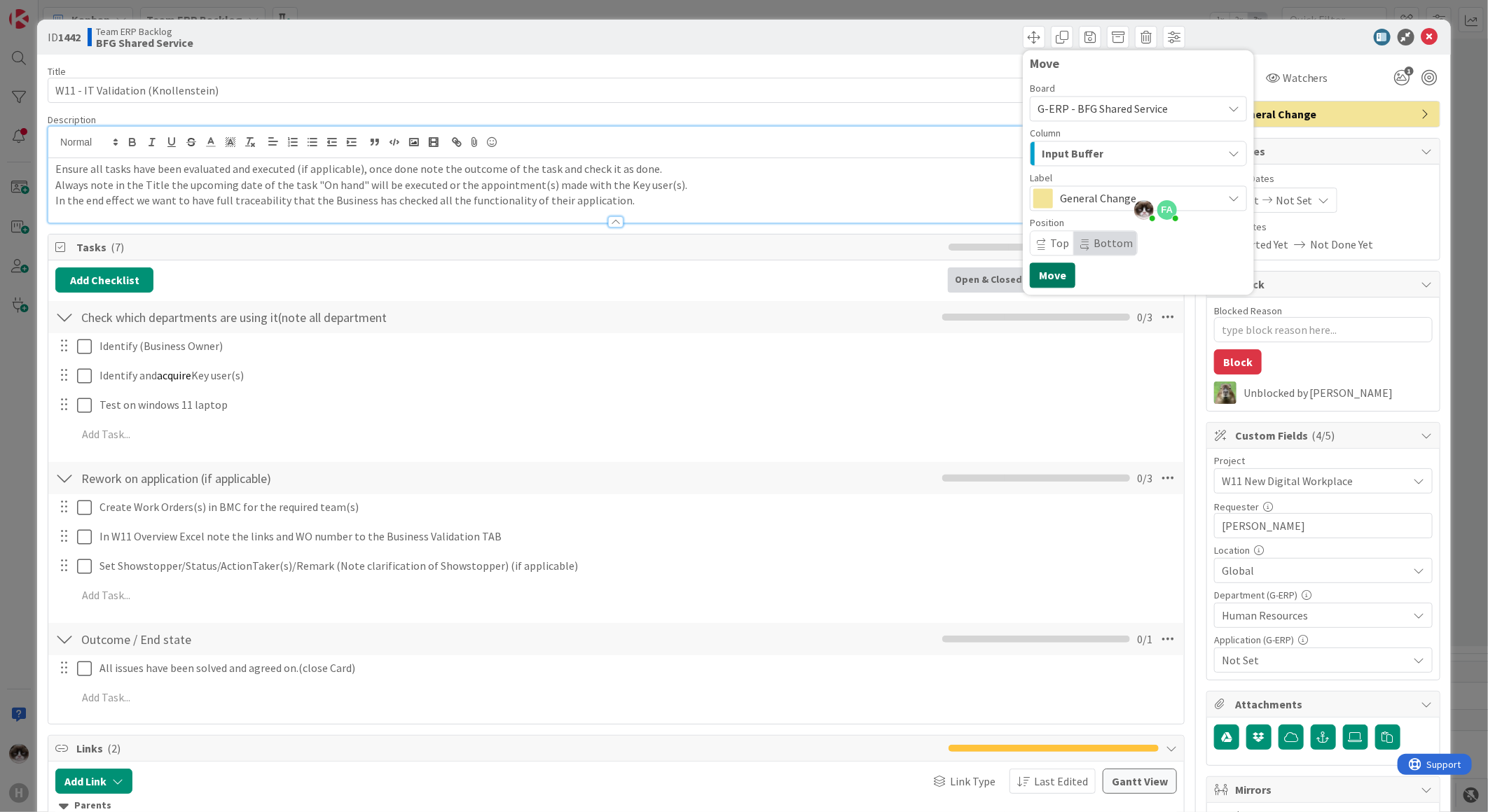
click at [1040, 274] on button "Move" at bounding box center [1052, 275] width 45 height 25
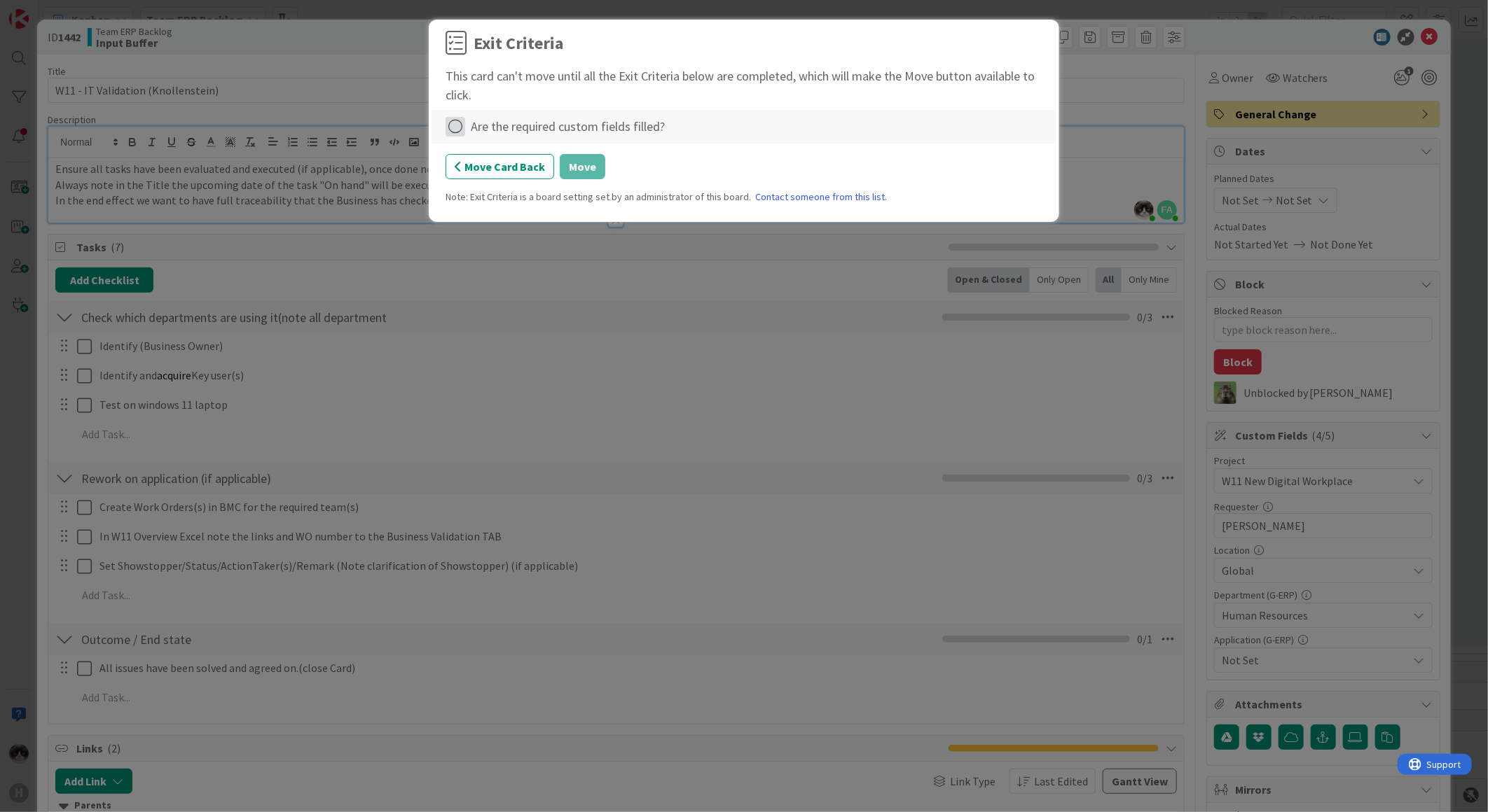
click at [456, 124] on icon at bounding box center [455, 126] width 20 height 20
click at [744, 163] on div "Move Card Back Move" at bounding box center [744, 167] width 596 height 25
click at [531, 170] on button "Move Card Back" at bounding box center [500, 167] width 109 height 25
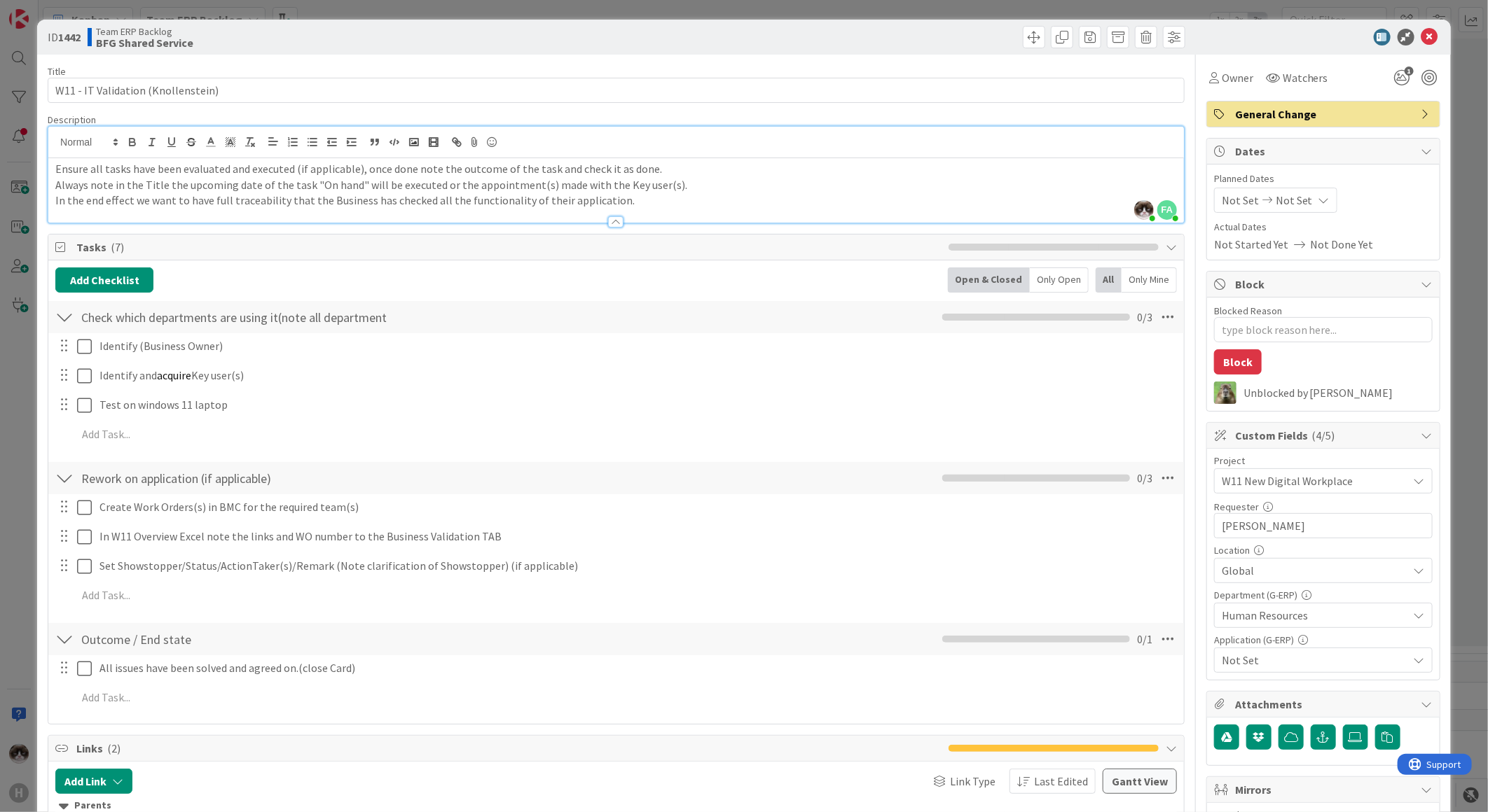
click at [1267, 660] on span "Not Set" at bounding box center [1314, 660] width 186 height 17
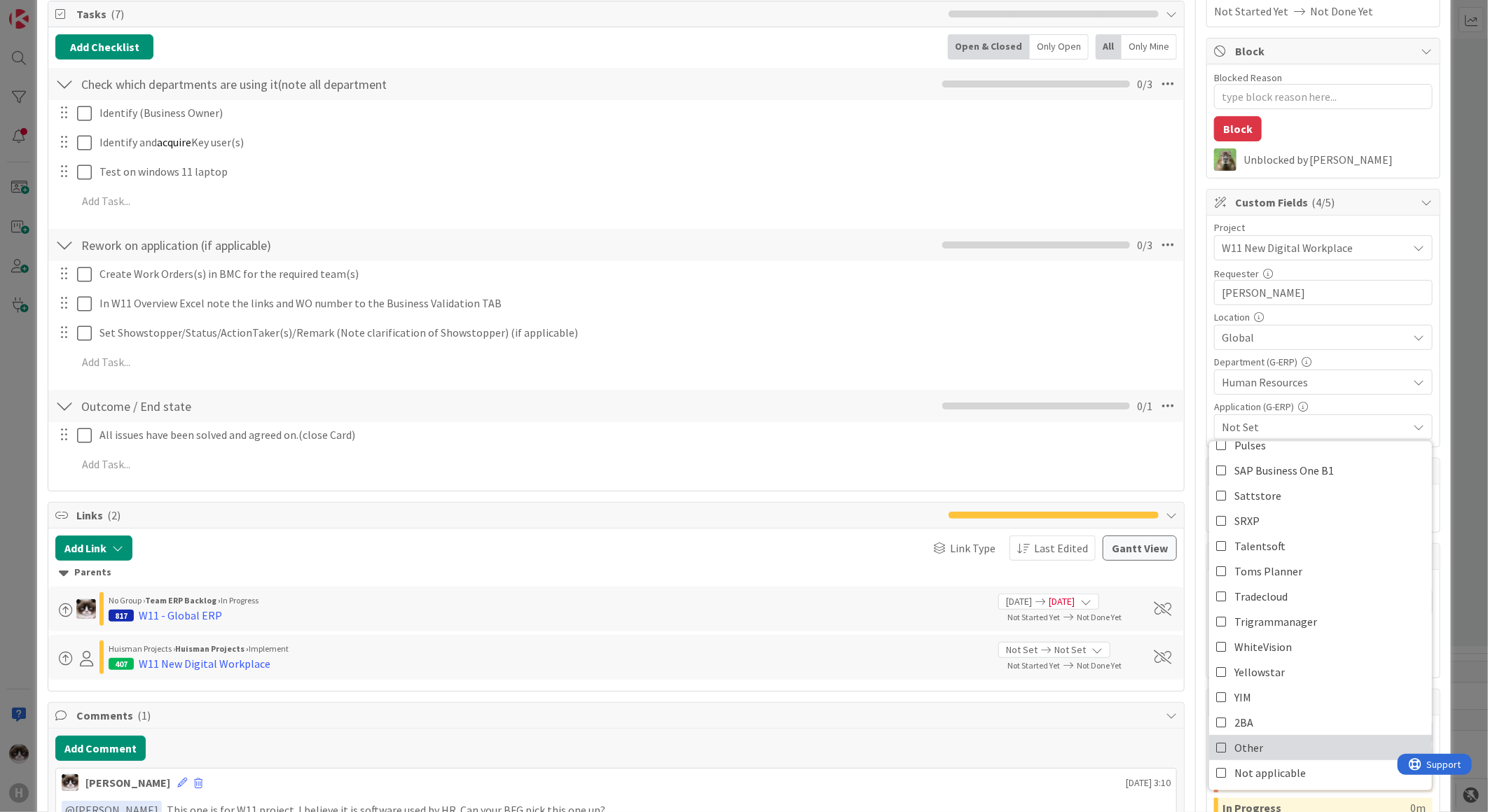
click at [1280, 741] on link "Other" at bounding box center [1320, 748] width 223 height 25
click at [1006, 345] on div "Set Showstopper/Status/ActionTaker(s)/Remark (Note clarification of Showstopper…" at bounding box center [616, 333] width 1134 height 25
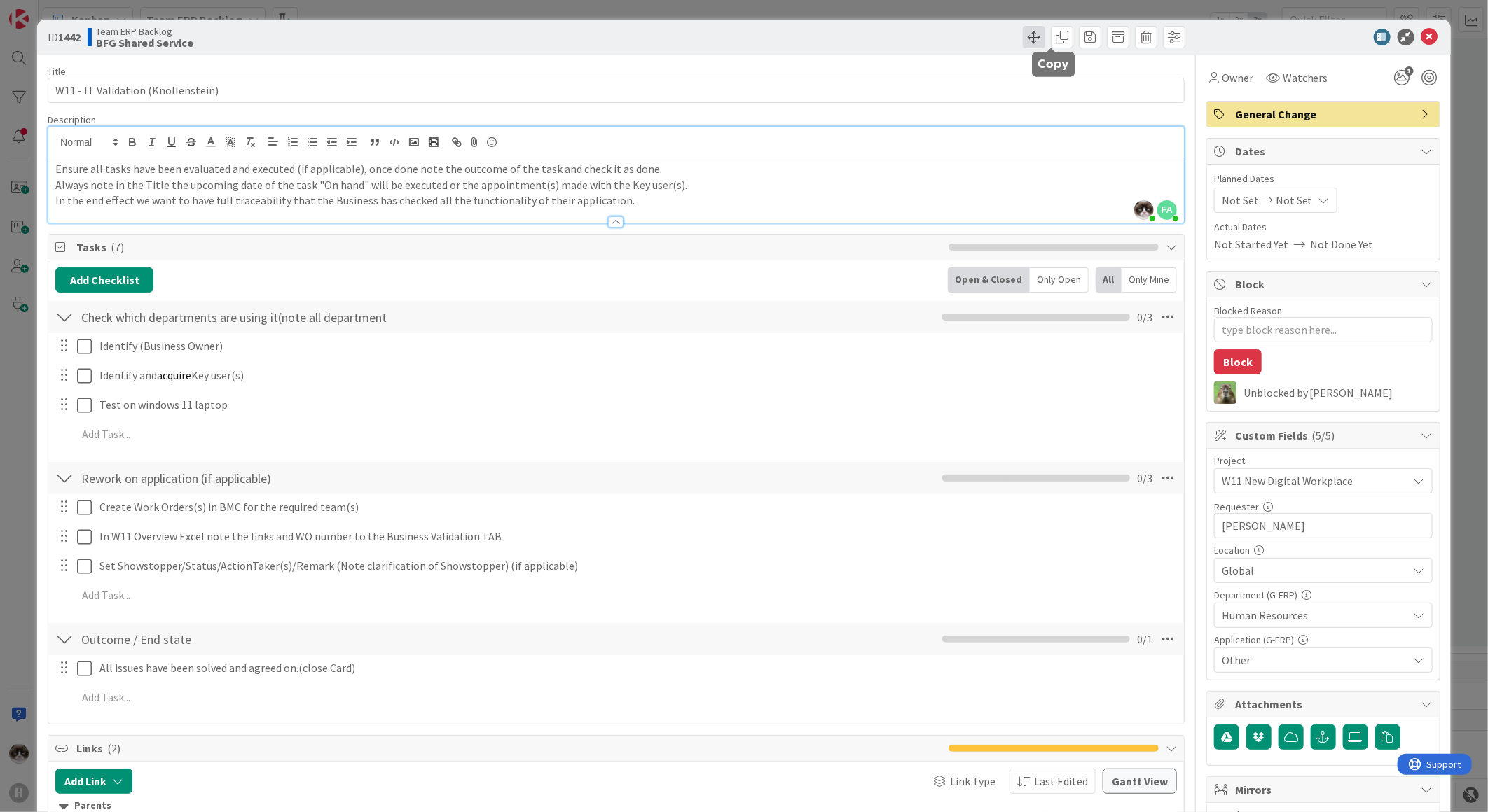
click at [1024, 39] on span at bounding box center [1034, 37] width 22 height 22
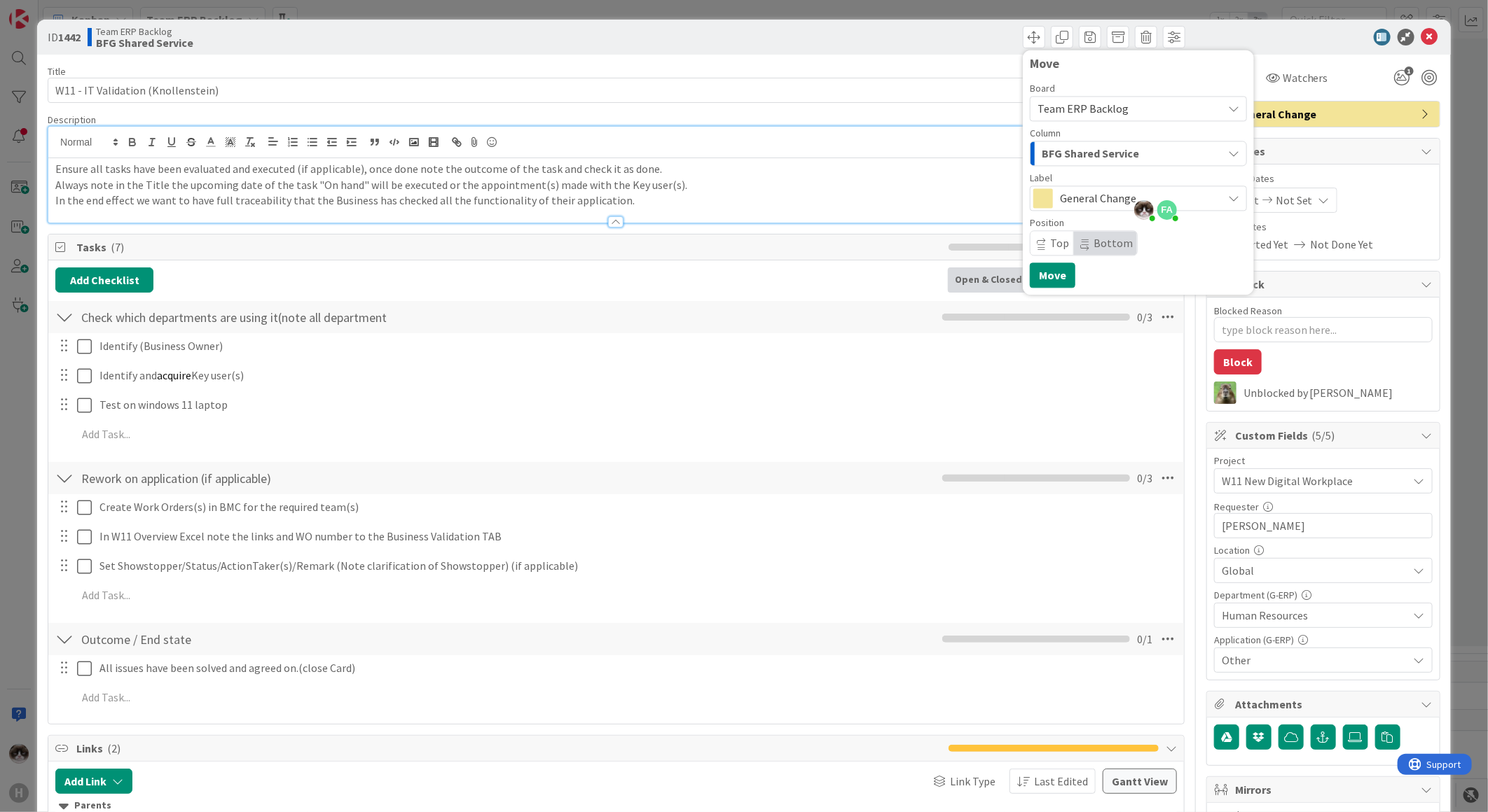
click at [1088, 105] on span "Team ERP Backlog" at bounding box center [1083, 109] width 91 height 14
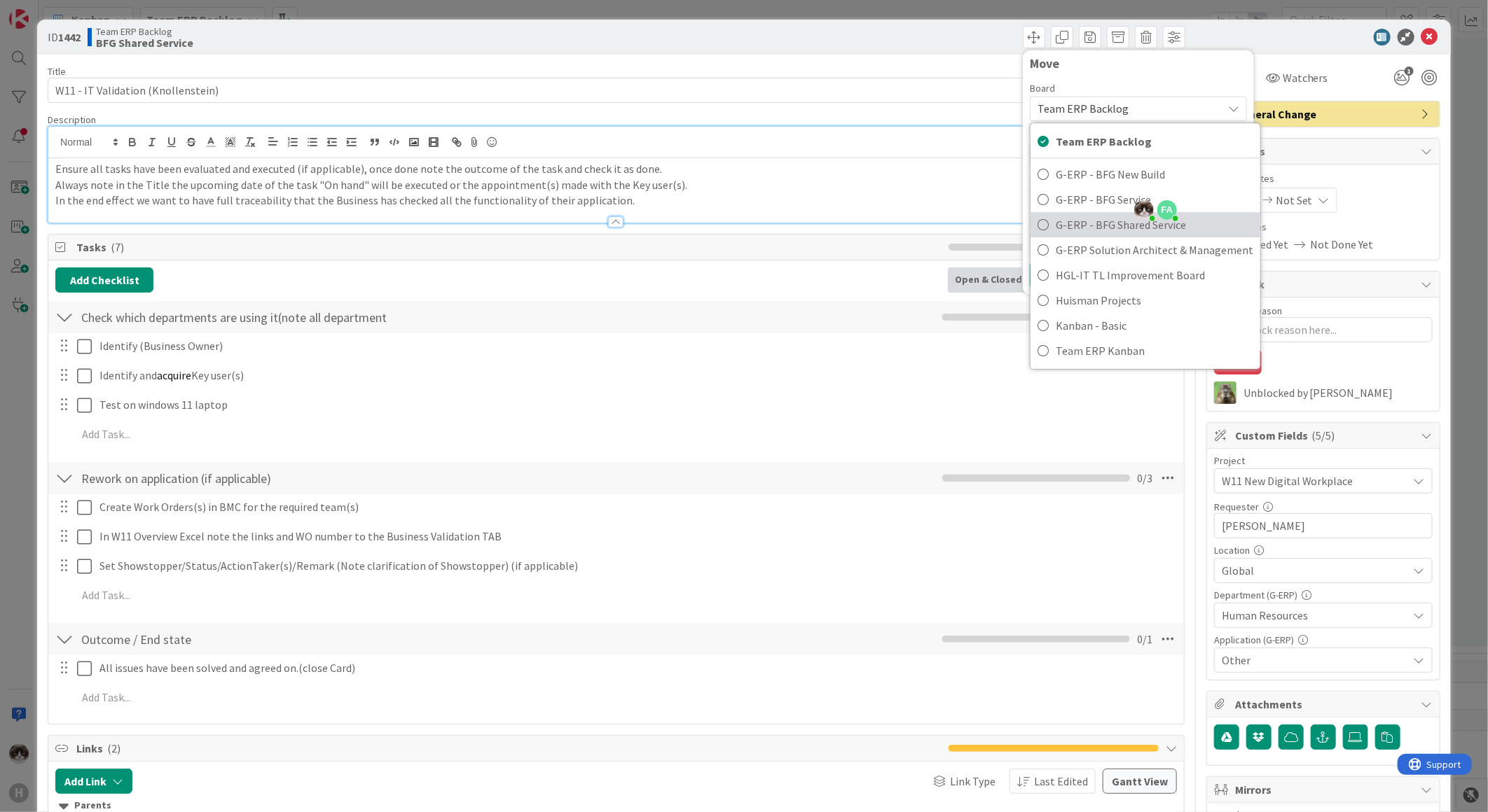
click at [1065, 224] on span "G-ERP - BFG Shared Service" at bounding box center [1154, 224] width 198 height 21
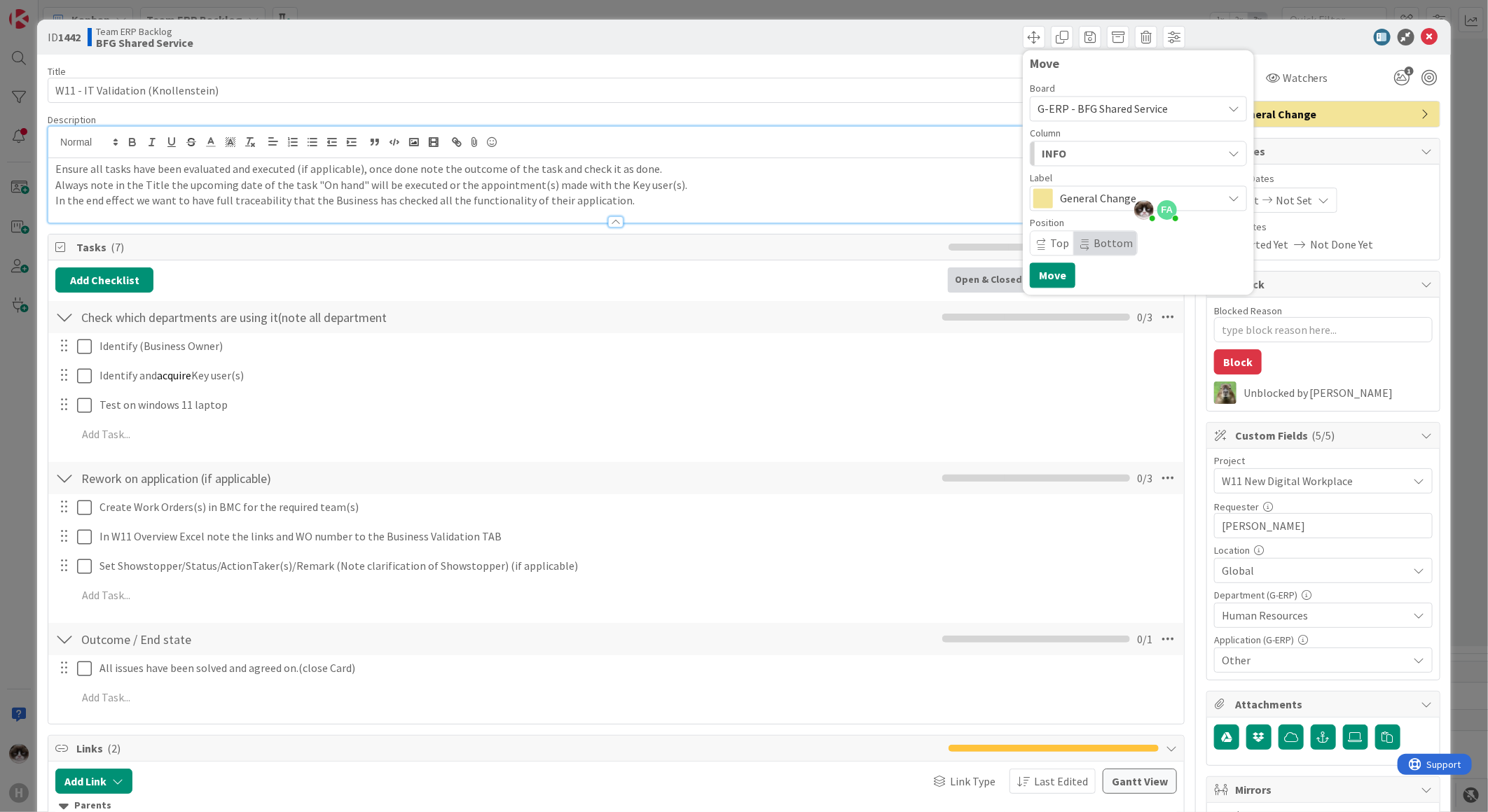
click at [1059, 152] on div "INFO" at bounding box center [1130, 153] width 184 height 22
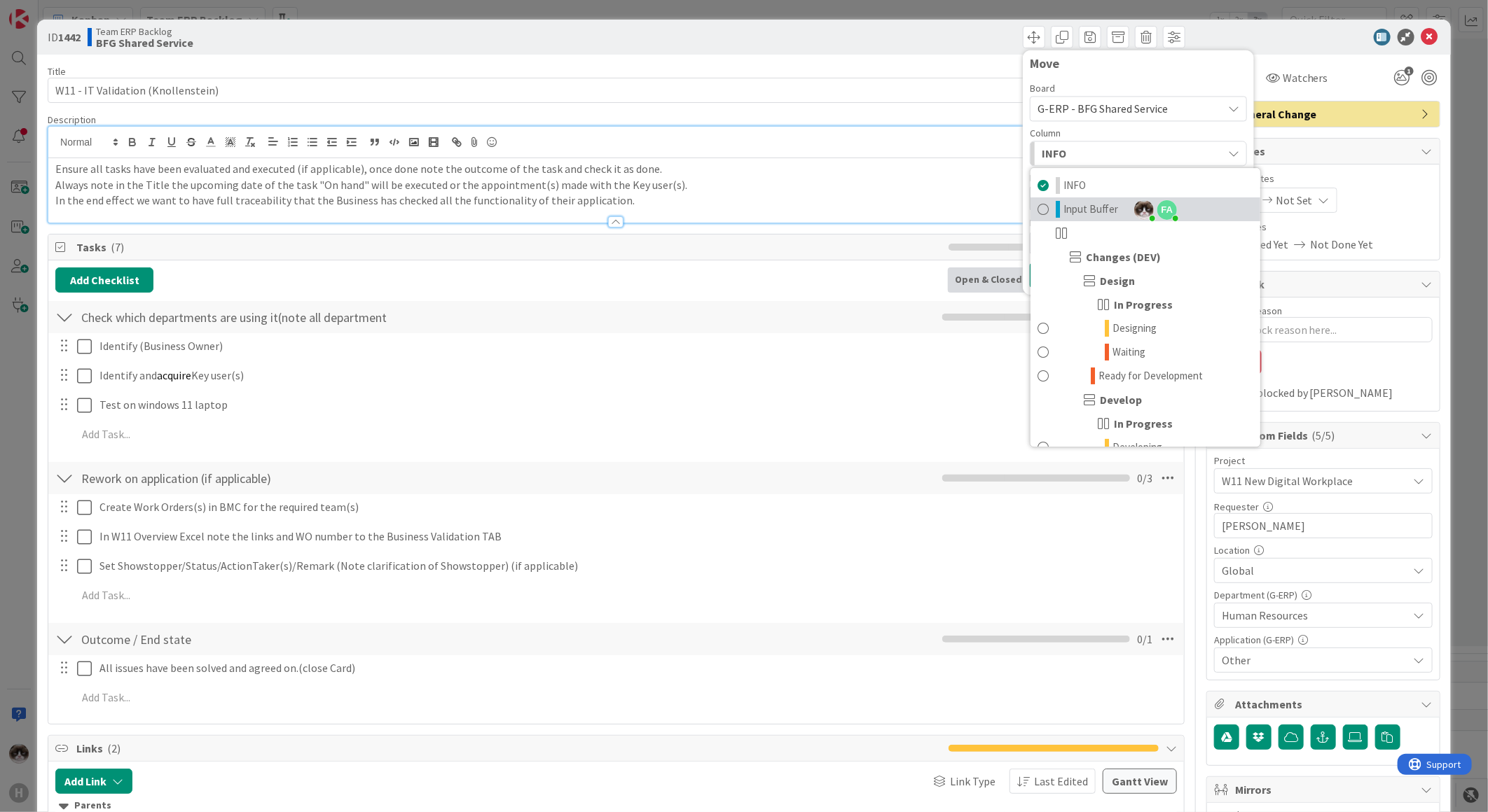
click at [1083, 213] on span "Input Buffer" at bounding box center [1091, 209] width 55 height 17
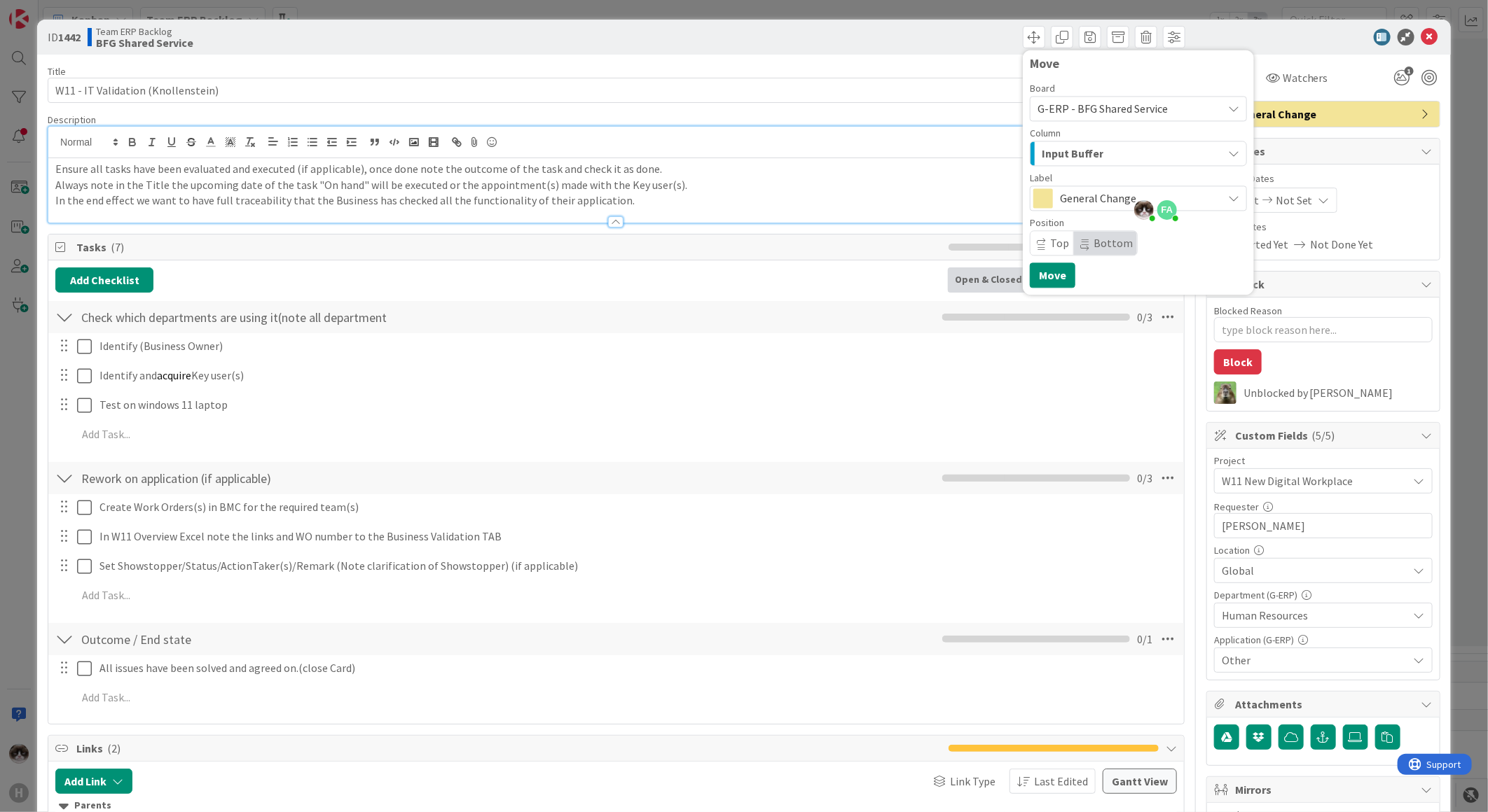
click at [1055, 261] on div "Move Board G-ERP - BFG Shared Service Team ERP Backlog G-ERP - BFG New Build G-…" at bounding box center [1138, 172] width 217 height 231
click at [1053, 274] on button "Move" at bounding box center [1052, 275] width 45 height 25
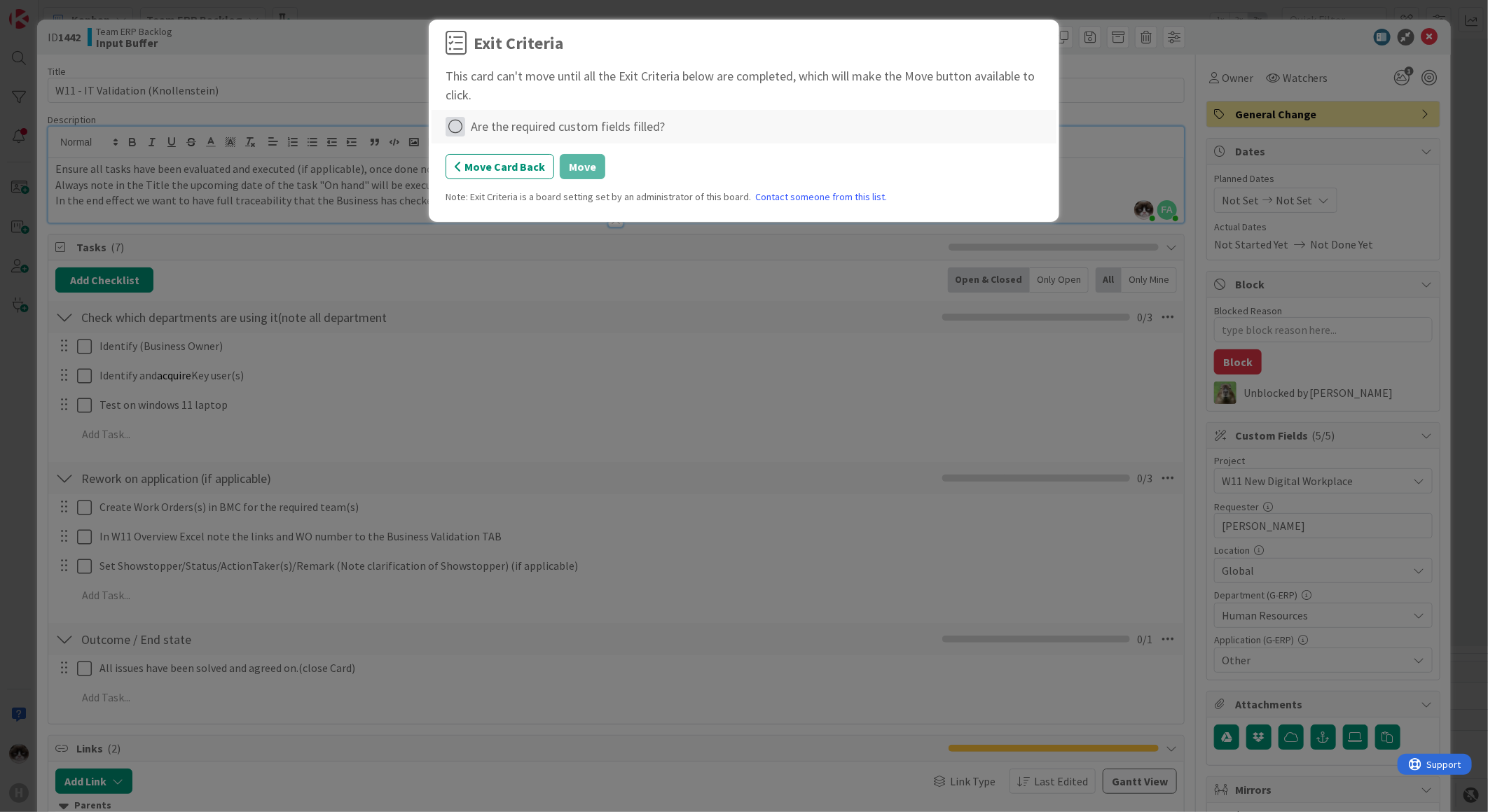
click at [455, 123] on icon at bounding box center [455, 126] width 20 height 20
click at [523, 151] on link "Complete" at bounding box center [533, 156] width 175 height 21
click at [581, 168] on button "Move" at bounding box center [582, 167] width 45 height 25
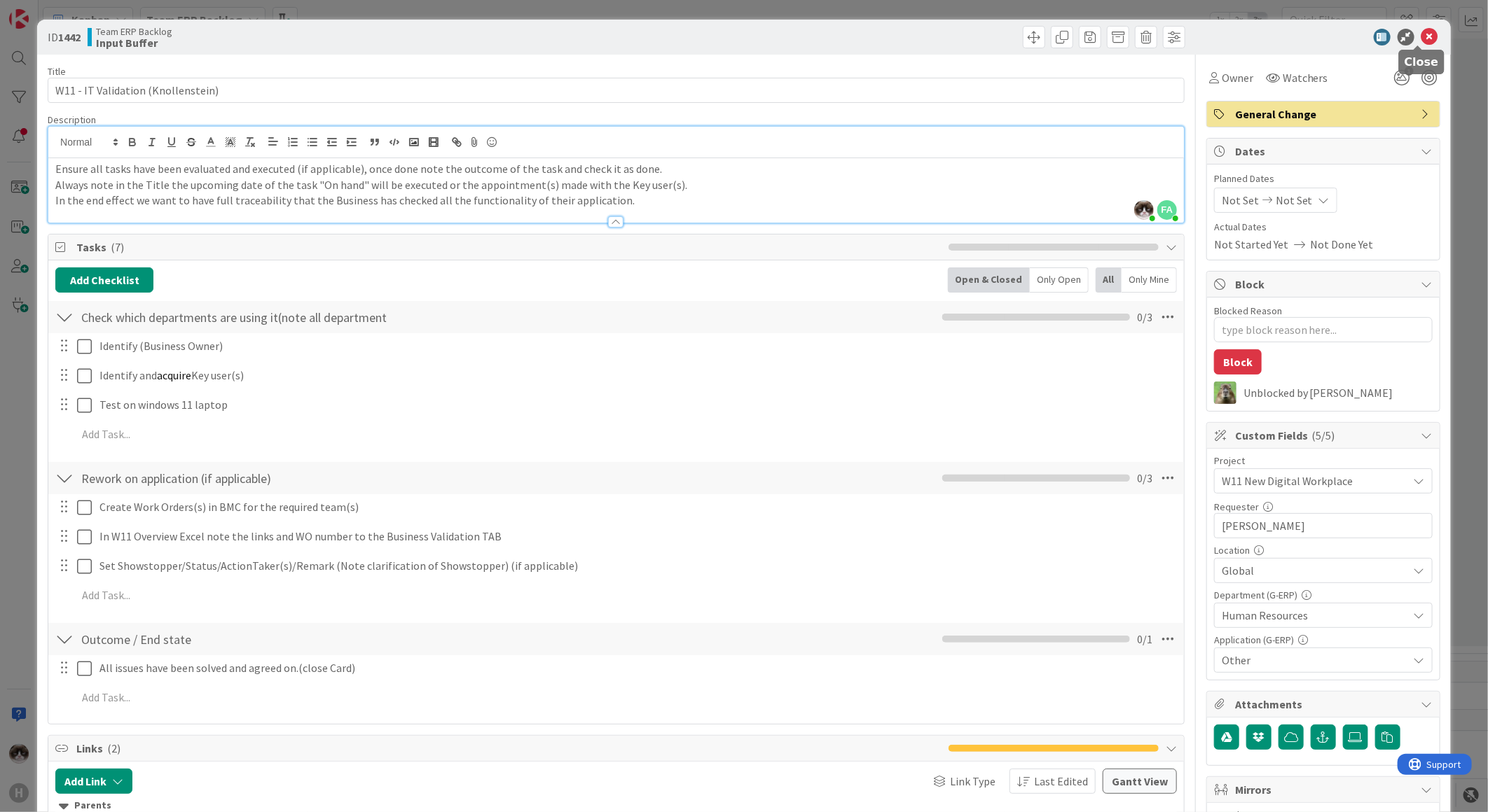
click at [1421, 37] on icon at bounding box center [1429, 36] width 17 height 17
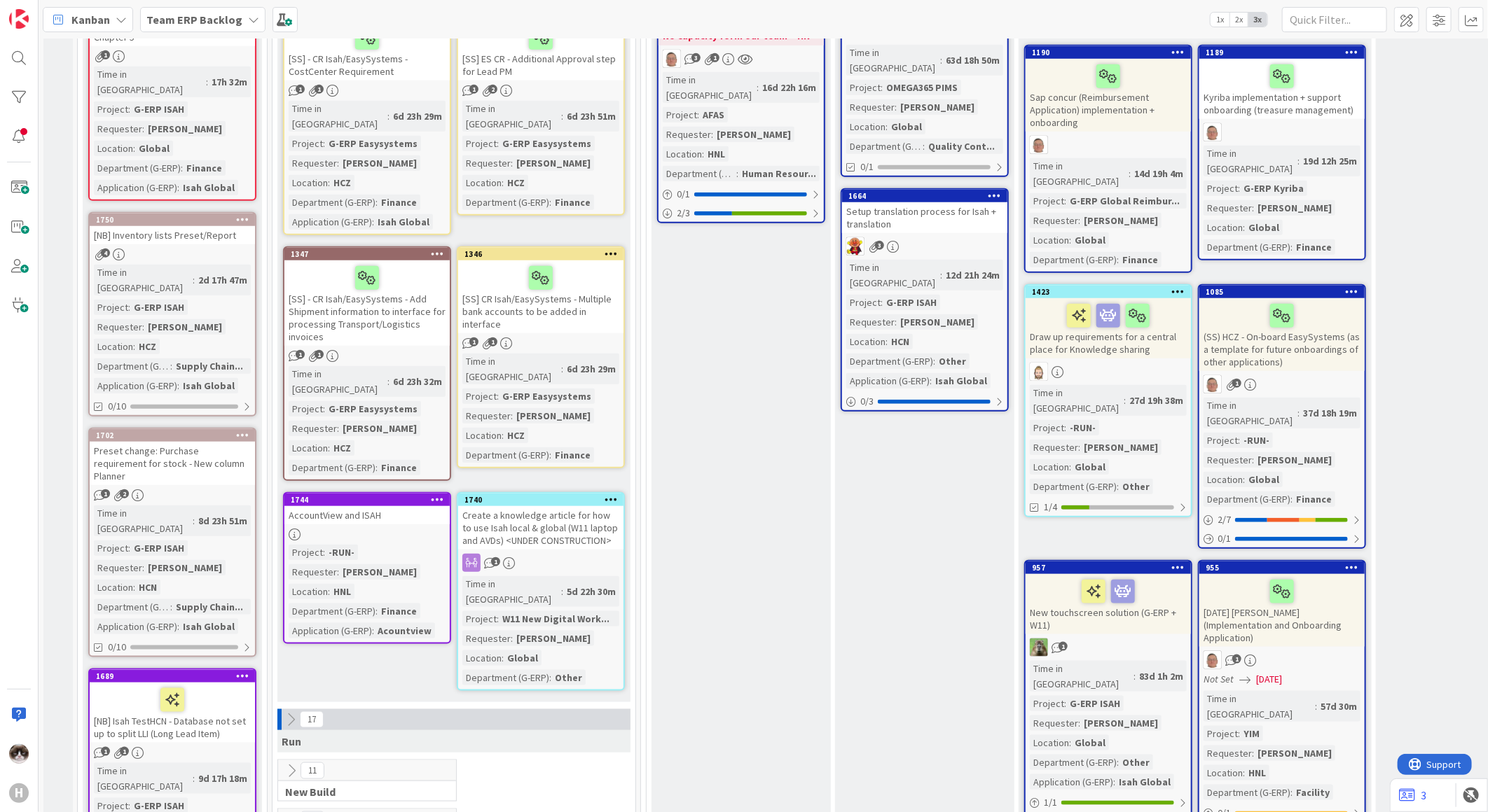
scroll to position [933, 0]
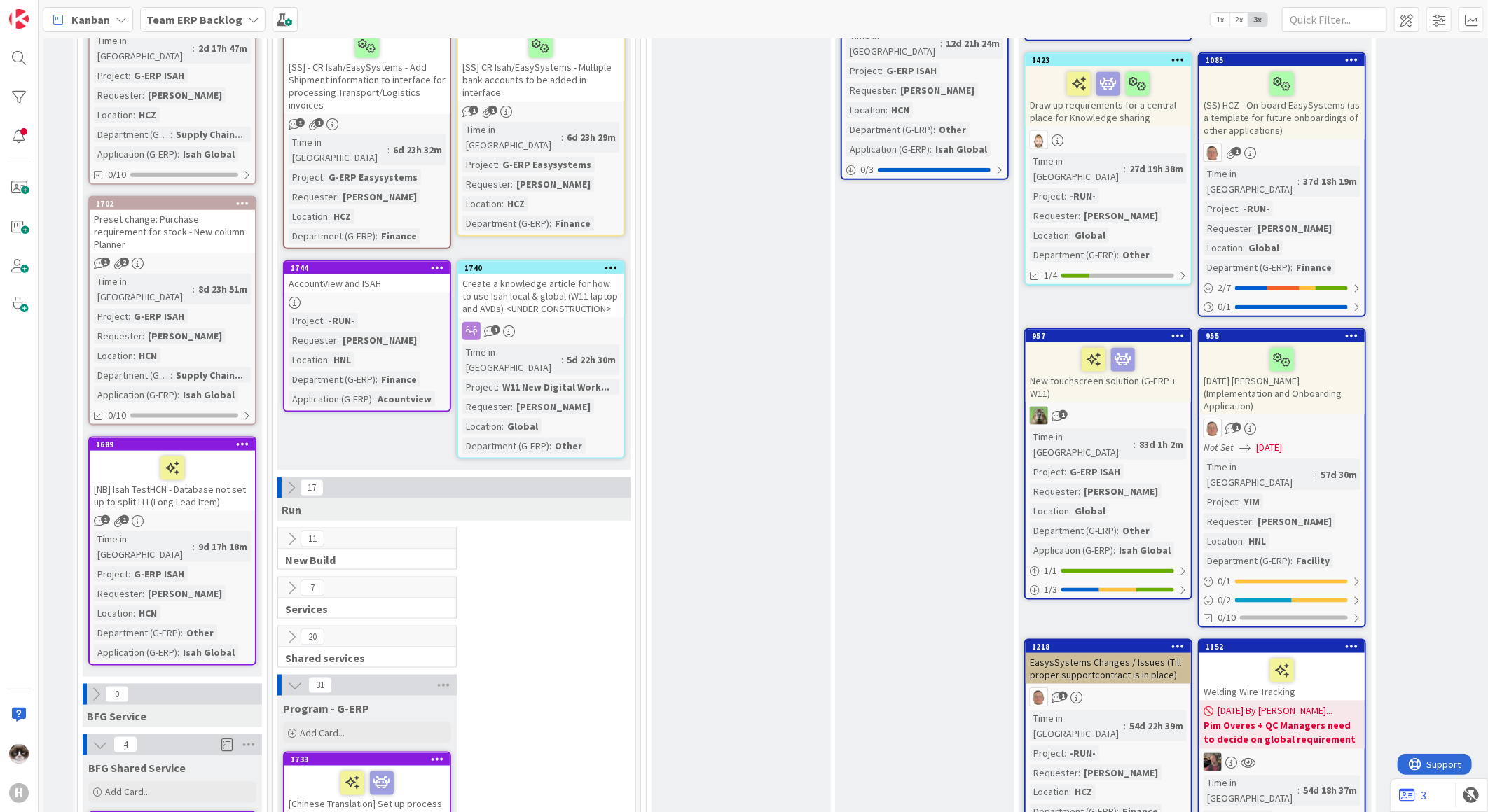
click at [289, 578] on div "7" at bounding box center [367, 588] width 178 height 21
click at [288, 579] on button at bounding box center [291, 588] width 18 height 18
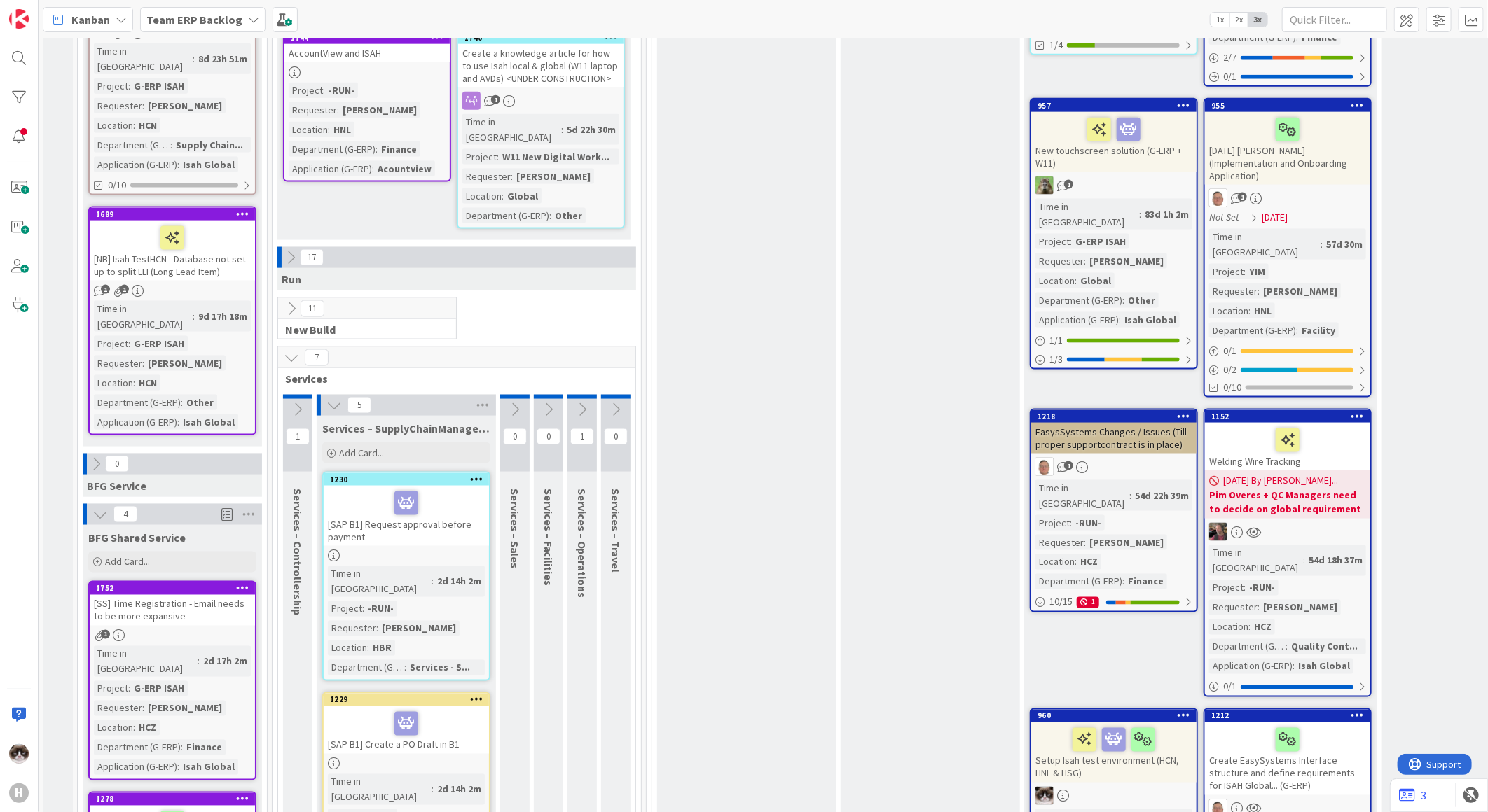
scroll to position [1166, 0]
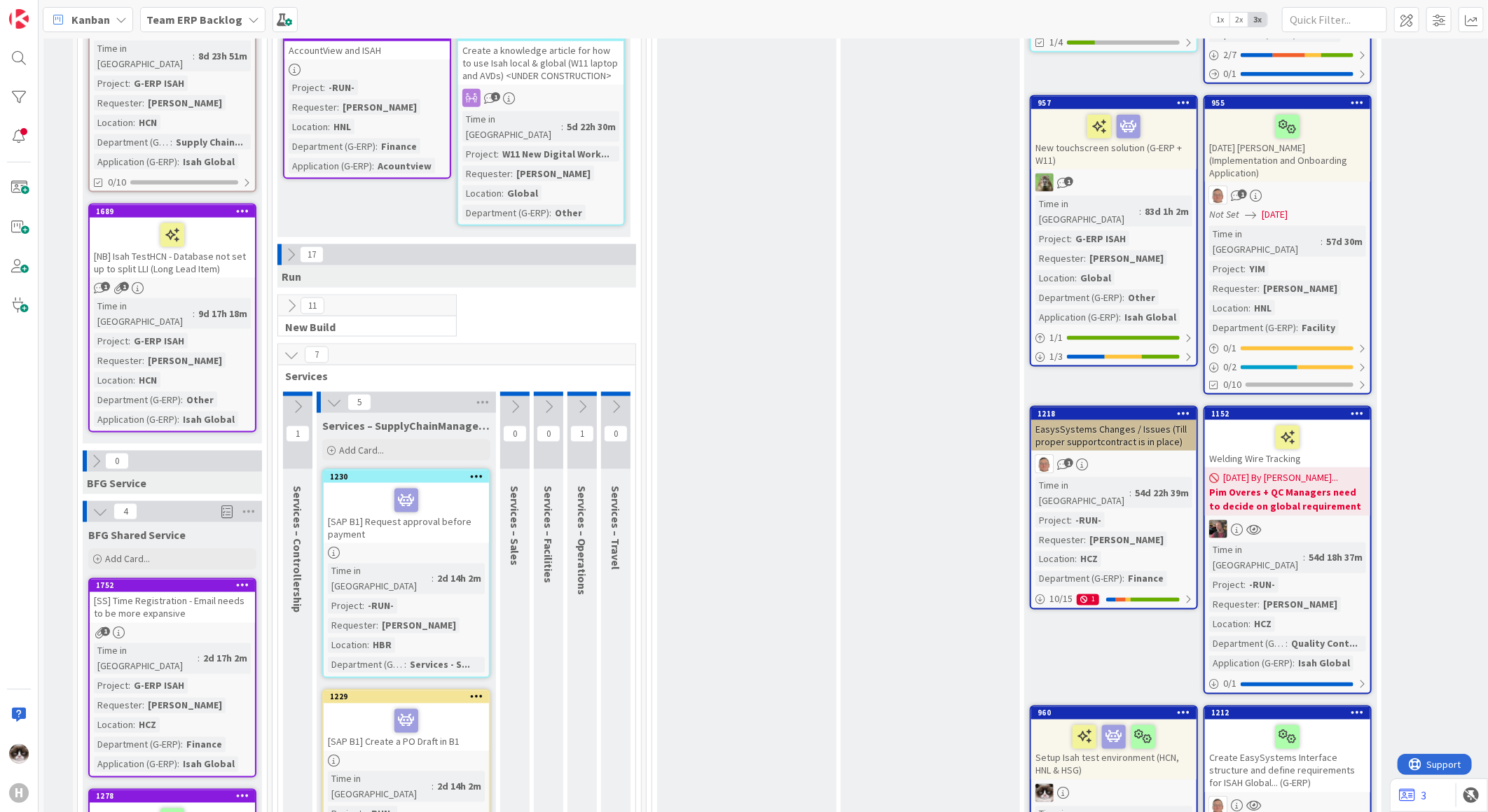
click at [293, 347] on icon at bounding box center [291, 354] width 15 height 15
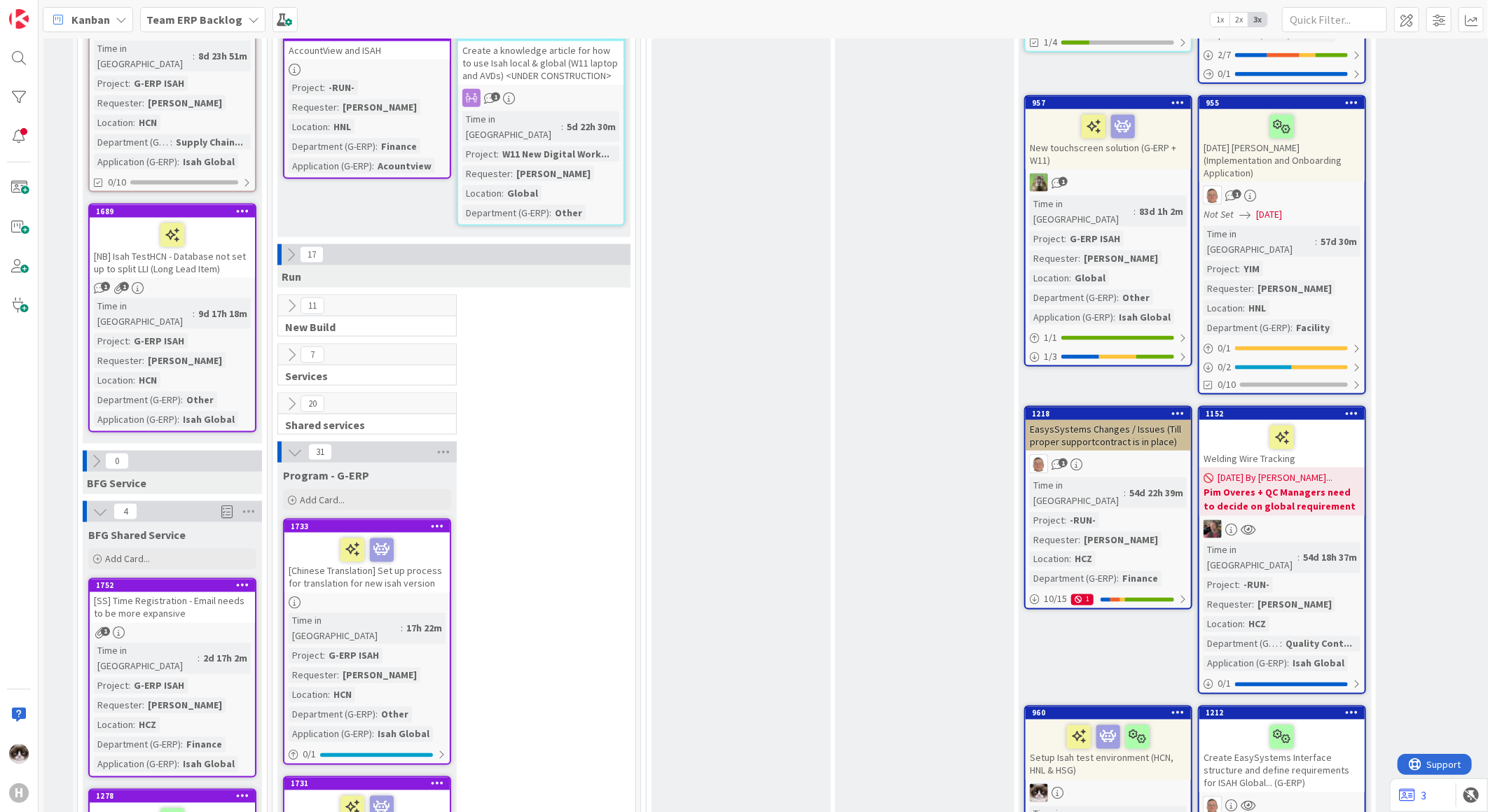
click at [286, 396] on icon at bounding box center [291, 404] width 15 height 15
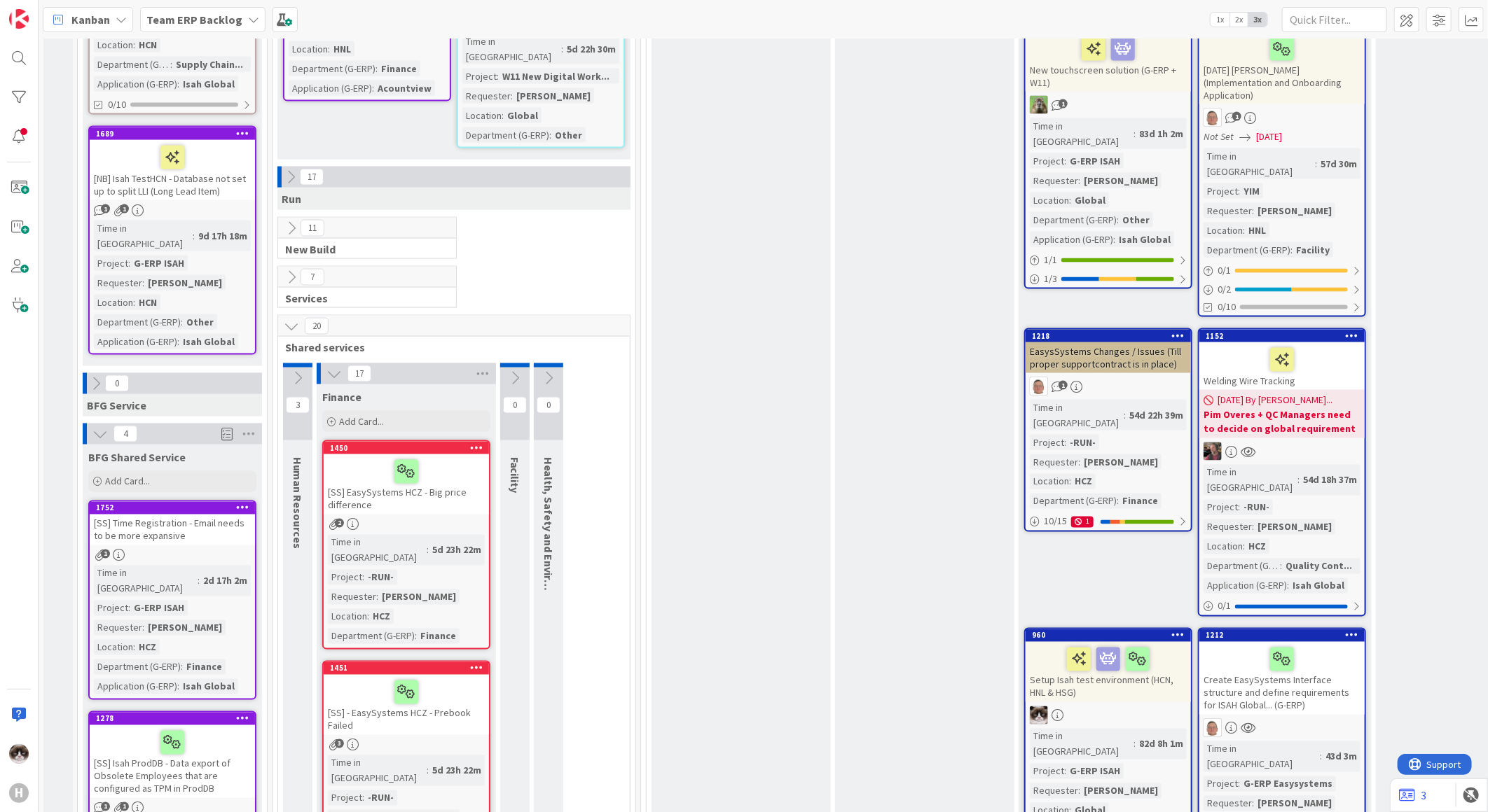
scroll to position [1478, 0]
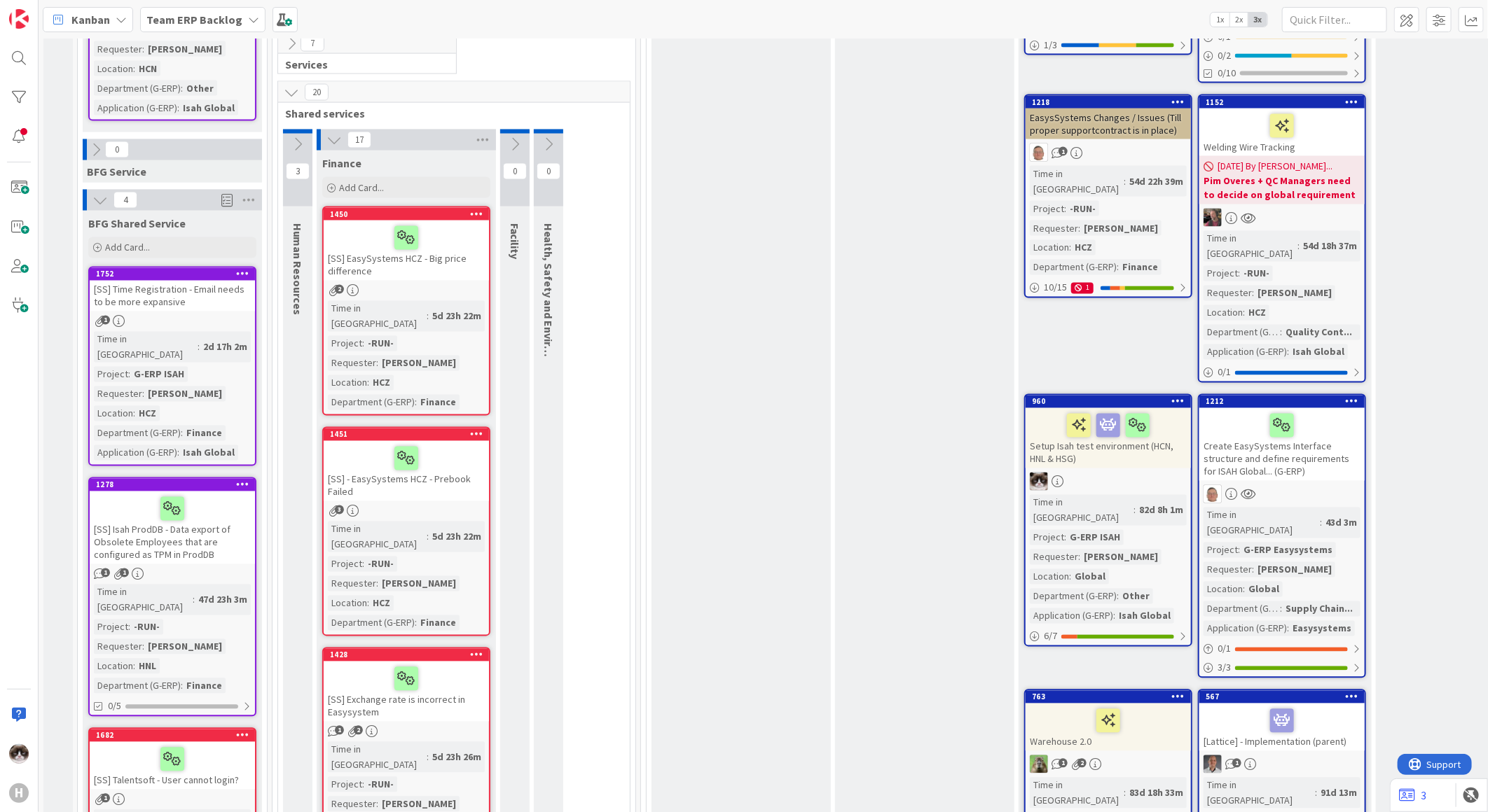
click at [406, 441] on div "[SS] - EasySystems HCZ - Prebook Failed" at bounding box center [406, 471] width 165 height 60
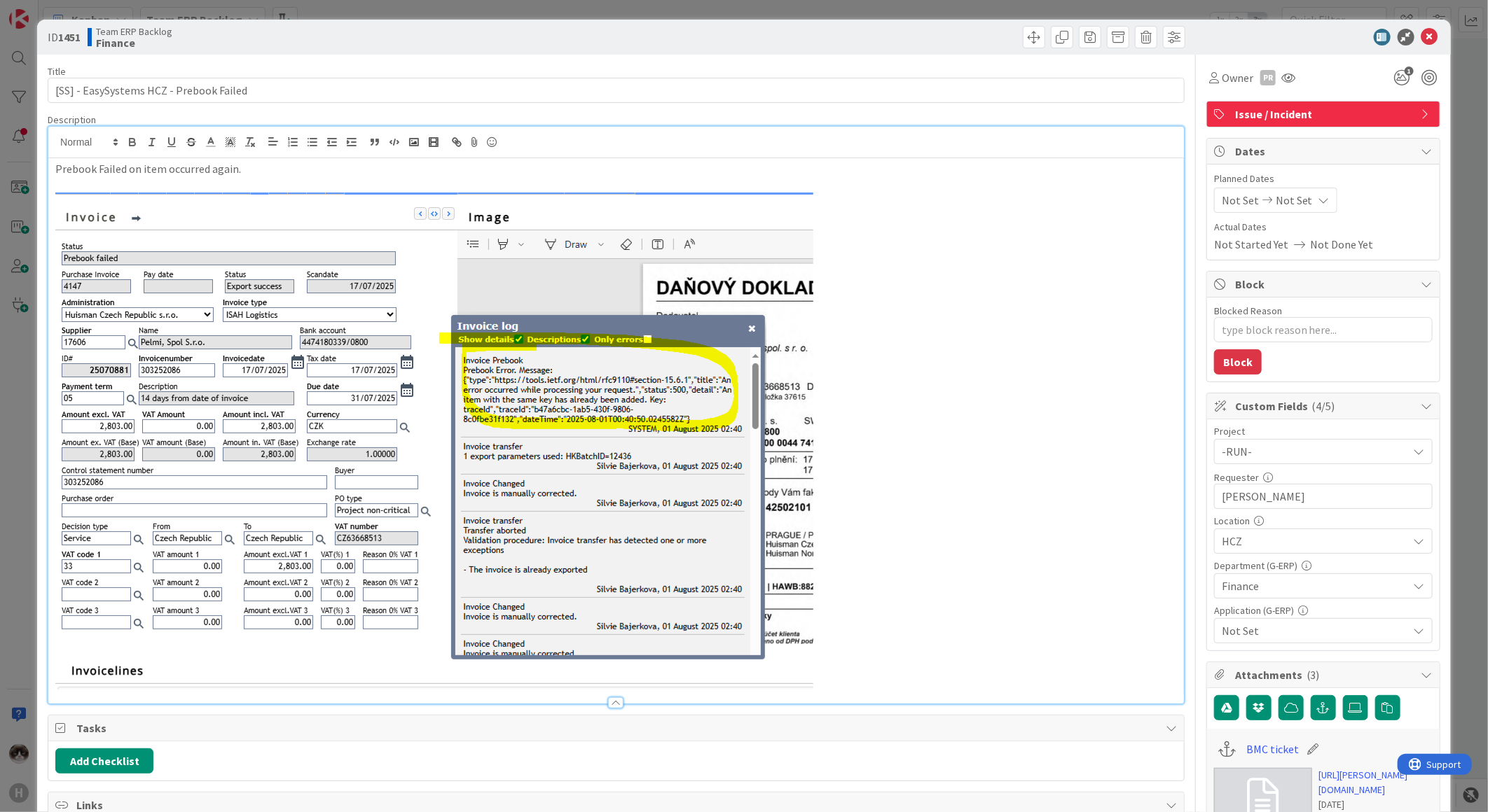
type textarea "x"
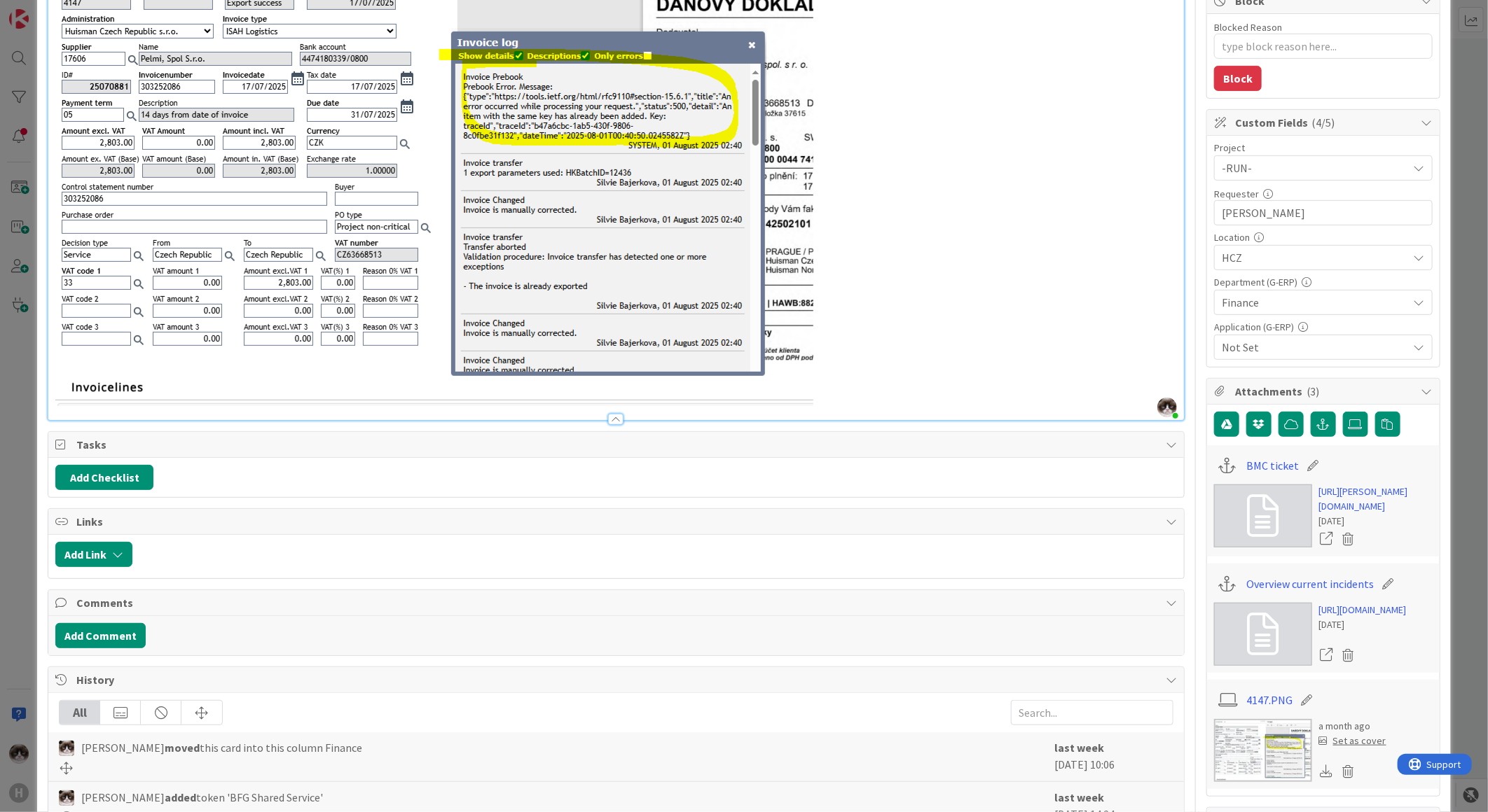
scroll to position [466, 0]
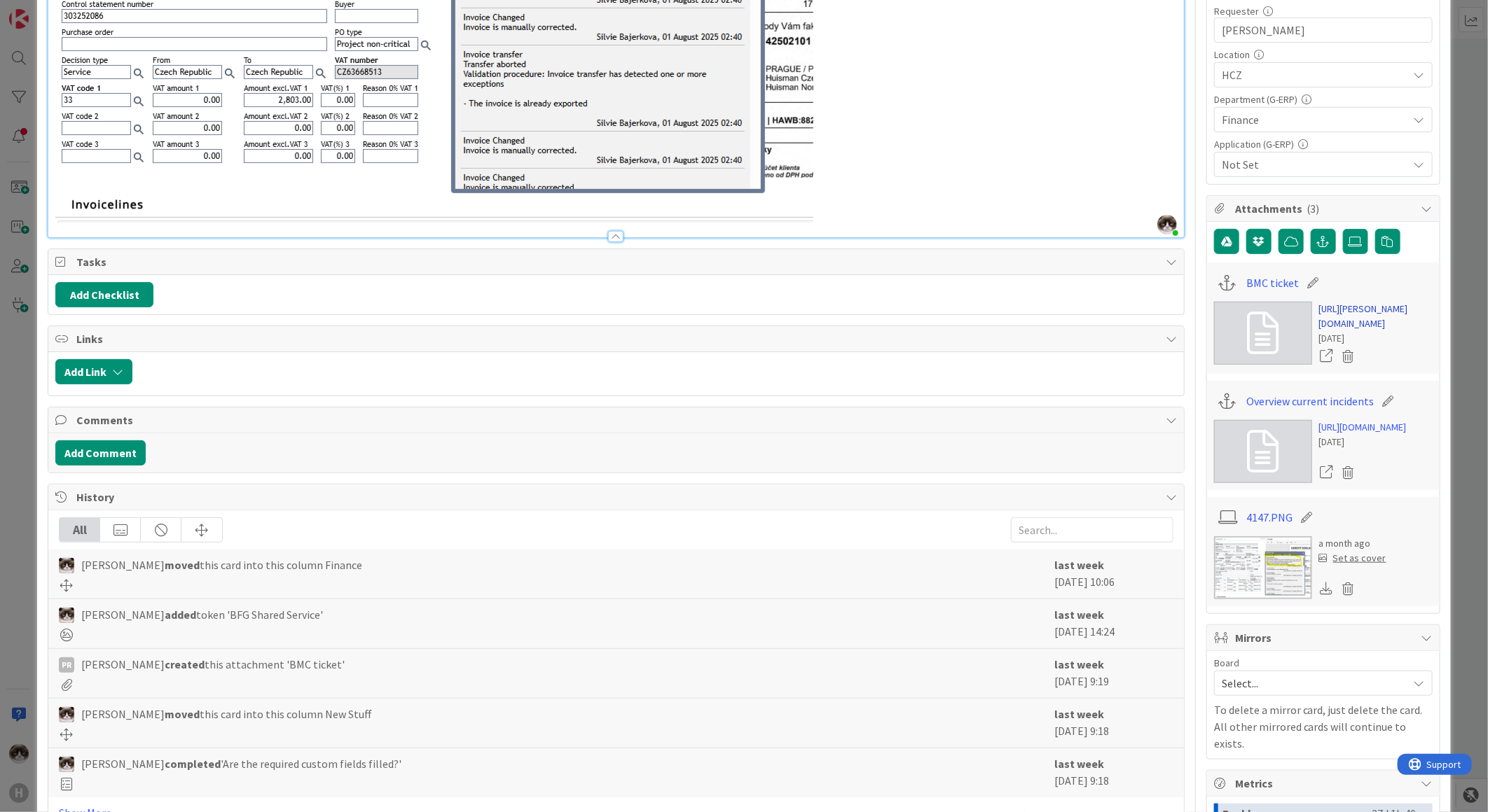
click at [1351, 320] on link "https://huisman-smartit.onbmc.com/smartit/app/#/incident/AGGHEXFAF704DATA08ANTA…" at bounding box center [1375, 316] width 113 height 29
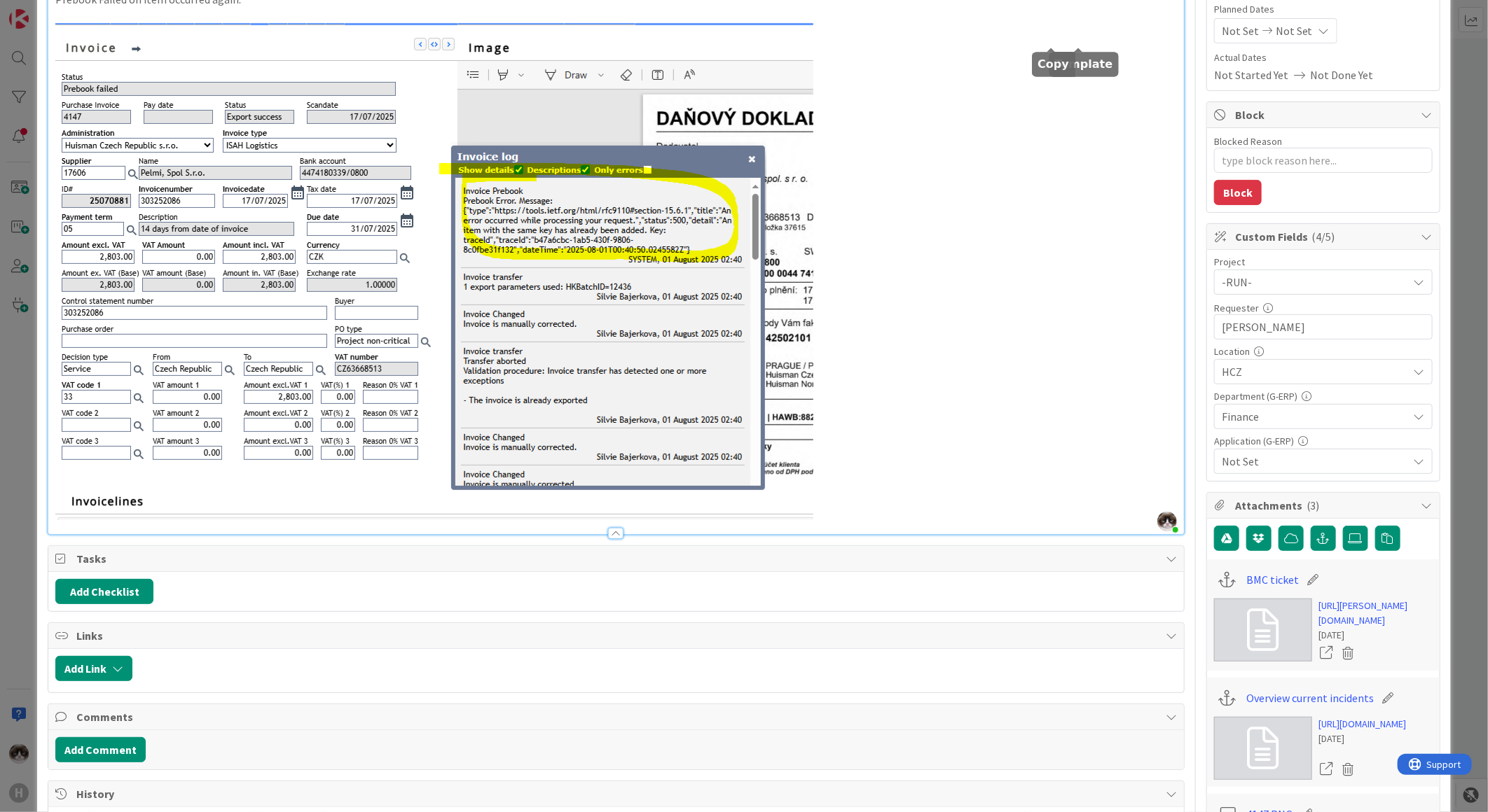
scroll to position [389, 0]
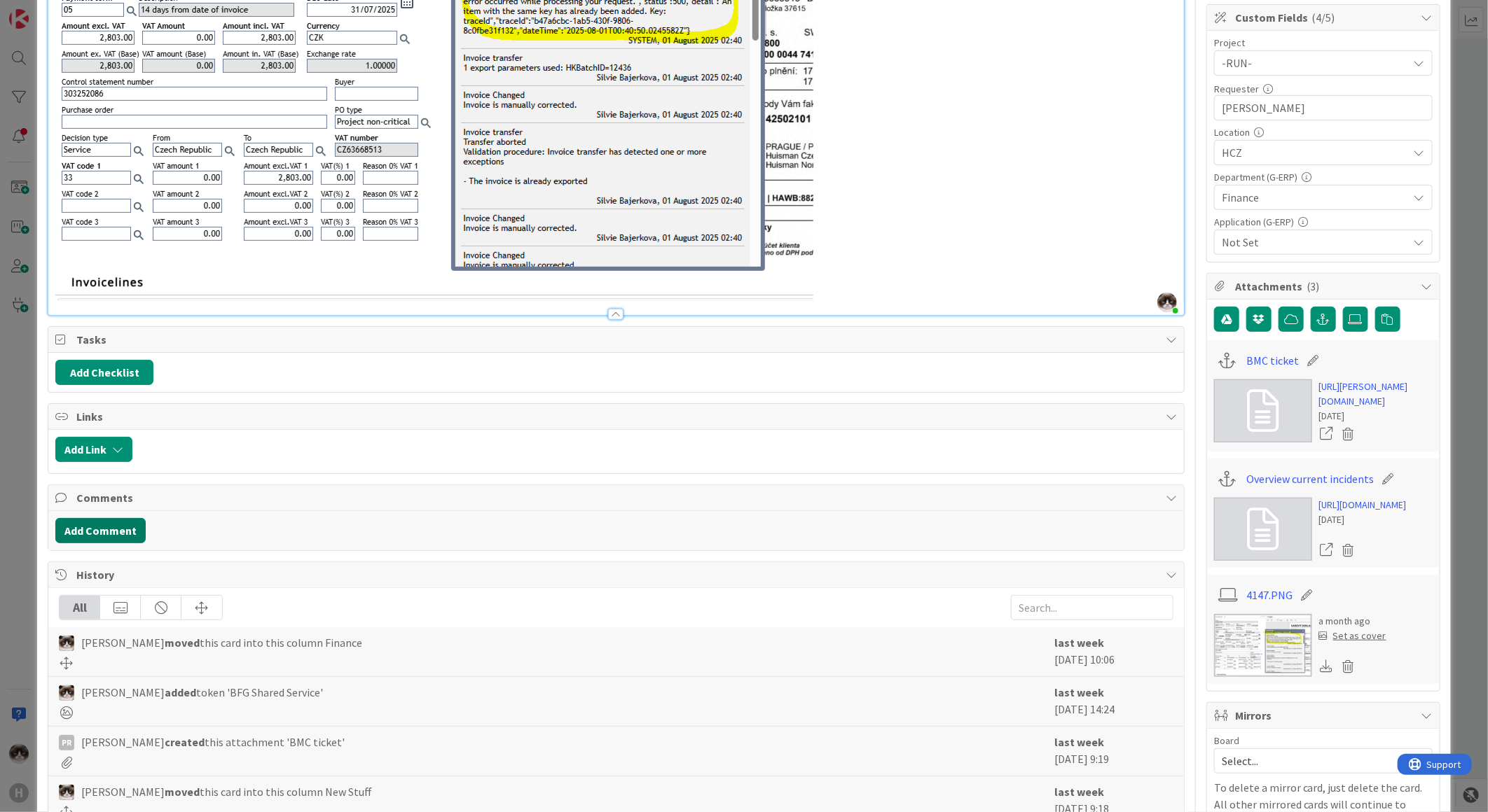
click at [117, 528] on button "Add Comment" at bounding box center [101, 531] width 90 height 25
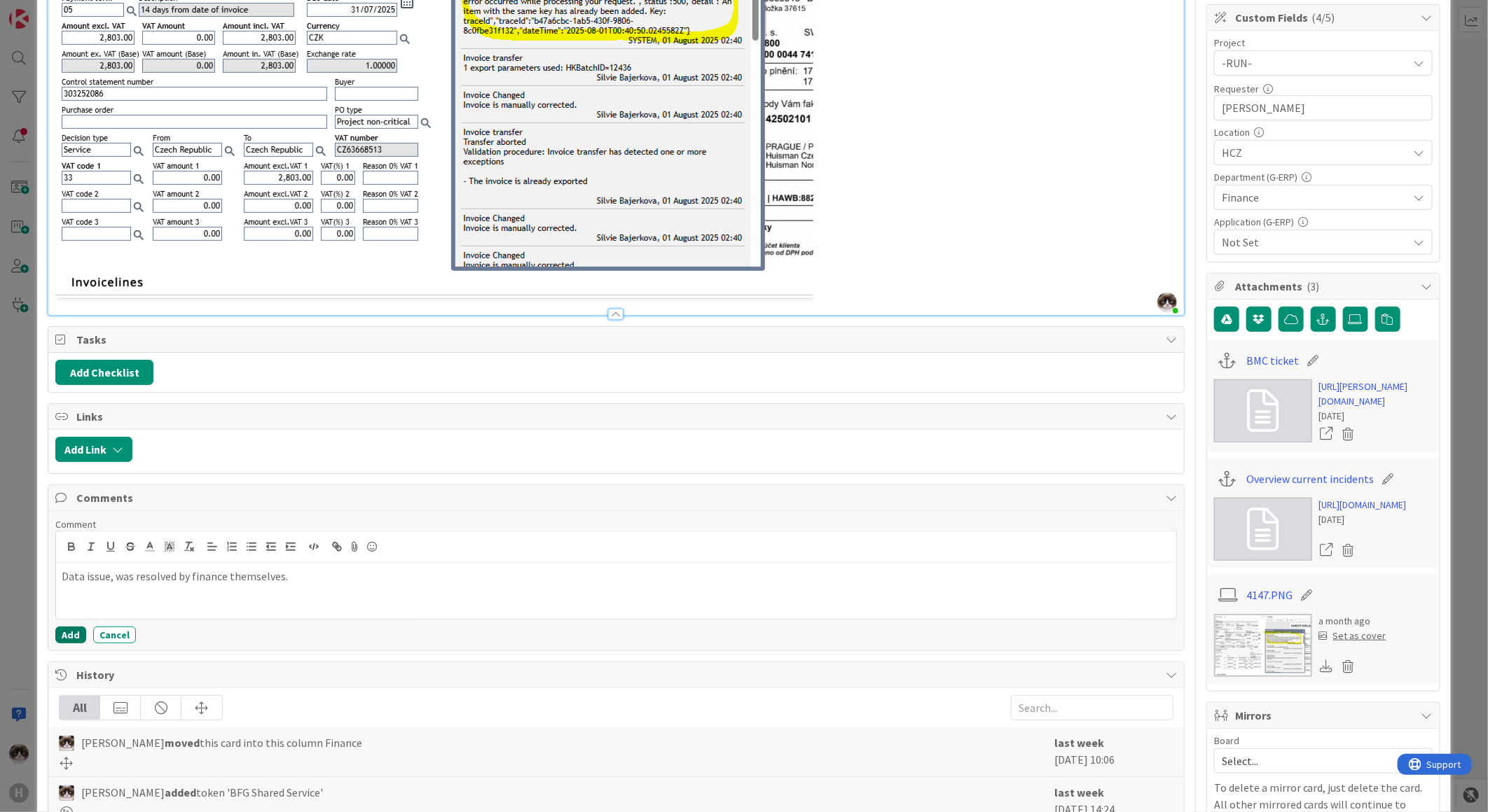
click at [79, 631] on button "Add" at bounding box center [71, 634] width 31 height 17
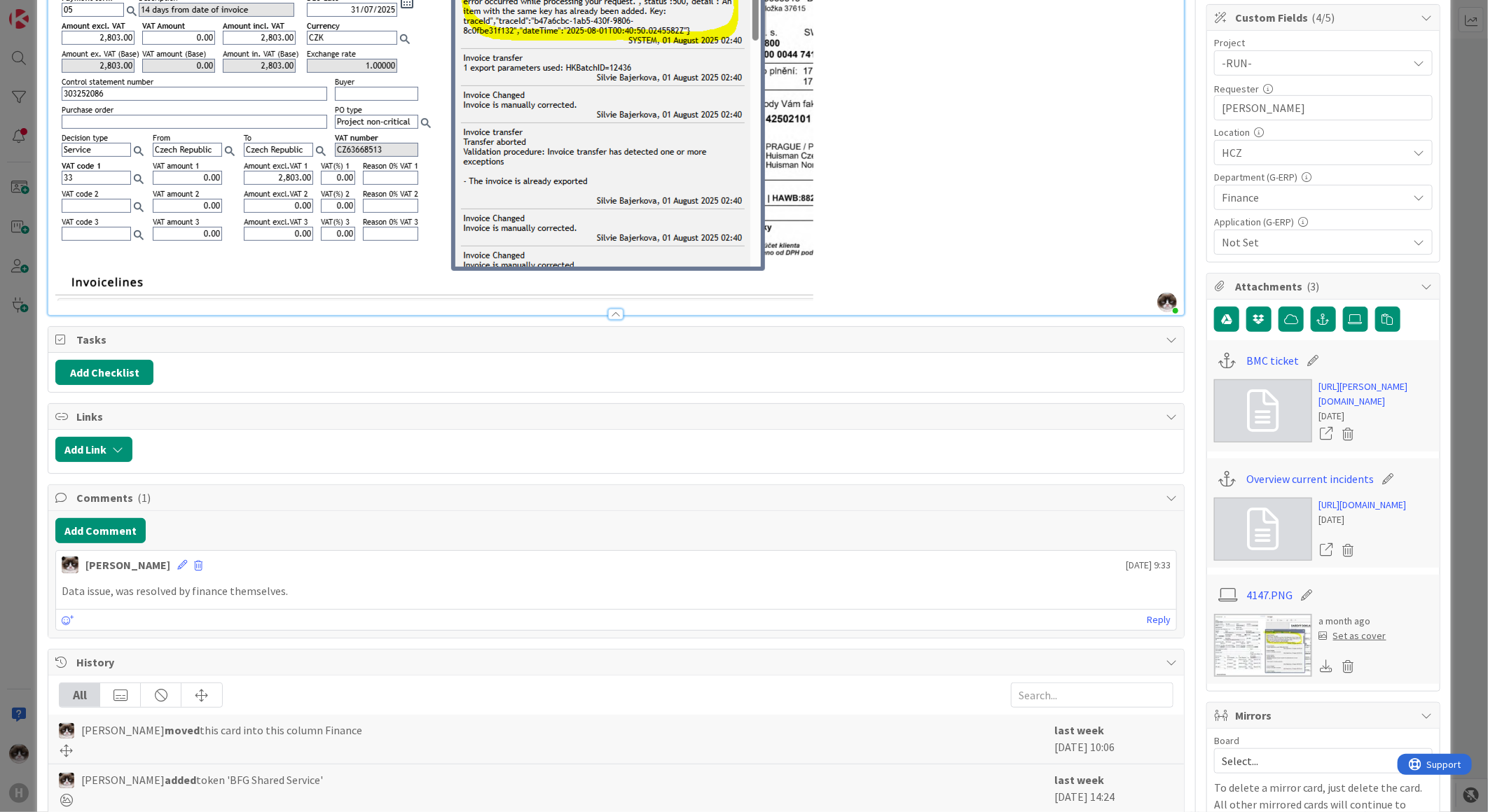
scroll to position [0, 0]
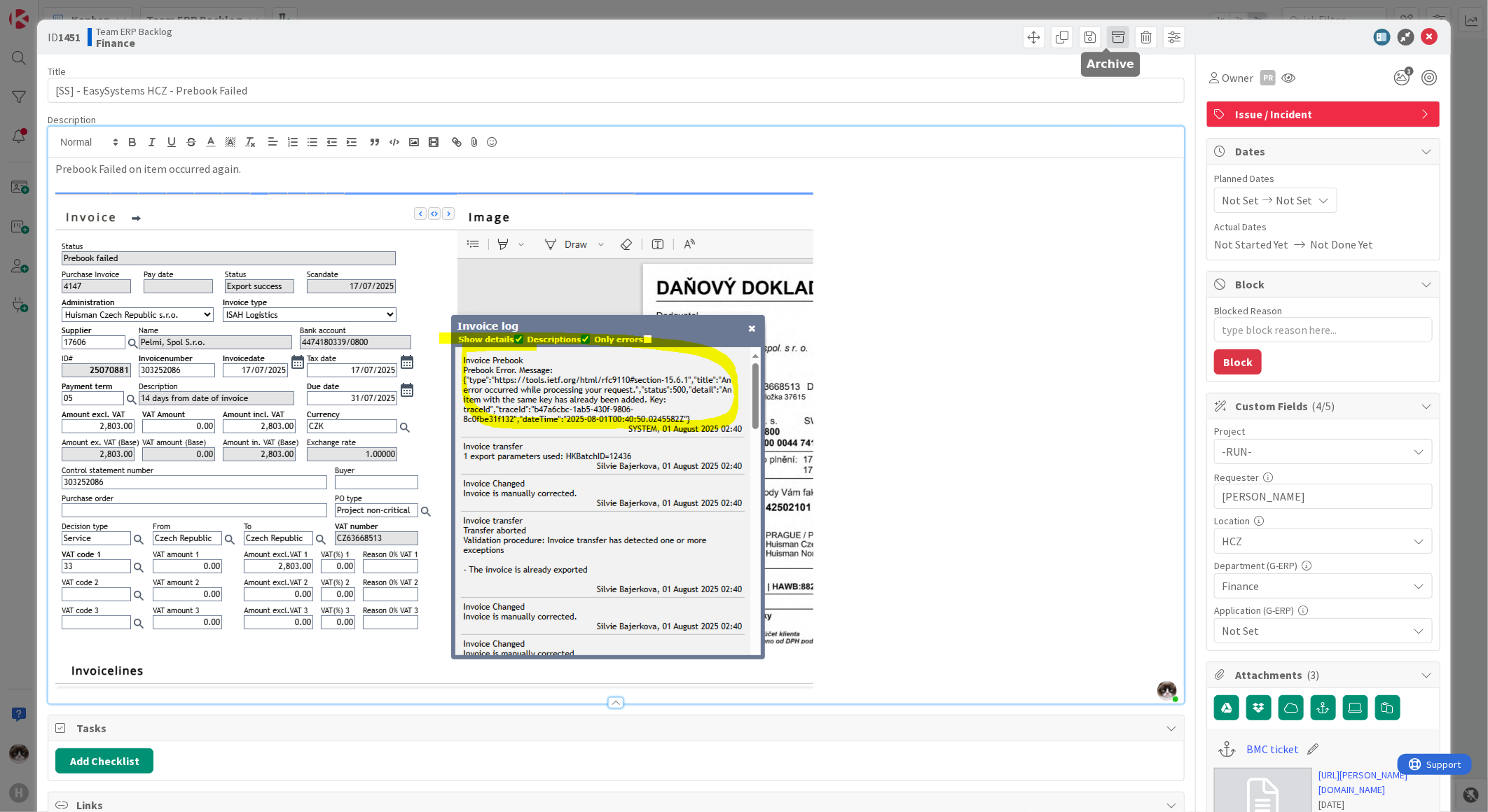
click at [1110, 32] on span at bounding box center [1118, 37] width 22 height 22
click at [1124, 105] on button "Archive" at bounding box center [1141, 103] width 56 height 25
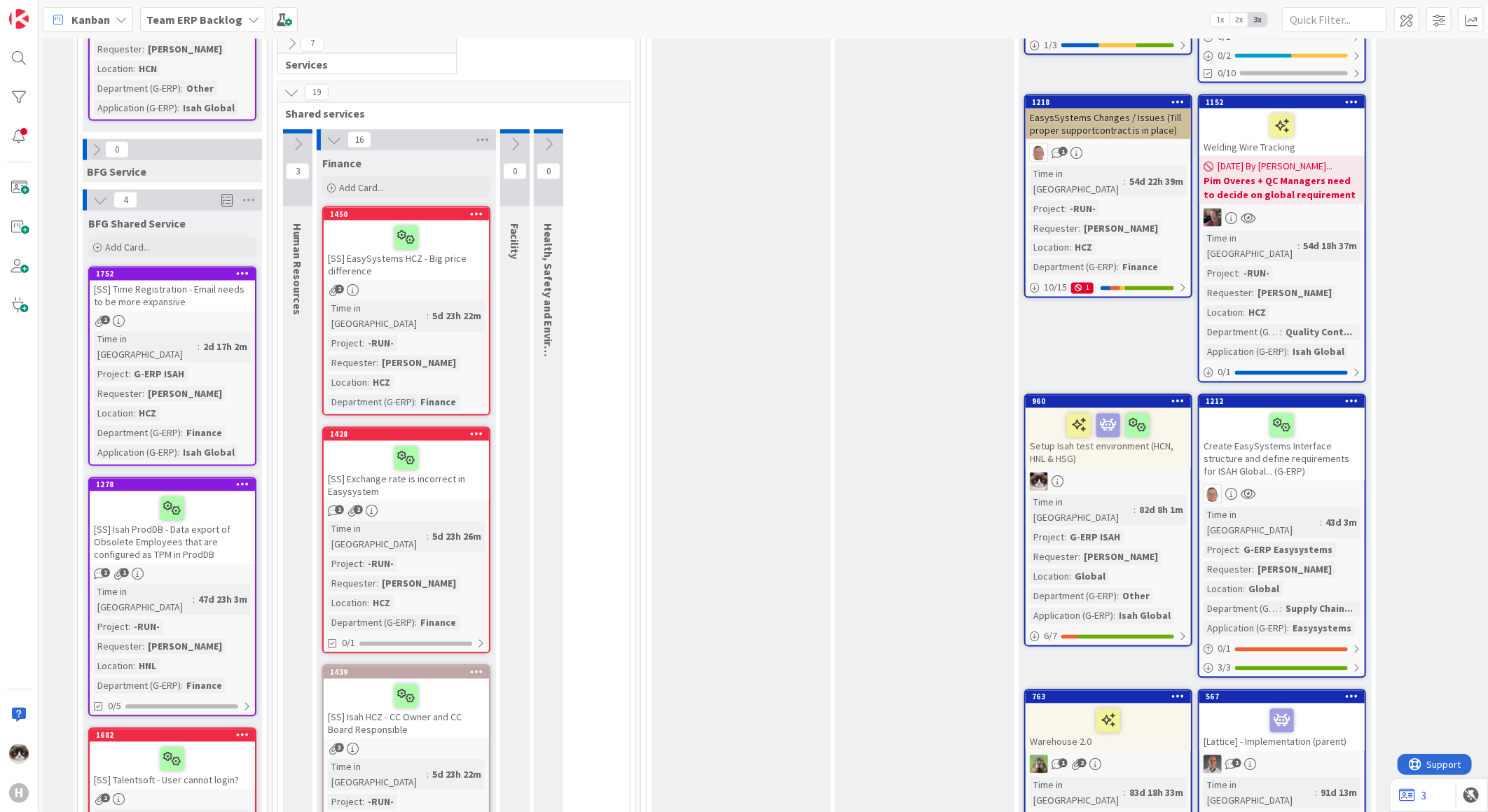
scroll to position [1322, 0]
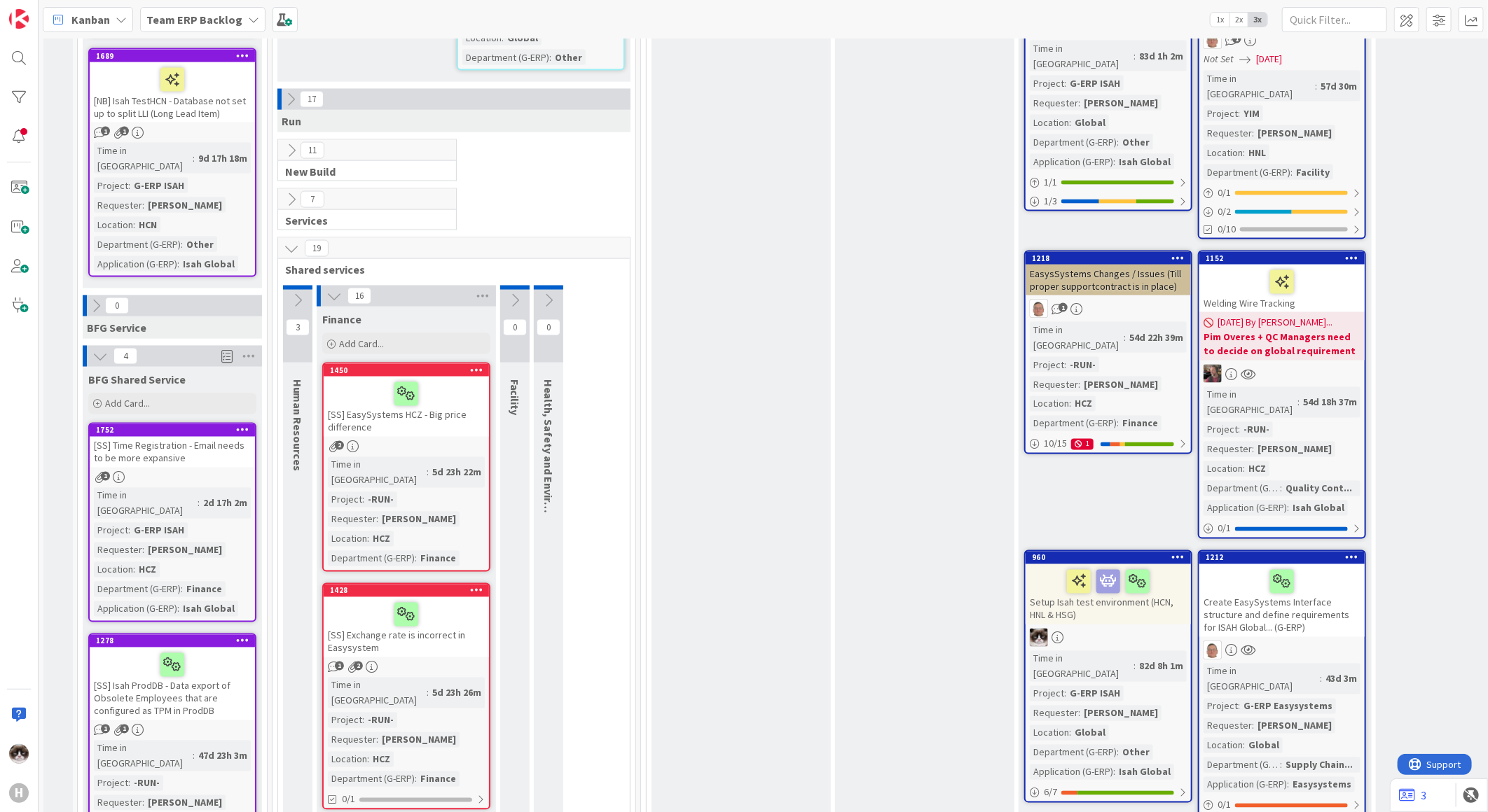
click at [454, 377] on div "[SS] EasySystems HCZ - Big price difference" at bounding box center [406, 407] width 165 height 60
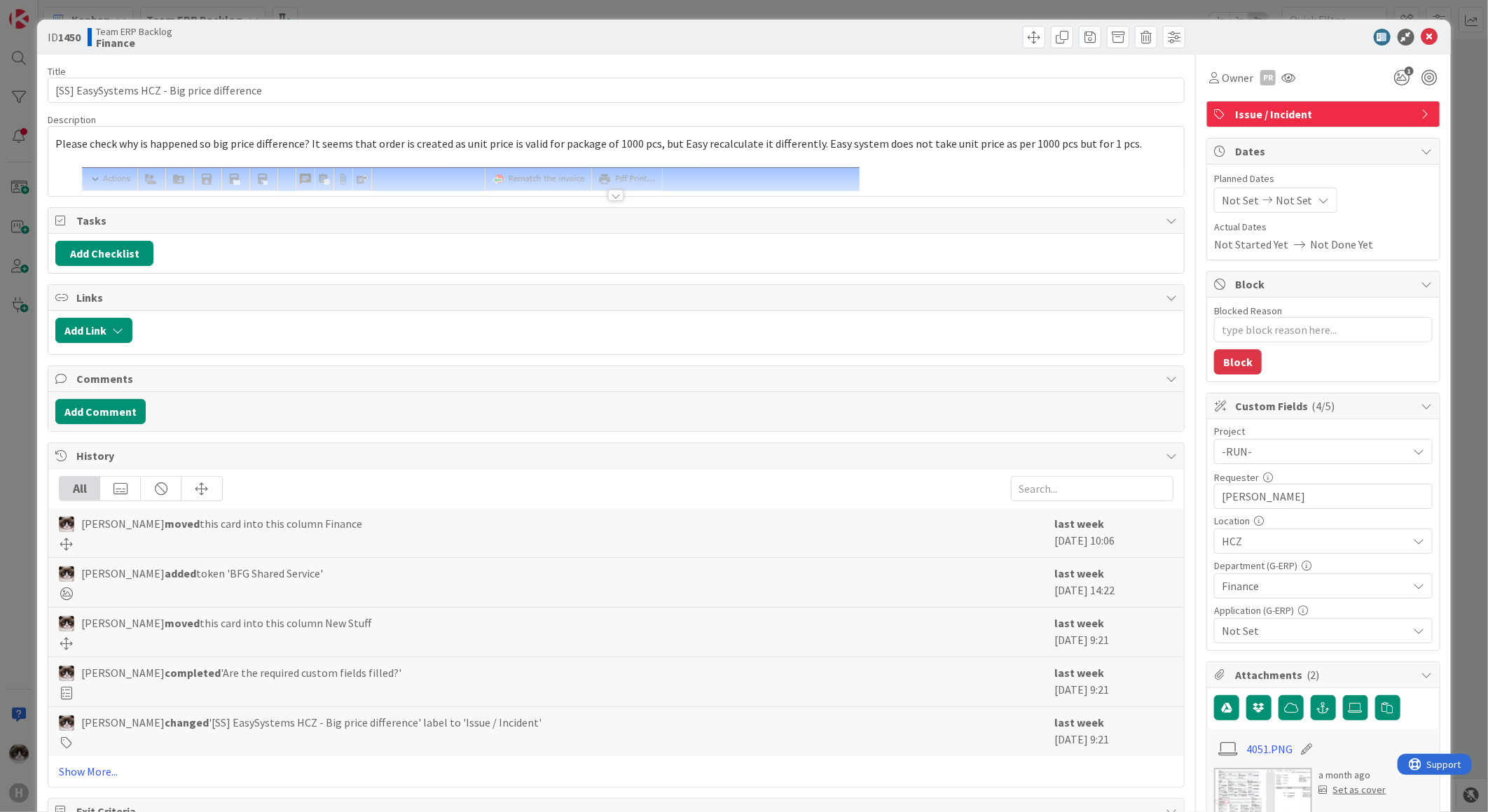
click at [609, 194] on div at bounding box center [616, 195] width 15 height 11
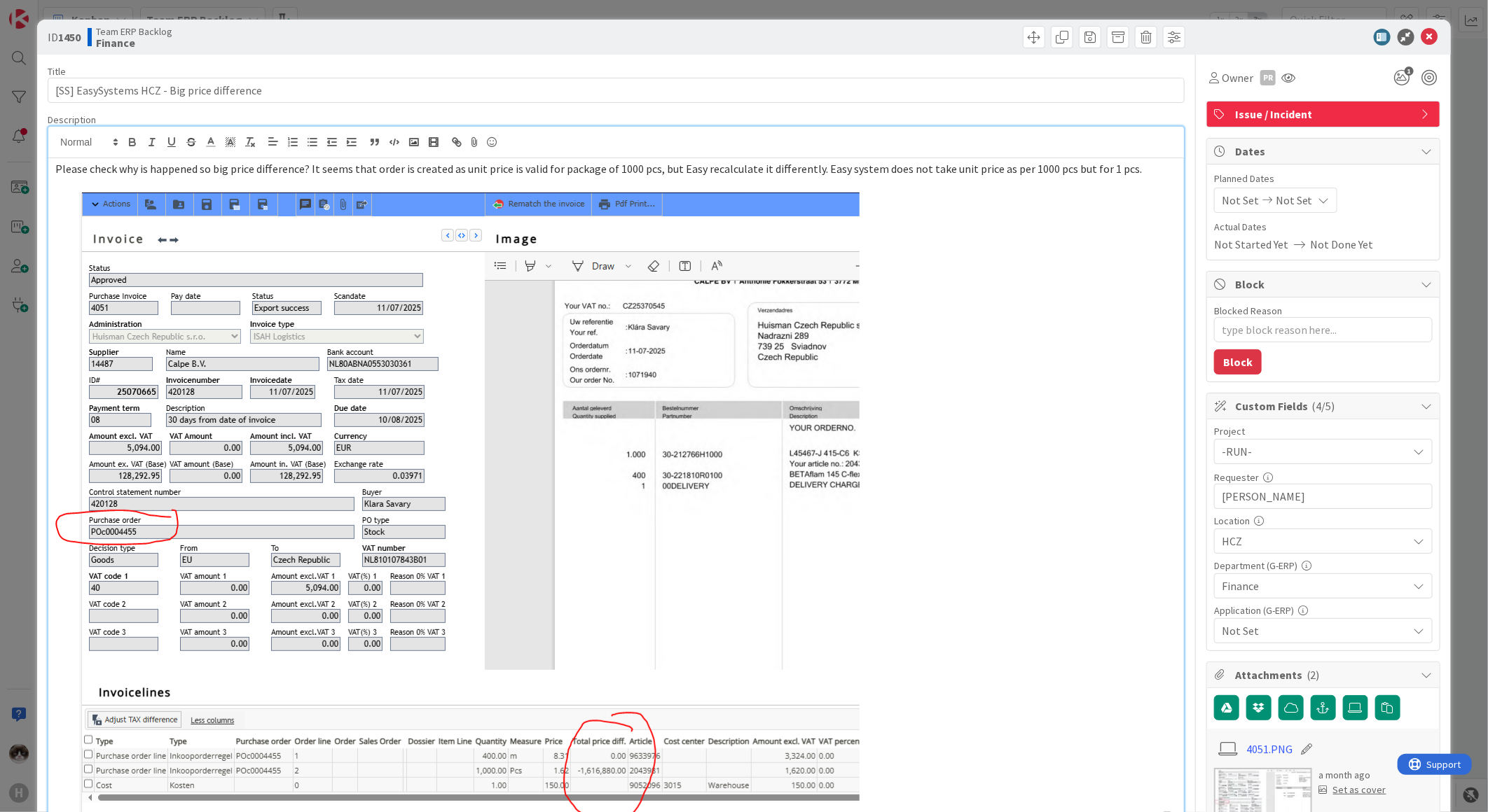
click at [1424, 27] on div "ID 1450 Team ERP Backlog Finance" at bounding box center [744, 37] width 1413 height 35
click at [1421, 38] on icon at bounding box center [1429, 36] width 17 height 17
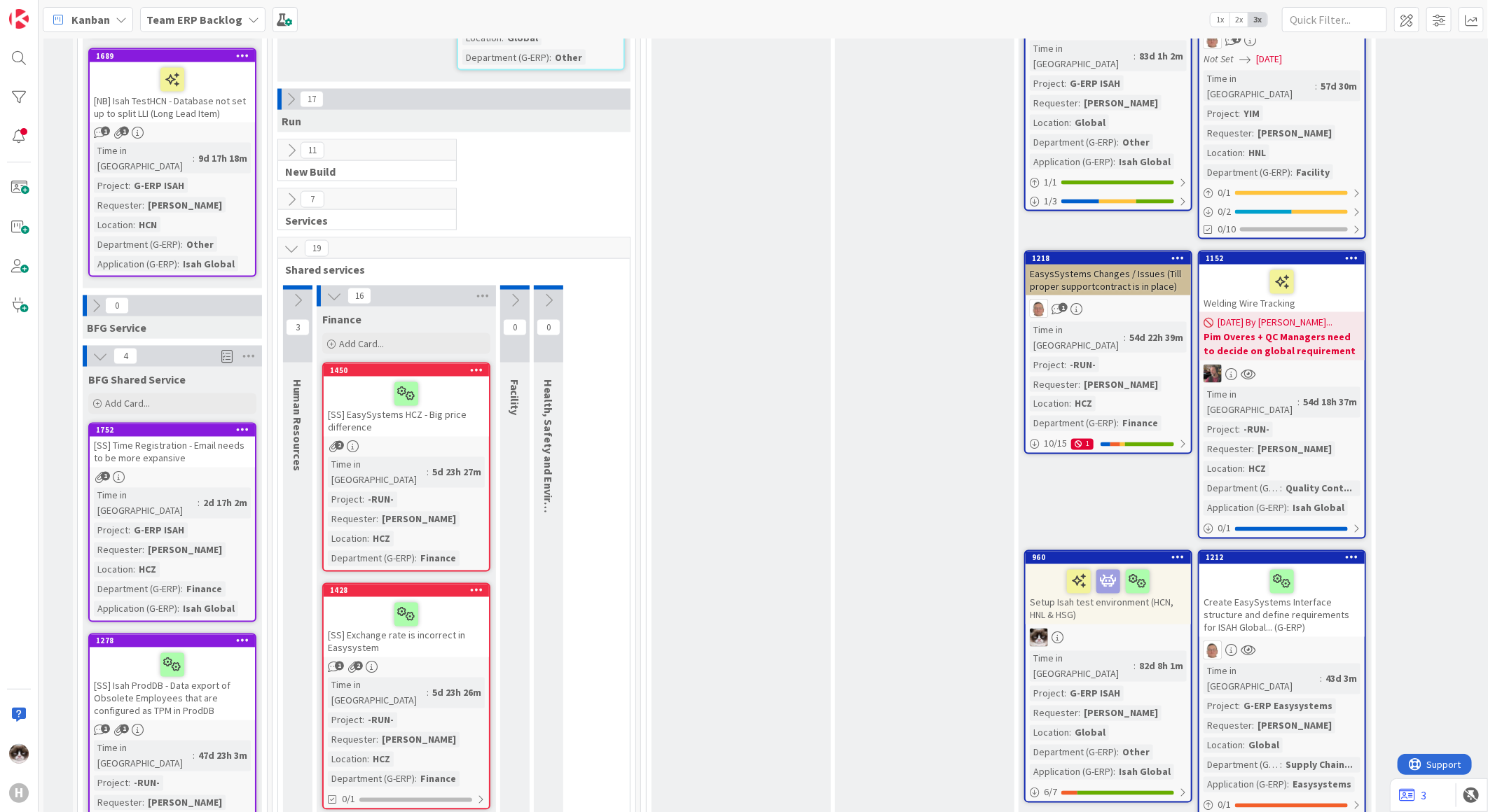
click at [473, 365] on icon at bounding box center [477, 370] width 13 height 10
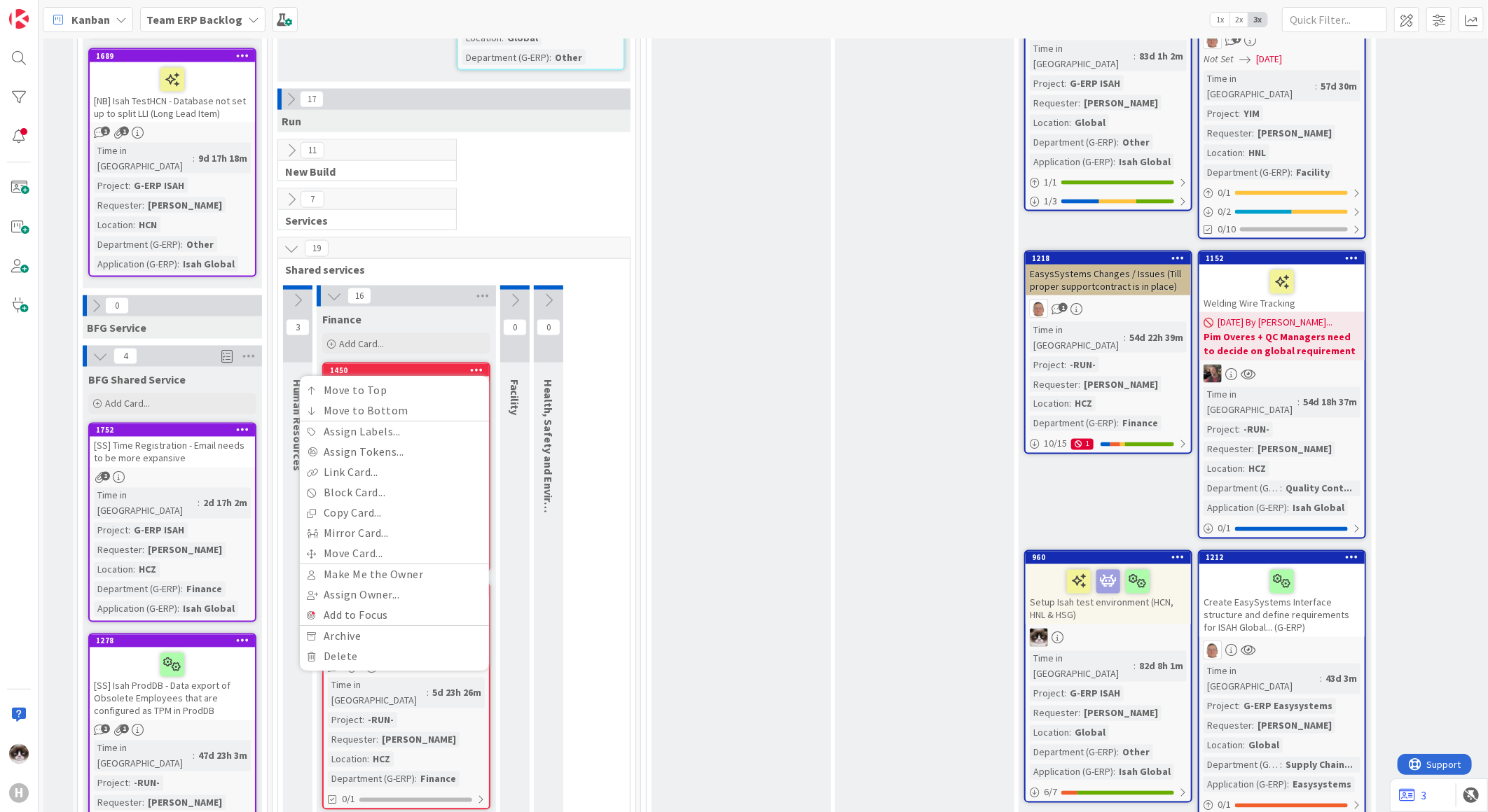
click at [384, 544] on link "Move Card..." at bounding box center [394, 554] width 189 height 21
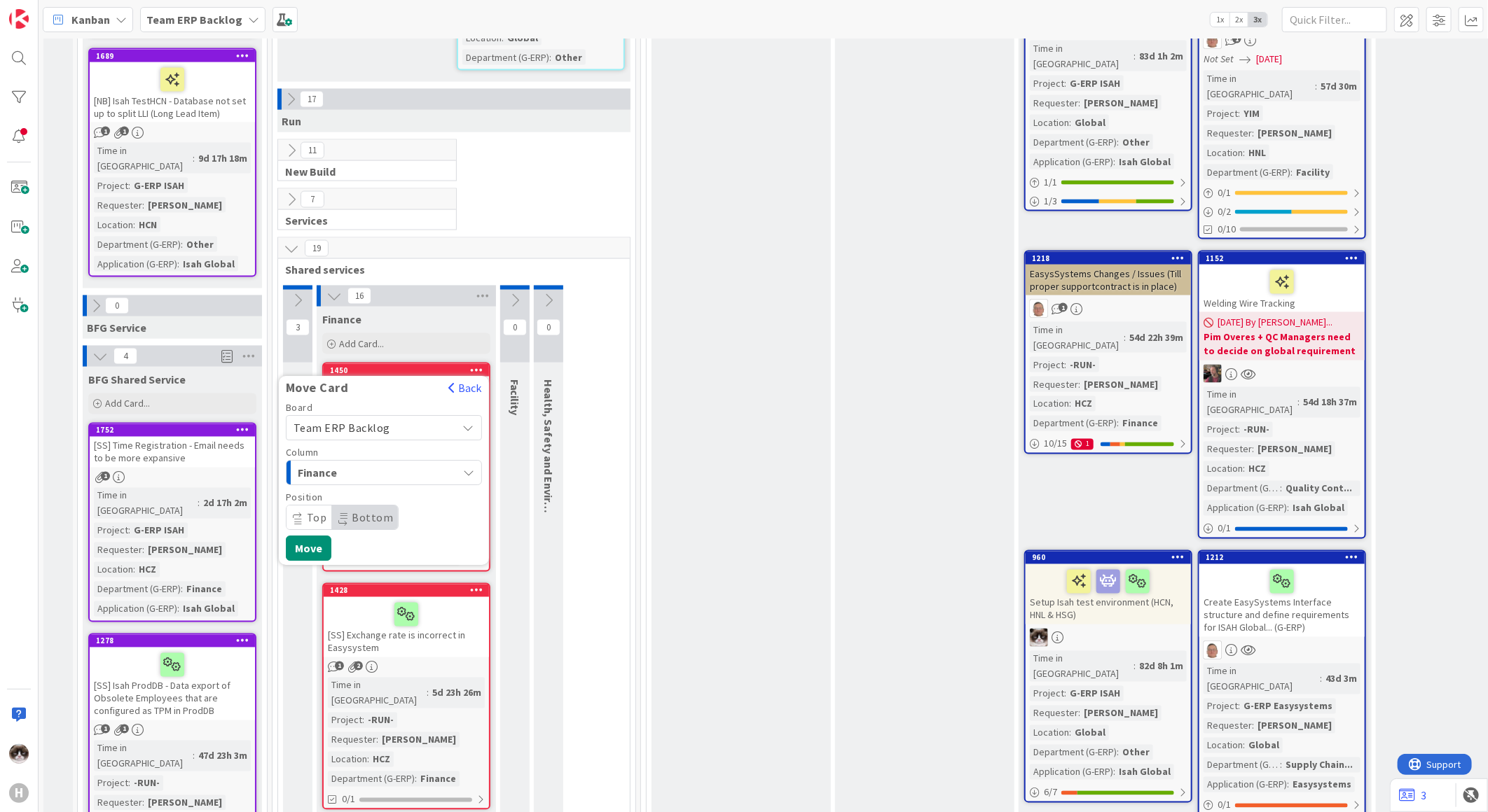
click at [401, 419] on span "Team ERP Backlog" at bounding box center [372, 428] width 157 height 20
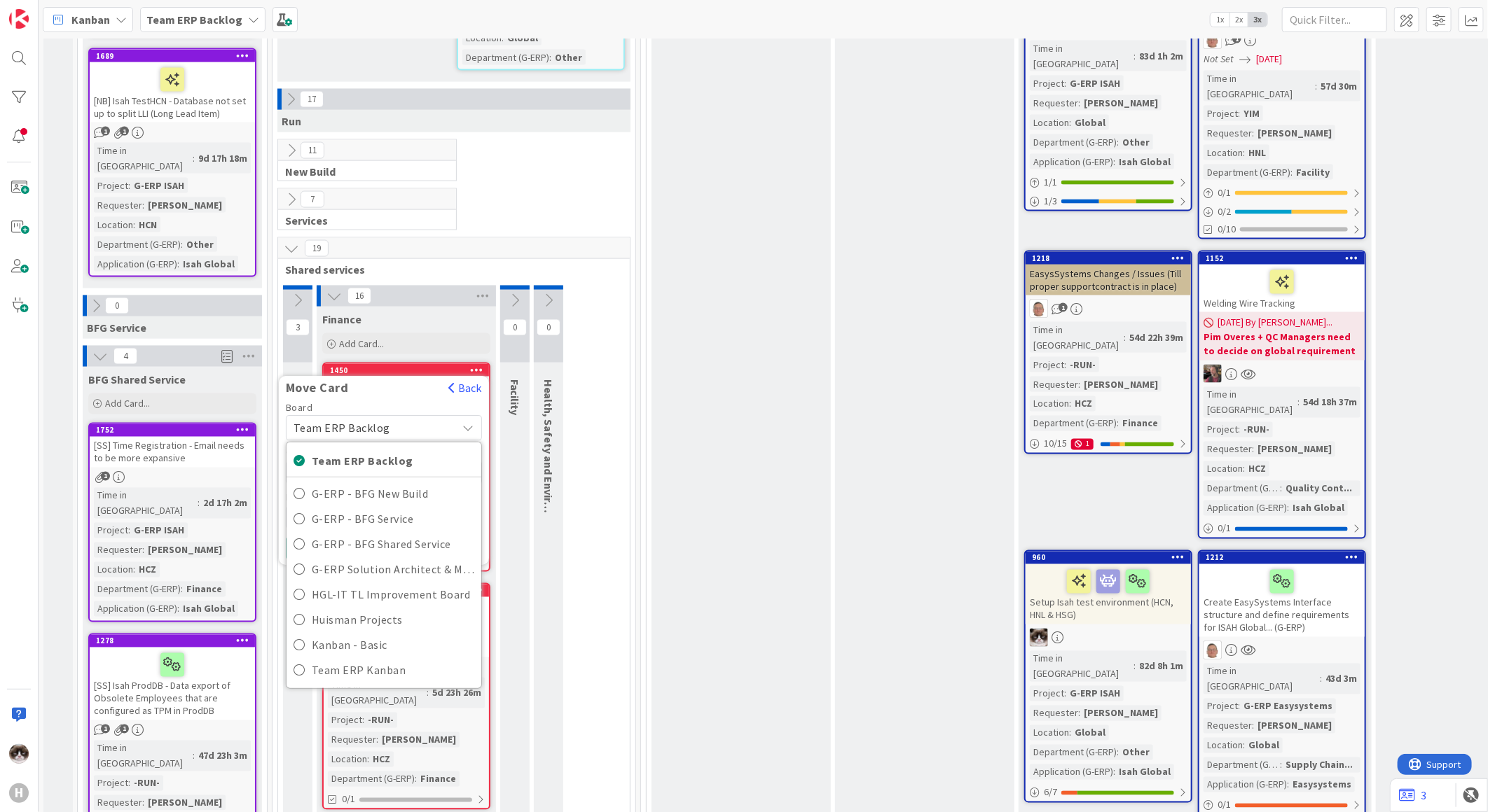
click at [401, 419] on span "Team ERP Backlog" at bounding box center [372, 428] width 157 height 20
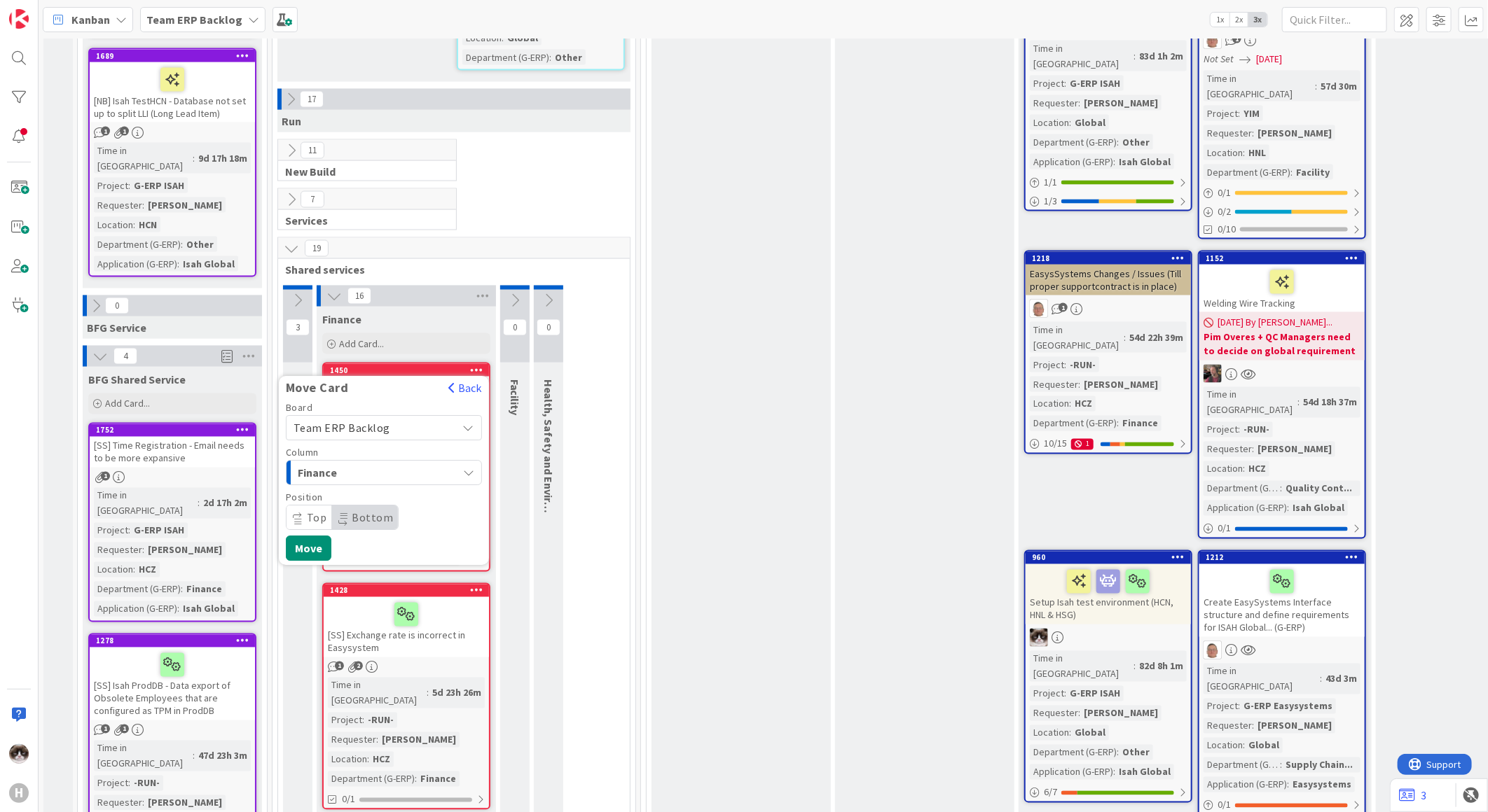
click at [400, 419] on span "Team ERP Backlog" at bounding box center [372, 428] width 157 height 20
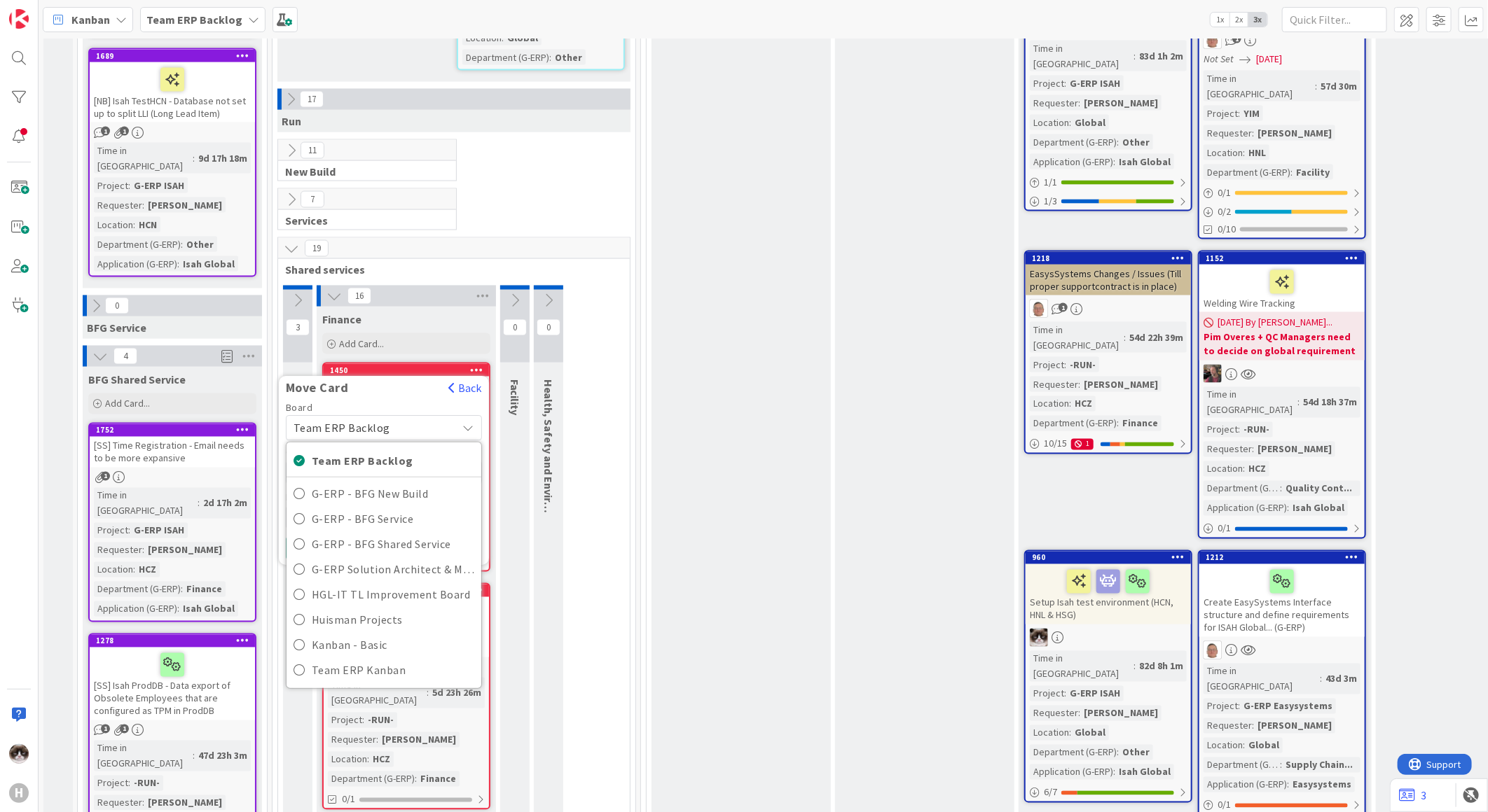
click at [401, 416] on div "Team ERP Backlog" at bounding box center [383, 429] width 196 height 25
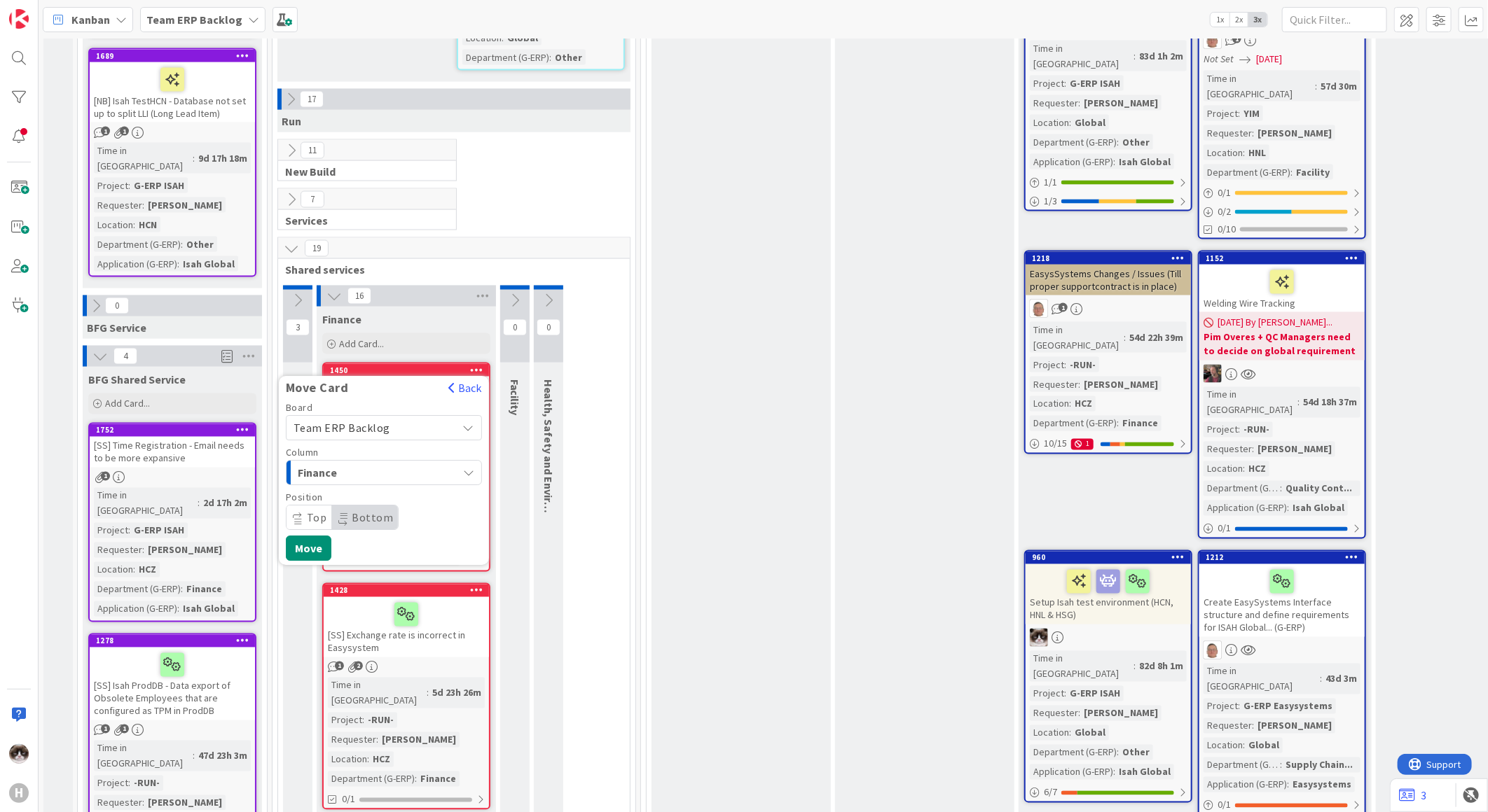
click at [387, 465] on span "Finance" at bounding box center [350, 473] width 105 height 18
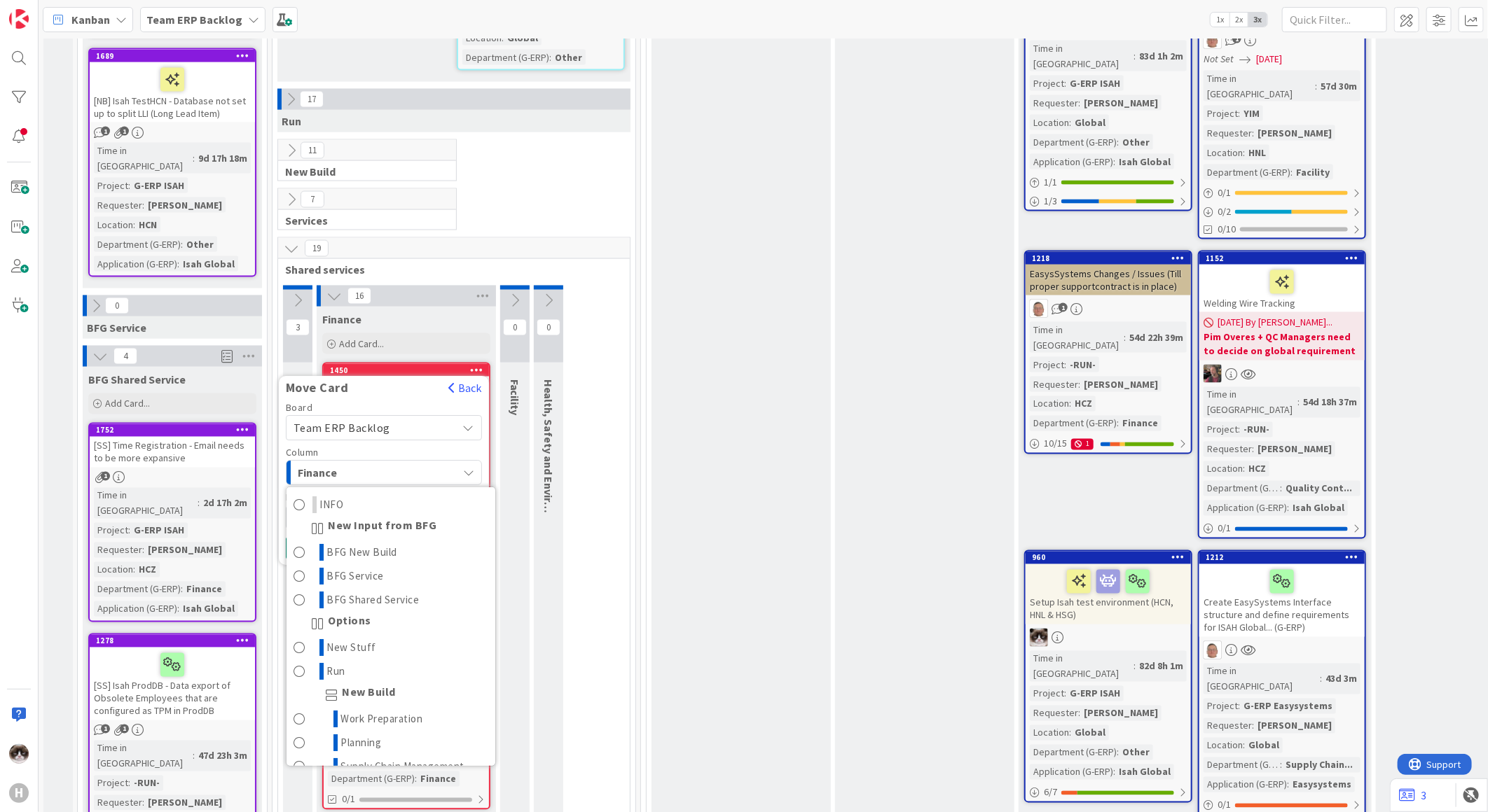
click at [394, 419] on span "Team ERP Backlog" at bounding box center [372, 428] width 157 height 20
click at [423, 450] on span "Team ERP Backlog" at bounding box center [393, 461] width 163 height 21
click at [436, 419] on span "Team ERP Backlog" at bounding box center [372, 428] width 157 height 20
click at [455, 416] on div "Team ERP Backlog" at bounding box center [383, 429] width 196 height 25
click at [461, 381] on button "Back" at bounding box center [464, 388] width 34 height 15
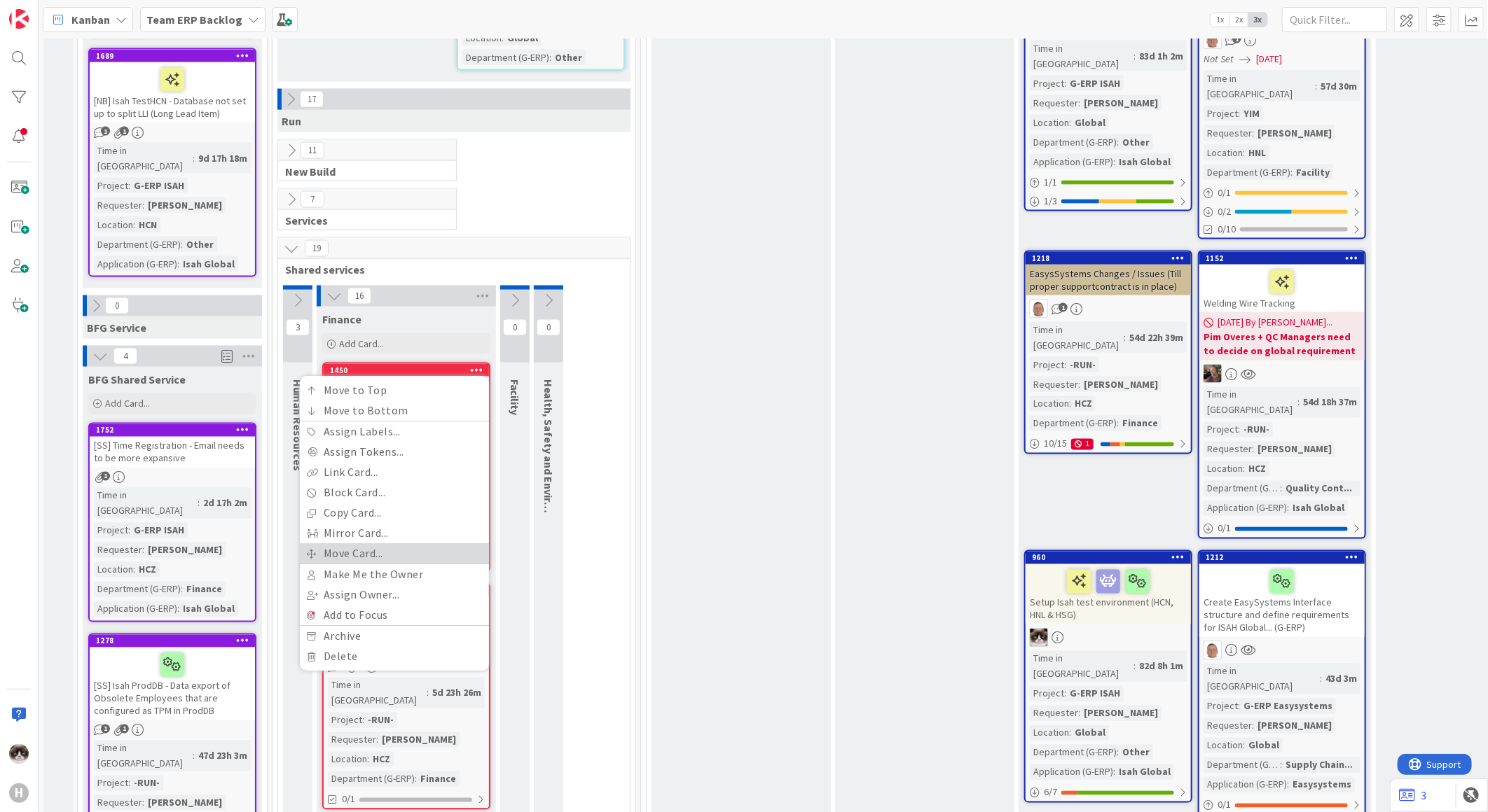
click at [374, 544] on link "Move Card..." at bounding box center [394, 554] width 189 height 21
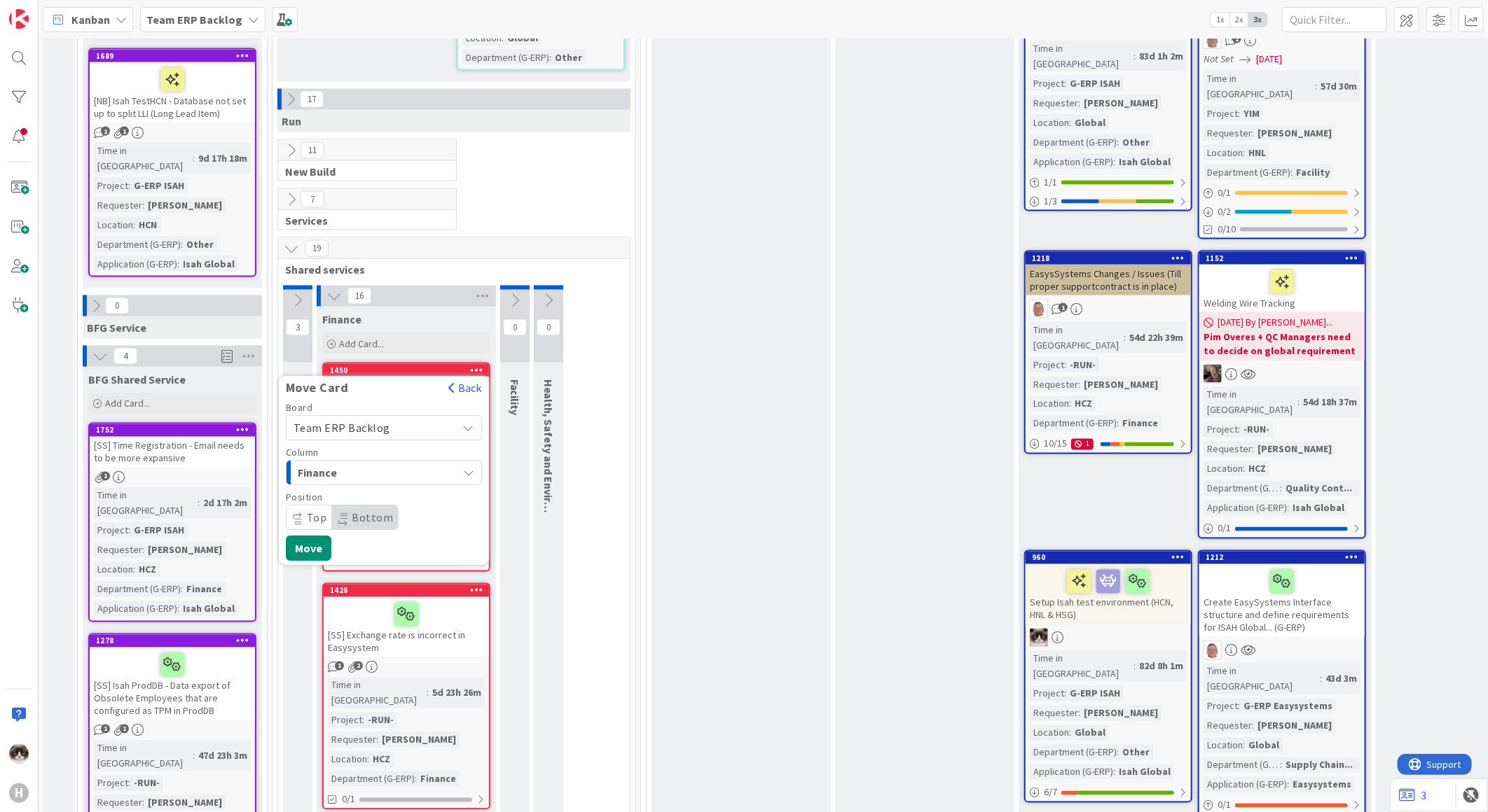
click at [387, 465] on span "Finance" at bounding box center [350, 473] width 105 height 18
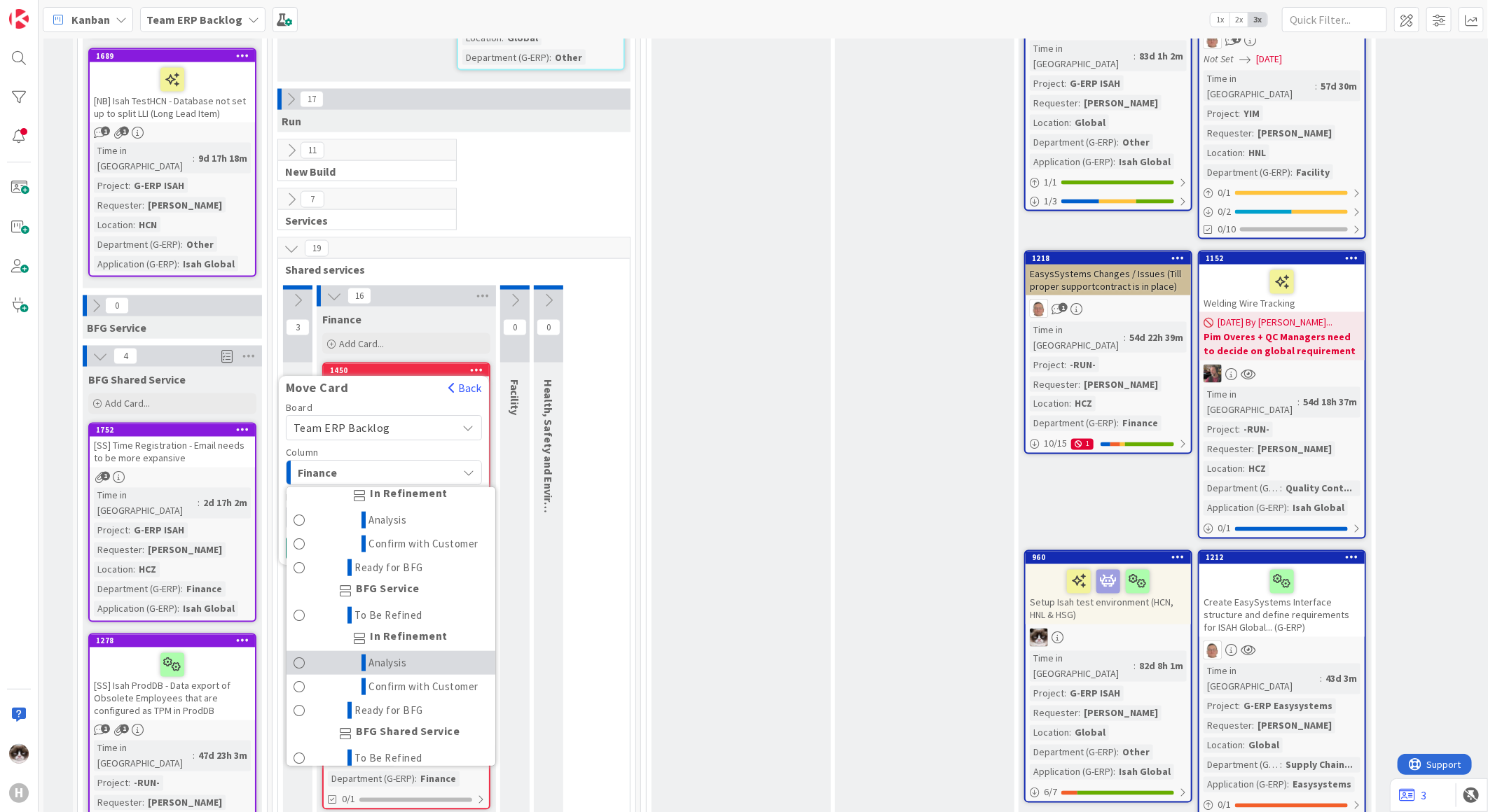
scroll to position [1065, 0]
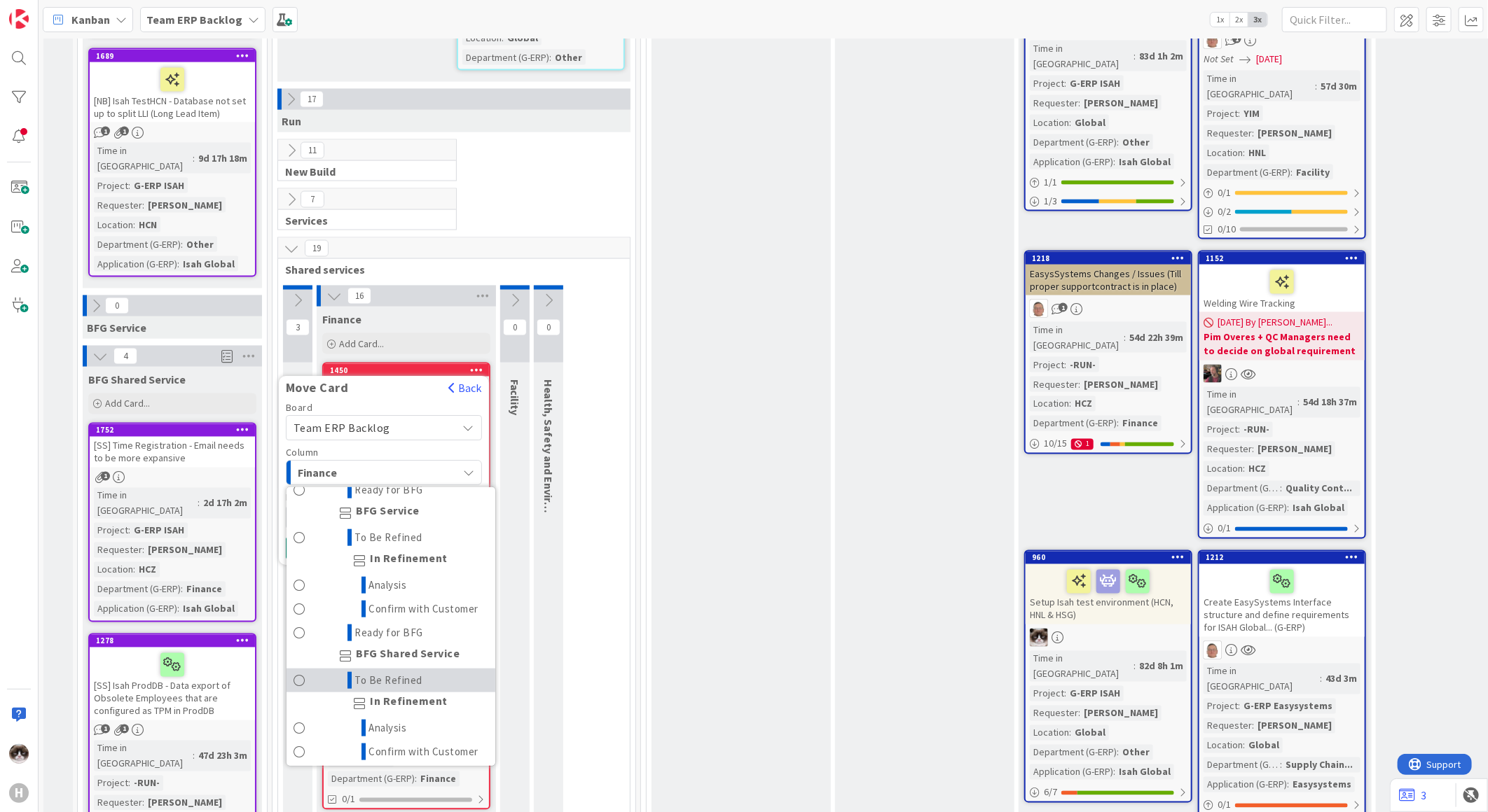
click at [412, 672] on span "To Be Refined" at bounding box center [389, 680] width 68 height 17
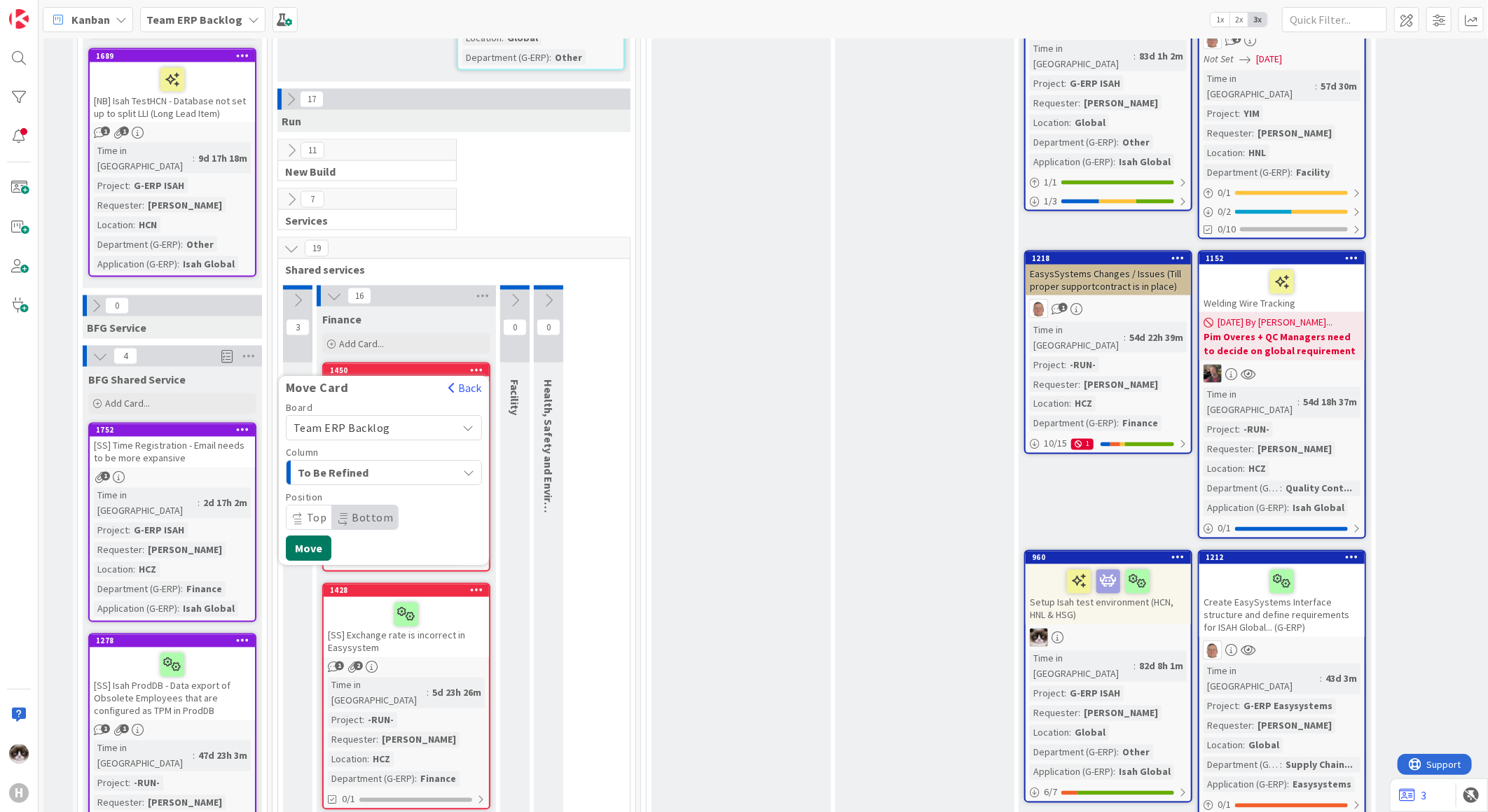
click at [297, 537] on button "Move" at bounding box center [308, 550] width 45 height 25
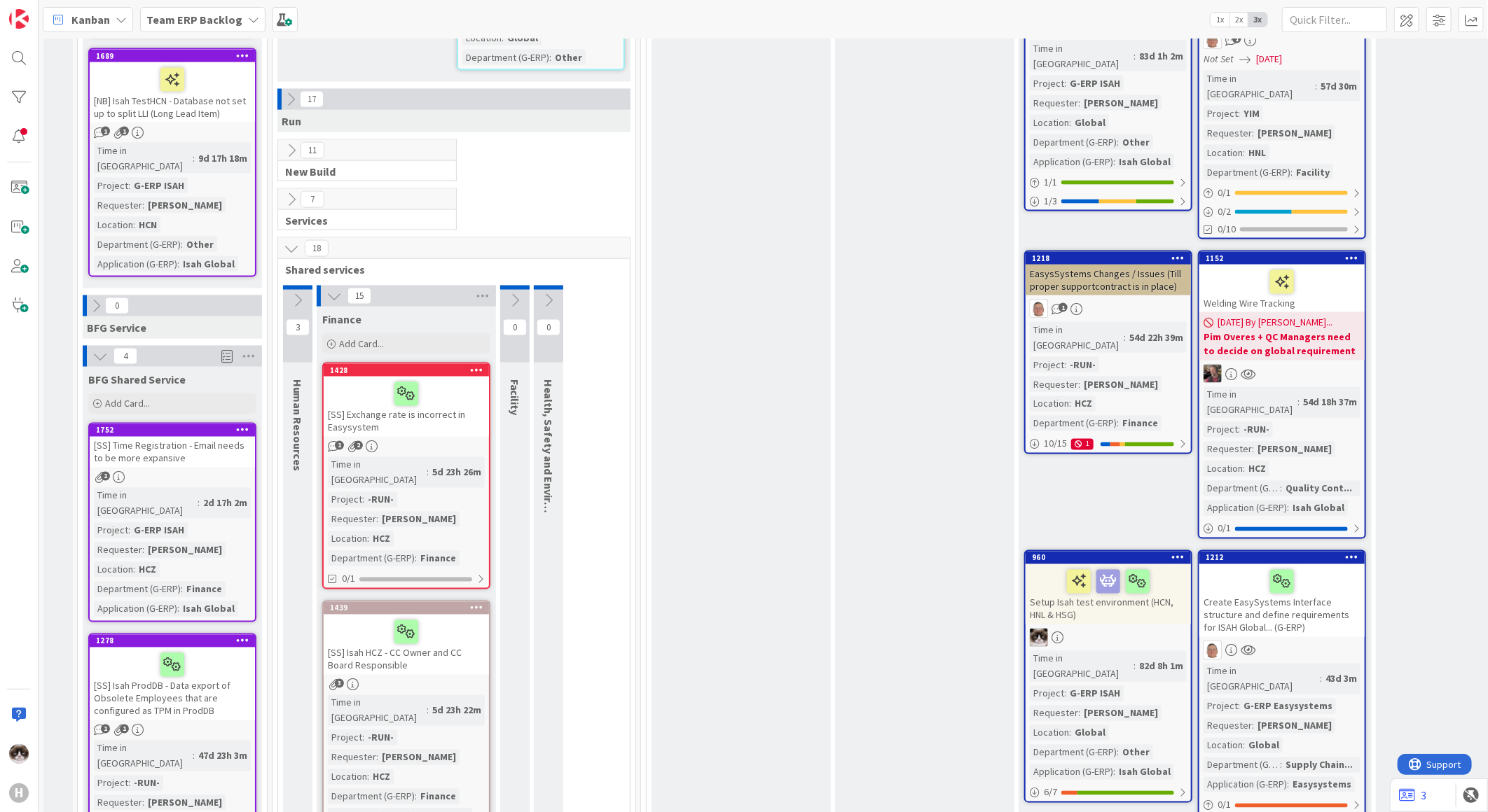
click at [435, 377] on div "[SS] Exchange rate is incorrect in Easysystem" at bounding box center [406, 407] width 165 height 60
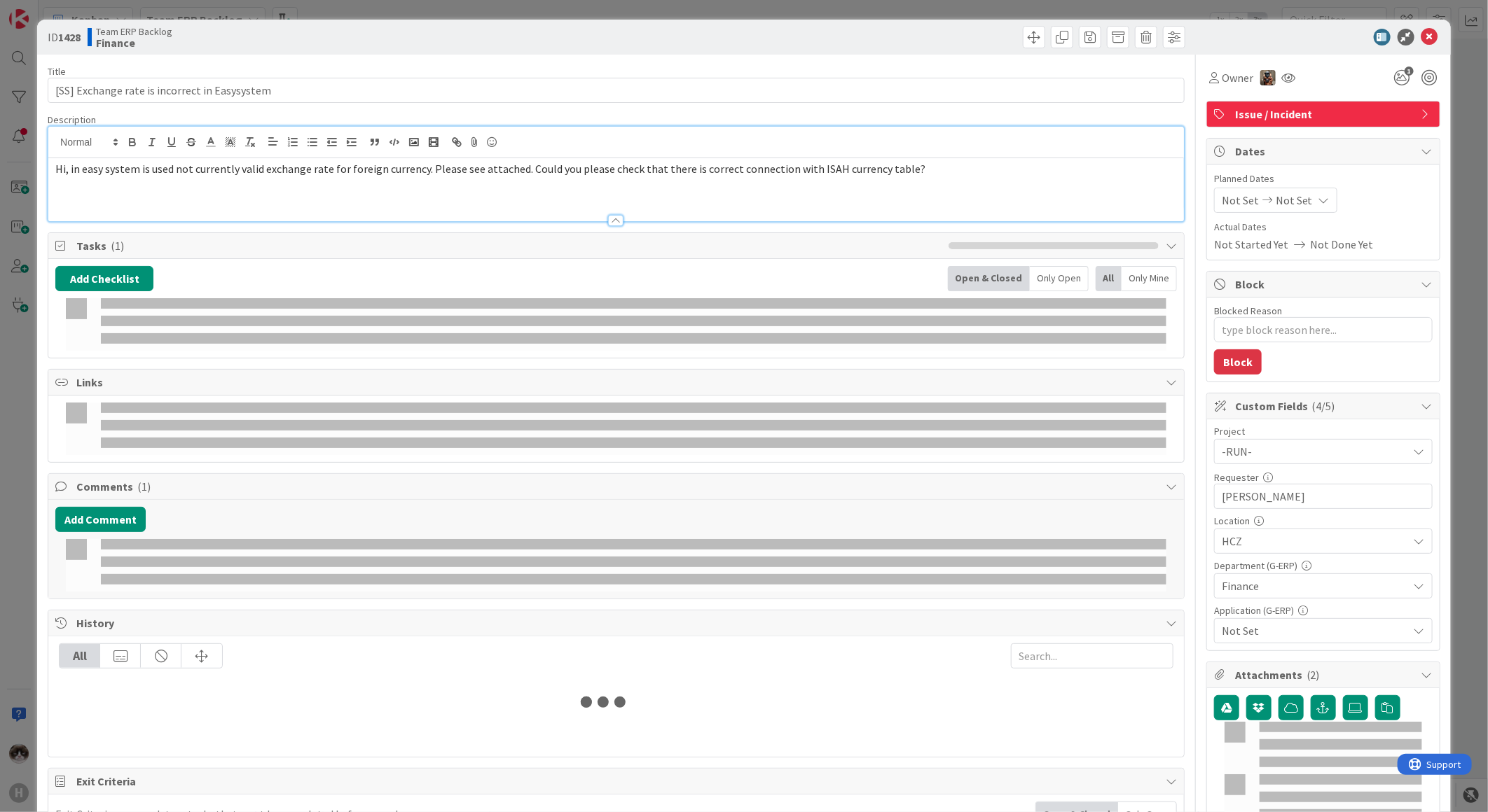
click at [348, 175] on p "Hi, in easy system is used not currently valid exchange rate for foreign curren…" at bounding box center [616, 169] width 1122 height 16
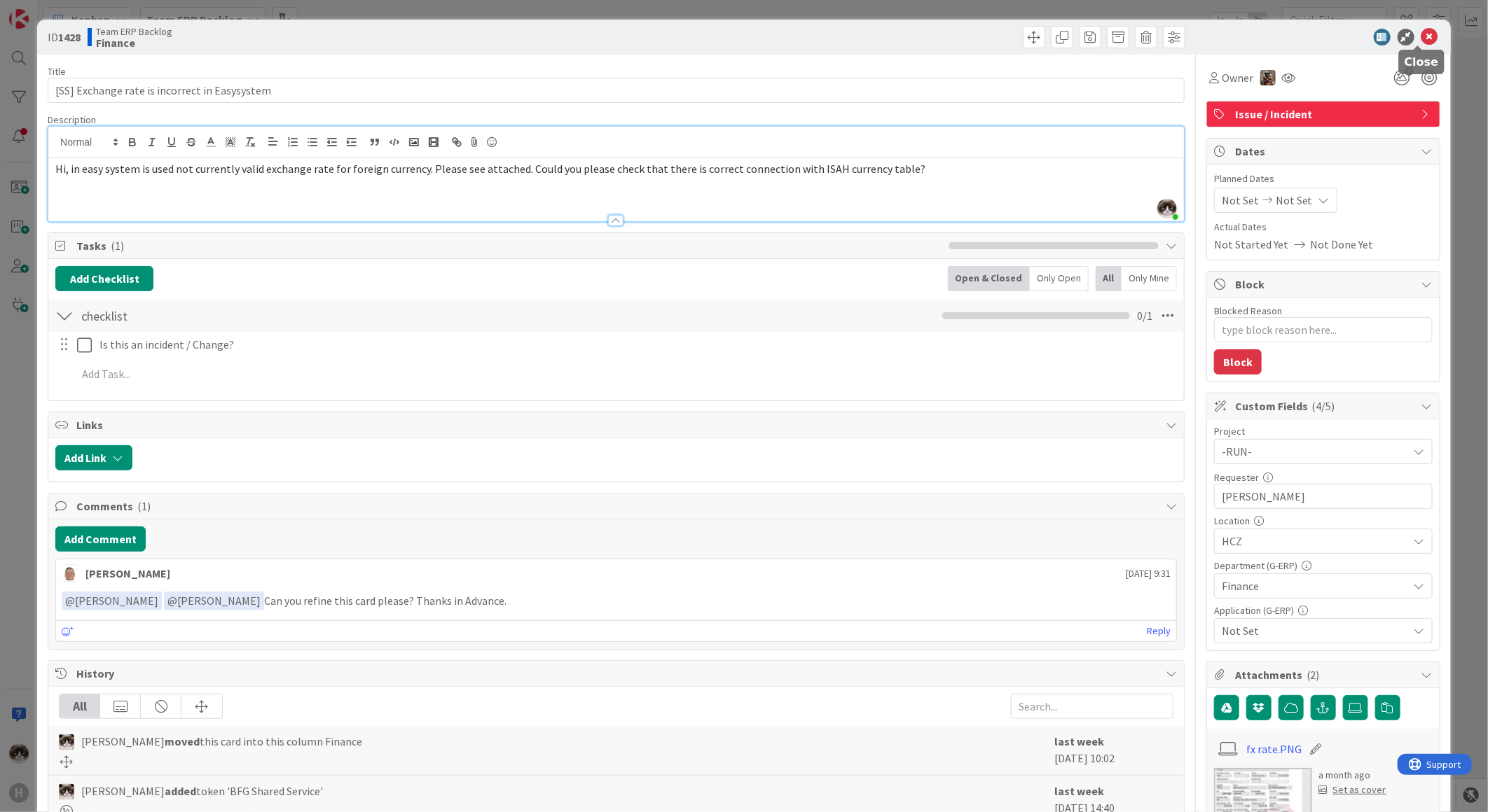
click at [1421, 36] on icon at bounding box center [1429, 36] width 17 height 17
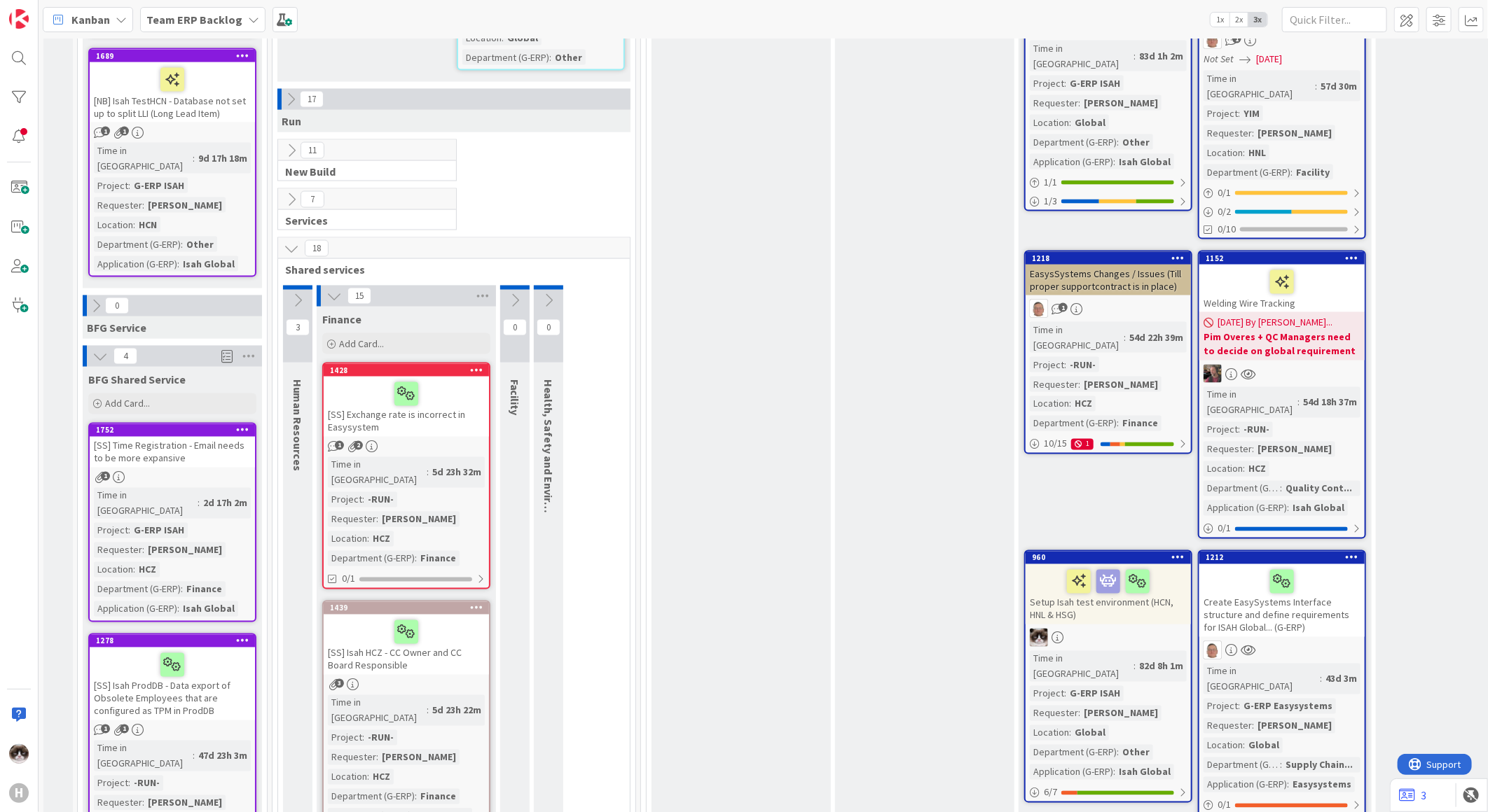
click at [477, 365] on icon at bounding box center [477, 370] width 13 height 10
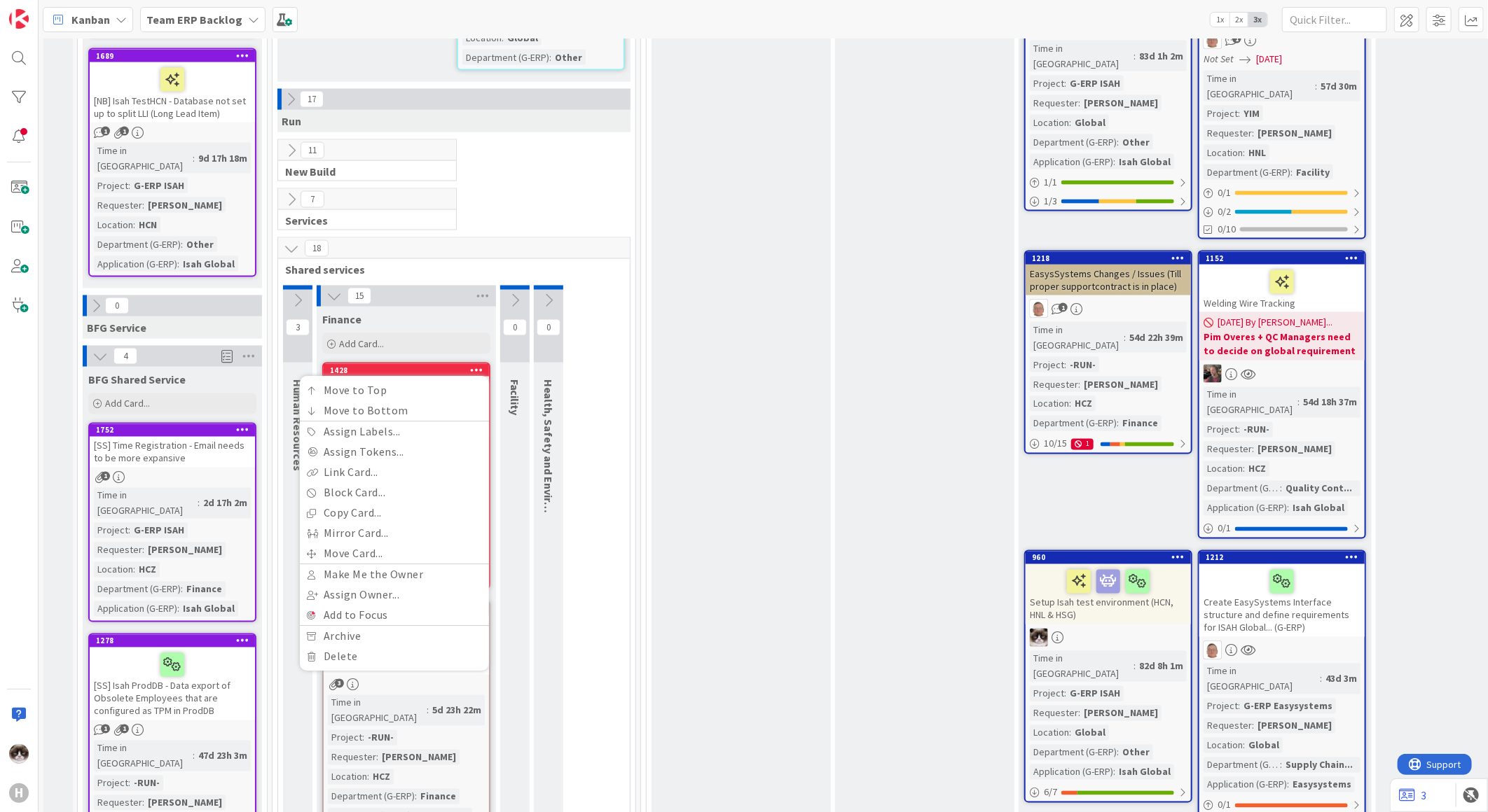
click at [375, 544] on link "Move Card..." at bounding box center [394, 554] width 189 height 21
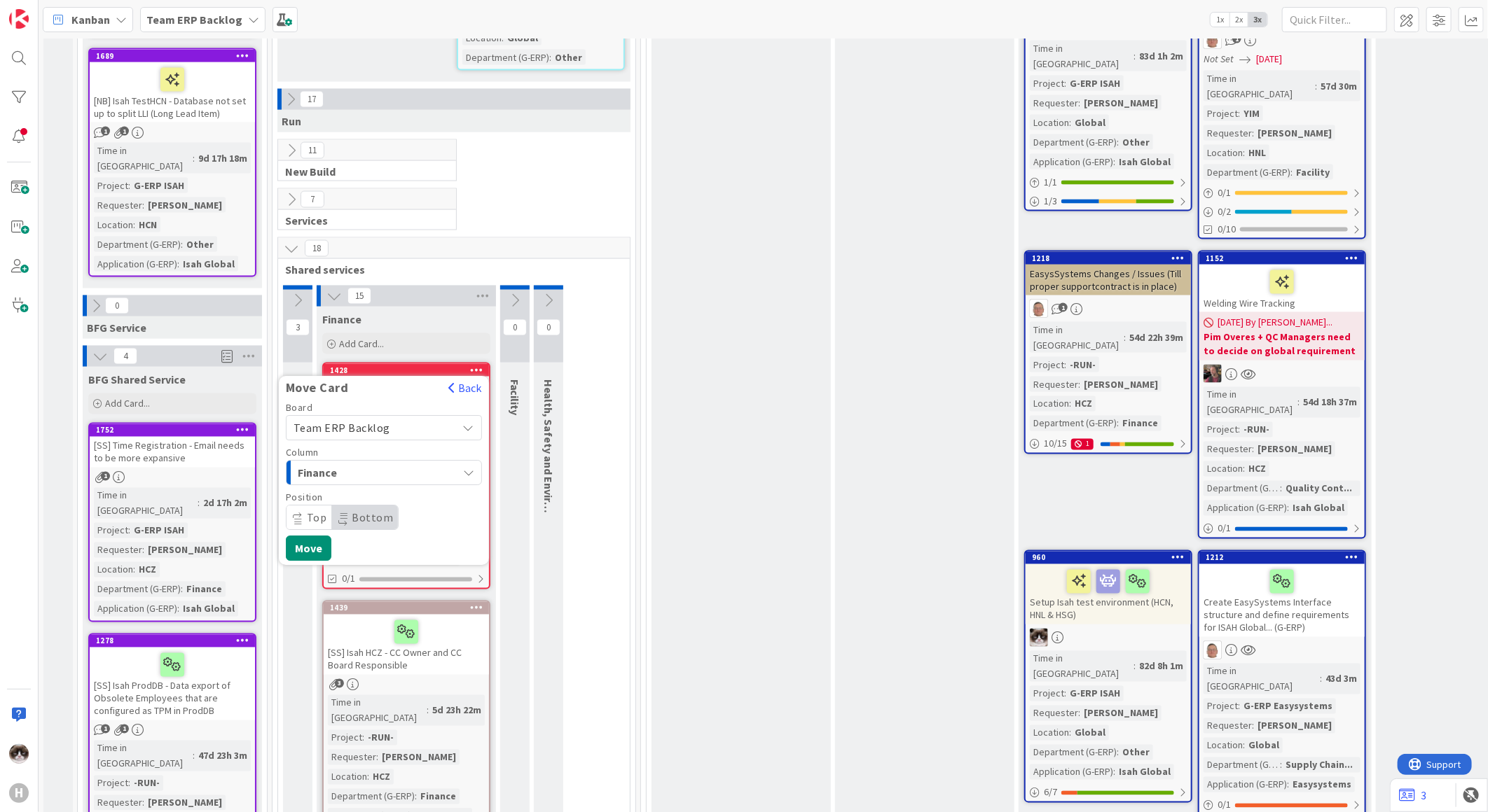
click at [421, 462] on div "Finance" at bounding box center [376, 473] width 163 height 22
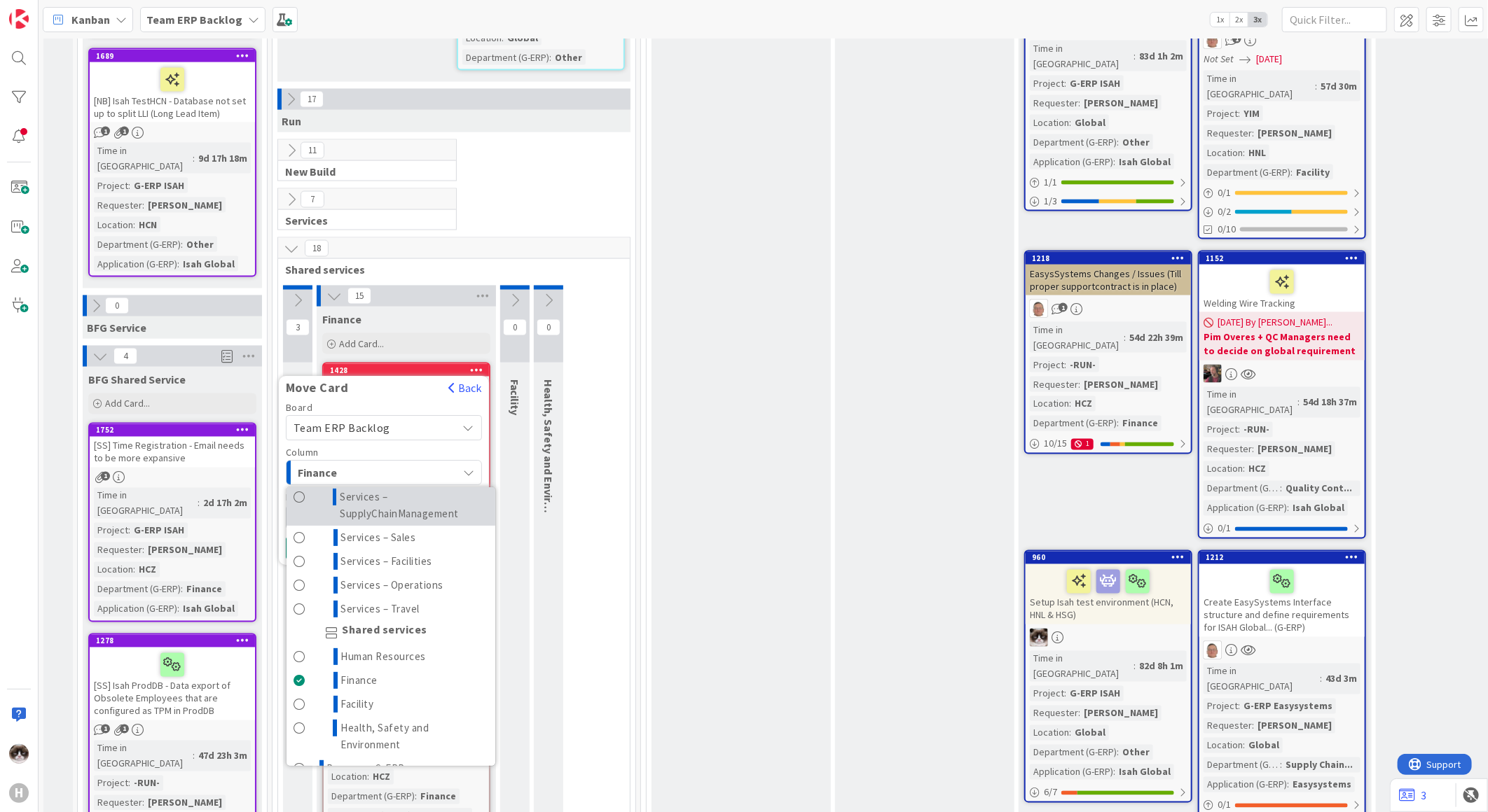
scroll to position [622, 0]
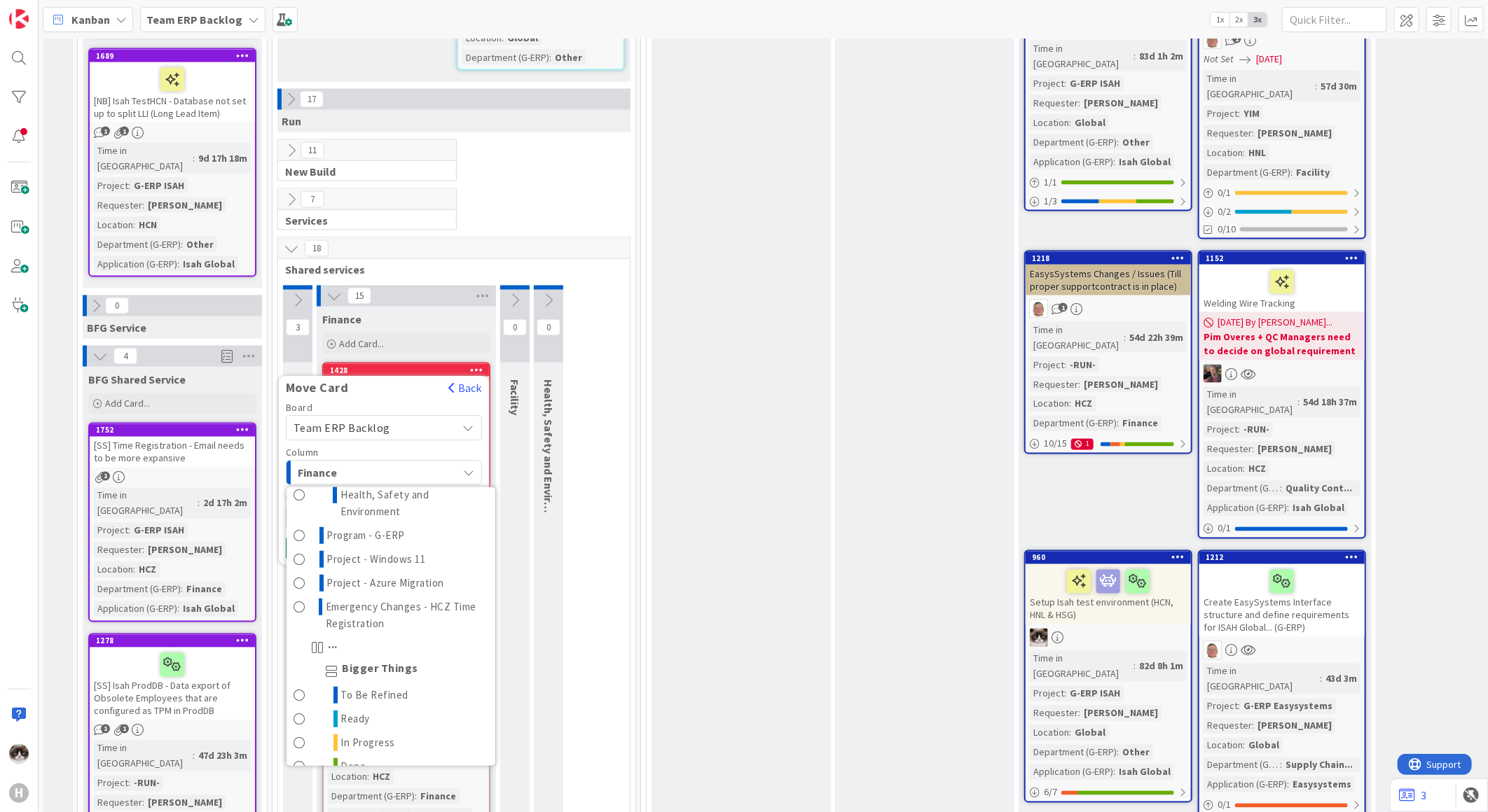
click at [385, 422] on span "Team ERP Backlog" at bounding box center [342, 429] width 97 height 14
click at [410, 419] on span "Team ERP Backlog" at bounding box center [372, 428] width 157 height 20
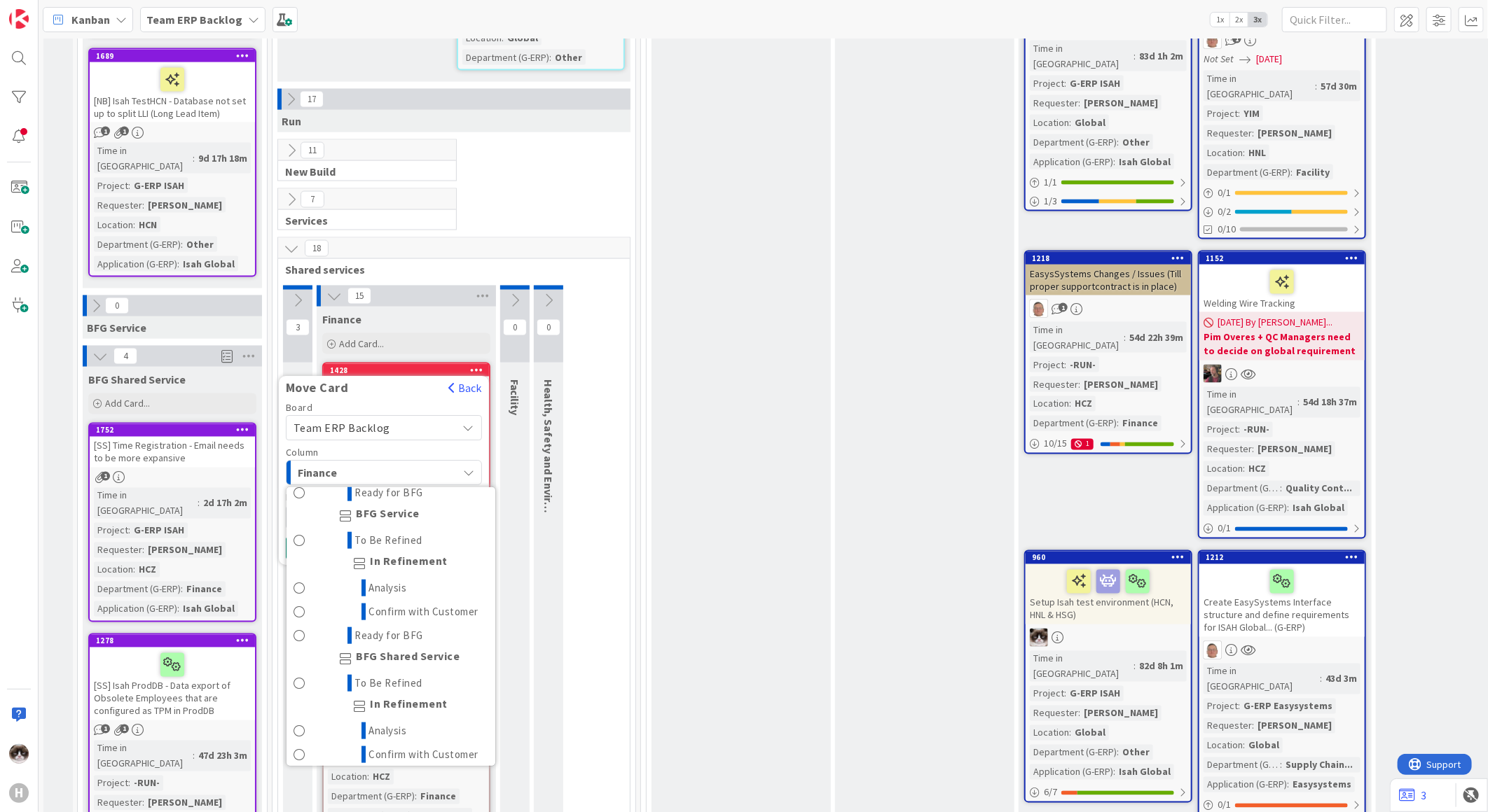
scroll to position [1089, 0]
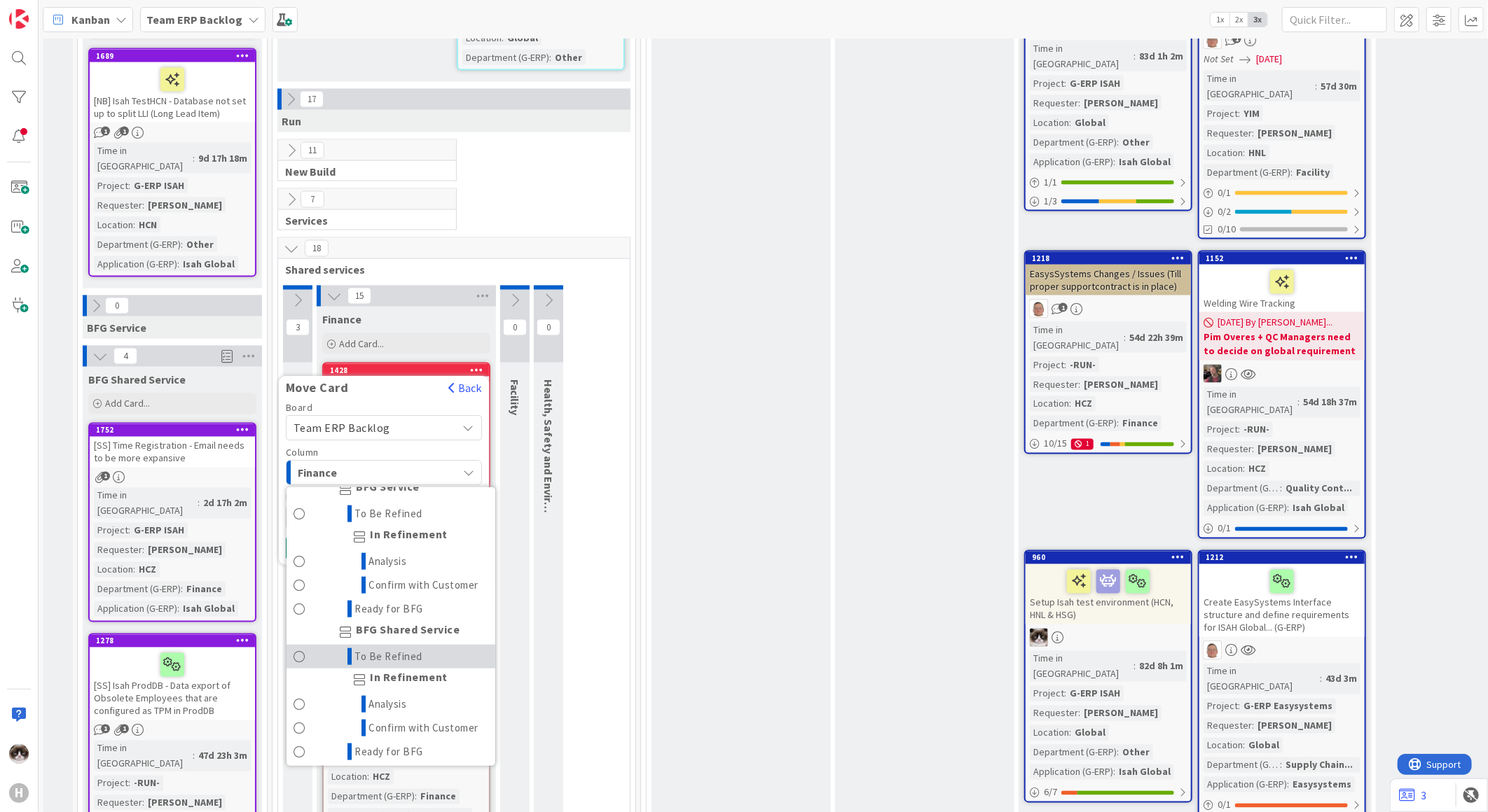
click at [402, 649] on span "To Be Refined" at bounding box center [389, 657] width 68 height 17
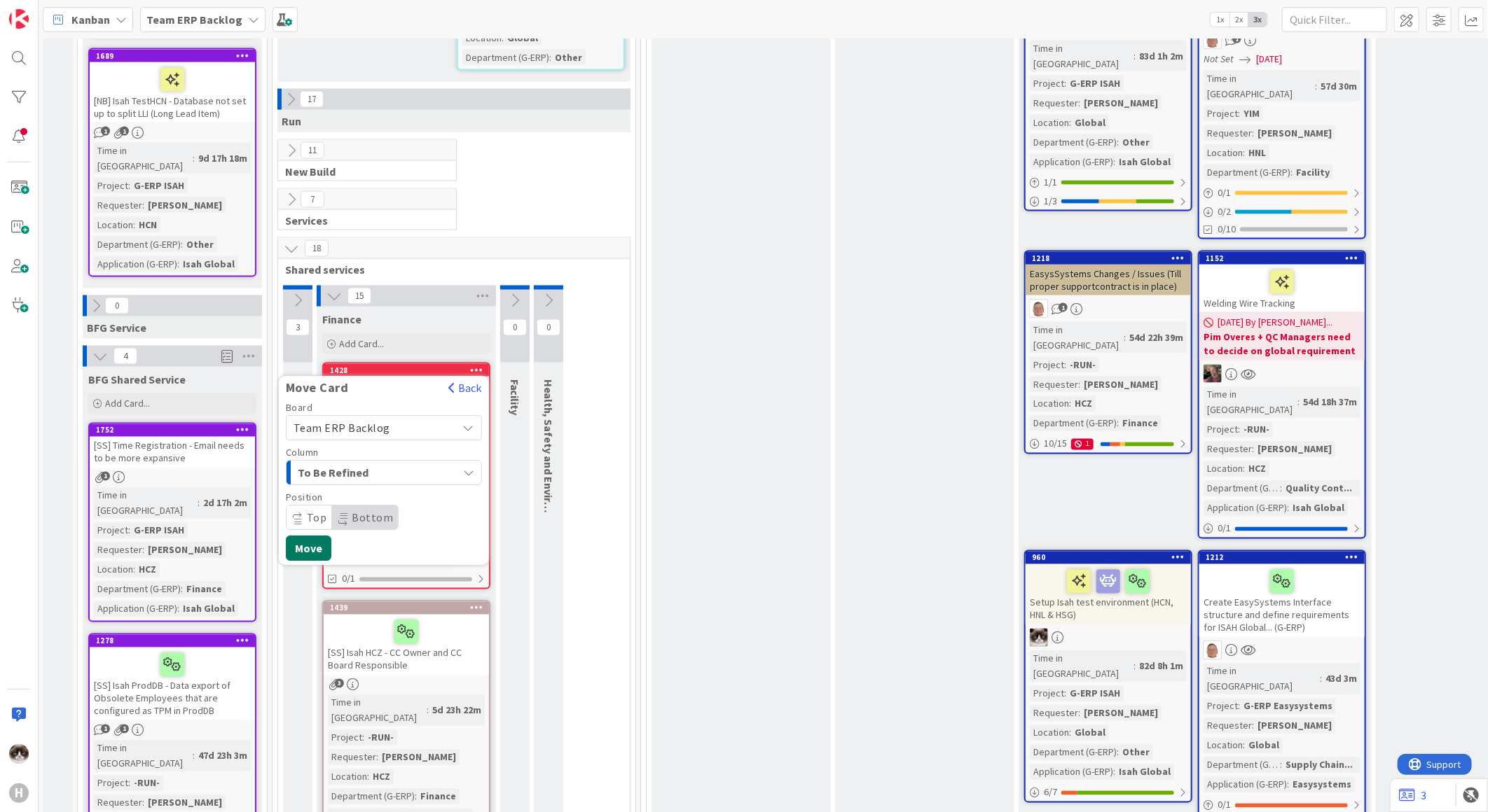
click at [311, 537] on button "Move" at bounding box center [308, 550] width 45 height 25
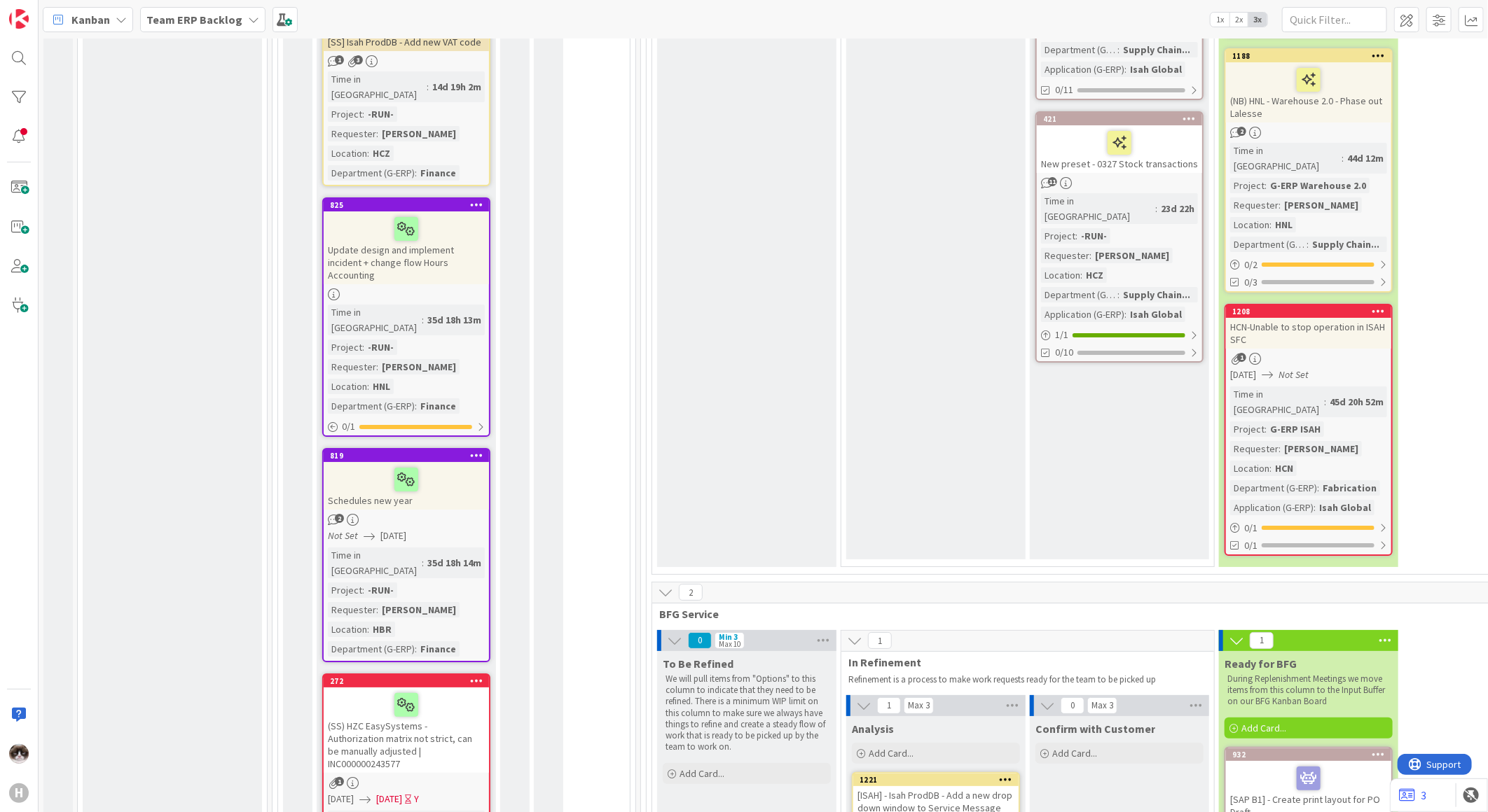
scroll to position [3346, 0]
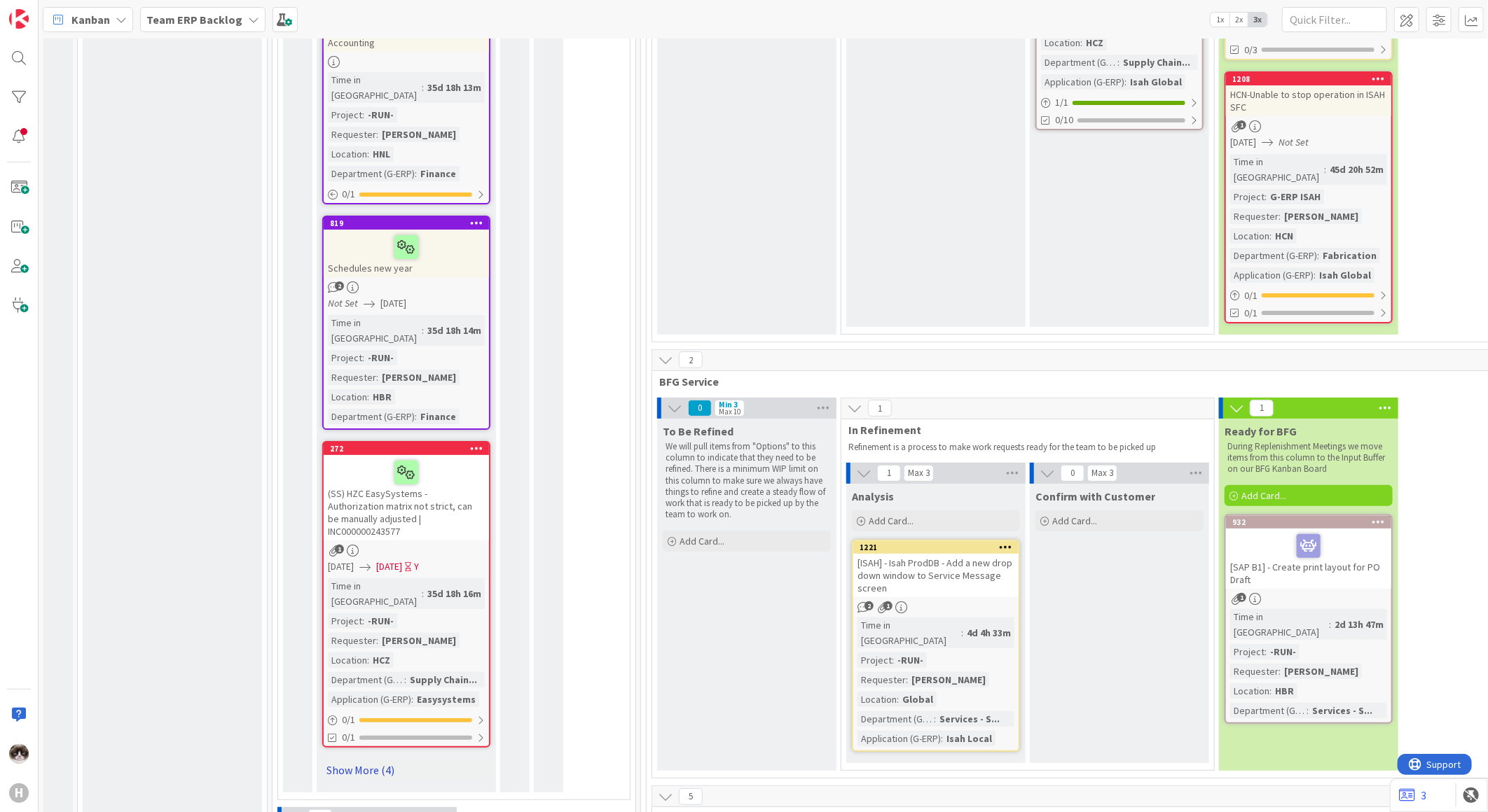
click at [381, 759] on link "Show More (4)" at bounding box center [406, 770] width 168 height 22
click at [451, 455] on div "(SS) HZC EasySystems - Authorization matrix not strict, can be manually adjuste…" at bounding box center [406, 498] width 165 height 86
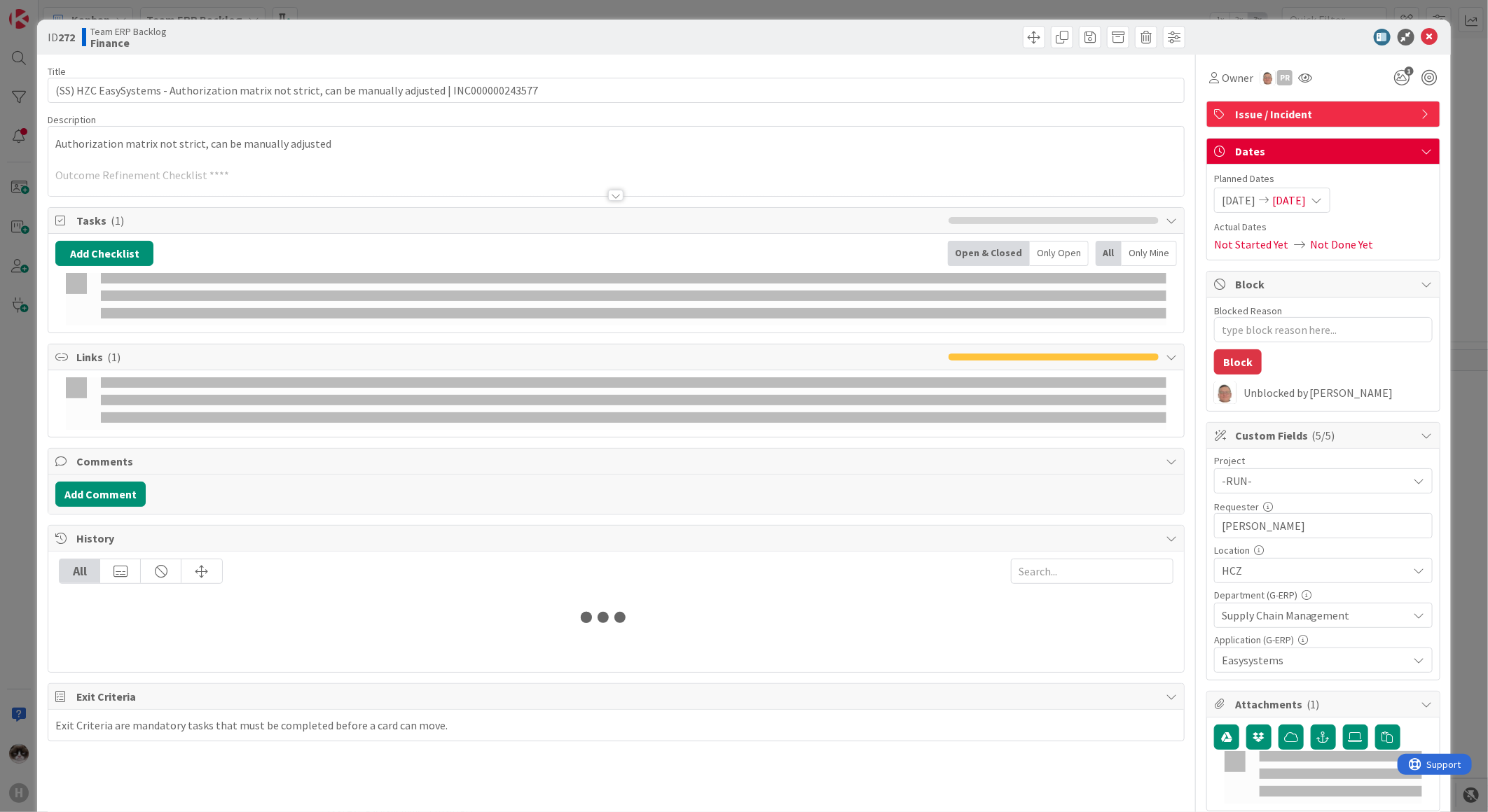
click at [612, 190] on div at bounding box center [616, 195] width 15 height 11
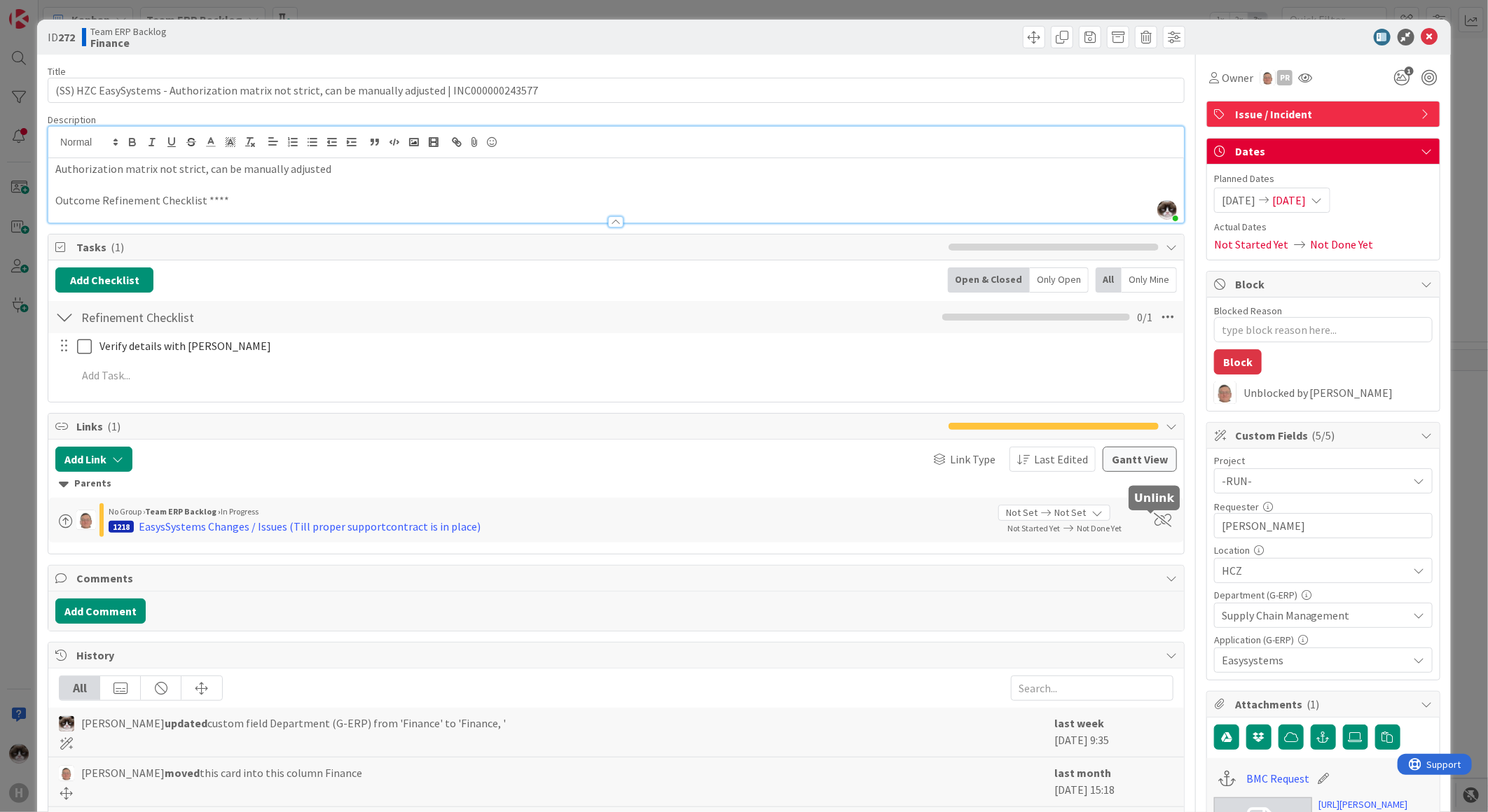
scroll to position [466, 0]
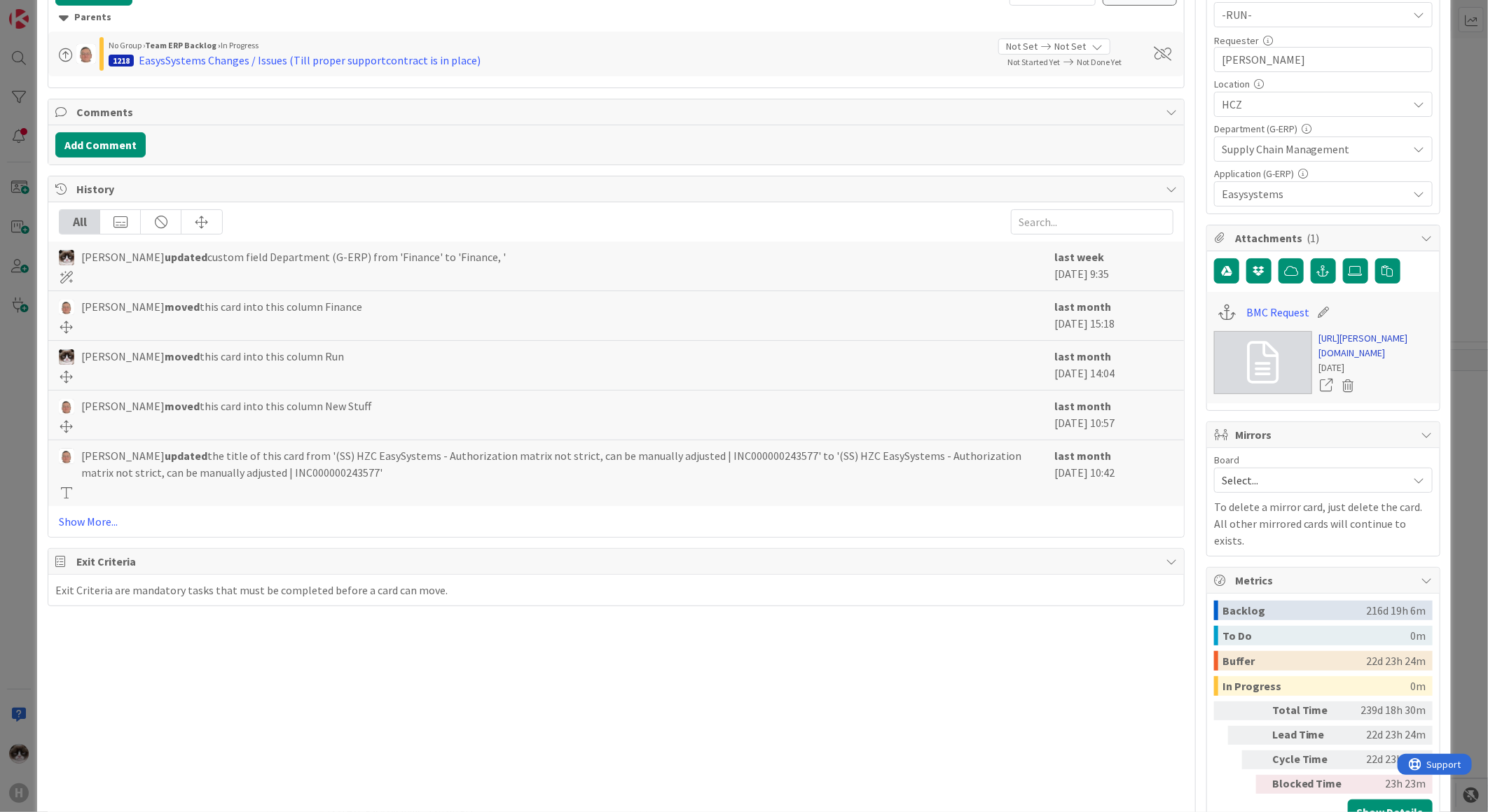
click at [1329, 361] on link "https://huisman-smartit.onbmc.com/smartit/app/#/incident/AGGEEYN4FESK3ASP3AFCSP…" at bounding box center [1375, 346] width 113 height 29
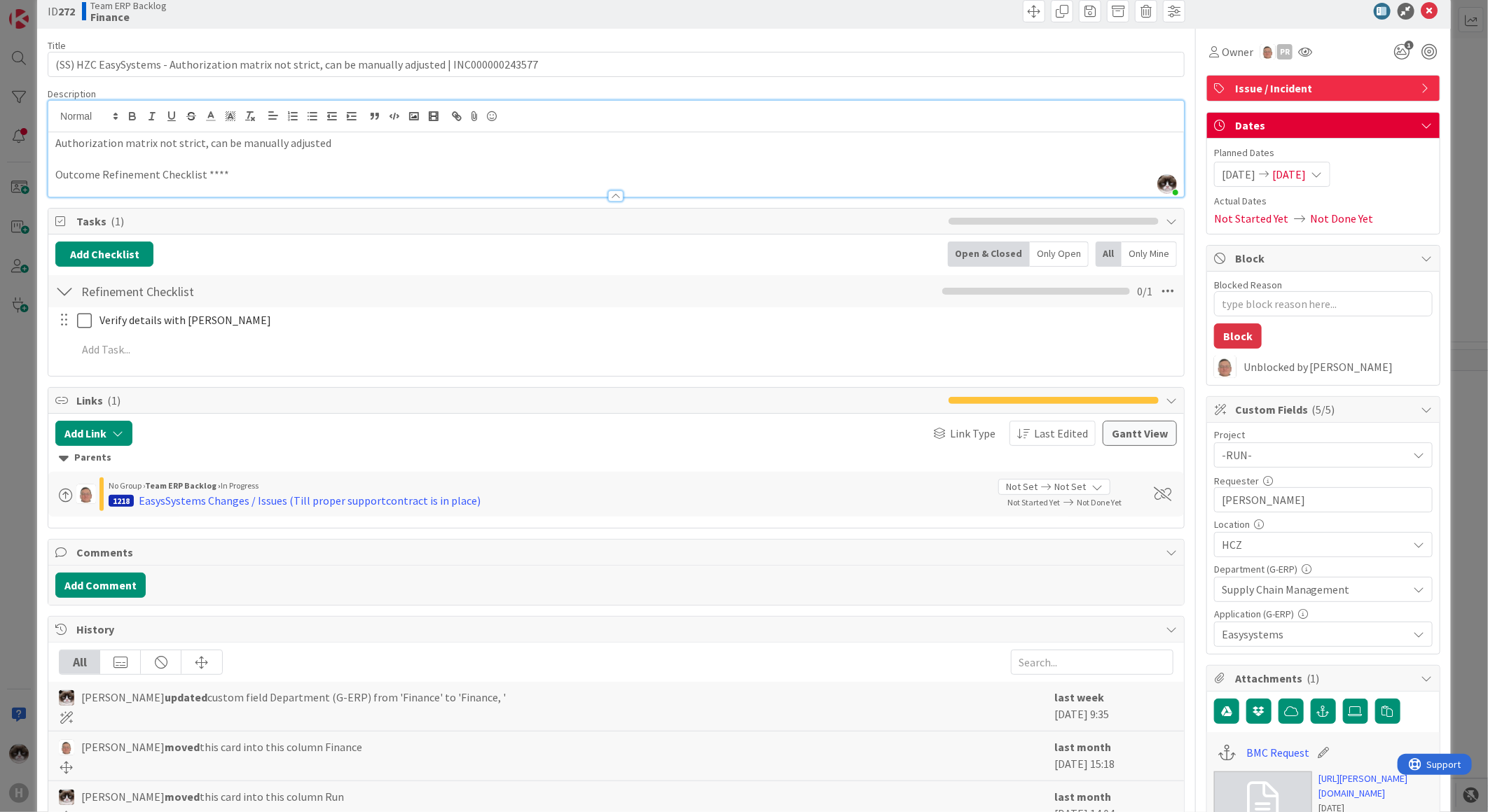
scroll to position [0, 0]
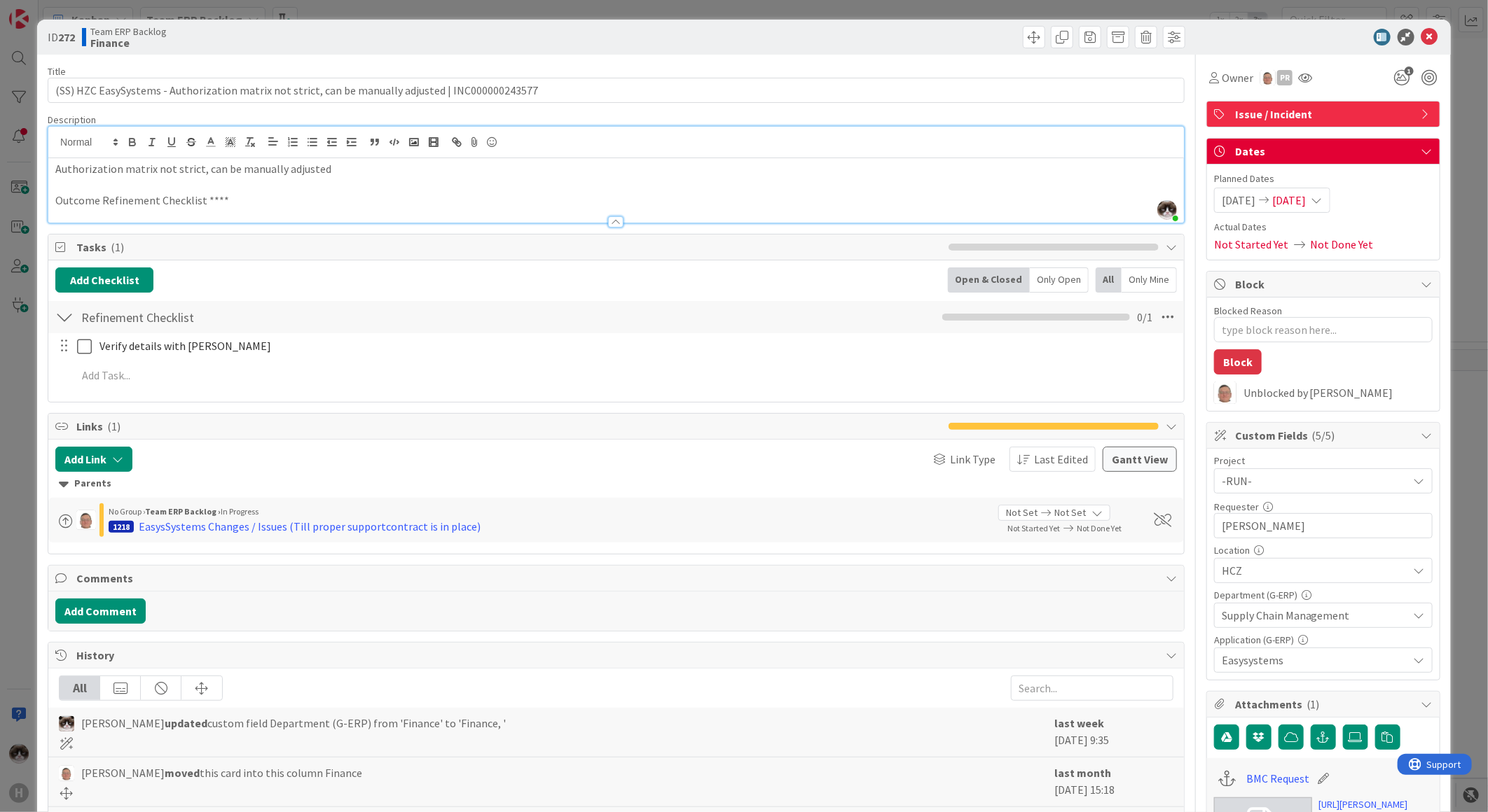
click at [608, 225] on div at bounding box center [616, 222] width 15 height 11
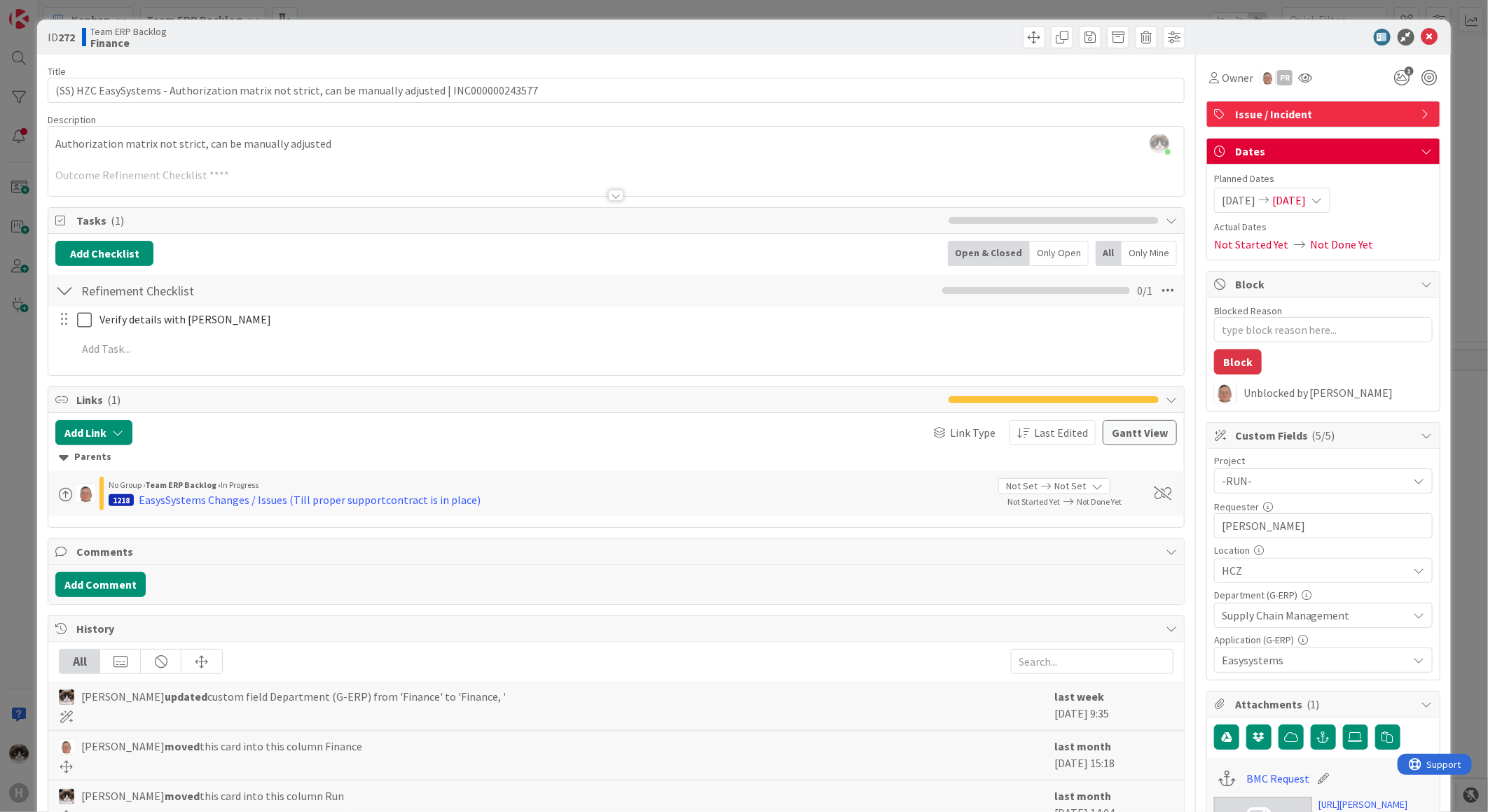
click at [608, 196] on div at bounding box center [616, 195] width 15 height 11
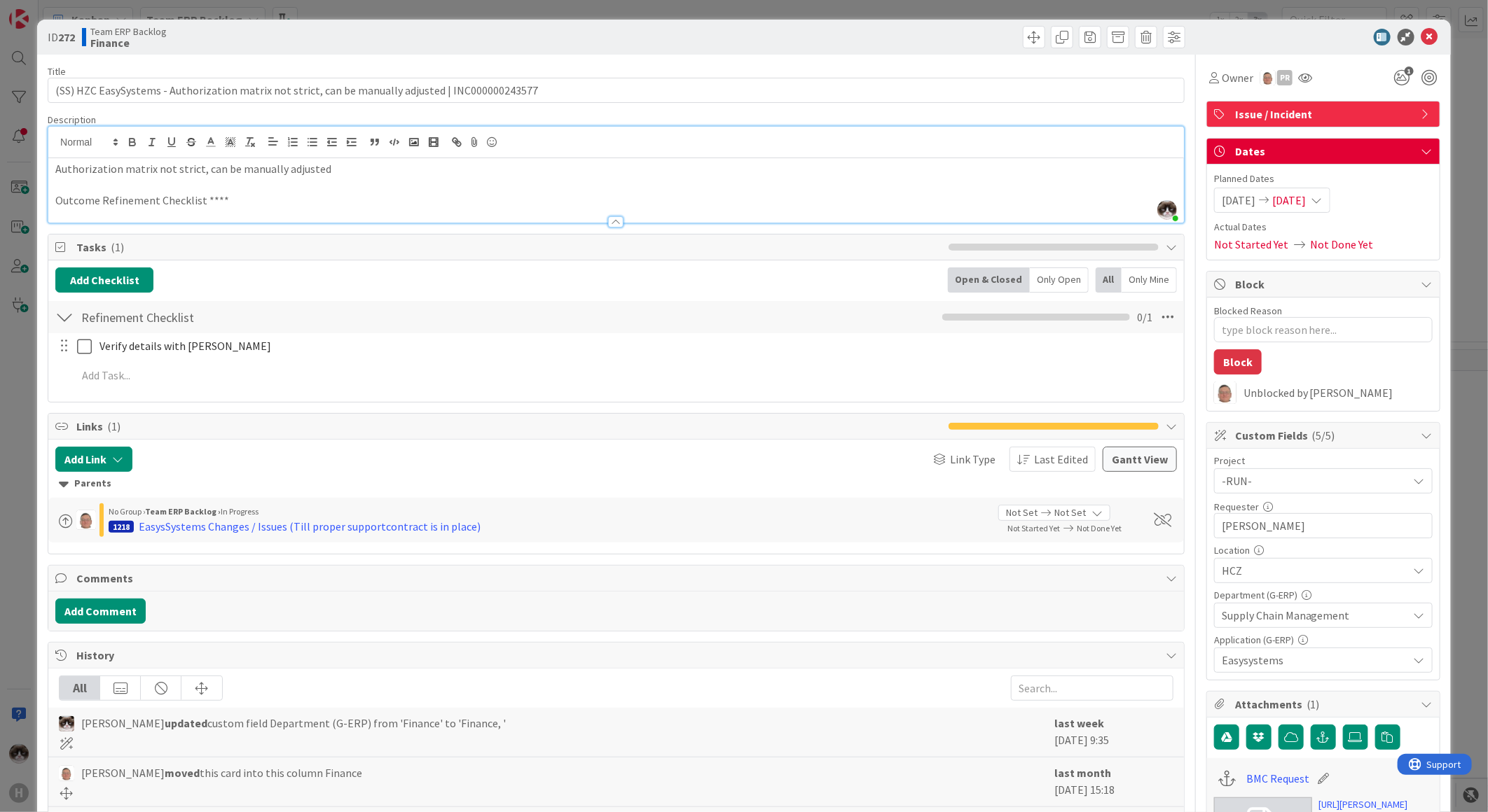
click at [1236, 113] on span "Issue / Incident" at bounding box center [1325, 113] width 179 height 17
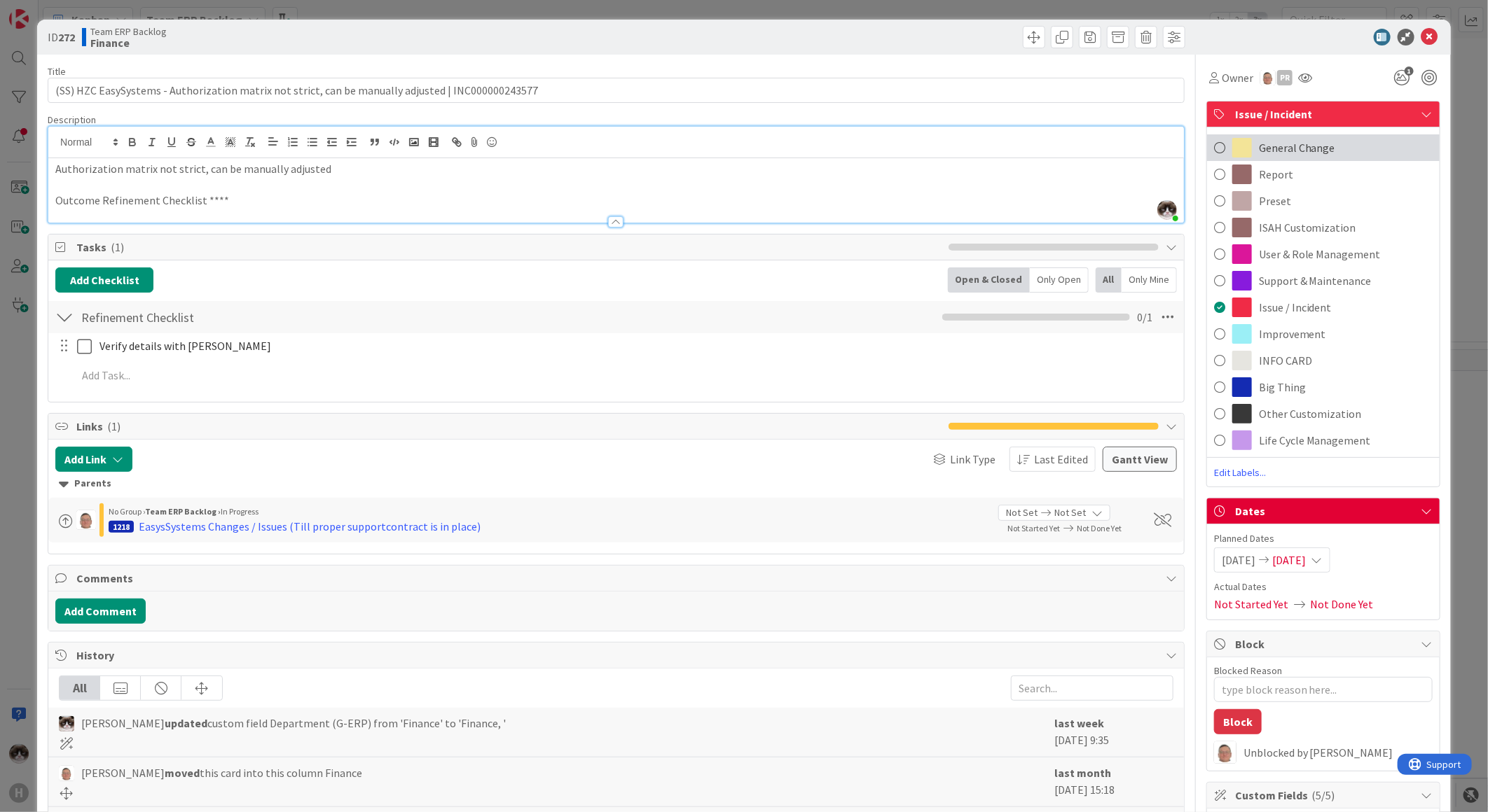
click at [1284, 146] on span "General Change" at bounding box center [1297, 147] width 76 height 17
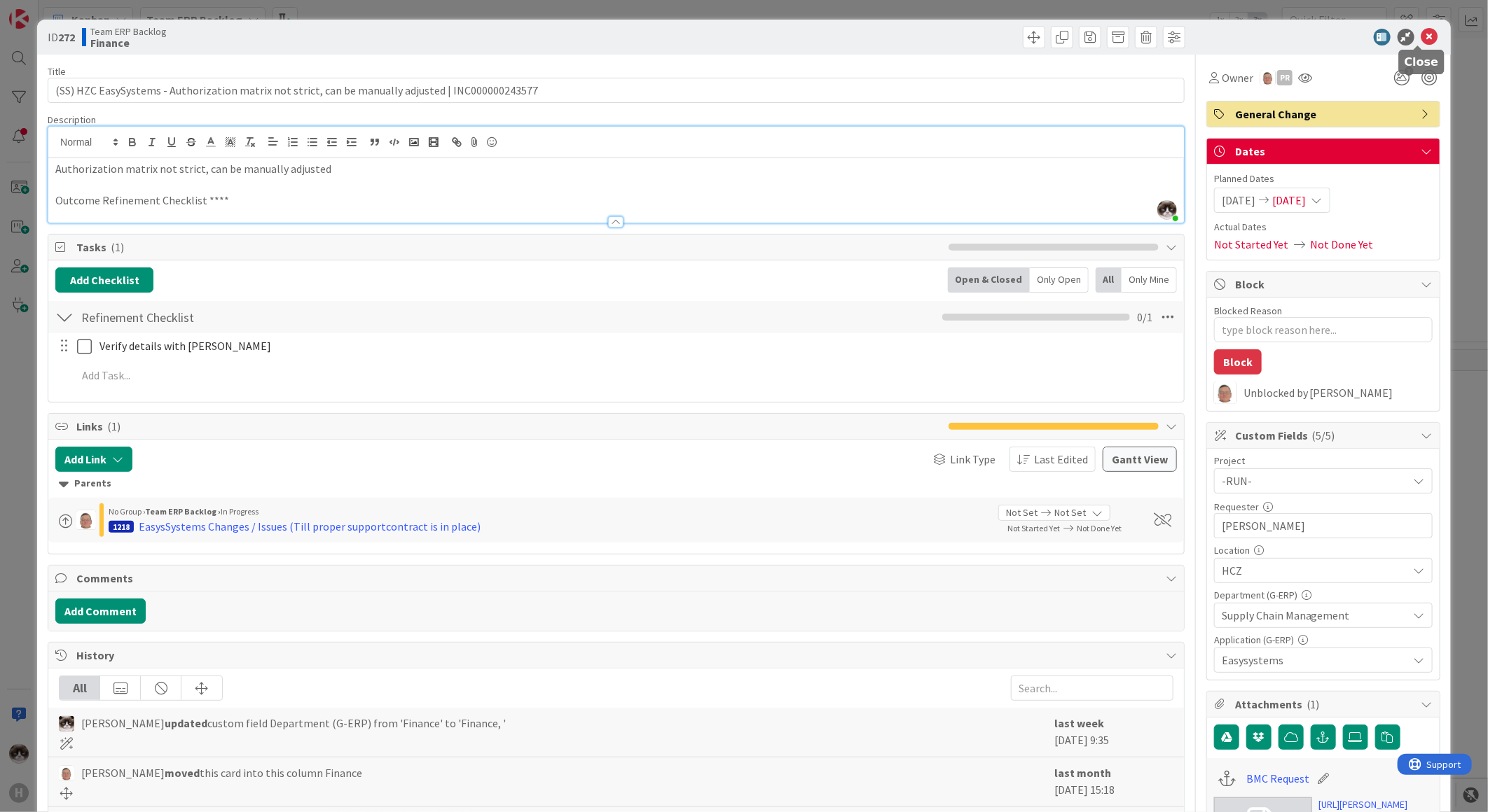
click at [1421, 36] on icon at bounding box center [1429, 36] width 17 height 17
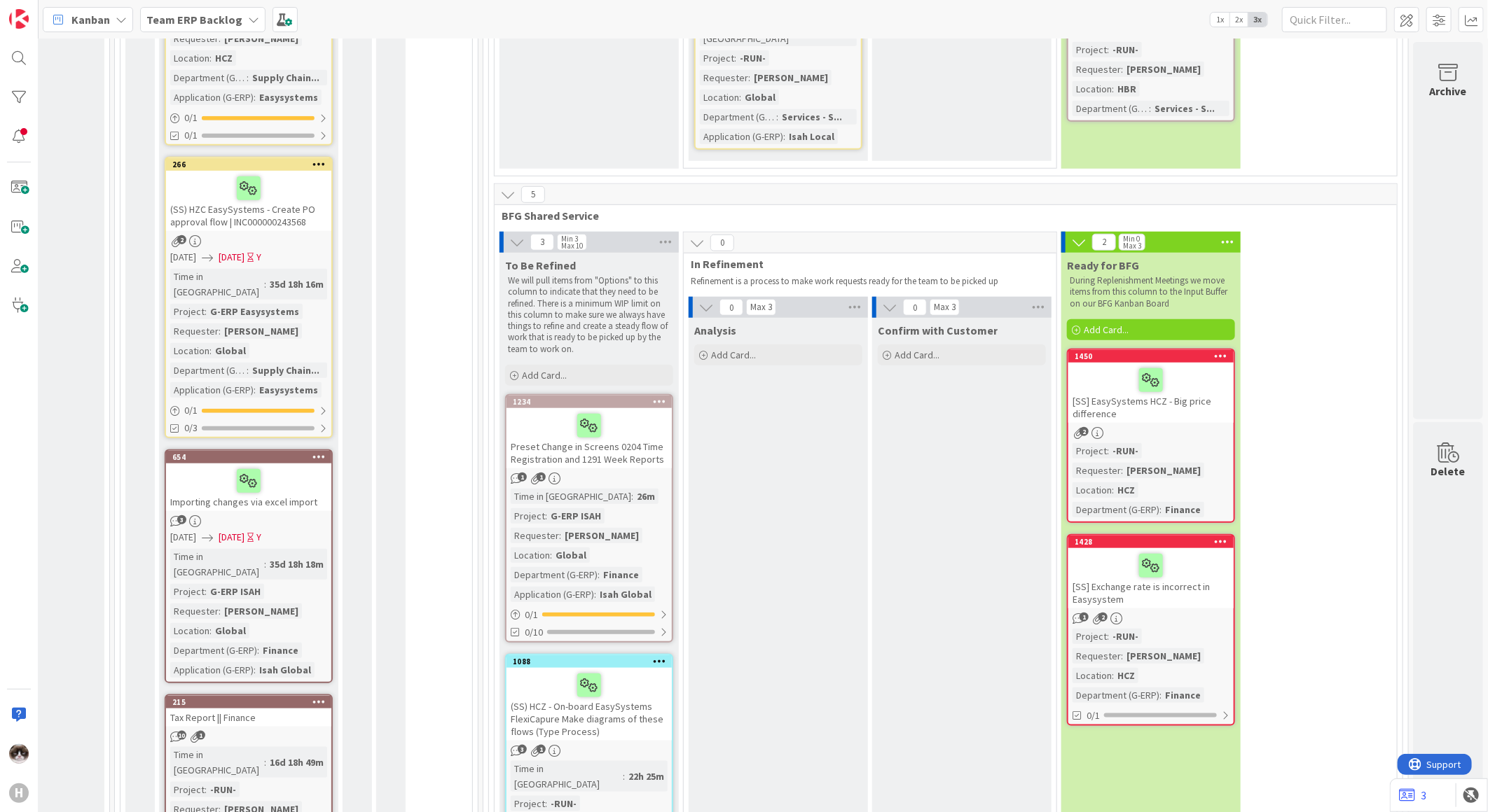
scroll to position [3870, 169]
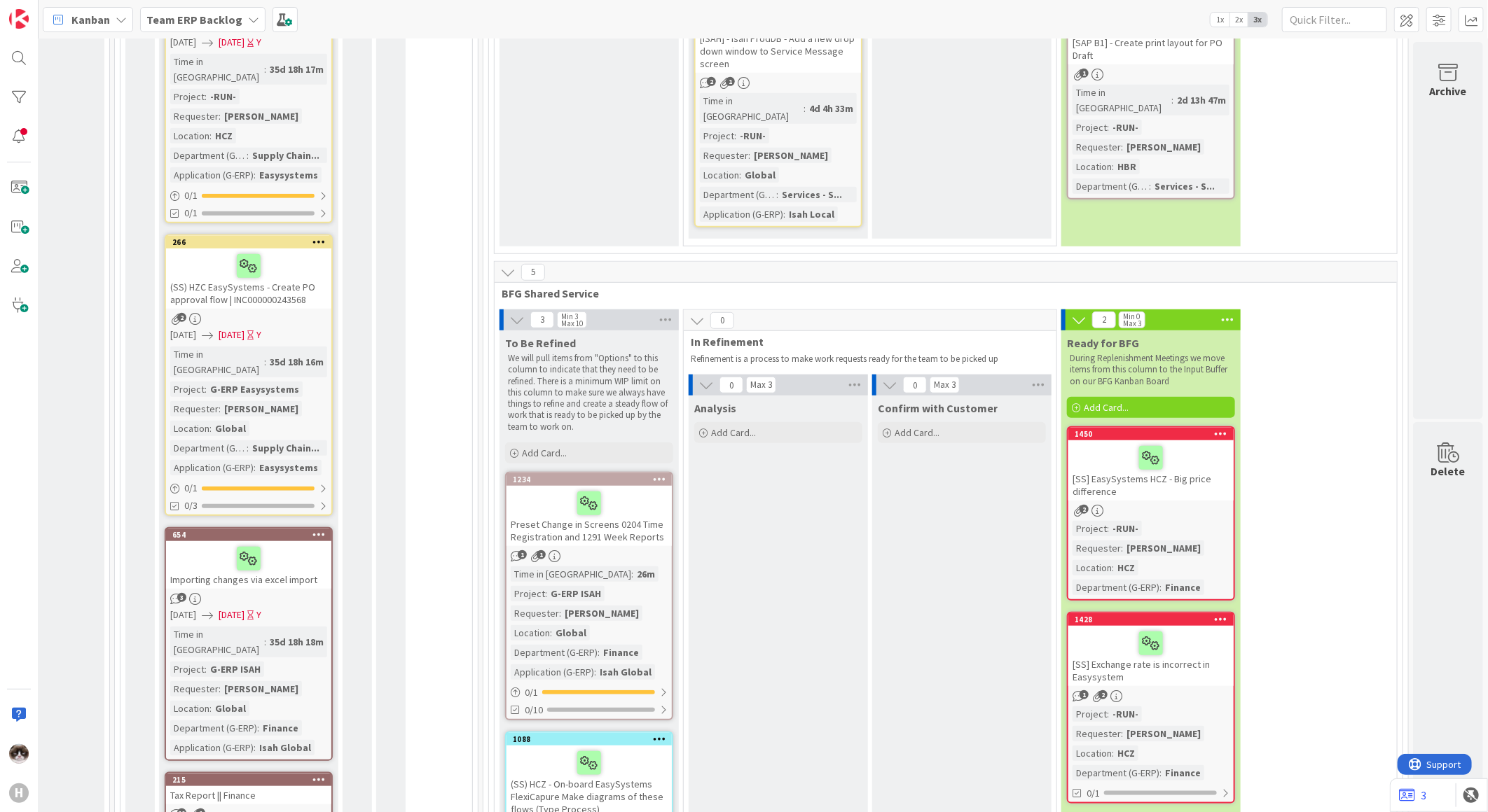
click at [626, 566] on div "Time in Column : 26m Project : G-ERP ISAH Requester : Jelle Verhulst Location :…" at bounding box center [589, 622] width 157 height 113
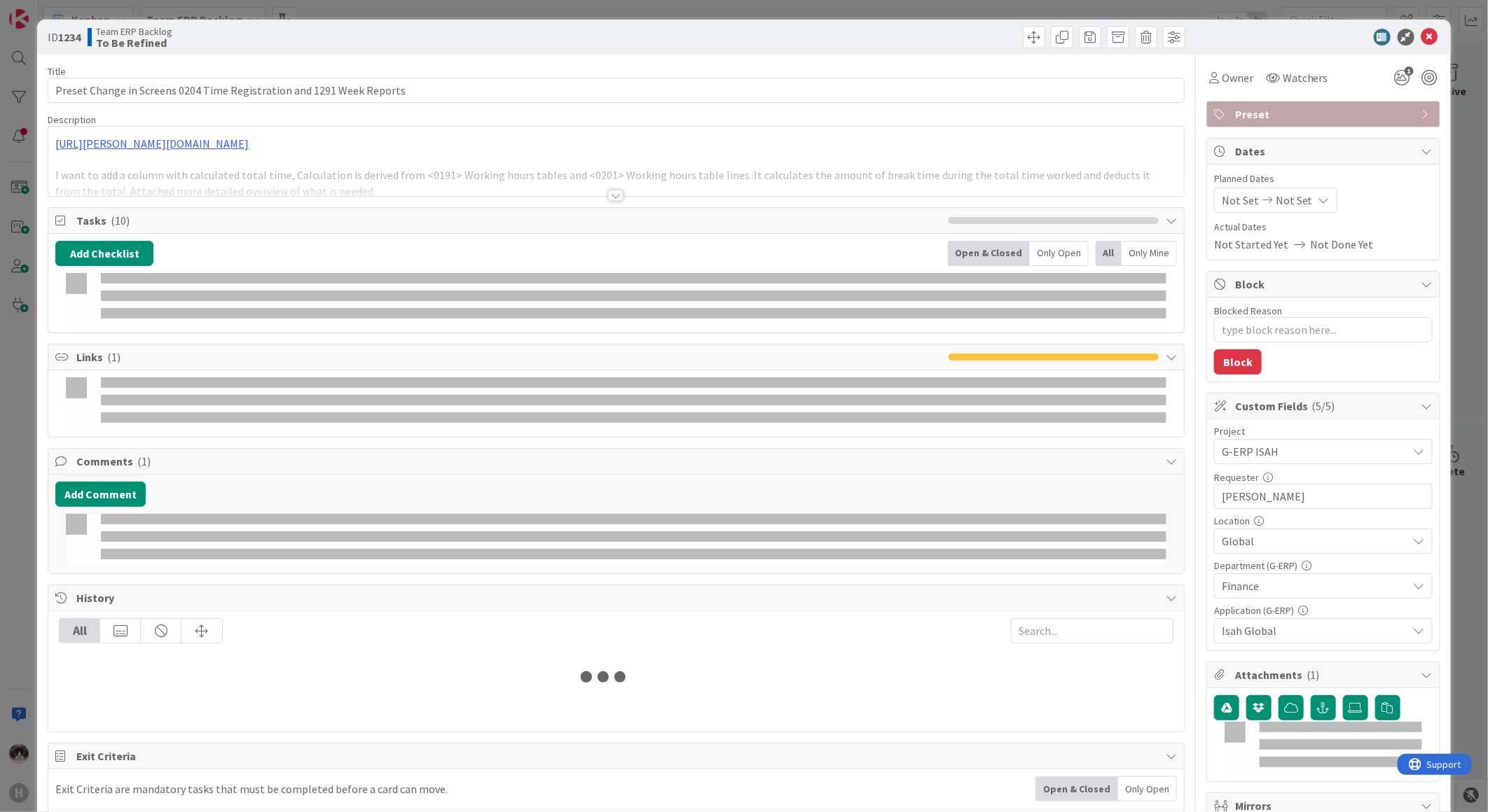
click at [610, 195] on div at bounding box center [616, 195] width 15 height 11
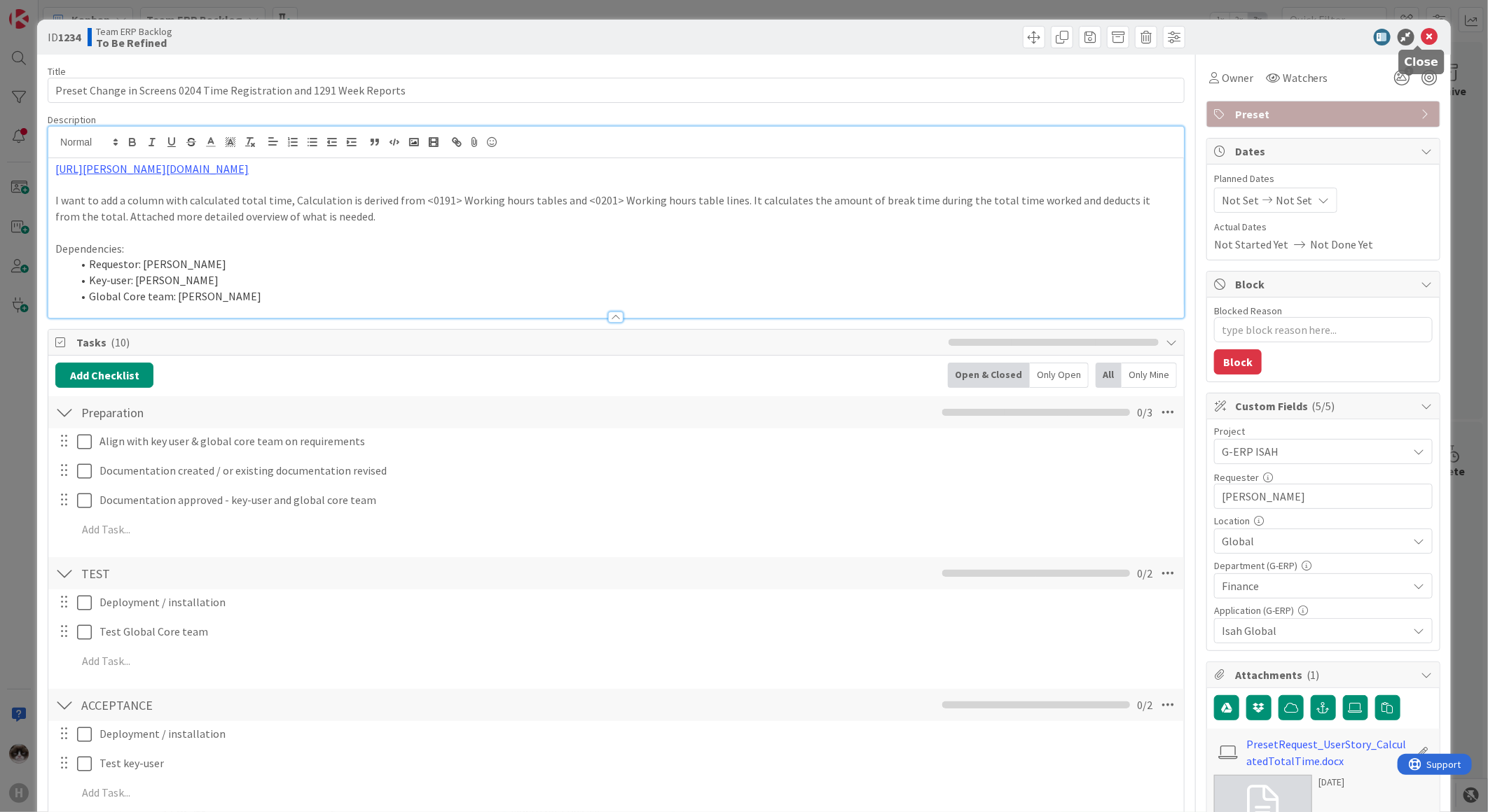
click at [1421, 36] on icon at bounding box center [1429, 36] width 17 height 17
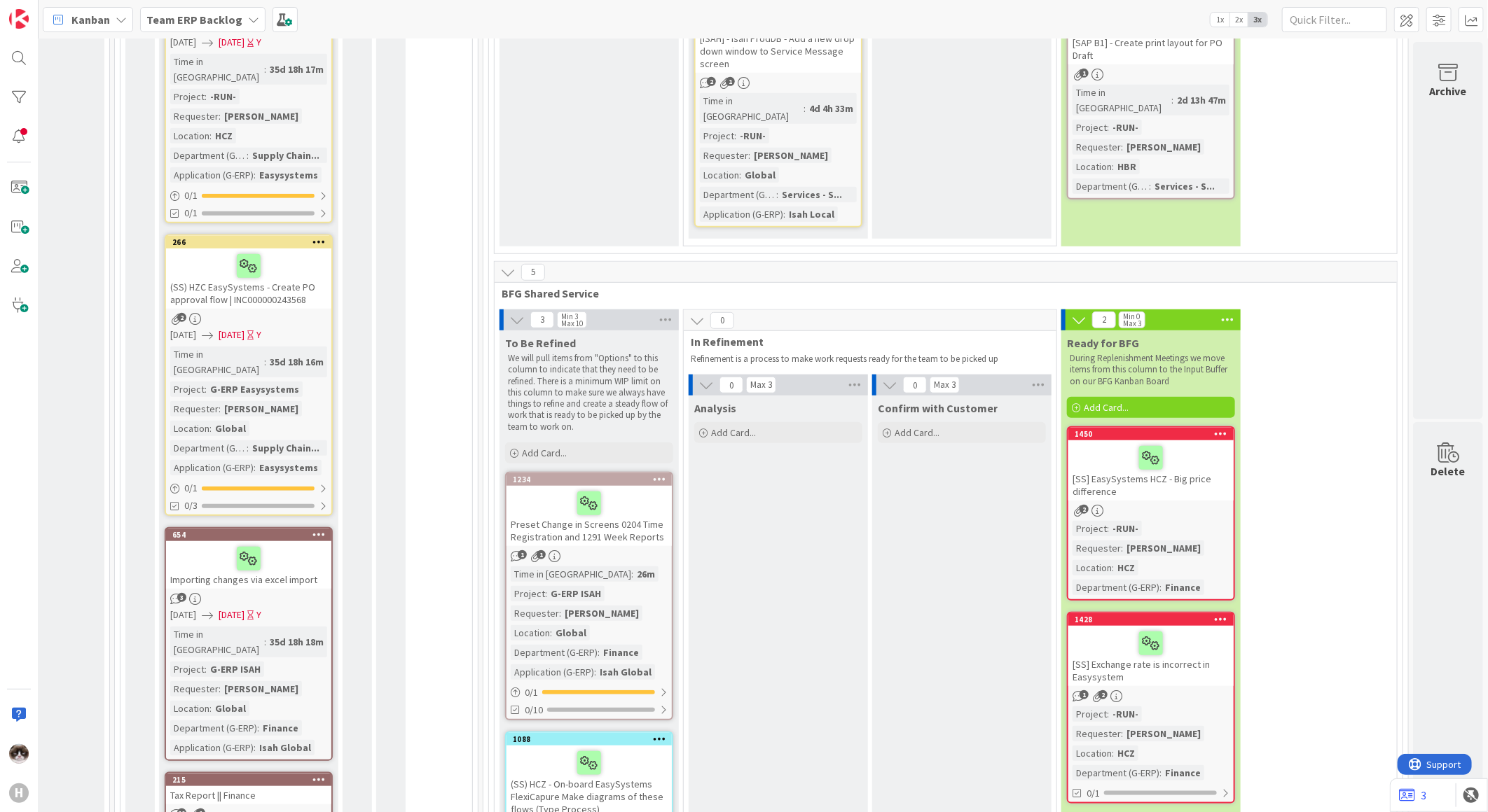
click at [621, 566] on div "Time in Column : 26m Project : G-ERP ISAH Requester : Jelle Verhulst Location :…" at bounding box center [589, 622] width 157 height 113
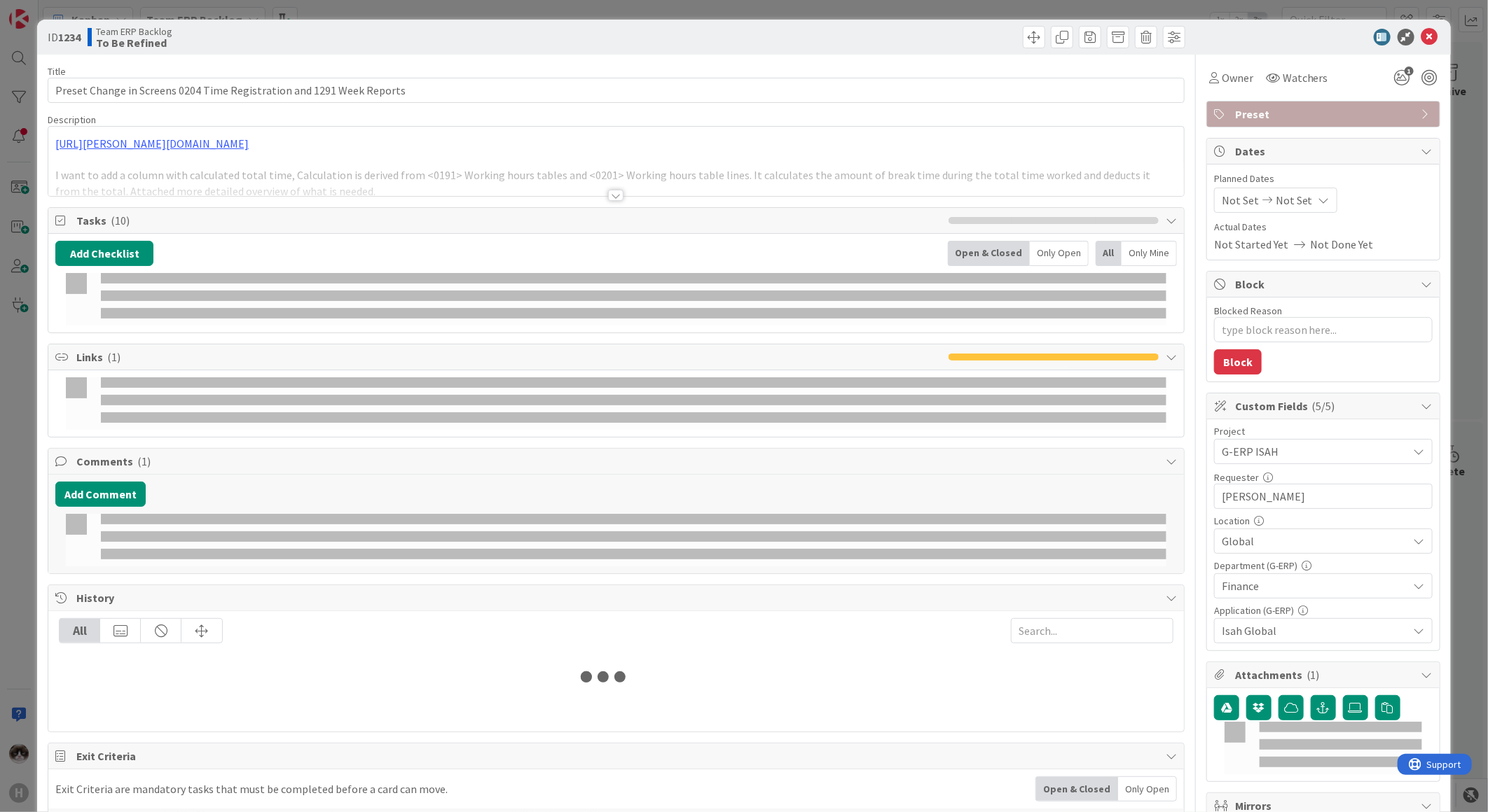
type textarea "x"
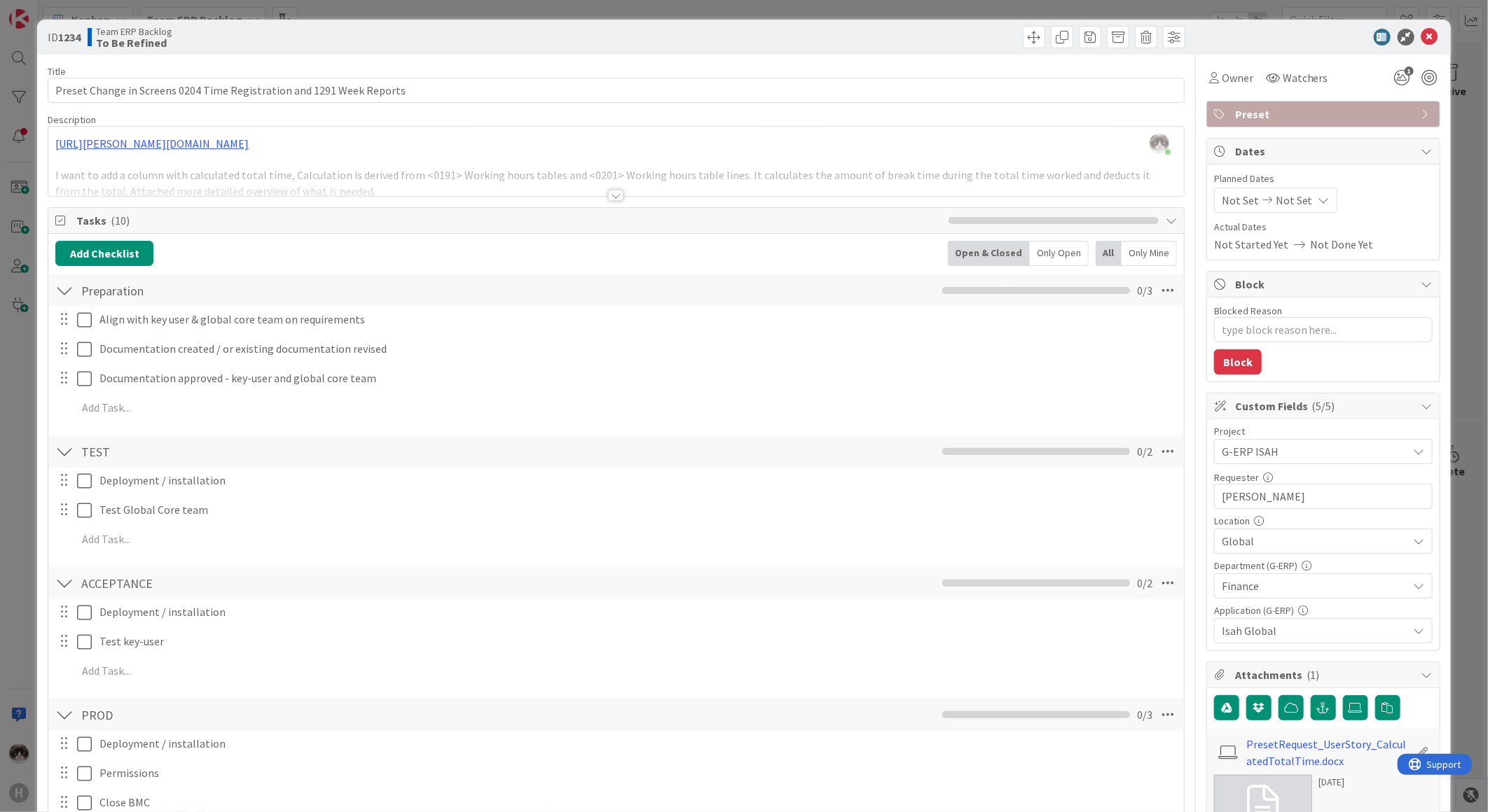
click at [608, 198] on div at bounding box center [616, 195] width 15 height 11
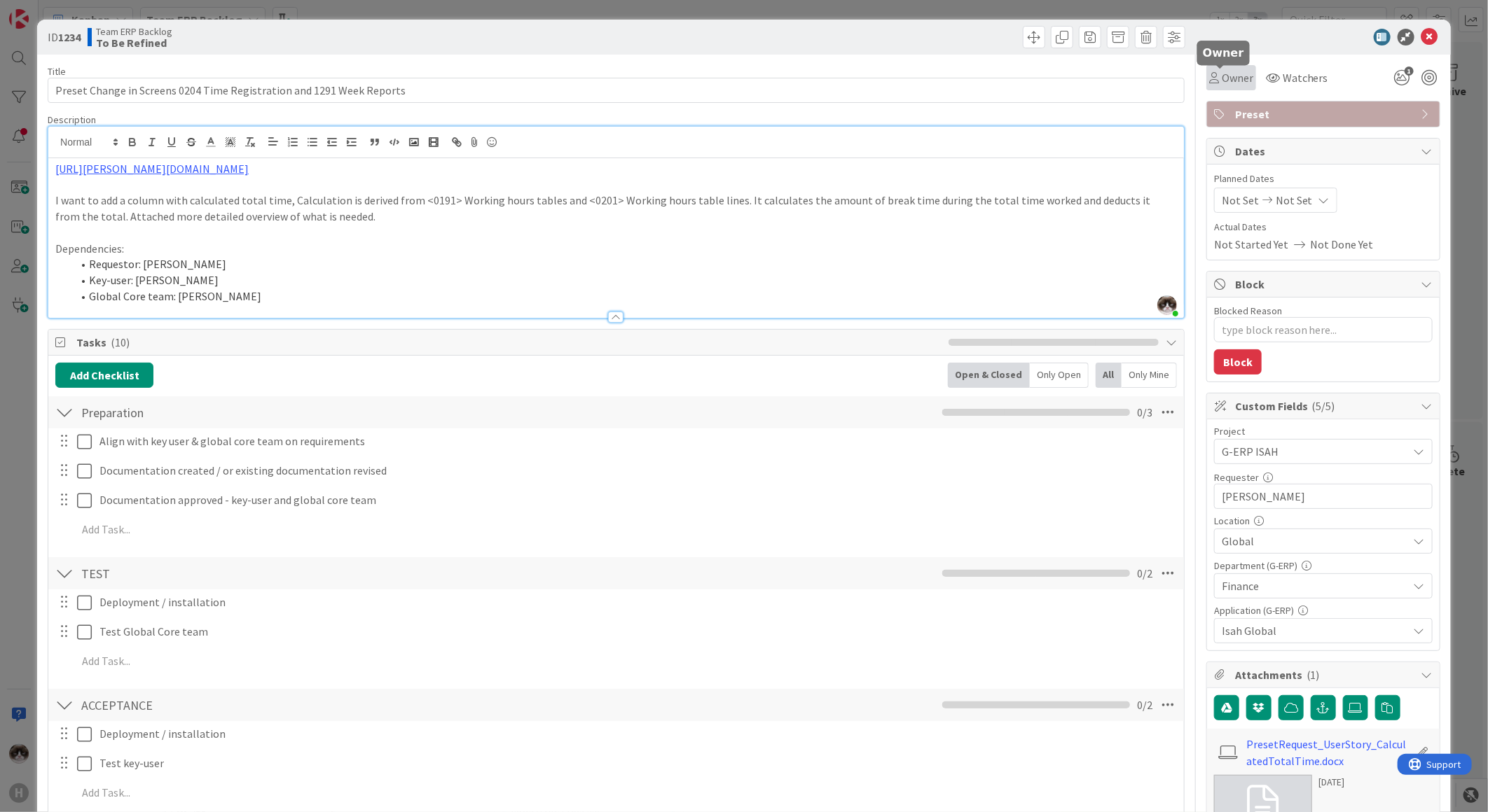
click at [1221, 80] on span "Owner" at bounding box center [1237, 77] width 32 height 17
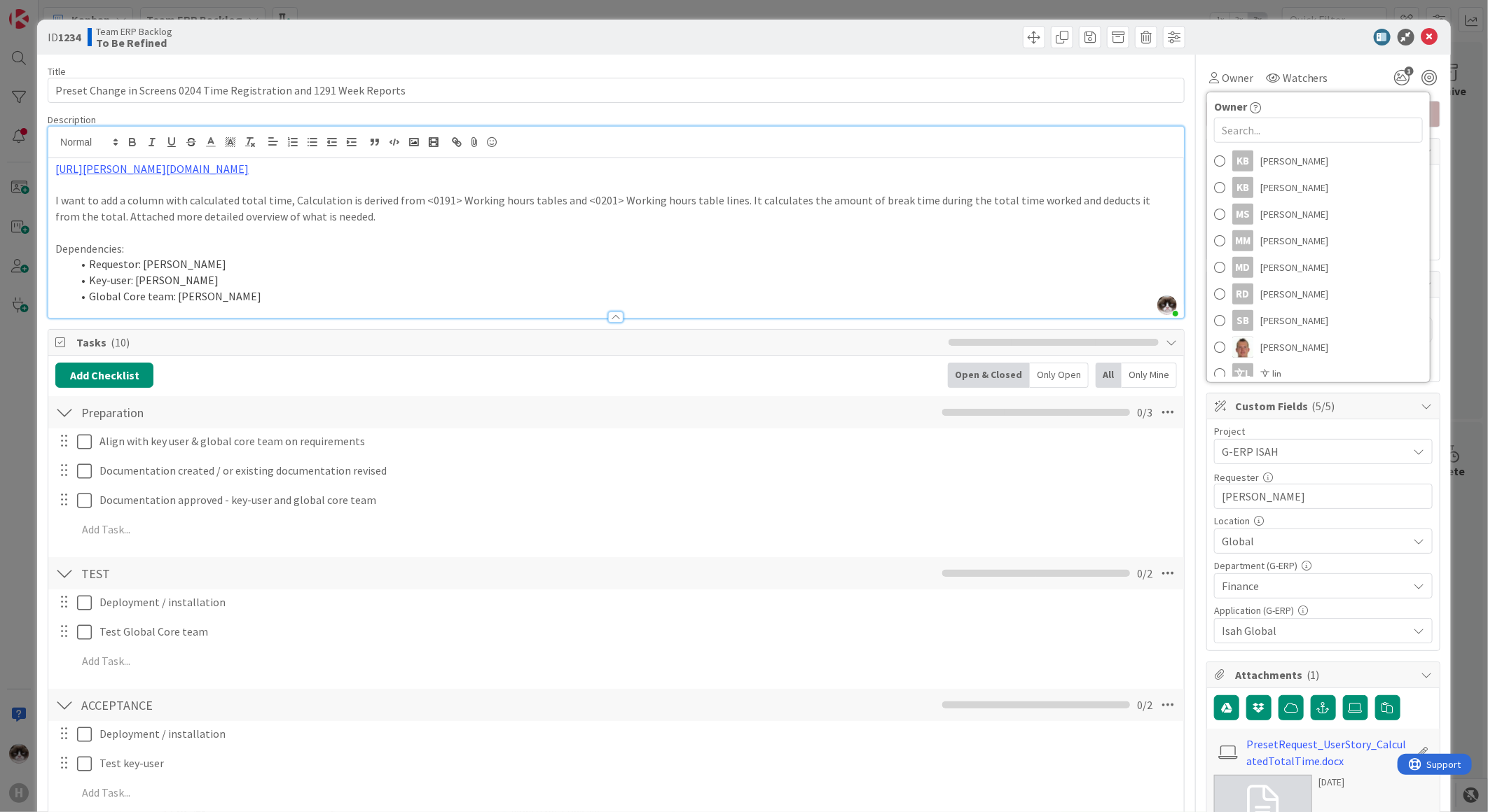
scroll to position [632, 0]
click at [960, 255] on p "Dependencies:" at bounding box center [616, 249] width 1122 height 16
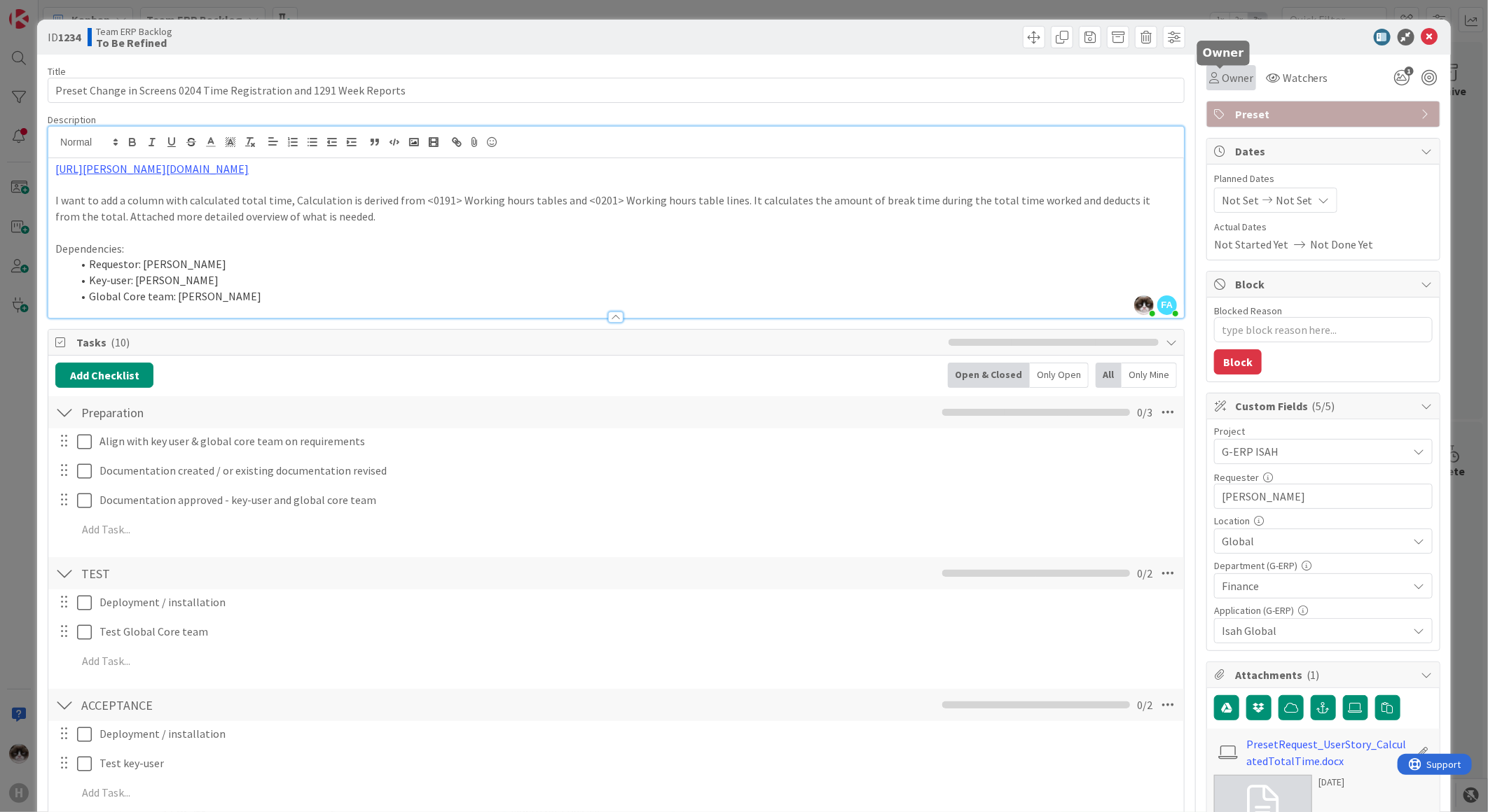
click at [1221, 85] on span "Owner" at bounding box center [1237, 77] width 32 height 17
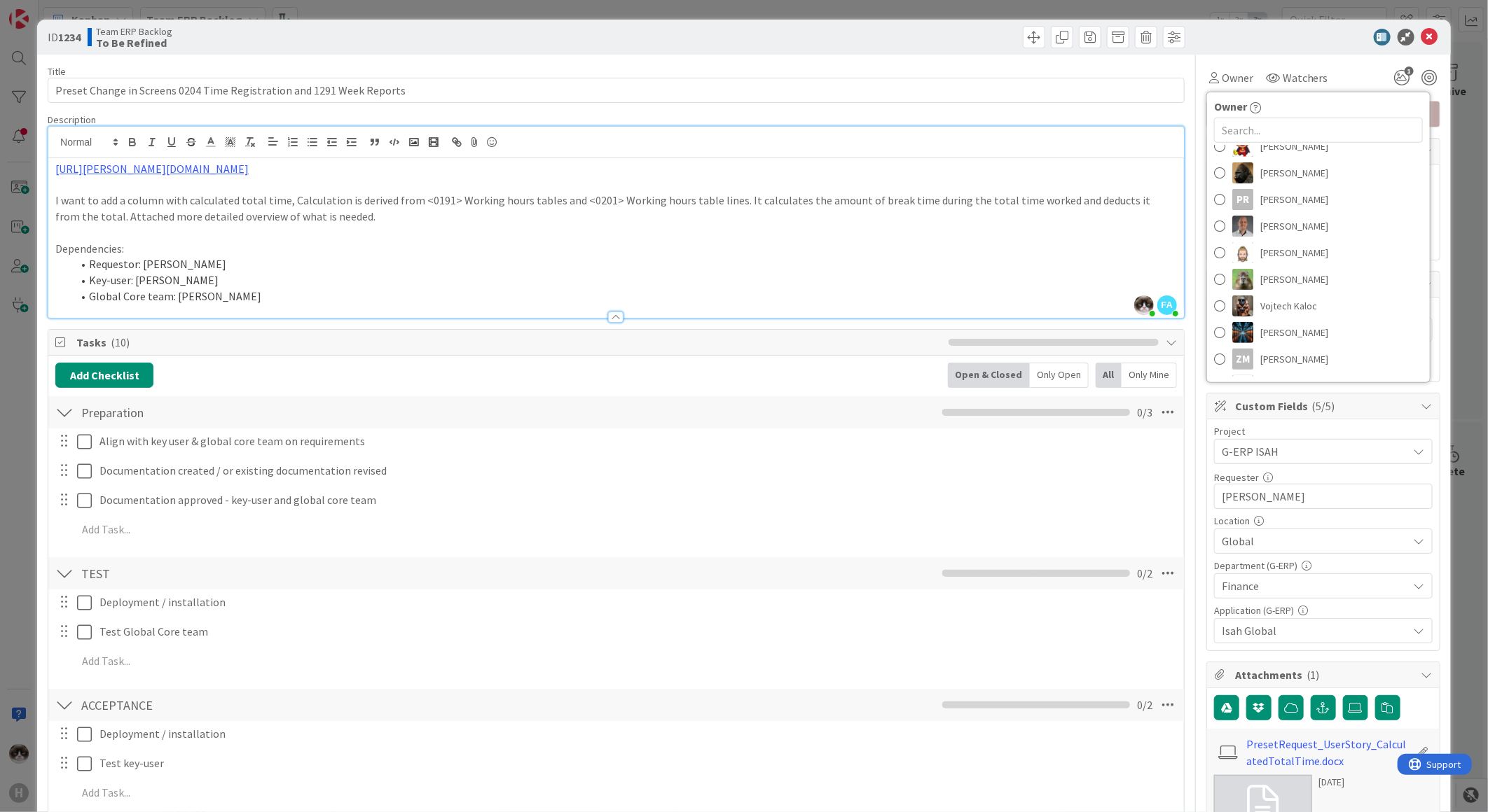
scroll to position [0, 0]
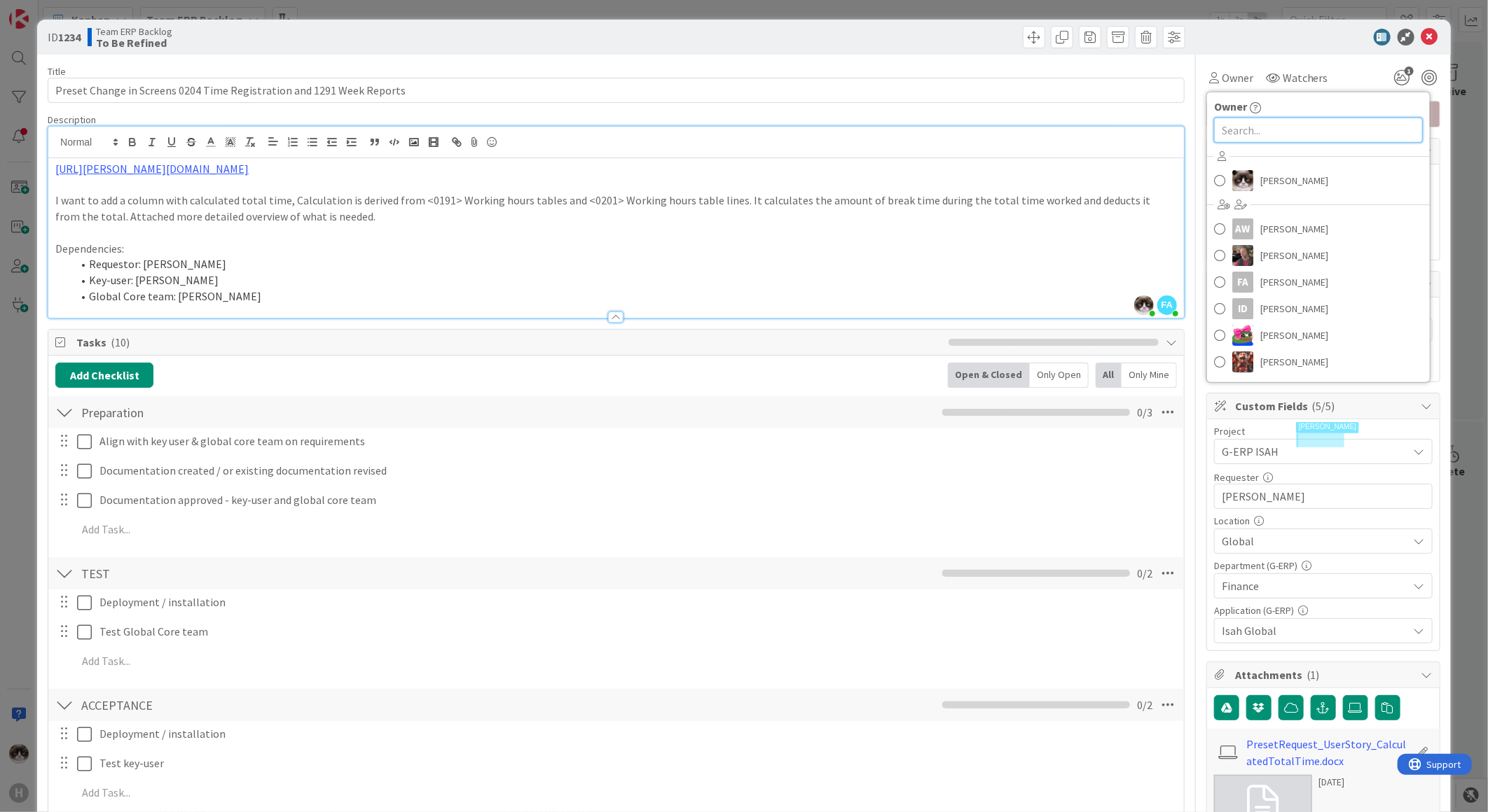
click at [1275, 134] on input "text" at bounding box center [1318, 130] width 209 height 25
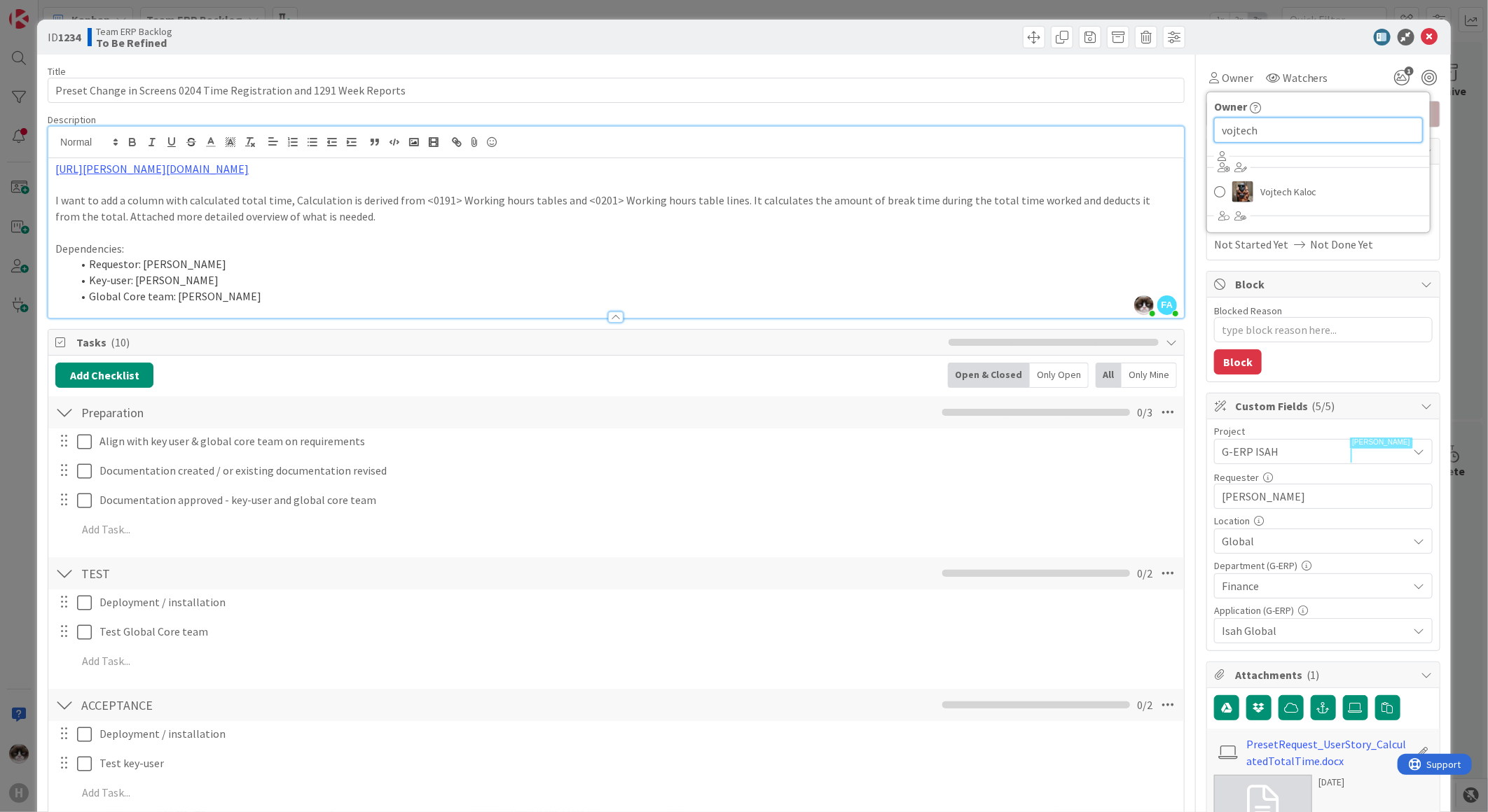
type input "vojtech"
click at [1257, 176] on div "Vojtech Kaloc" at bounding box center [1318, 186] width 223 height 81
click at [1260, 195] on span "Vojtech Kaloc" at bounding box center [1289, 192] width 57 height 21
type textarea "x"
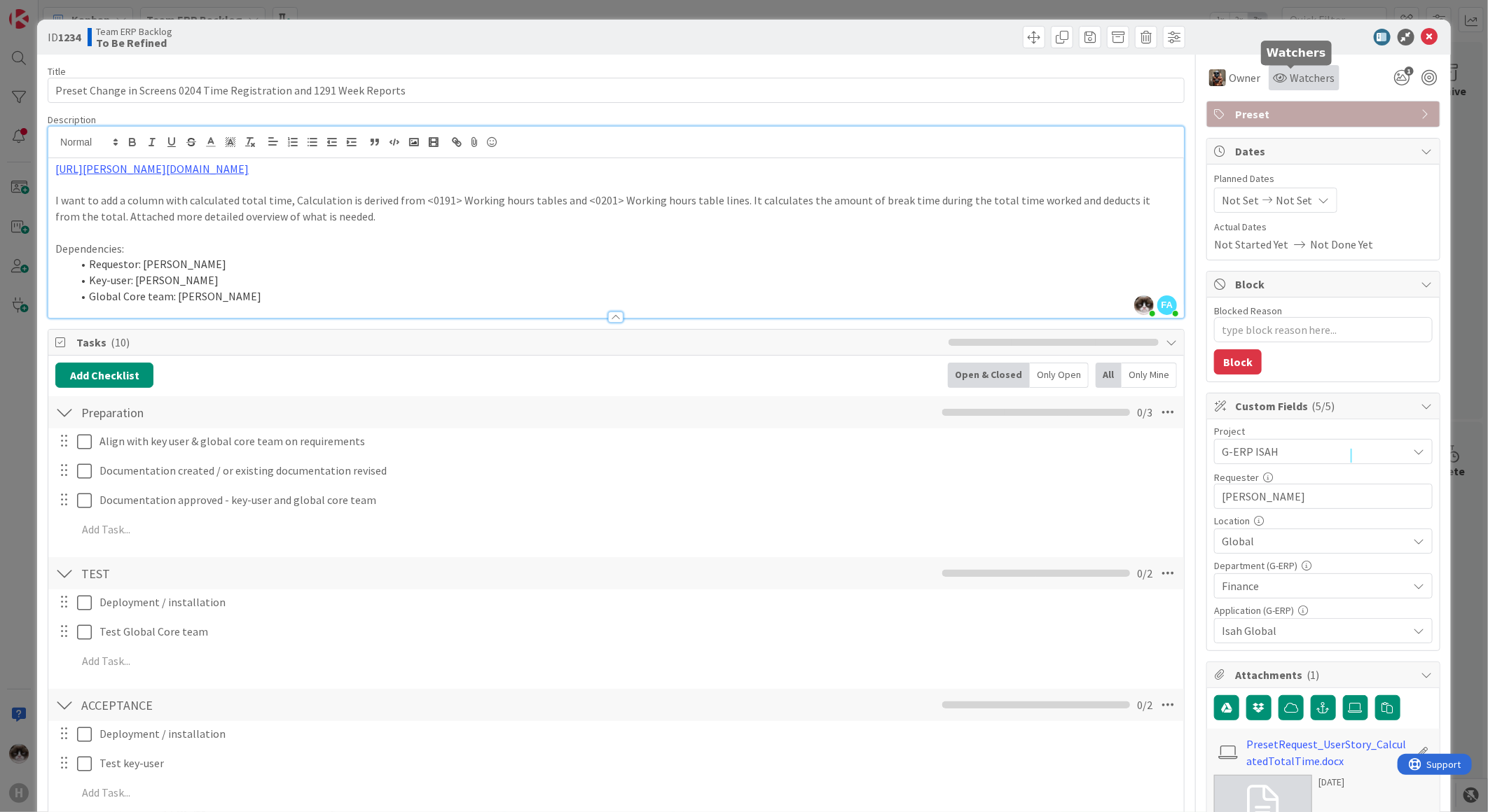
click at [1268, 88] on div "Watchers" at bounding box center [1303, 78] width 71 height 25
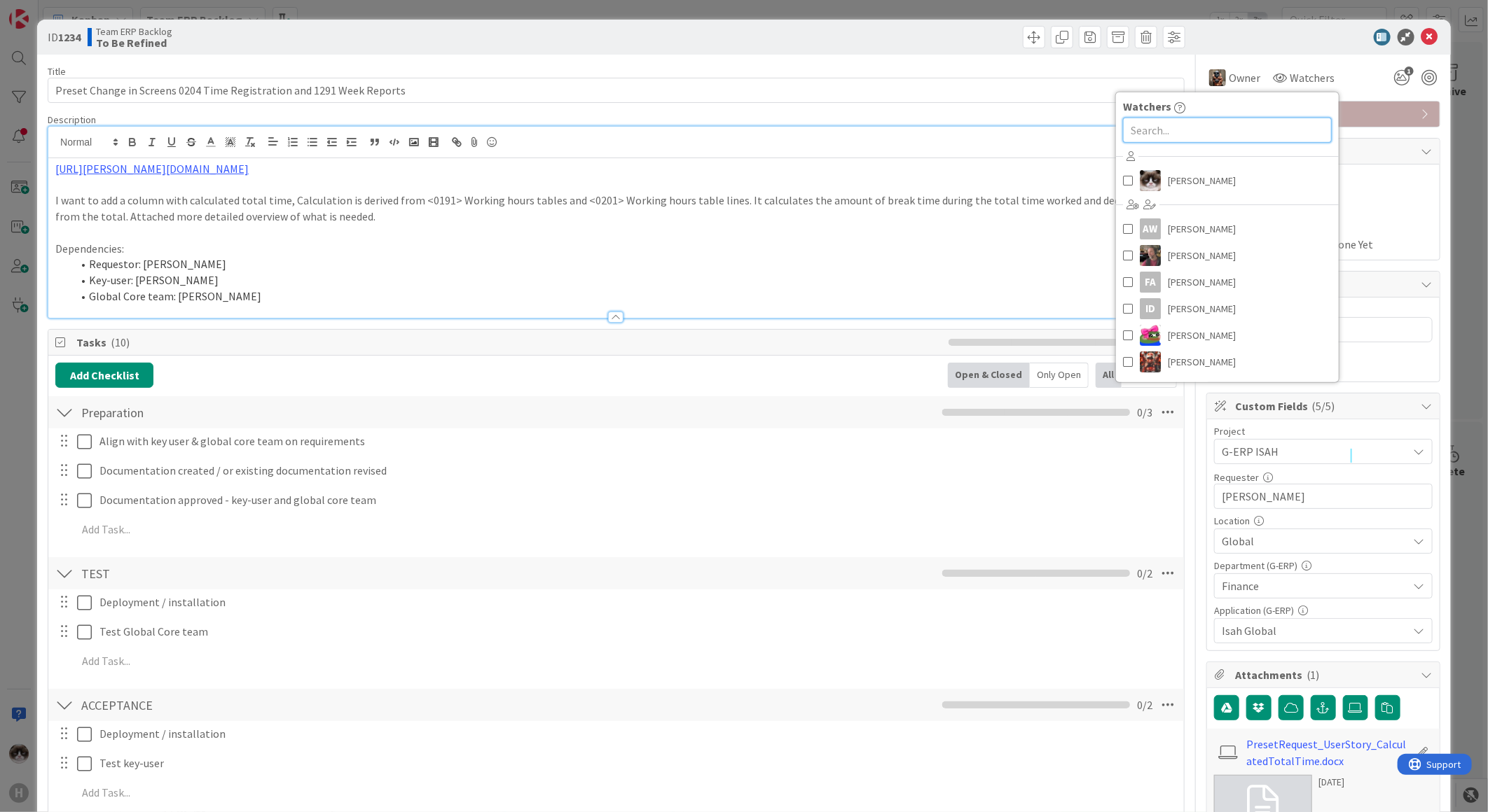
click at [1146, 135] on input "text" at bounding box center [1227, 130] width 209 height 25
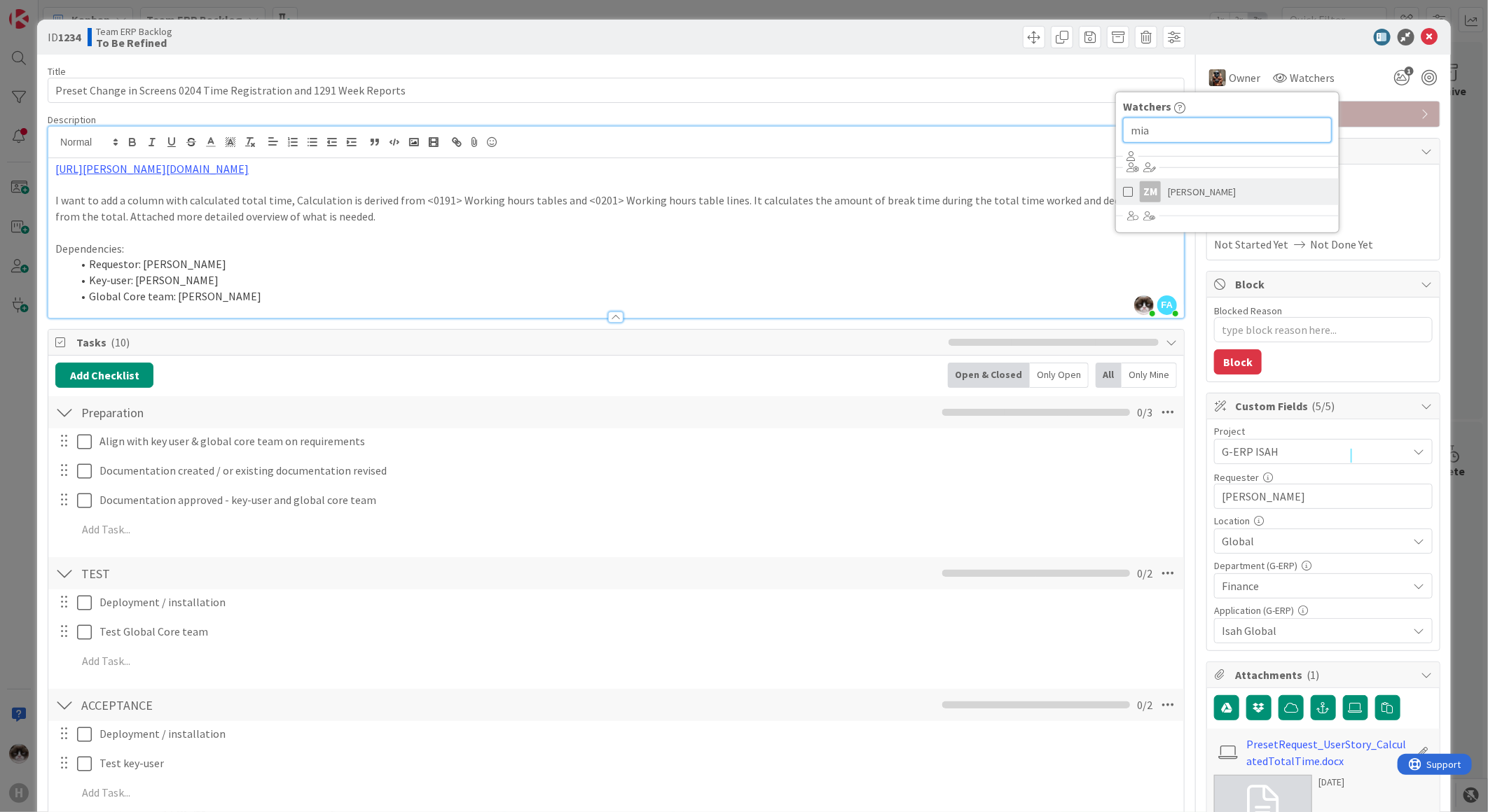
type input "mia"
click at [1168, 194] on span "Zheng Mia" at bounding box center [1202, 192] width 68 height 21
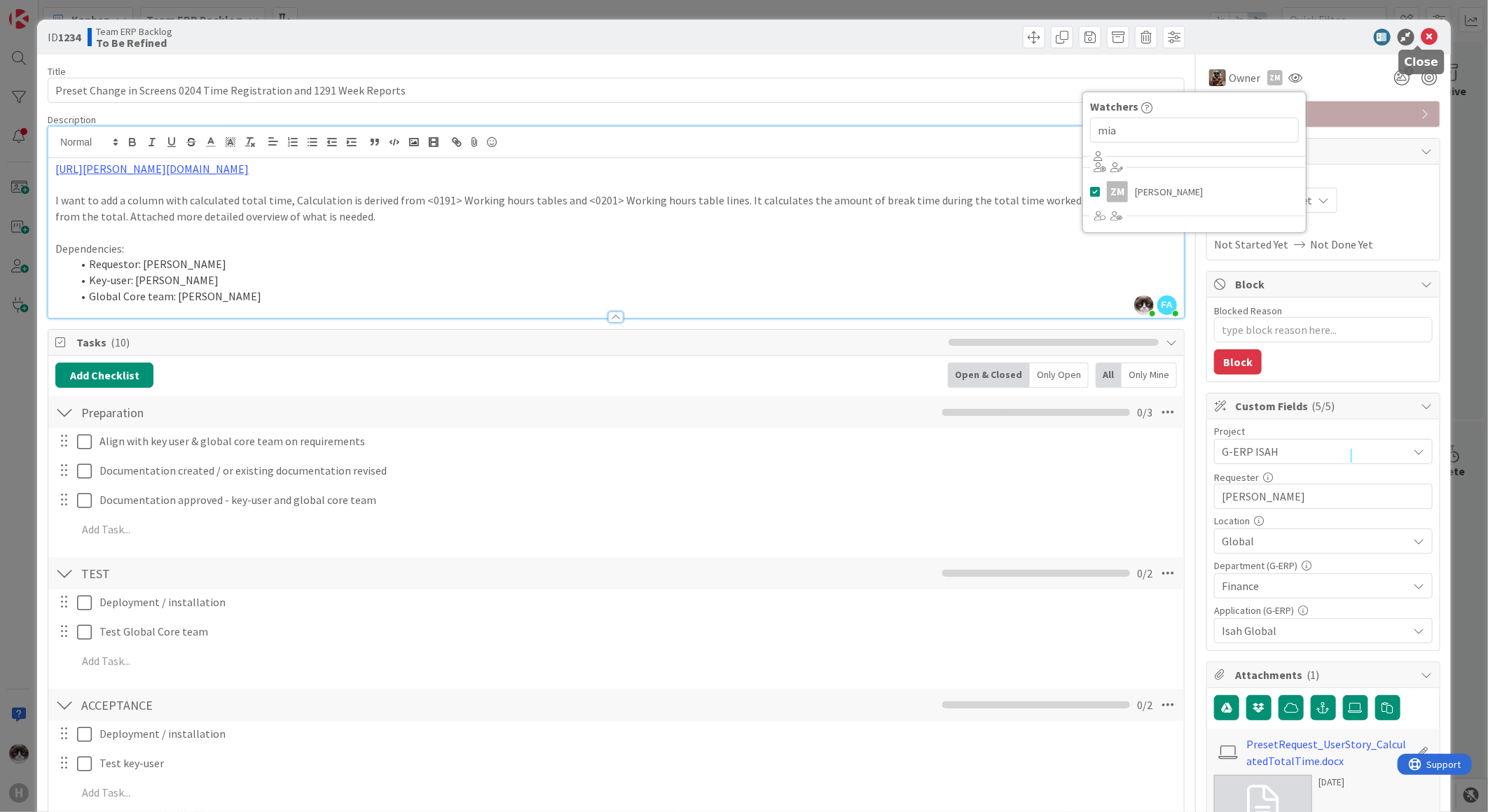
click at [1421, 31] on icon at bounding box center [1429, 36] width 17 height 17
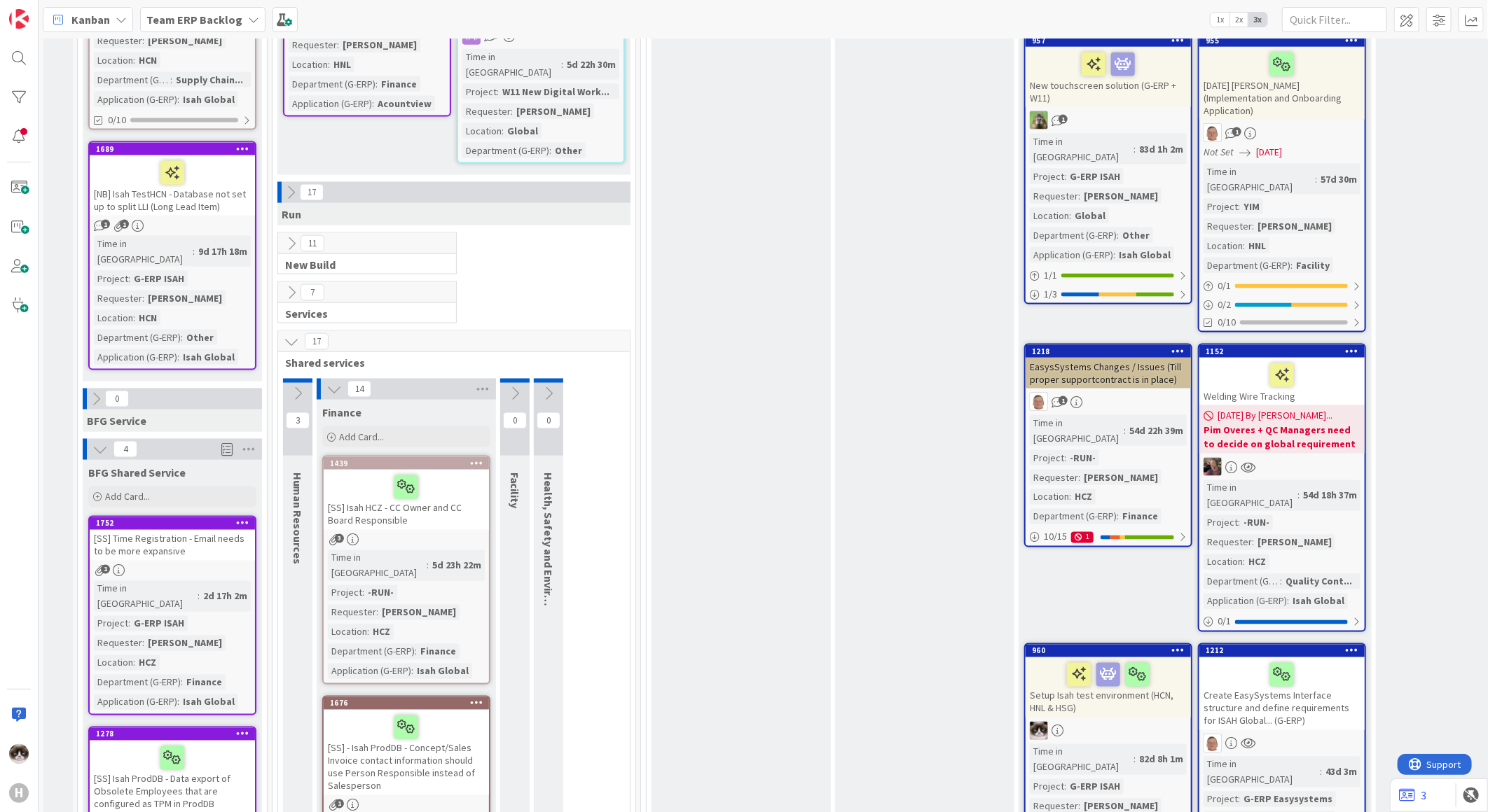
scroll to position [1381, 0]
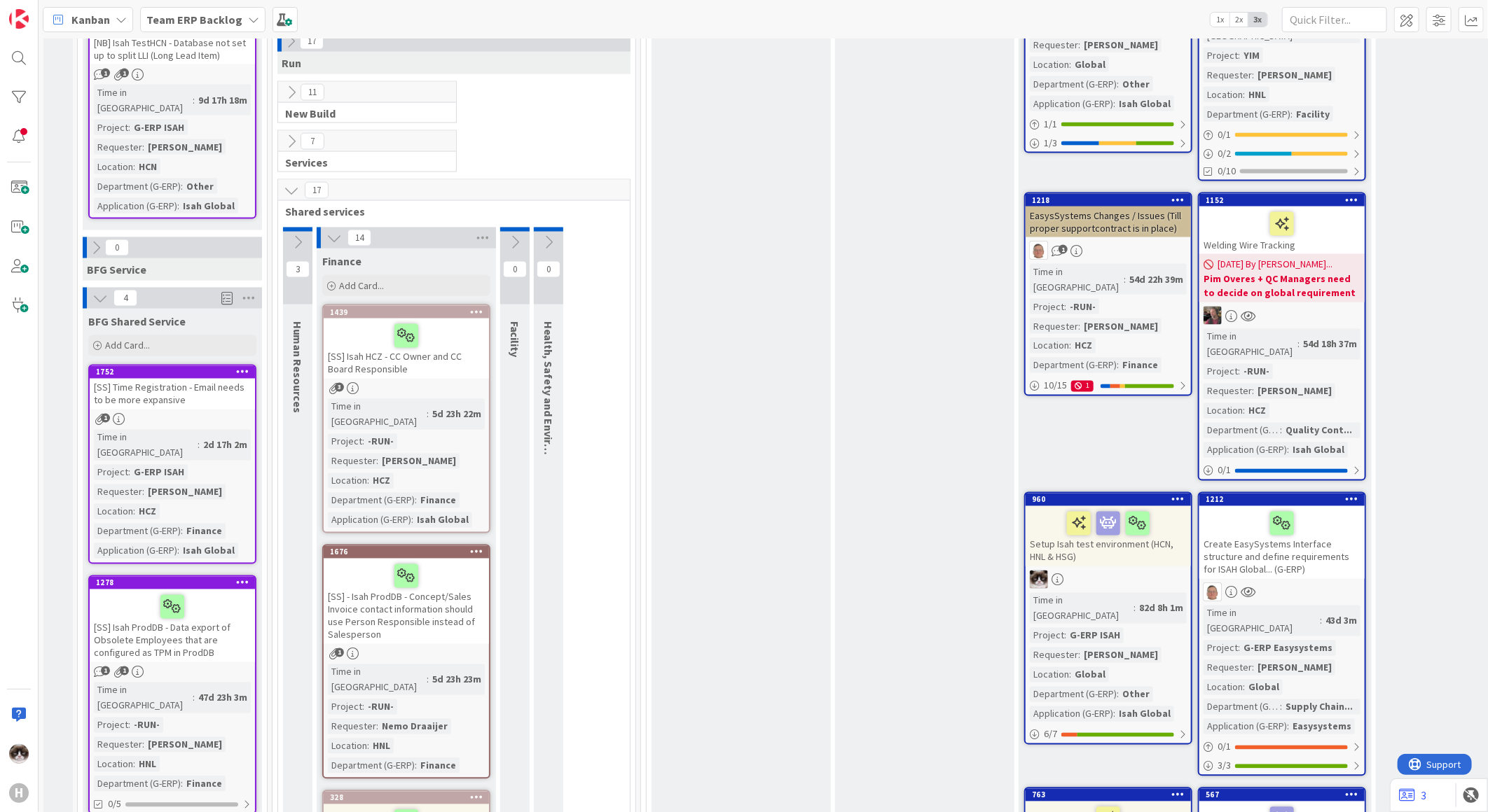
click at [426, 319] on div "[SS] Isah HCZ - CC Owner and CC Board Responsible" at bounding box center [406, 349] width 165 height 60
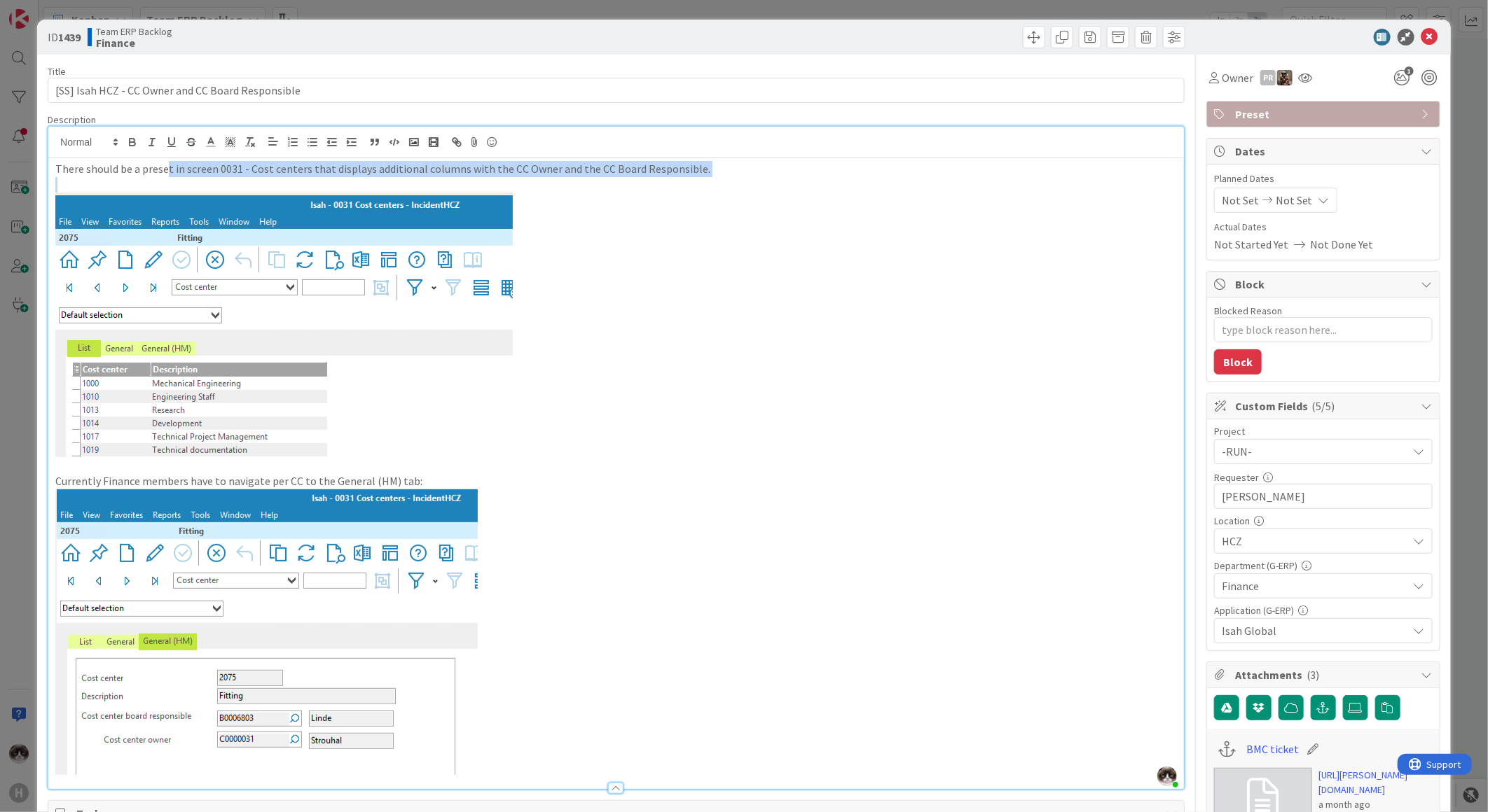
drag, startPoint x: 177, startPoint y: 168, endPoint x: 438, endPoint y: 183, distance: 261.4
click at [438, 183] on div "There should be a preset in screen 0031 - Cost centers that displays additional…" at bounding box center [616, 474] width 1136 height 631
click at [681, 376] on p at bounding box center [616, 325] width 1122 height 265
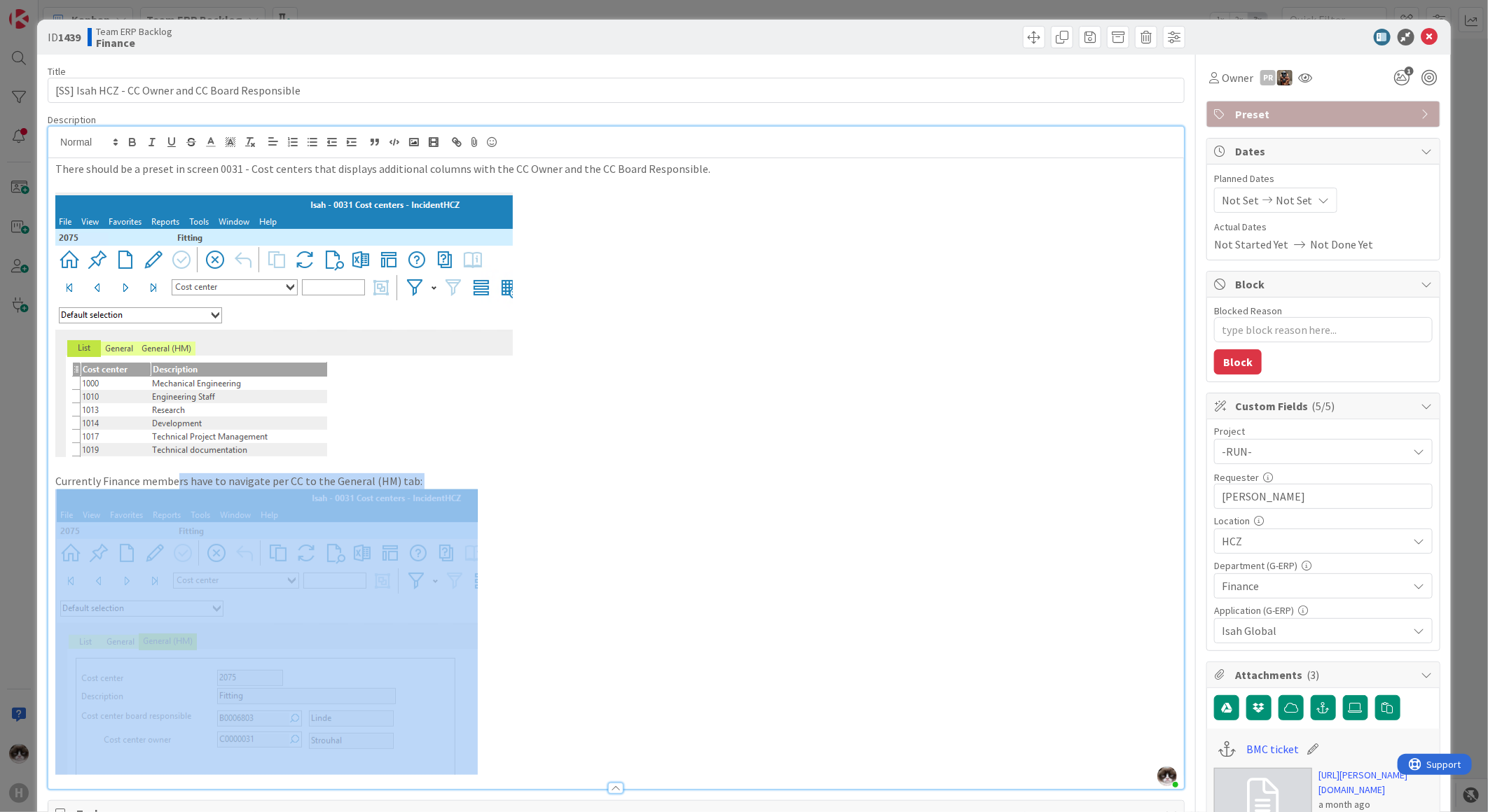
drag, startPoint x: 215, startPoint y: 485, endPoint x: 400, endPoint y: 492, distance: 185.1
click at [400, 492] on div "There should be a preset in screen 0031 - Cost centers that displays additional…" at bounding box center [616, 474] width 1136 height 631
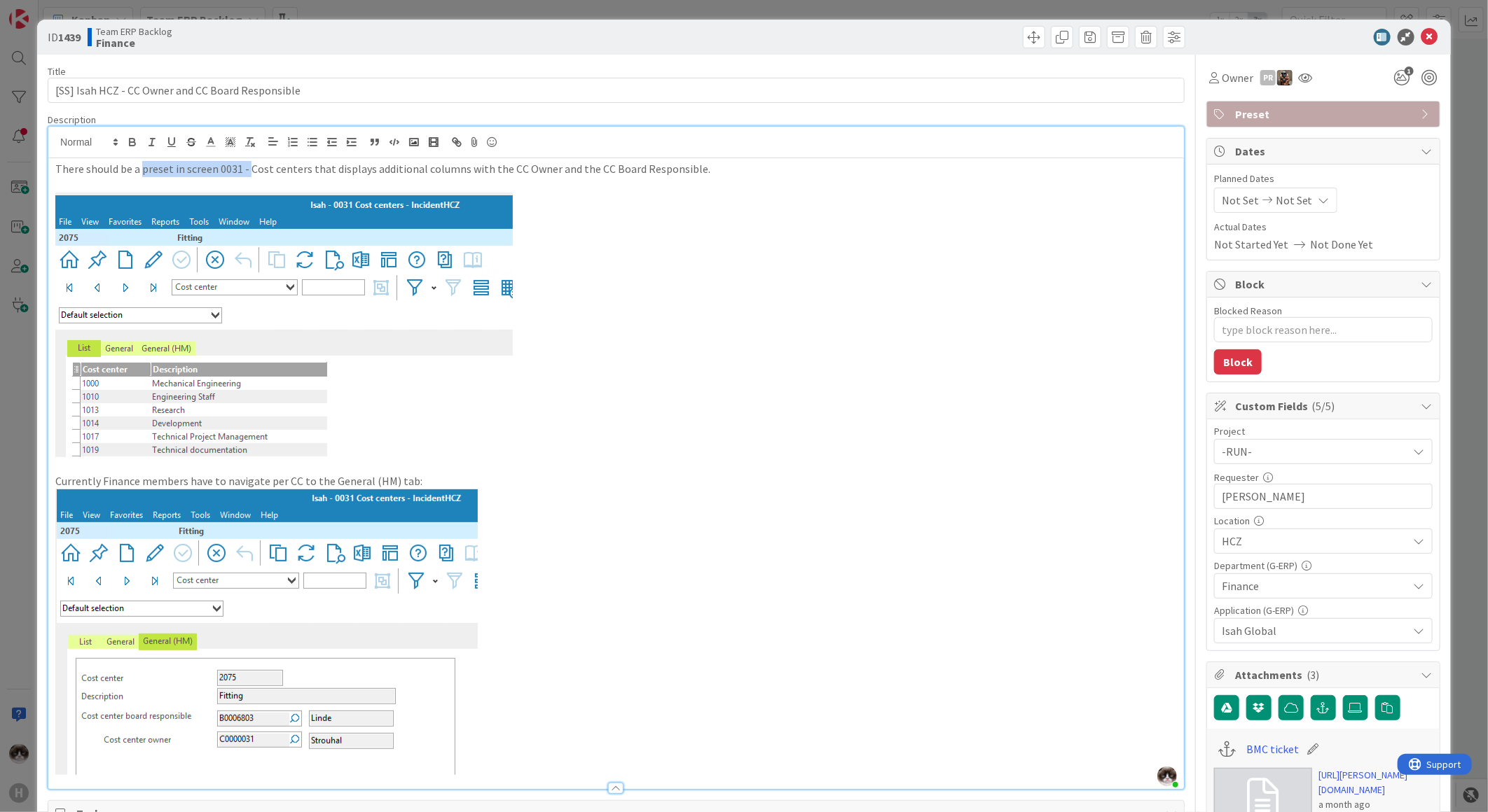
drag, startPoint x: 171, startPoint y: 172, endPoint x: 247, endPoint y: 172, distance: 76.0
click at [247, 172] on p "There should be a preset in screen 0031 - Cost centers that displays additional…" at bounding box center [616, 169] width 1122 height 16
click at [1421, 43] on icon at bounding box center [1429, 36] width 17 height 17
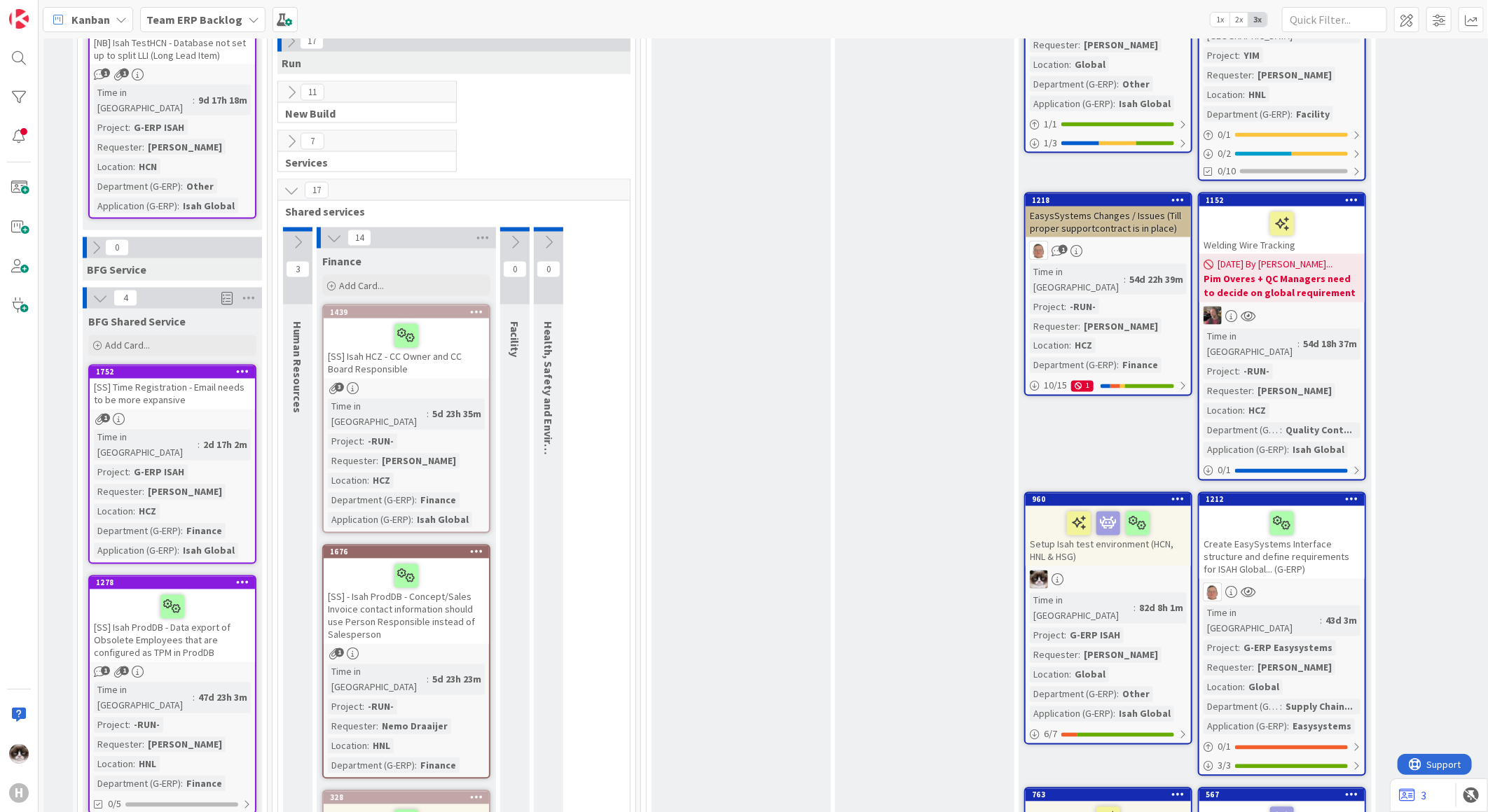
click at [479, 307] on icon at bounding box center [477, 312] width 13 height 10
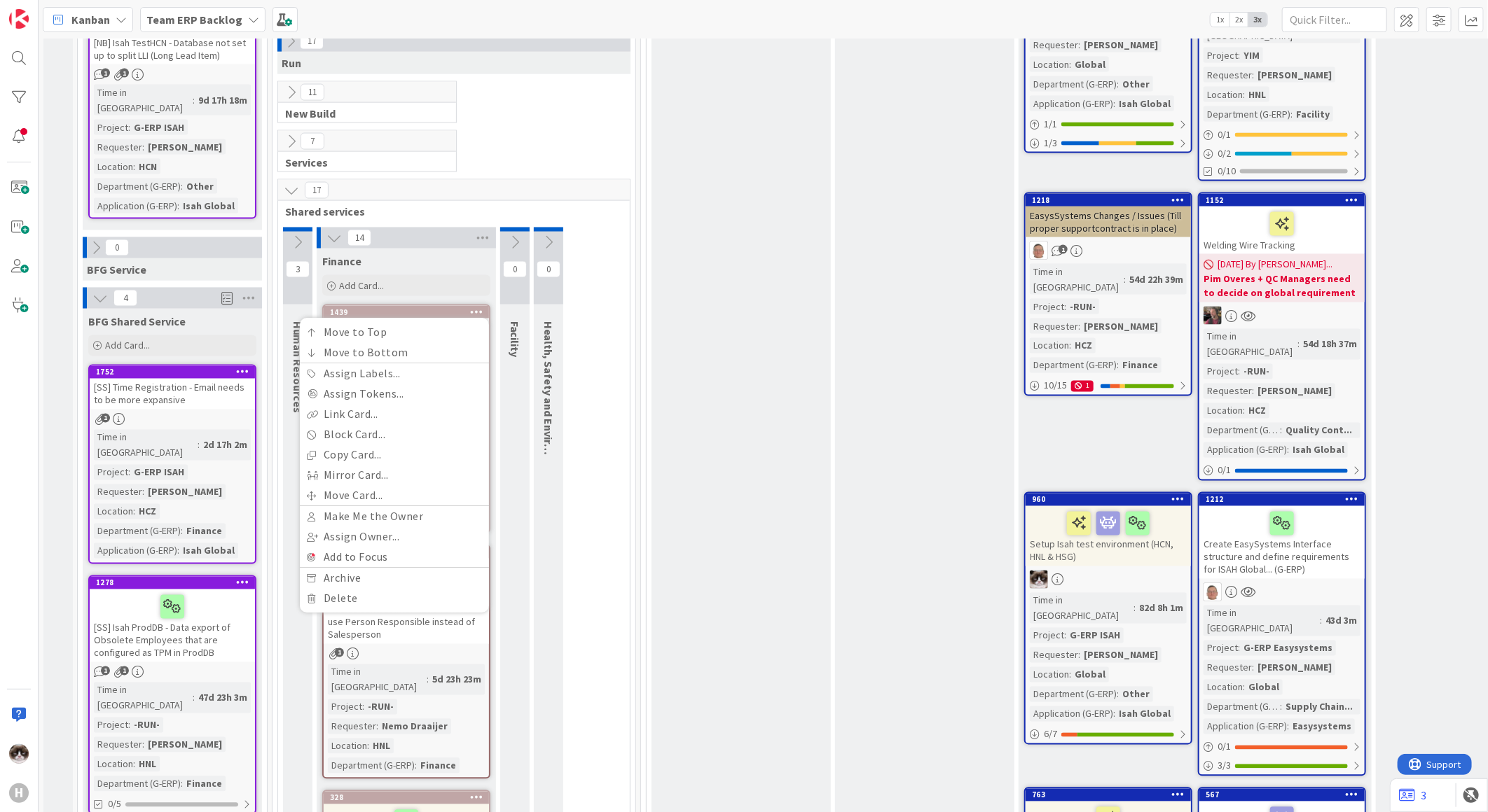
click at [385, 486] on link "Move Card..." at bounding box center [394, 496] width 189 height 21
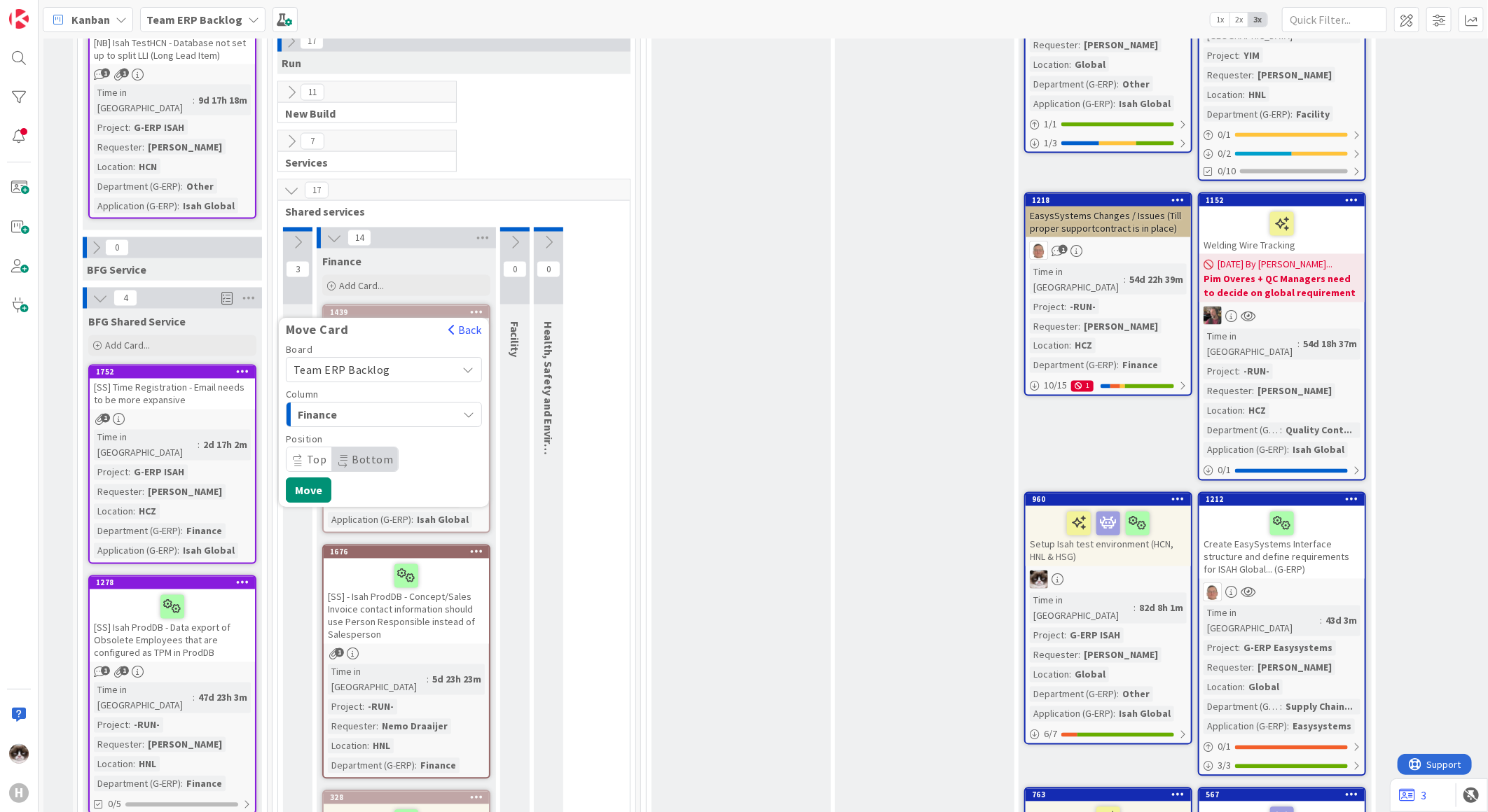
click at [699, 355] on div "To Be Refined Add Card... 761 Automate clean-up logs and transfer shares 1 1 Ti…" at bounding box center [741, 44] width 179 height 2528
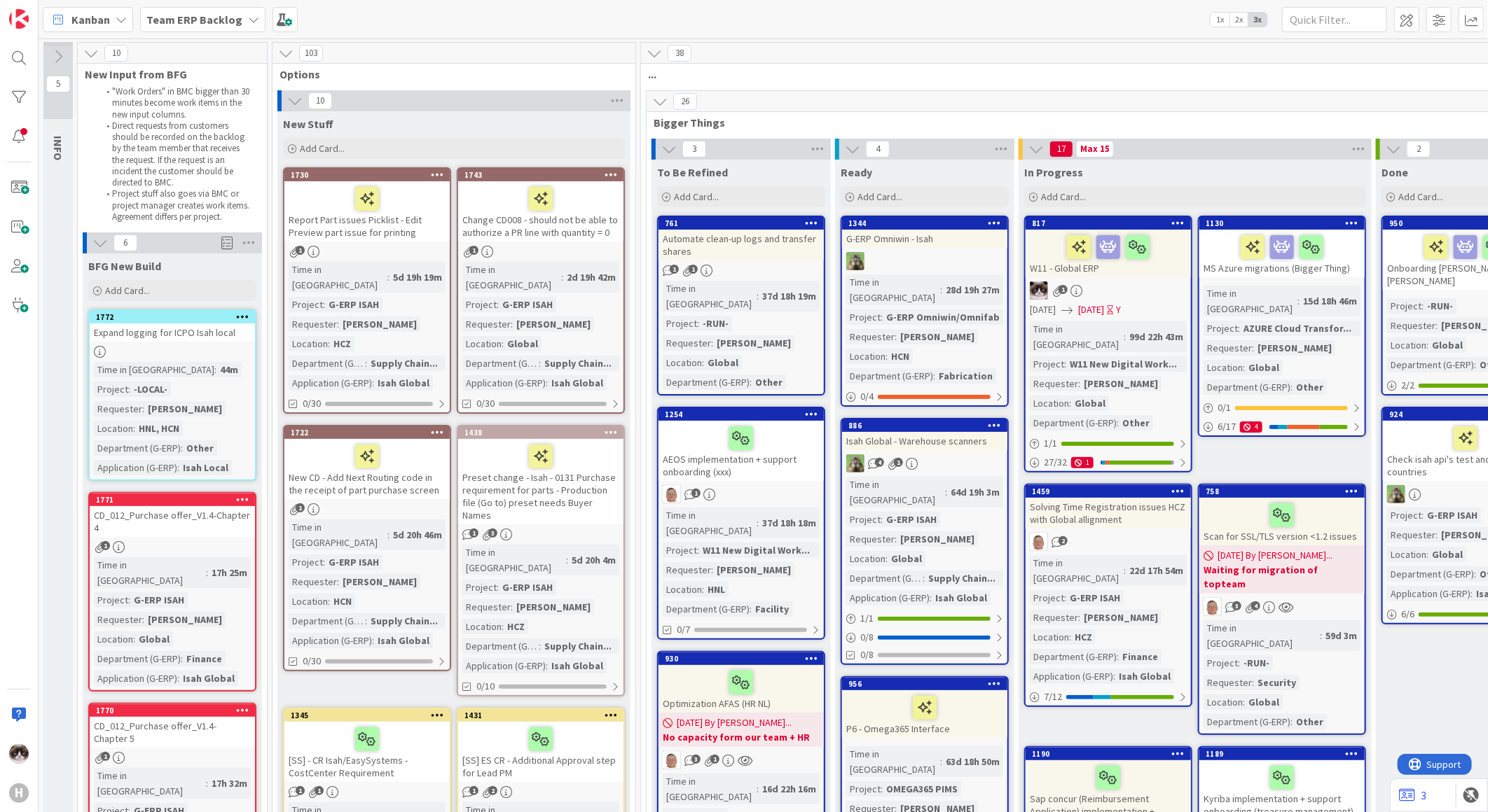
click at [652, 100] on icon at bounding box center [659, 101] width 15 height 15
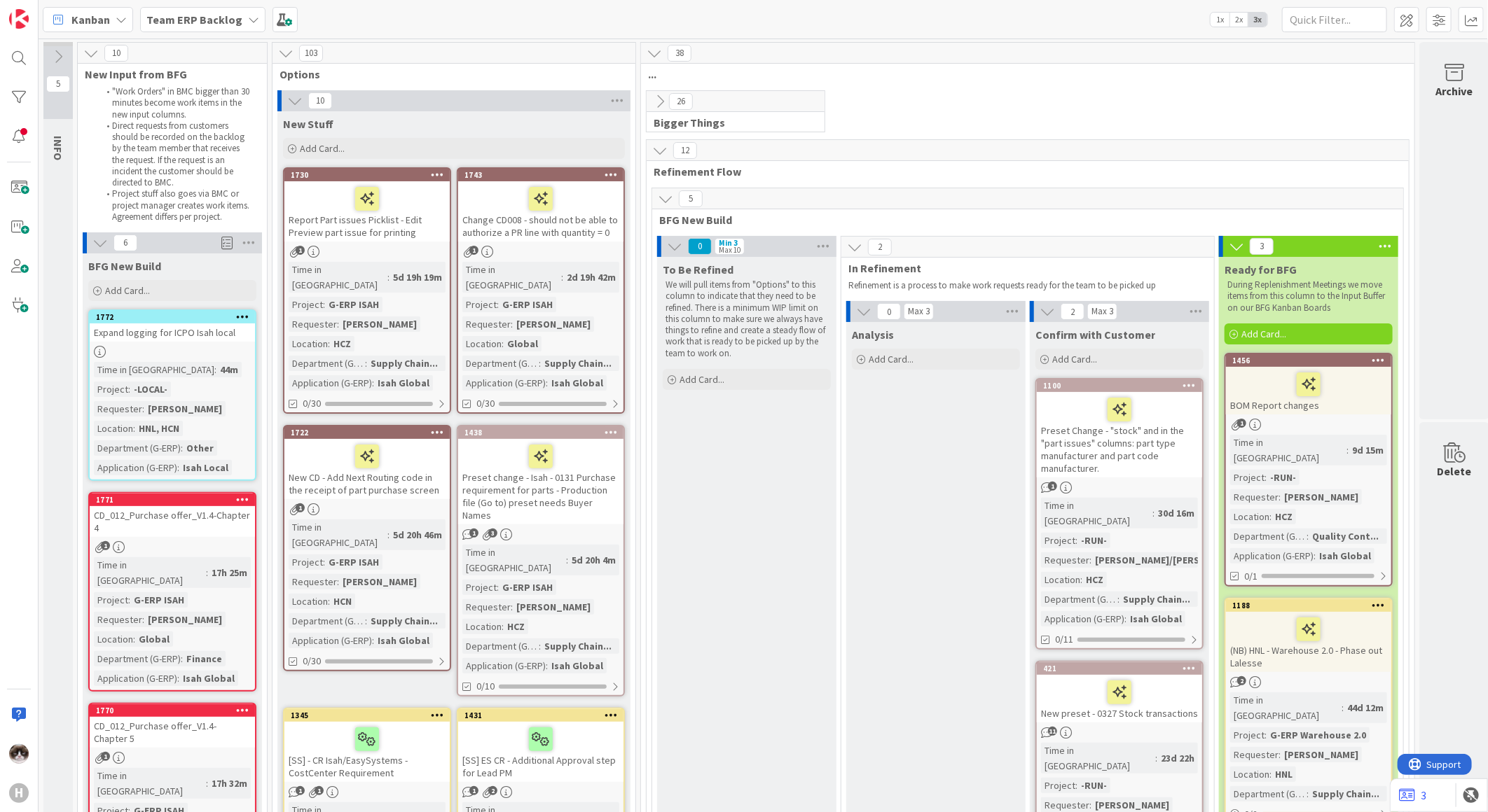
click at [669, 205] on icon at bounding box center [665, 198] width 15 height 15
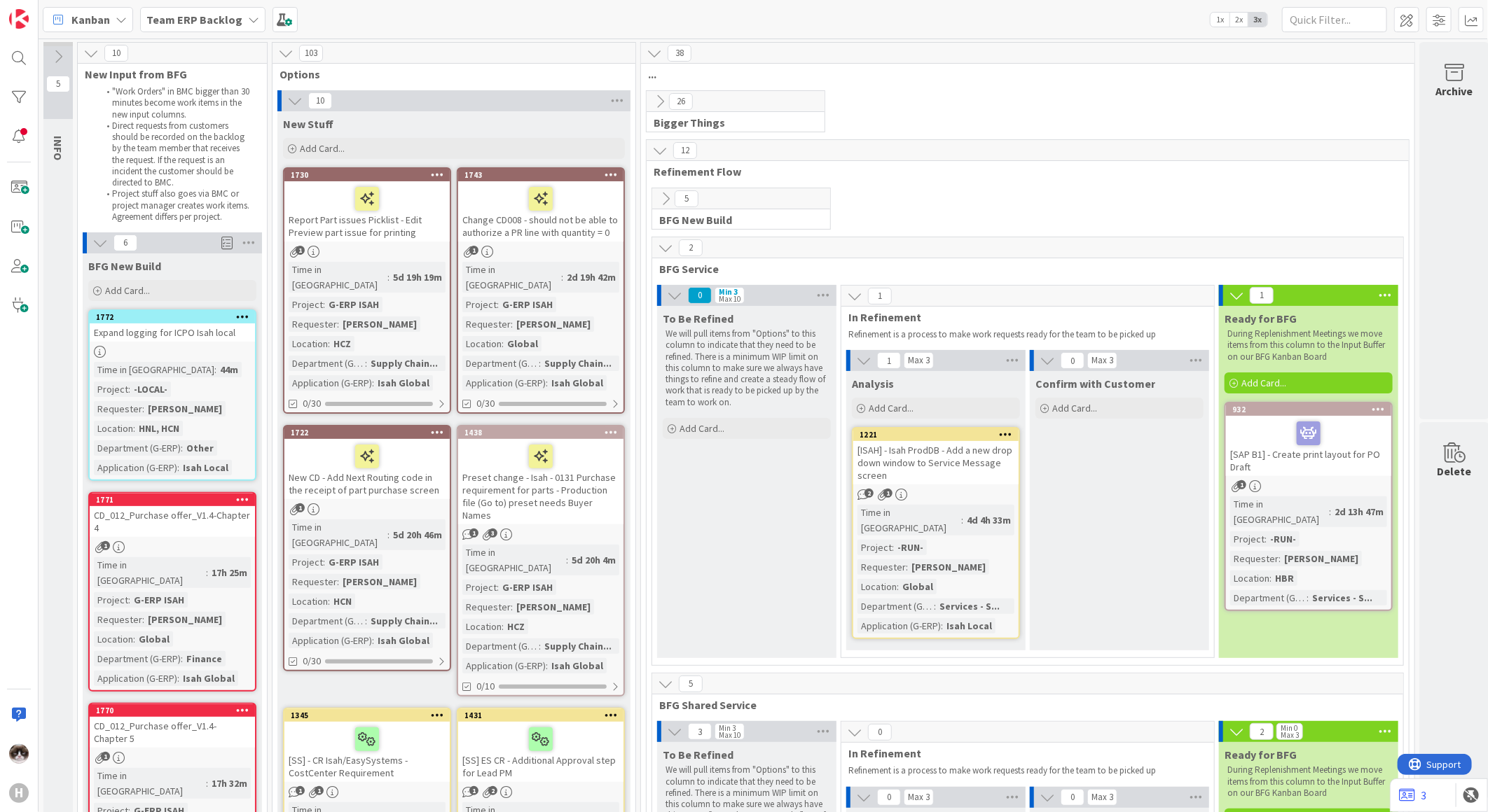
click at [670, 243] on icon at bounding box center [665, 247] width 15 height 15
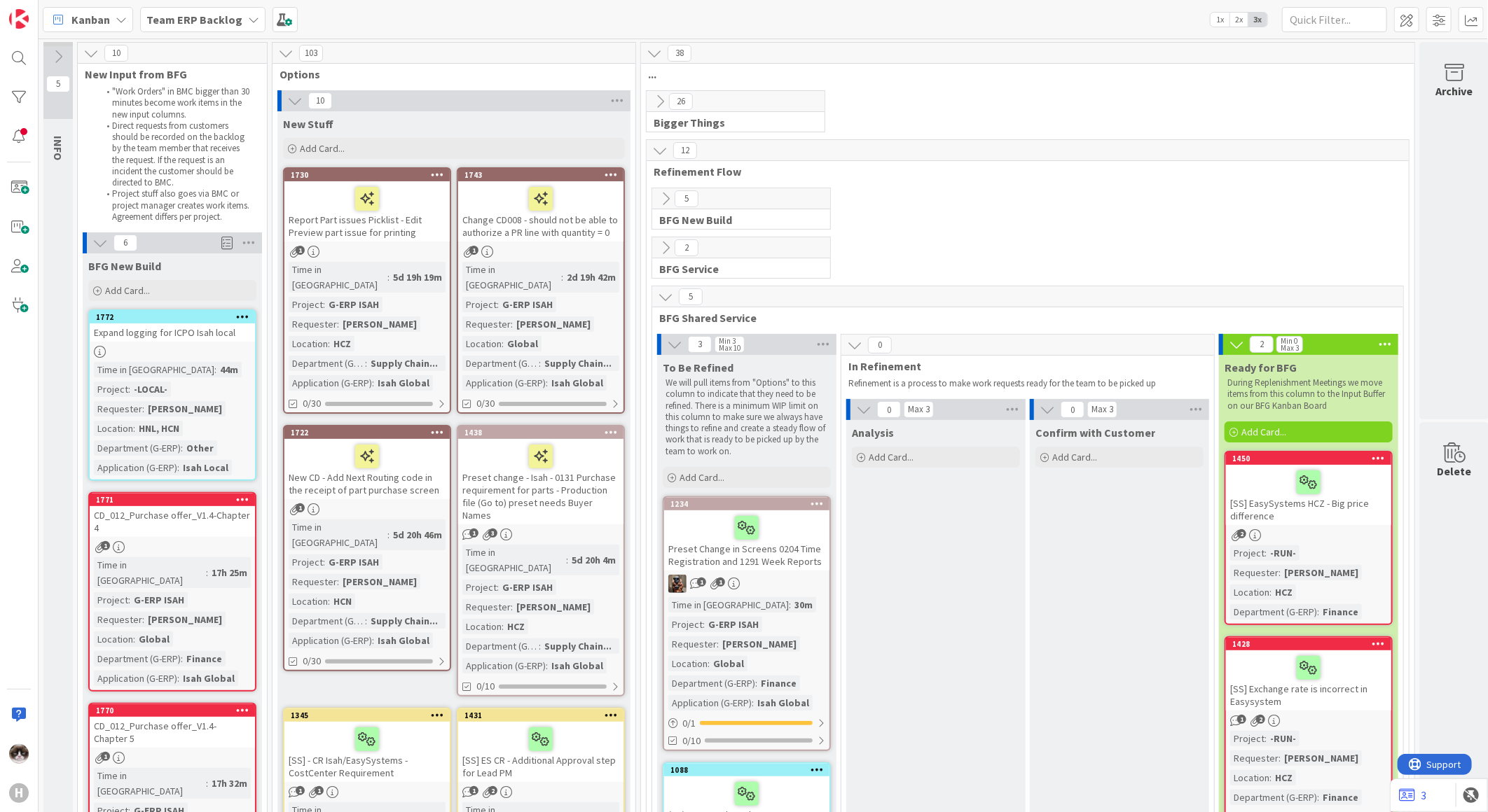
drag, startPoint x: 291, startPoint y: 87, endPoint x: 297, endPoint y: 102, distance: 16.2
click at [297, 102] on icon at bounding box center [294, 100] width 15 height 15
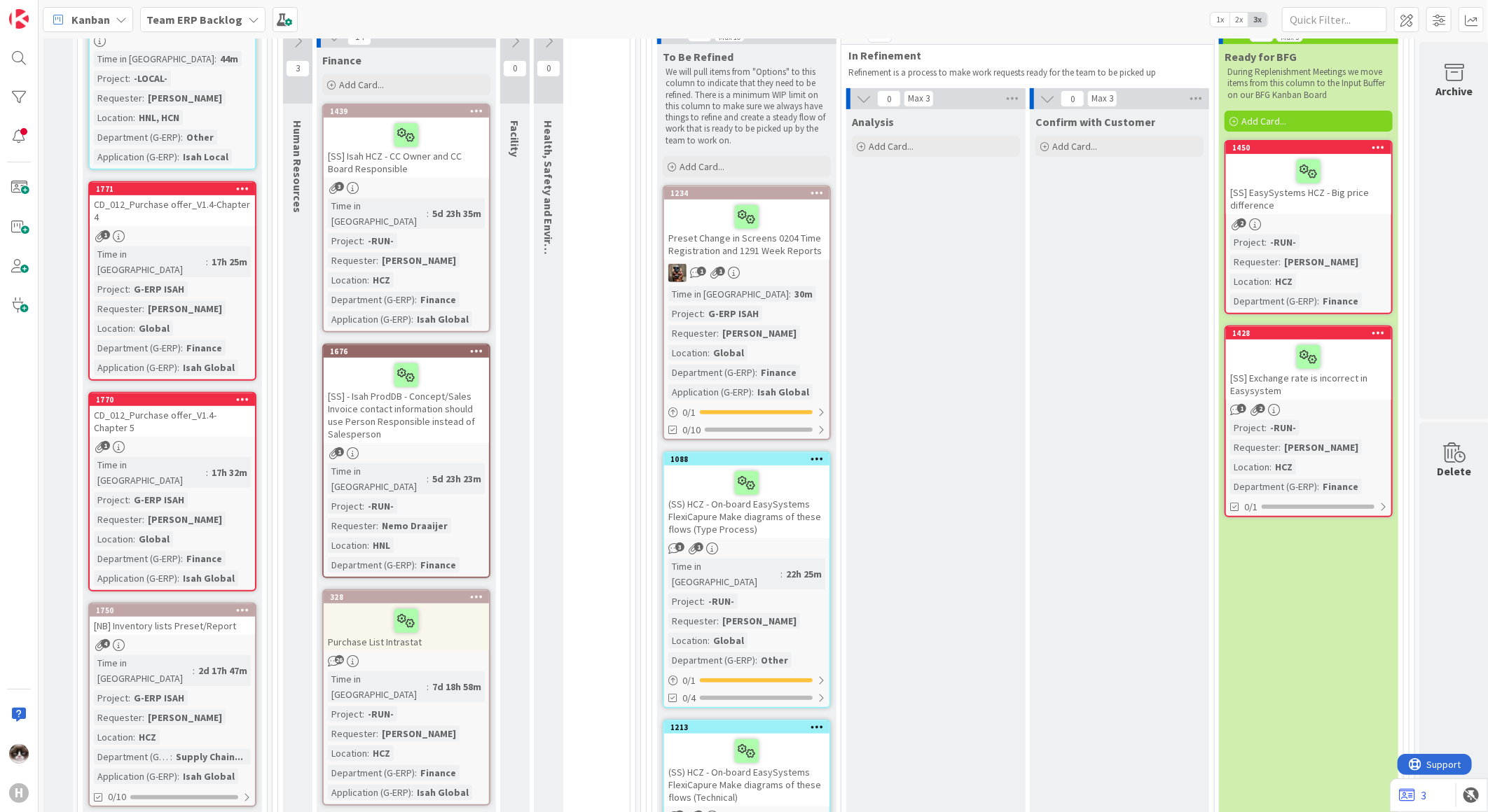
scroll to position [155, 0]
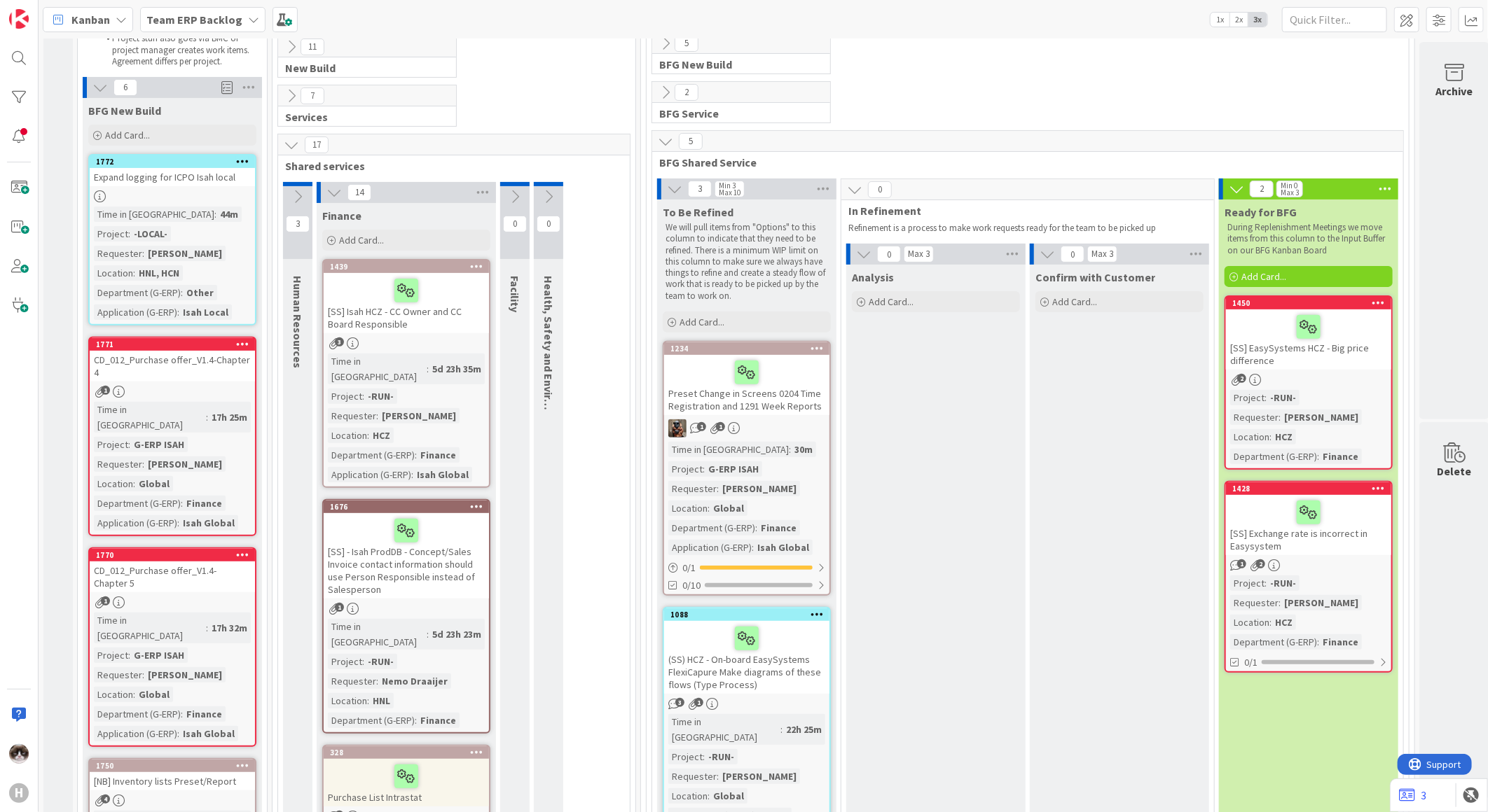
click at [435, 335] on link "1439 Move to Top Move to Bottom Assign Labels... Assign Tokens... Link Card... …" at bounding box center [406, 373] width 168 height 229
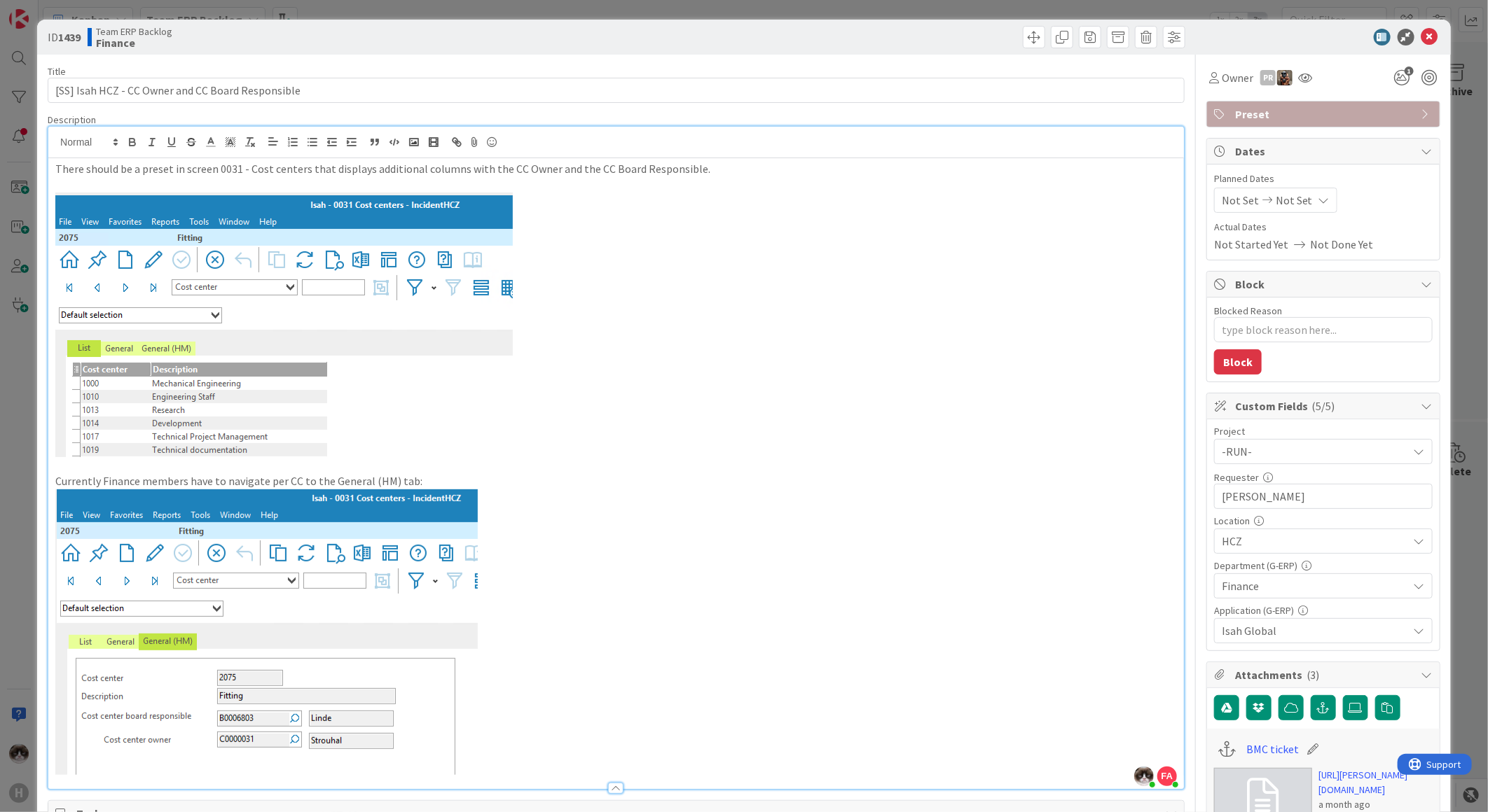
click at [236, 596] on img at bounding box center [267, 632] width 423 height 285
click at [1024, 44] on span at bounding box center [1034, 37] width 22 height 22
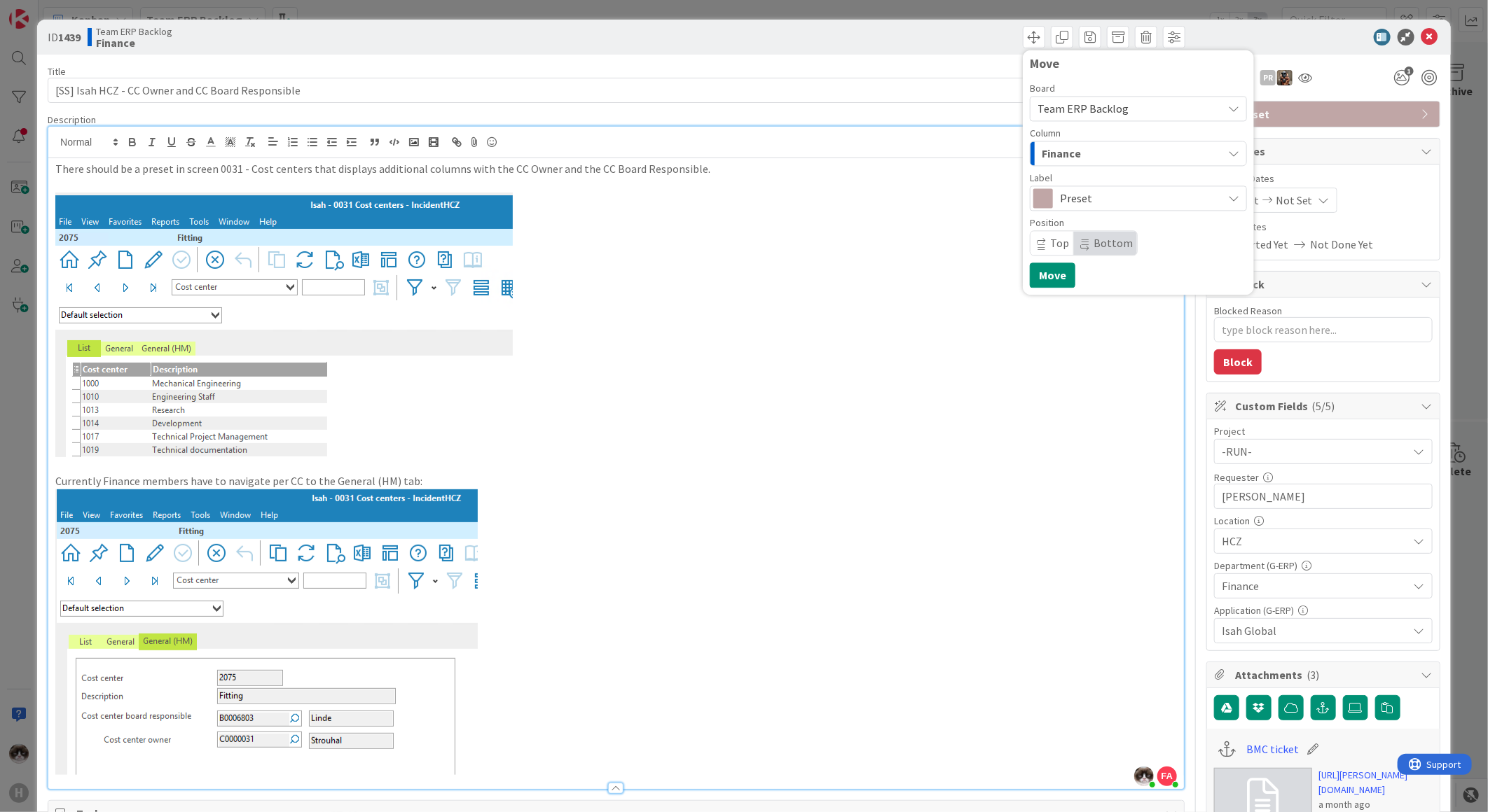
click at [1106, 149] on div "Finance" at bounding box center [1130, 153] width 184 height 22
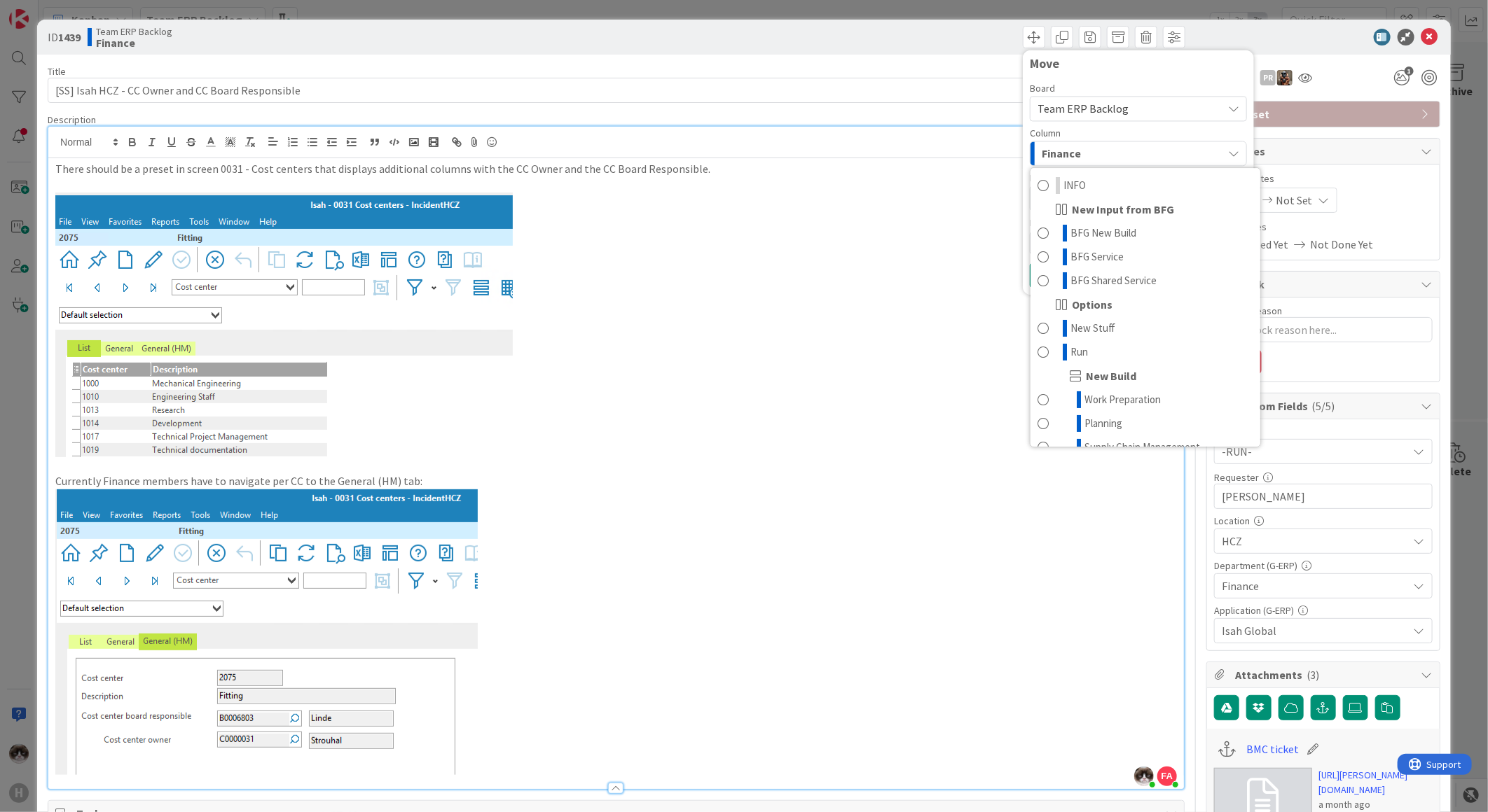
click at [1108, 148] on div "Finance" at bounding box center [1130, 153] width 184 height 22
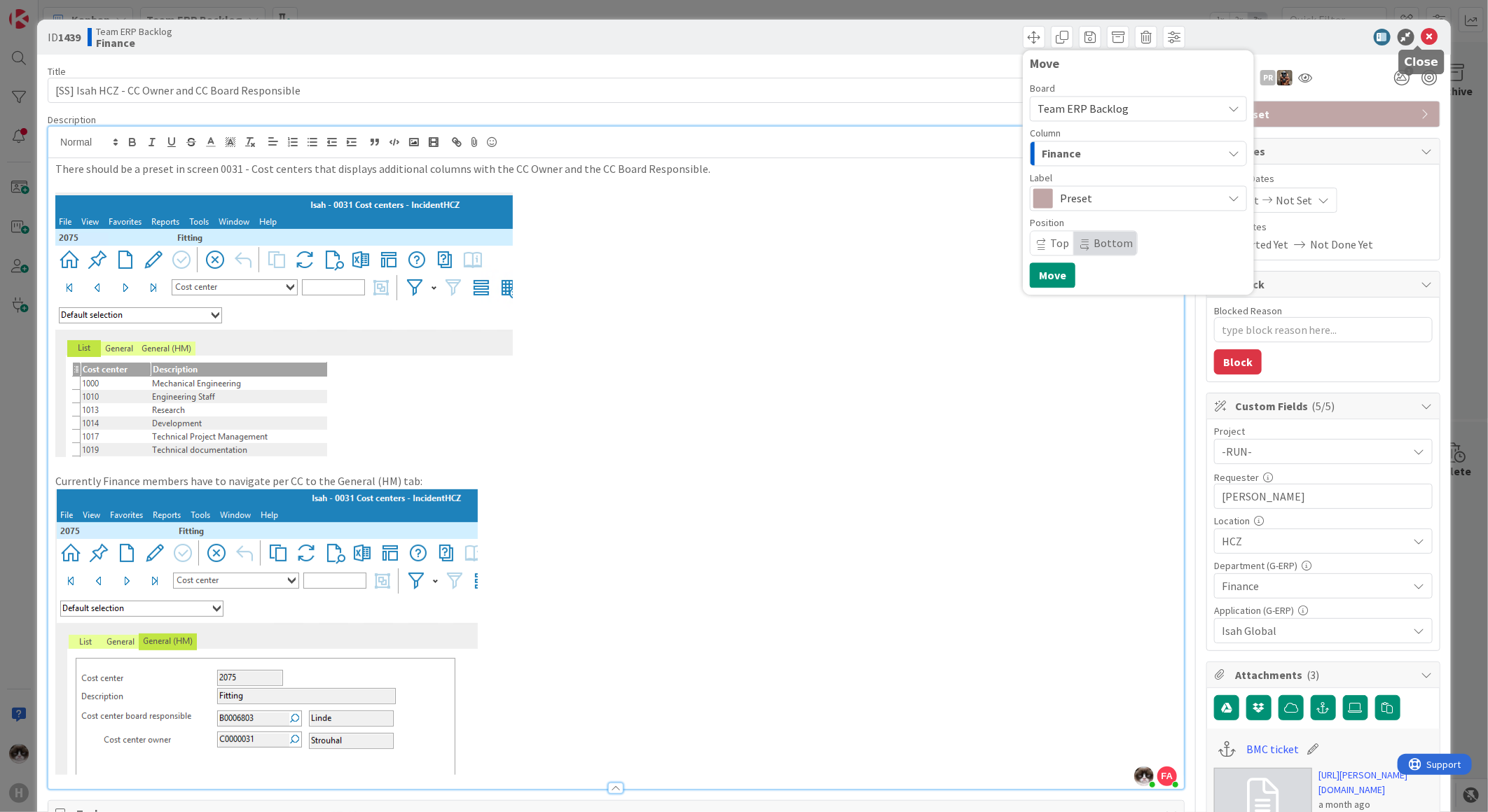
click at [1421, 32] on icon at bounding box center [1429, 36] width 17 height 17
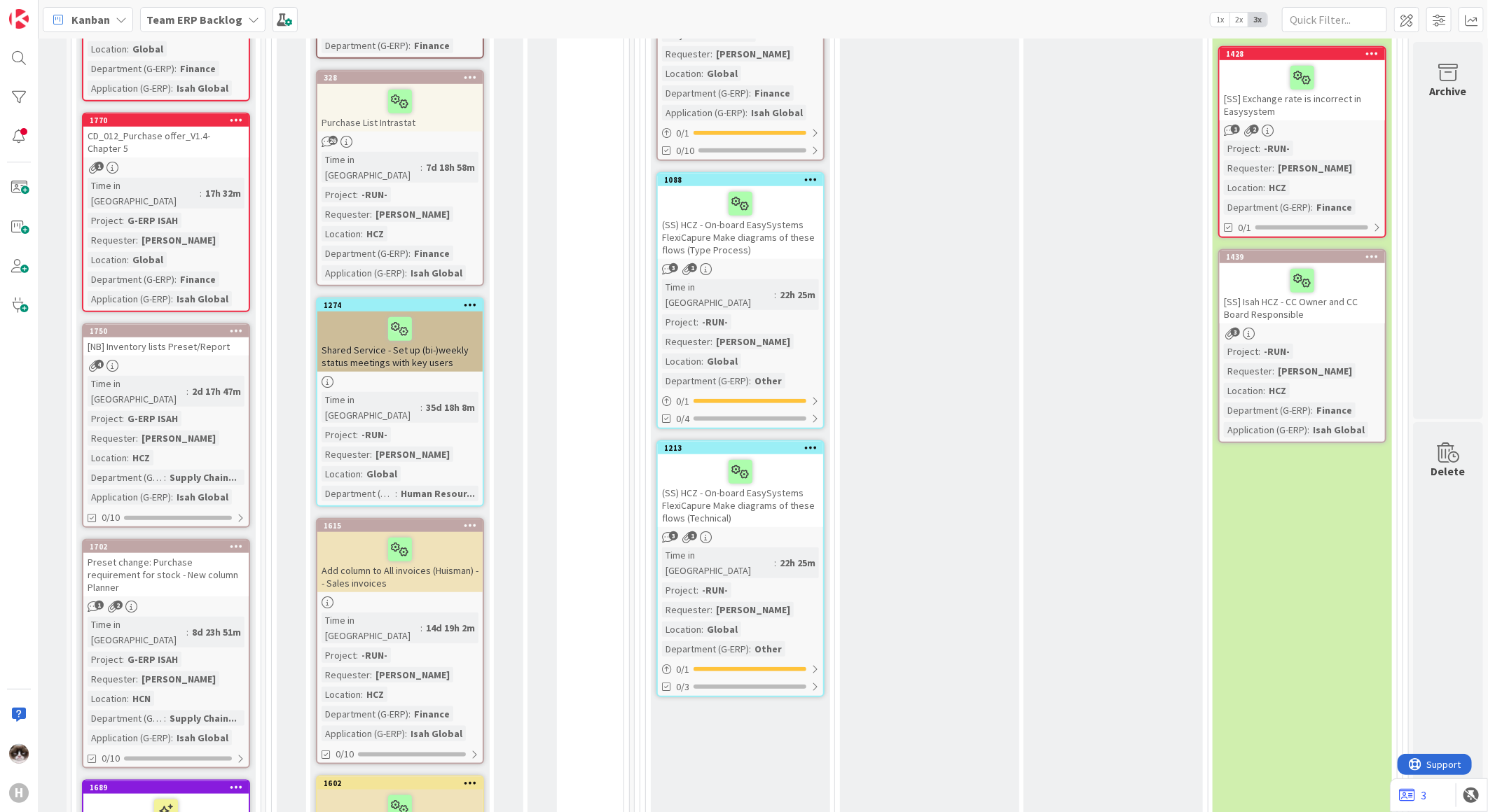
scroll to position [389, 17]
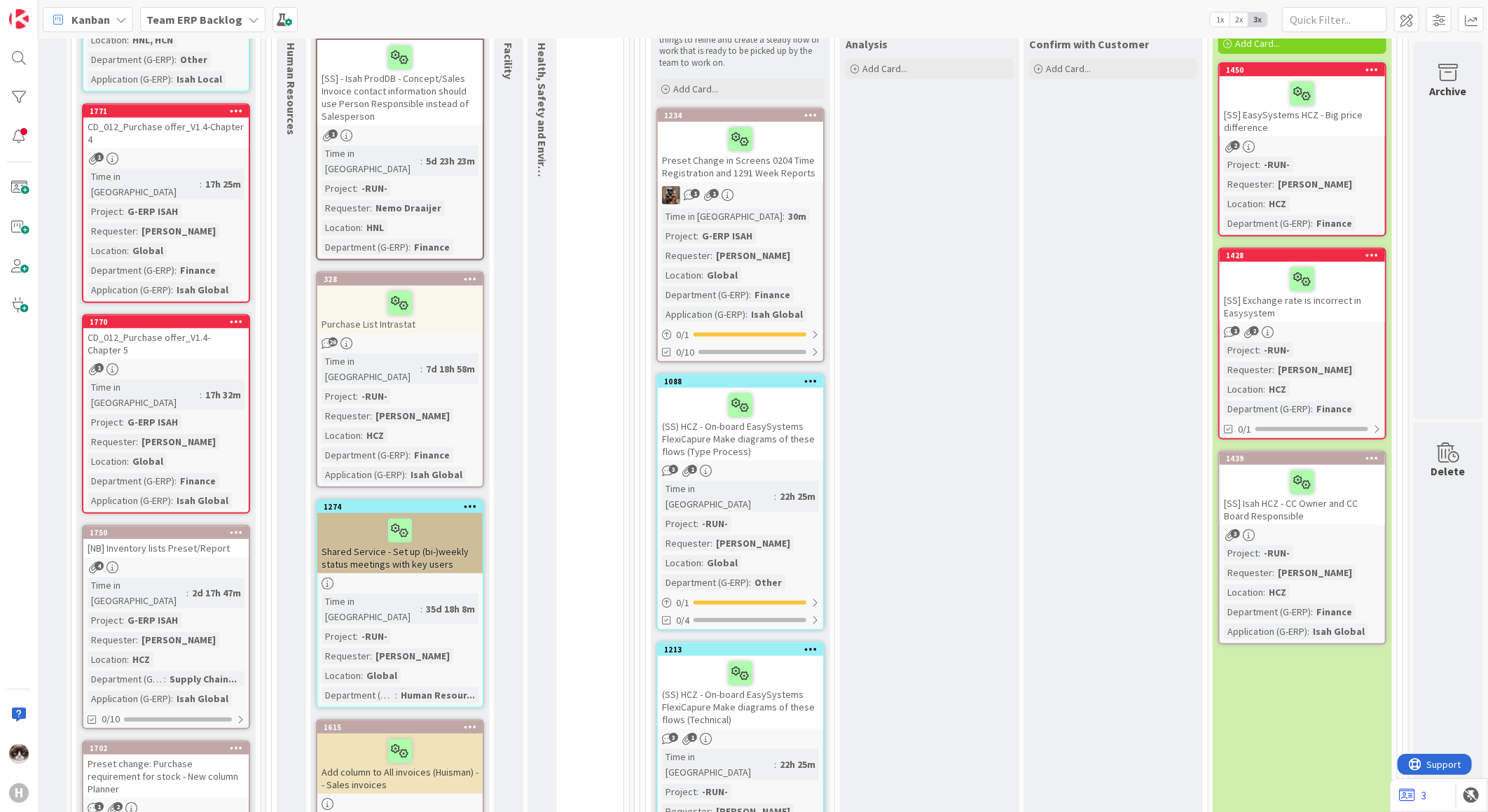
click at [1322, 530] on div "3" at bounding box center [1302, 535] width 165 height 12
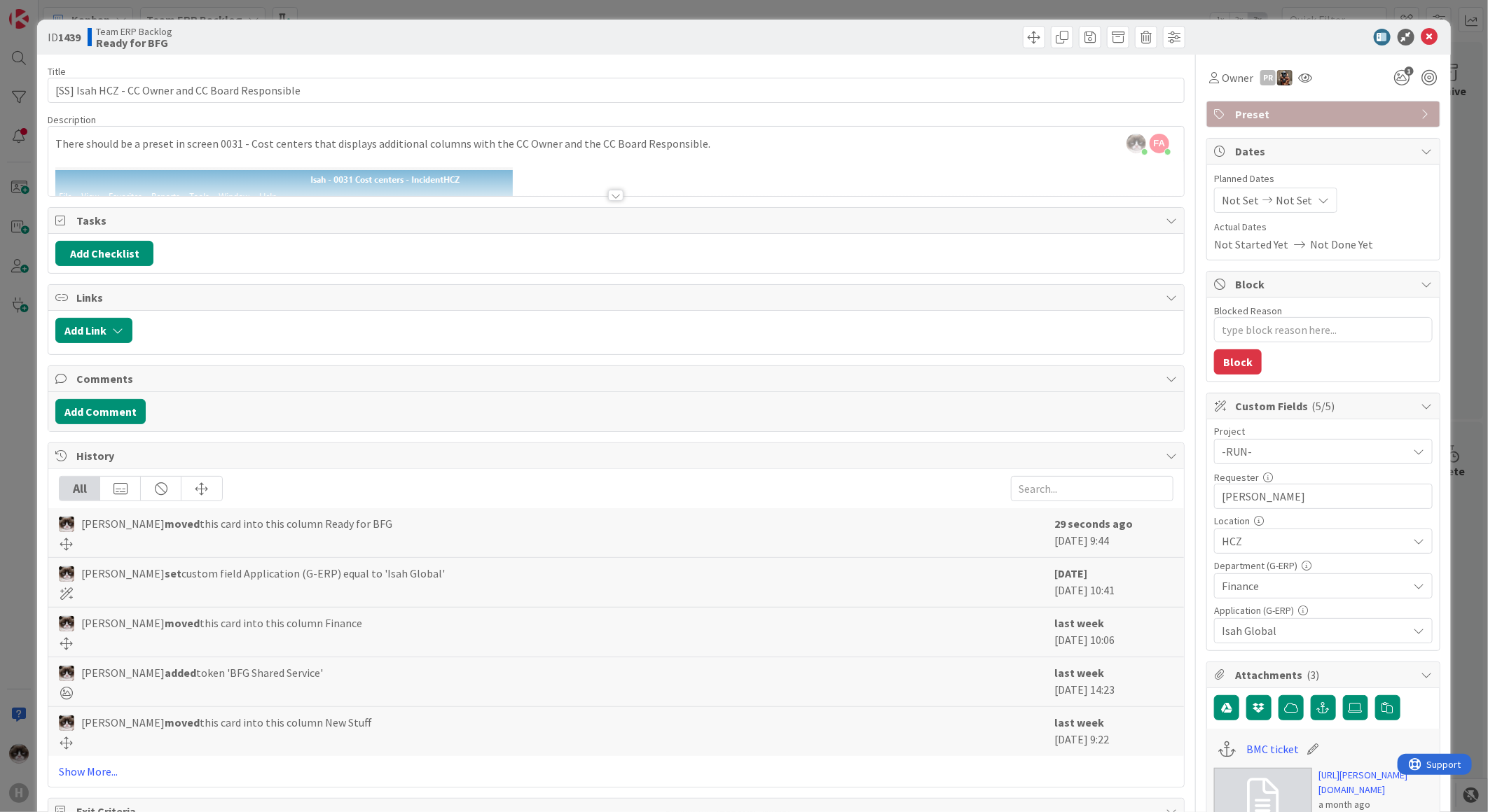
click at [608, 197] on div at bounding box center [616, 195] width 15 height 11
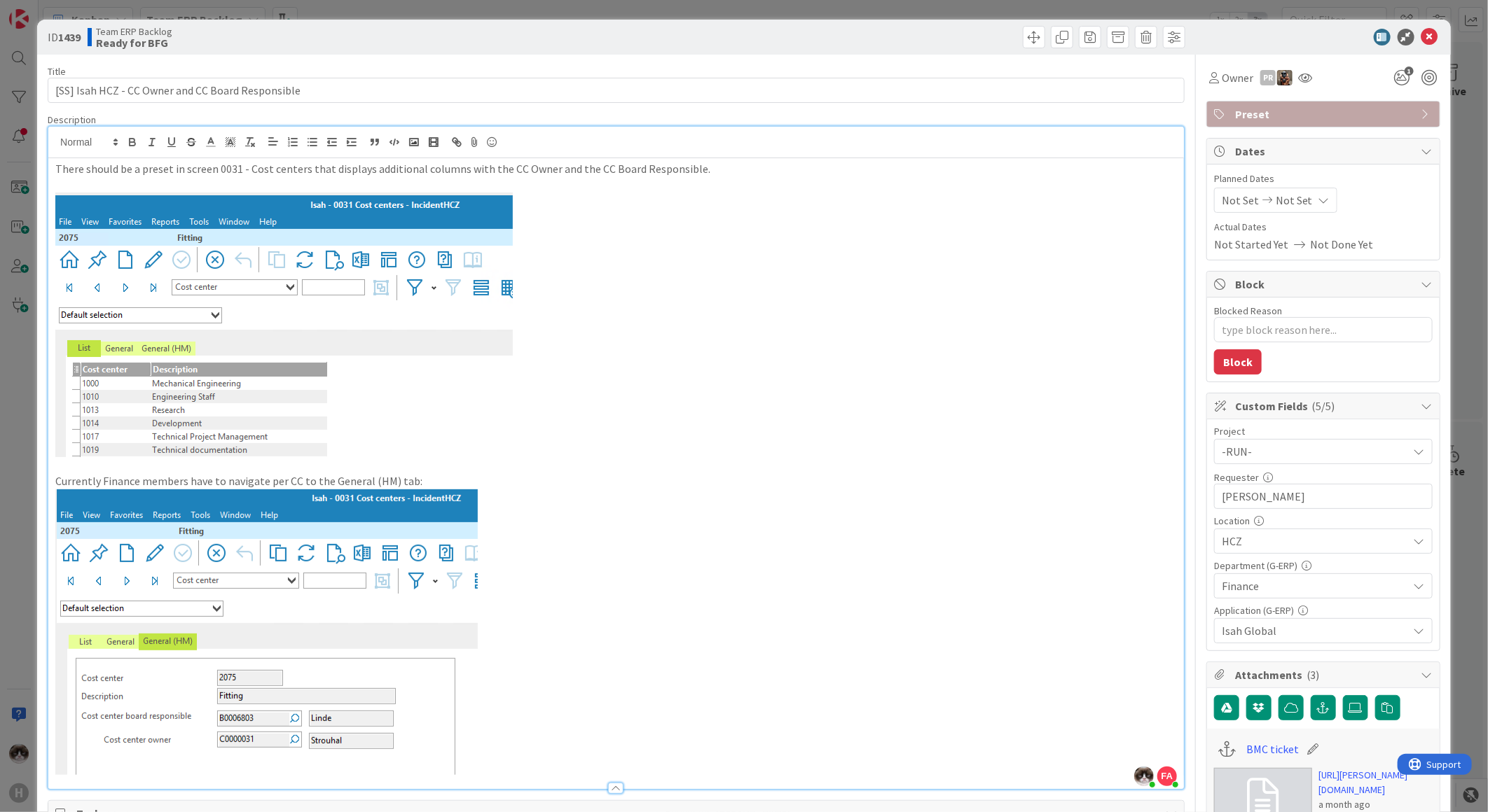
scroll to position [389, 0]
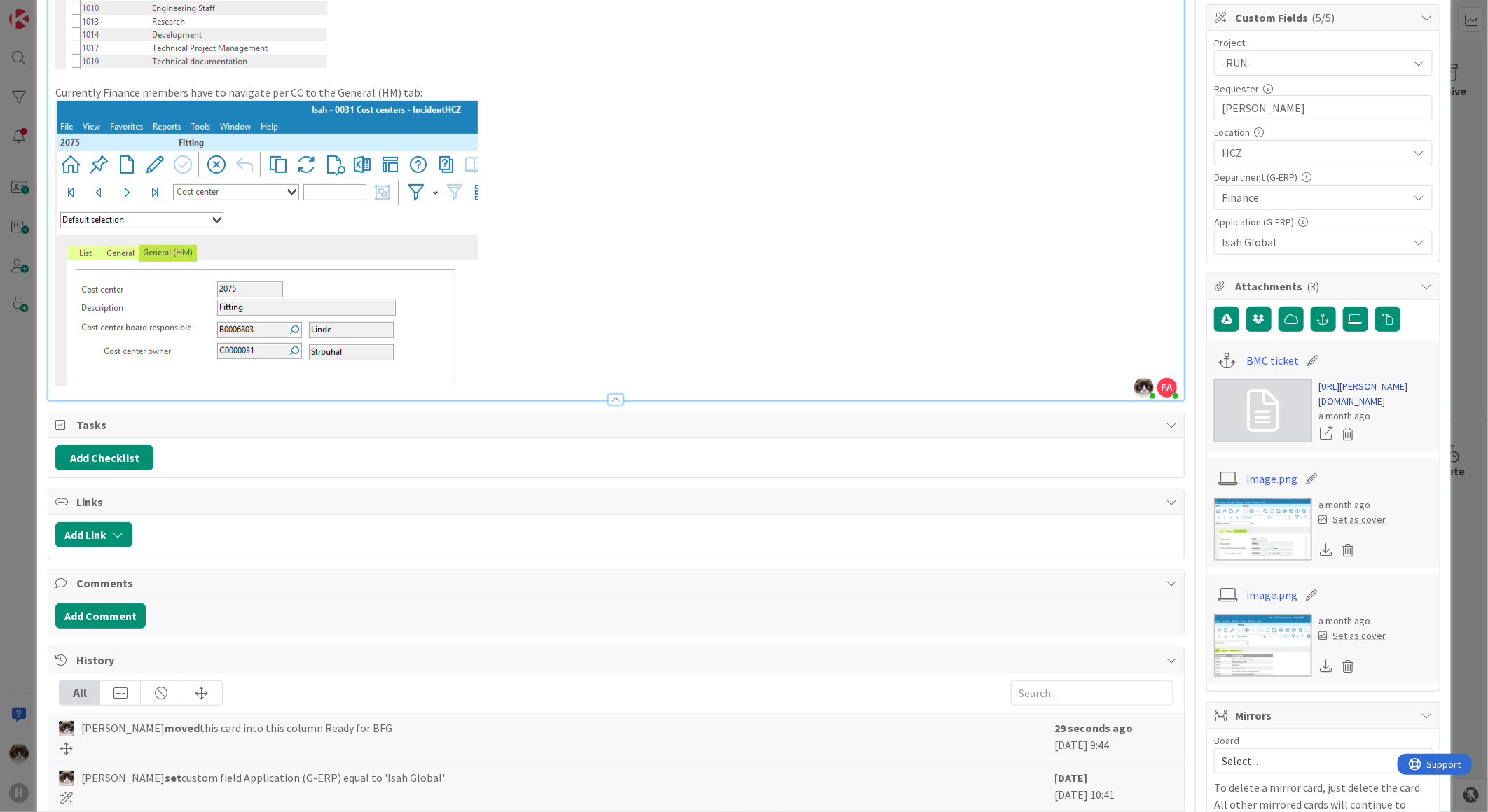
click at [1337, 409] on link "https://huisman-smartit.onbmc.com/smartit/app/#/incident/AGGEFRDUJONBTASWNXGGSW…" at bounding box center [1375, 394] width 113 height 29
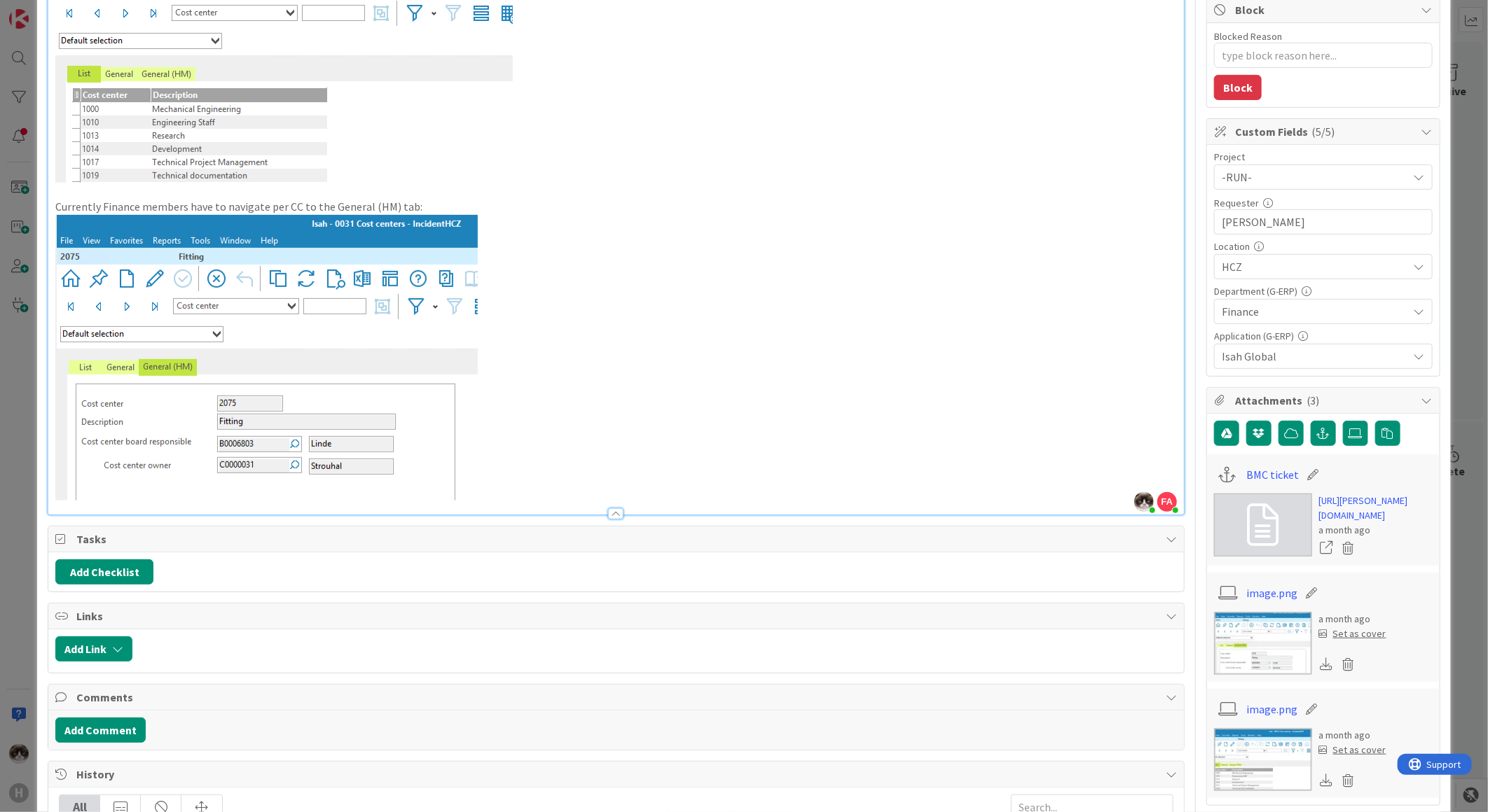
scroll to position [0, 0]
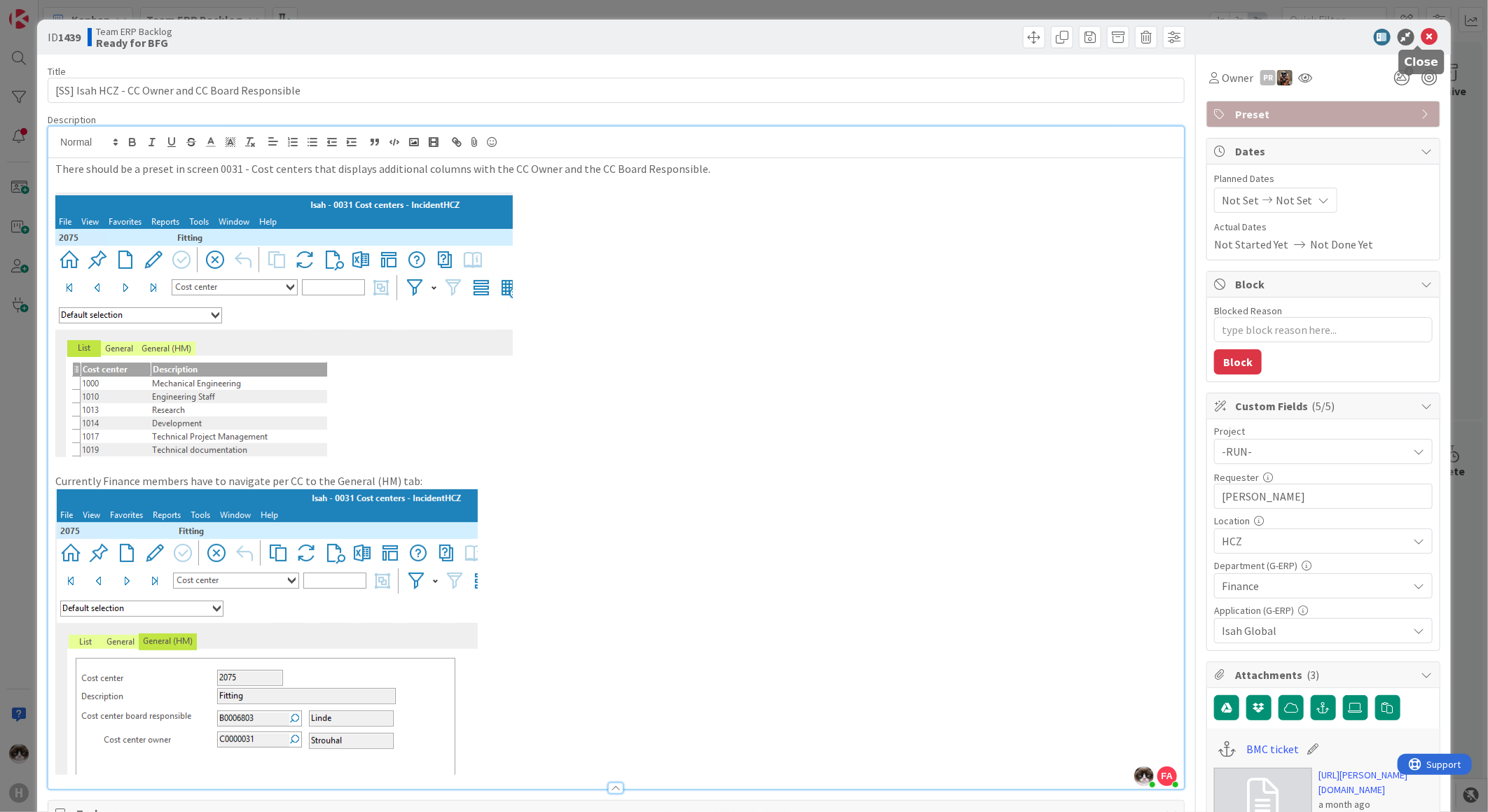
click at [1421, 36] on icon at bounding box center [1429, 36] width 17 height 17
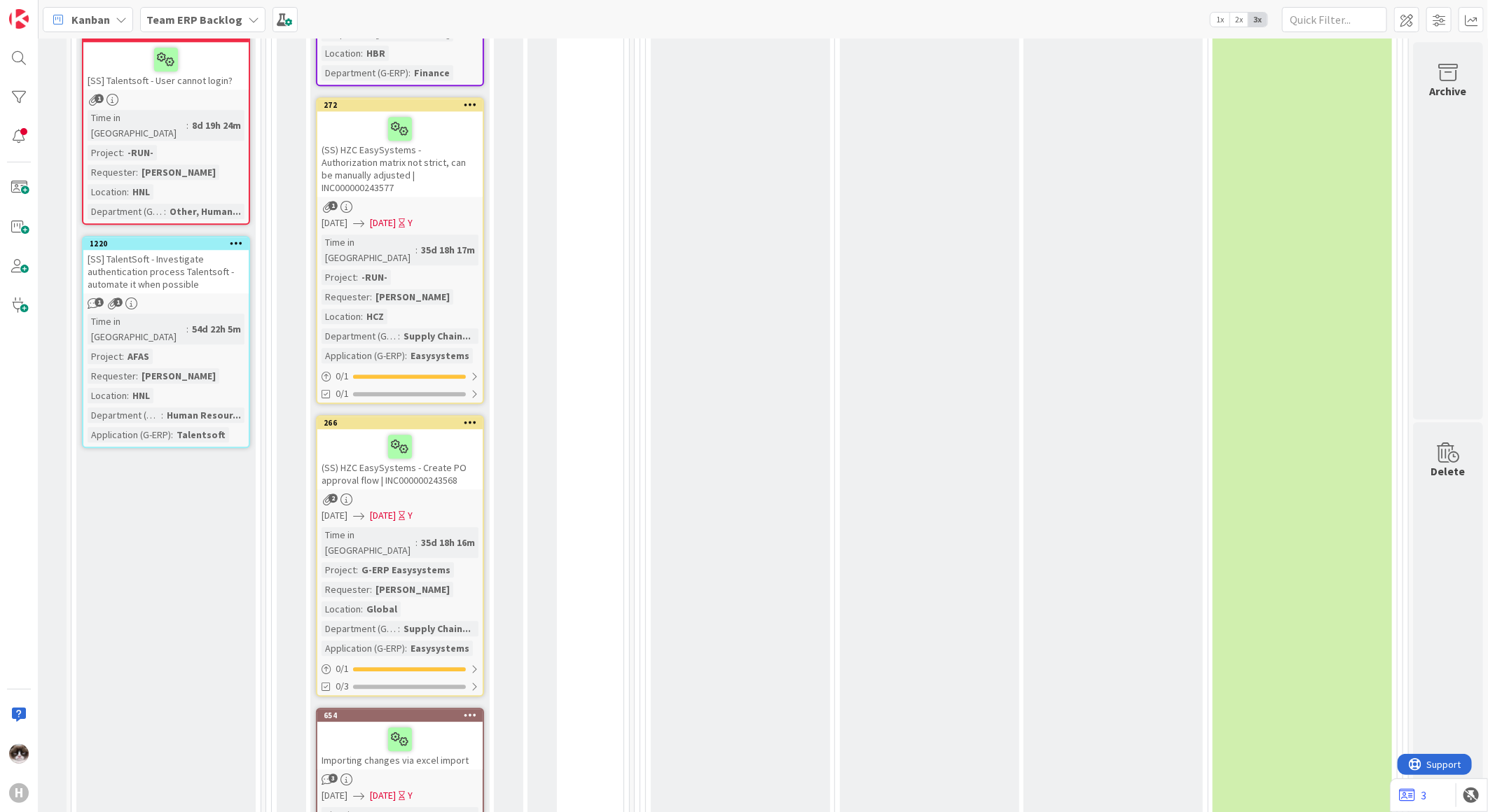
scroll to position [2334, 17]
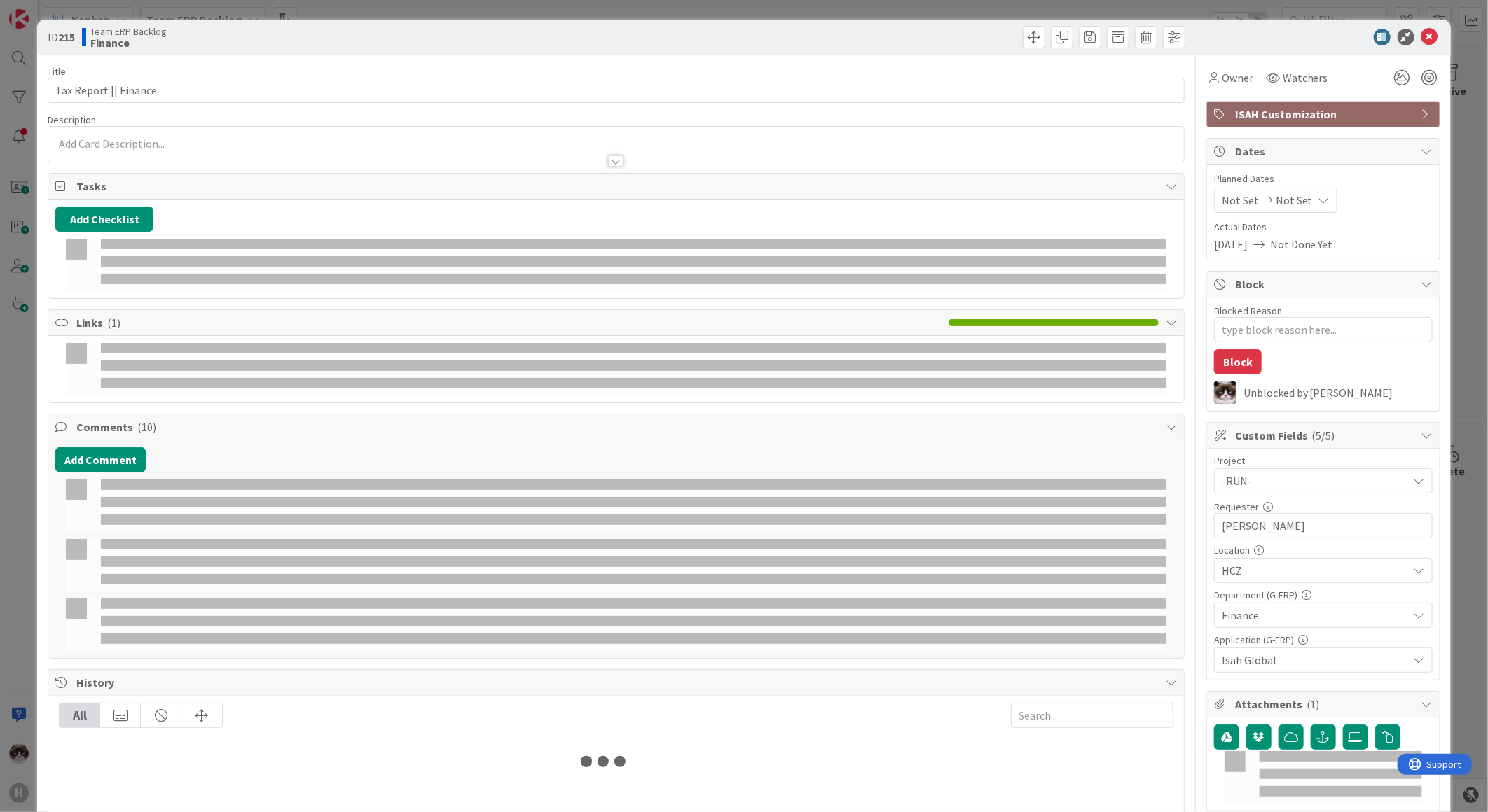
click at [612, 155] on div at bounding box center [616, 161] width 15 height 11
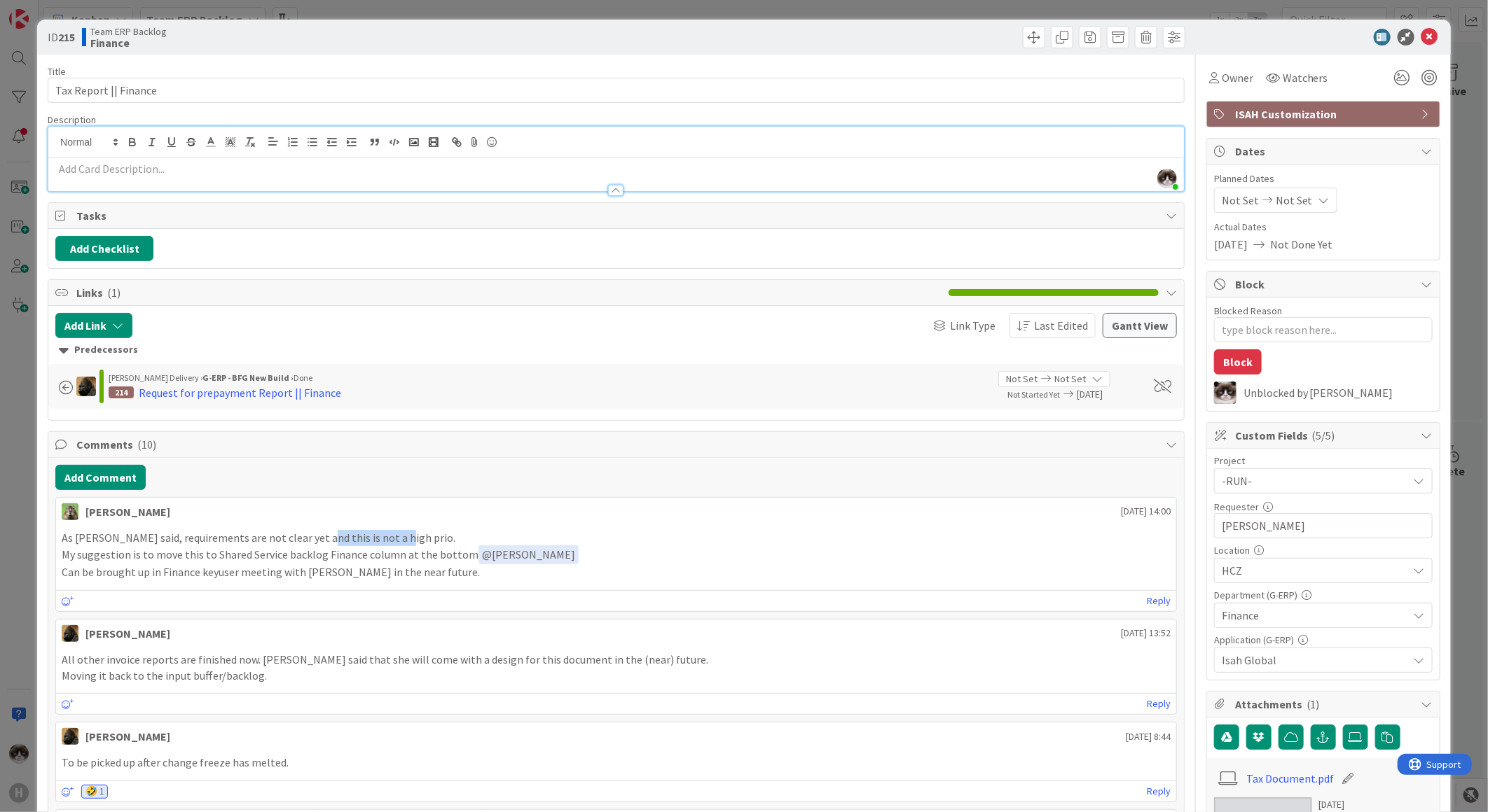
drag, startPoint x: 312, startPoint y: 533, endPoint x: 408, endPoint y: 533, distance: 96.0
click at [408, 533] on p "As Noah said, requirements are not clear yet and this is not a high prio." at bounding box center [616, 538] width 1109 height 16
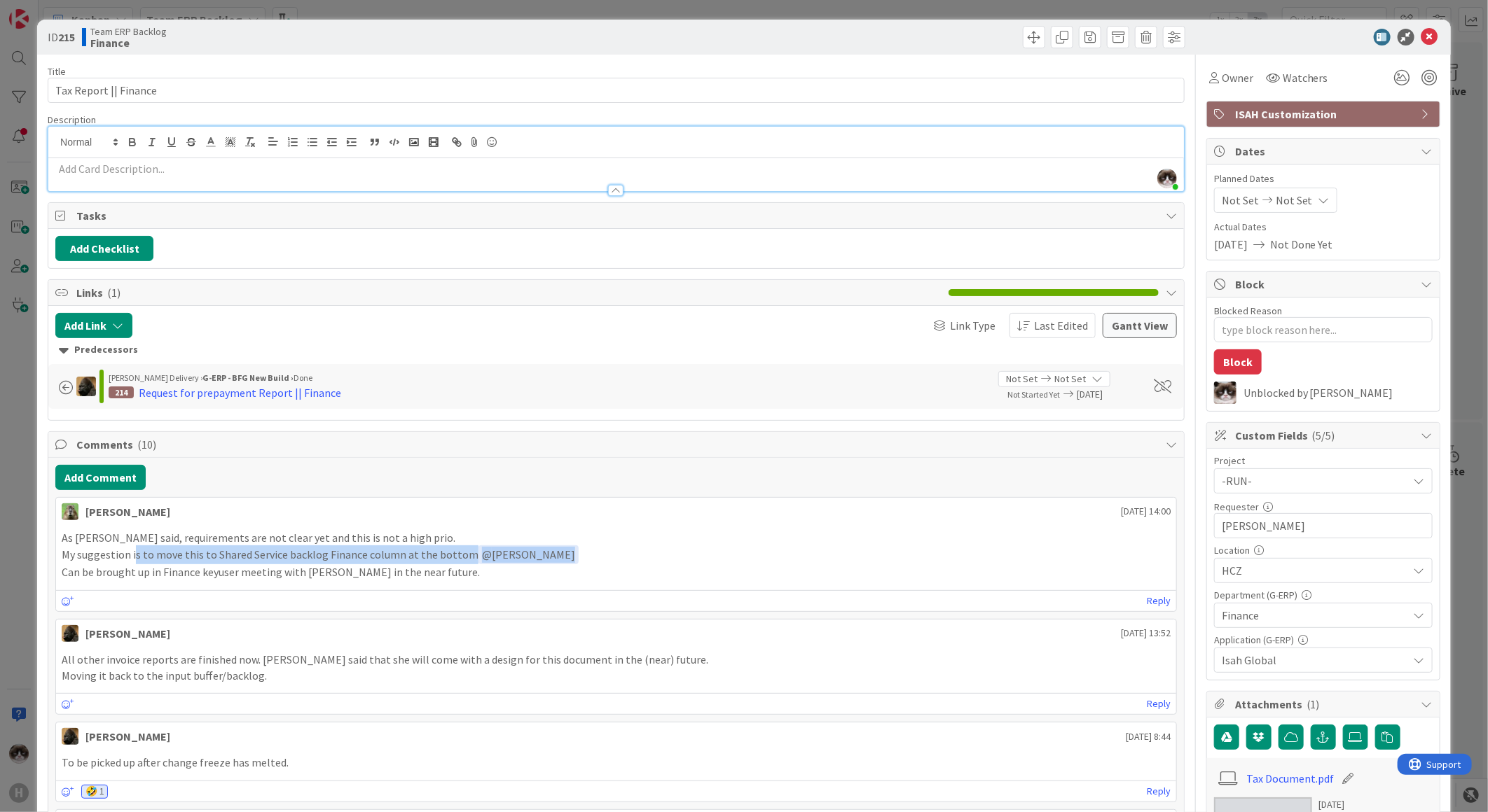
drag, startPoint x: 165, startPoint y: 554, endPoint x: 585, endPoint y: 561, distance: 420.1
click at [585, 561] on p "My suggestion is to move this to Shared Service backlog Finance column at the b…" at bounding box center [616, 555] width 1109 height 19
drag, startPoint x: 585, startPoint y: 561, endPoint x: 485, endPoint y: 584, distance: 102.6
click at [489, 584] on div "As Noah said, requirements are not clear yet and this is not a high prio. My su…" at bounding box center [616, 556] width 1120 height 62
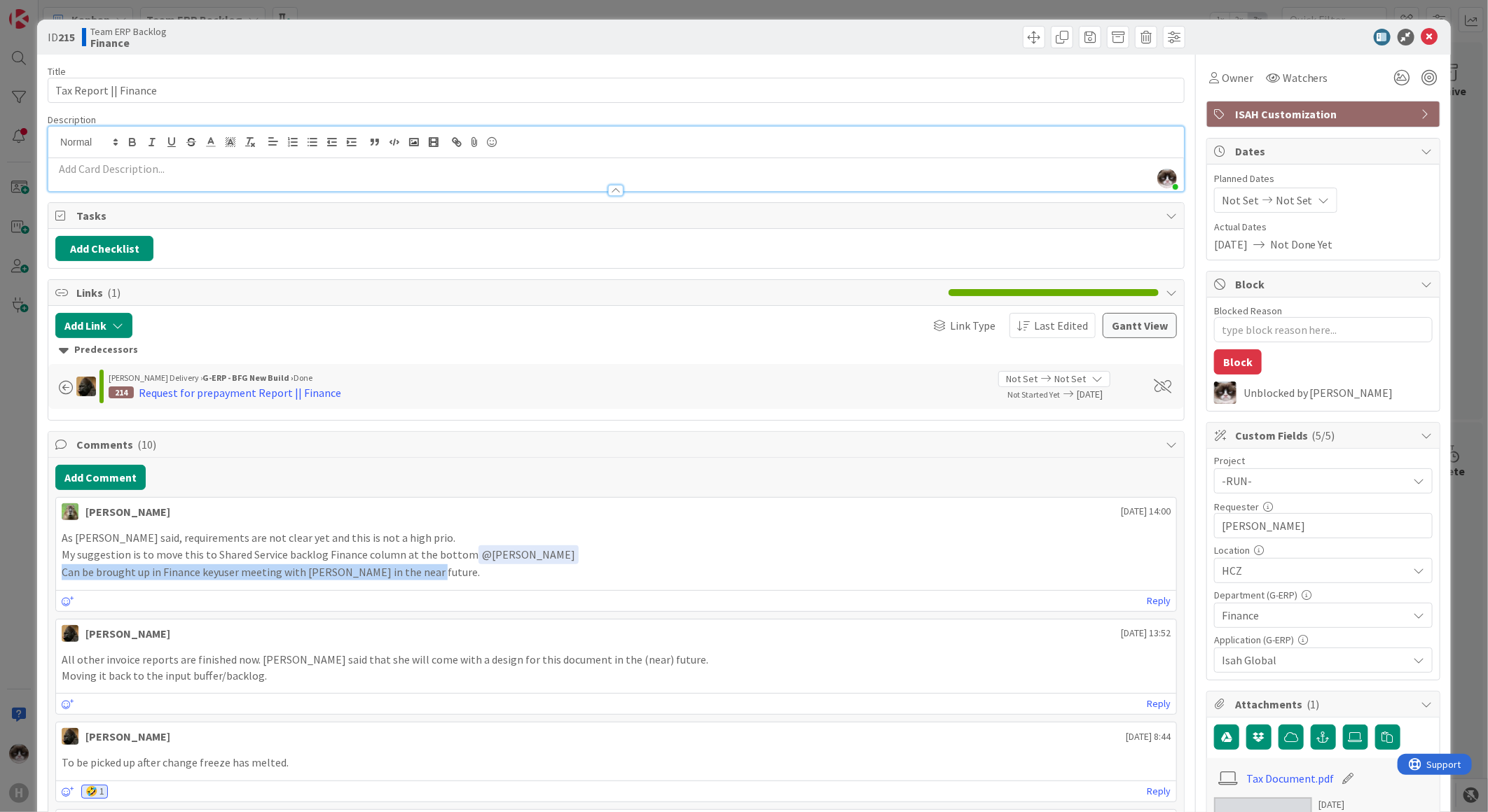
drag, startPoint x: 413, startPoint y: 576, endPoint x: 60, endPoint y: 576, distance: 353.0
click at [60, 576] on div "As Noah said, requirements are not clear yet and this is not a high prio. My su…" at bounding box center [616, 556] width 1120 height 62
click at [1030, 530] on div "As Noah said, requirements are not clear yet and this is not a high prio. My su…" at bounding box center [616, 556] width 1120 height 62
click at [1409, 40] on div at bounding box center [1316, 36] width 248 height 17
click at [1422, 33] on icon at bounding box center [1429, 36] width 17 height 17
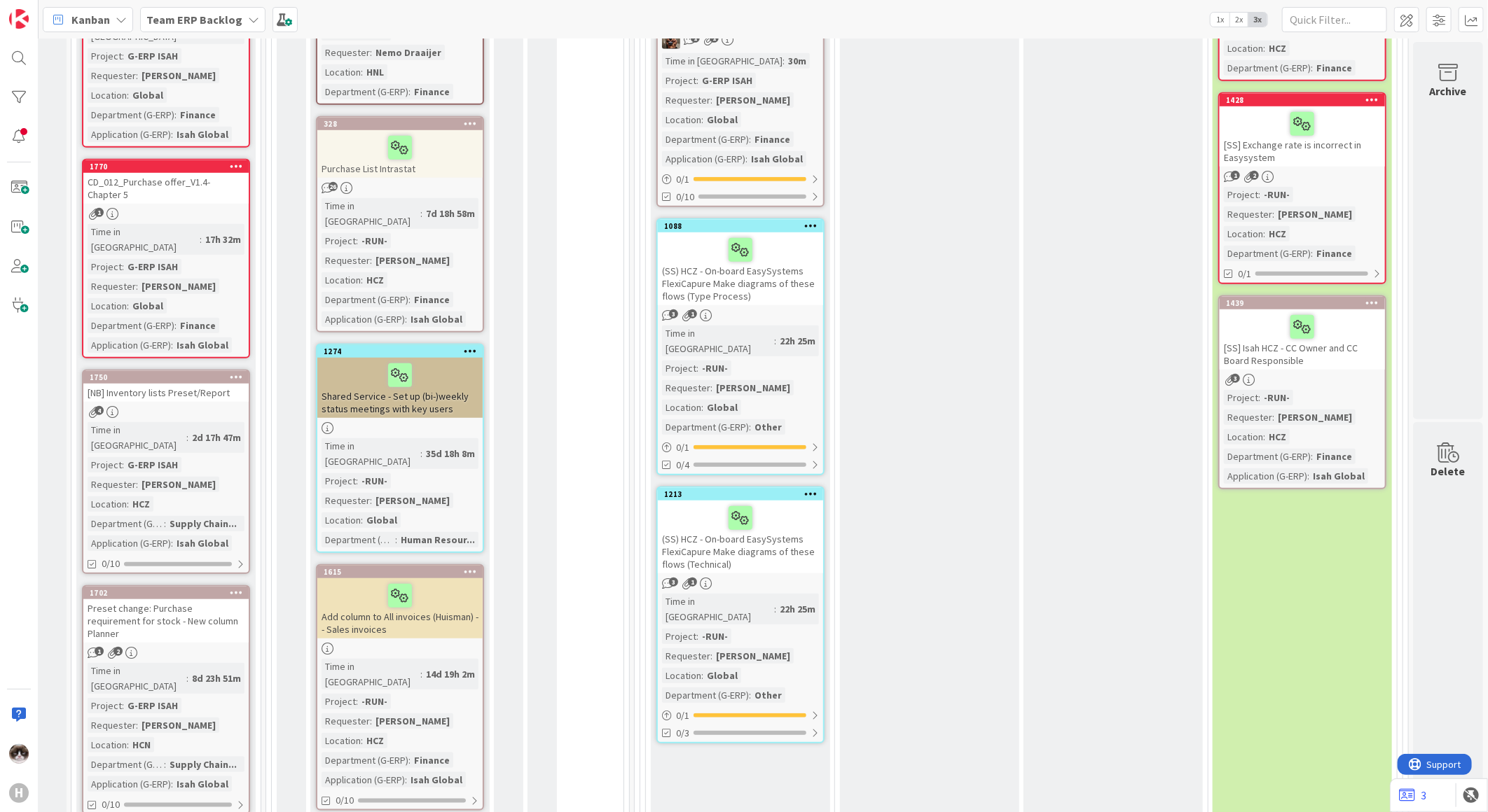
scroll to position [0, 17]
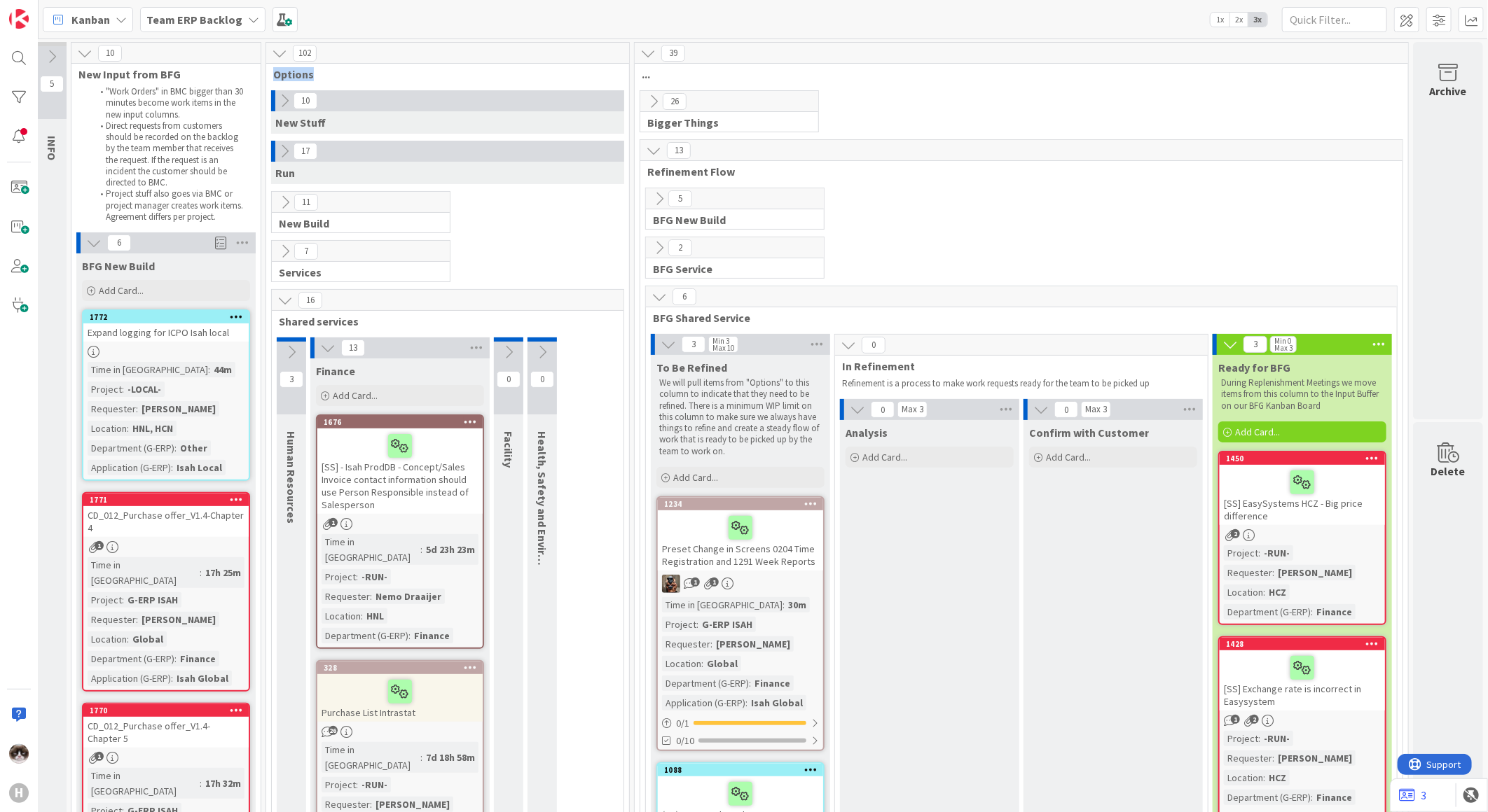
drag, startPoint x: 260, startPoint y: 71, endPoint x: 324, endPoint y: 77, distance: 64.3
click at [324, 77] on div "Options" at bounding box center [447, 75] width 362 height 14
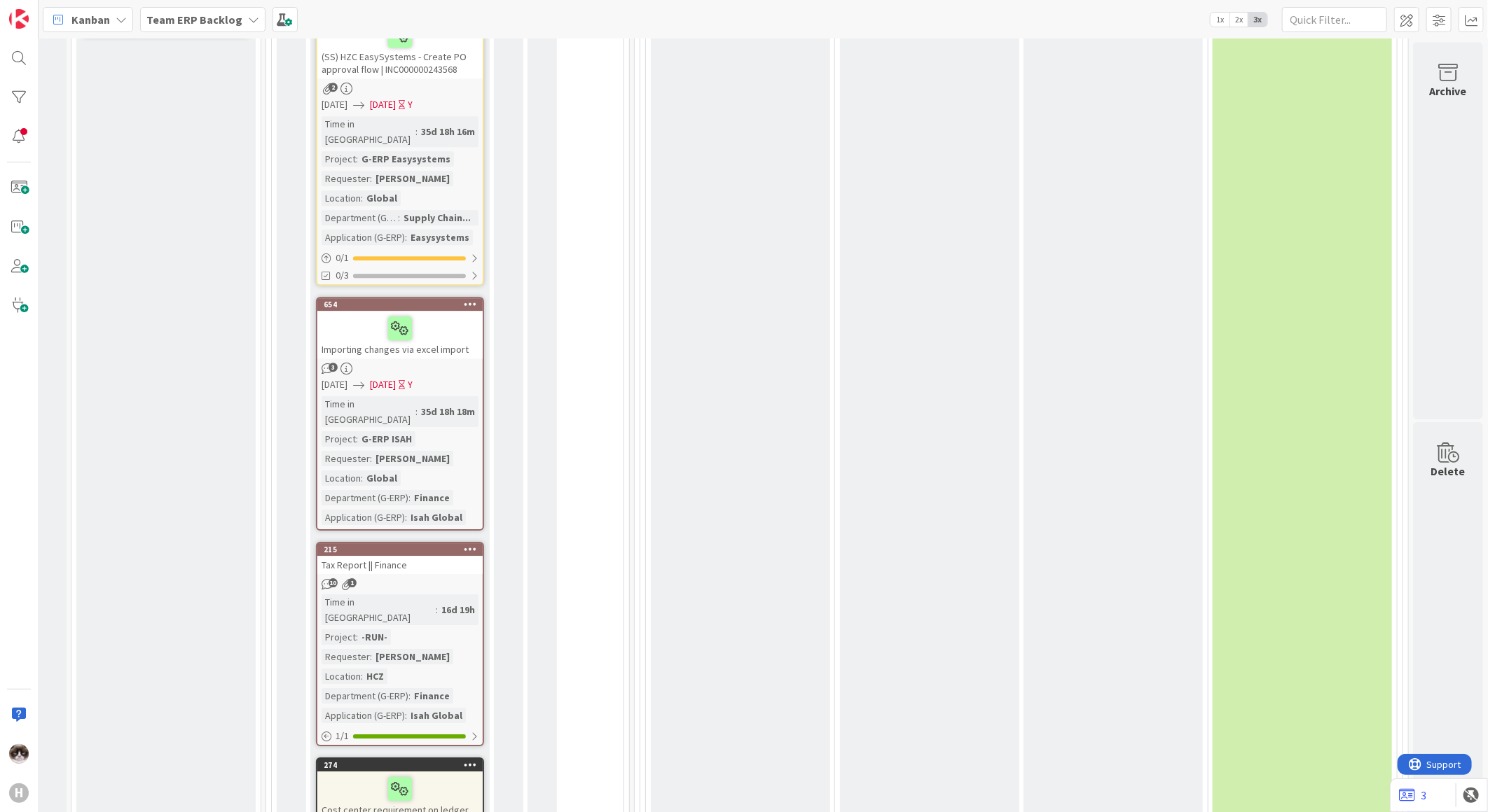
scroll to position [2723, 17]
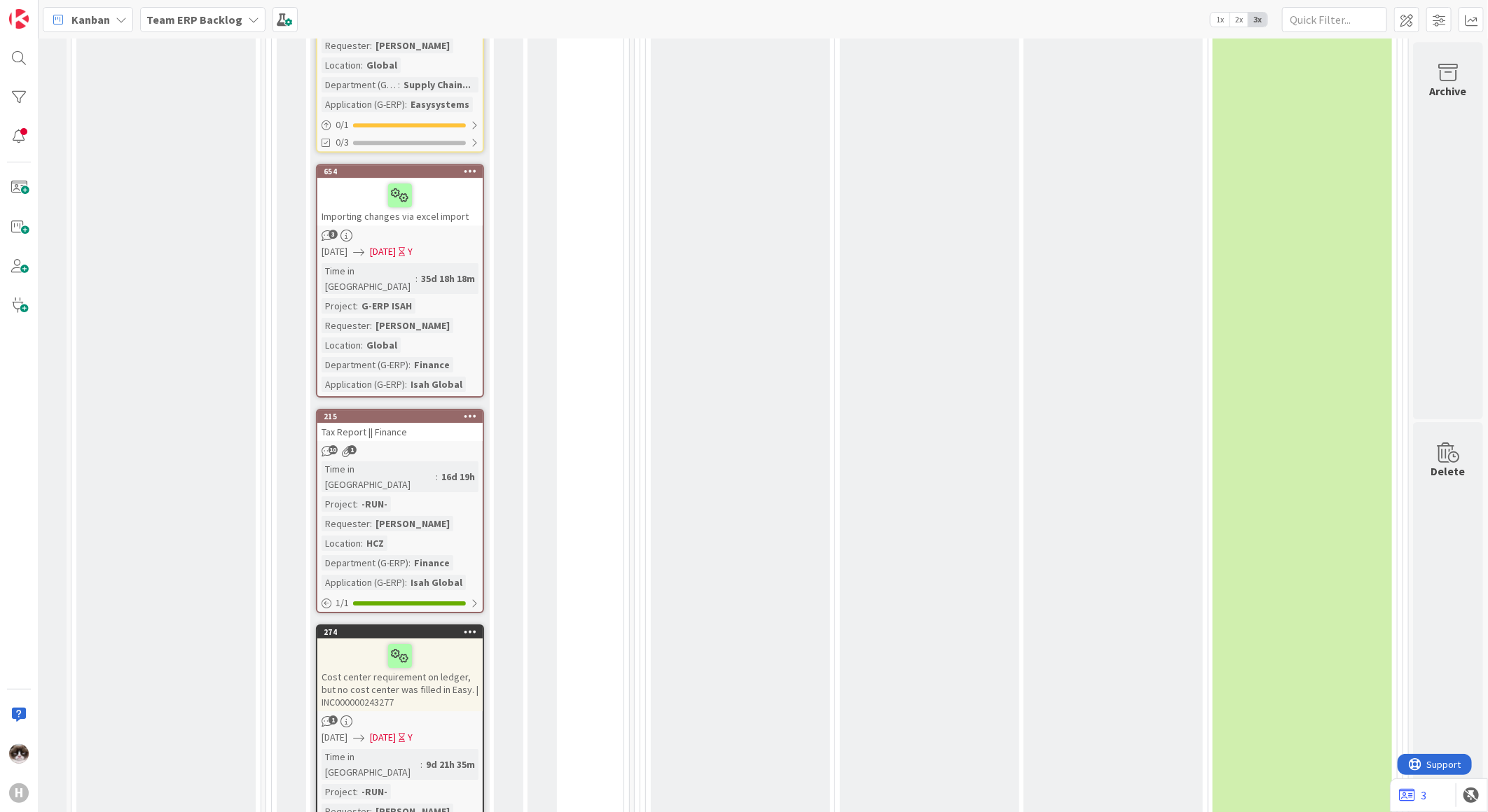
click at [429, 638] on div "Cost center requirement on ledger, but no cost center was filled in Easy. | INC…" at bounding box center [400, 675] width 165 height 73
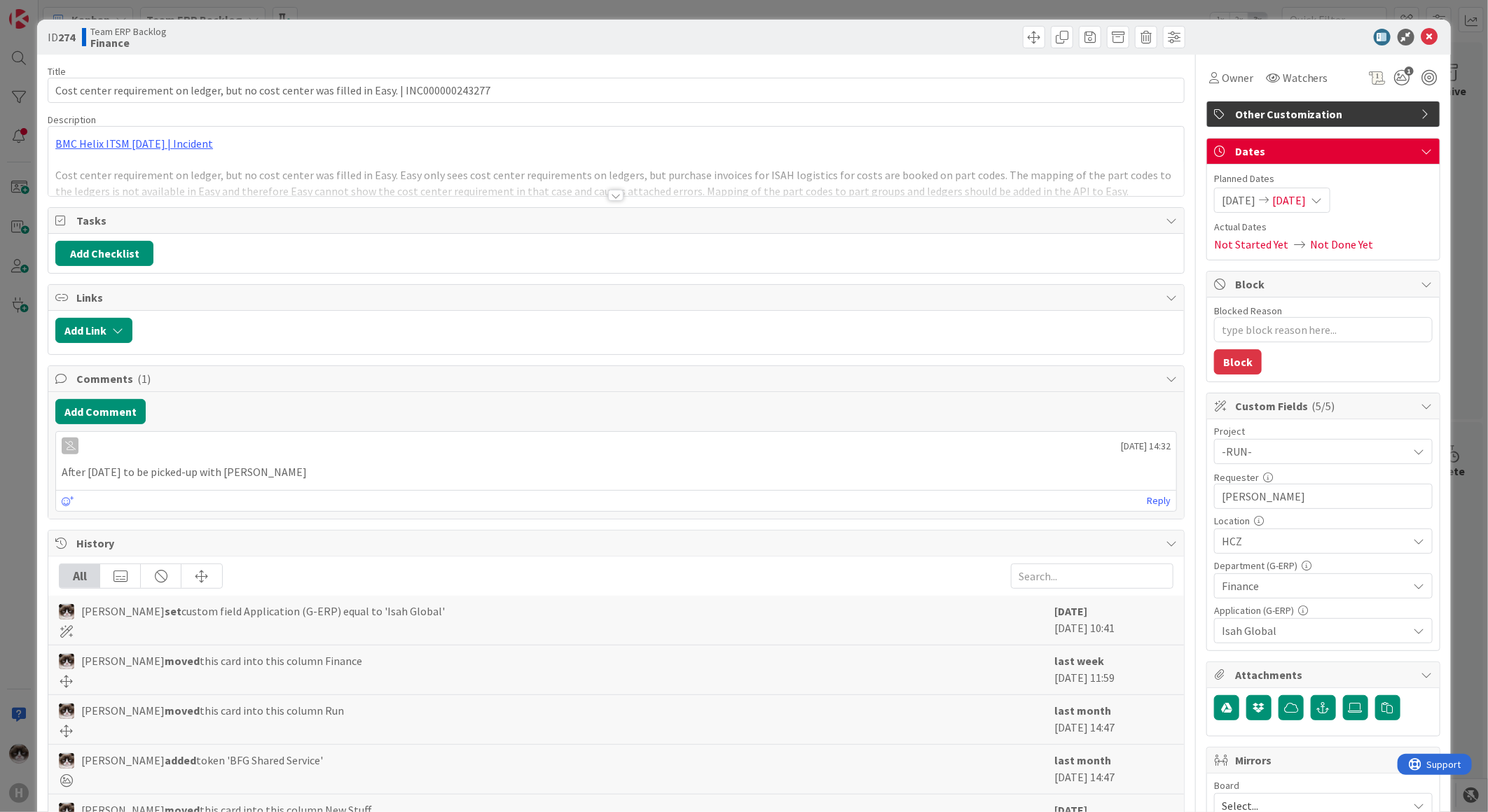
click at [616, 195] on div at bounding box center [616, 195] width 15 height 11
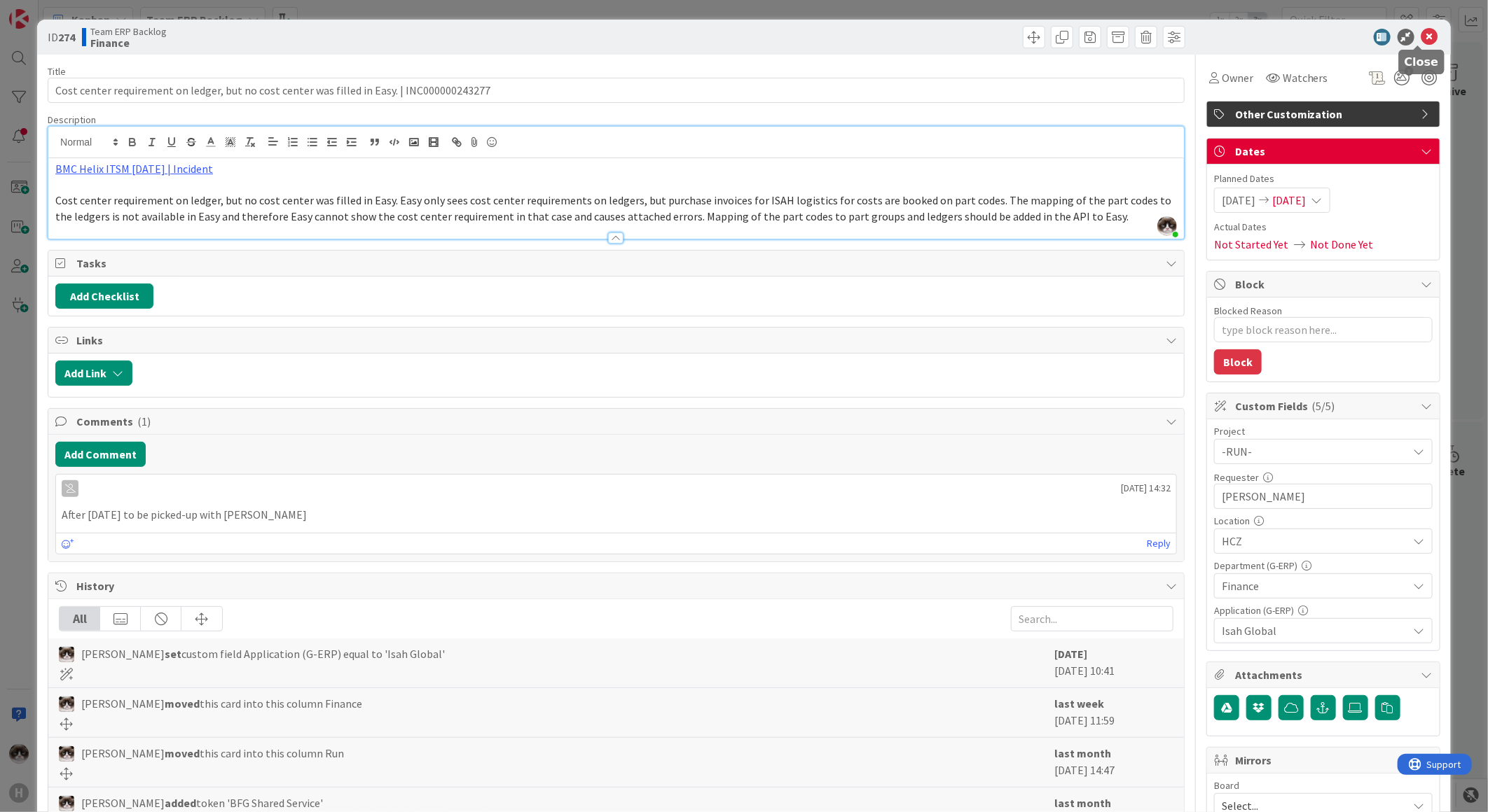
click at [1421, 38] on icon at bounding box center [1429, 36] width 17 height 17
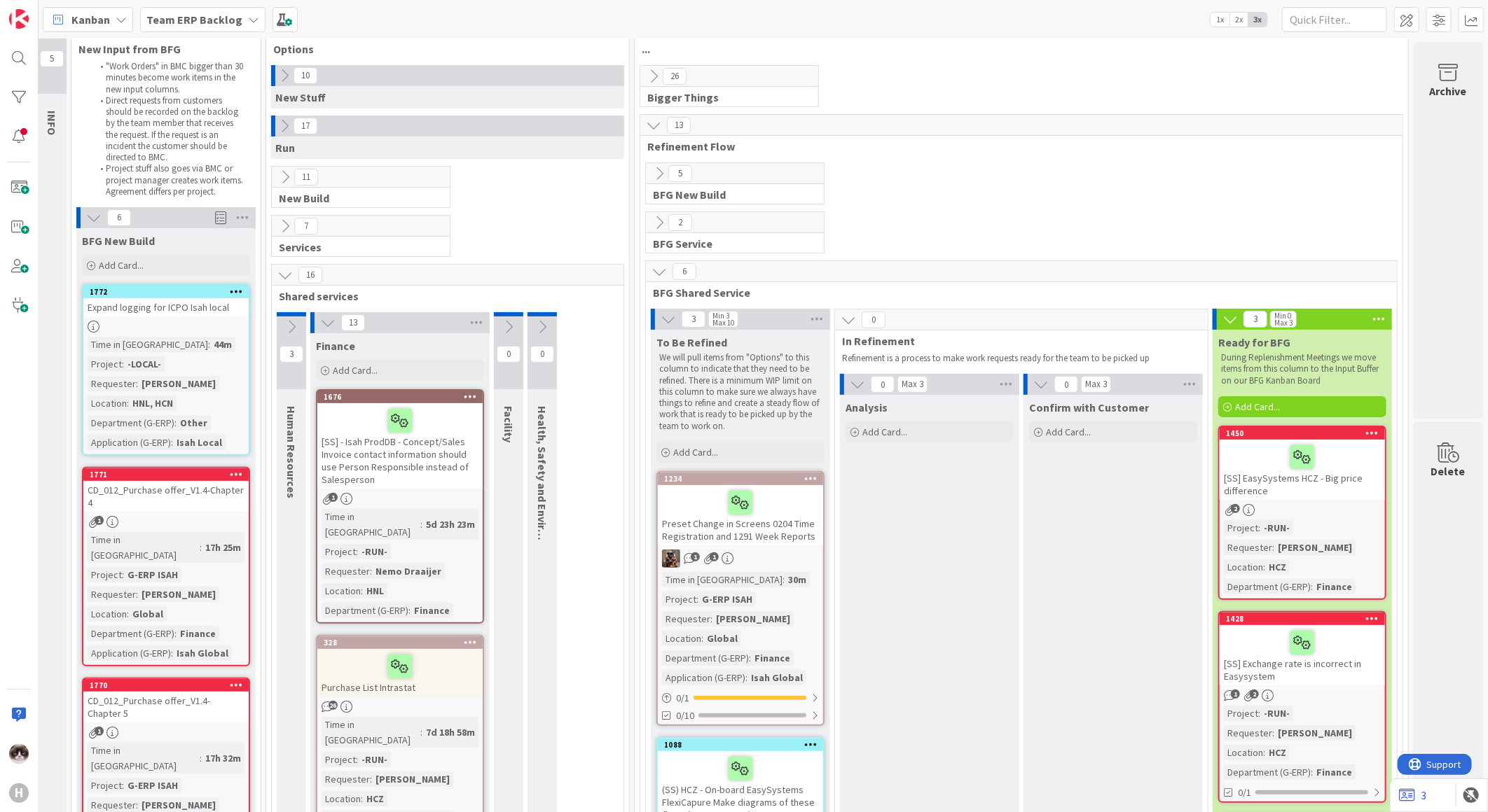
scroll to position [0, 17]
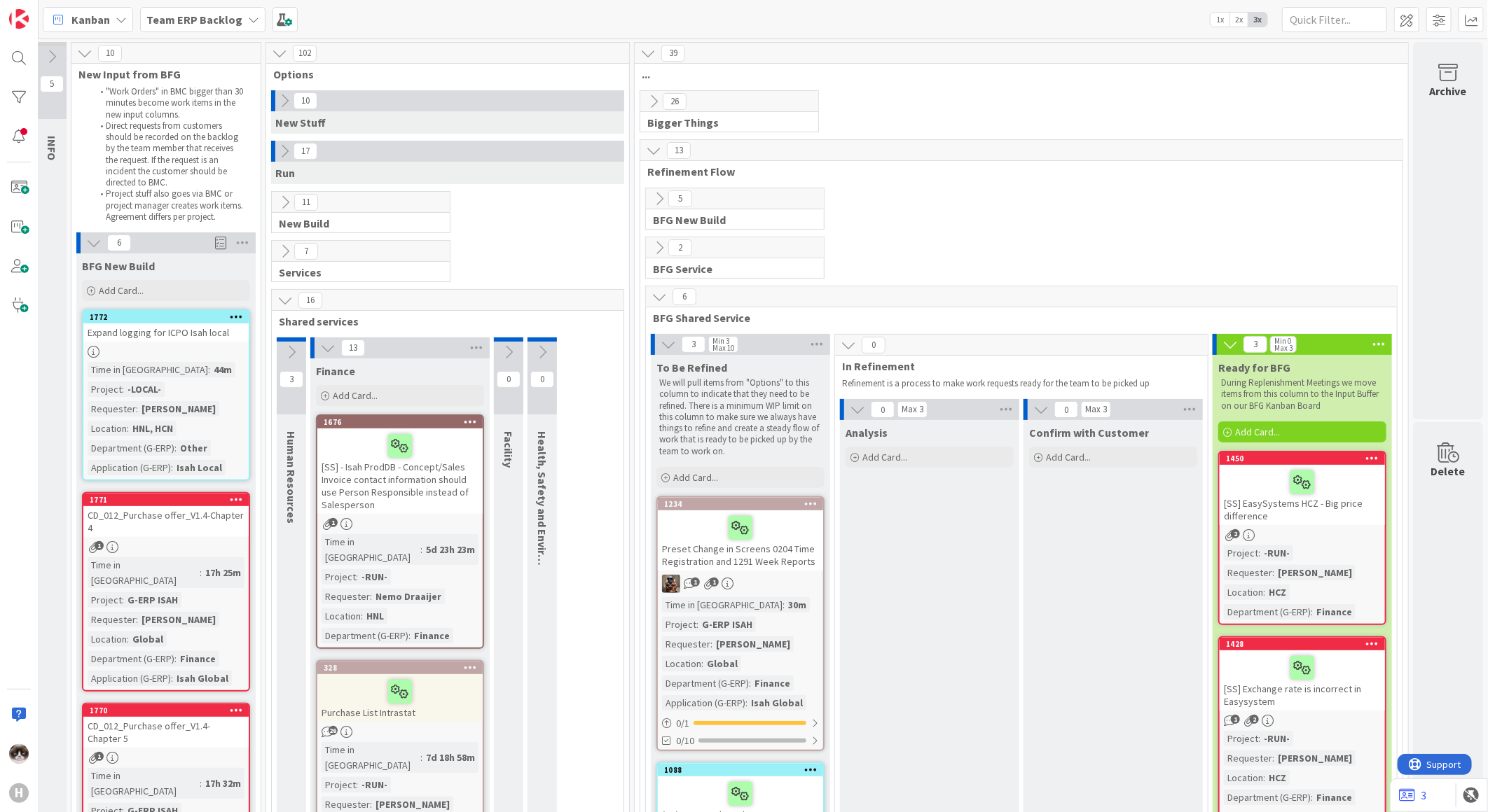
click at [277, 151] on icon at bounding box center [284, 151] width 15 height 15
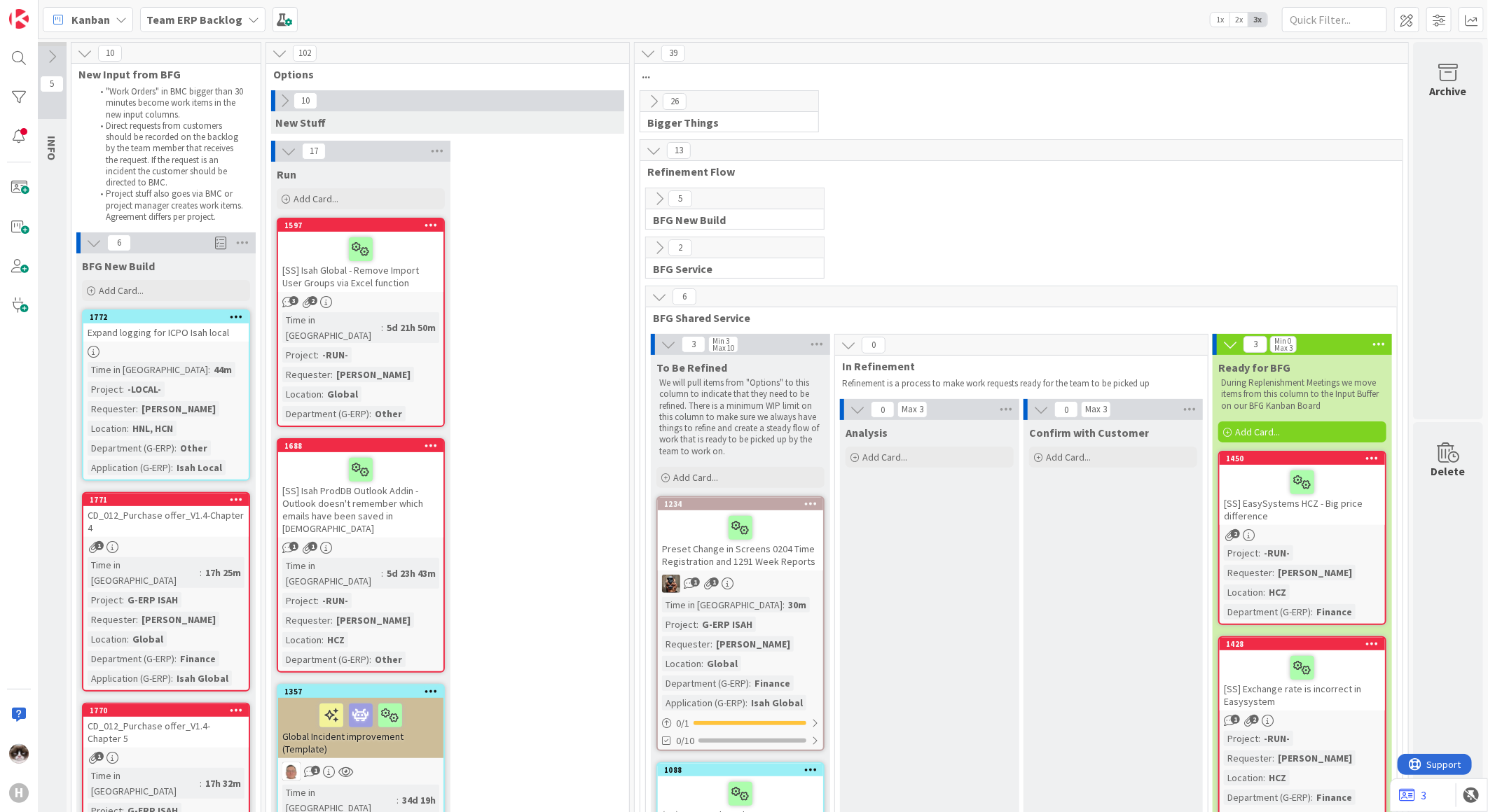
click at [402, 339] on div "Time in Column : 5d 21h 50m Project : -RUN- Requester : Ben Francis Location : …" at bounding box center [361, 367] width 157 height 109
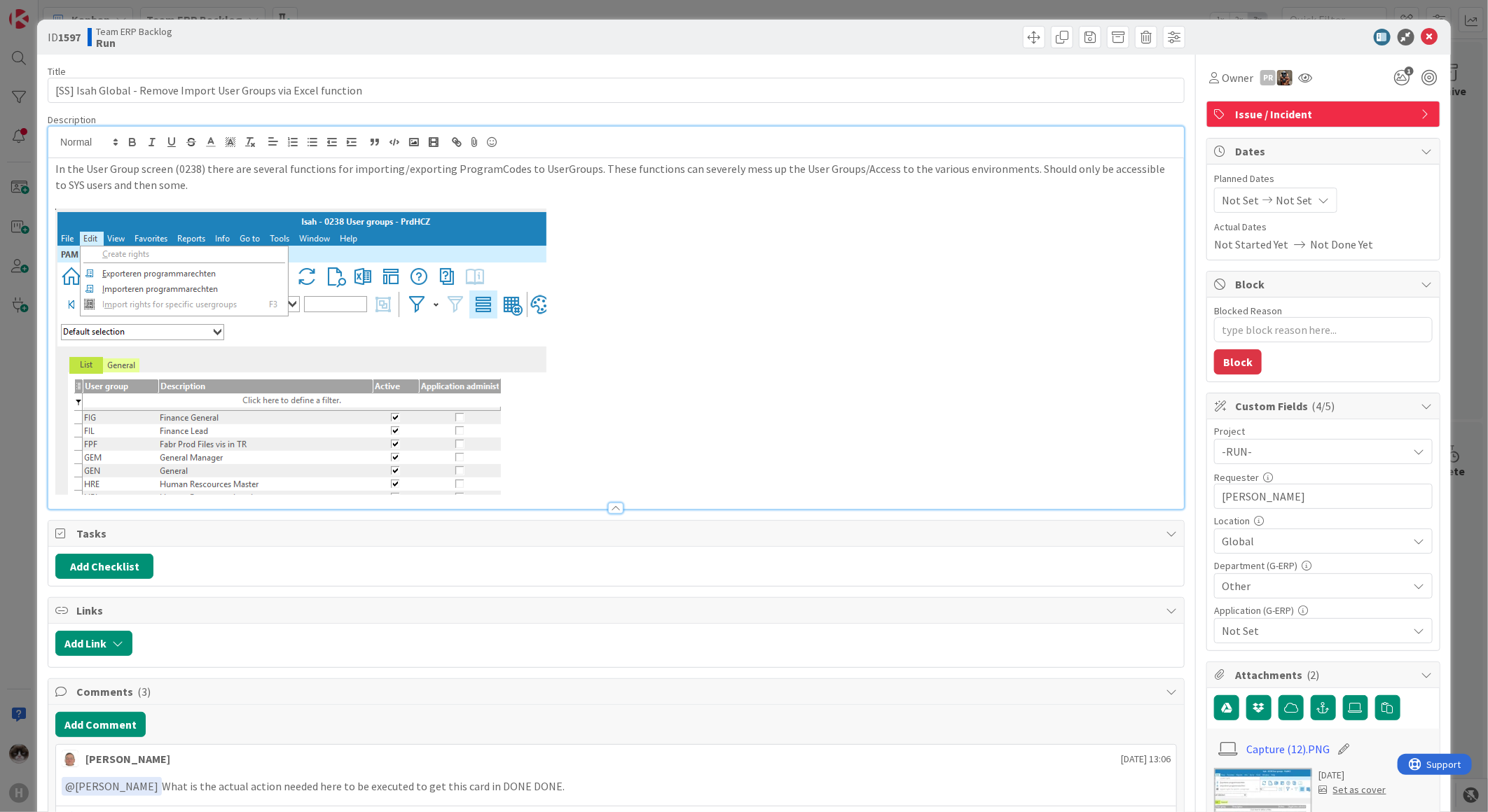
type textarea "x"
click at [82, 722] on button "Add Comment" at bounding box center [101, 725] width 90 height 25
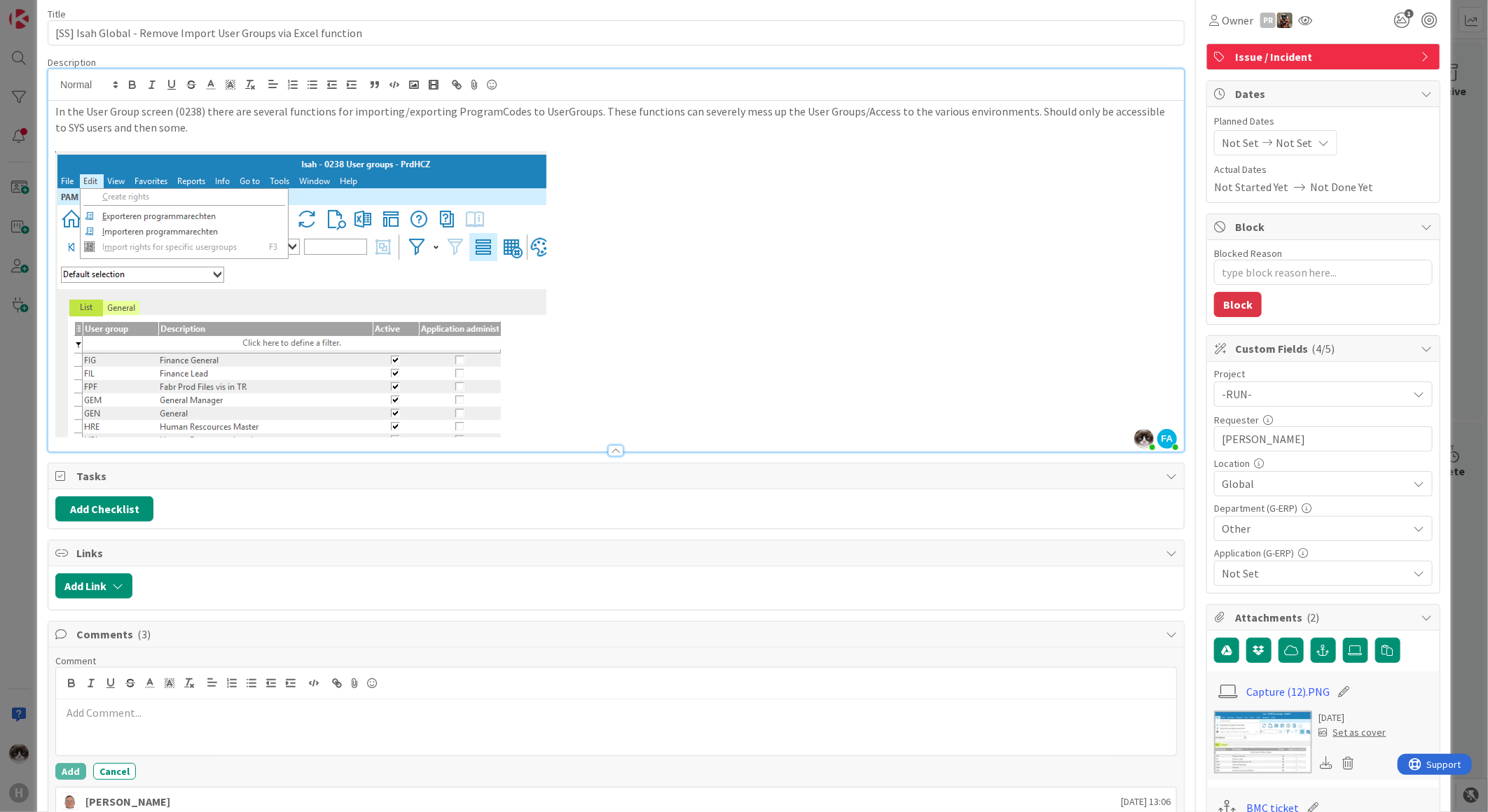
scroll to position [233, 0]
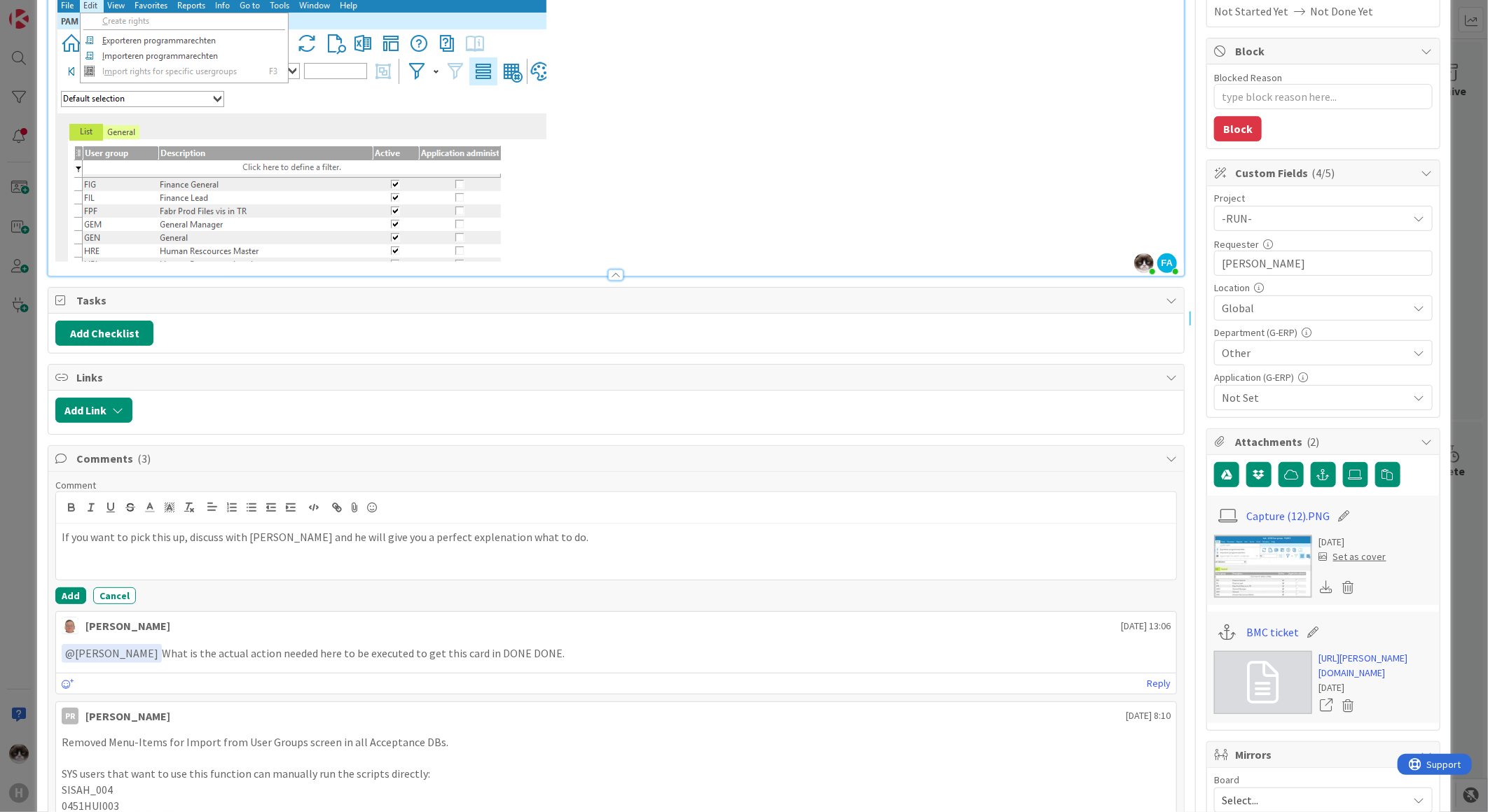
click at [442, 542] on p "If you want to pick this up, discuss with Parveen and he will give you a perfec…" at bounding box center [616, 538] width 1109 height 16
click at [59, 594] on button "Add" at bounding box center [71, 596] width 31 height 17
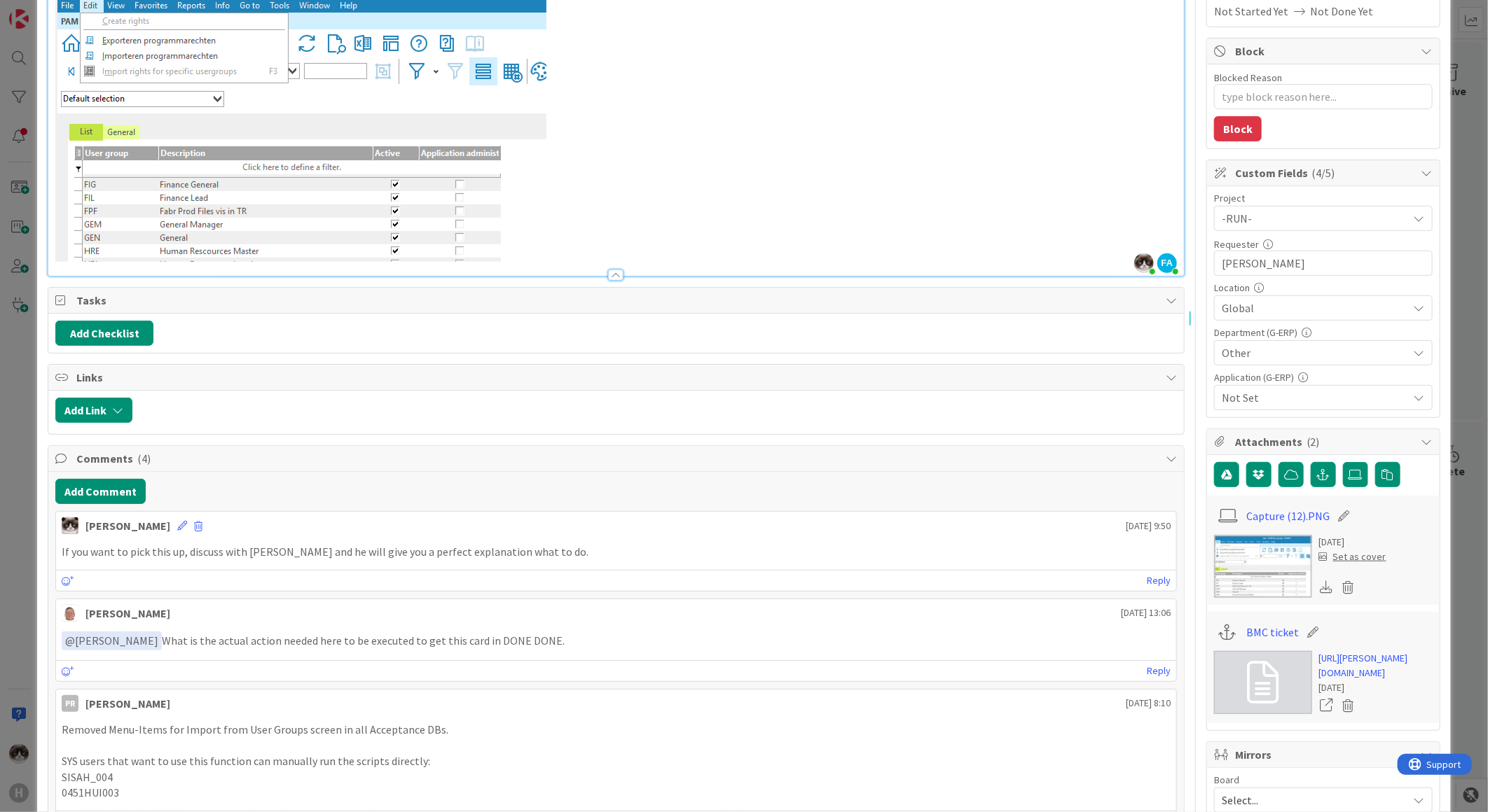
scroll to position [0, 0]
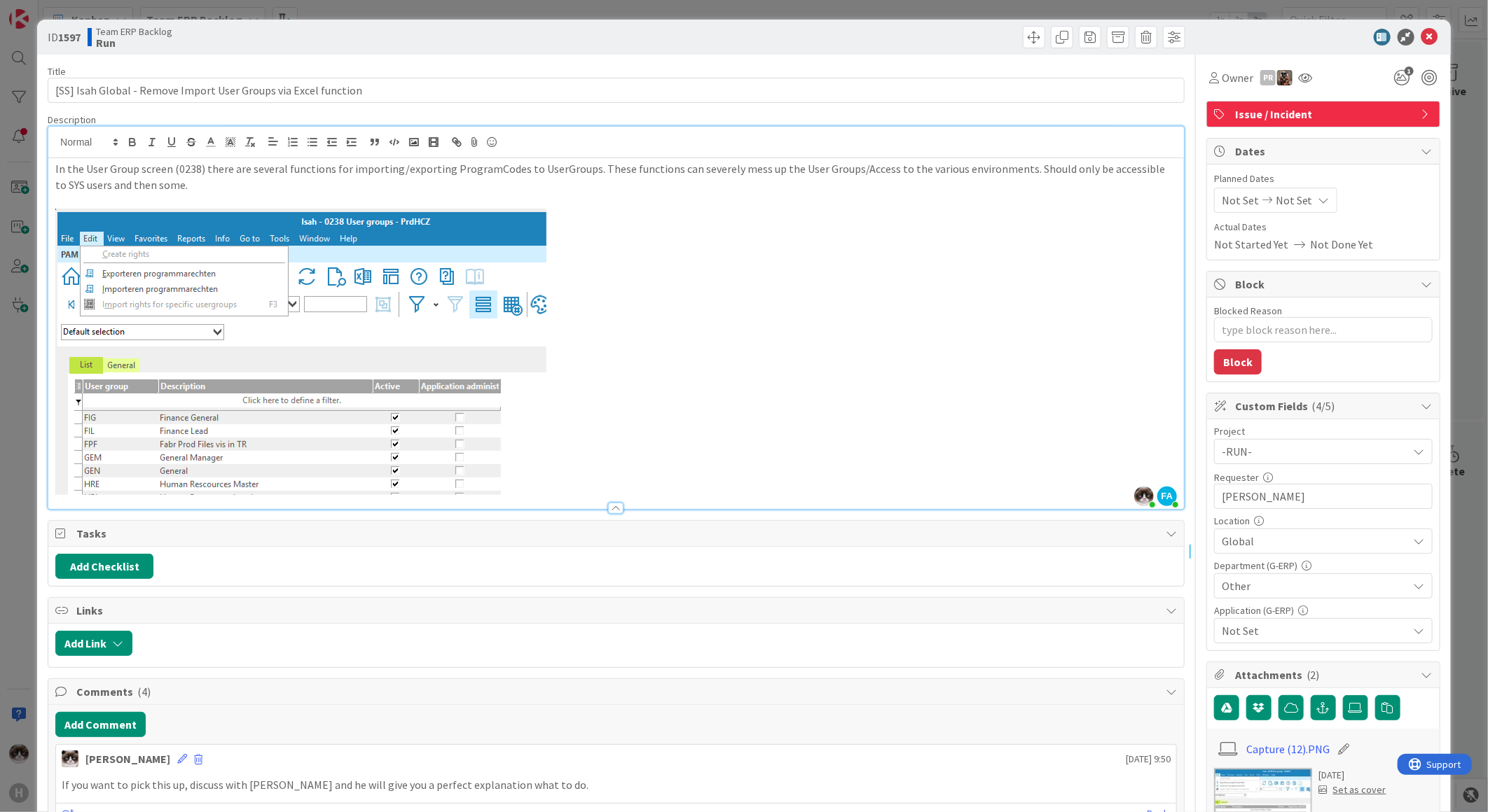
click at [1297, 120] on span "Issue / Incident" at bounding box center [1325, 113] width 179 height 17
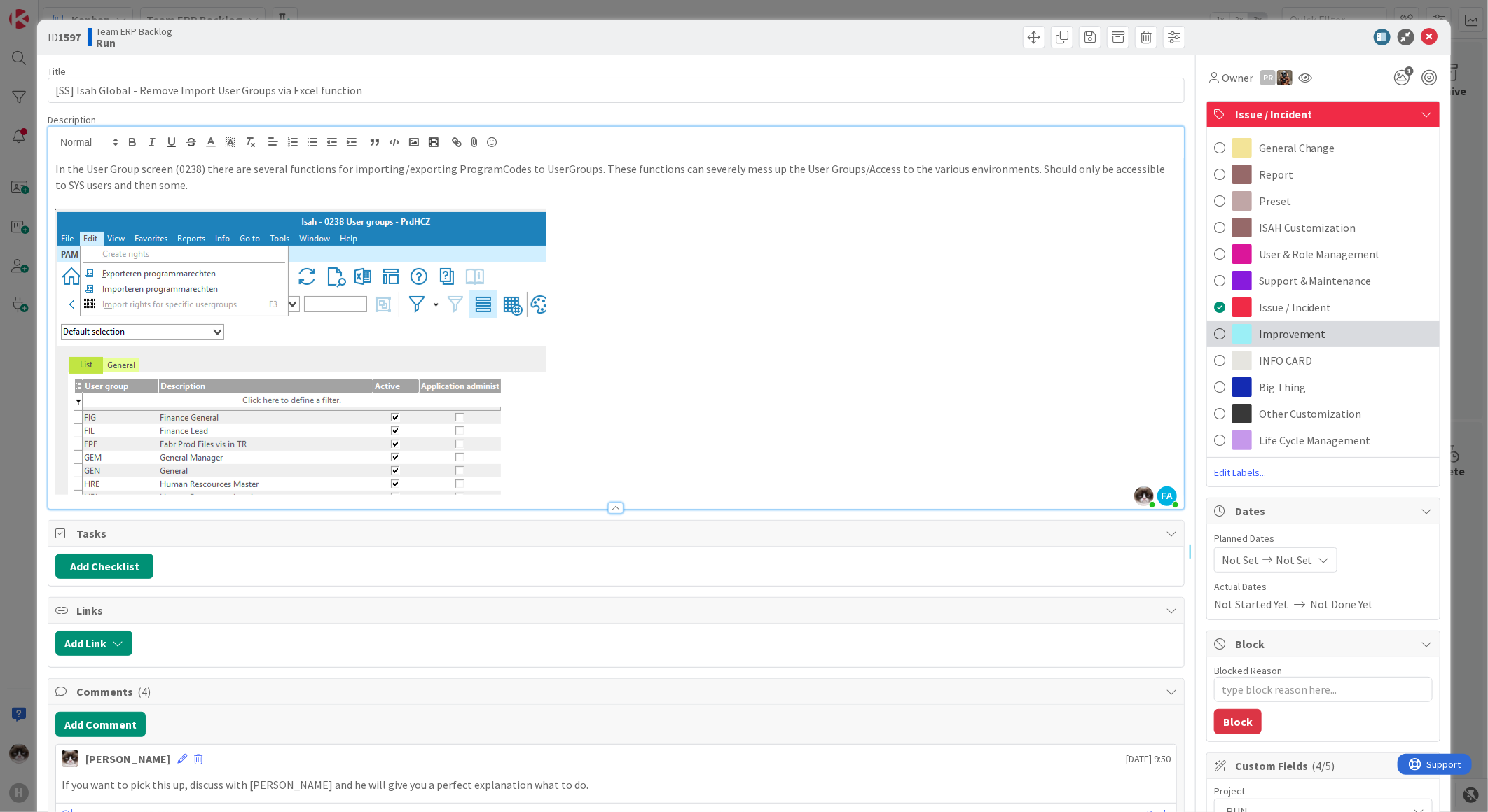
click at [1292, 345] on div "Improvement" at bounding box center [1323, 334] width 232 height 27
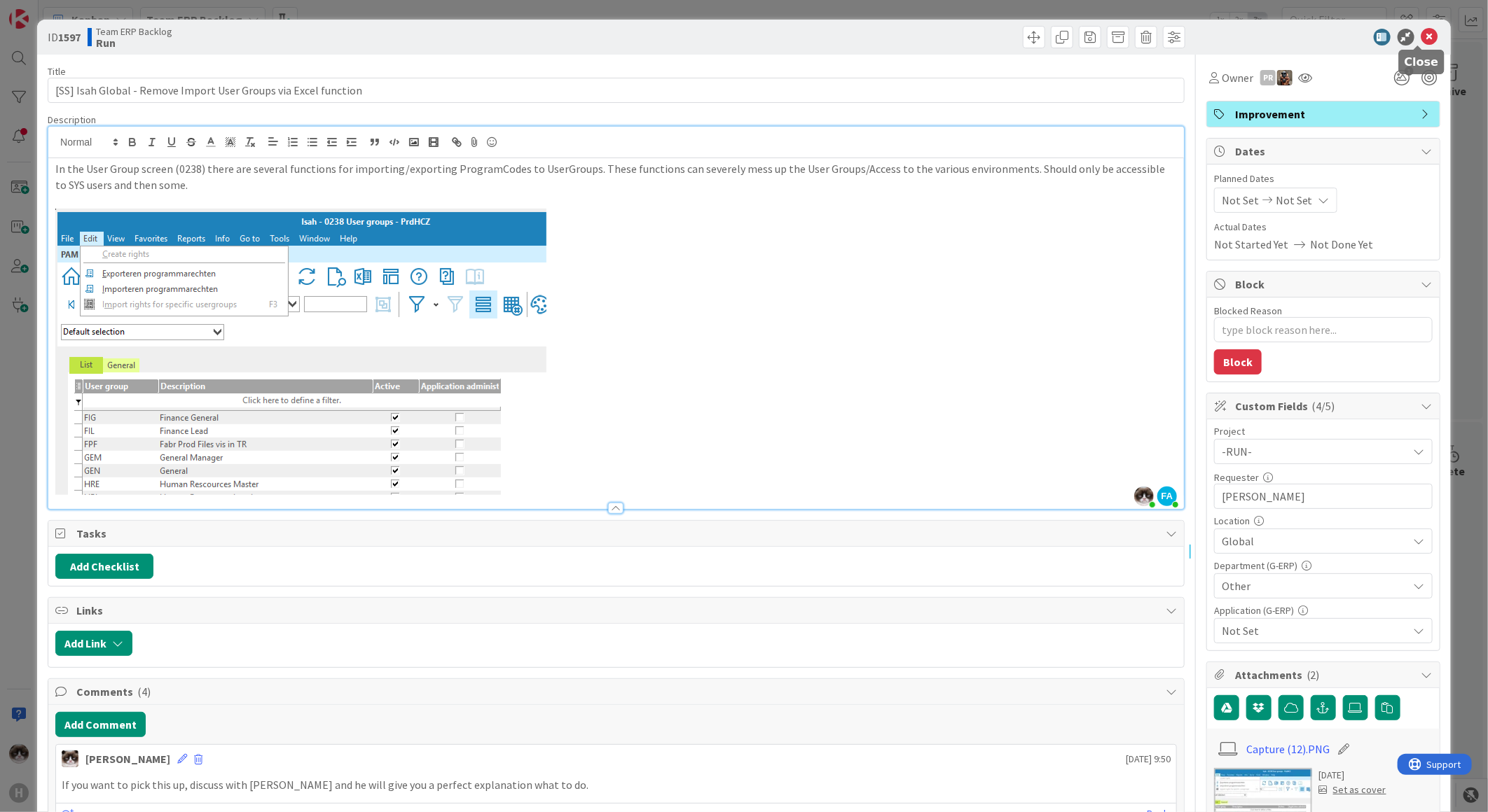
click at [1421, 36] on icon at bounding box center [1429, 36] width 17 height 17
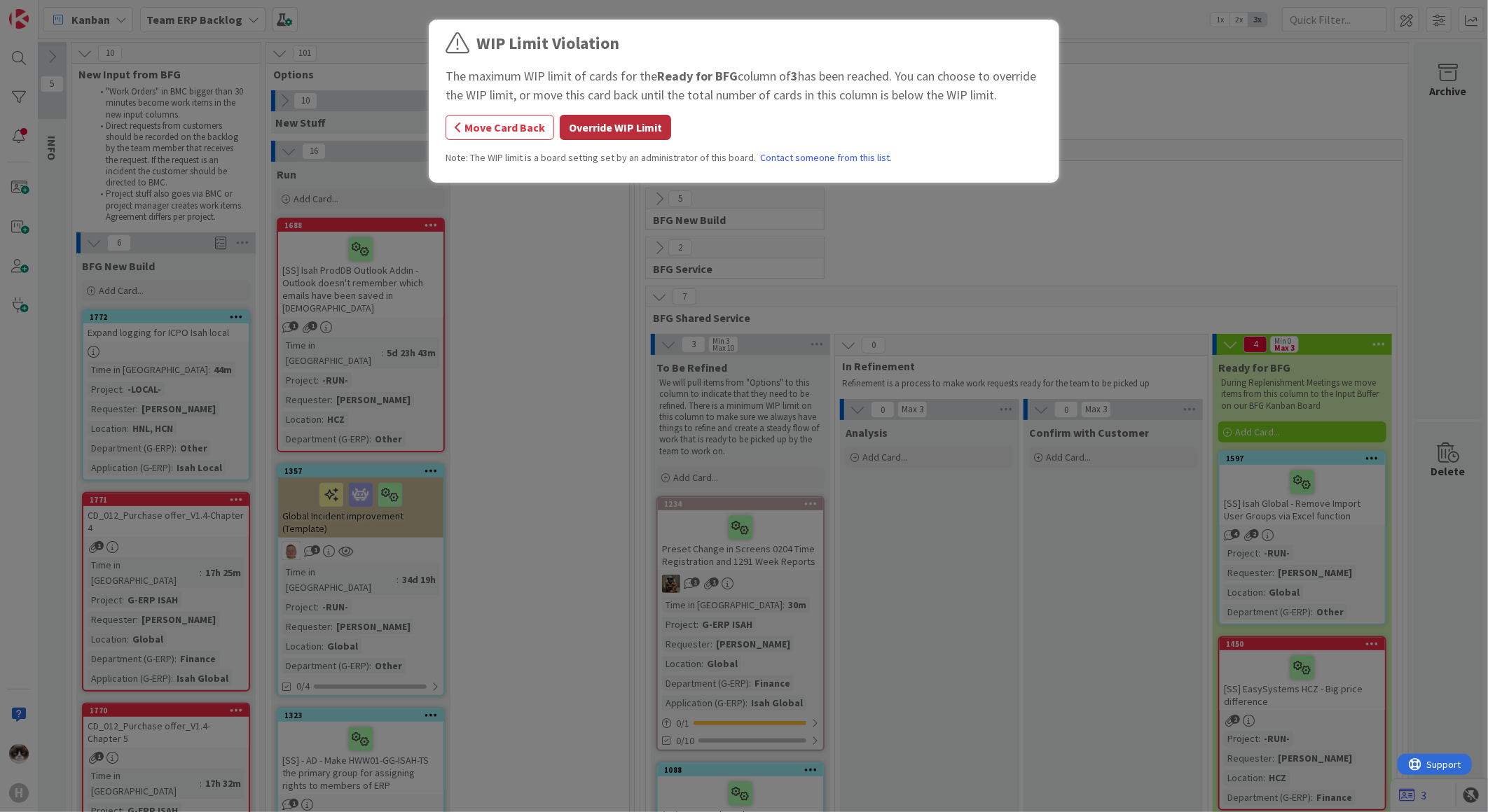
click at [605, 129] on button "Override WIP Limit" at bounding box center [616, 128] width 111 height 25
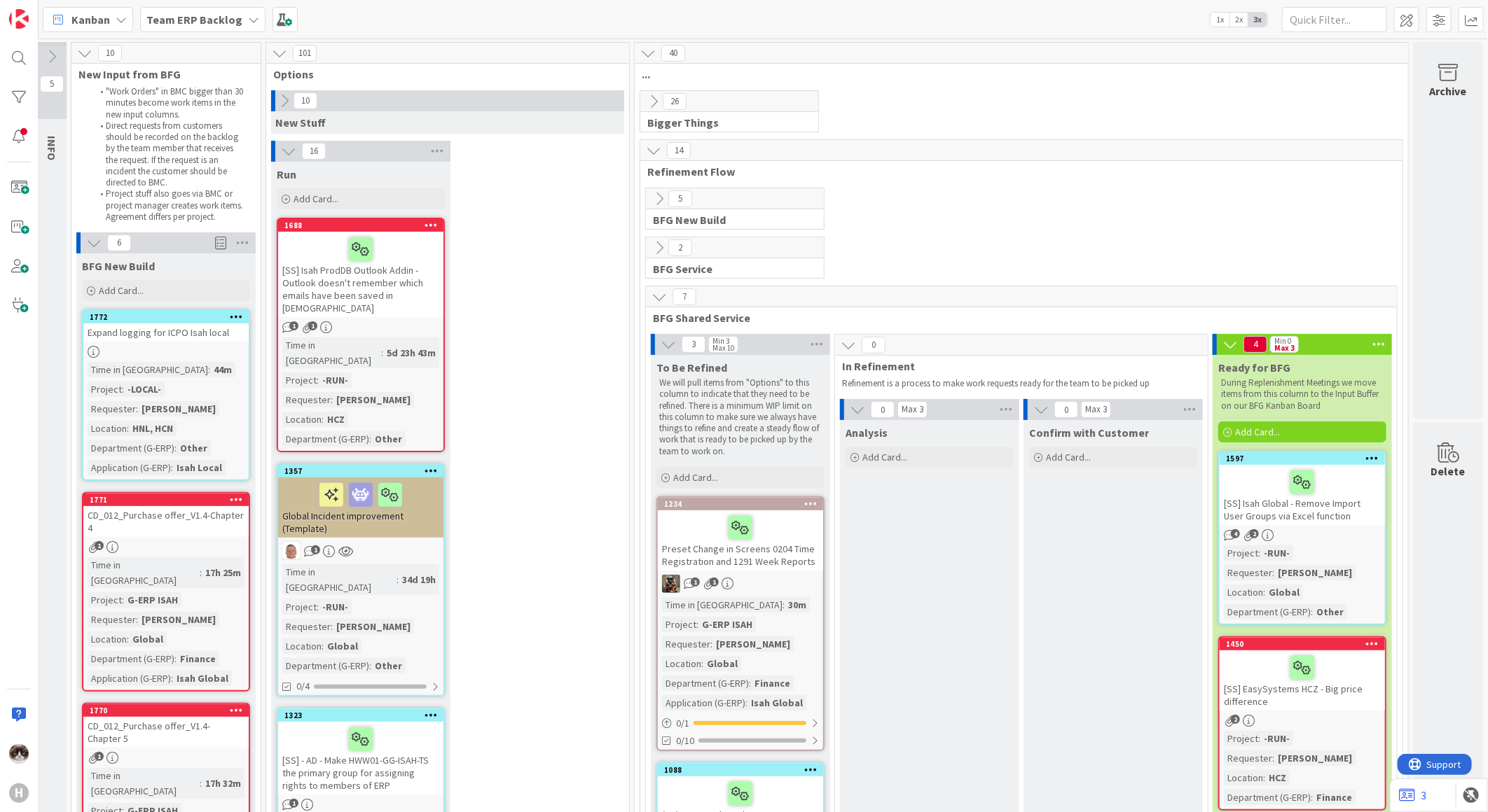
click at [1376, 346] on icon at bounding box center [1379, 344] width 18 height 21
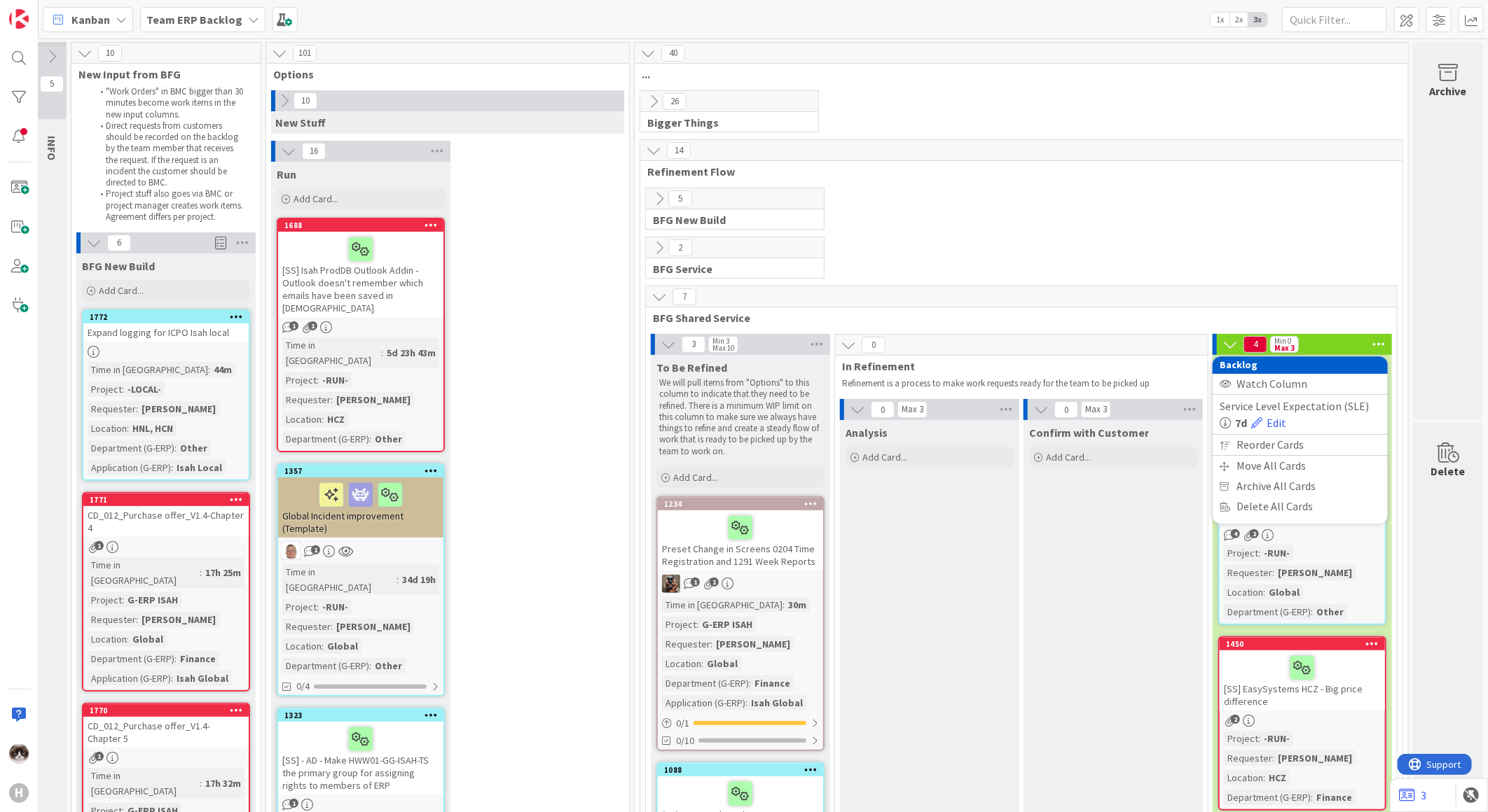
click at [1340, 312] on span "BFG Shared Service" at bounding box center [1016, 318] width 727 height 14
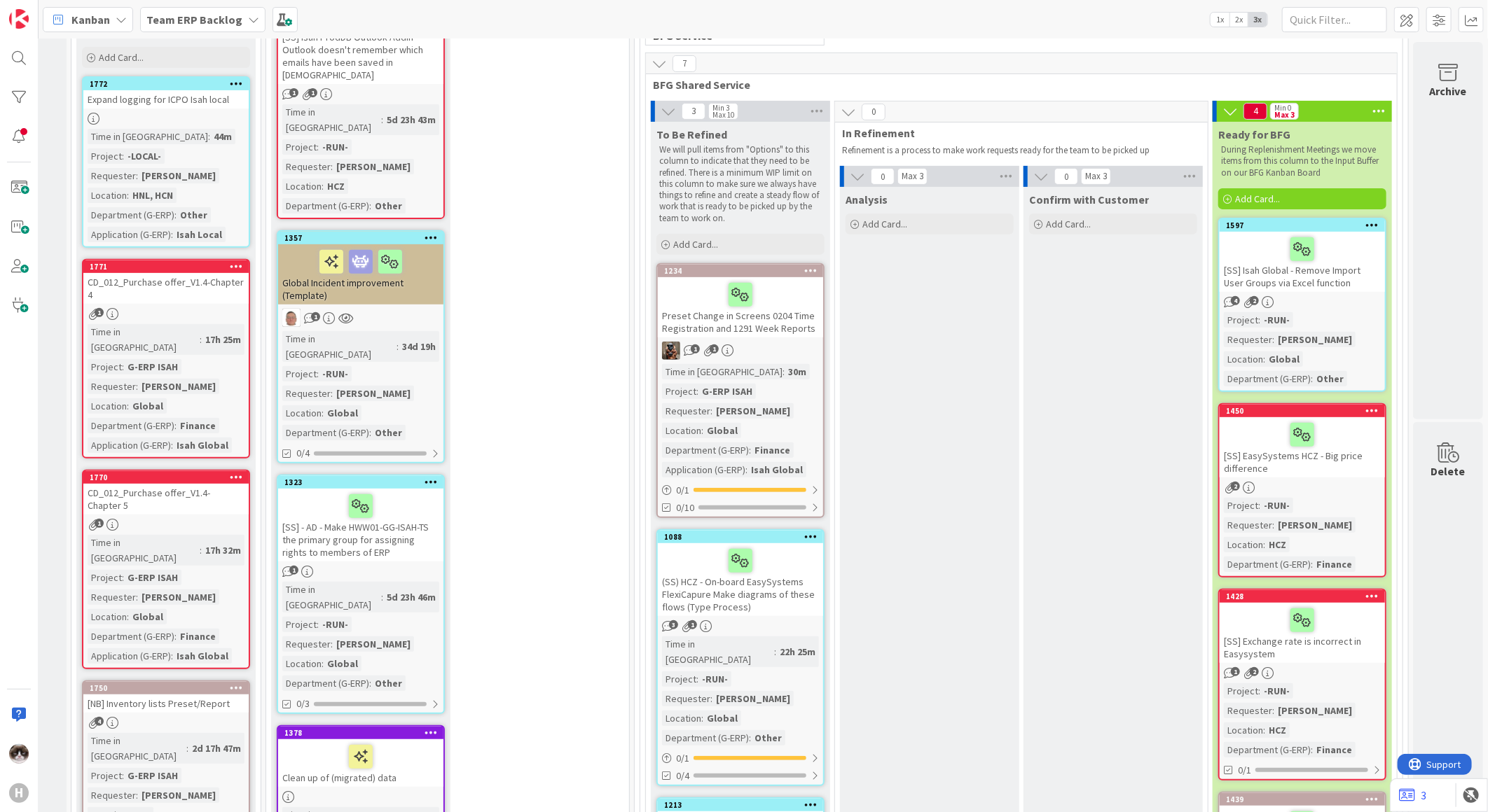
scroll to position [78, 17]
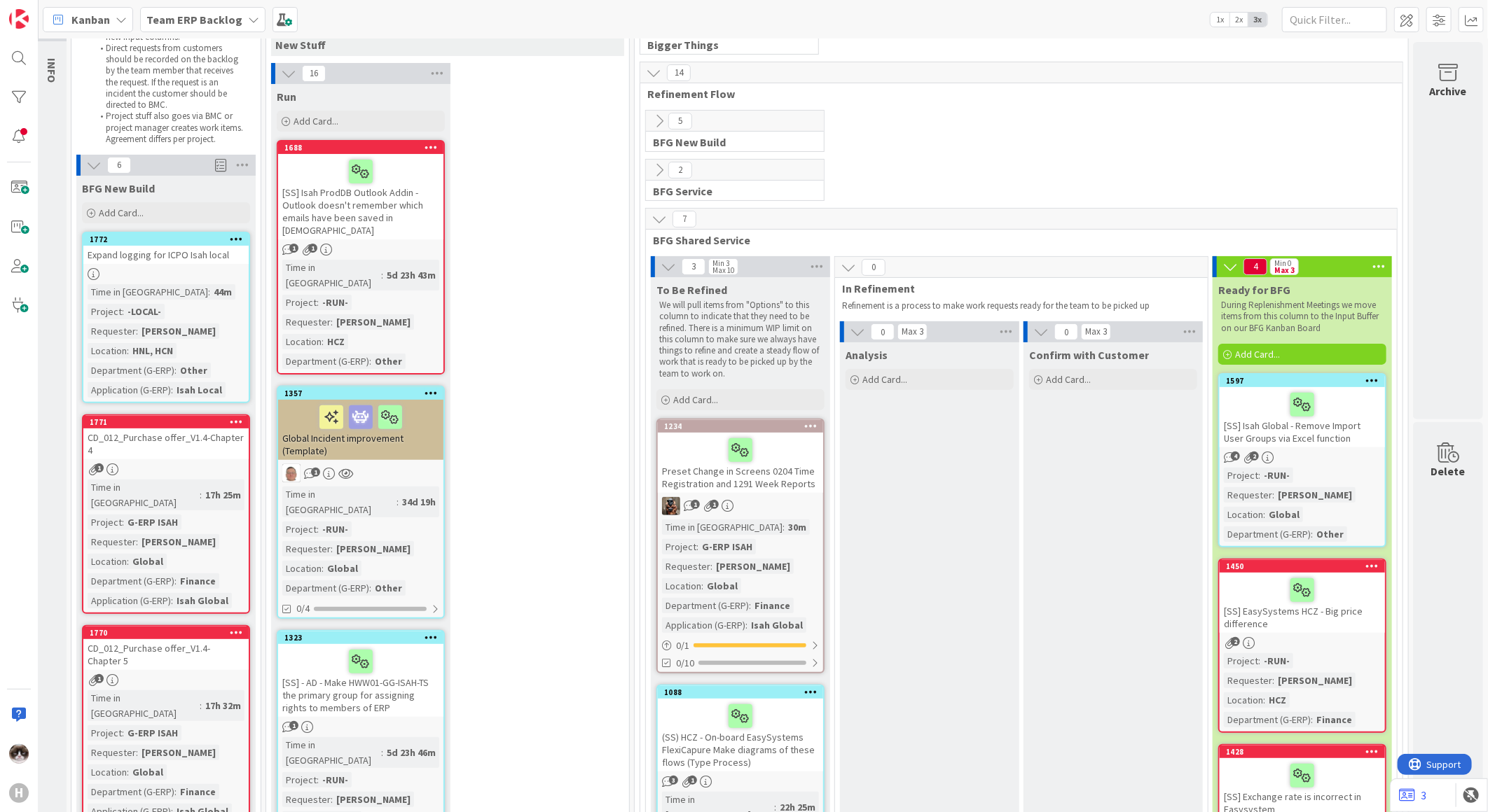
click at [396, 211] on div "[SS] Isah ProdDB Outlook Addin - Outlook doesn't remember which emails have bee…" at bounding box center [361, 197] width 165 height 86
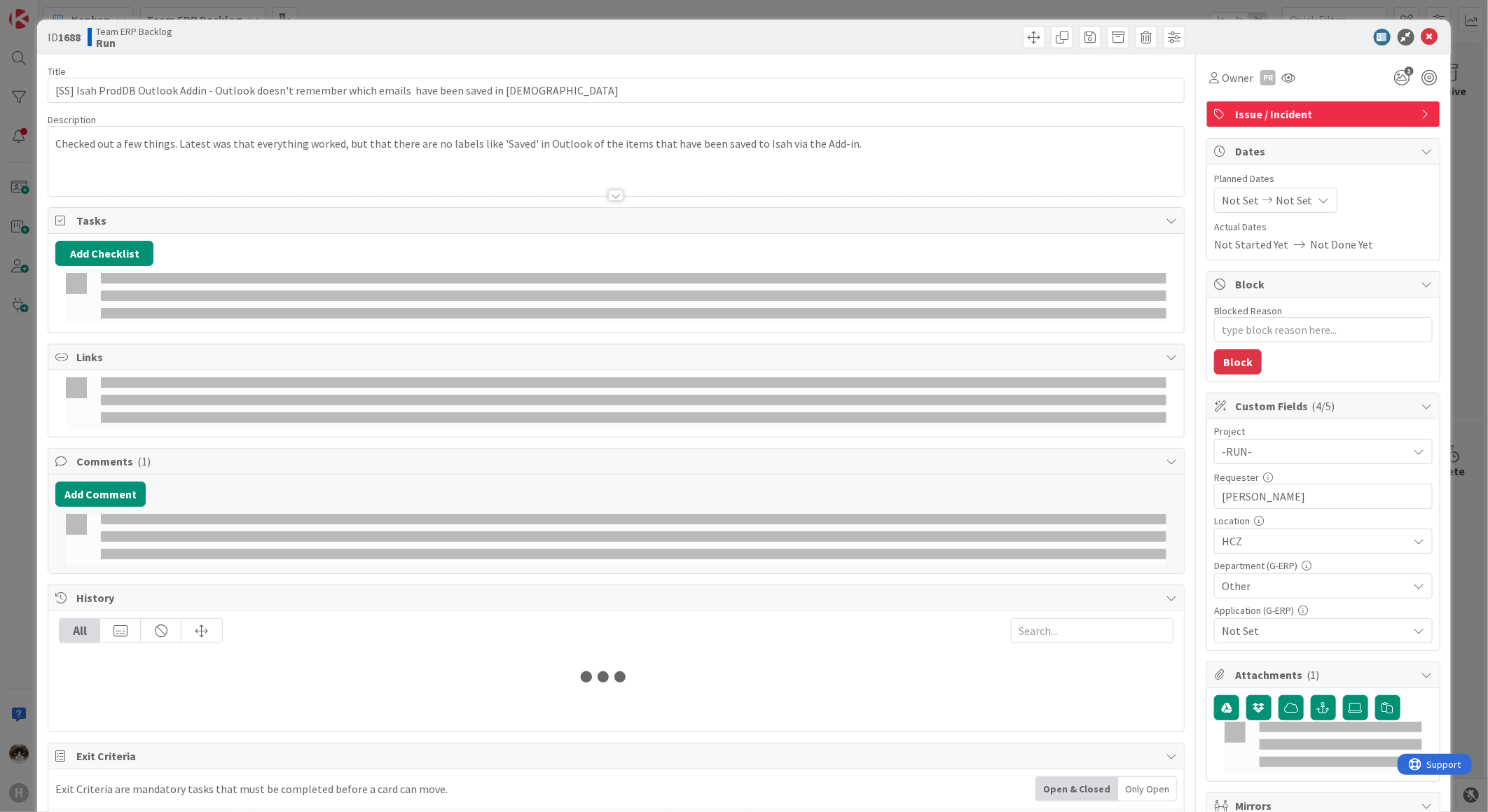
click at [608, 192] on div at bounding box center [616, 195] width 15 height 11
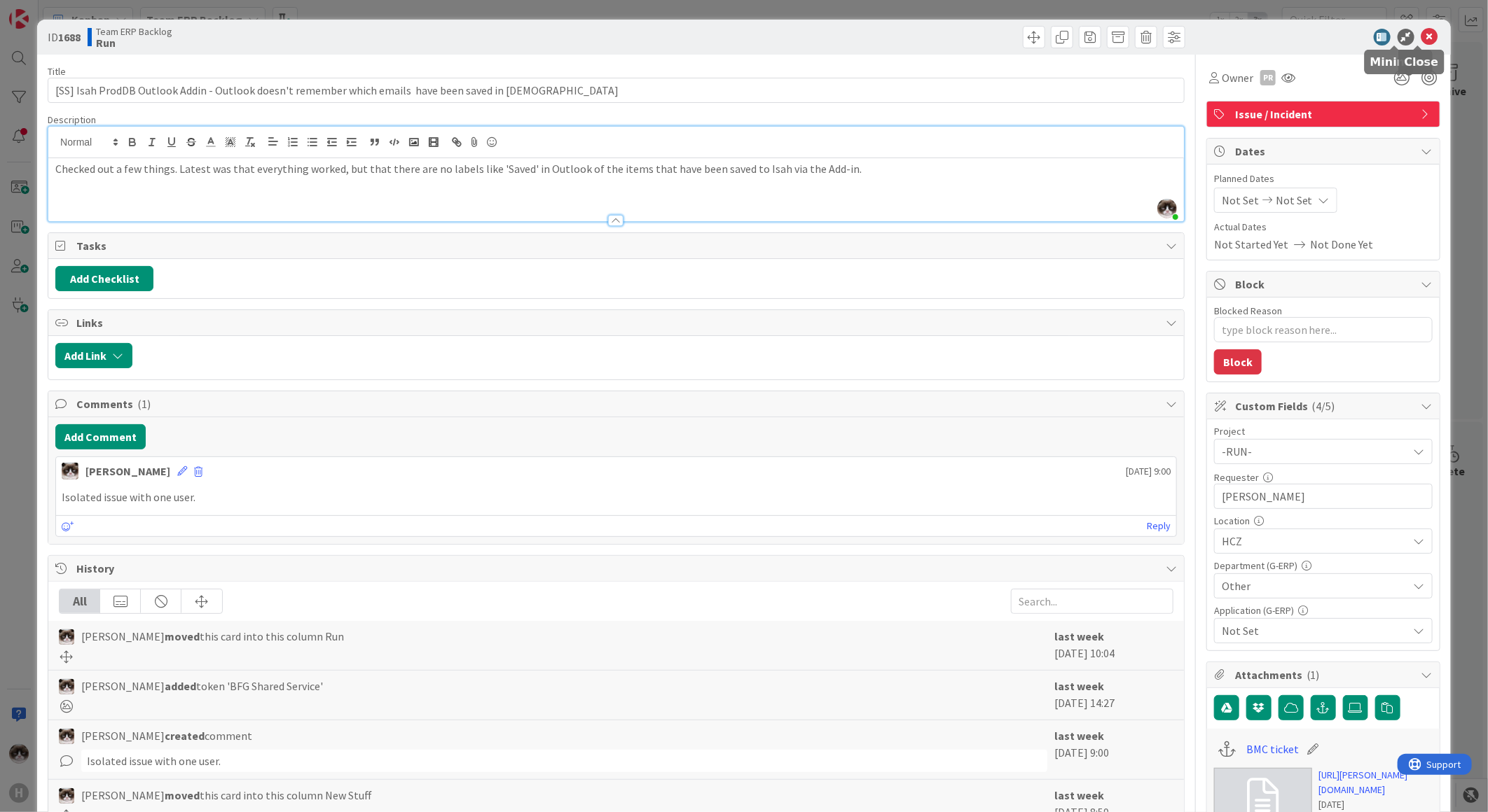
click at [1421, 35] on icon at bounding box center [1429, 36] width 17 height 17
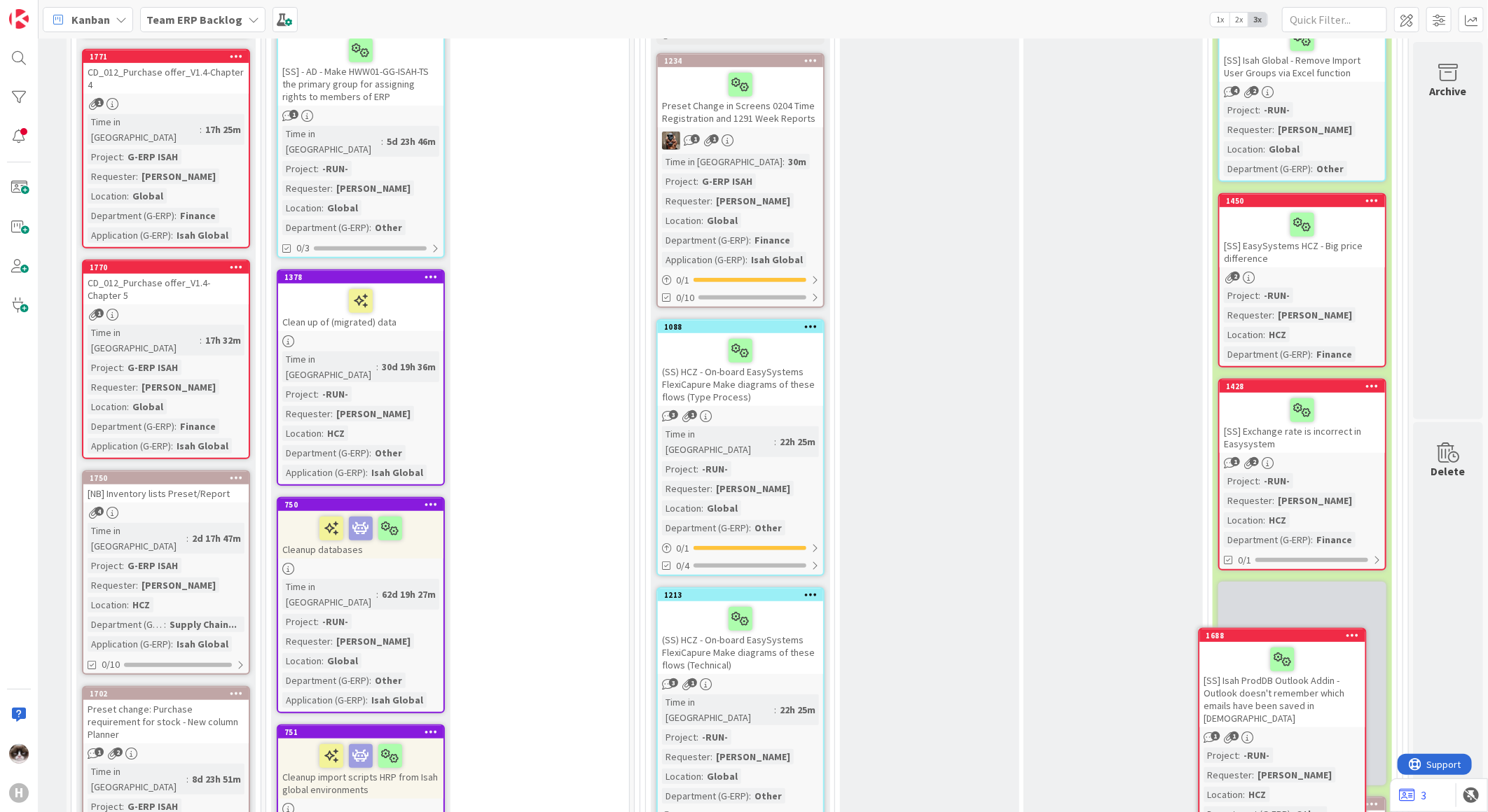
scroll to position [455, 17]
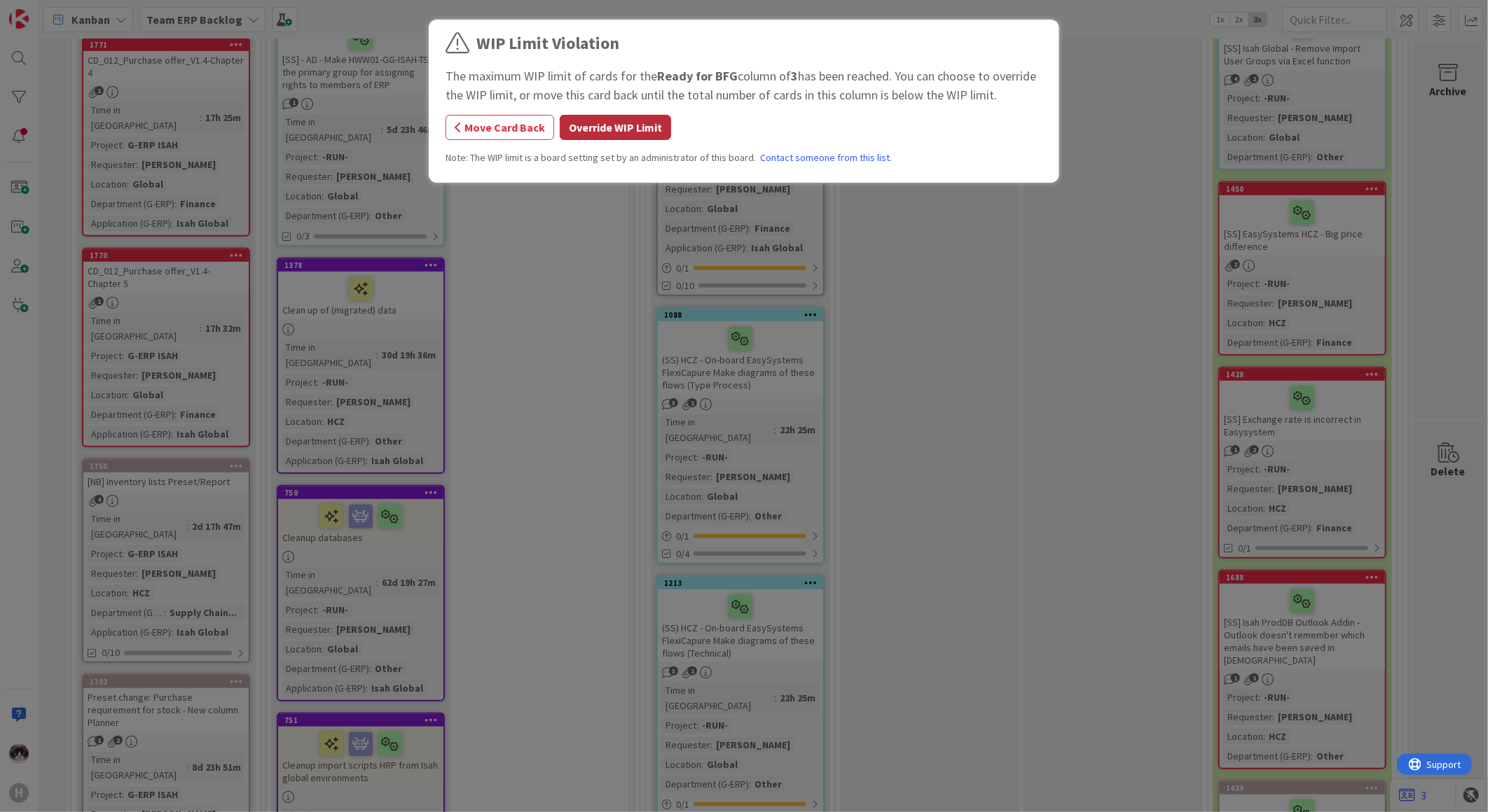
click at [617, 136] on button "Override WIP Limit" at bounding box center [616, 128] width 111 height 25
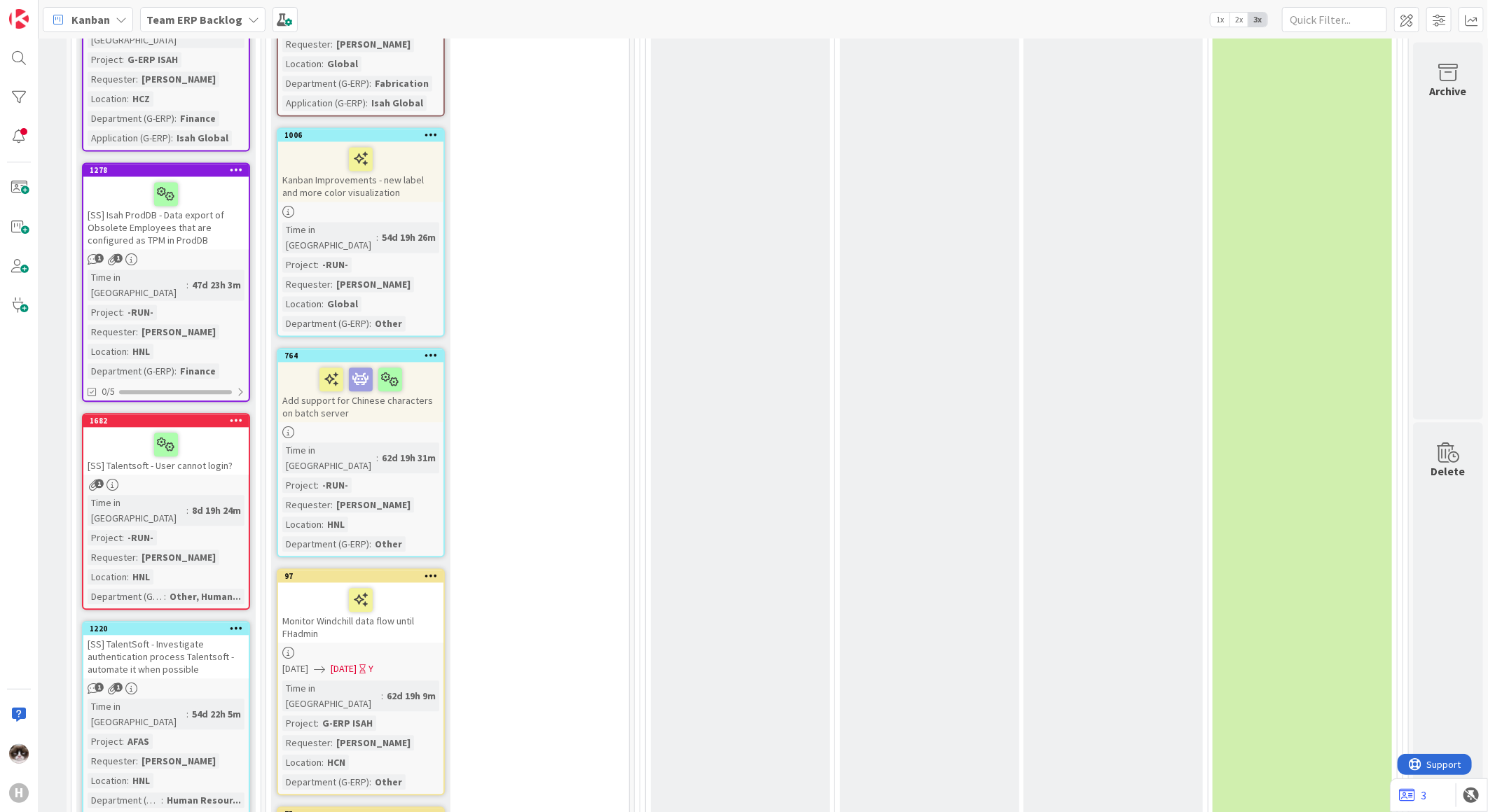
scroll to position [1634, 17]
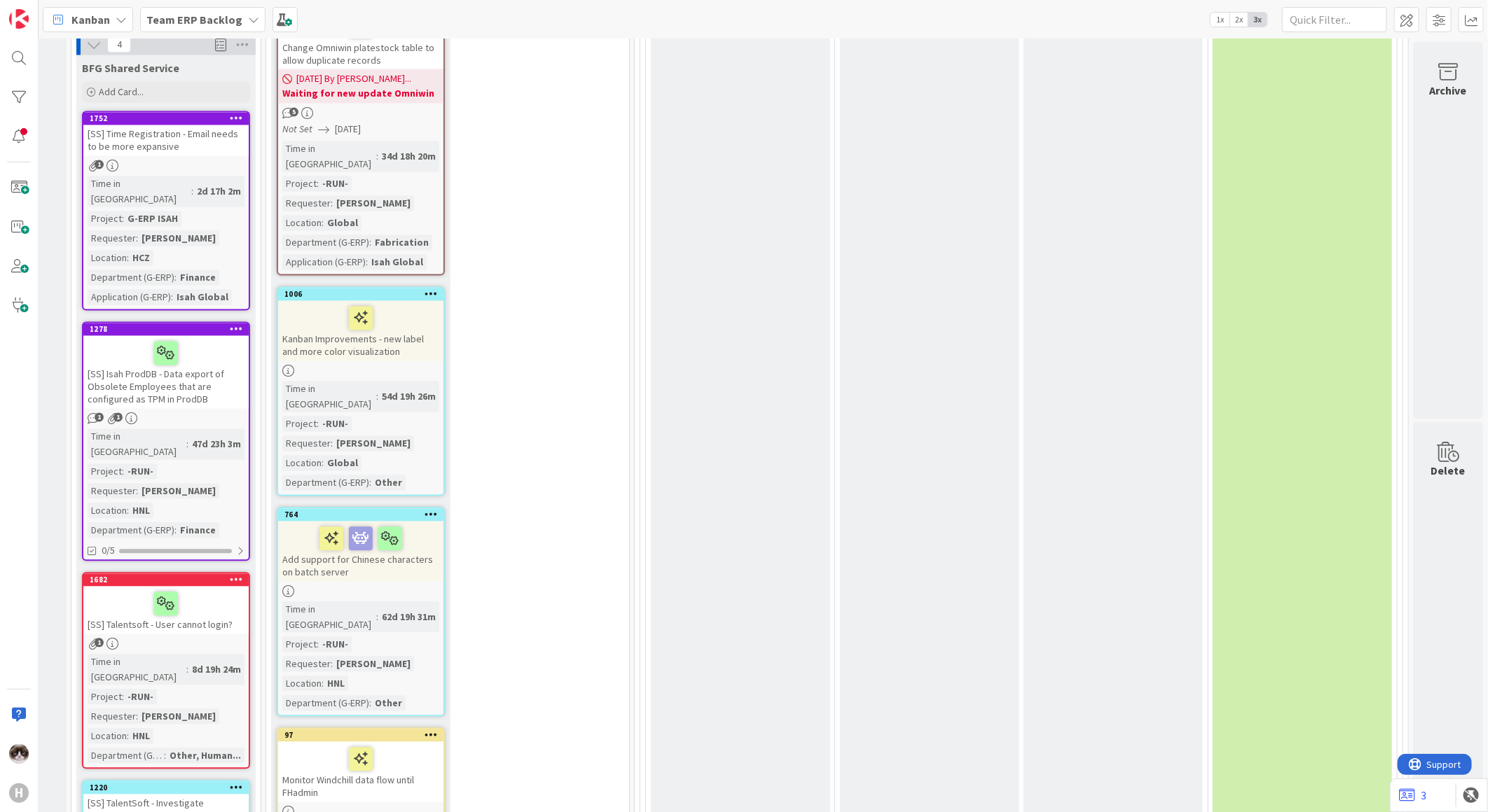
click at [353, 508] on link "764 Add support for Chinese characters on batch server Time in Column : 62d 19h…" at bounding box center [361, 612] width 168 height 209
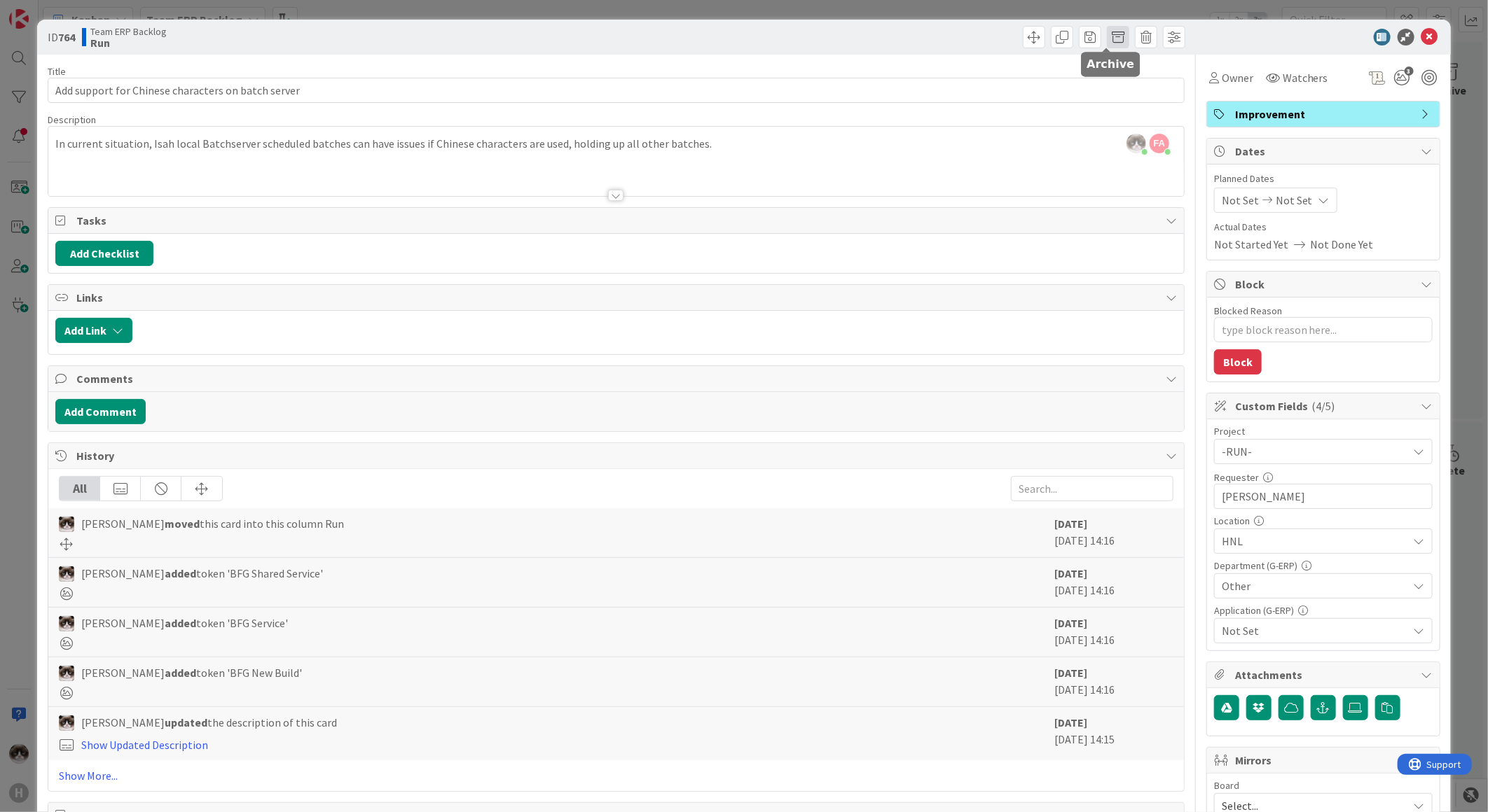
click at [1106, 44] on span at bounding box center [1118, 37] width 22 height 22
click at [1125, 99] on button "Archive" at bounding box center [1141, 103] width 56 height 25
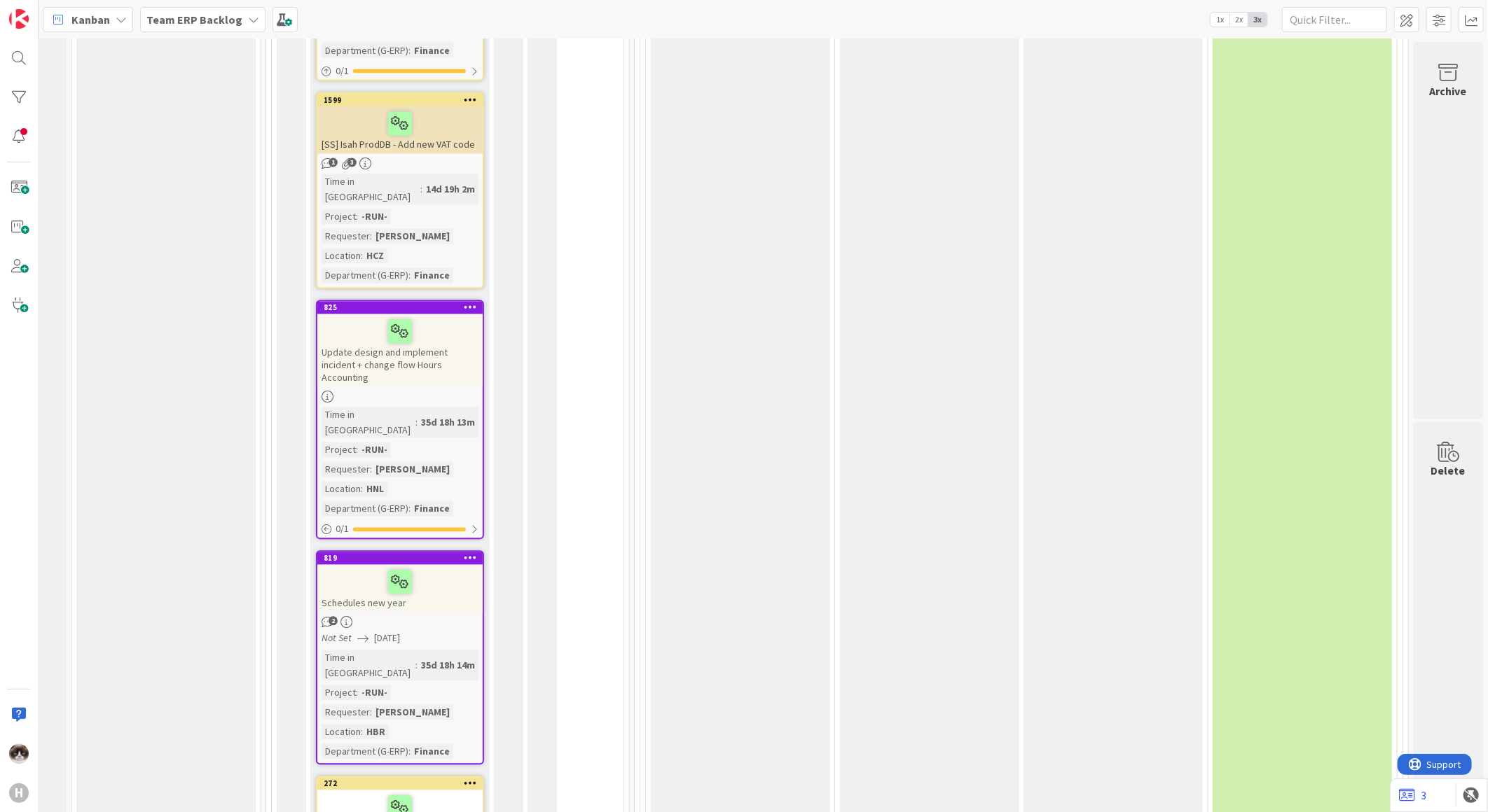
scroll to position [4746, 17]
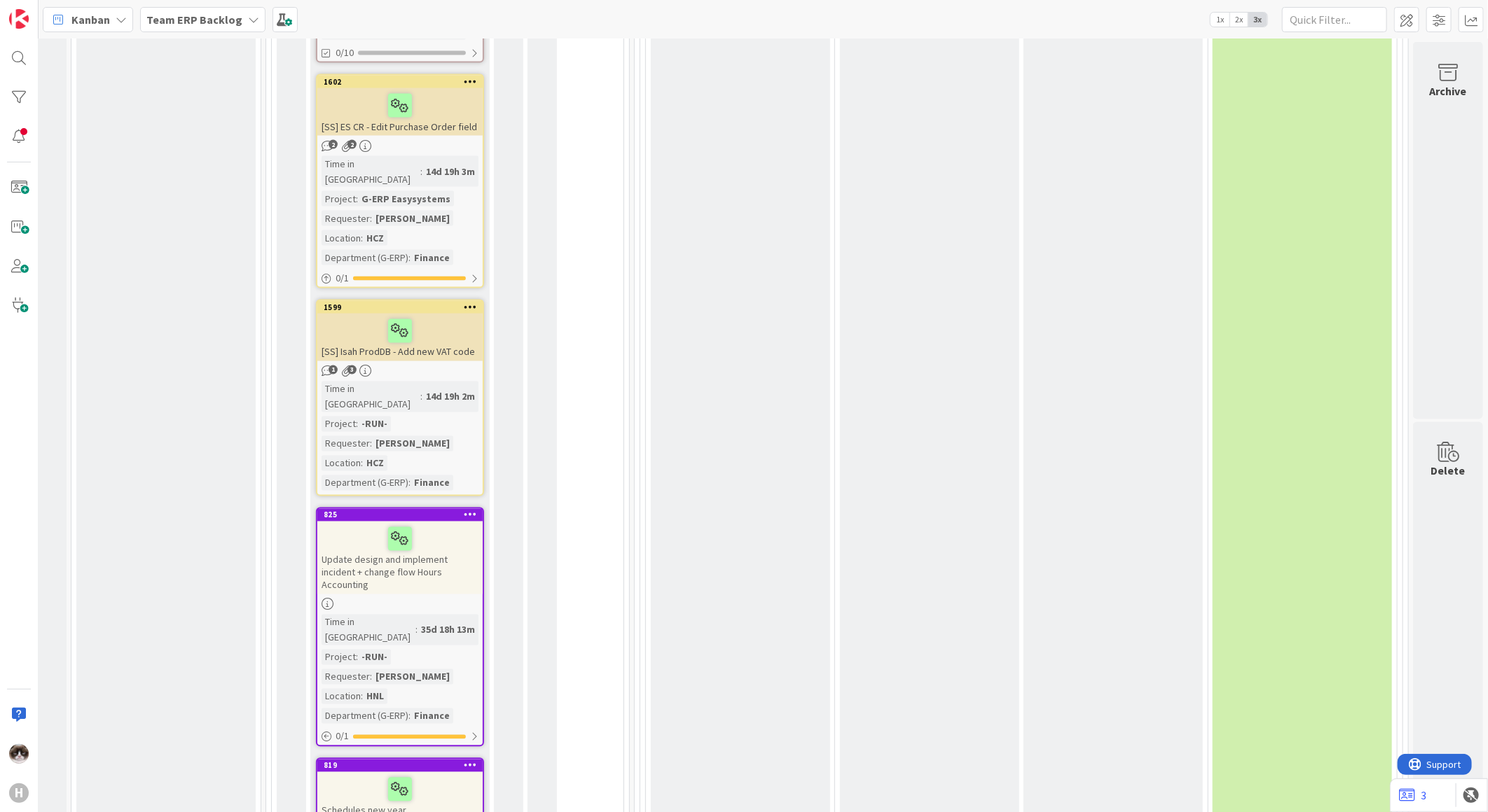
click at [400, 772] on div "Schedules new year" at bounding box center [400, 796] width 165 height 48
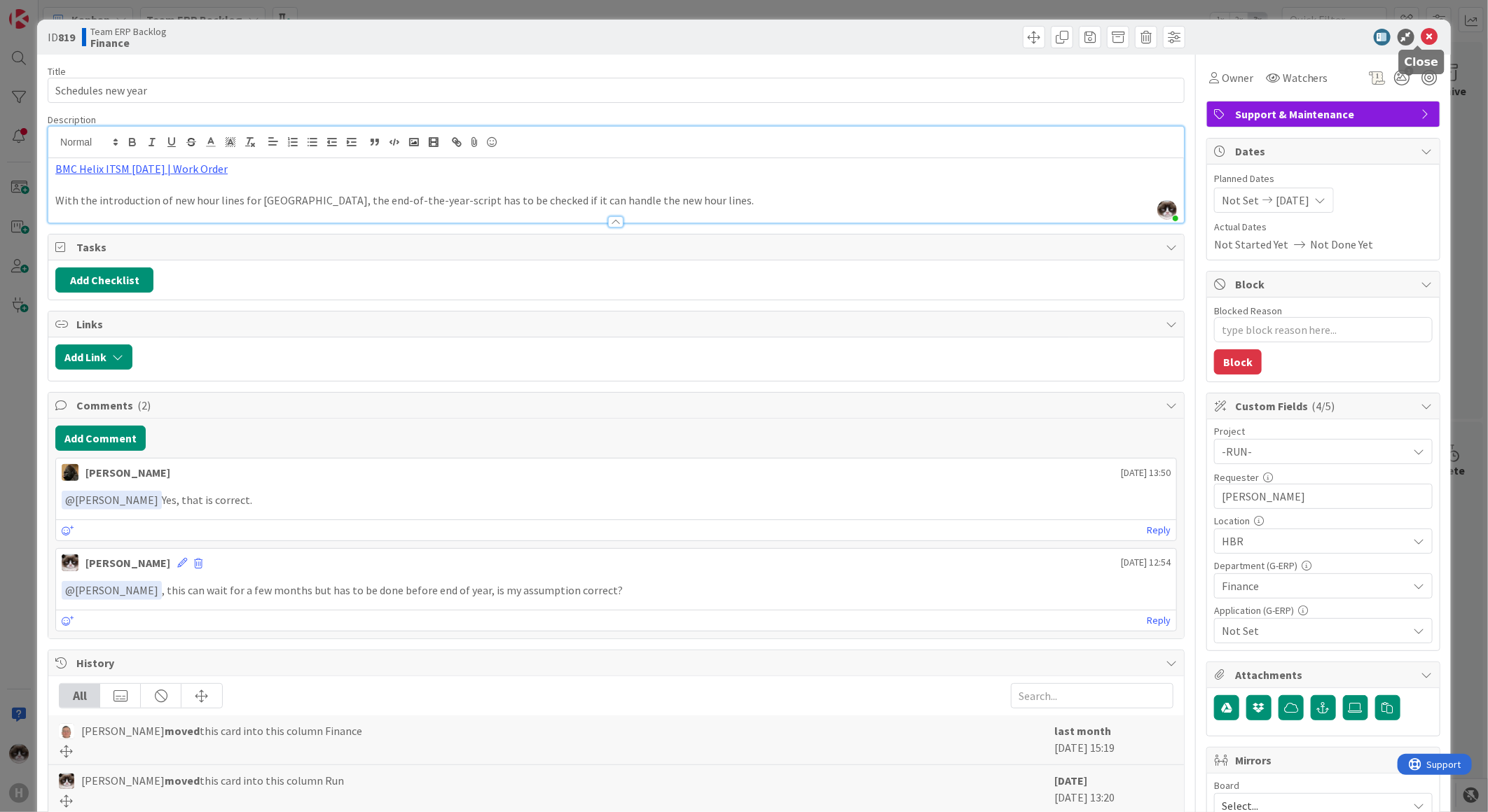
click at [1421, 31] on icon at bounding box center [1429, 36] width 17 height 17
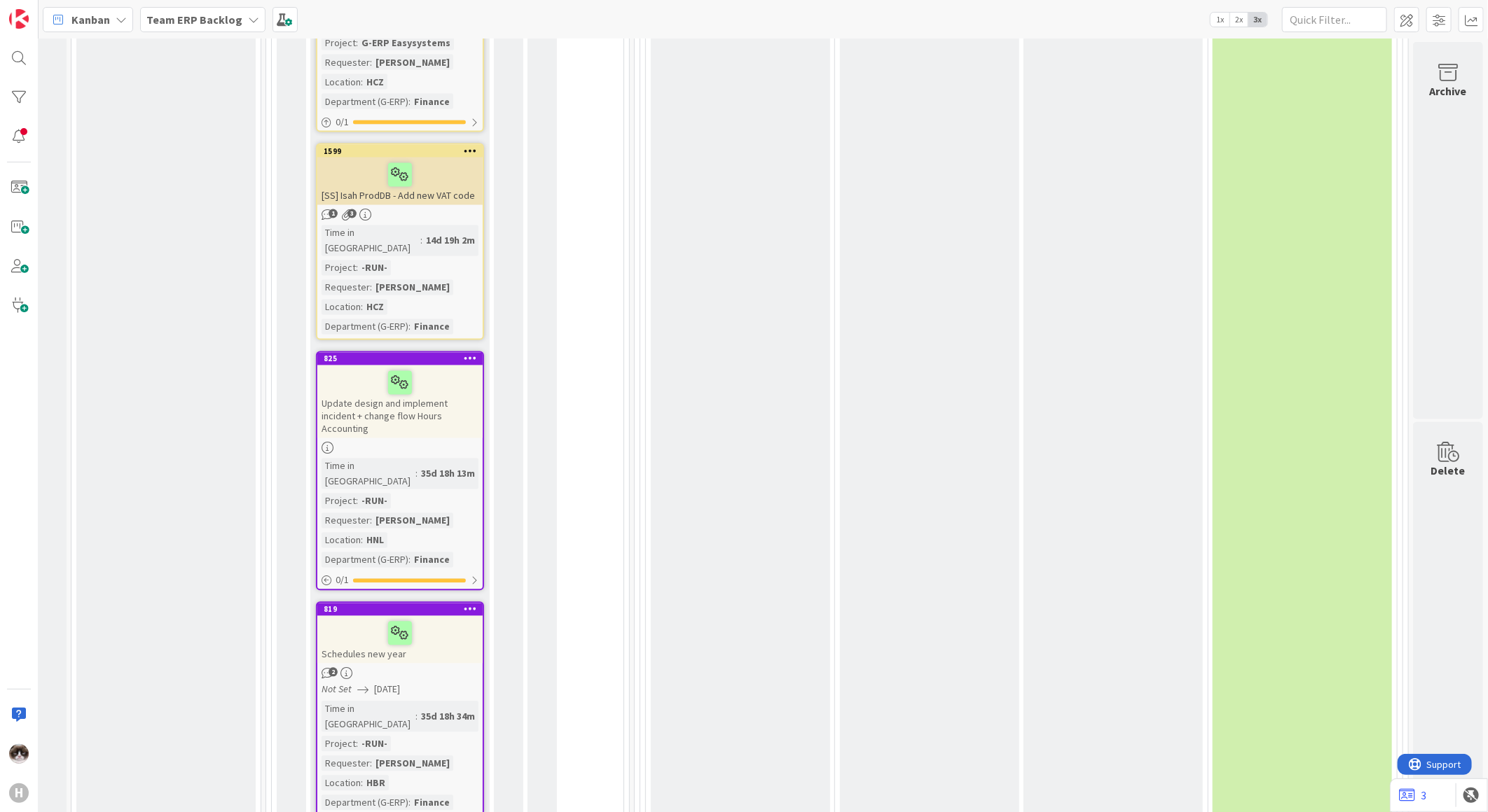
click at [464, 604] on icon at bounding box center [470, 609] width 13 height 10
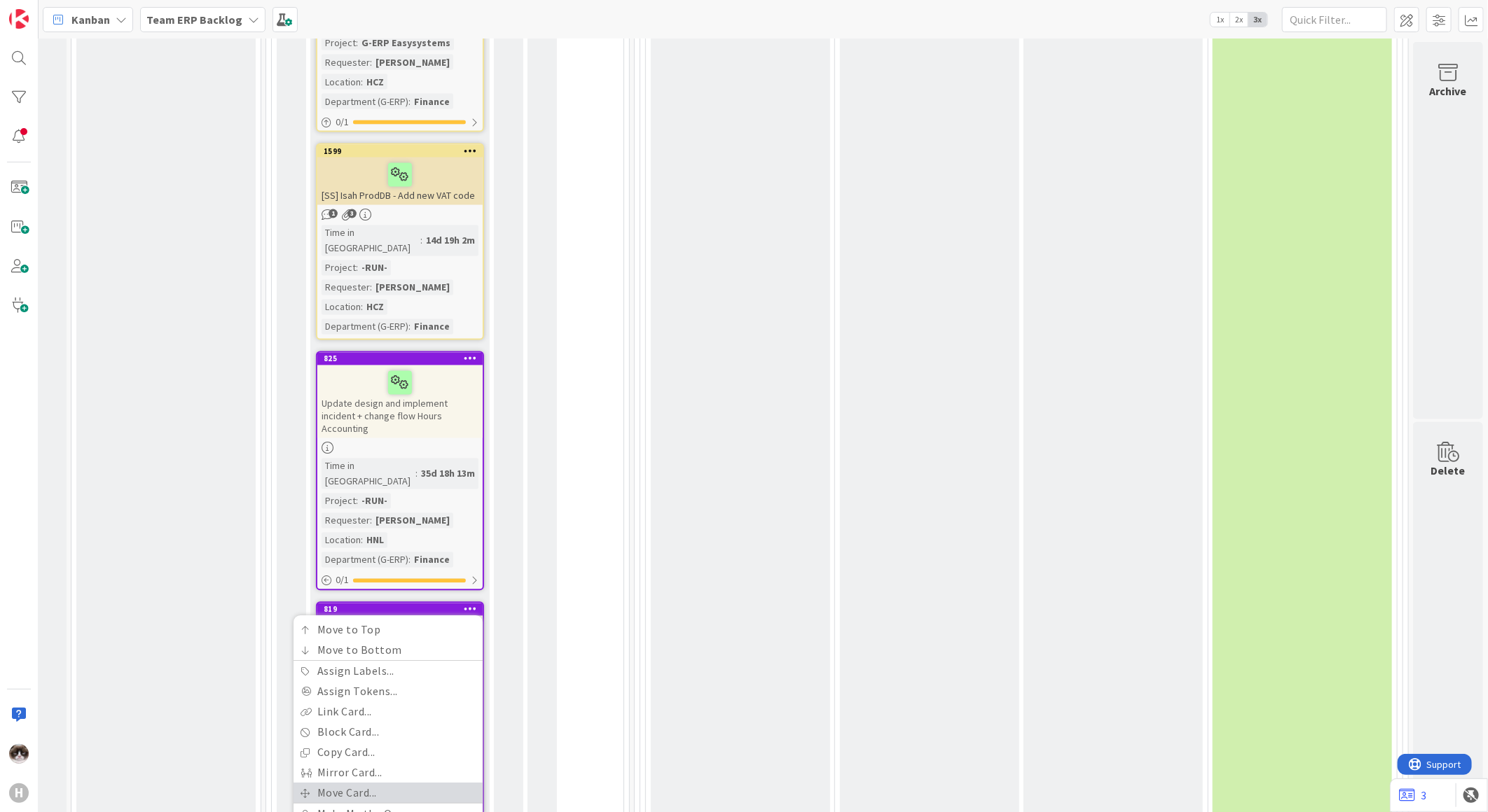
click at [374, 783] on link "Move Card..." at bounding box center [388, 794] width 189 height 21
click at [583, 417] on div "3 Human Resources 13 Finance Add Card... 1676 [SS] - Isah ProdDB - Concept/Sale…" at bounding box center [447, 550] width 346 height 3321
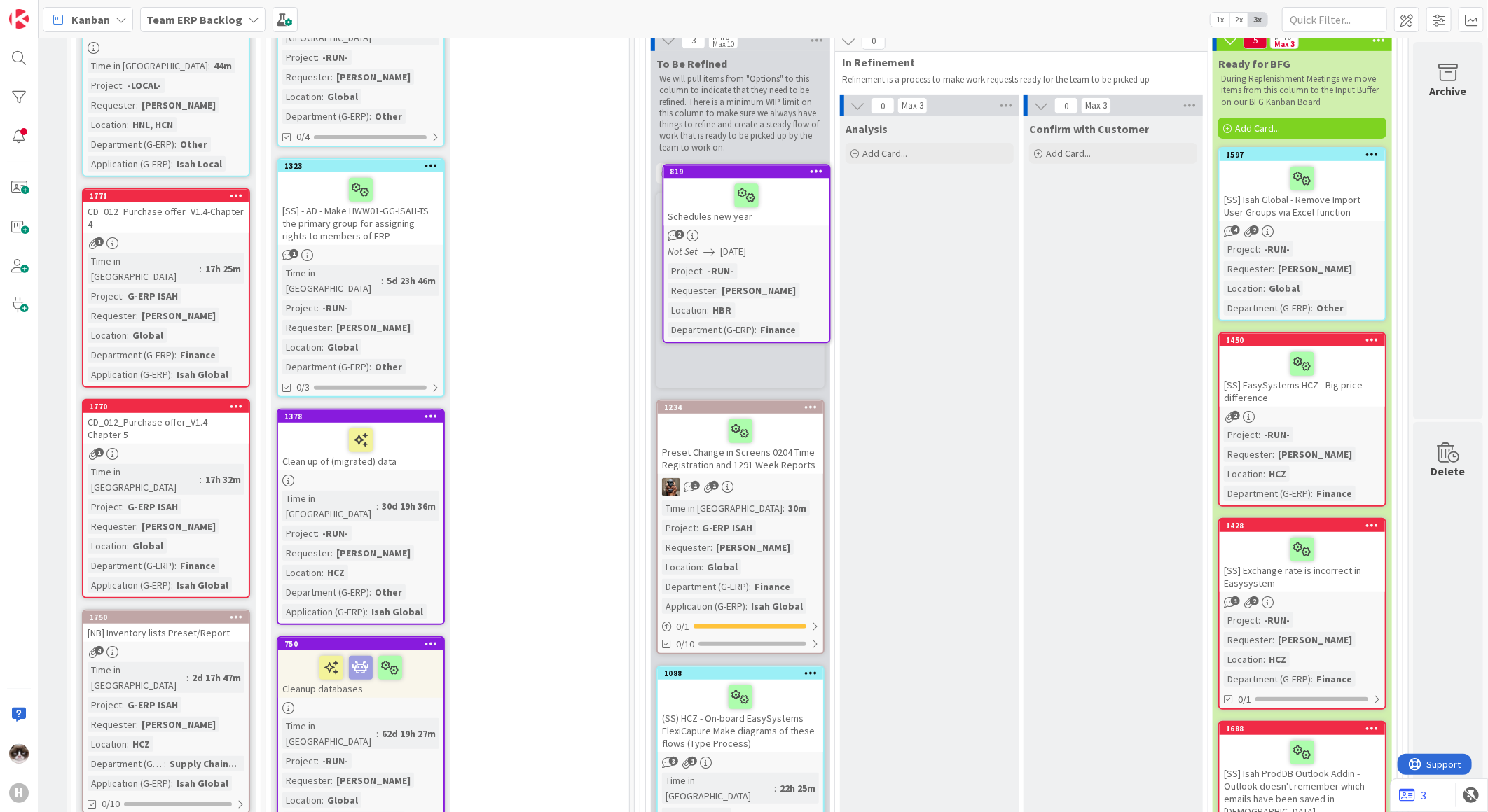
scroll to position [296, 17]
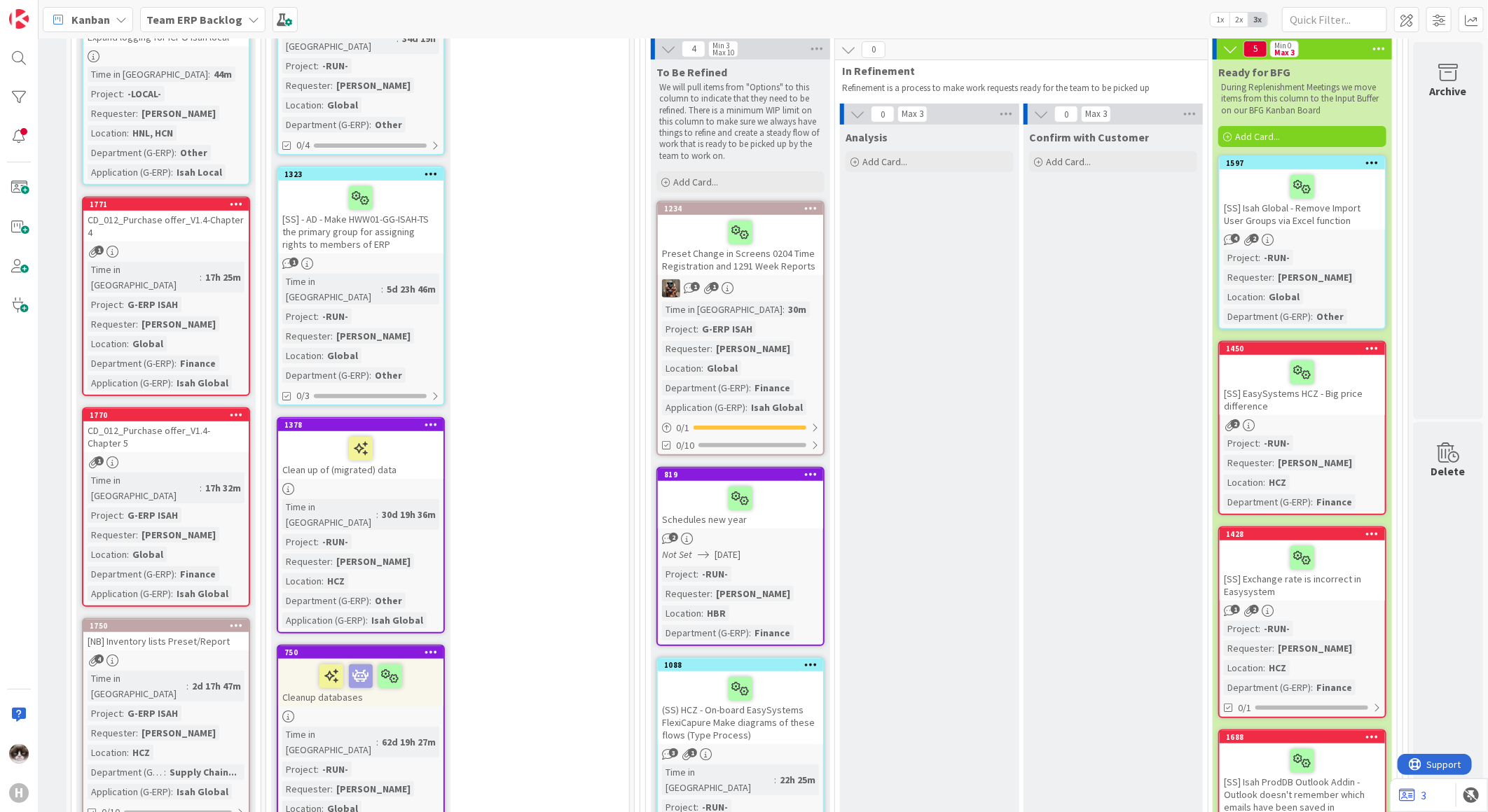
click at [764, 509] on div at bounding box center [741, 498] width 157 height 29
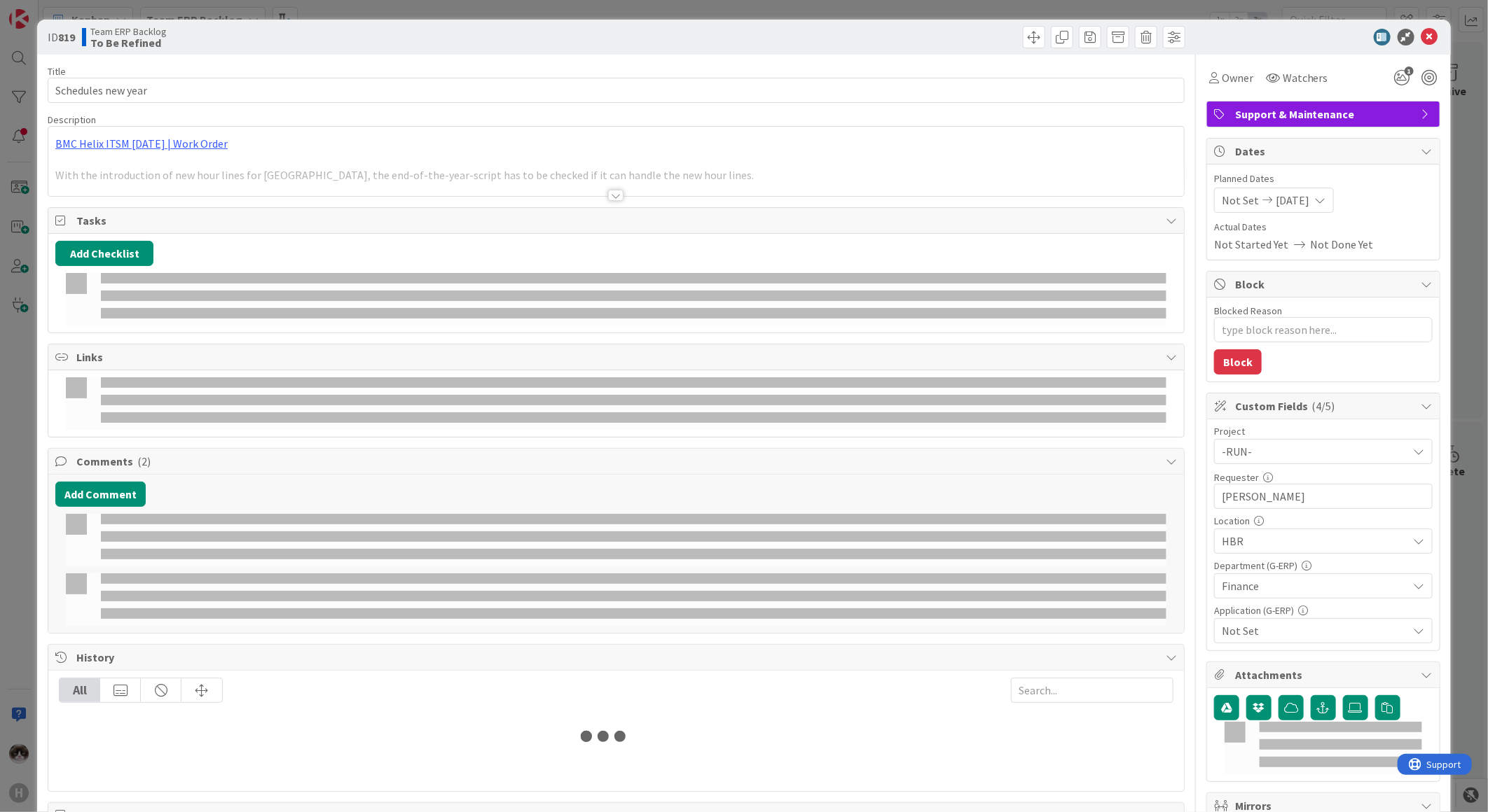
click at [617, 193] on div at bounding box center [616, 195] width 15 height 11
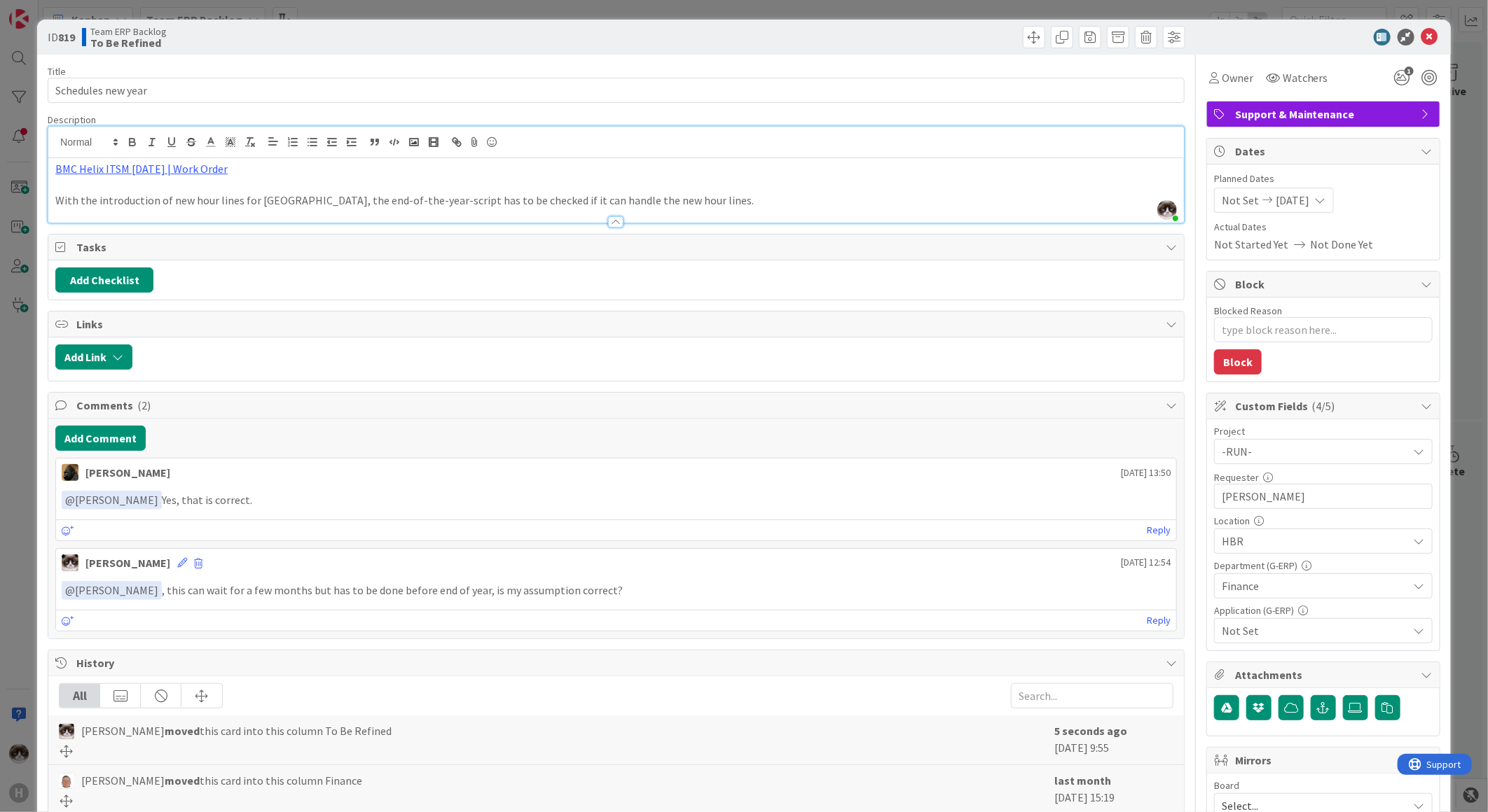
click at [1291, 629] on span "Not Set" at bounding box center [1314, 630] width 186 height 17
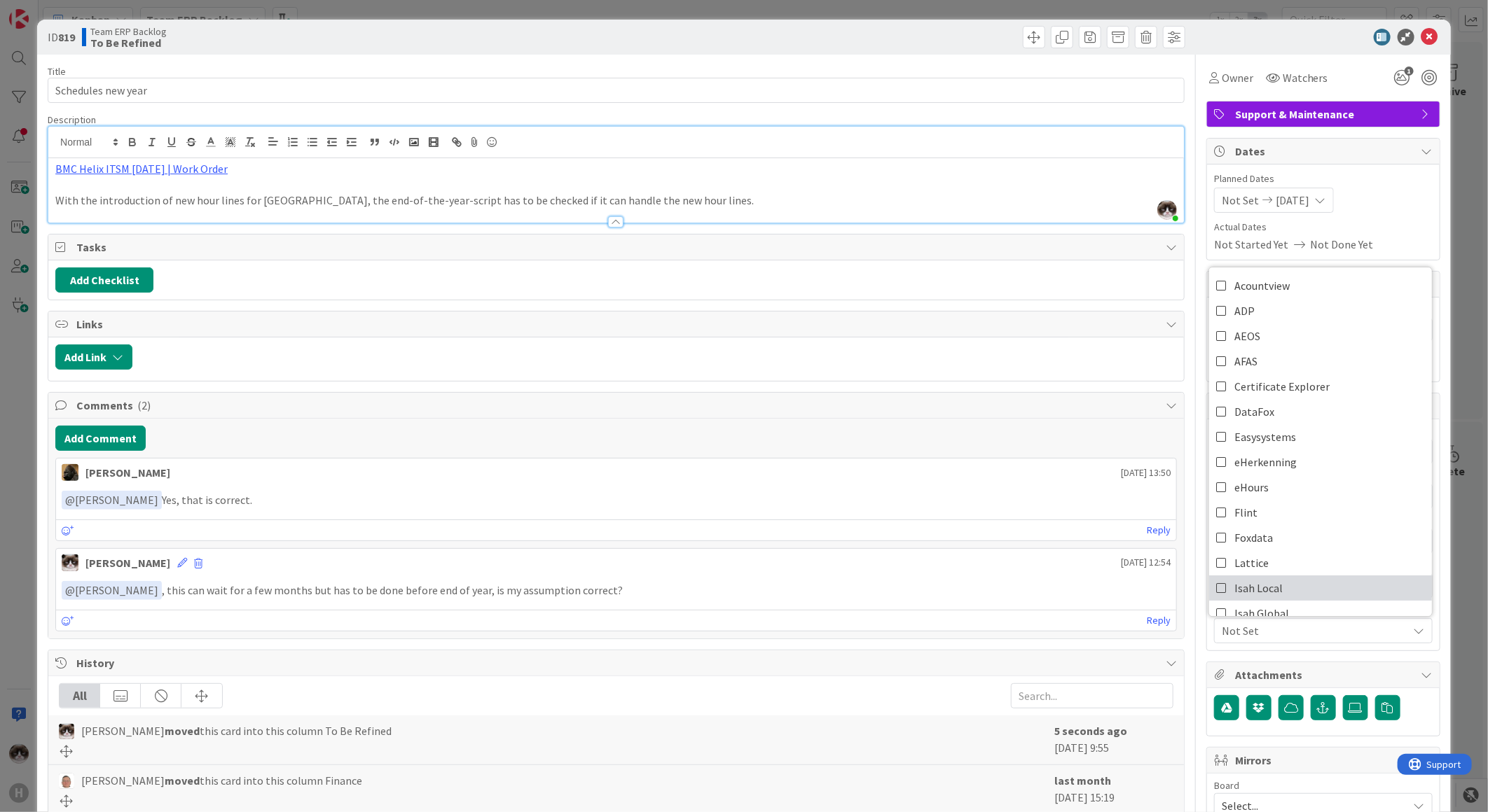
click at [1298, 583] on link "Isah Local" at bounding box center [1320, 588] width 223 height 25
click at [1292, 632] on span "Isah Local" at bounding box center [1314, 630] width 186 height 17
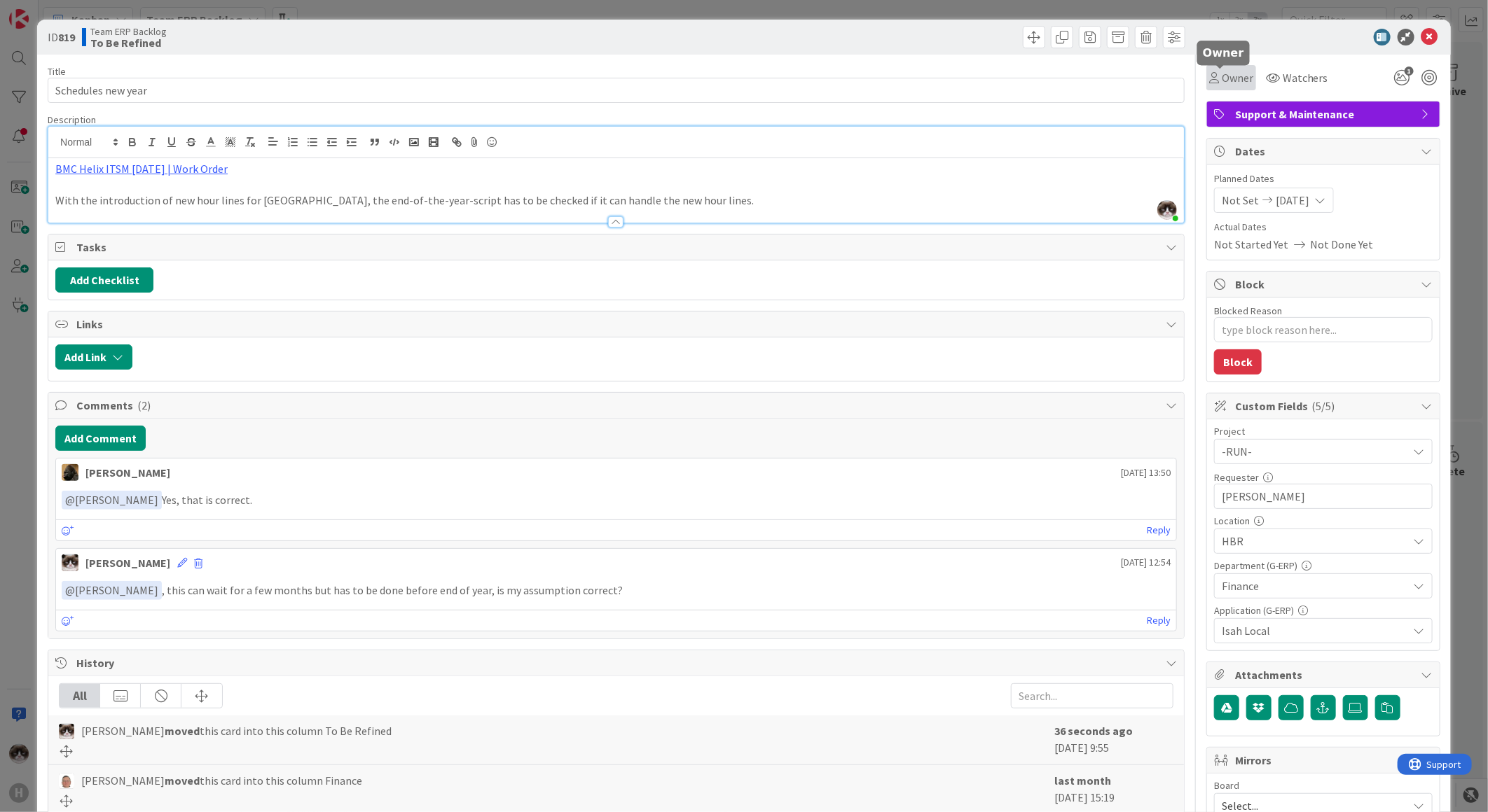
click at [1209, 74] on icon at bounding box center [1214, 78] width 10 height 11
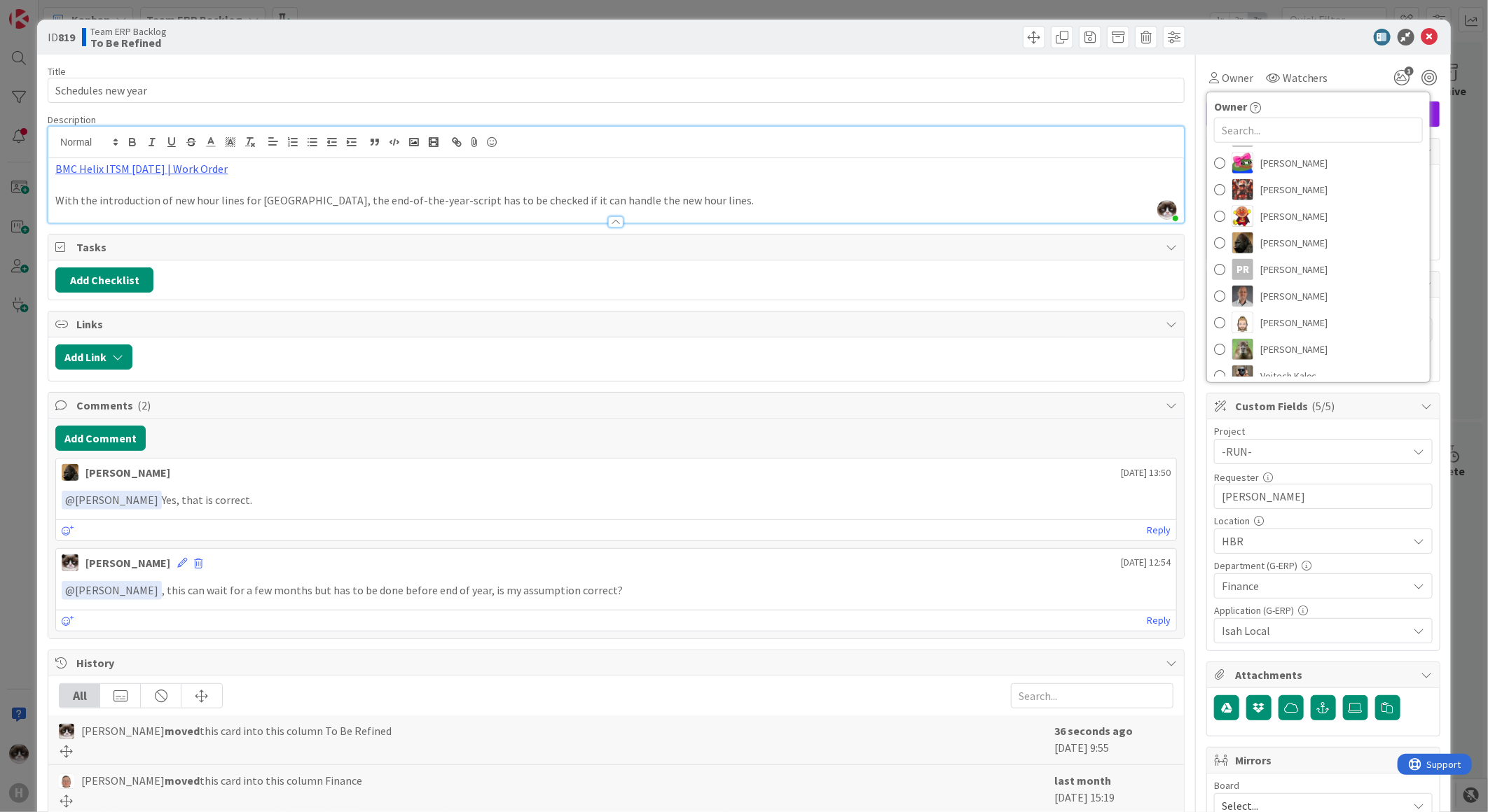
scroll to position [155, 0]
click at [1304, 294] on span "[PERSON_NAME]" at bounding box center [1294, 286] width 68 height 21
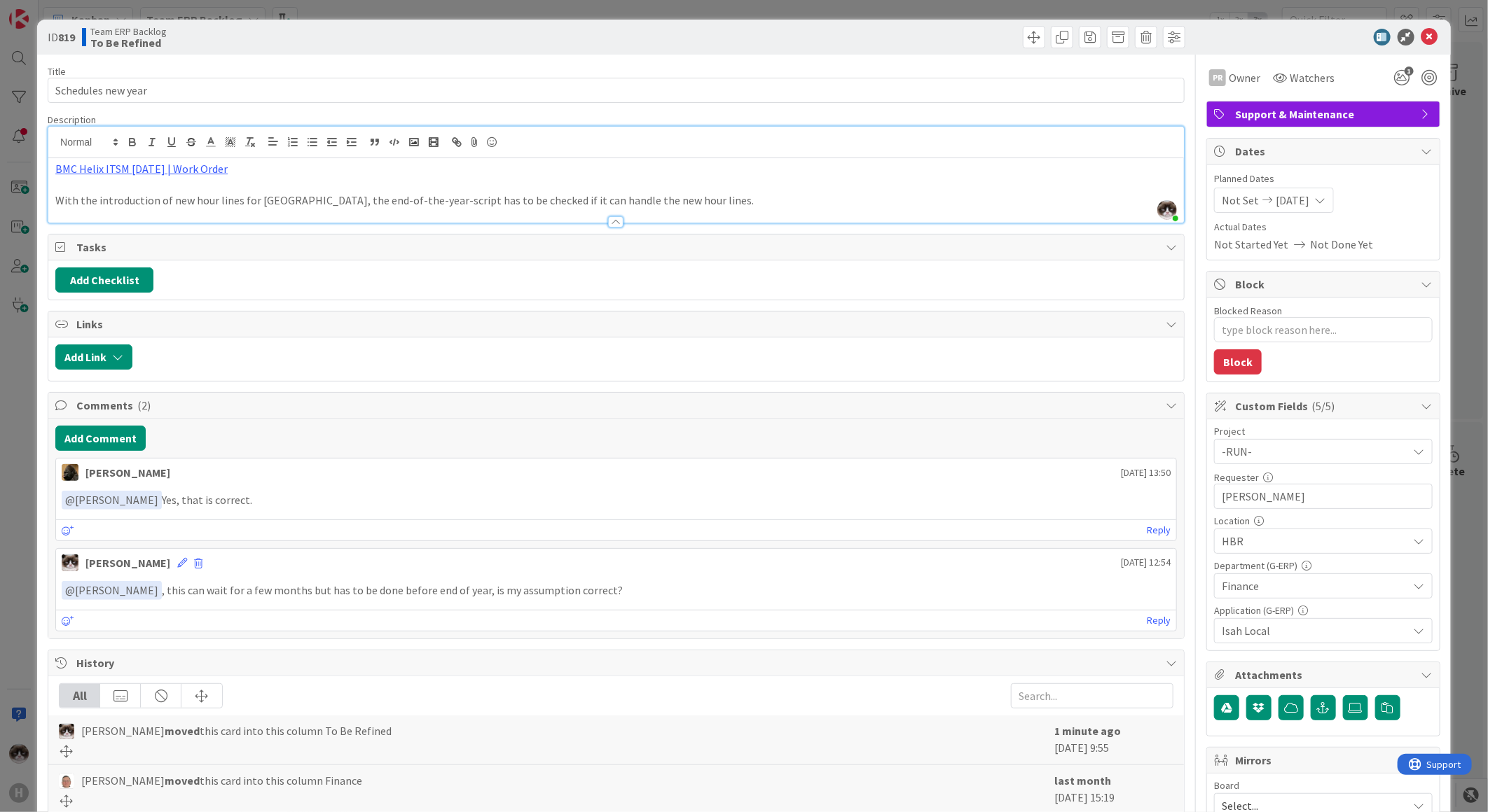
click at [982, 228] on div "Title 18 / 128 Schedules new year Description Kevin van Dijk just joined BMC He…" at bounding box center [616, 607] width 1137 height 1104
click at [1421, 39] on icon at bounding box center [1429, 36] width 17 height 17
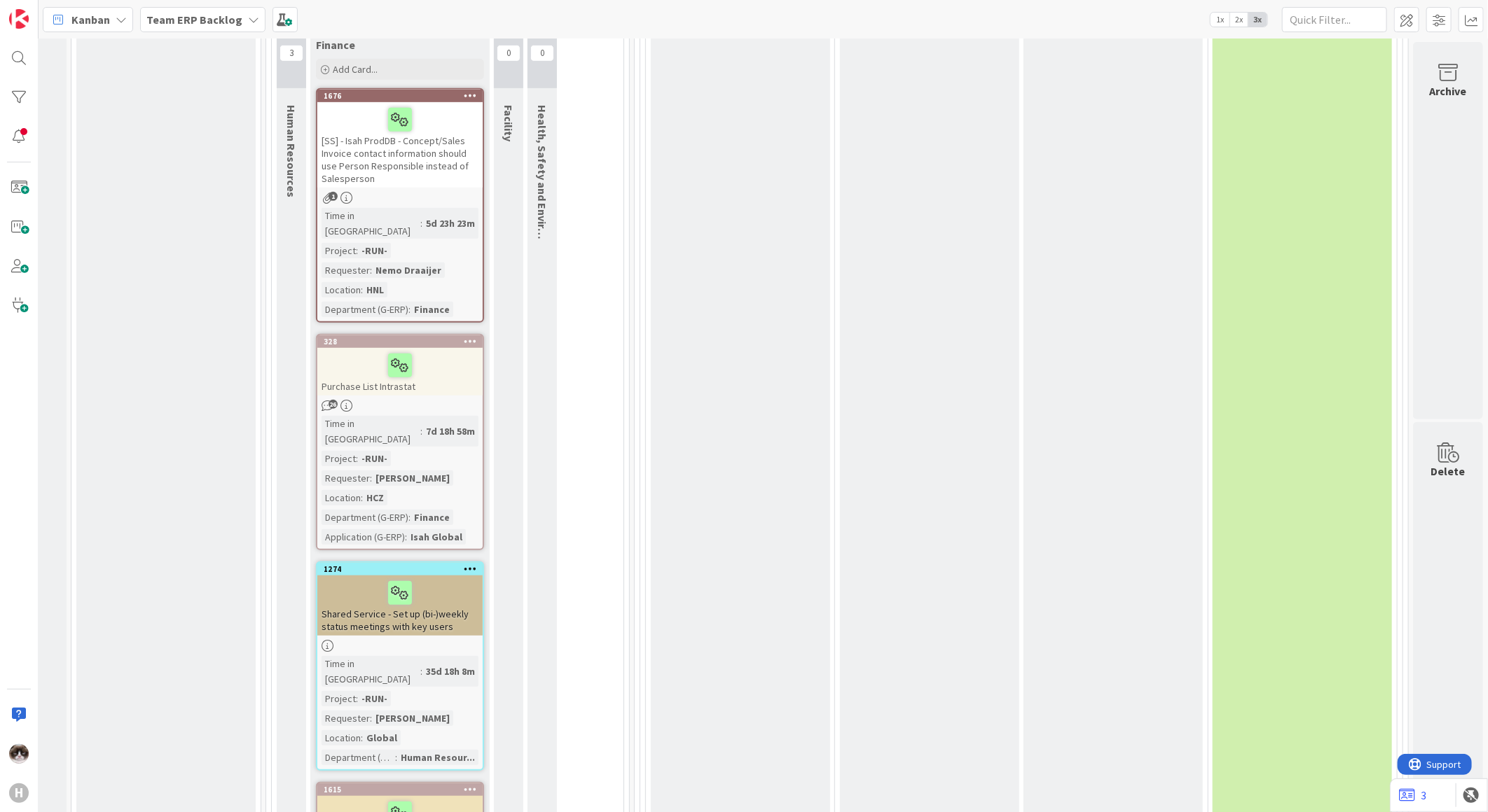
scroll to position [3642, 17]
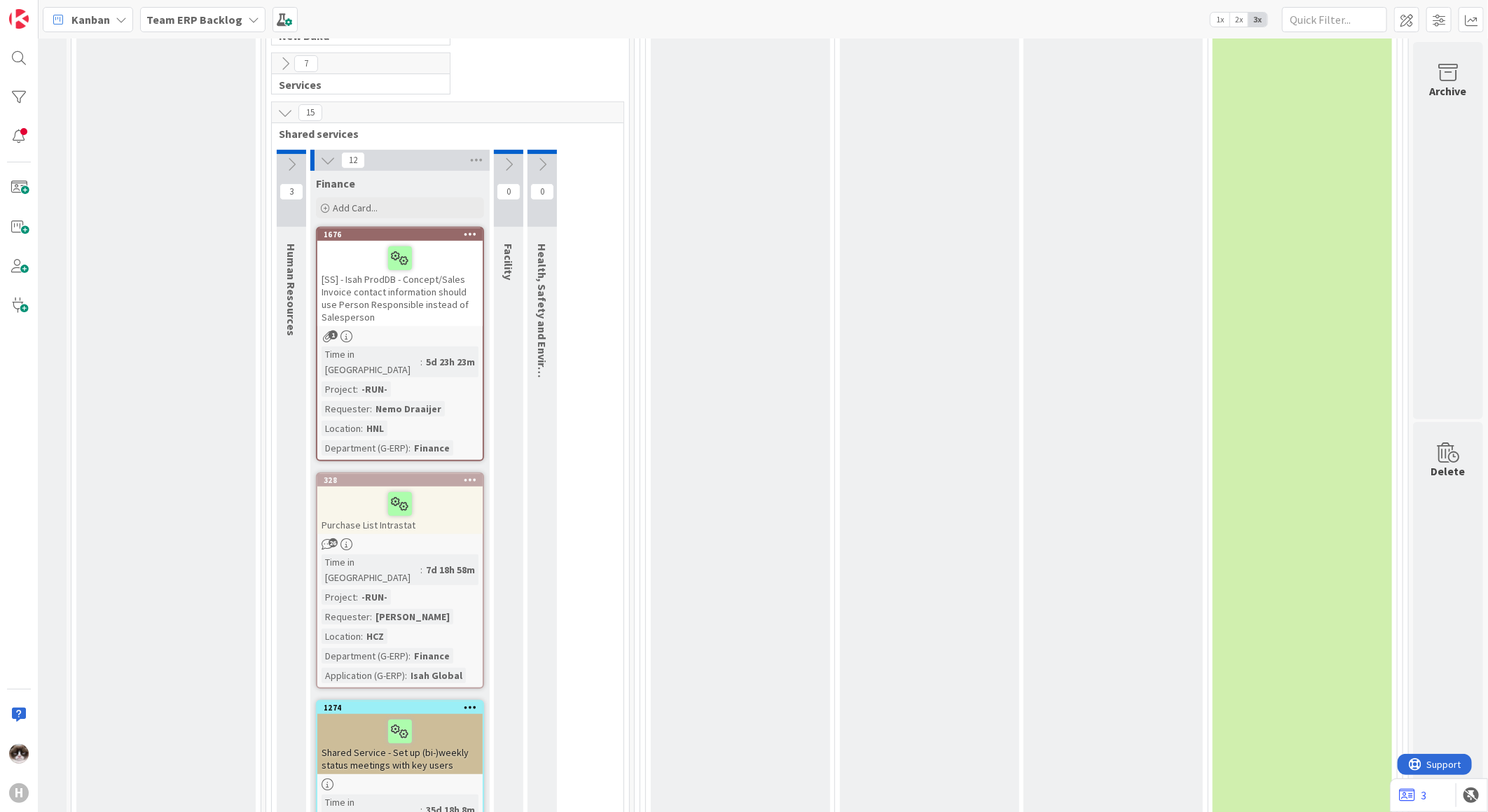
click at [424, 554] on div "Time in Column : 7d 18h 58m Project : -RUN- Requester : Jan Zacek Location : HC…" at bounding box center [400, 619] width 157 height 129
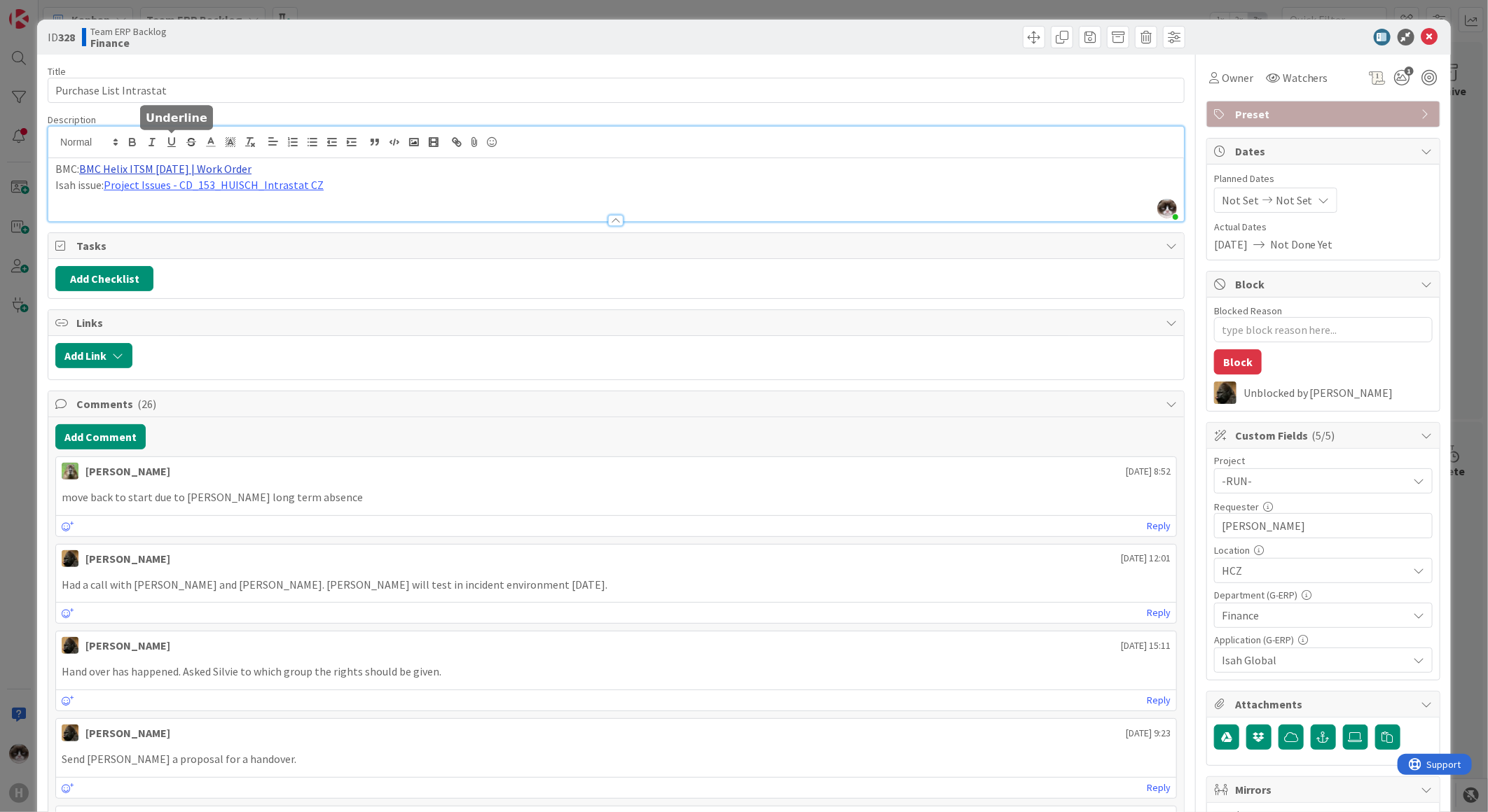
click at [171, 143] on div "Kevin van Dijk just joined BMC: BMC Helix ITSM 23.3.02 | Work Order Isah issue:…" at bounding box center [616, 174] width 1136 height 94
click at [464, 198] on div "BMC: BMC Helix ITSM 23.3.02 | Work Order Isah issue: Project Issues - CD_153_HU…" at bounding box center [616, 190] width 1136 height 63
click at [159, 165] on link "BMC Helix ITSM 23.3.02 | Work Order" at bounding box center [165, 169] width 172 height 14
click at [141, 197] on link "https://huisman-smartit.onbmc.com/smartit/app/#/workorder/AGGEEYN4FESK3ASQBDN8S…" at bounding box center [151, 196] width 140 height 18
drag, startPoint x: 1422, startPoint y: 32, endPoint x: 294, endPoint y: 109, distance: 1130.6
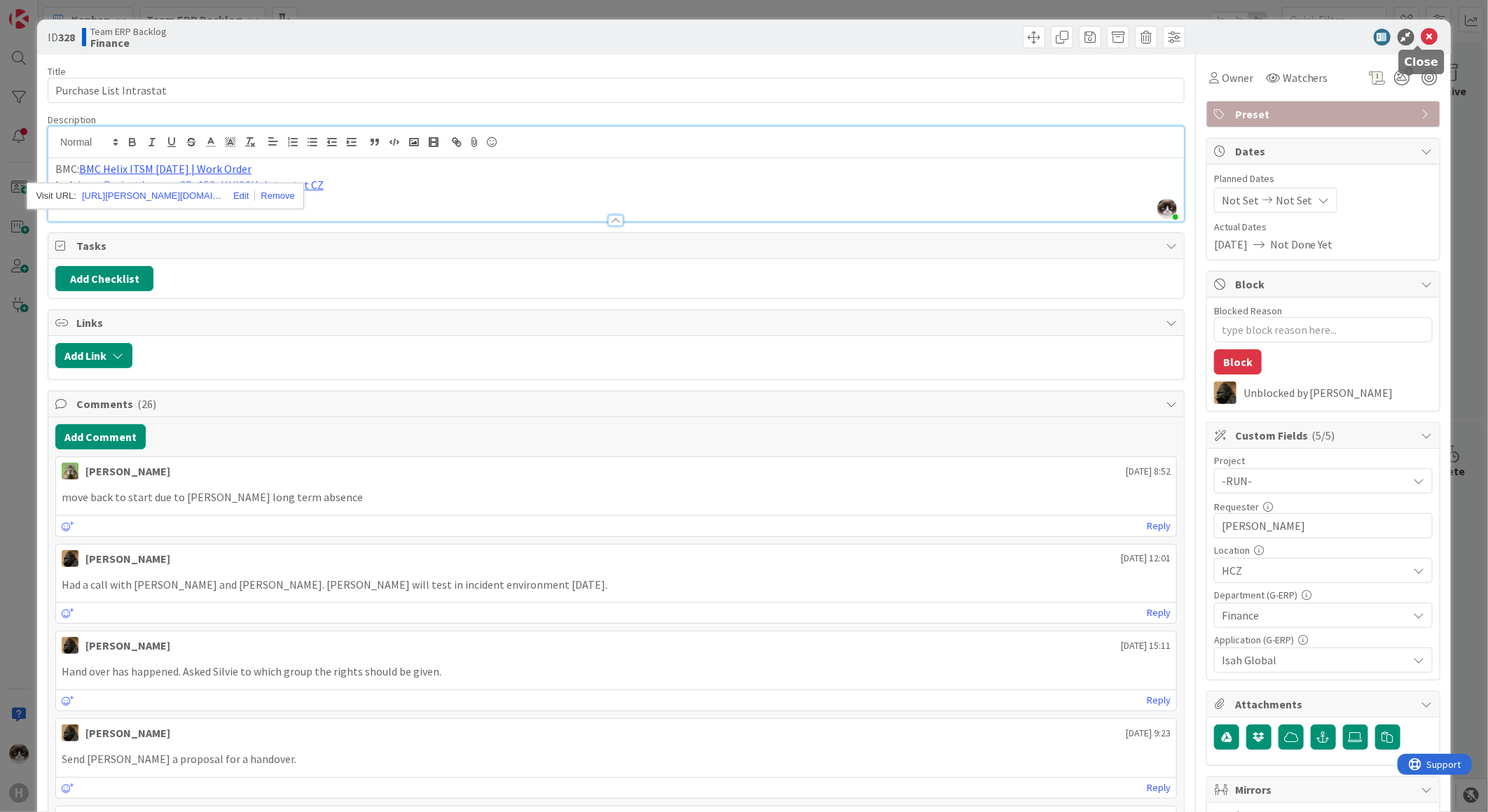
click at [1422, 32] on icon at bounding box center [1429, 36] width 17 height 17
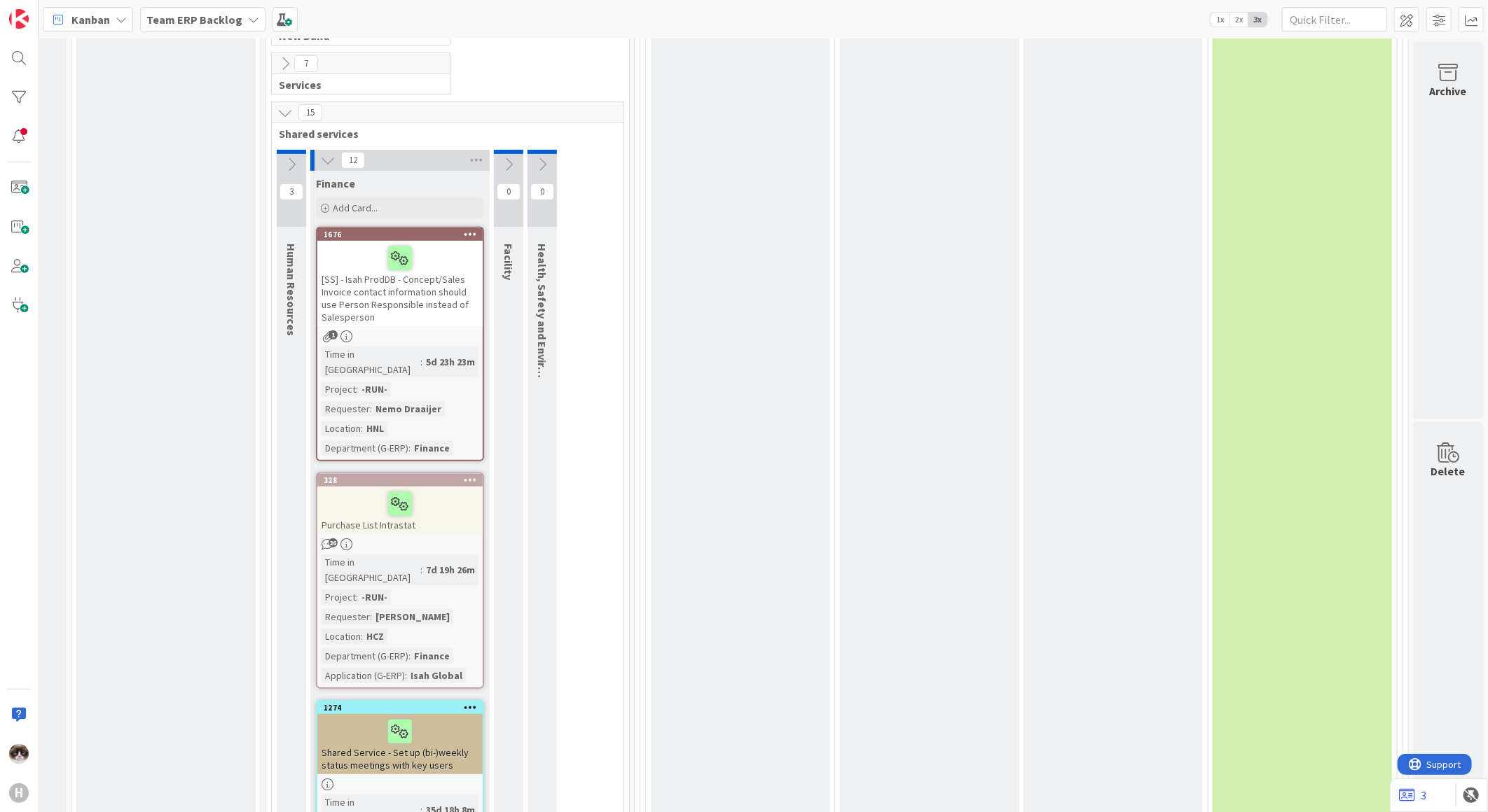
click at [424, 473] on link "328 Purchase List Intrastat 26 Time in Column : 7d 19h 26m Project : -RUN- Requ…" at bounding box center [400, 580] width 168 height 216
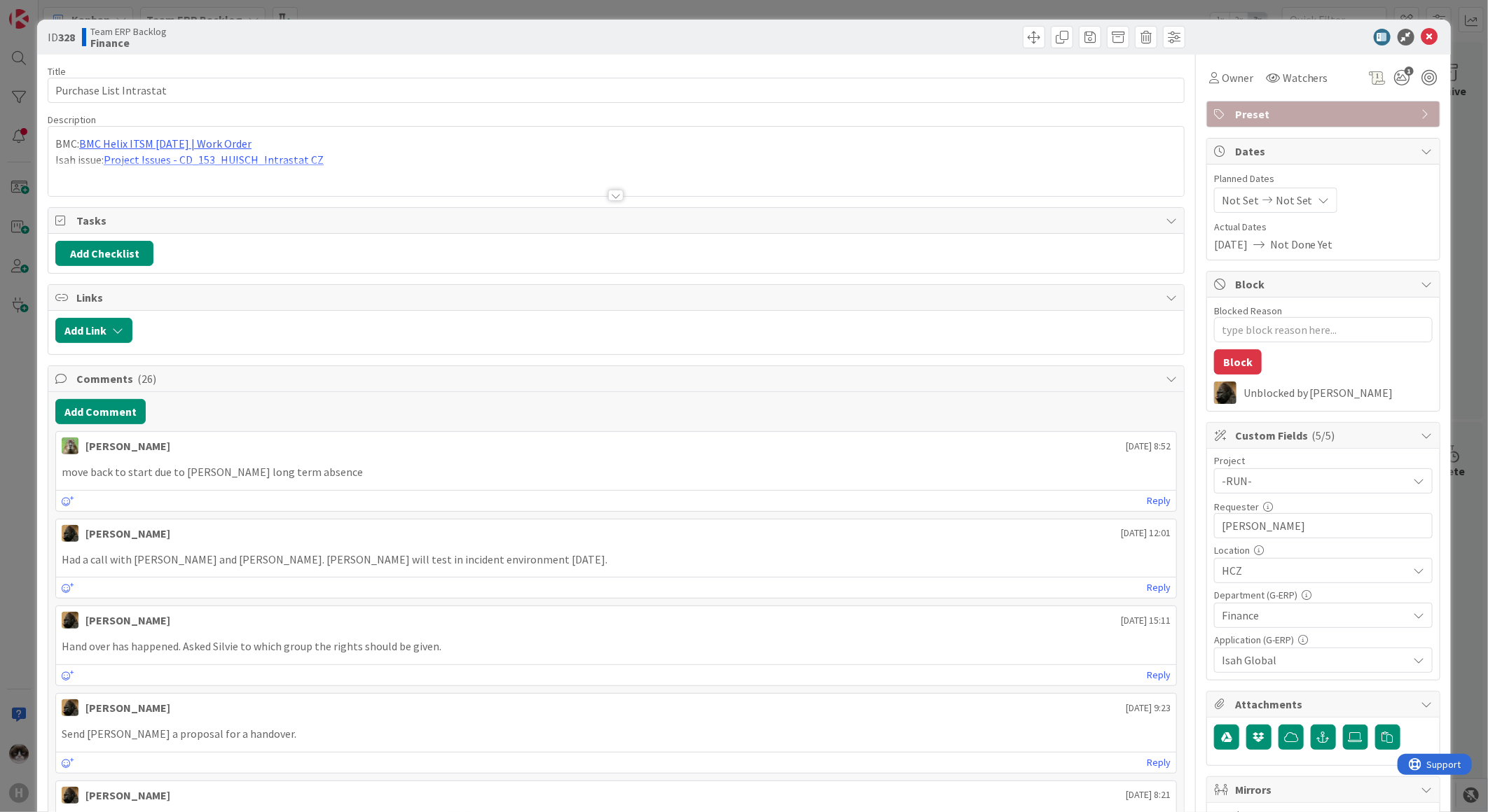
type textarea "x"
click at [137, 407] on button "Add Comment" at bounding box center [101, 412] width 90 height 25
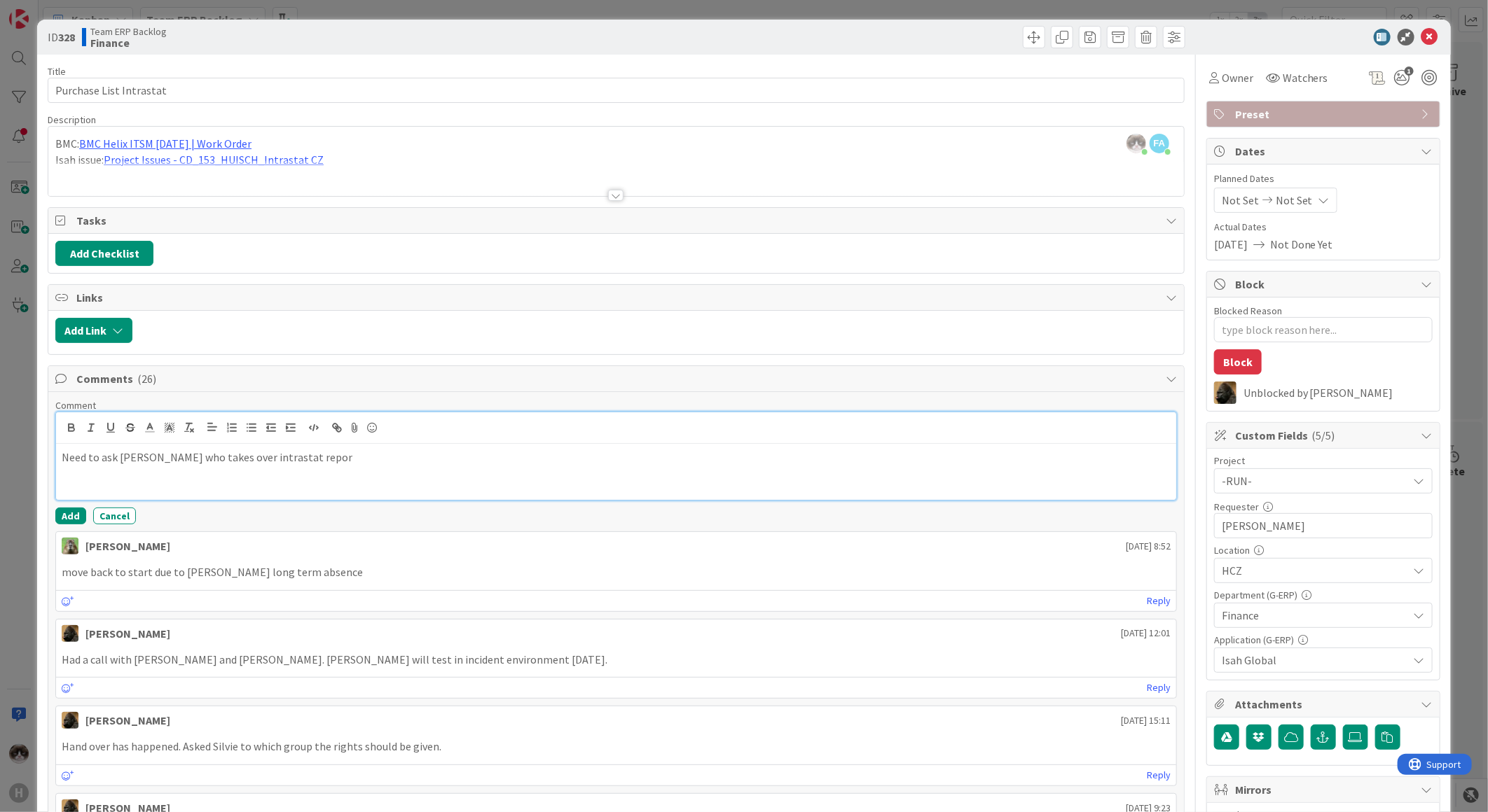
click at [297, 470] on div "Need to ask Silvie who takes over intrastat repor" at bounding box center [616, 472] width 1120 height 56
click at [228, 431] on icon "button" at bounding box center [228, 431] width 2 height 2
click at [339, 468] on div "Need to ask Silvie who takes over intrastat repor" at bounding box center [616, 472] width 1120 height 56
click at [332, 463] on li "Need to ask Silvie who takes over intrastat repor" at bounding box center [624, 458] width 1092 height 16
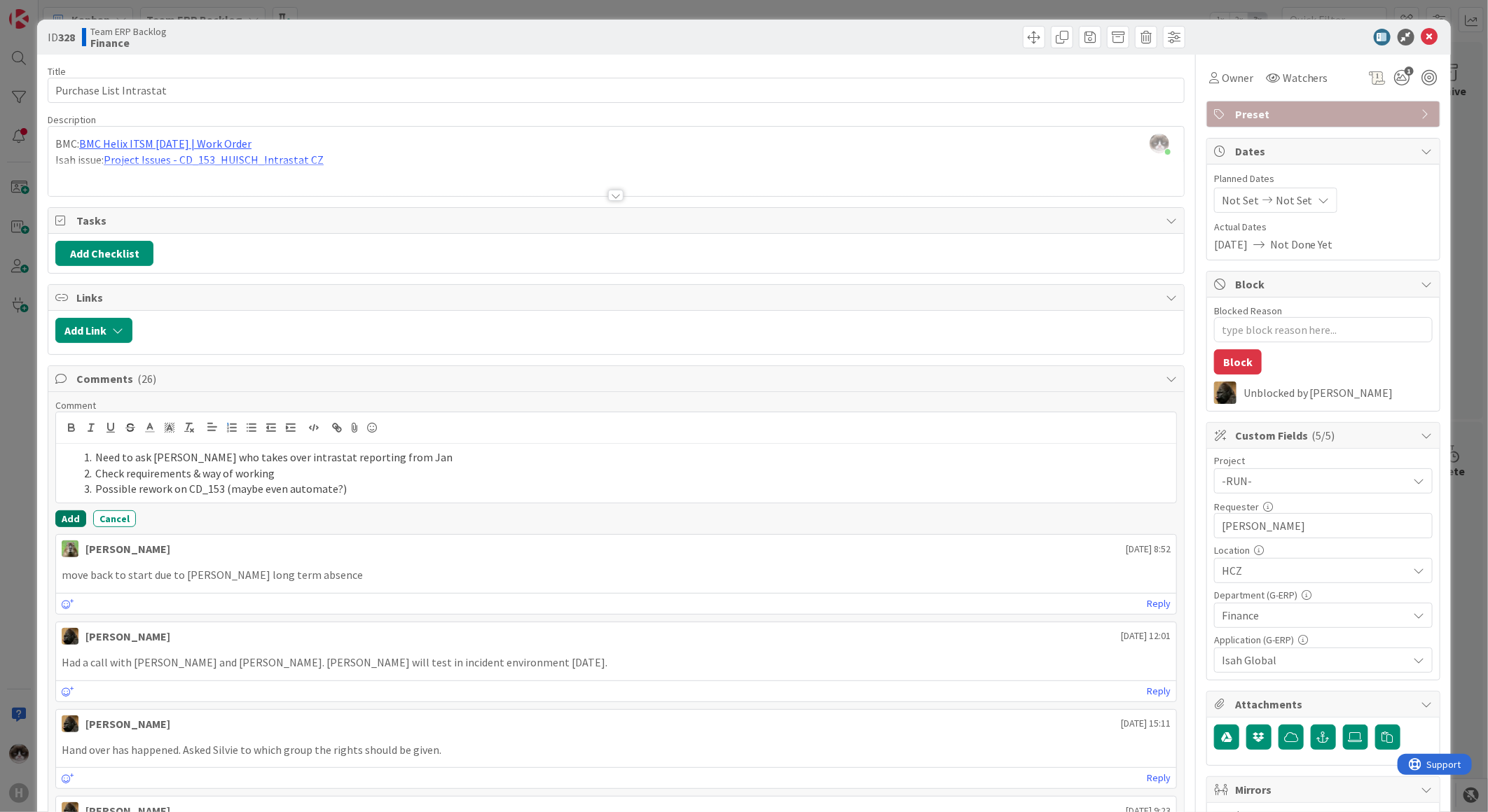
click at [79, 512] on button "Add" at bounding box center [71, 519] width 31 height 17
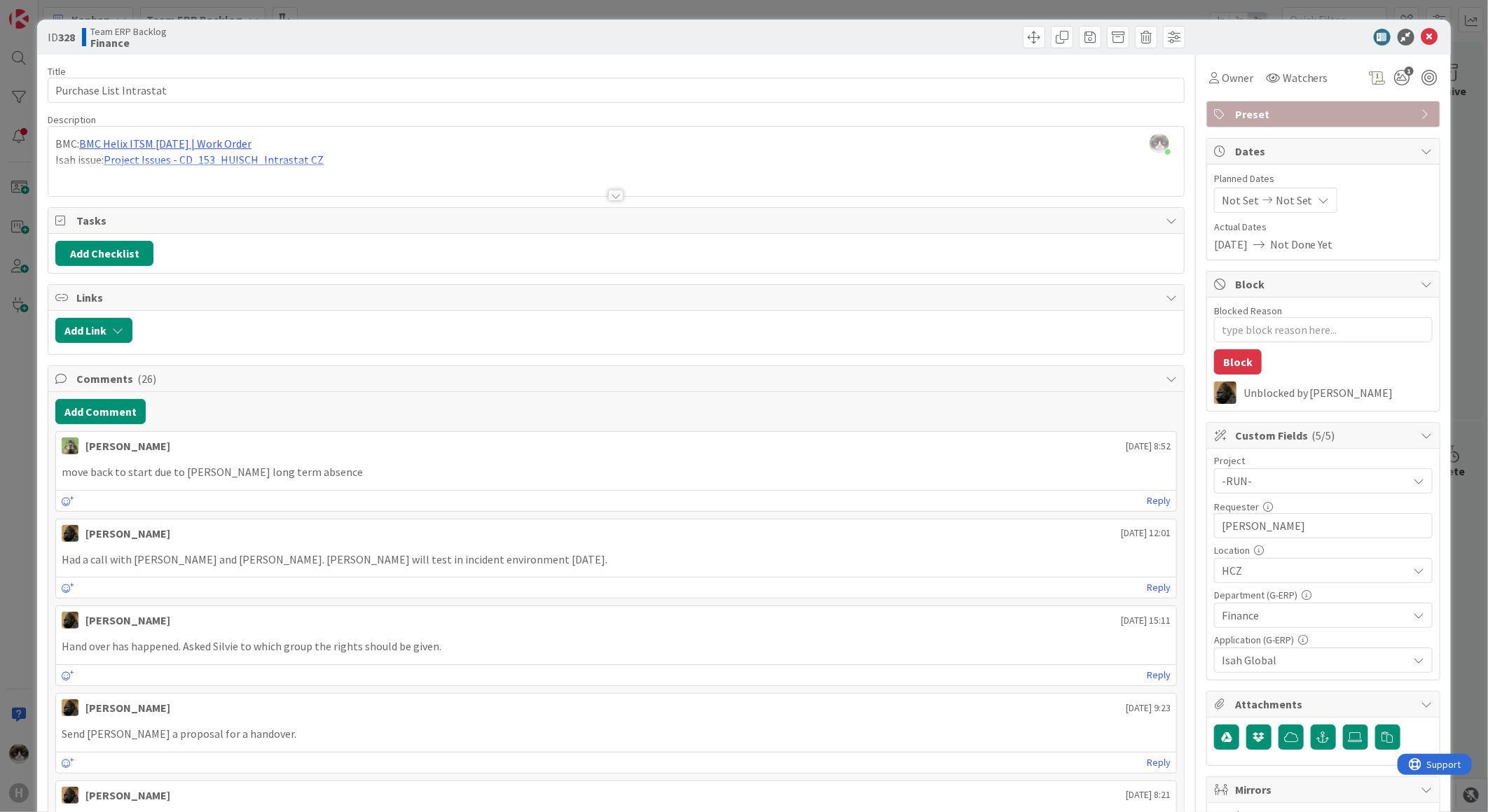
type textarea "x"
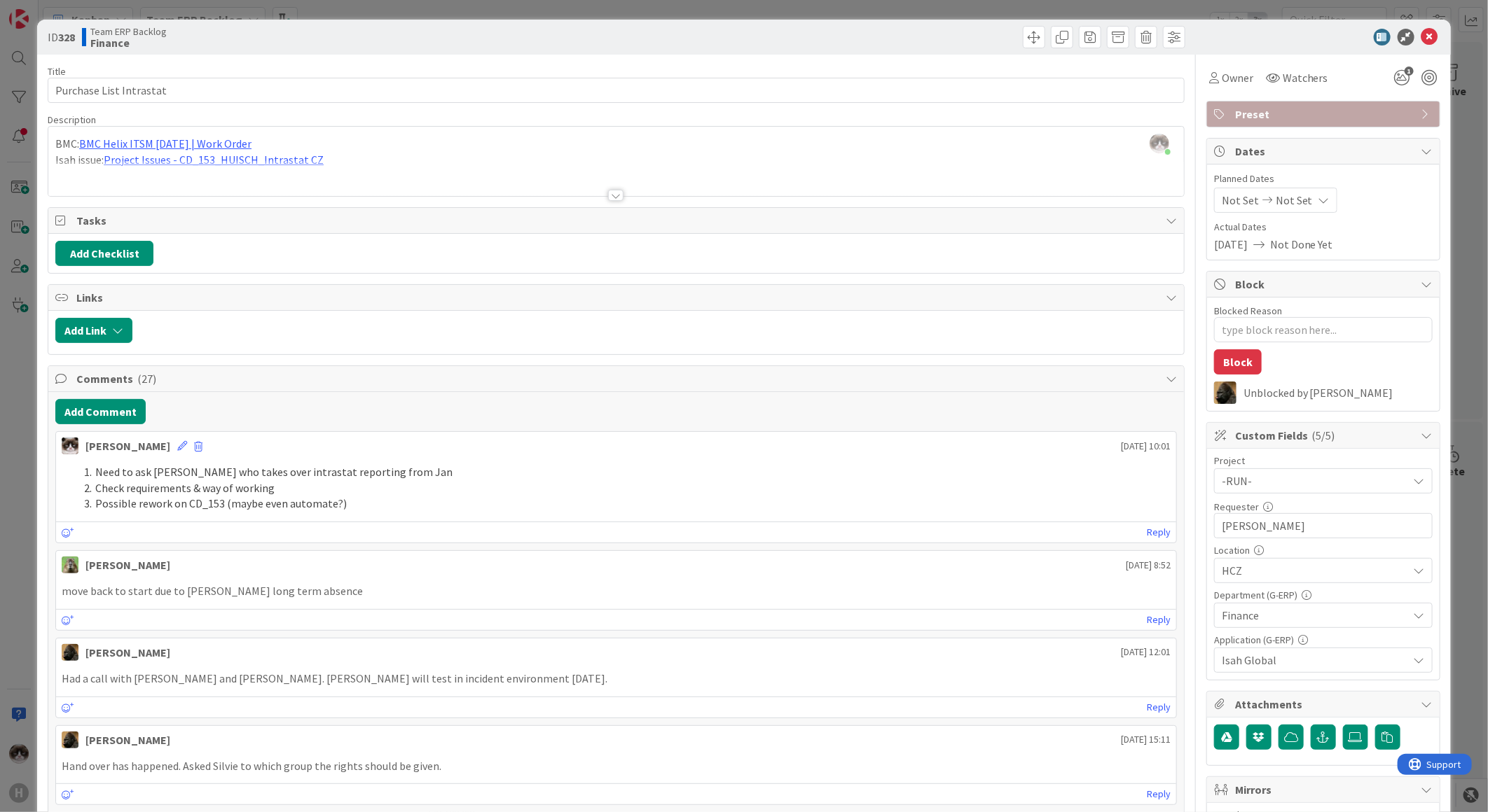
click at [338, 504] on li "Possible rework on CD_153 (maybe even automate?)" at bounding box center [624, 504] width 1092 height 16
click at [159, 448] on div "Kevin van Dijk 28 August 2025 10:01" at bounding box center [616, 443] width 1120 height 22
click at [177, 449] on icon at bounding box center [182, 446] width 10 height 10
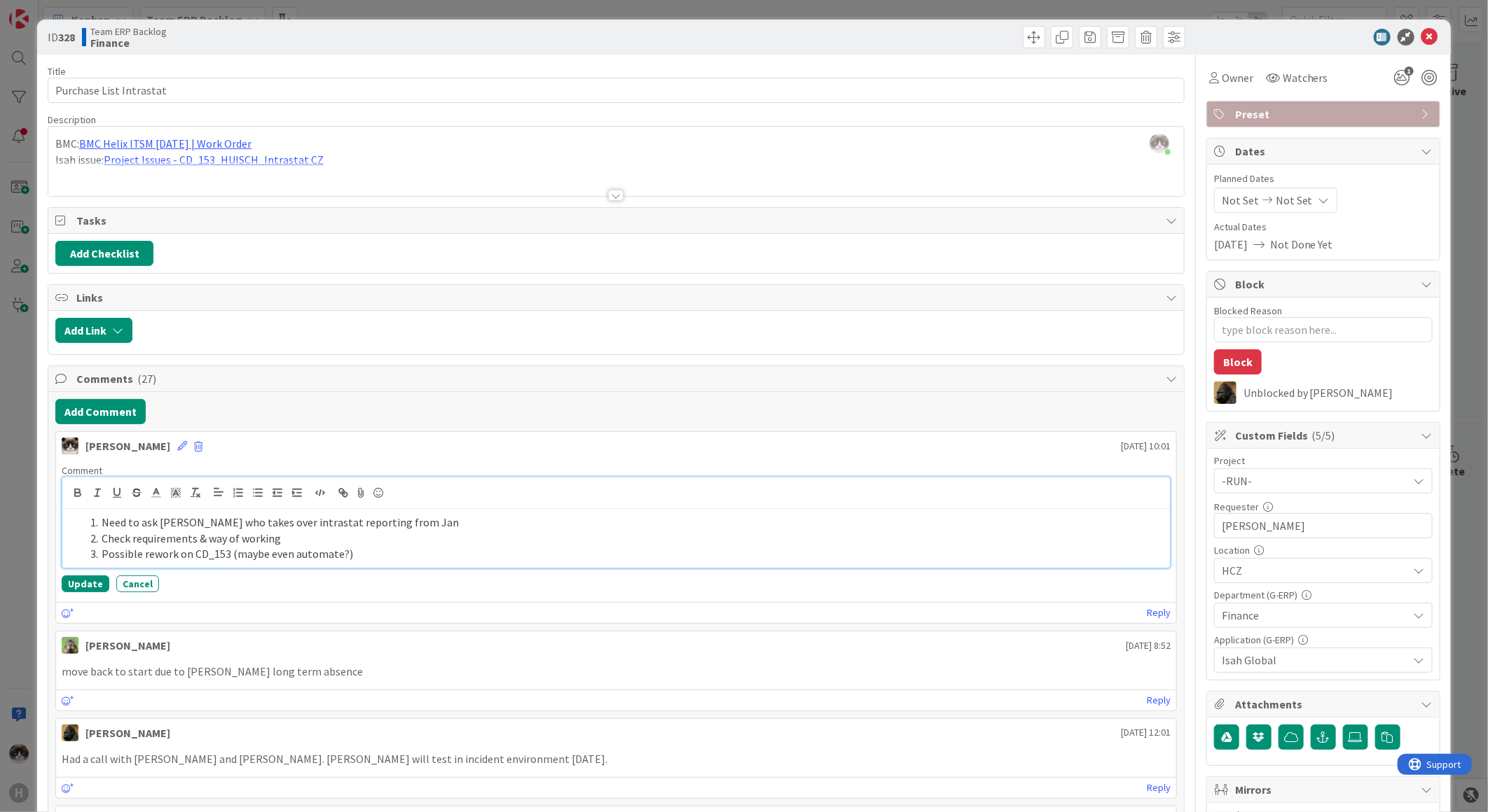
click at [339, 542] on li "Check requirements & way of working" at bounding box center [624, 538] width 1080 height 16
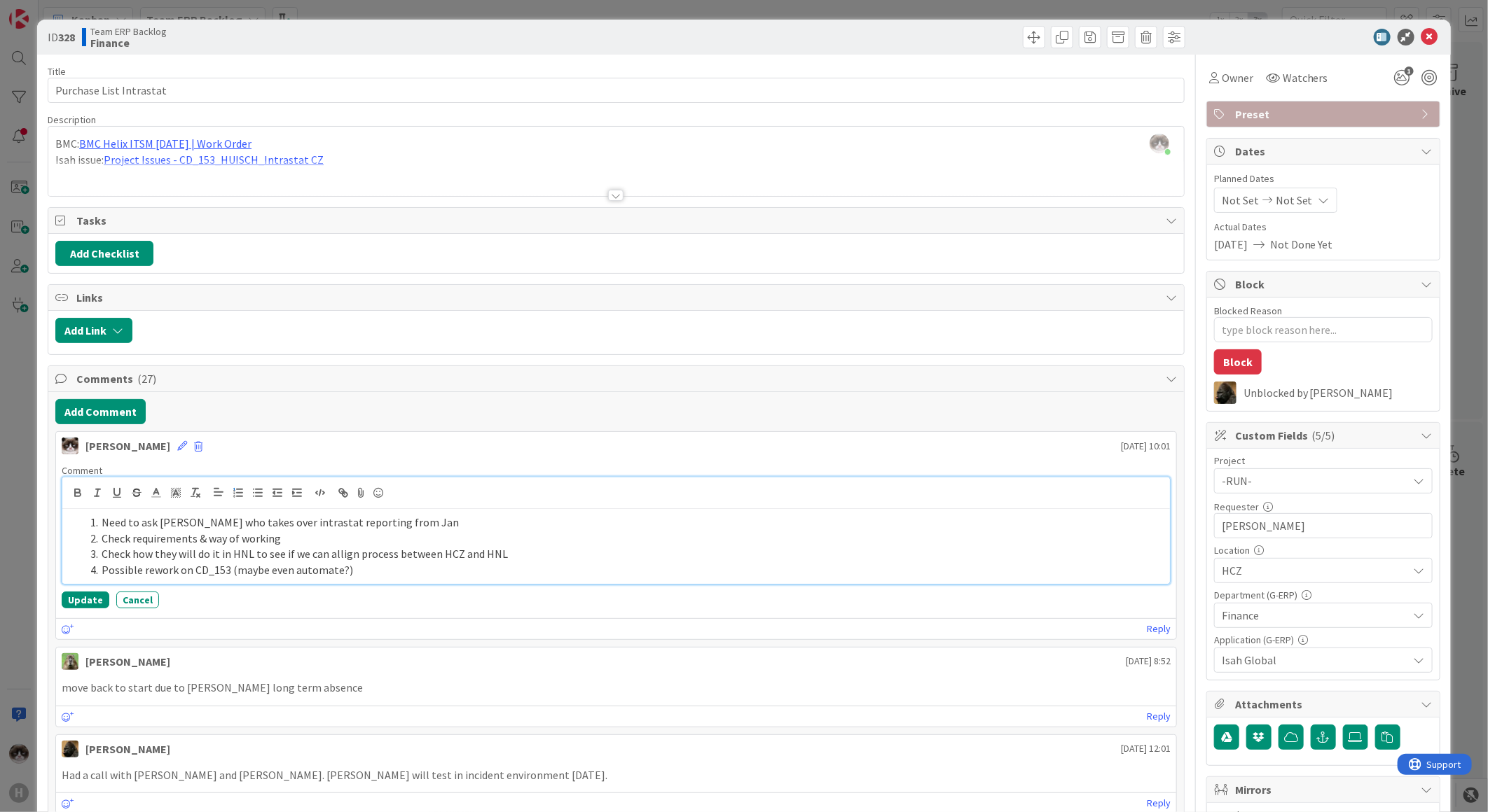
click at [341, 554] on li "Check how they will do it in HNL to see if we can allign process between HCZ an…" at bounding box center [624, 554] width 1080 height 16
click at [270, 530] on li "Need to ask Silvie who takes over intrastat reporting from Jan" at bounding box center [624, 523] width 1080 height 16
click at [270, 529] on li "Need to ask Silvie who takes over intrastat reporting from Jan" at bounding box center [624, 523] width 1080 height 16
click at [373, 551] on li "Check how they will do it in HNL to see if we can align process between HCZ and…" at bounding box center [624, 554] width 1080 height 16
click at [465, 558] on li "Check how they will do it in HNL to see if we can align process between HCZ and…" at bounding box center [624, 554] width 1080 height 16
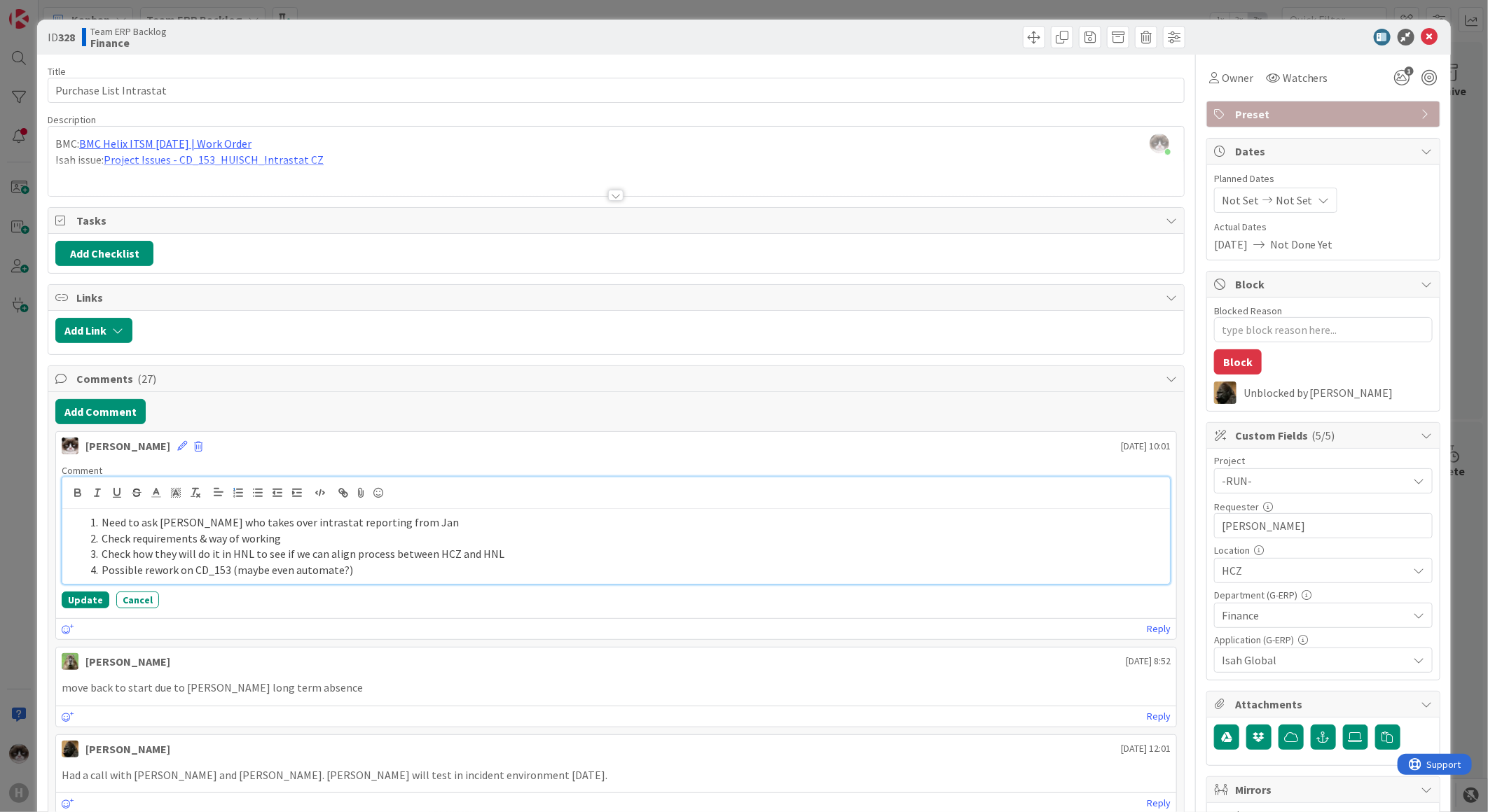
click at [502, 562] on li "Check how they will do it in HNL to see if we can align process between HCZ and…" at bounding box center [624, 554] width 1080 height 16
click at [436, 569] on li "Possible rework on CD_153 (maybe even automate?)" at bounding box center [624, 570] width 1080 height 16
click at [283, 527] on li "Need to ask Silvie who takes over intrastat reporting from Jan" at bounding box center [624, 523] width 1080 height 16
click at [485, 548] on li "Check how they will do it in HNL to see if we can align process between HCZ and…" at bounding box center [624, 554] width 1080 height 16
drag, startPoint x: 509, startPoint y: 556, endPoint x: 98, endPoint y: 551, distance: 411.0
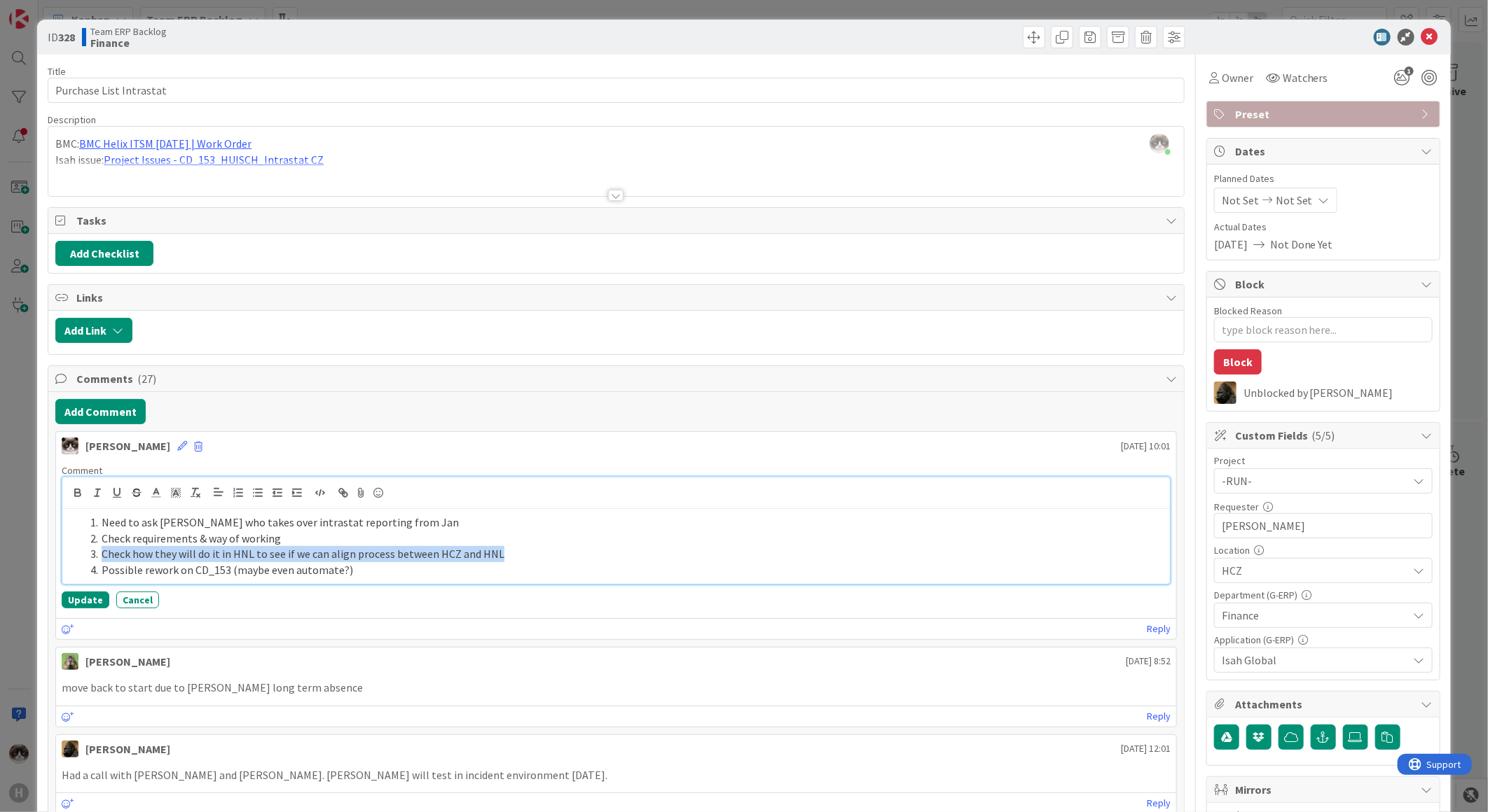
click at [98, 551] on li "Check how they will do it in HNL to see if we can align process between HCZ and…" at bounding box center [624, 554] width 1080 height 16
click at [464, 574] on li "Possible rework on CD_153 (maybe even automate?)" at bounding box center [624, 570] width 1080 height 16
drag, startPoint x: 506, startPoint y: 561, endPoint x: 95, endPoint y: 555, distance: 411.0
click at [95, 555] on li "Check how they will do it in HNL to see if we can align process between HCZ and…" at bounding box center [624, 554] width 1080 height 16
click at [542, 542] on li "Check requirements & way of working" at bounding box center [624, 538] width 1080 height 16
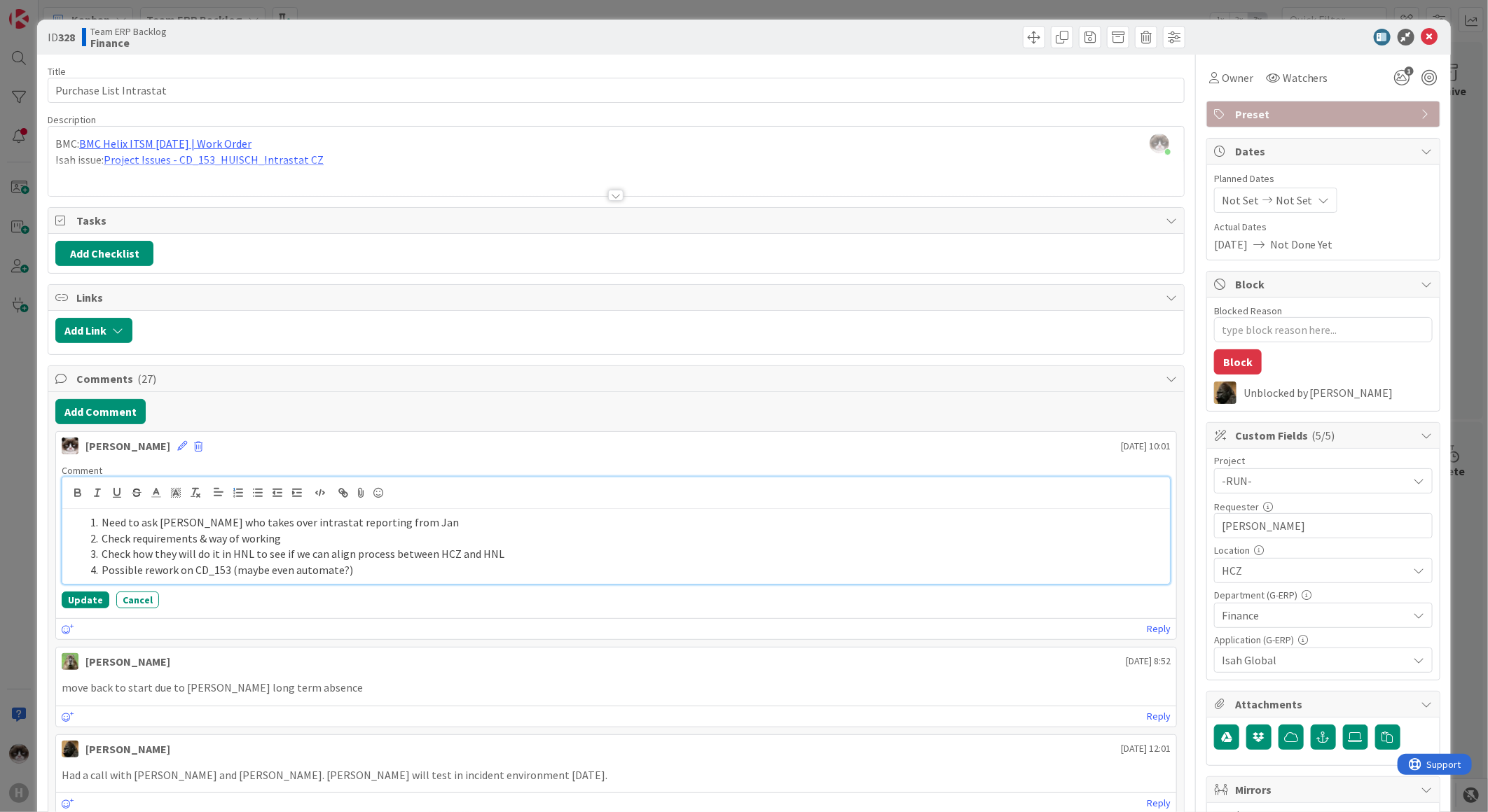
click at [516, 554] on li "Check how they will do it in HNL to see if we can align process between HCZ and…" at bounding box center [624, 554] width 1080 height 16
click at [371, 572] on li "Possible rework on CD_153 (maybe even automate?)" at bounding box center [624, 570] width 1080 height 16
click at [506, 553] on li "Check how they will do it in HNL to see if we can align process between HCZ and…" at bounding box center [624, 554] width 1080 height 16
click at [75, 592] on button "Update" at bounding box center [86, 599] width 48 height 17
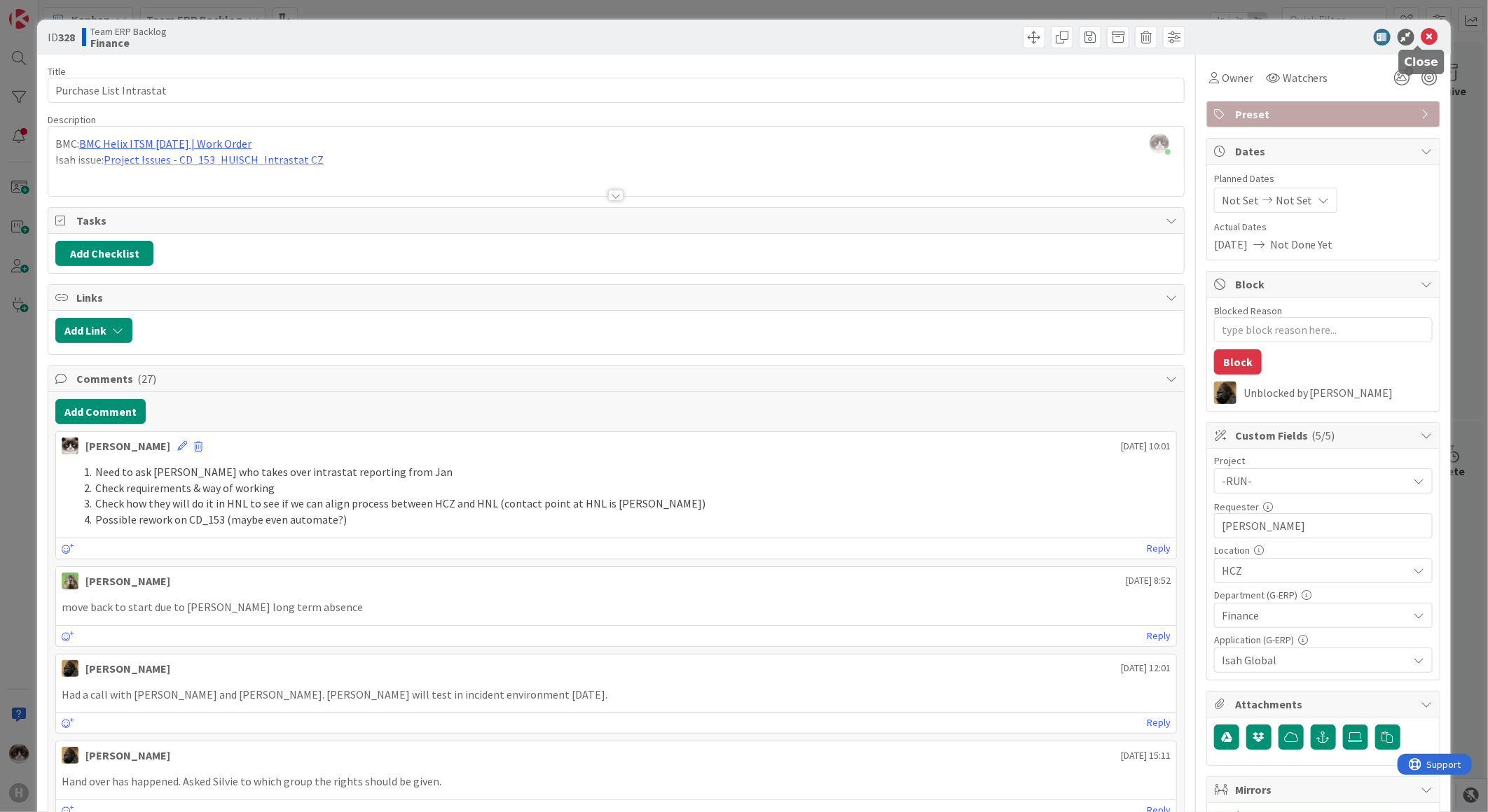
drag, startPoint x: 1421, startPoint y: 33, endPoint x: 513, endPoint y: 418, distance: 986.2
click at [1421, 33] on icon at bounding box center [1429, 36] width 17 height 17
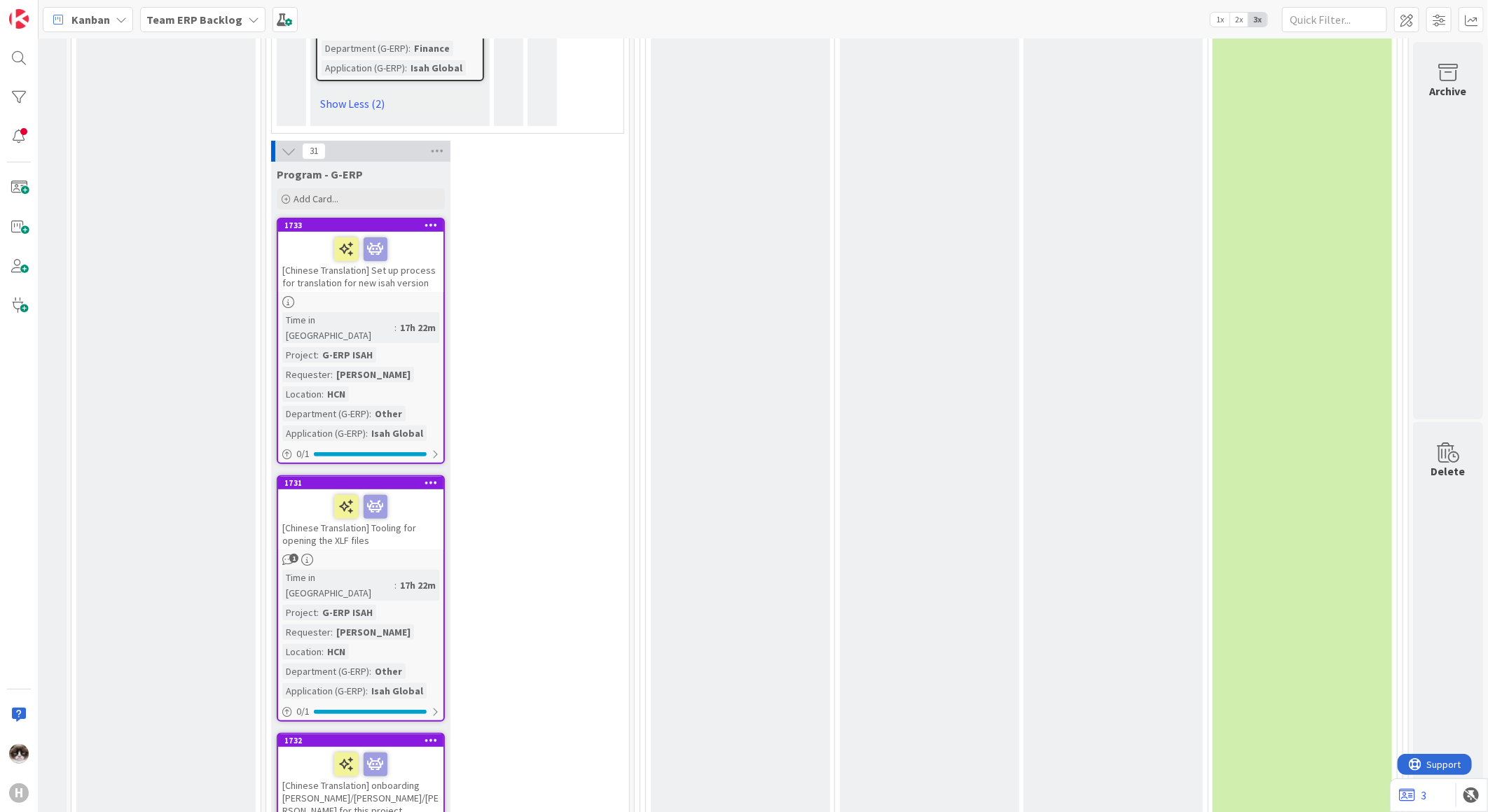
scroll to position [6209, 17]
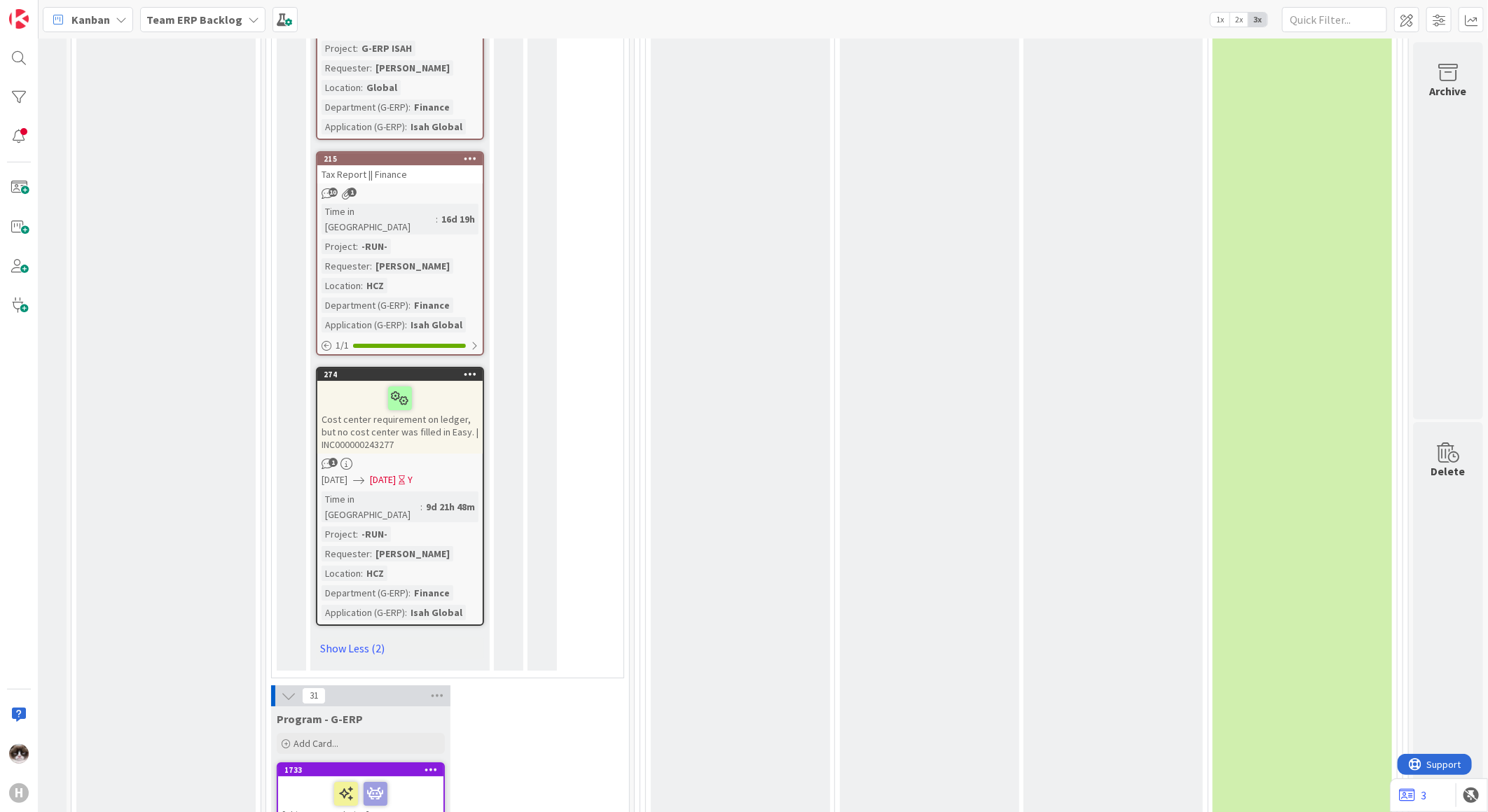
click at [281, 688] on icon at bounding box center [288, 695] width 15 height 15
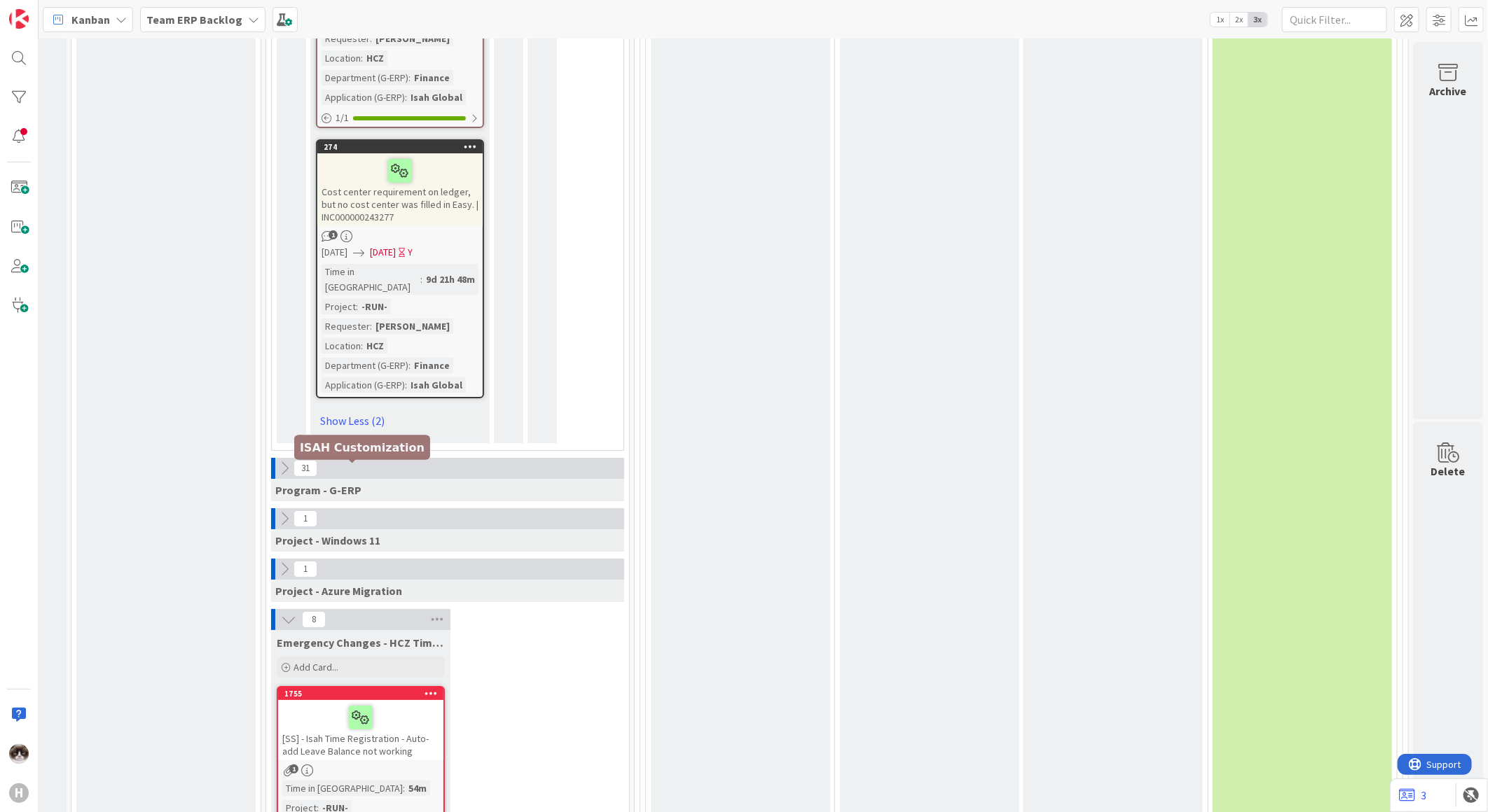
scroll to position [6443, 17]
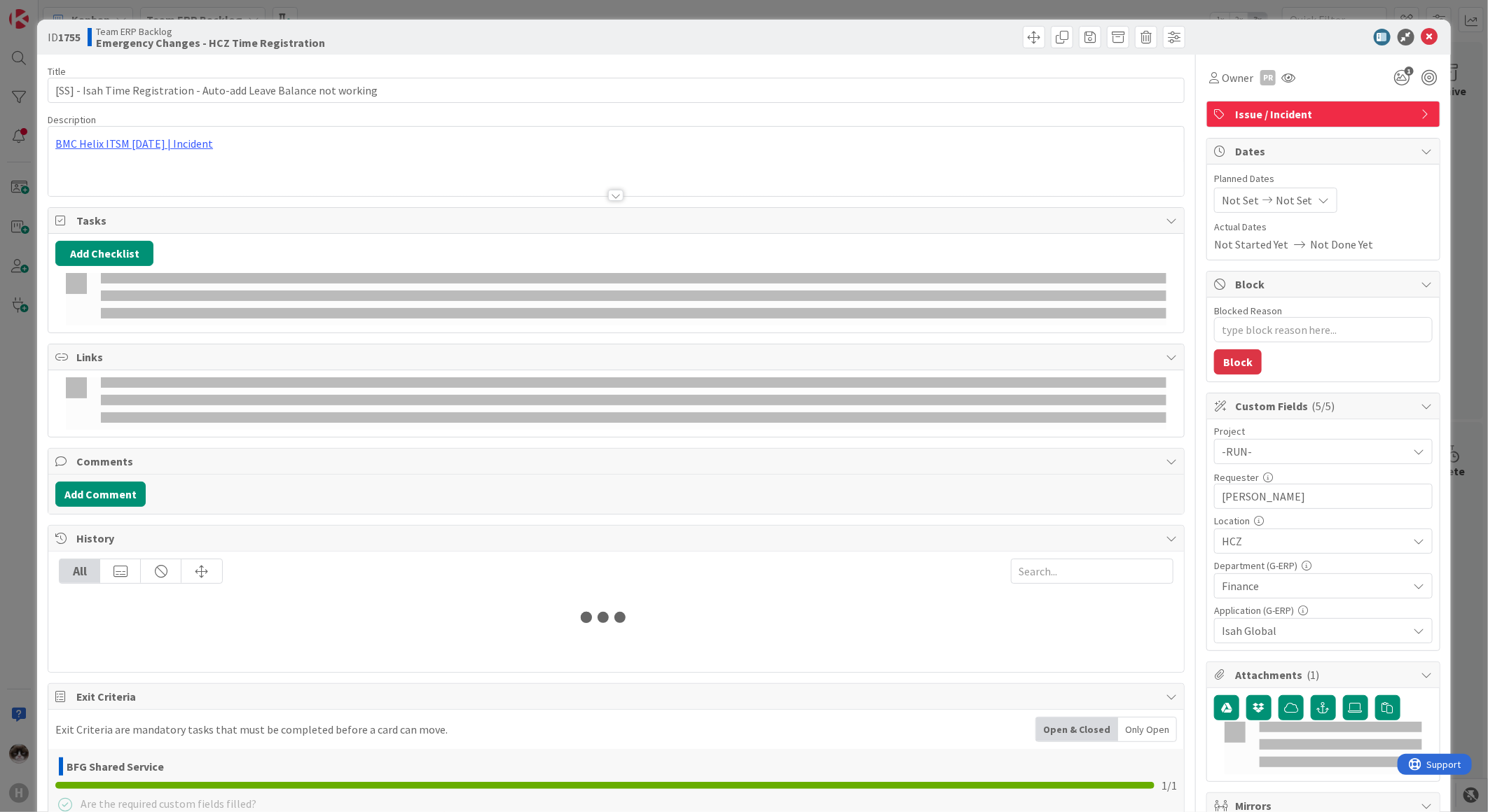
click at [613, 200] on div at bounding box center [616, 195] width 15 height 11
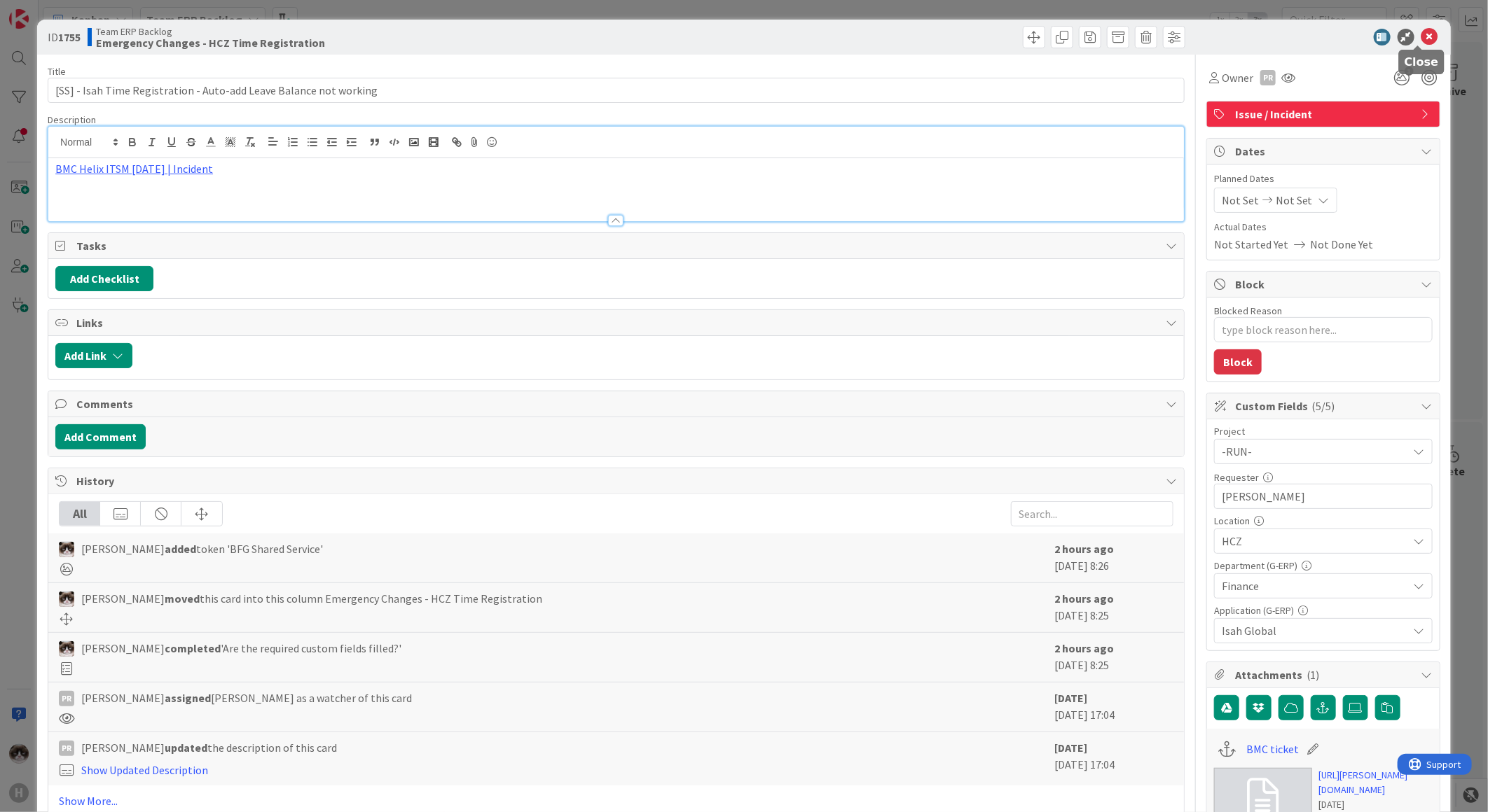
click at [1422, 40] on icon at bounding box center [1429, 36] width 17 height 17
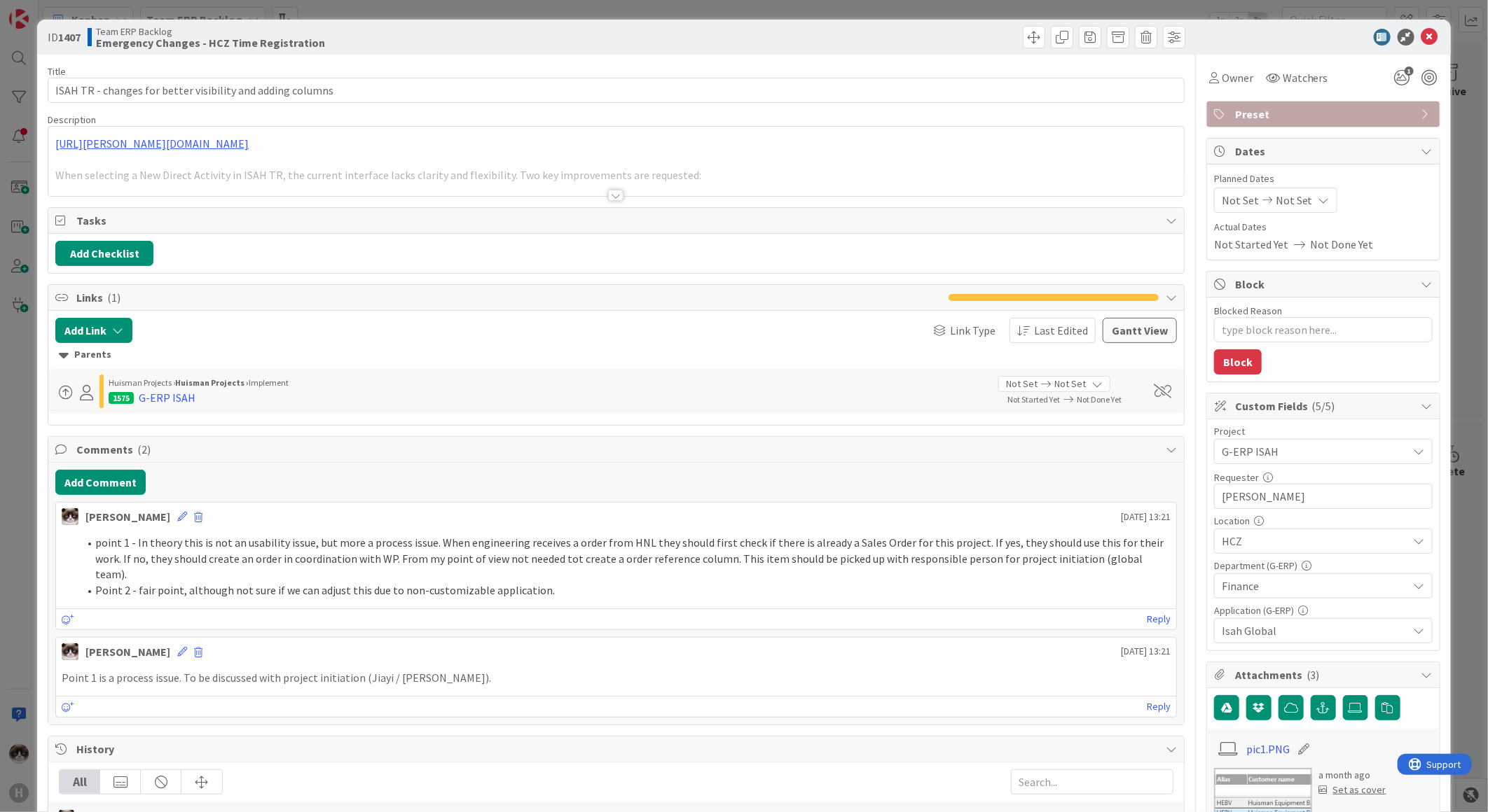
click at [1421, 31] on icon at bounding box center [1429, 36] width 17 height 17
click at [1421, 38] on icon at bounding box center [1429, 36] width 17 height 17
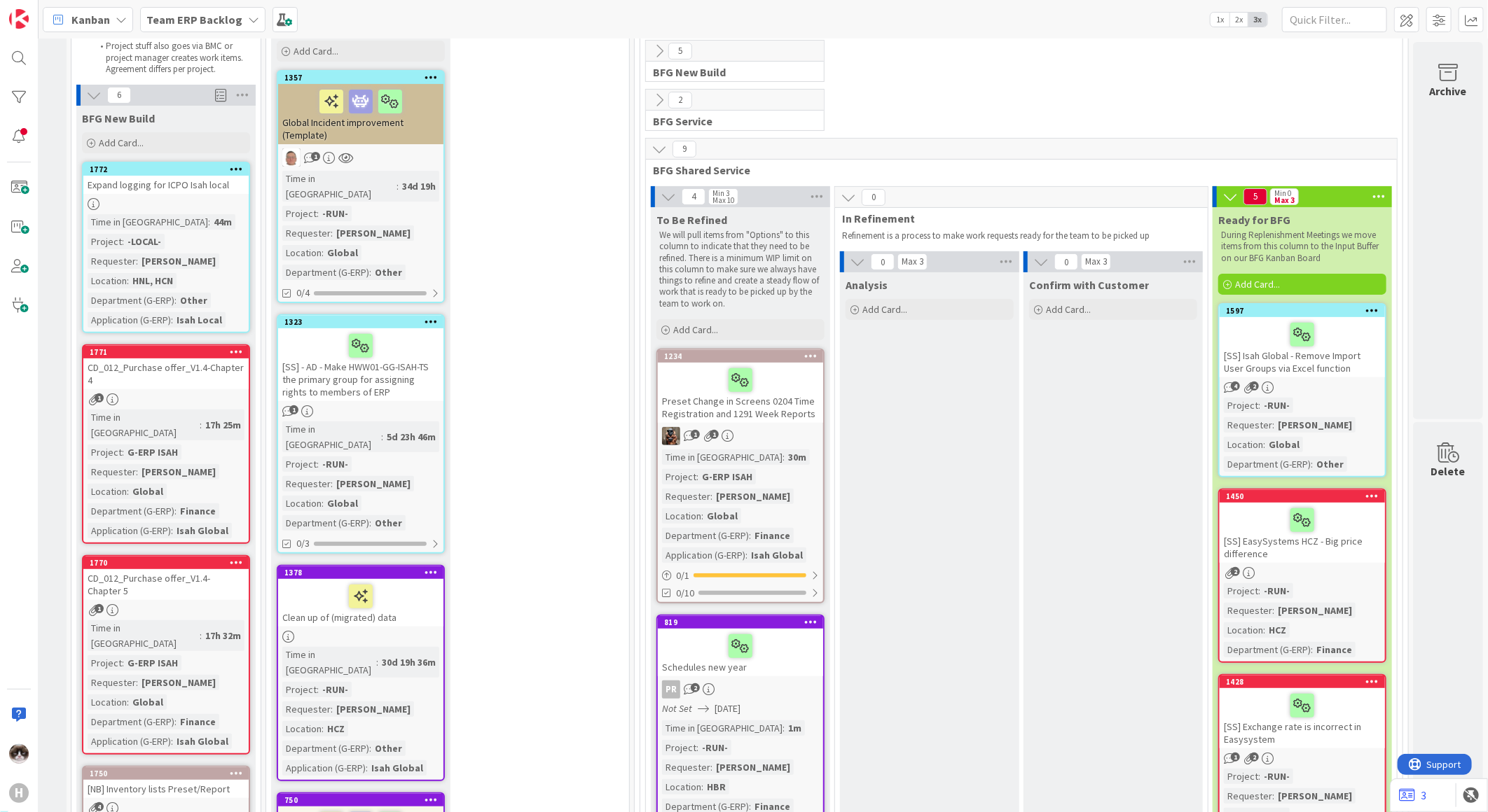
scroll to position [311, 17]
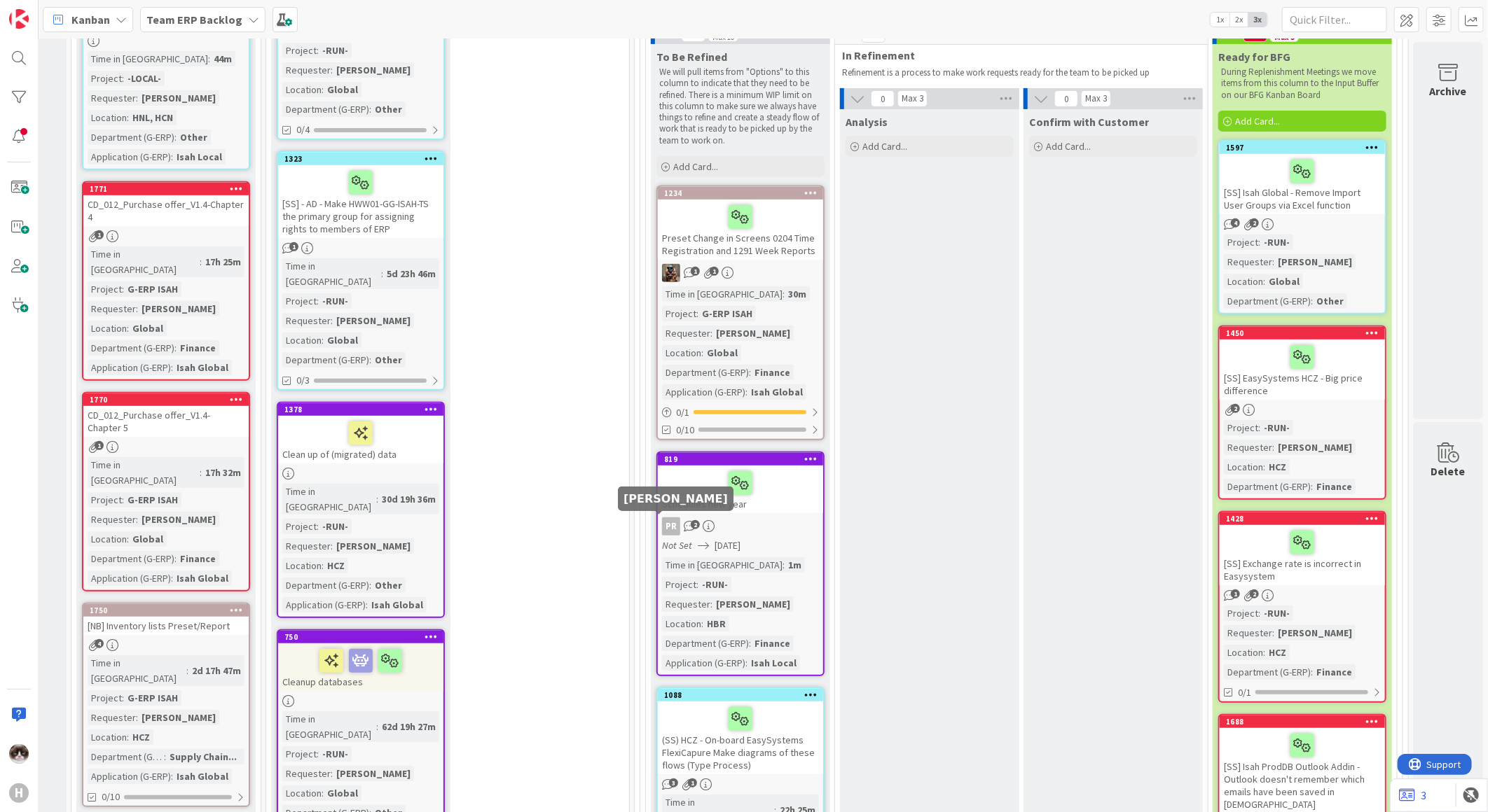
click at [761, 521] on div "PR 2" at bounding box center [740, 527] width 165 height 18
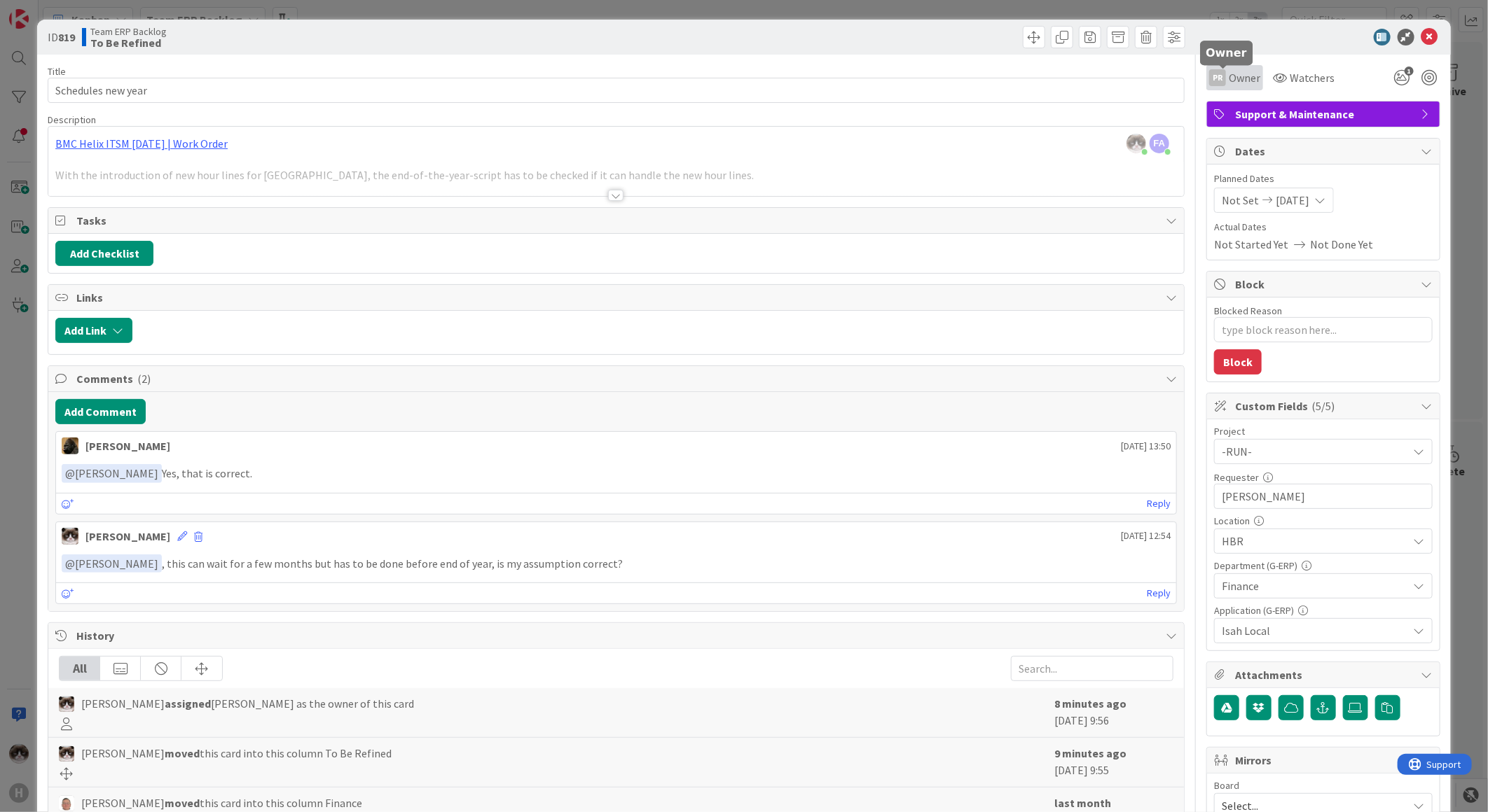
click at [1231, 75] on span "Owner" at bounding box center [1244, 77] width 32 height 17
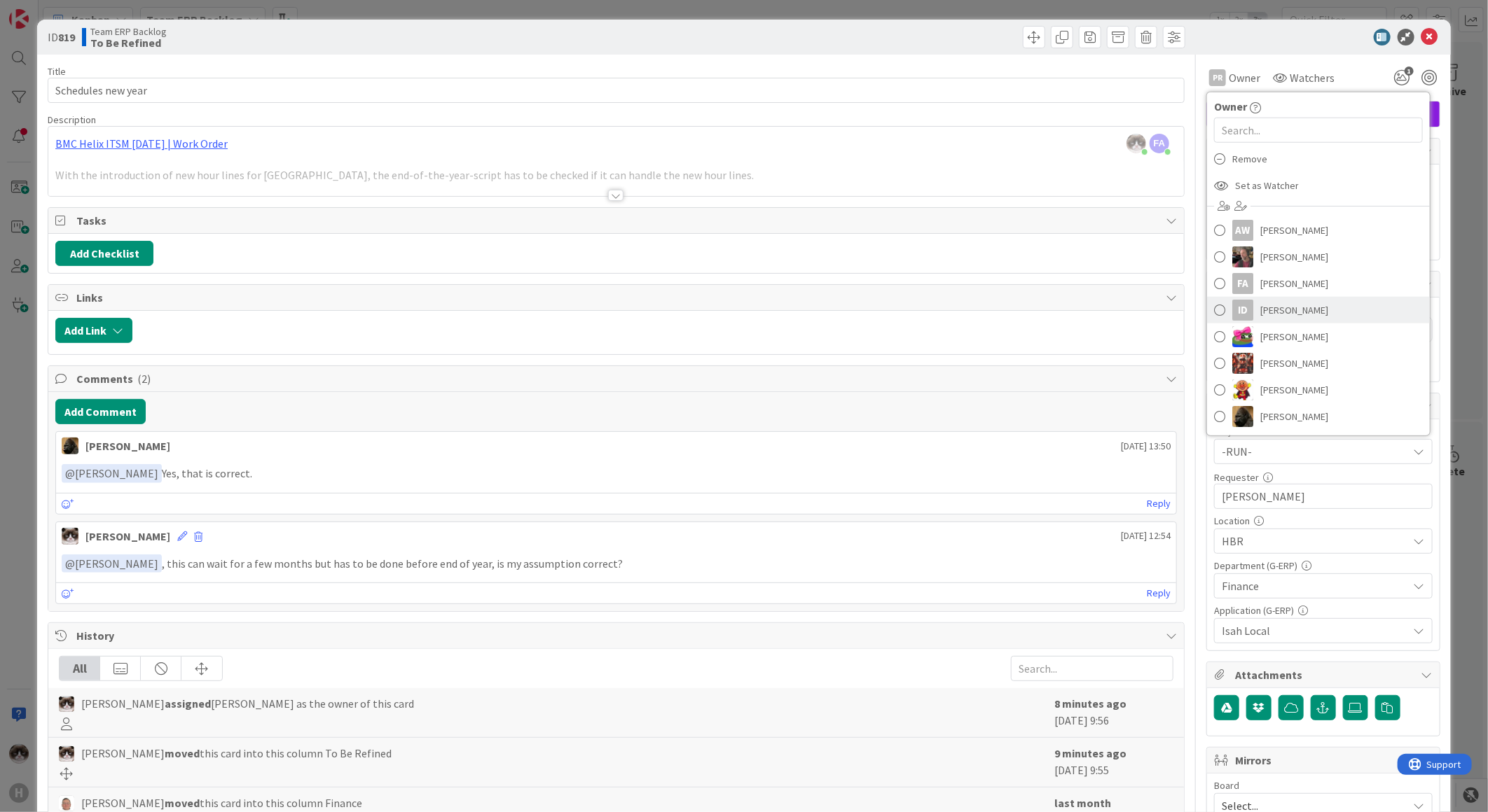
scroll to position [78, 0]
click at [1287, 255] on link "FA Fu Alex" at bounding box center [1318, 258] width 223 height 27
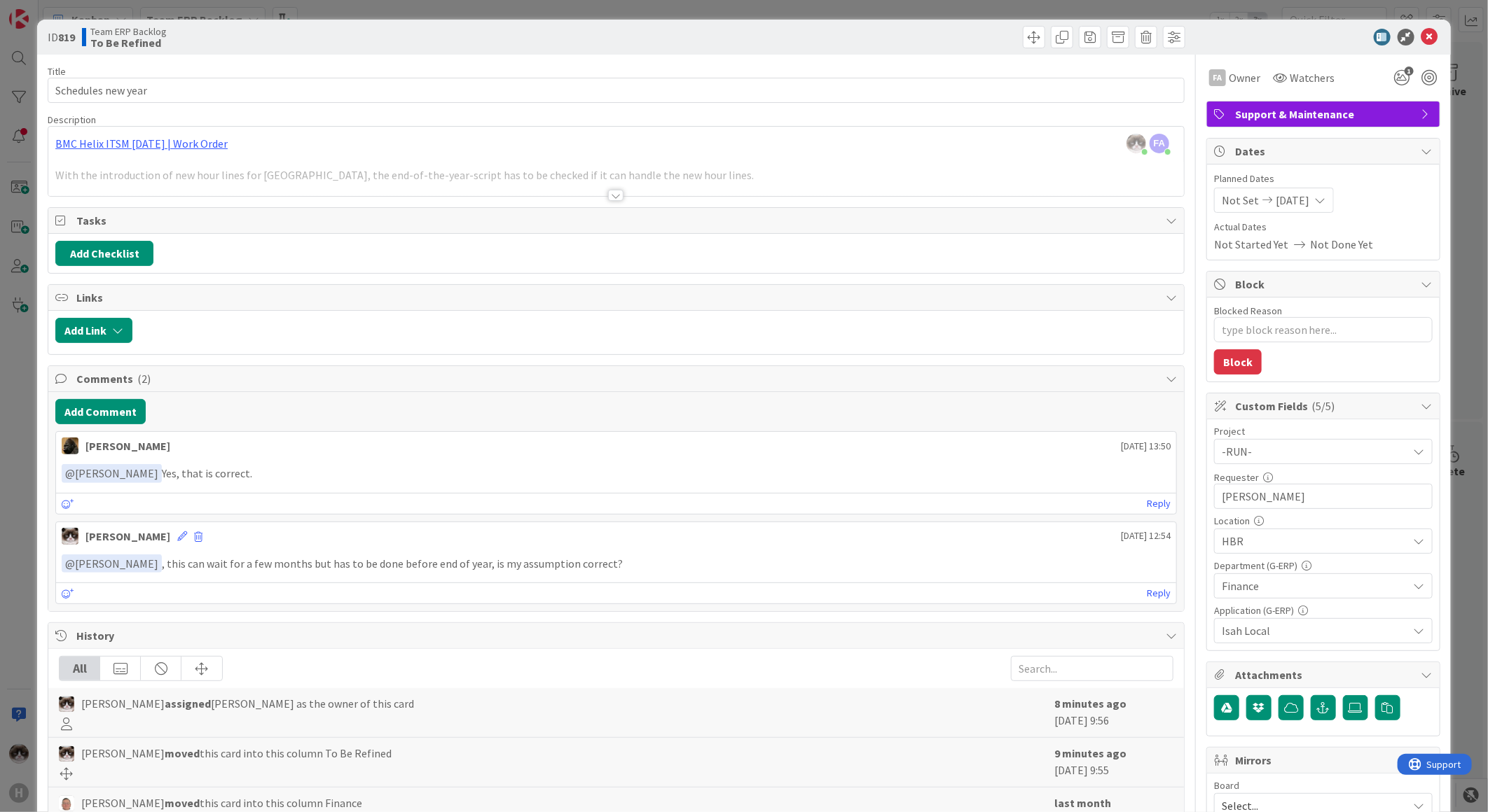
type textarea "x"
click at [1273, 75] on icon at bounding box center [1280, 78] width 14 height 11
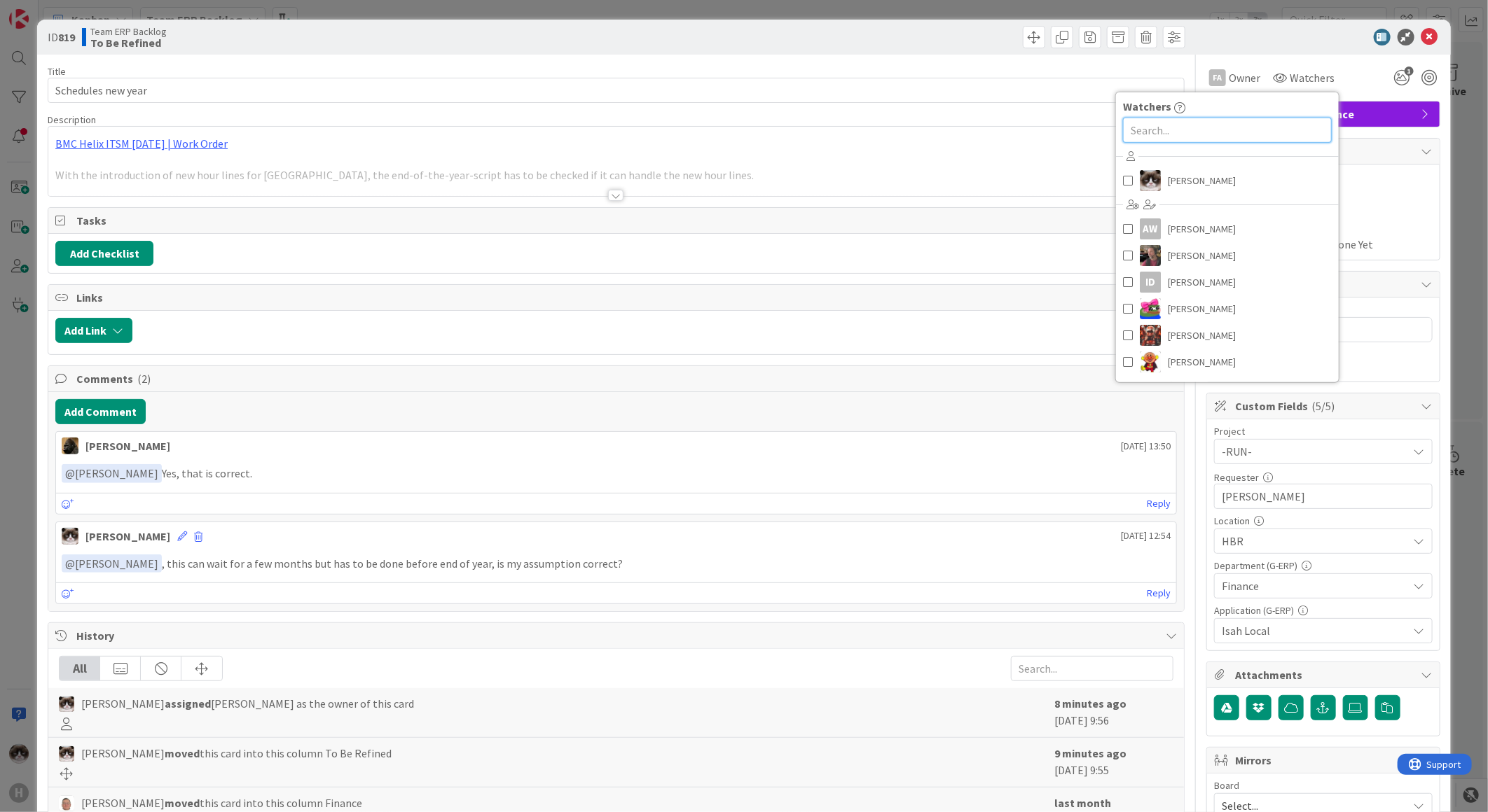
click at [1174, 136] on input "text" at bounding box center [1227, 130] width 209 height 25
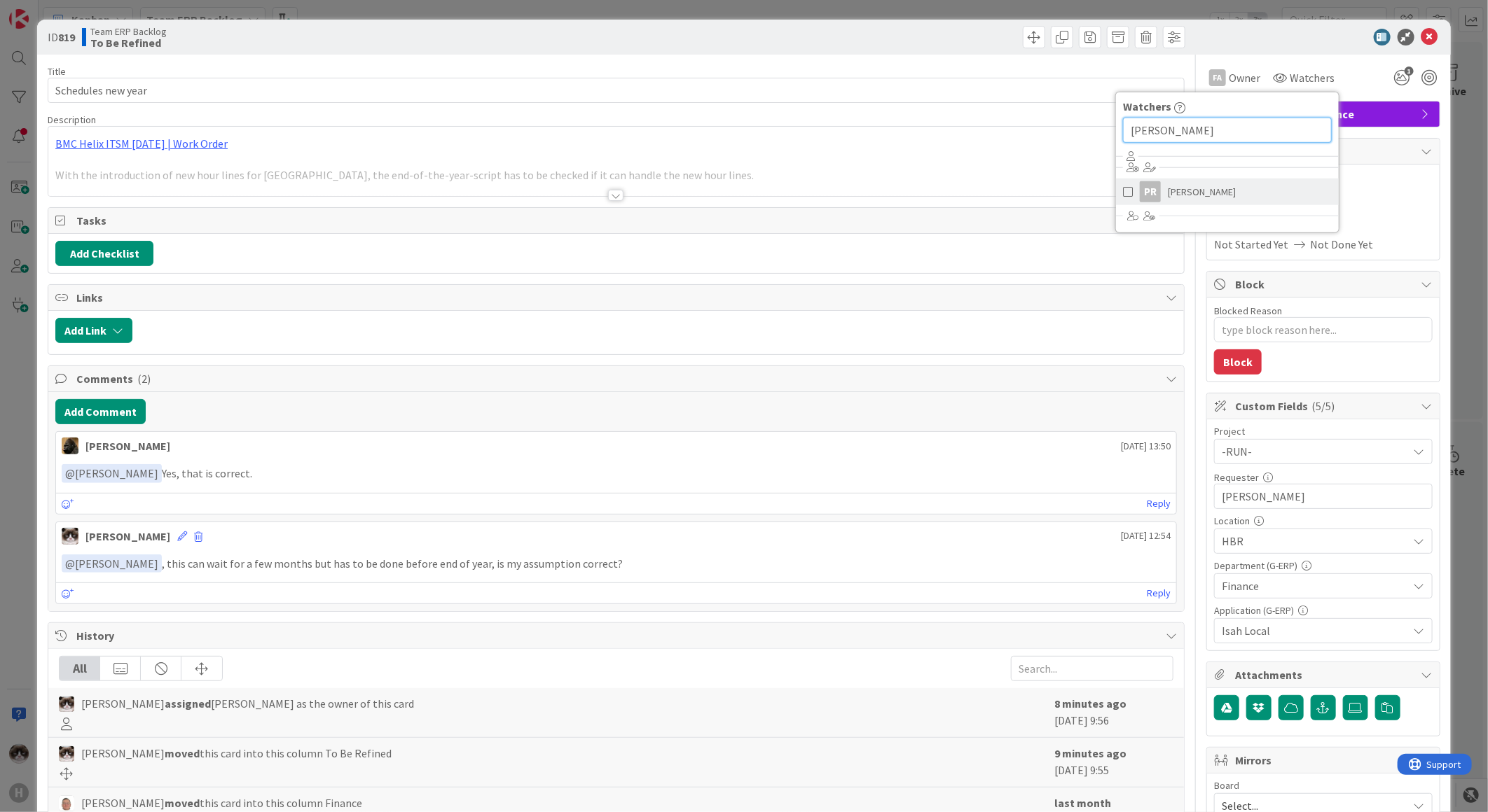
type input "parveen"
click at [1168, 193] on span "[PERSON_NAME]" at bounding box center [1202, 192] width 68 height 21
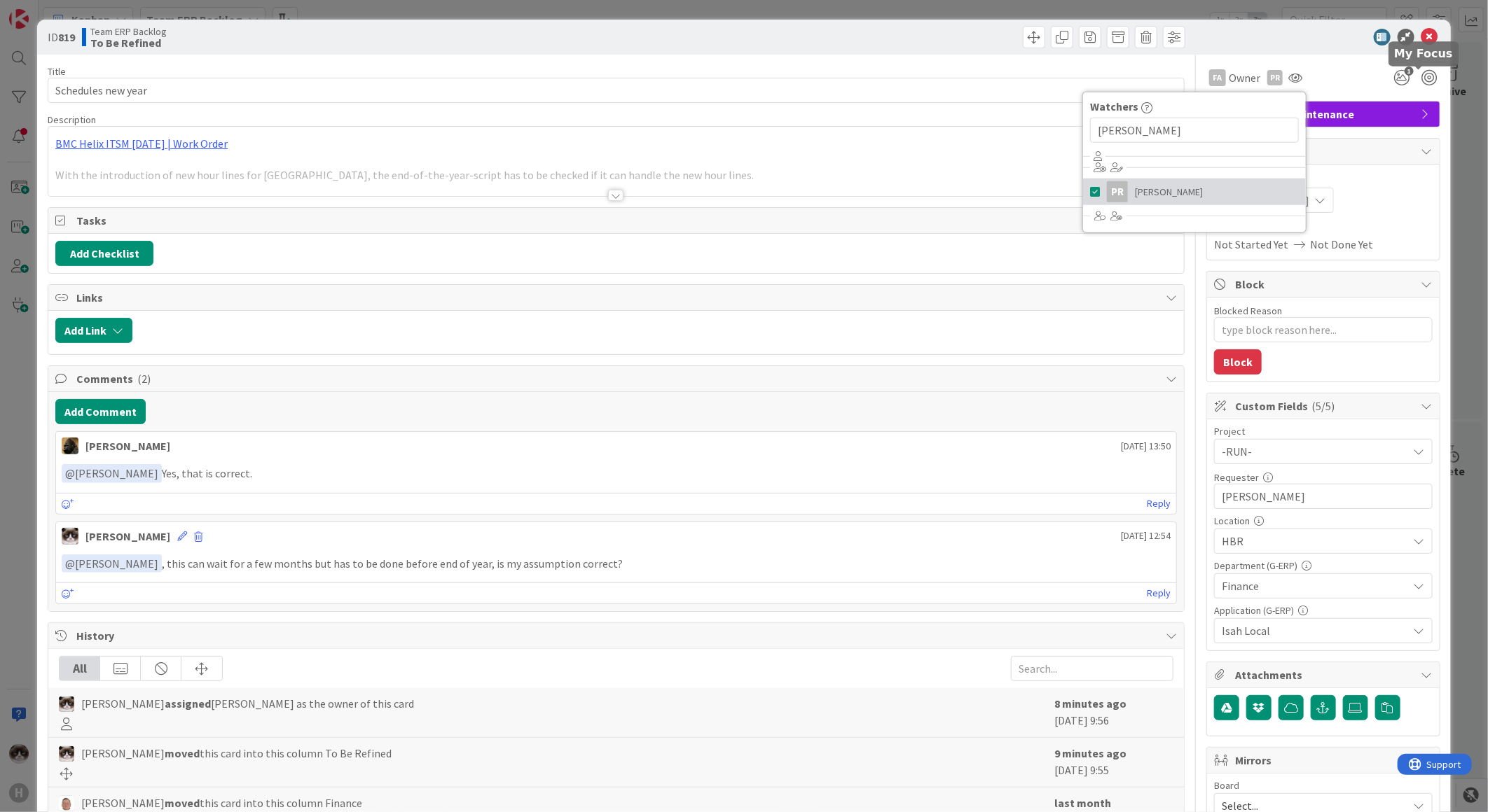
type textarea "x"
click at [1421, 37] on icon at bounding box center [1429, 36] width 17 height 17
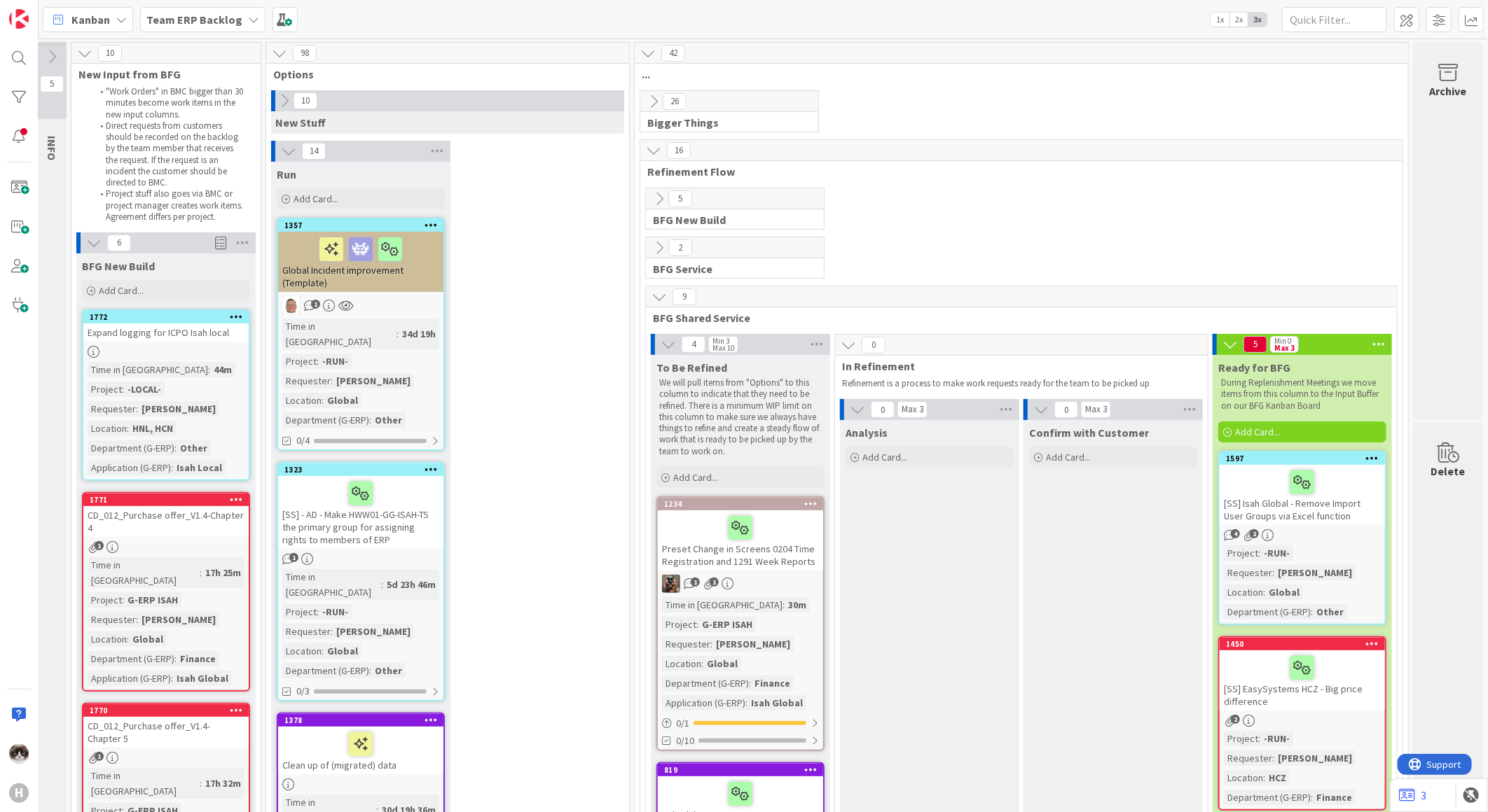
click at [183, 17] on b "Team ERP Backlog" at bounding box center [194, 20] width 96 height 14
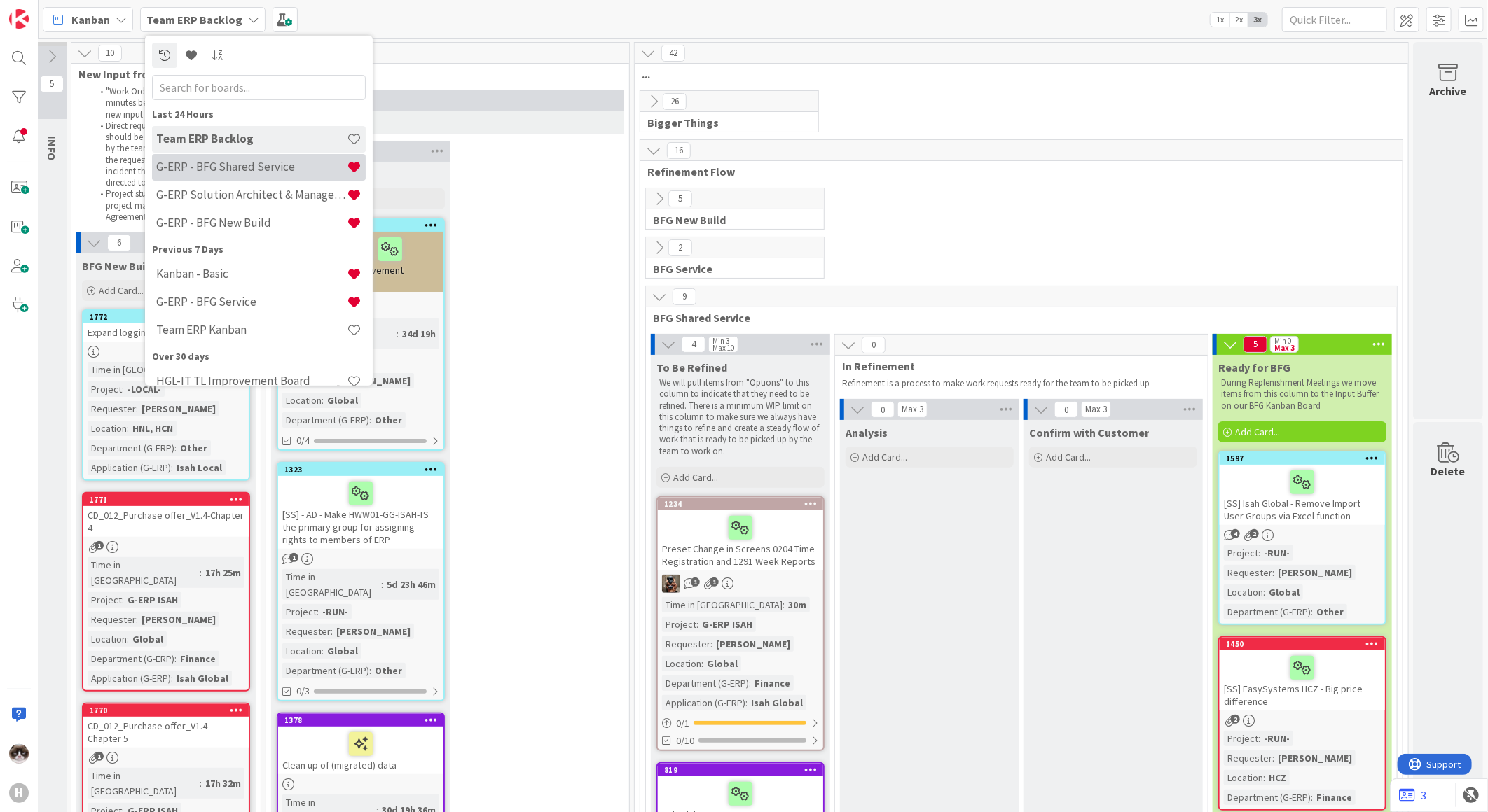
click at [226, 165] on h4 "G-ERP - BFG Shared Service" at bounding box center [251, 167] width 190 height 14
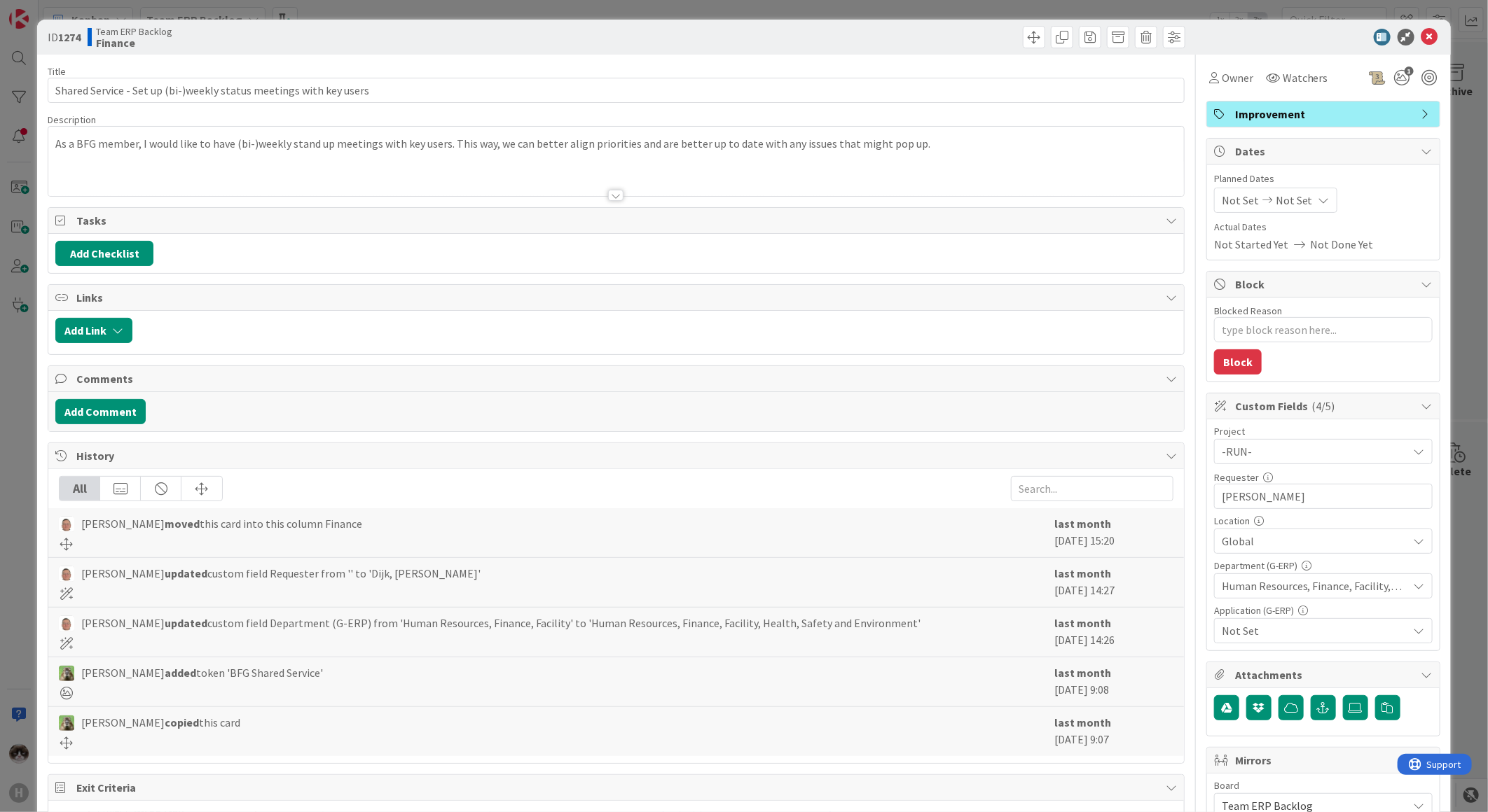
type textarea "x"
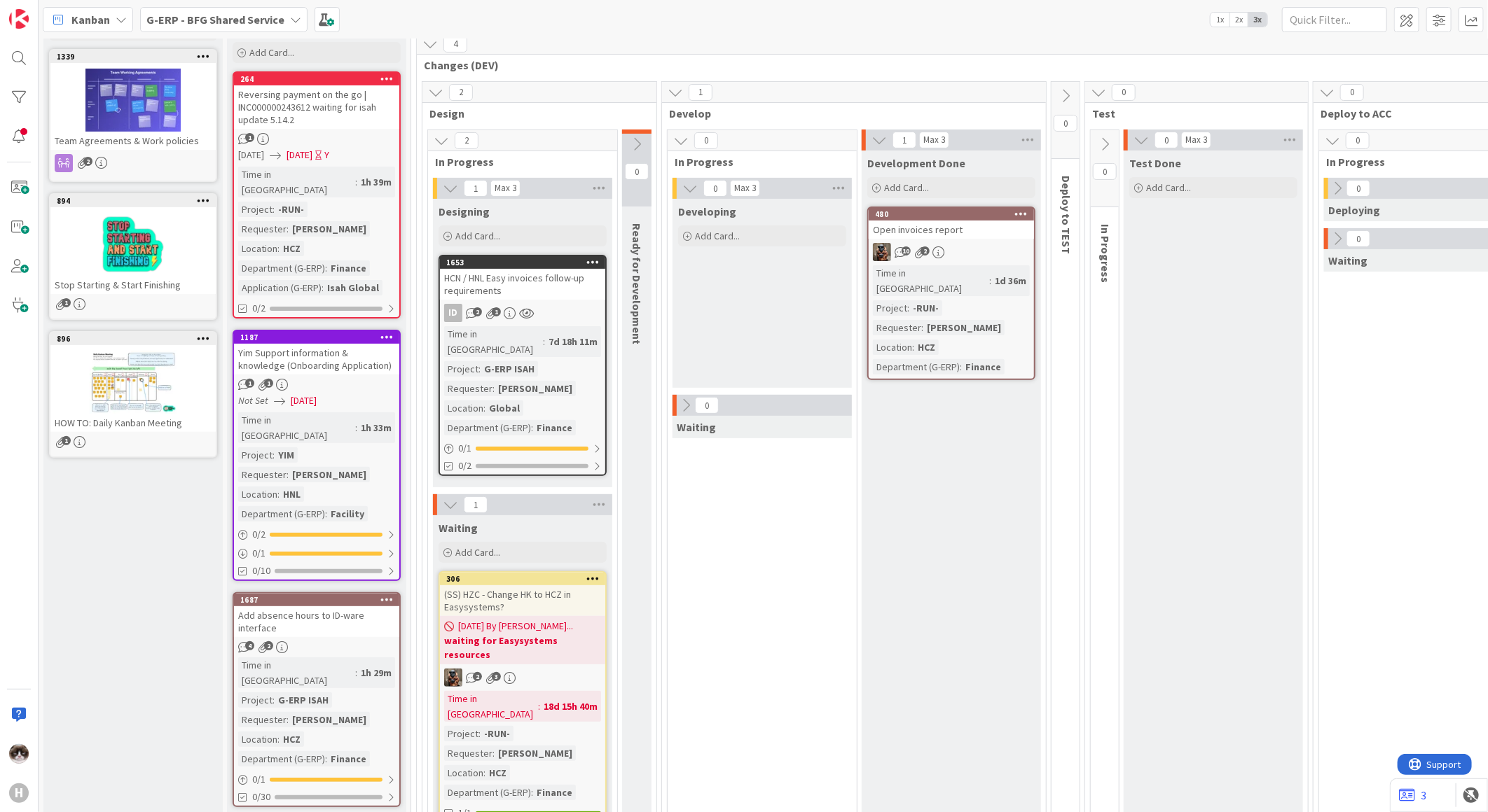
scroll to position [233, 0]
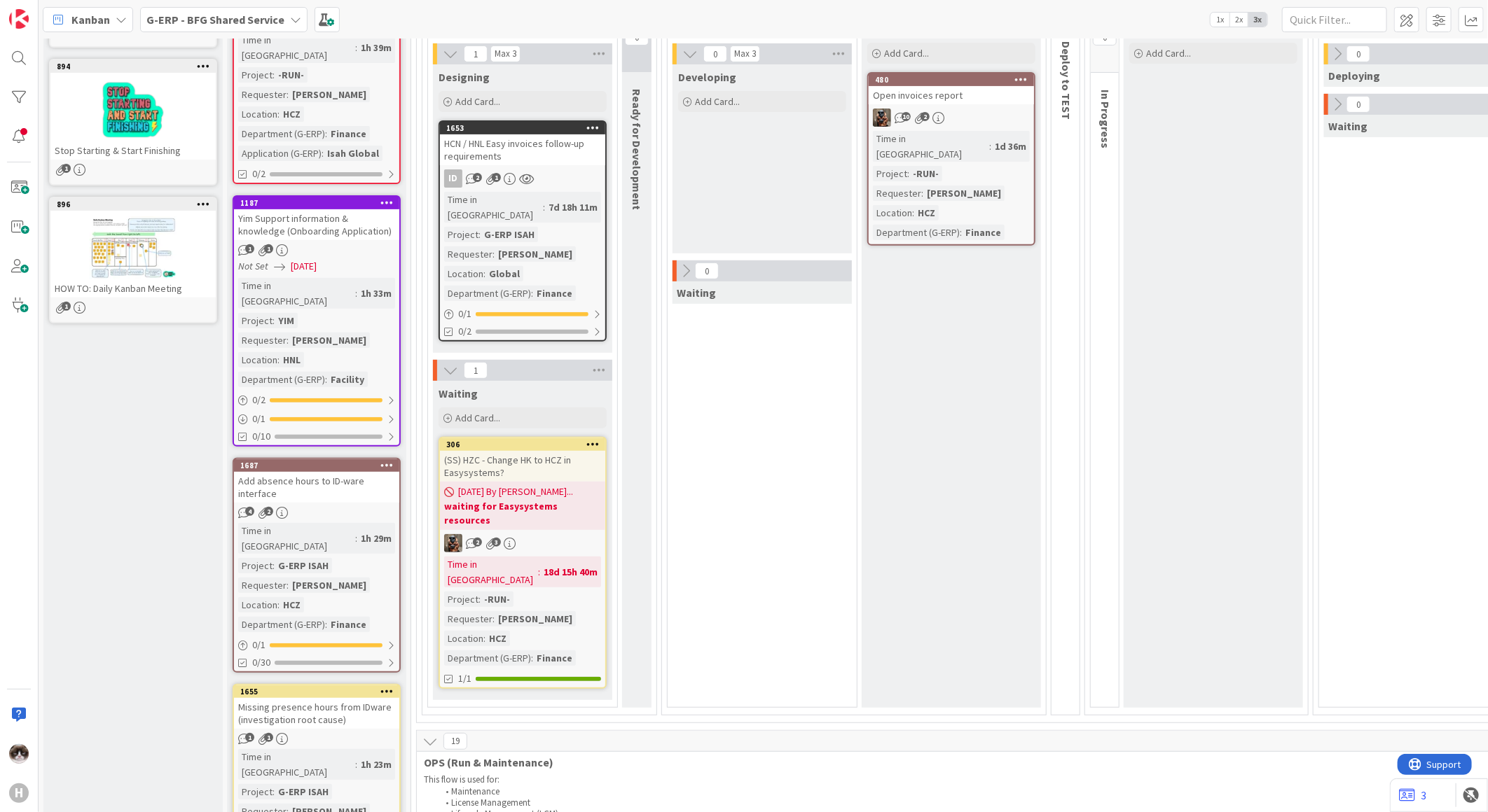
click at [347, 470] on link "1687 Add absence hours to ID-ware interface 4 2 Time in Column : 1h 29m Project…" at bounding box center [316, 565] width 168 height 215
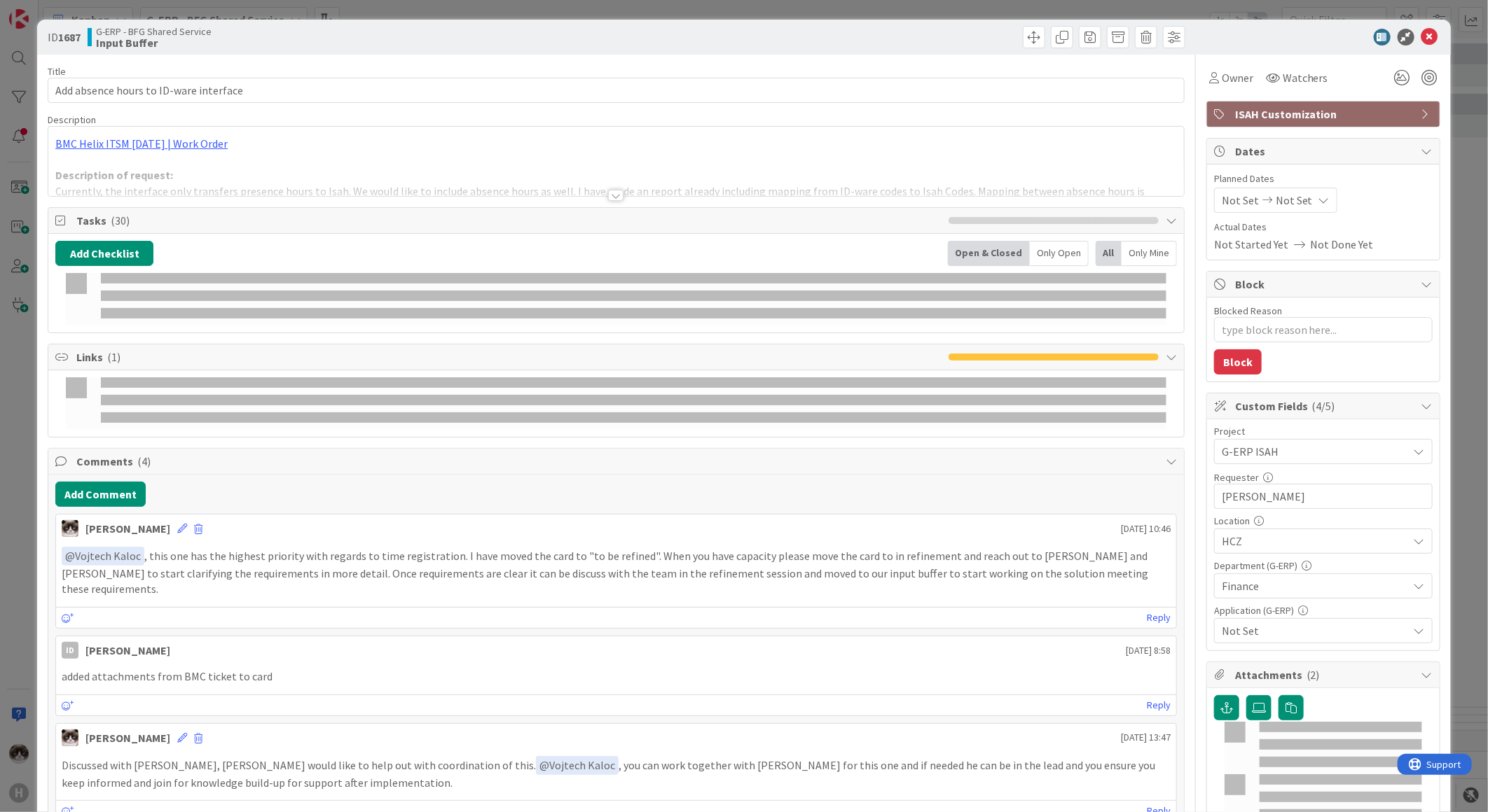
click at [1421, 42] on icon at bounding box center [1429, 36] width 17 height 17
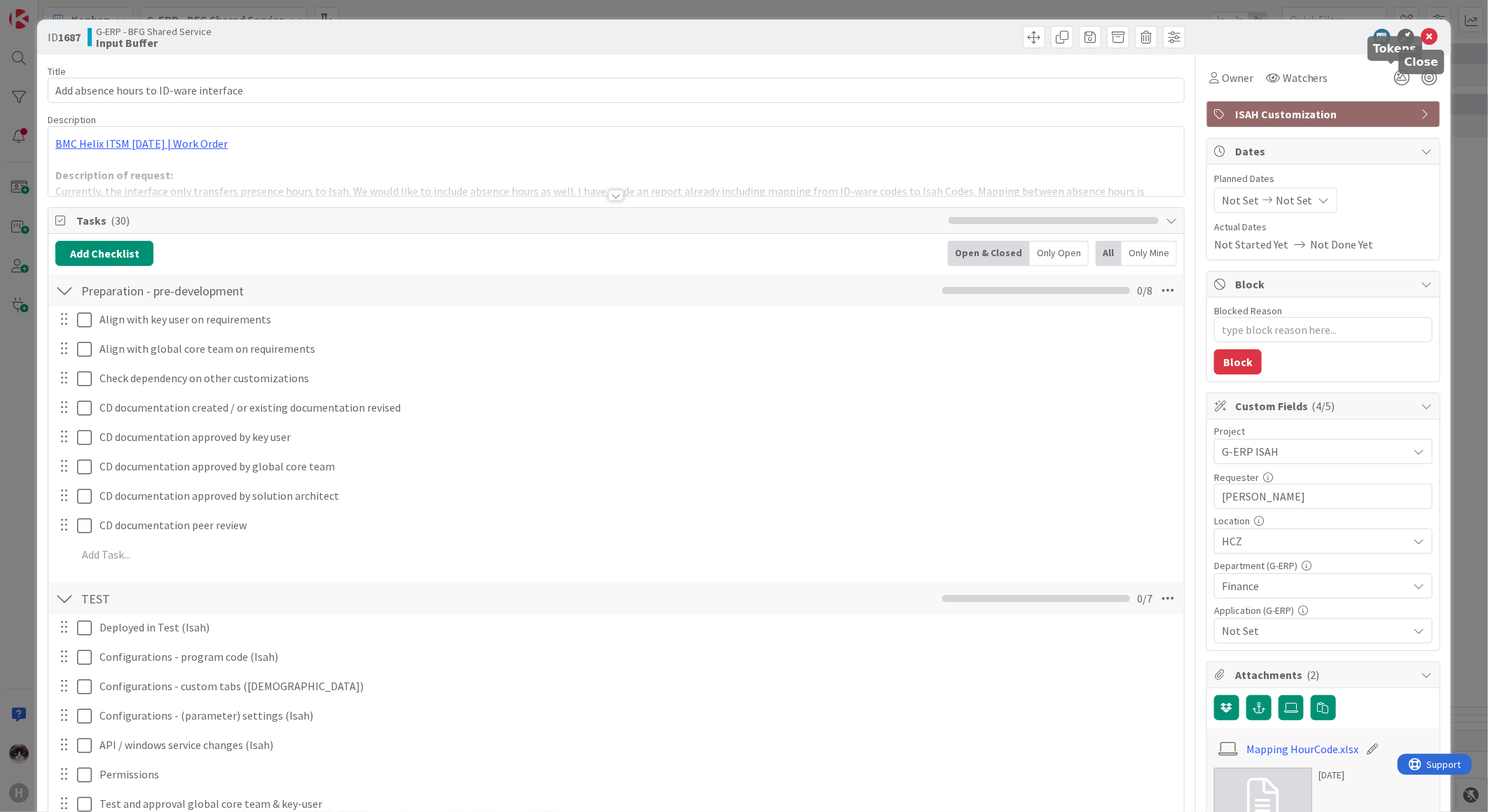
click at [1421, 36] on icon at bounding box center [1429, 36] width 17 height 17
click at [1421, 37] on icon at bounding box center [1429, 36] width 17 height 17
type textarea "x"
click at [1417, 33] on div "Kanban G-ERP - BFG Shared Service 1x 2x 3x" at bounding box center [763, 19] width 1449 height 39
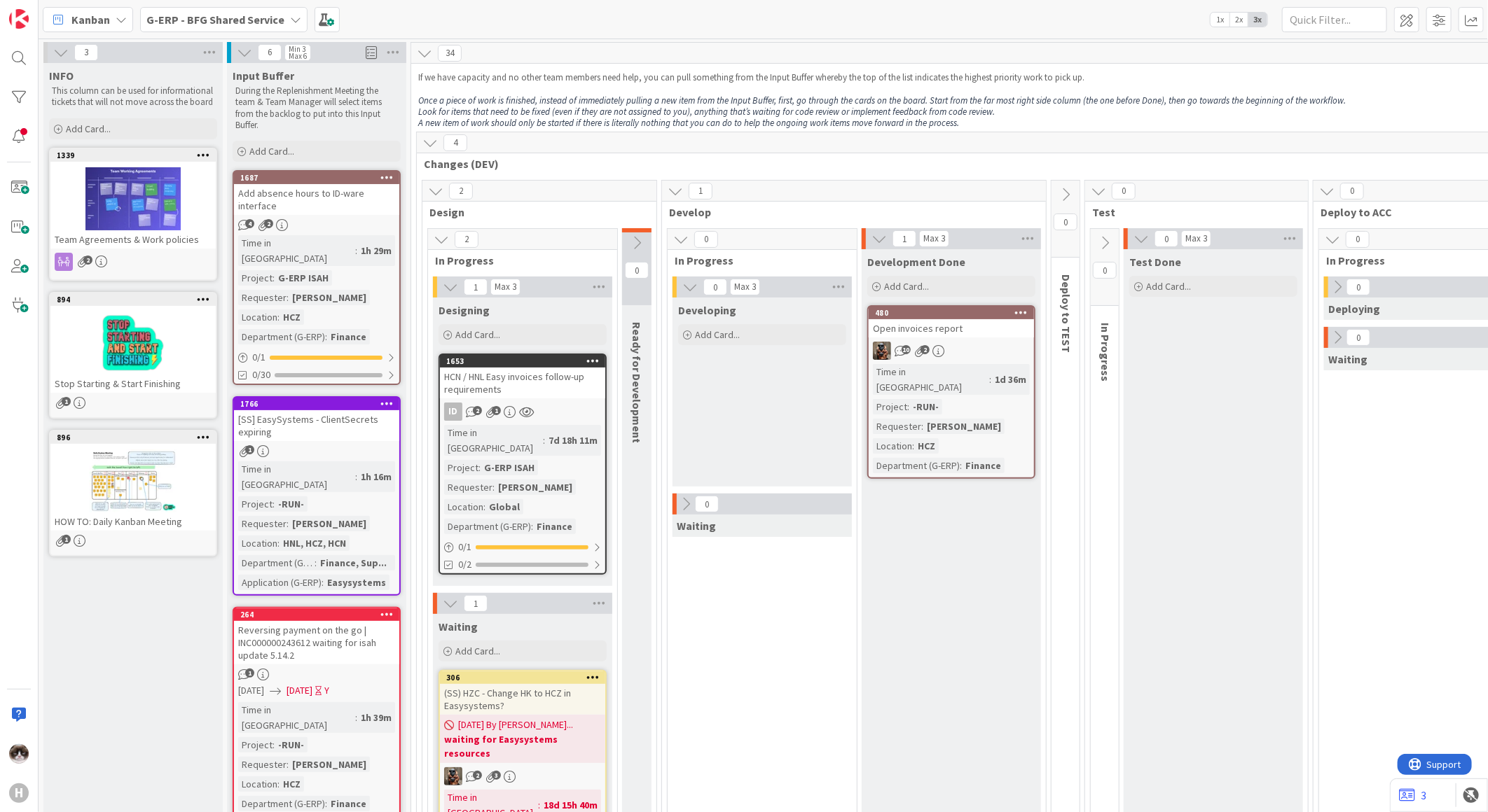
click at [247, 20] on b "G-ERP - BFG Shared Service" at bounding box center [216, 20] width 138 height 14
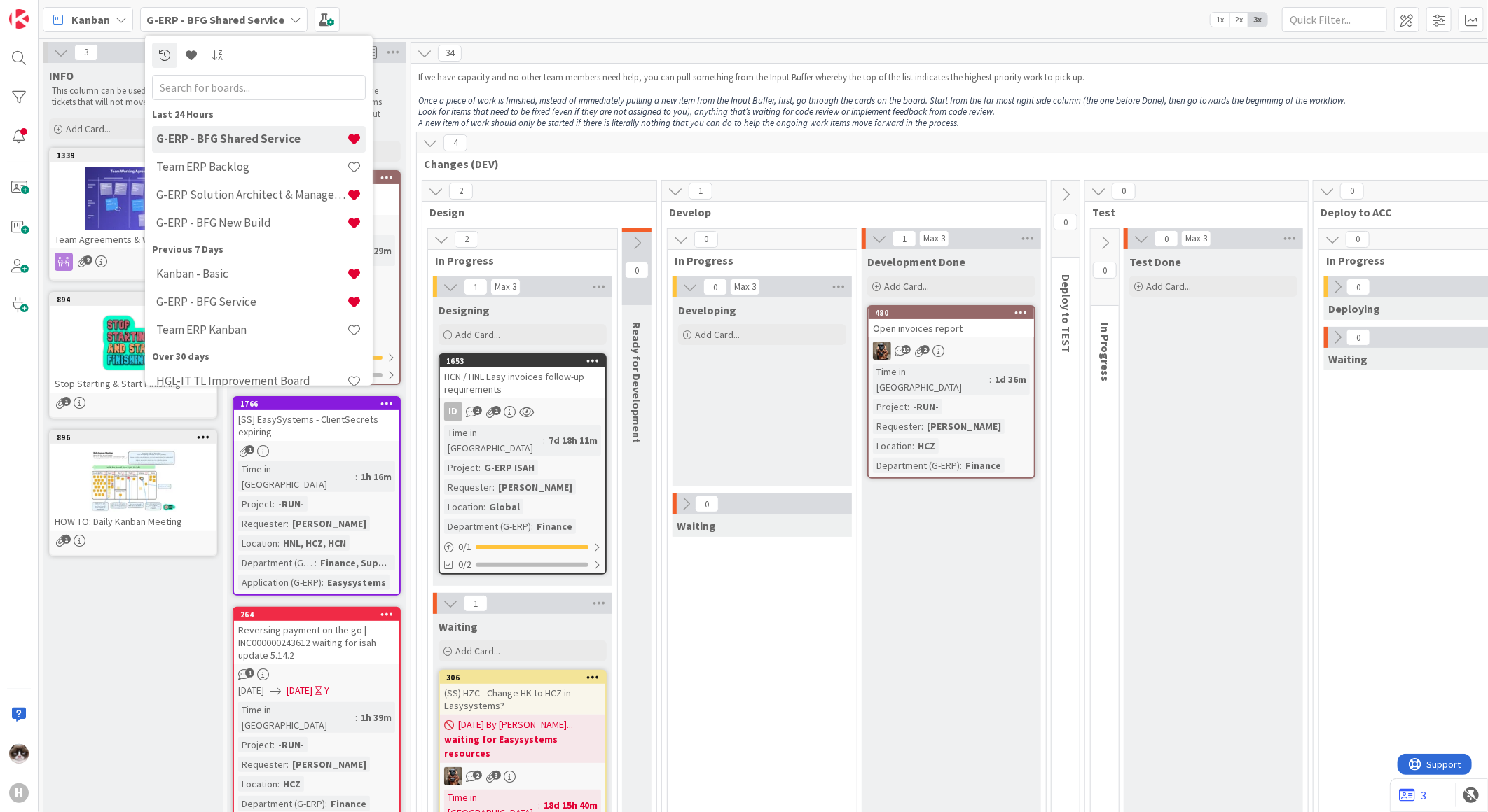
click at [741, 649] on div "0 Max 3 Developing Add Card... 0 Waiting" at bounding box center [761, 608] width 183 height 664
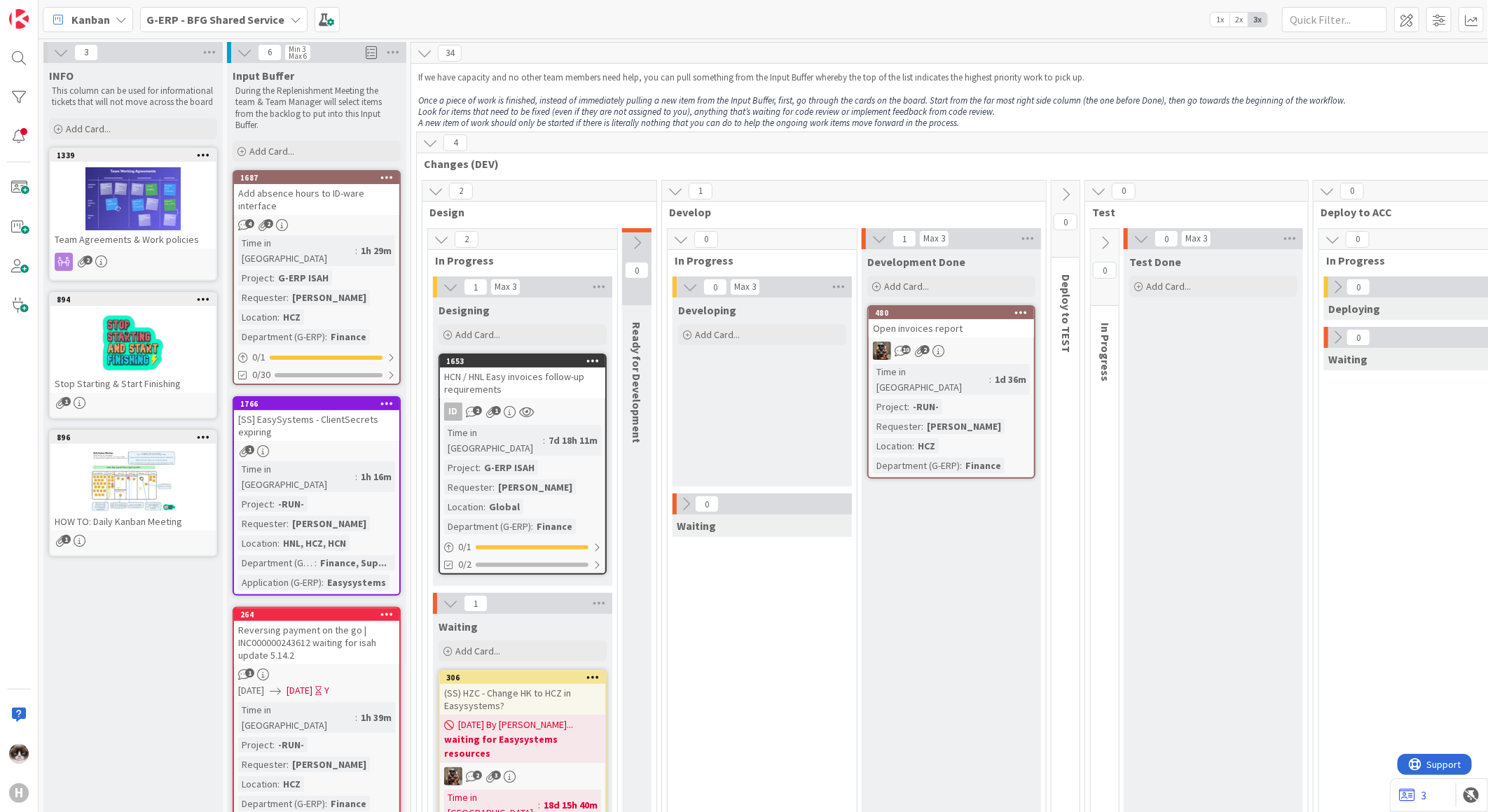
click at [232, 22] on b "G-ERP - BFG Shared Service" at bounding box center [216, 20] width 138 height 14
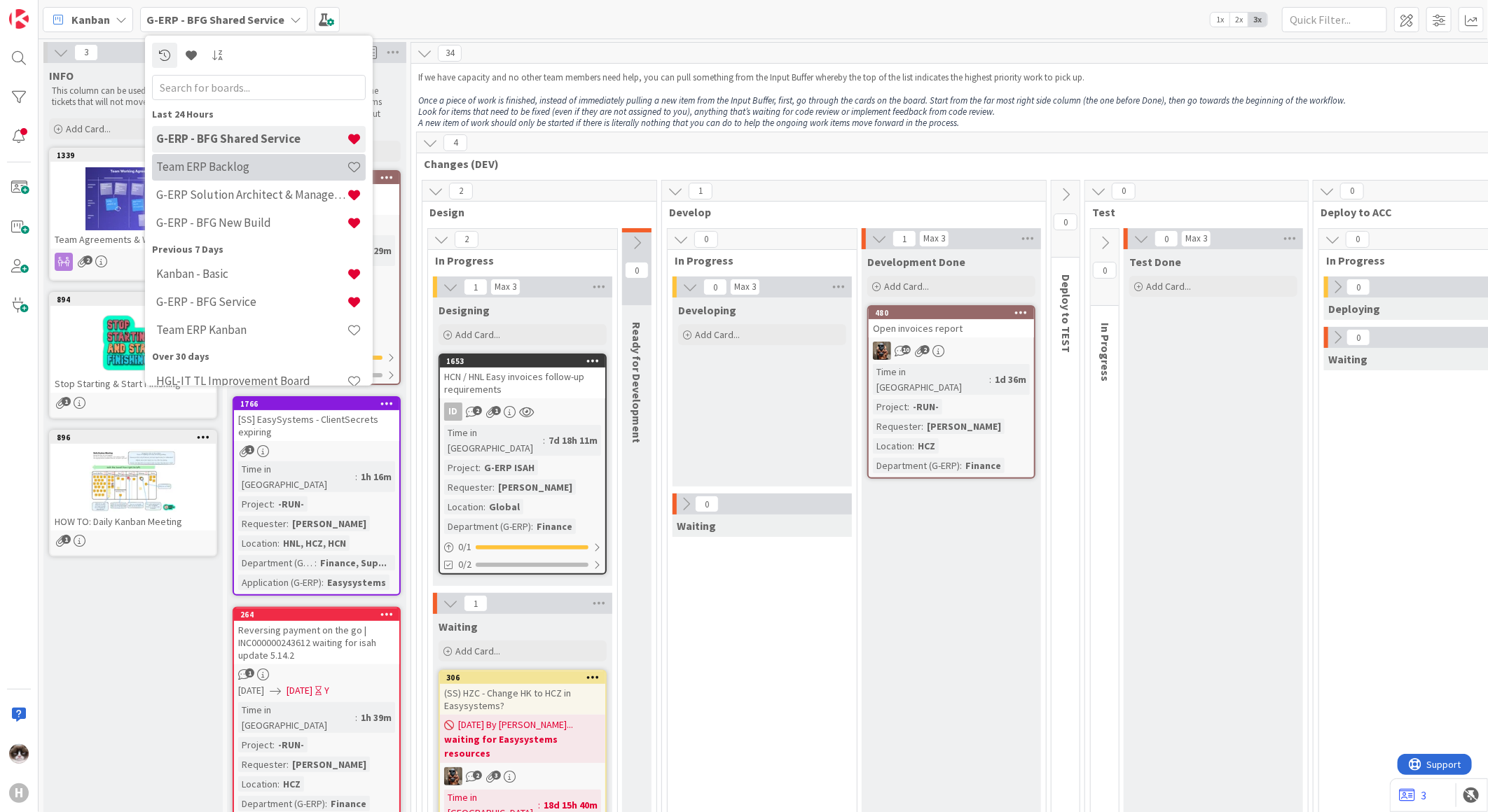
click at [254, 170] on h4 "Team ERP Backlog" at bounding box center [251, 167] width 190 height 14
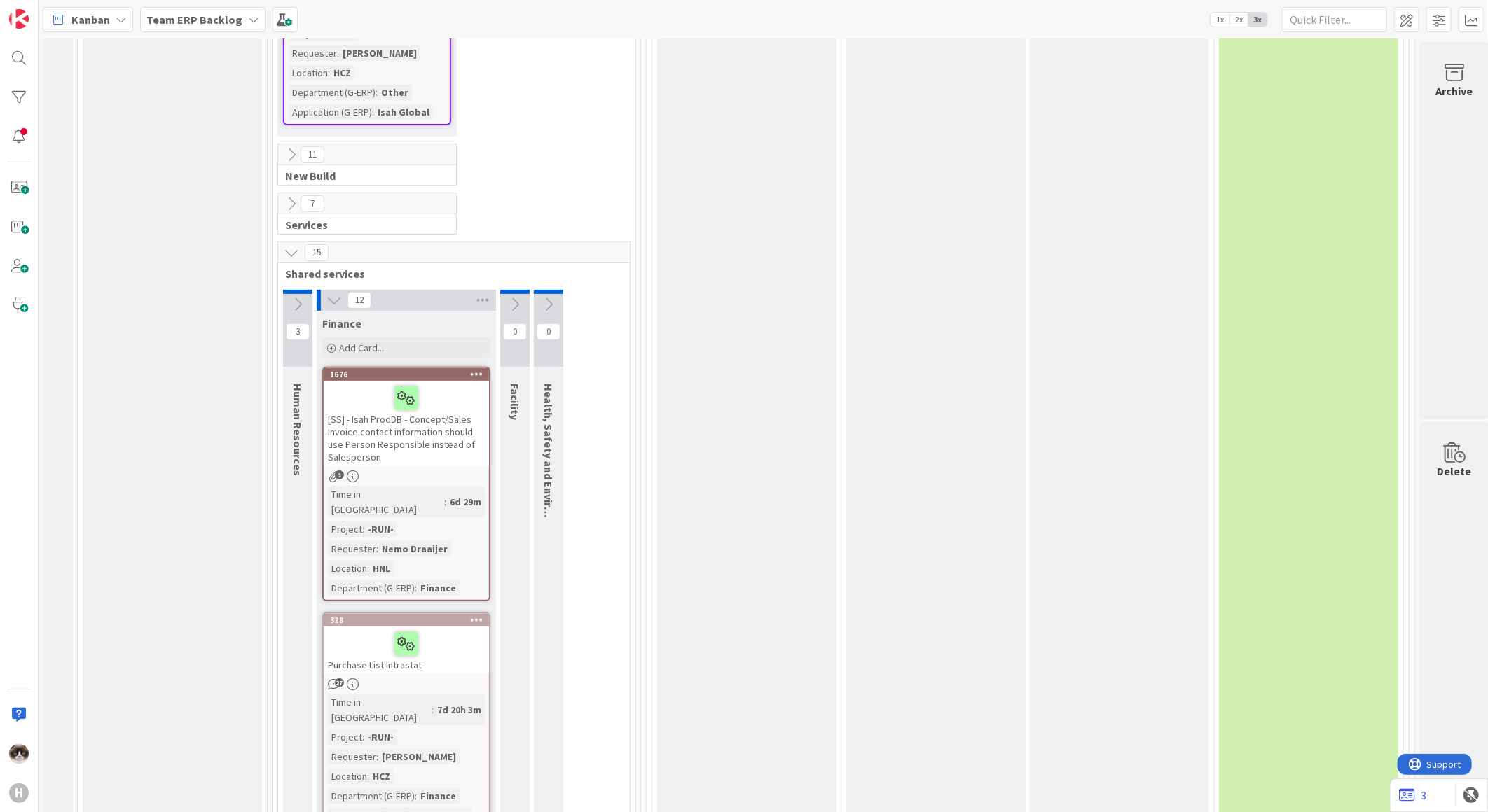
scroll to position [3190, 0]
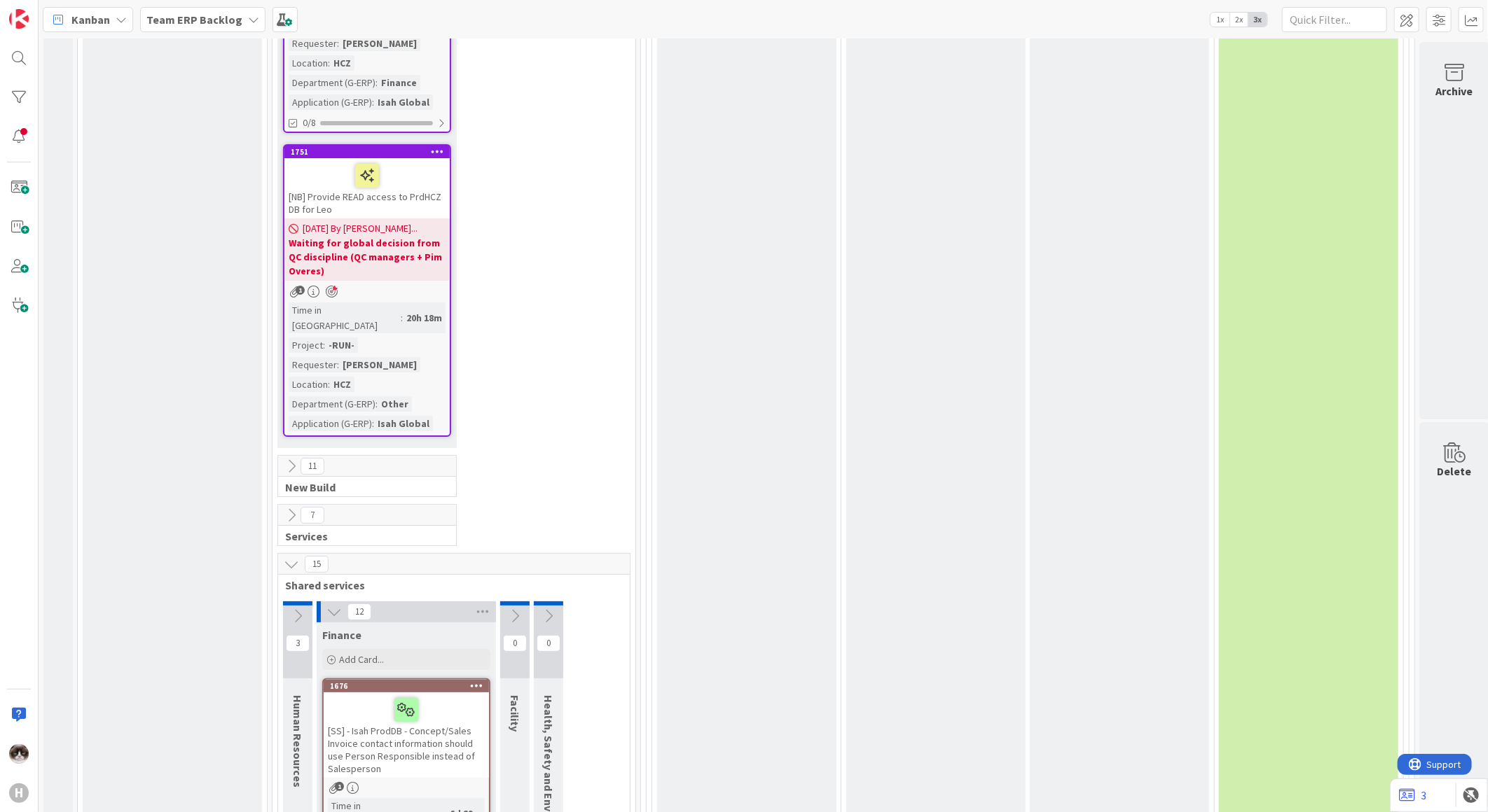
click at [292, 608] on icon at bounding box center [297, 615] width 15 height 15
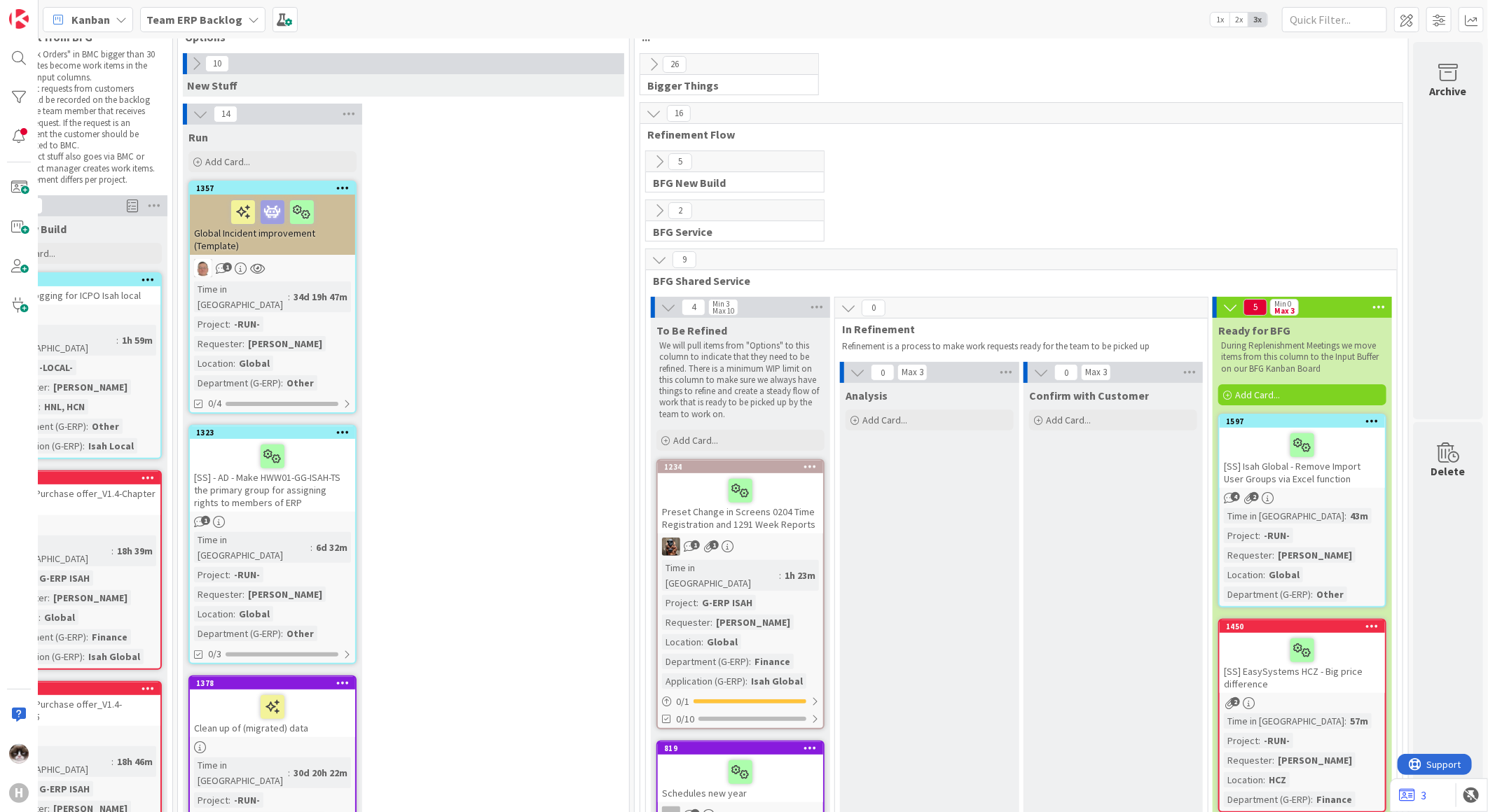
scroll to position [0, 105]
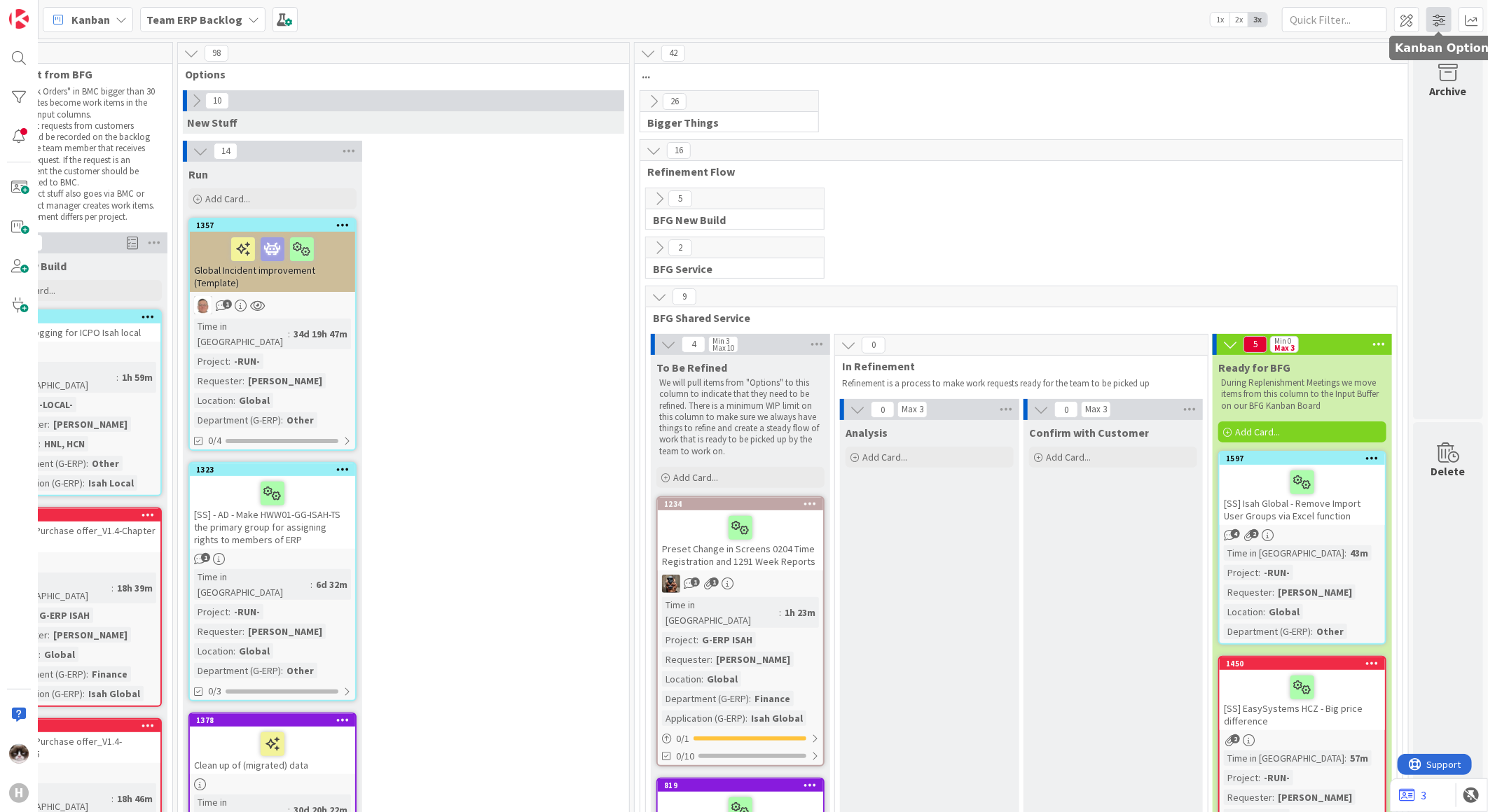
click at [1432, 22] on span at bounding box center [1439, 20] width 25 height 25
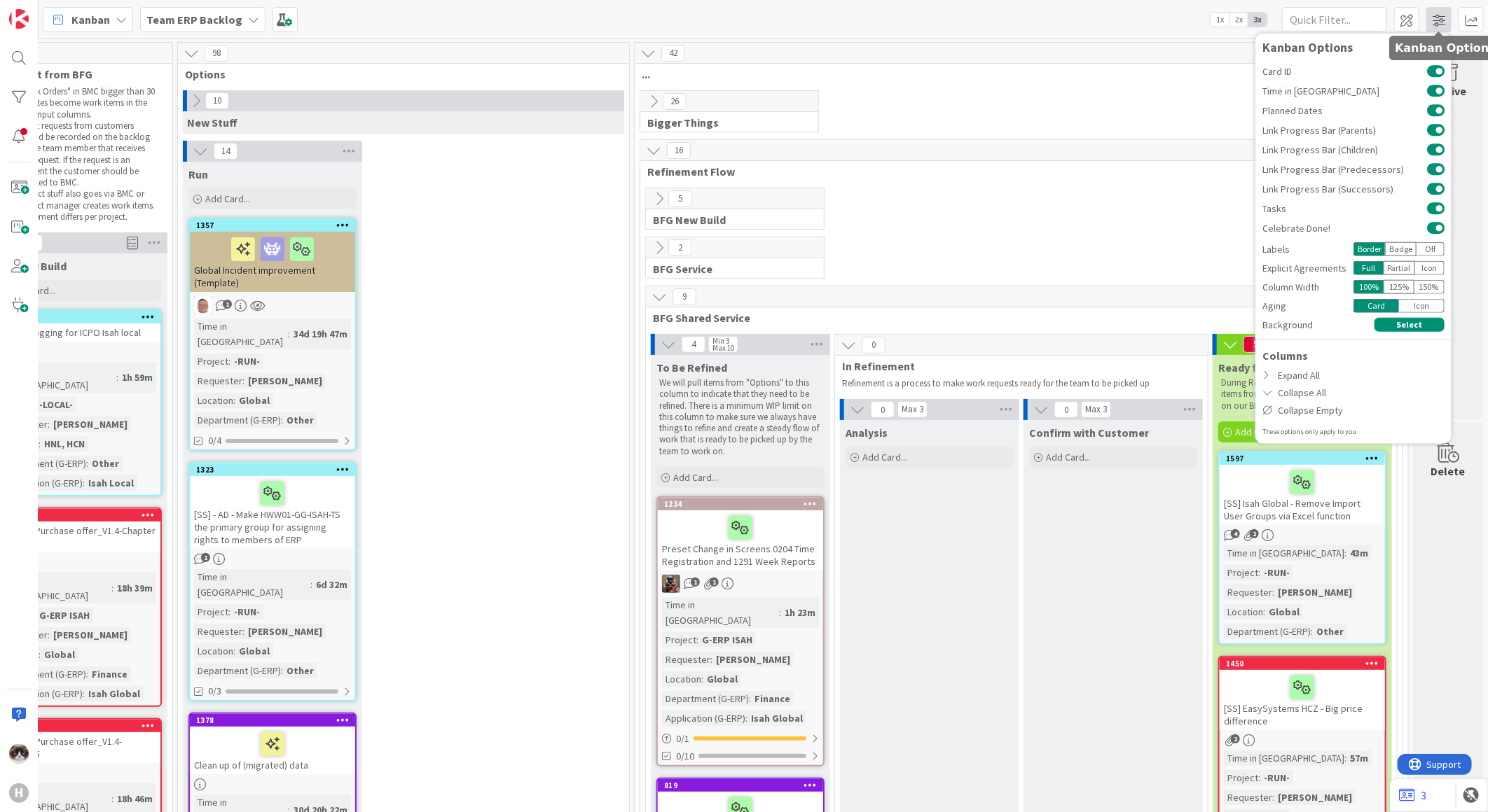
click at [1432, 22] on span at bounding box center [1439, 20] width 25 height 25
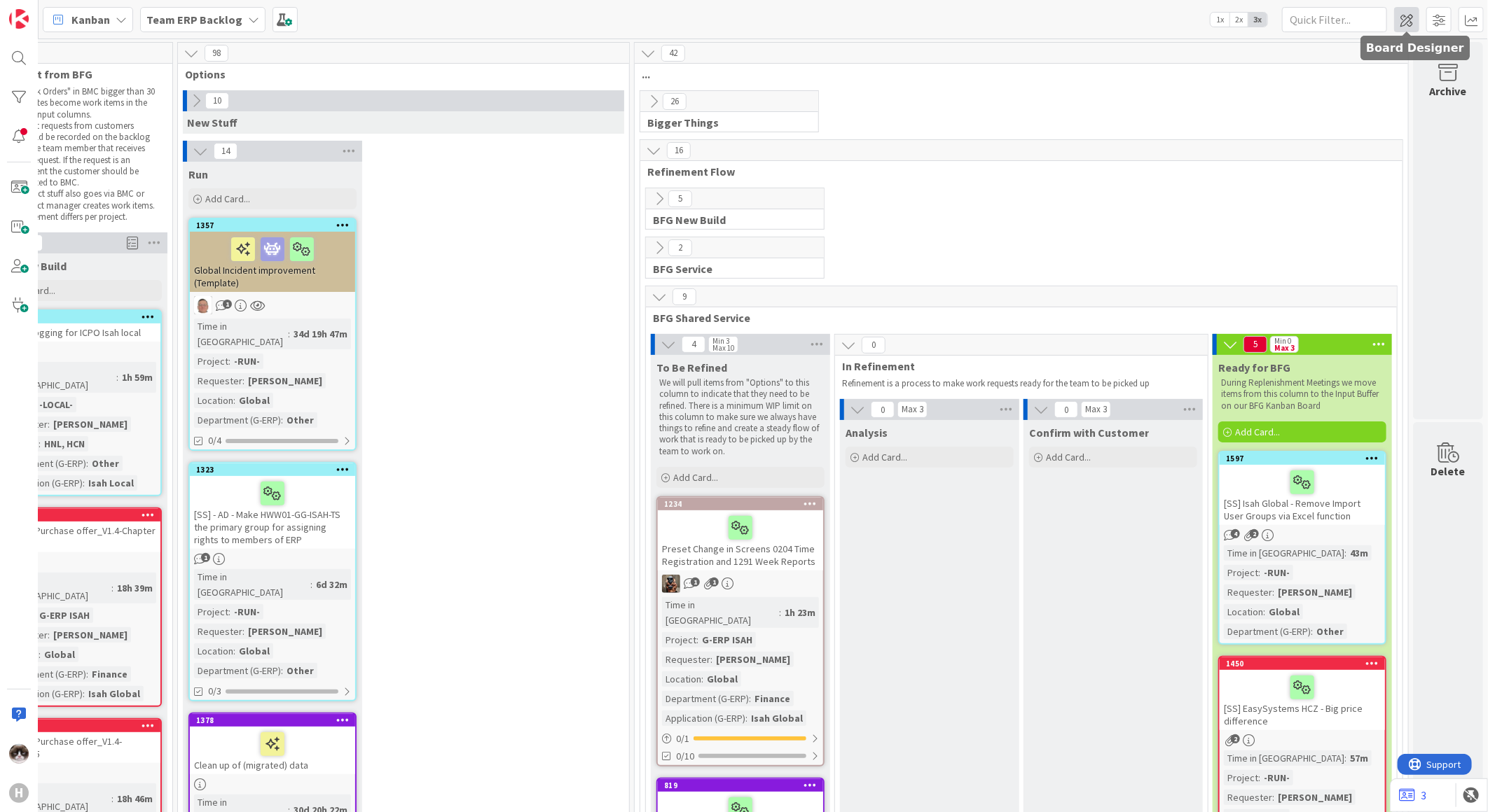
click at [1413, 19] on span at bounding box center [1407, 20] width 25 height 25
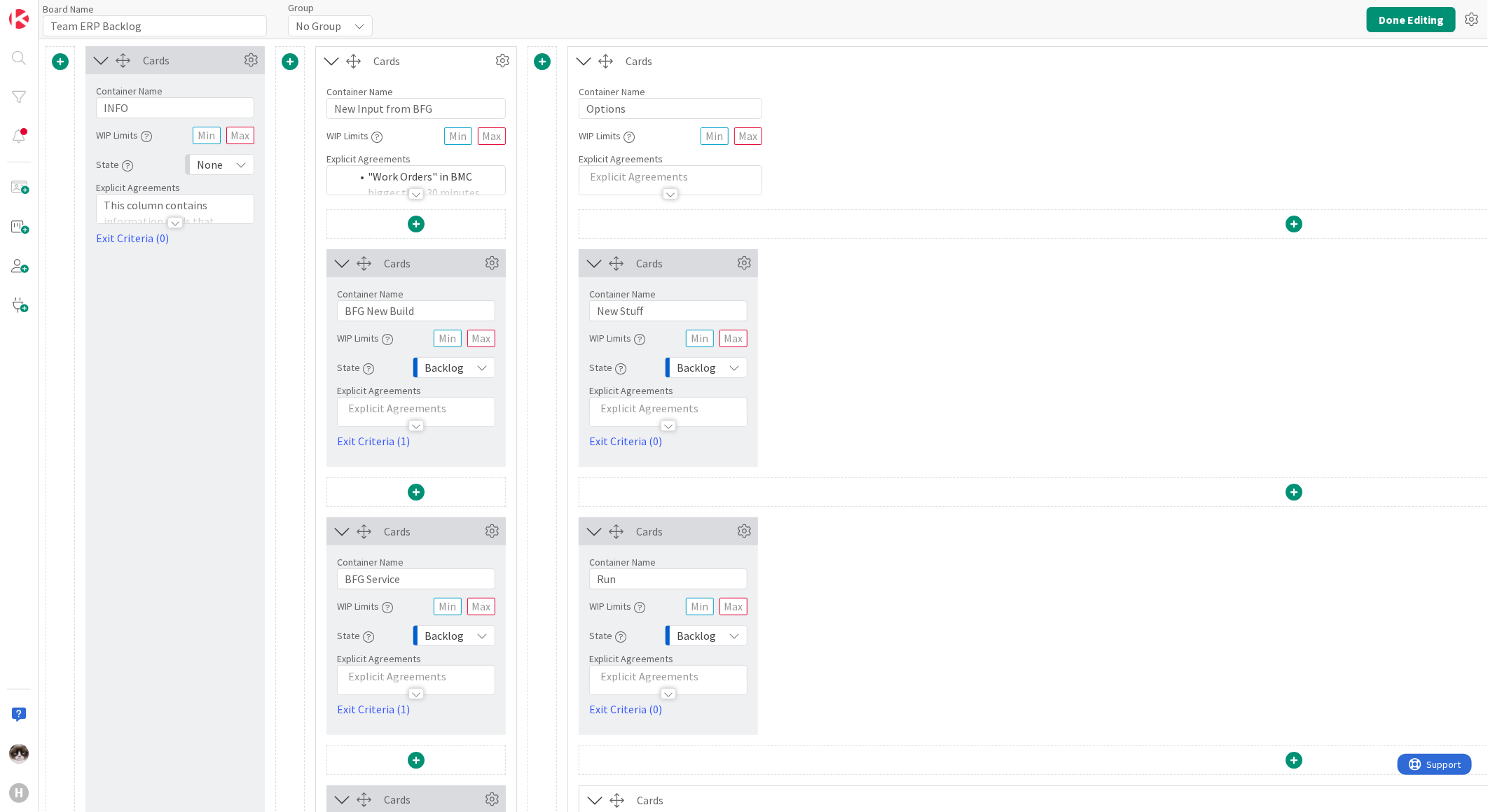
type input "Team ERP Backlog"
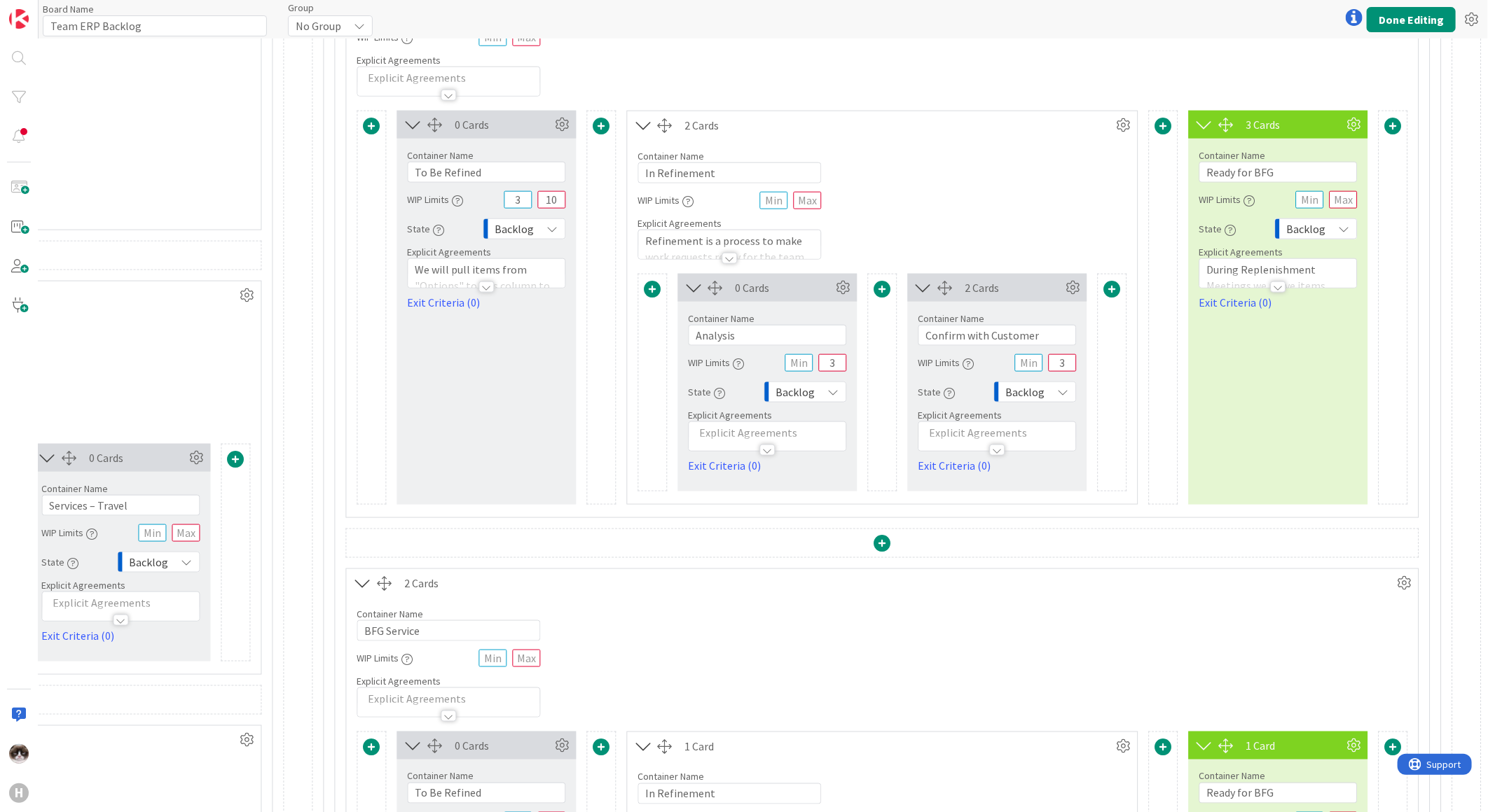
scroll to position [1166, 1760]
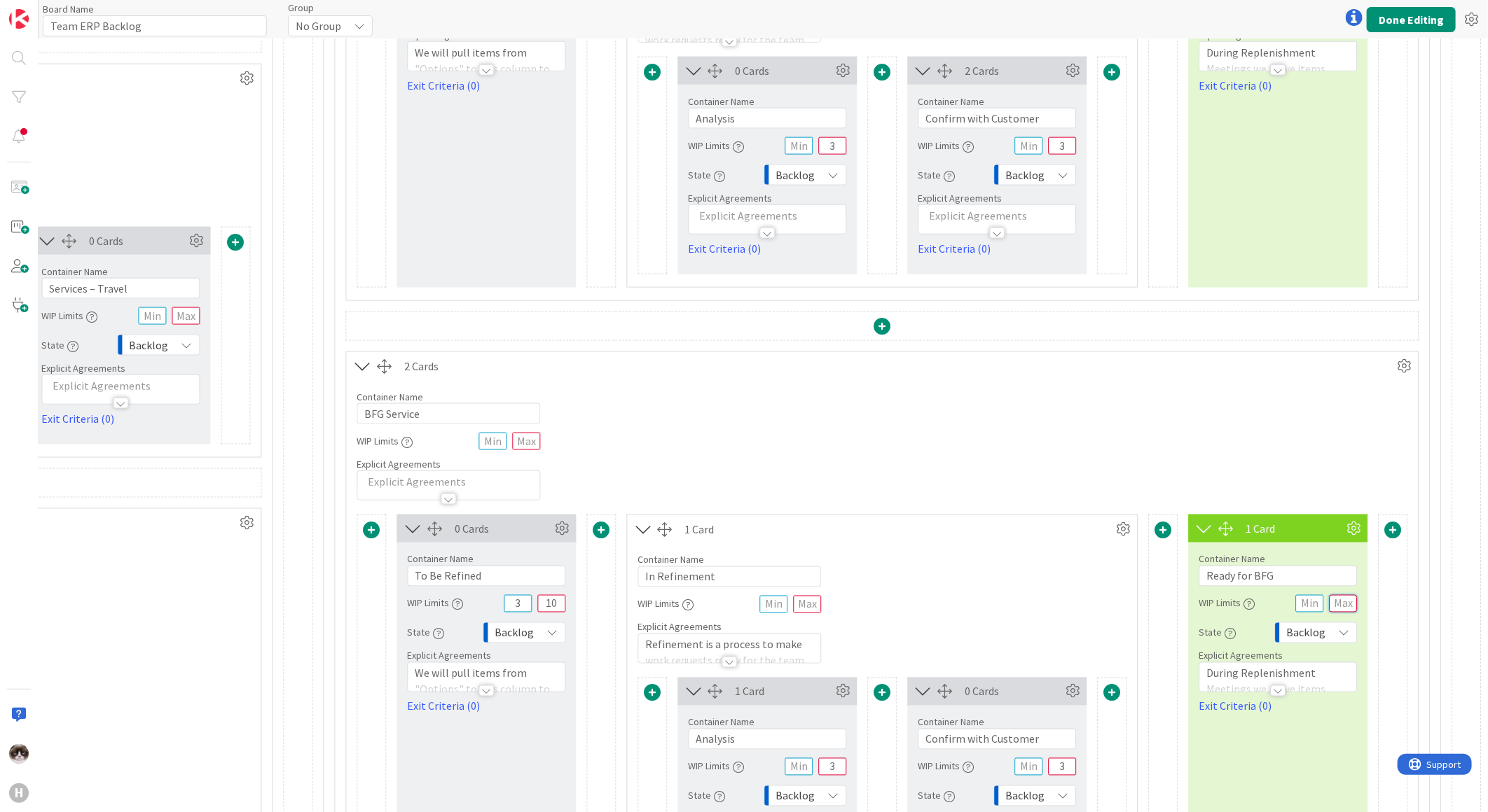
click at [1335, 601] on input "text" at bounding box center [1342, 604] width 28 height 17
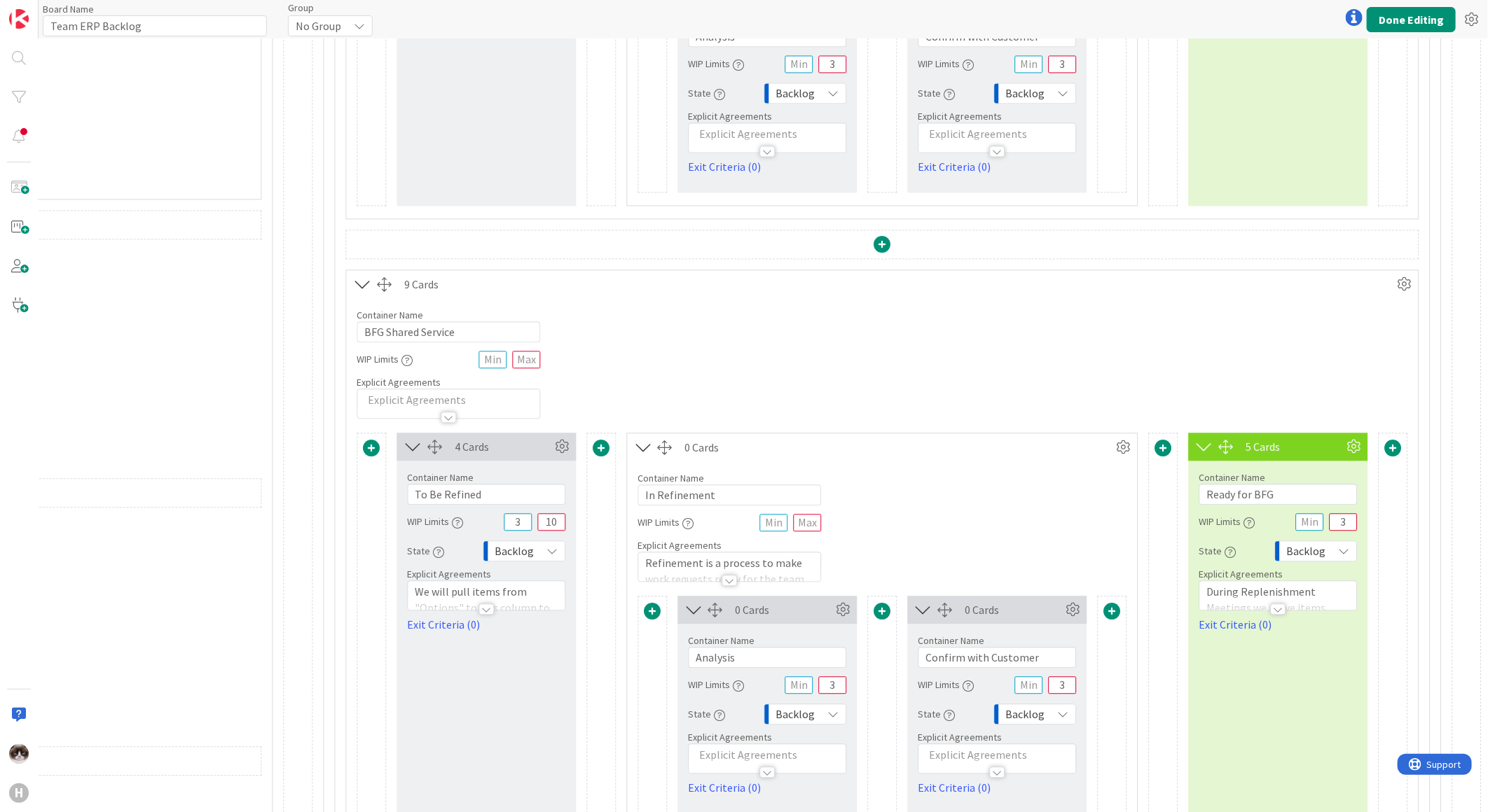
scroll to position [1945, 1760]
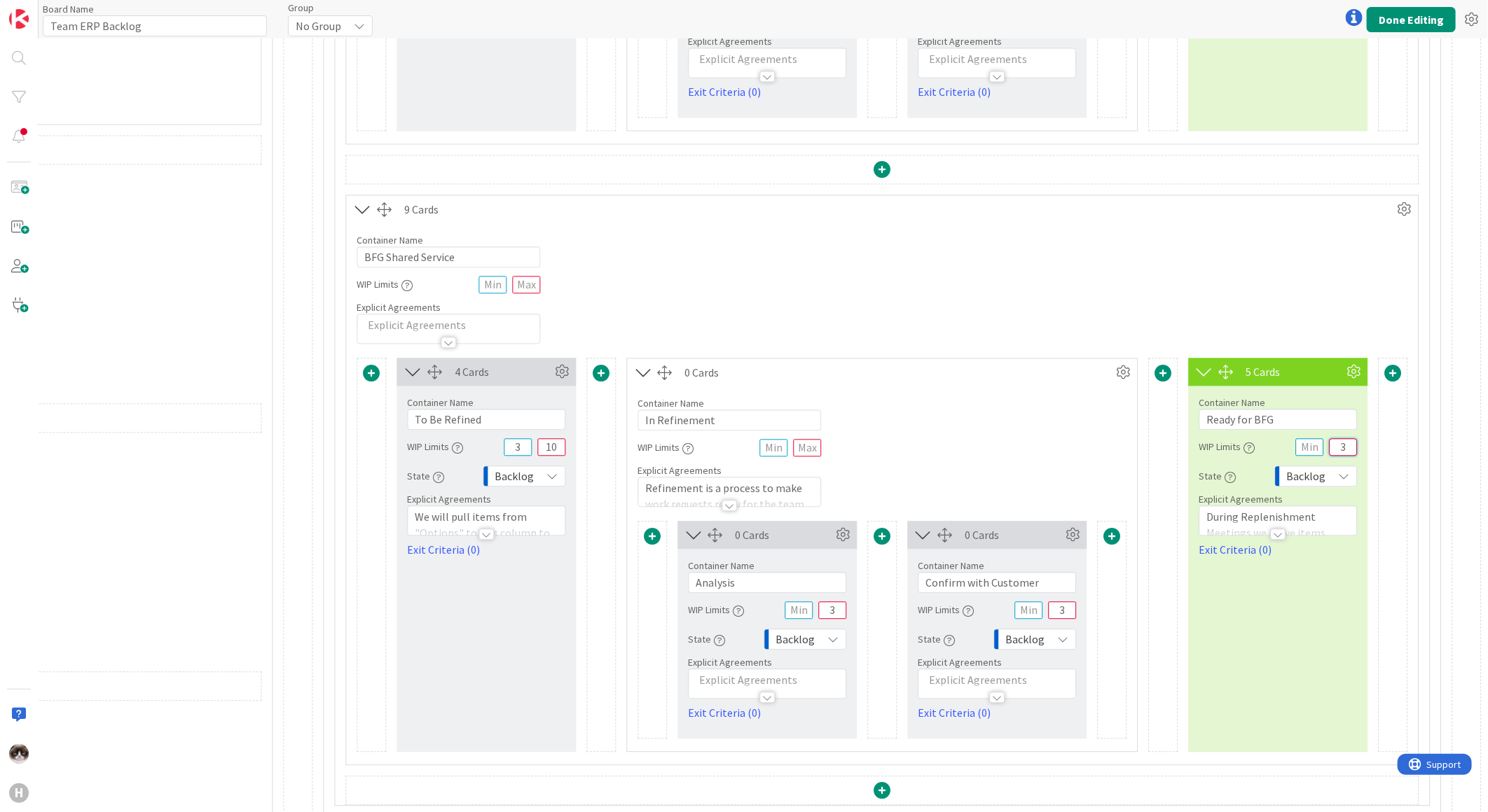
click at [1336, 445] on input "3" at bounding box center [1342, 447] width 28 height 17
click at [1333, 445] on input "3" at bounding box center [1342, 447] width 28 height 17
drag, startPoint x: 1338, startPoint y: 448, endPoint x: 1321, endPoint y: 450, distance: 17.1
click at [1329, 450] on input "3" at bounding box center [1342, 447] width 28 height 17
type input "5"
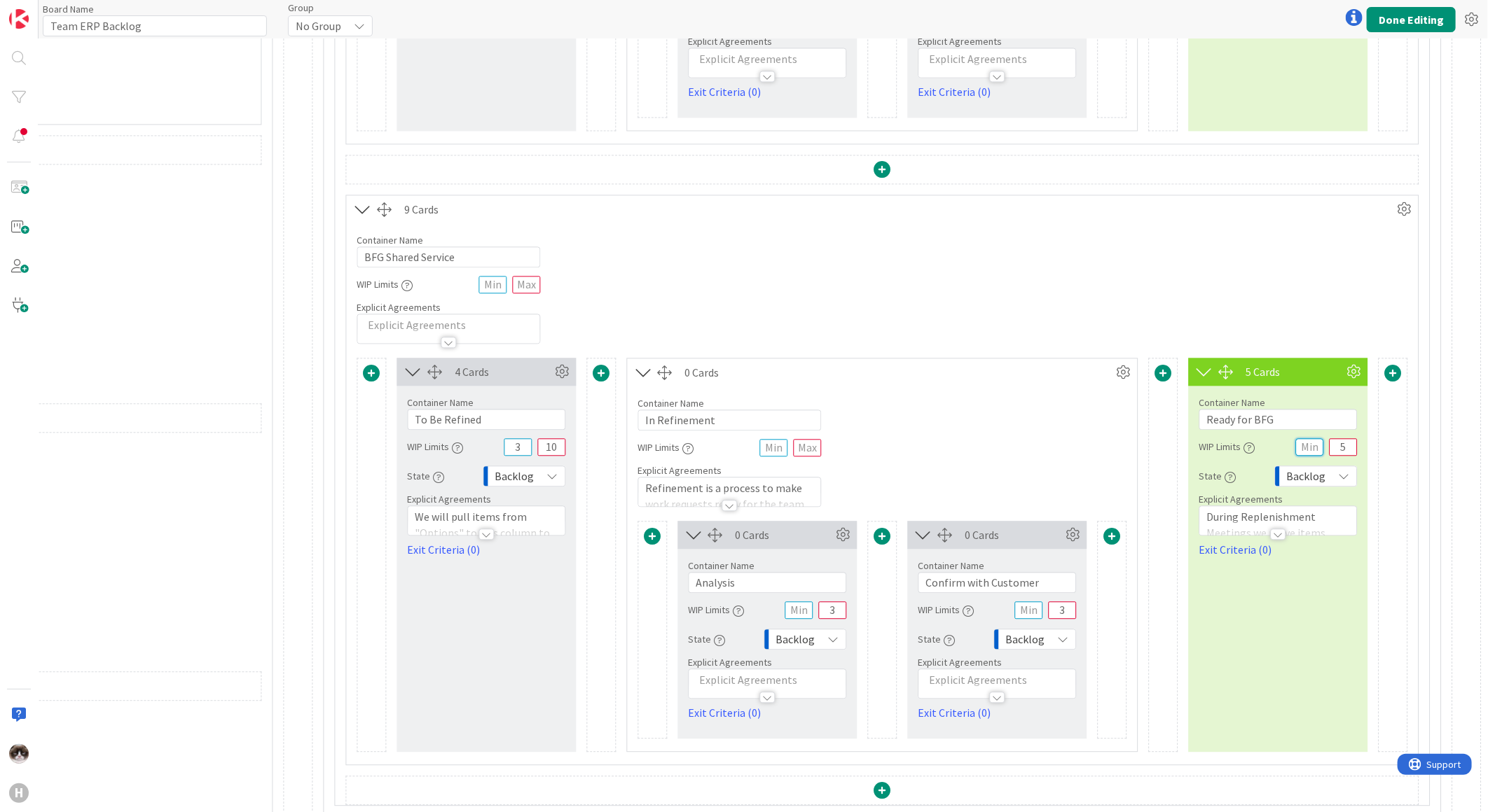
drag, startPoint x: 1306, startPoint y: 450, endPoint x: 1287, endPoint y: 451, distance: 19.0
click at [1295, 451] on input "text" at bounding box center [1309, 447] width 28 height 17
type input "1"
click at [1406, 21] on button "Done Editing" at bounding box center [1411, 20] width 89 height 25
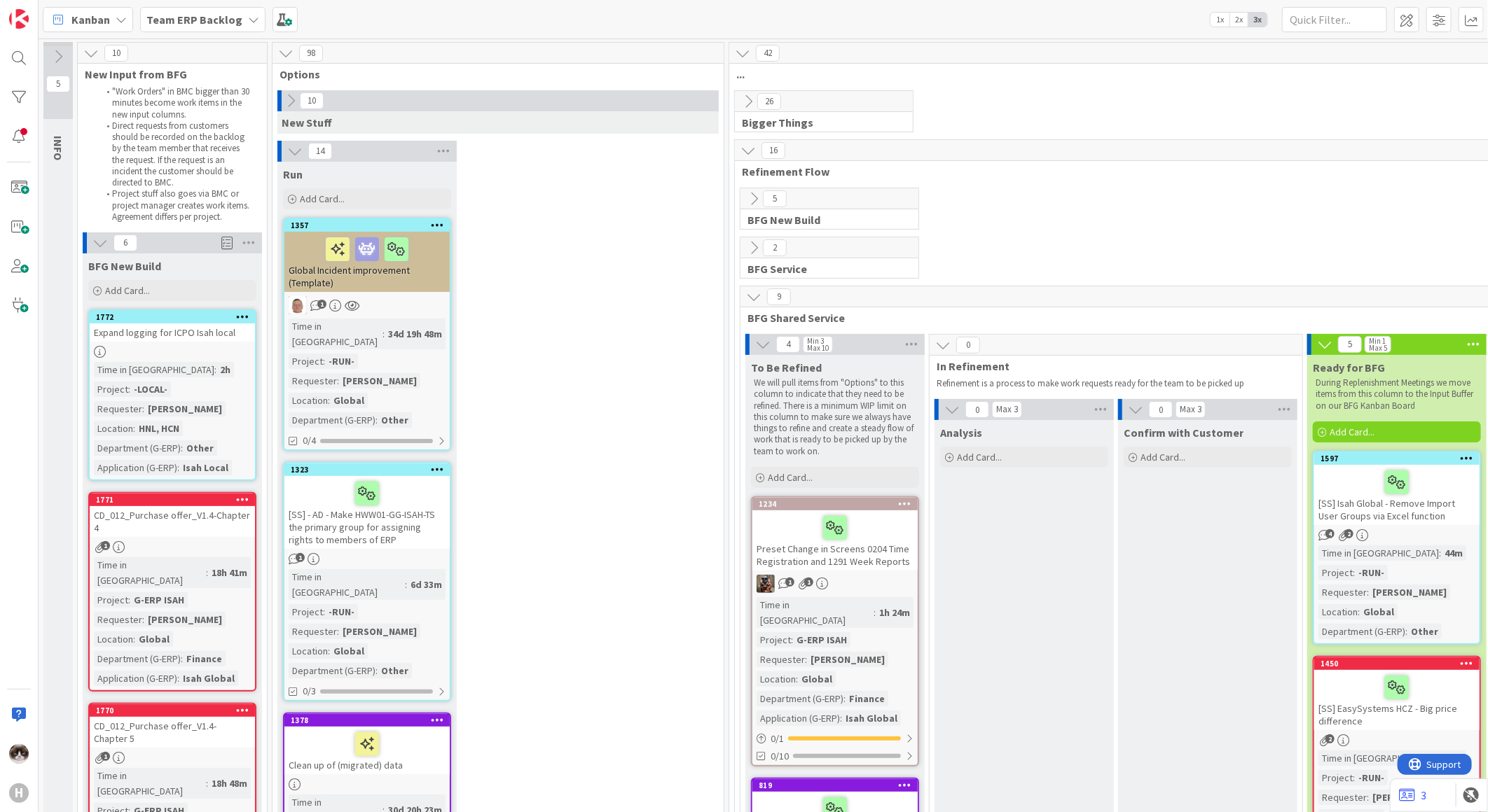
click at [230, 30] on div "Team ERP Backlog" at bounding box center [203, 20] width 125 height 25
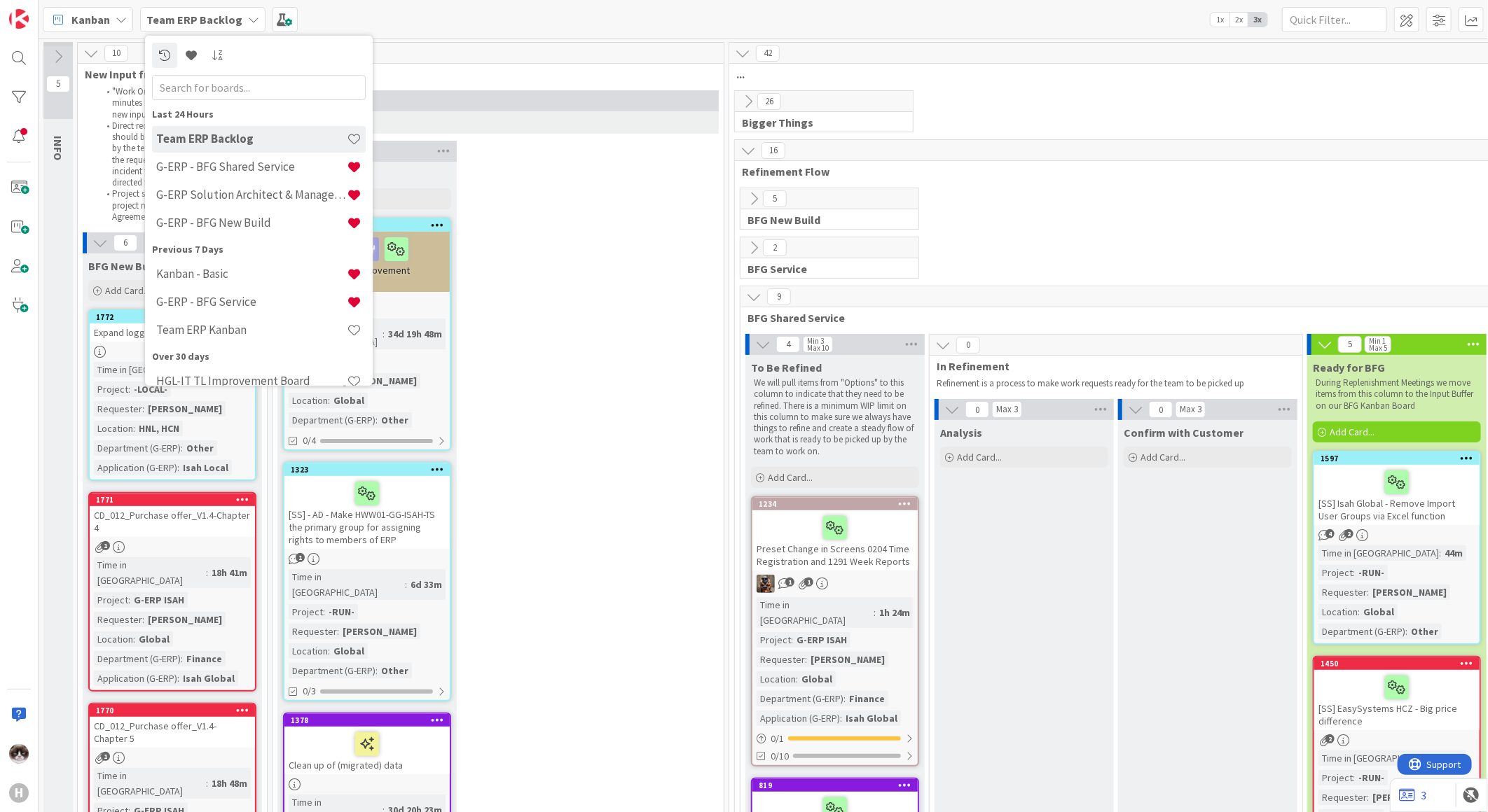
click at [263, 172] on div "G-ERP - BFG Shared Service" at bounding box center [259, 167] width 213 height 27
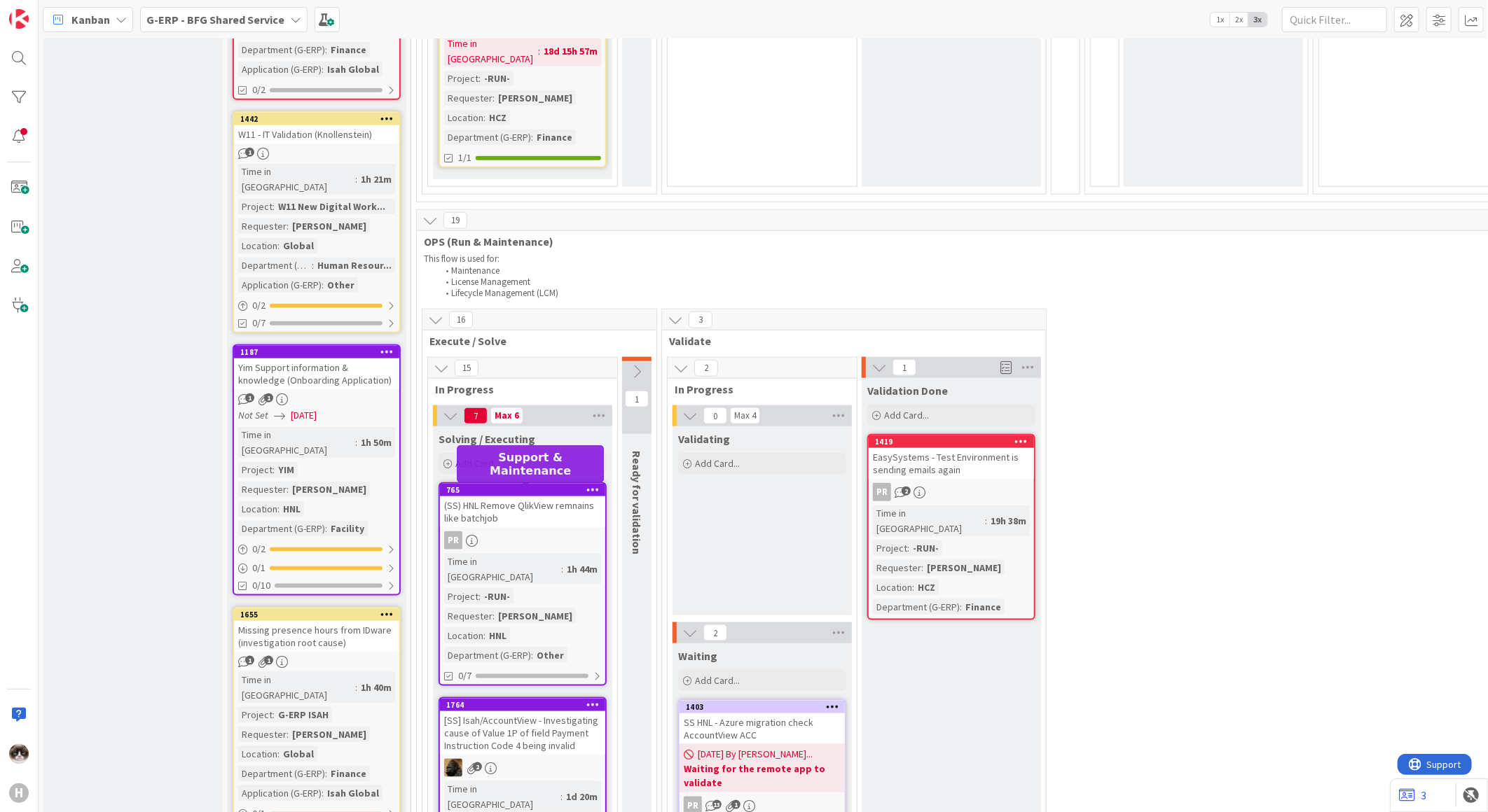
scroll to position [1011, 0]
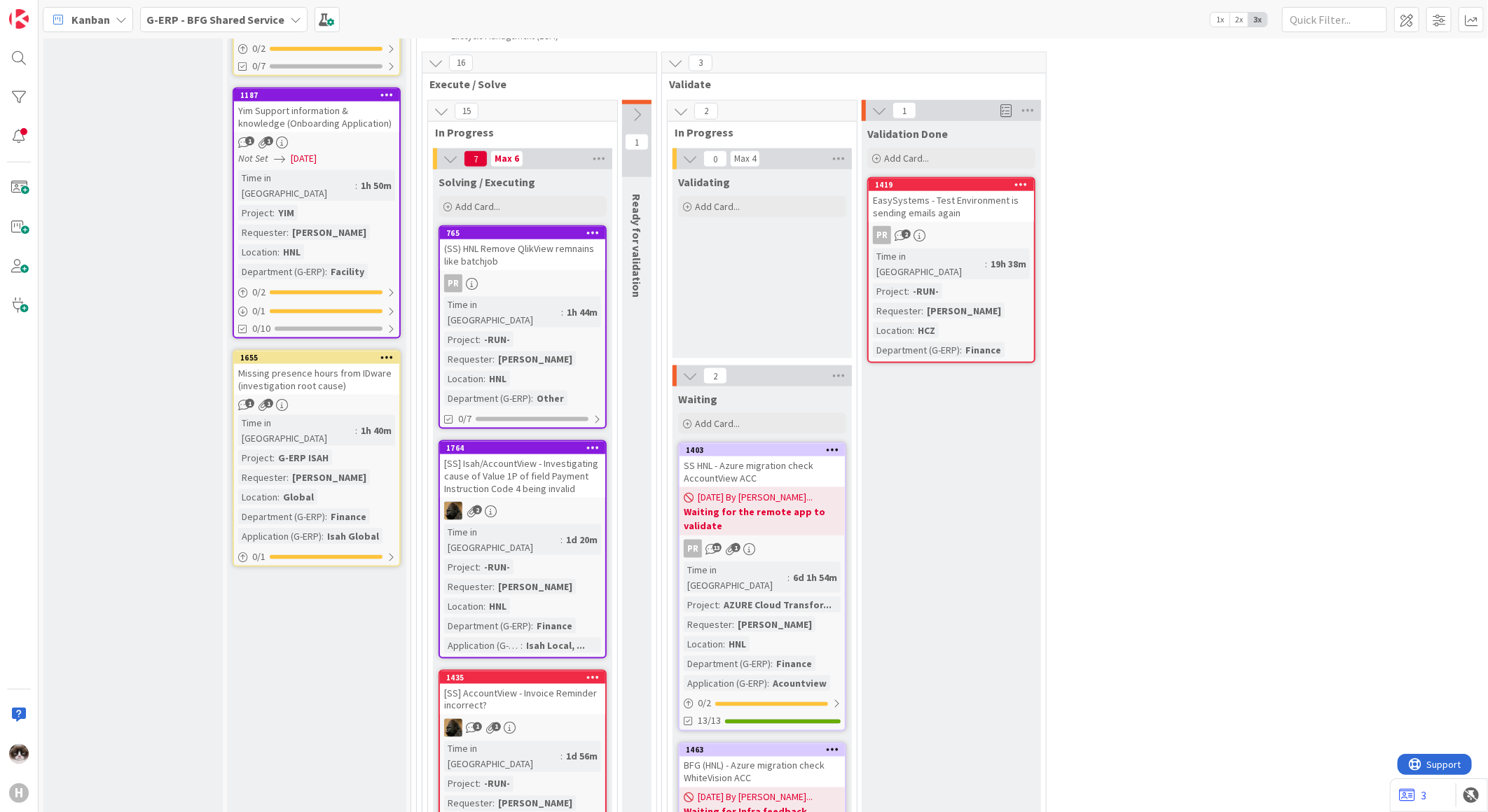
click at [558, 441] on link "1764 [SS] Isah/AccountView - Investigating cause of Value 1P of field Payment I…" at bounding box center [523, 550] width 168 height 219
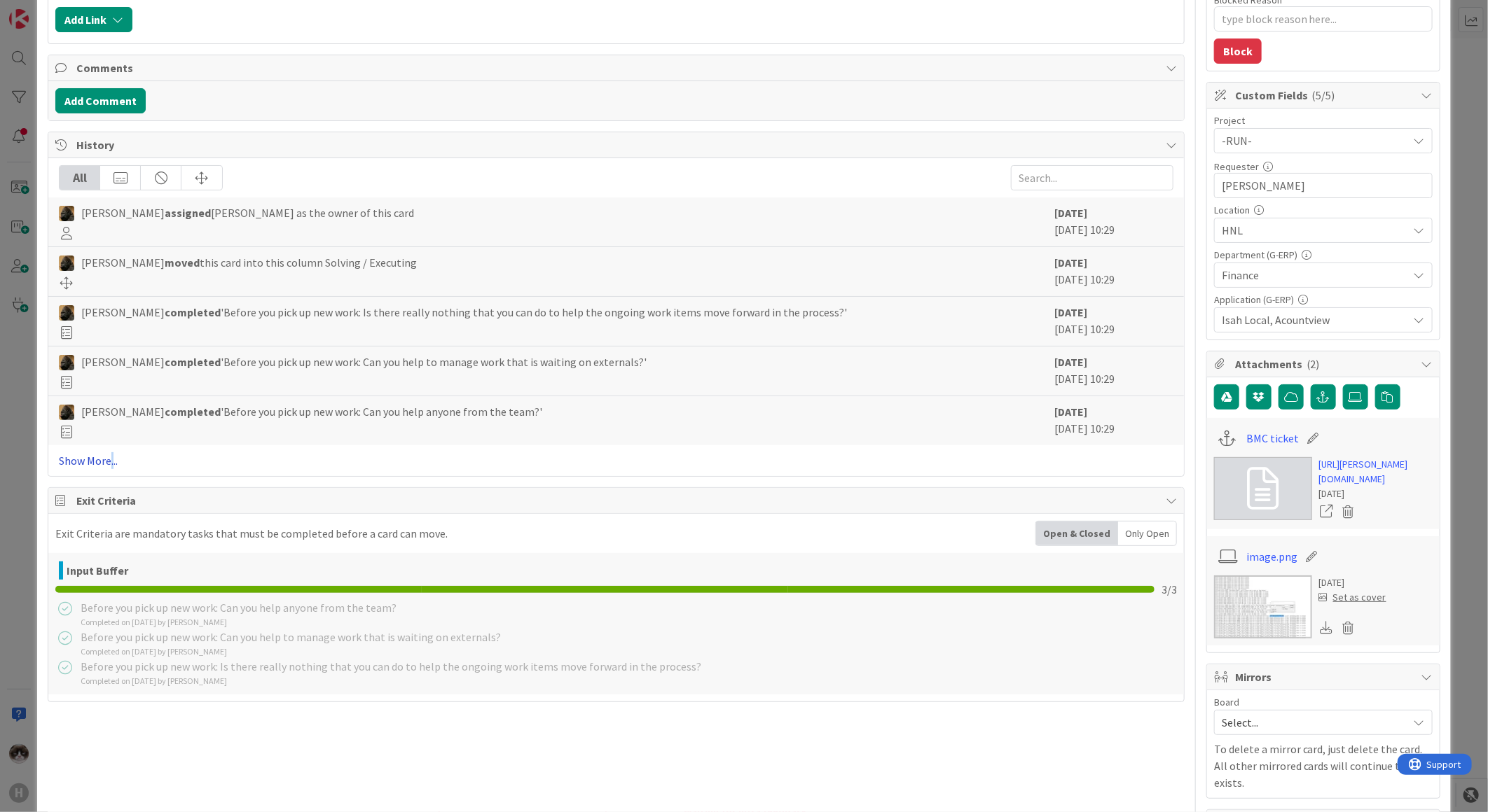
click at [111, 463] on link "Show More..." at bounding box center [616, 461] width 1114 height 17
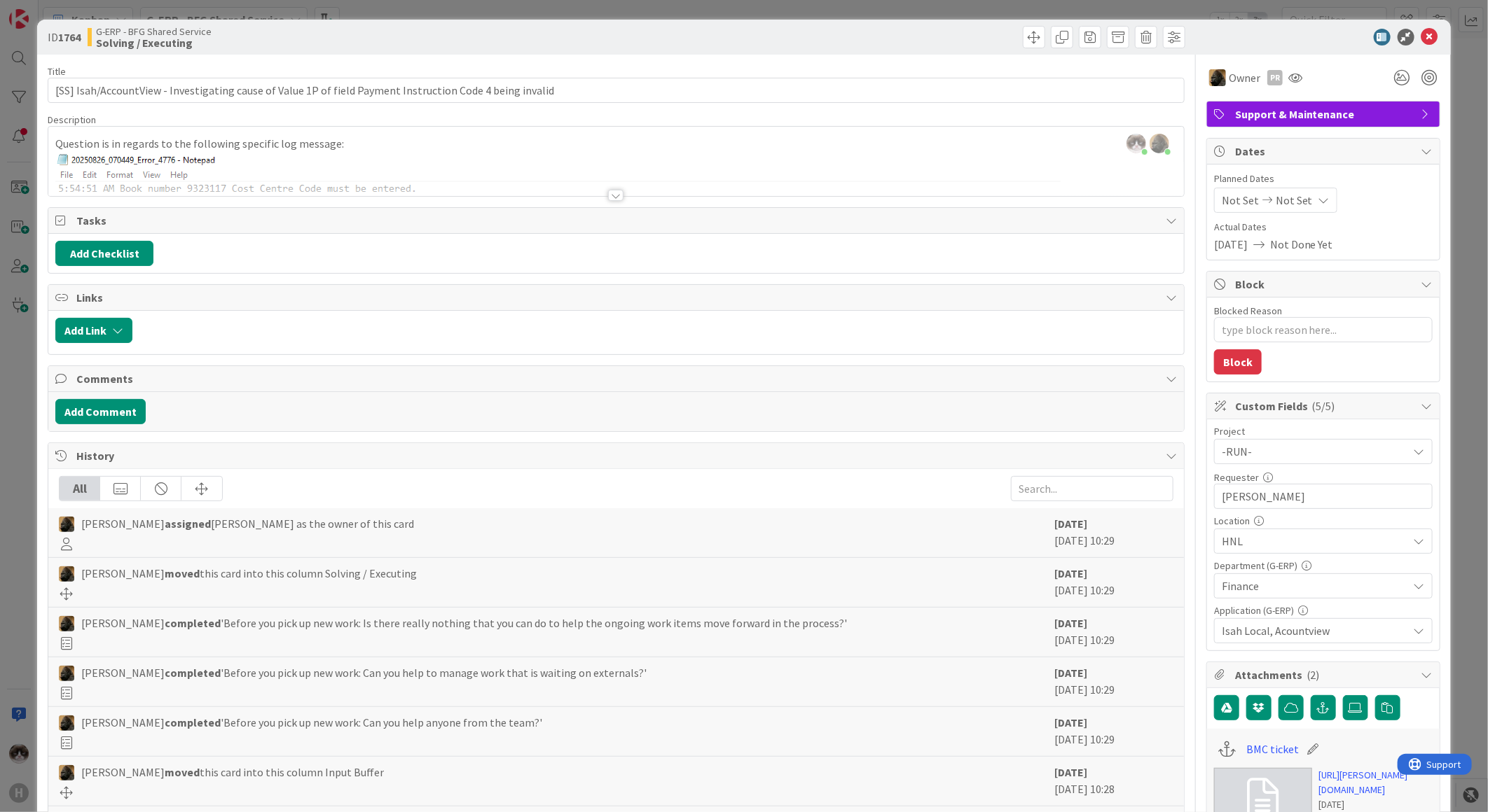
click at [608, 194] on div at bounding box center [616, 195] width 15 height 11
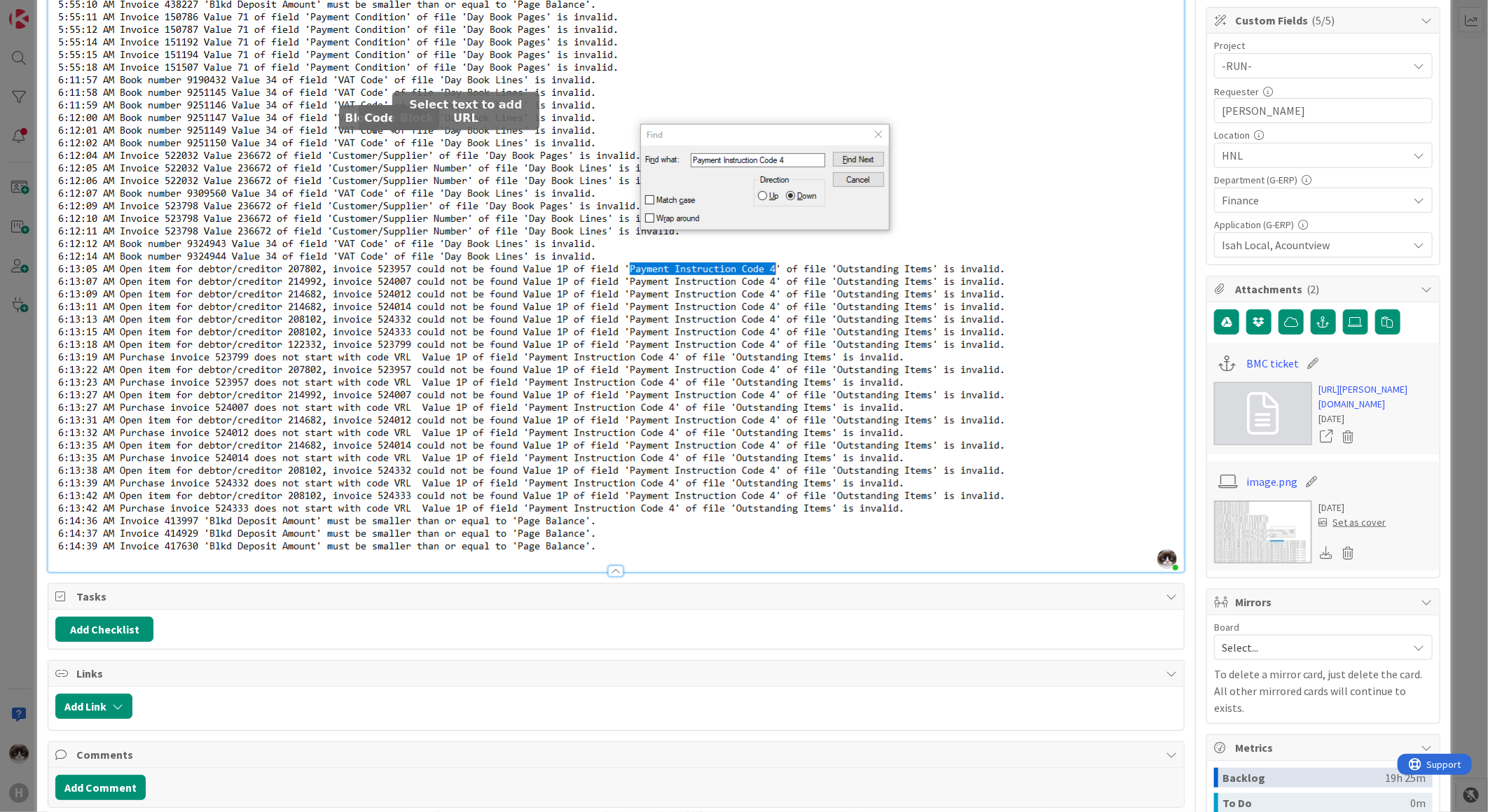
scroll to position [466, 0]
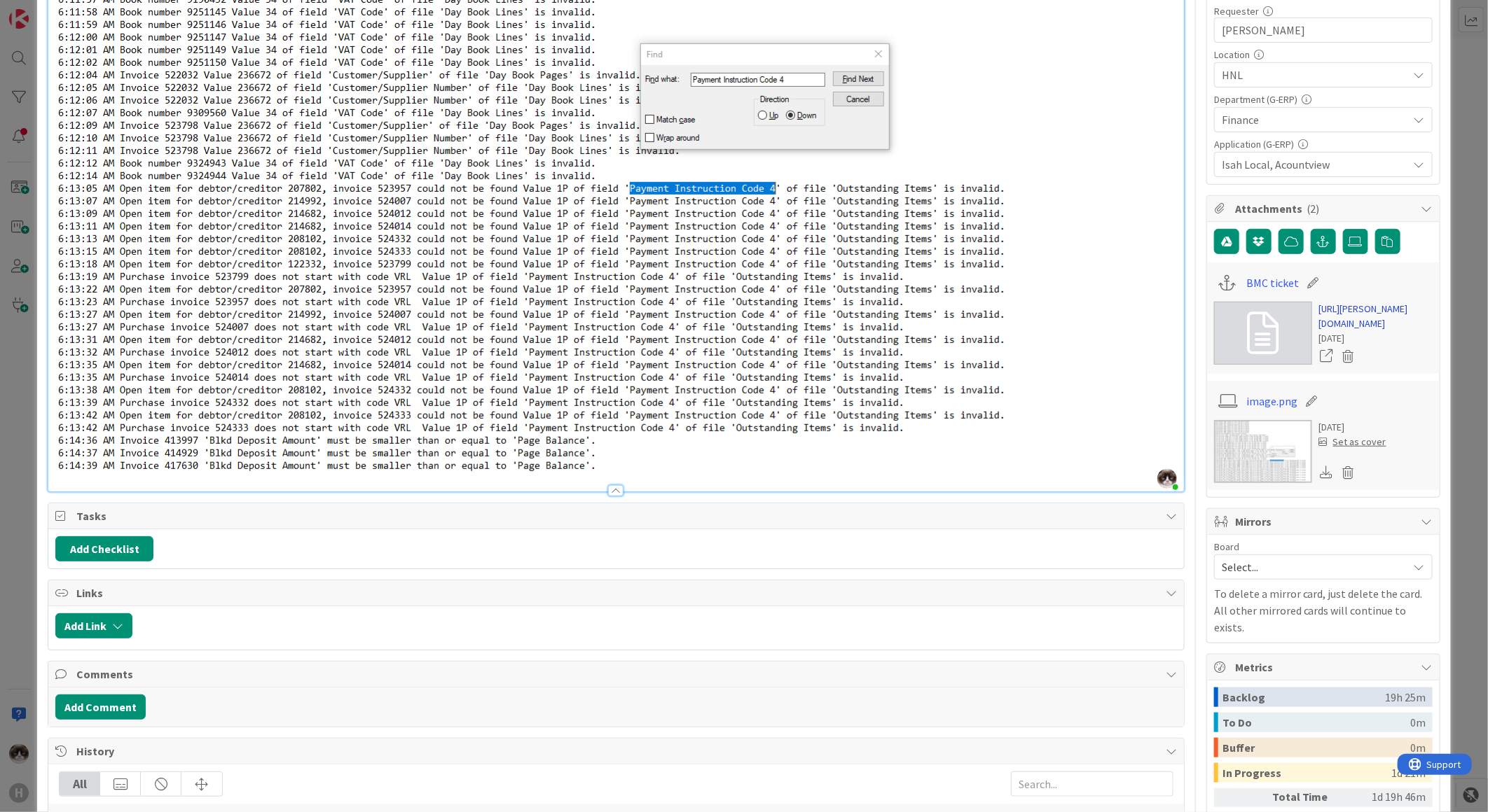
click at [1349, 331] on link "https://huisman-smartit.onbmc.com/smartit/app/#/incident/AGGF4KX6HRENQATBLQHCTB…" at bounding box center [1375, 316] width 113 height 29
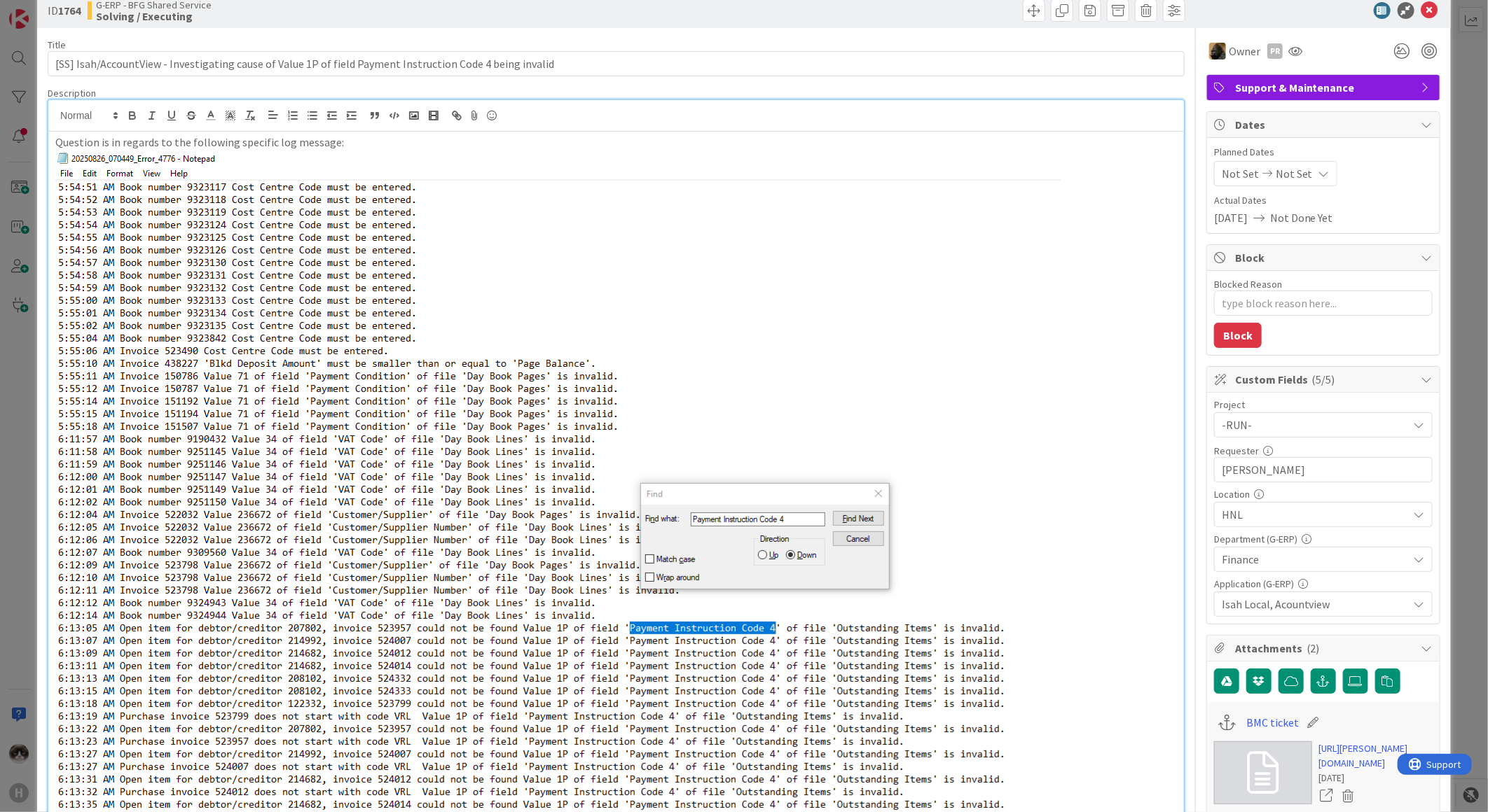
scroll to position [0, 0]
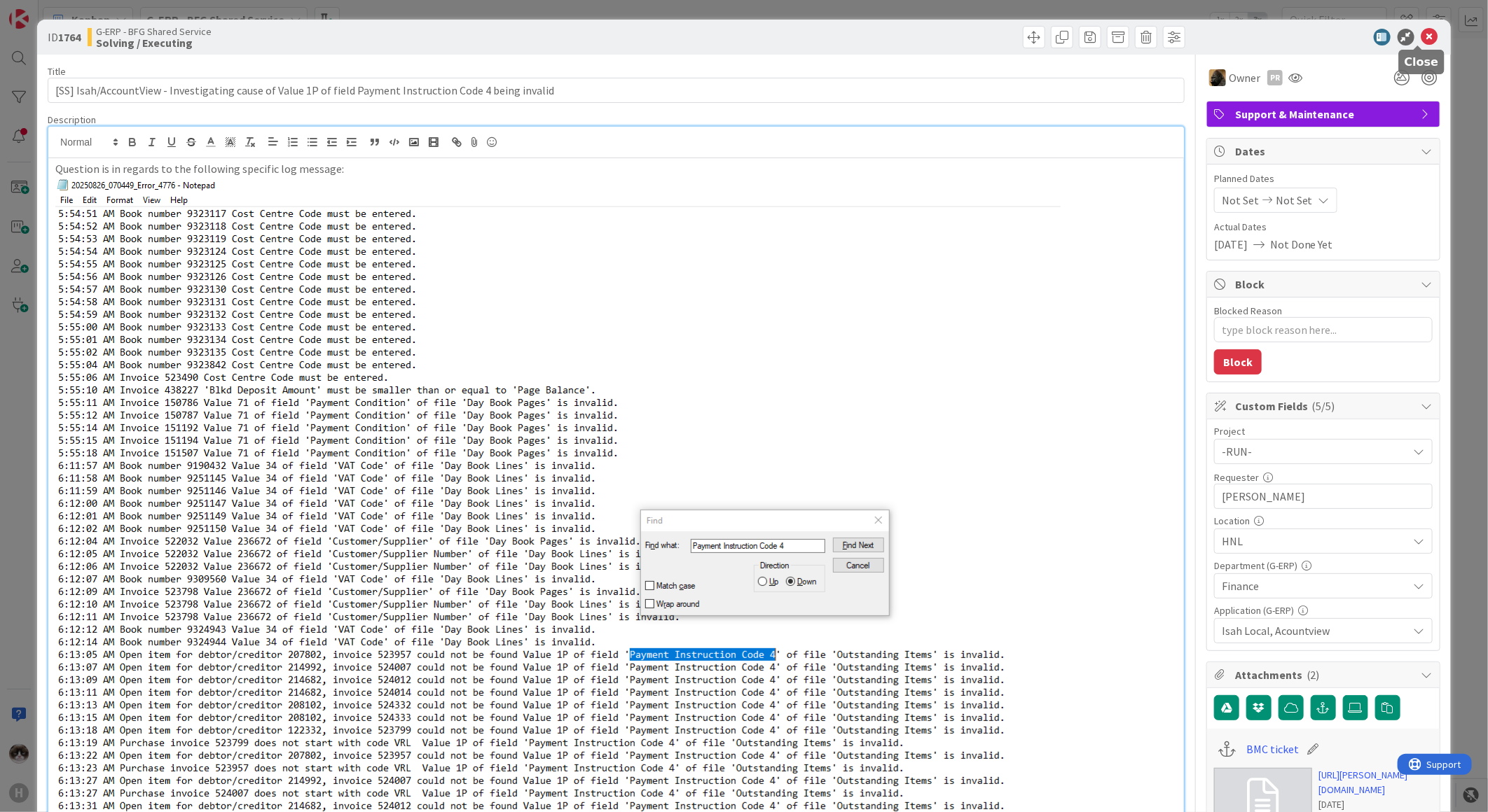
click at [1421, 42] on icon at bounding box center [1429, 36] width 17 height 17
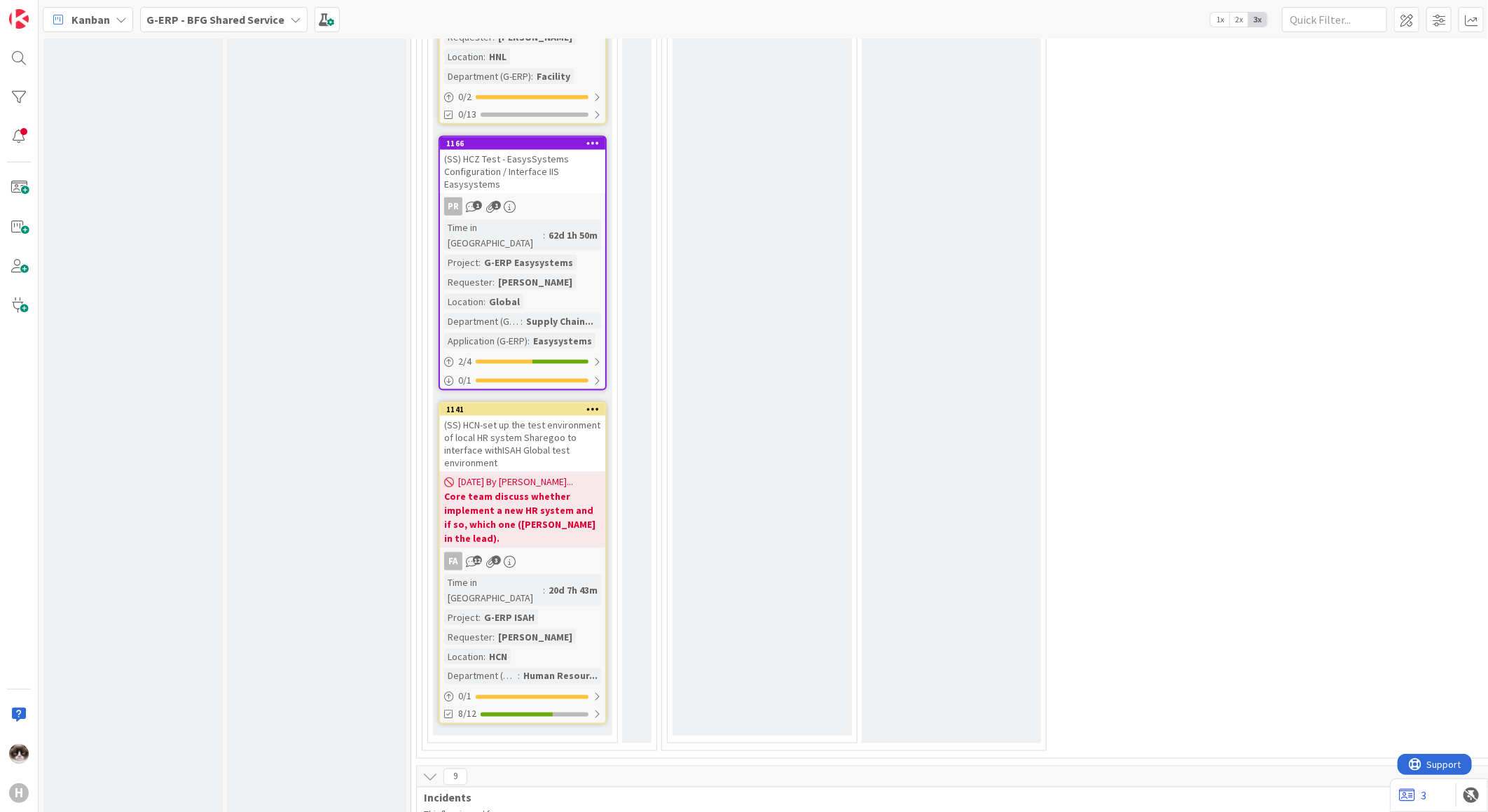
scroll to position [4513, 0]
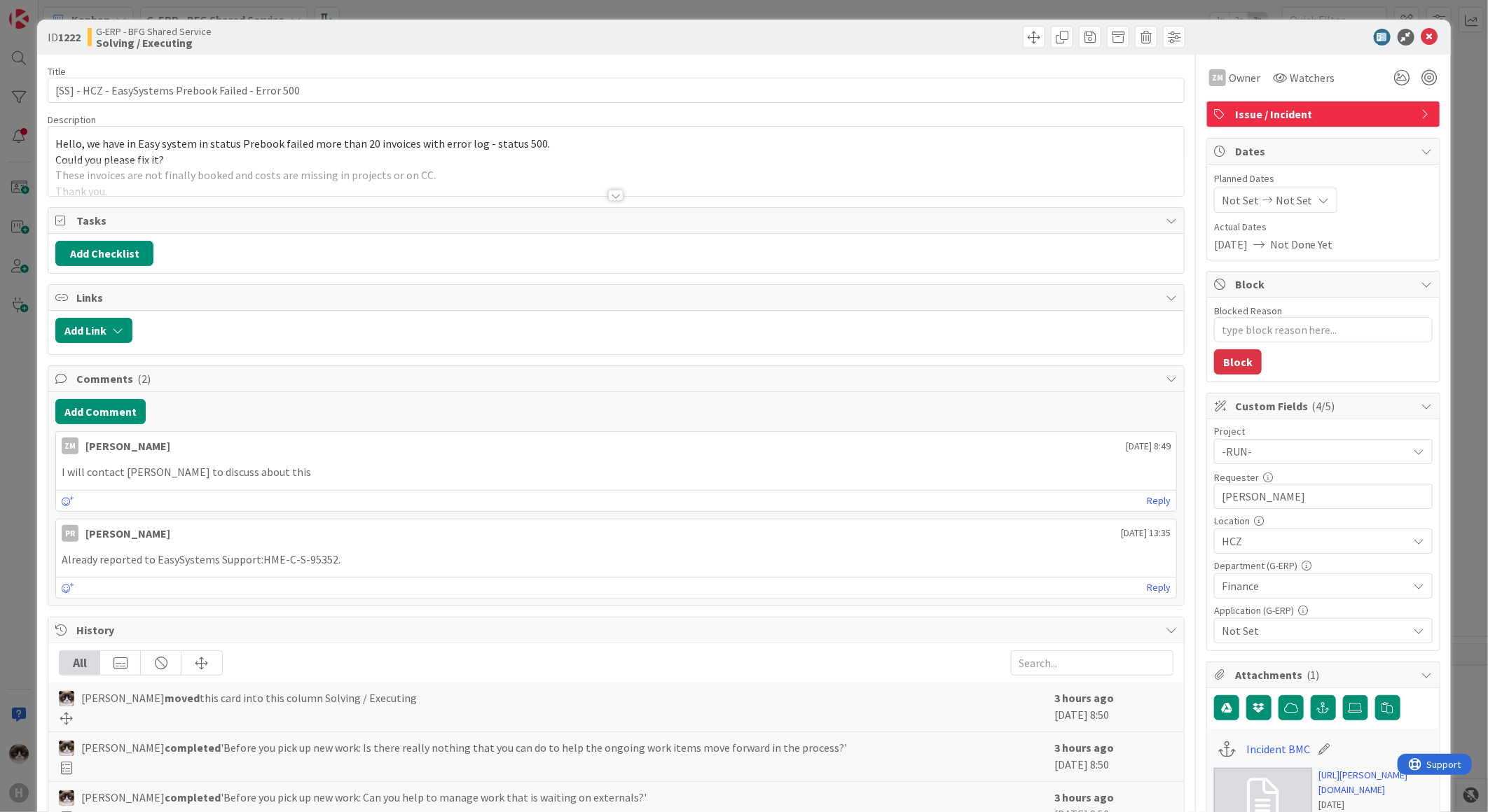
type textarea "x"
click at [1421, 39] on icon at bounding box center [1429, 36] width 17 height 17
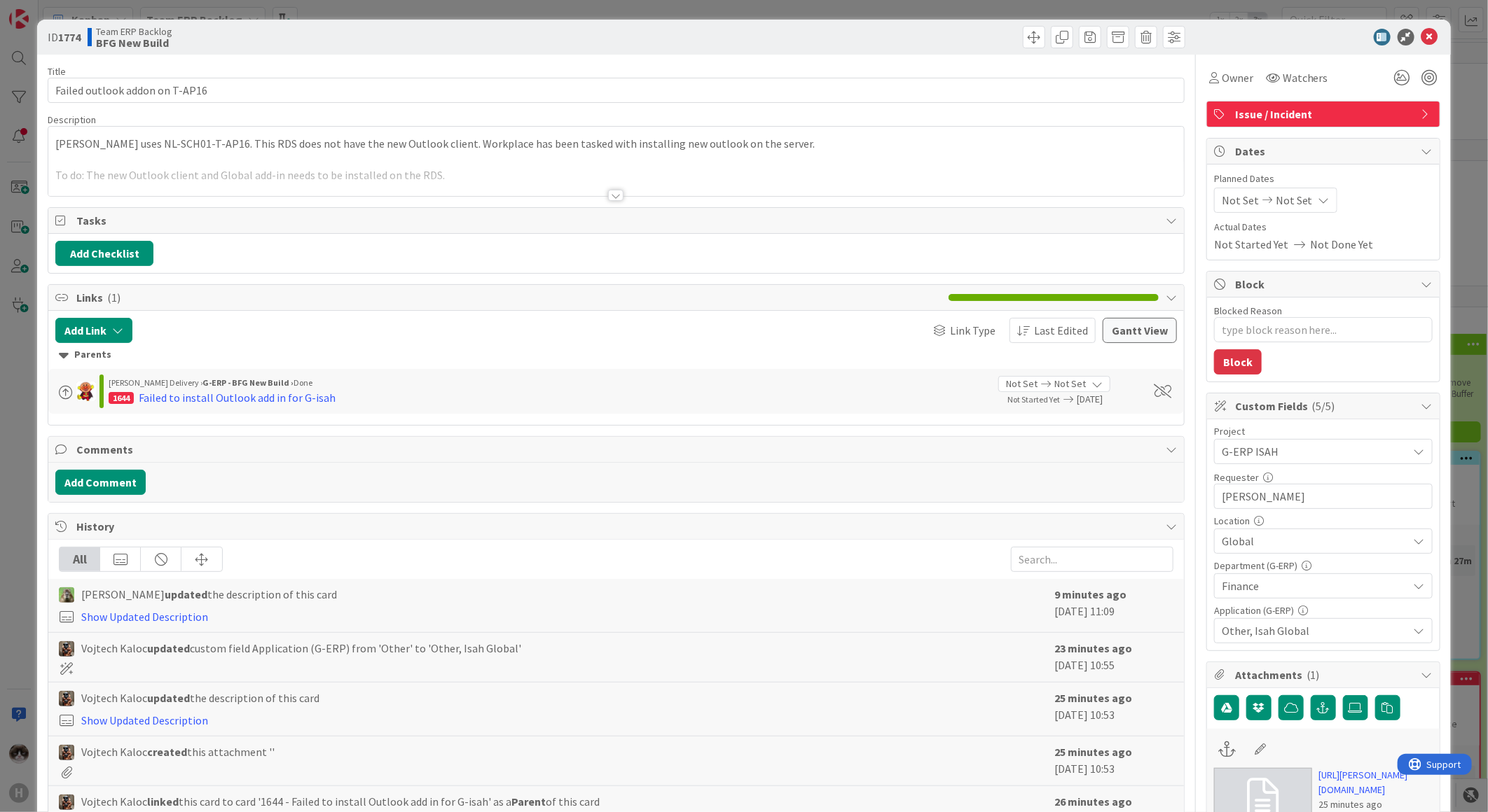
type textarea "x"
click at [607, 205] on div "Title 30 / 128 Failed outlook addon on T-AP16 Description Hanno uses NL-SCH01-T…" at bounding box center [616, 745] width 1137 height 1382
click at [611, 199] on div at bounding box center [616, 195] width 15 height 11
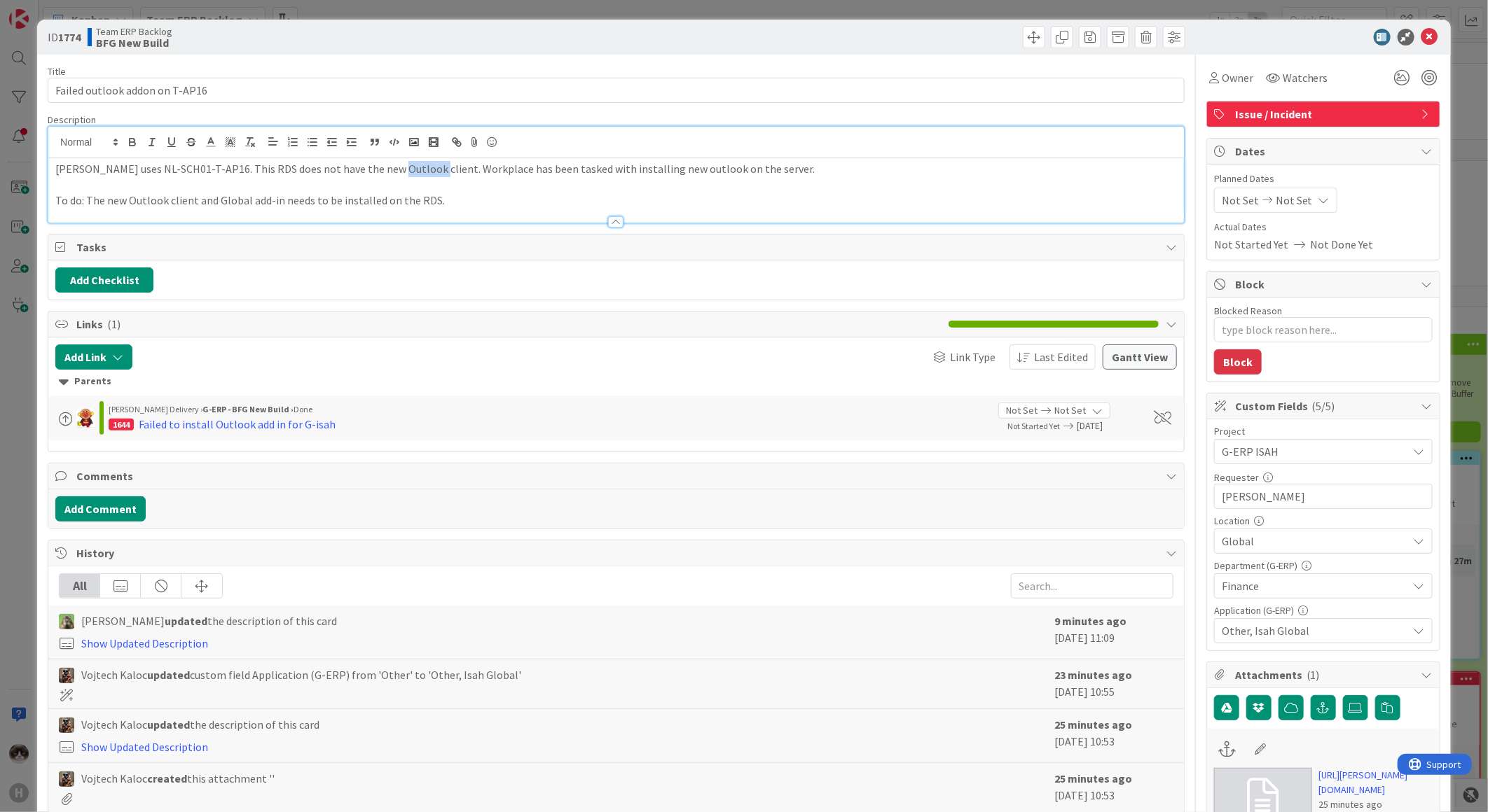
drag, startPoint x: 389, startPoint y: 173, endPoint x: 439, endPoint y: 171, distance: 50.0
click at [439, 171] on p "Hanno uses NL-SCH01-T-AP16. This RDS does not have the new Outlook client. Work…" at bounding box center [616, 169] width 1122 height 16
drag, startPoint x: 143, startPoint y: 200, endPoint x: 340, endPoint y: 203, distance: 197.0
click at [339, 203] on p "To do: The new Outlook client and Global add-in needs to be installed on the RD…" at bounding box center [616, 201] width 1122 height 16
click at [1421, 36] on icon at bounding box center [1429, 36] width 17 height 17
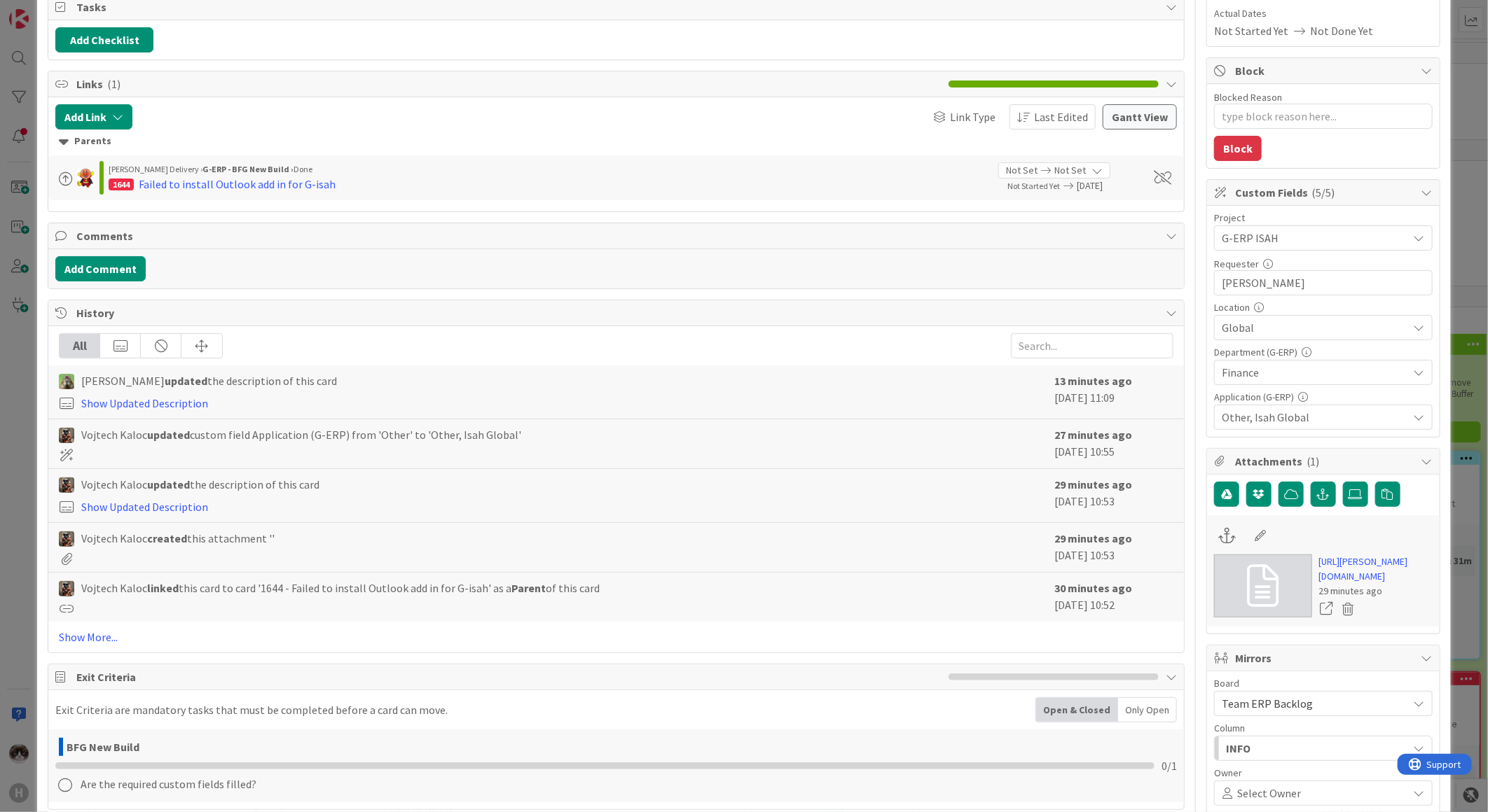
scroll to position [311, 0]
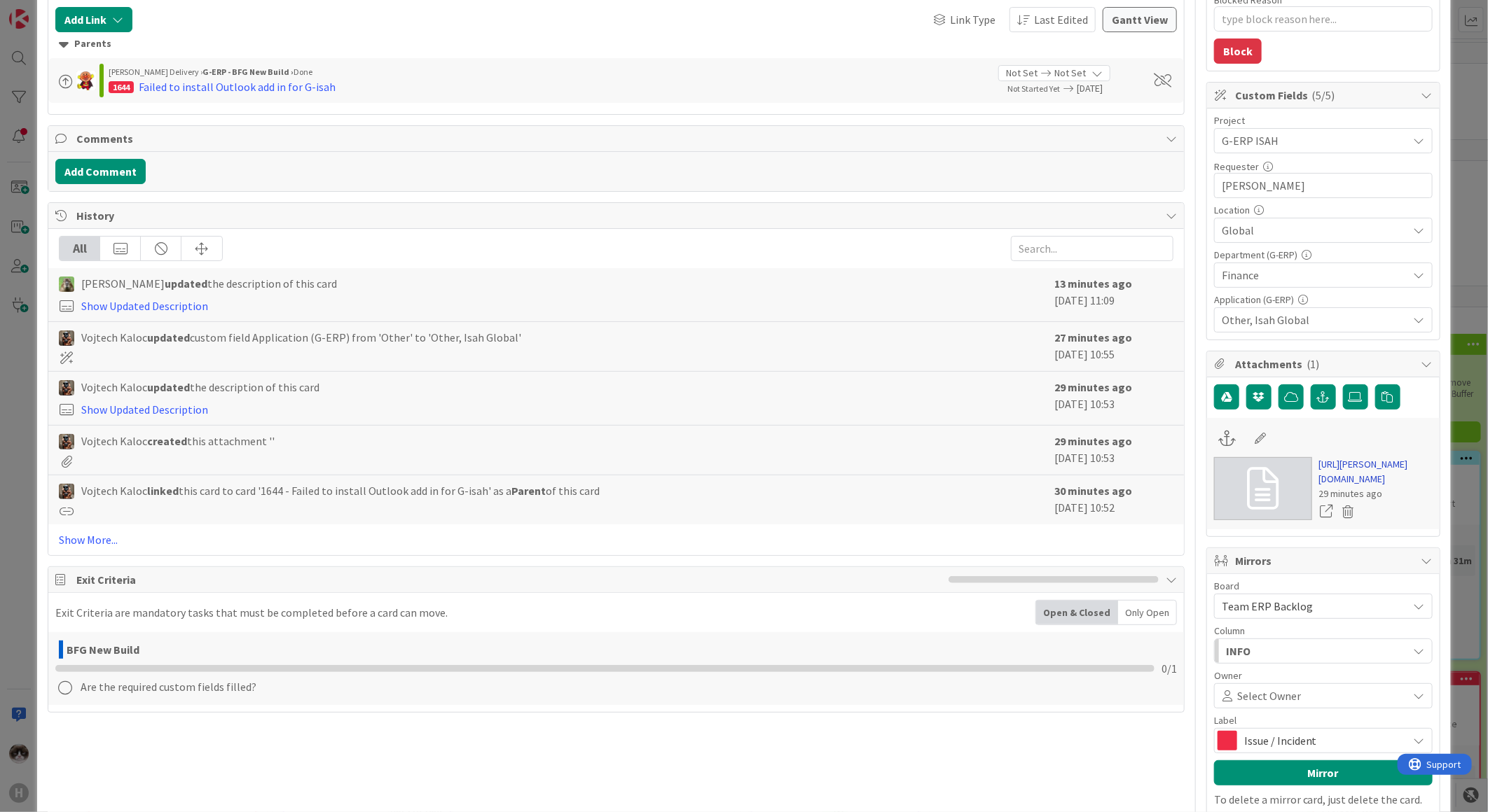
type textarea "x"
click at [1325, 458] on link "[URL][PERSON_NAME][DOMAIN_NAME]" at bounding box center [1375, 472] width 113 height 29
